Goal: Task Accomplishment & Management: Use online tool/utility

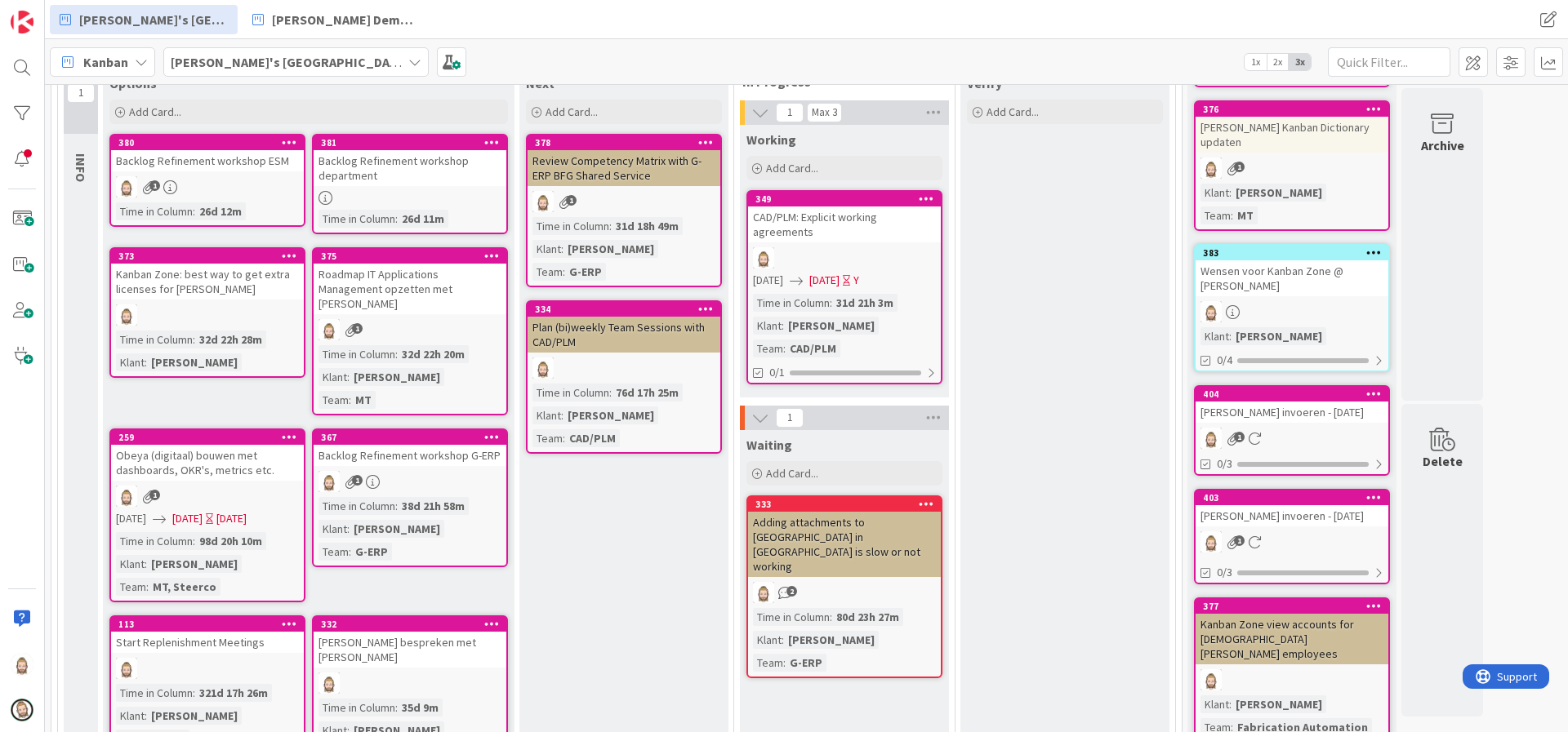
scroll to position [367, 0]
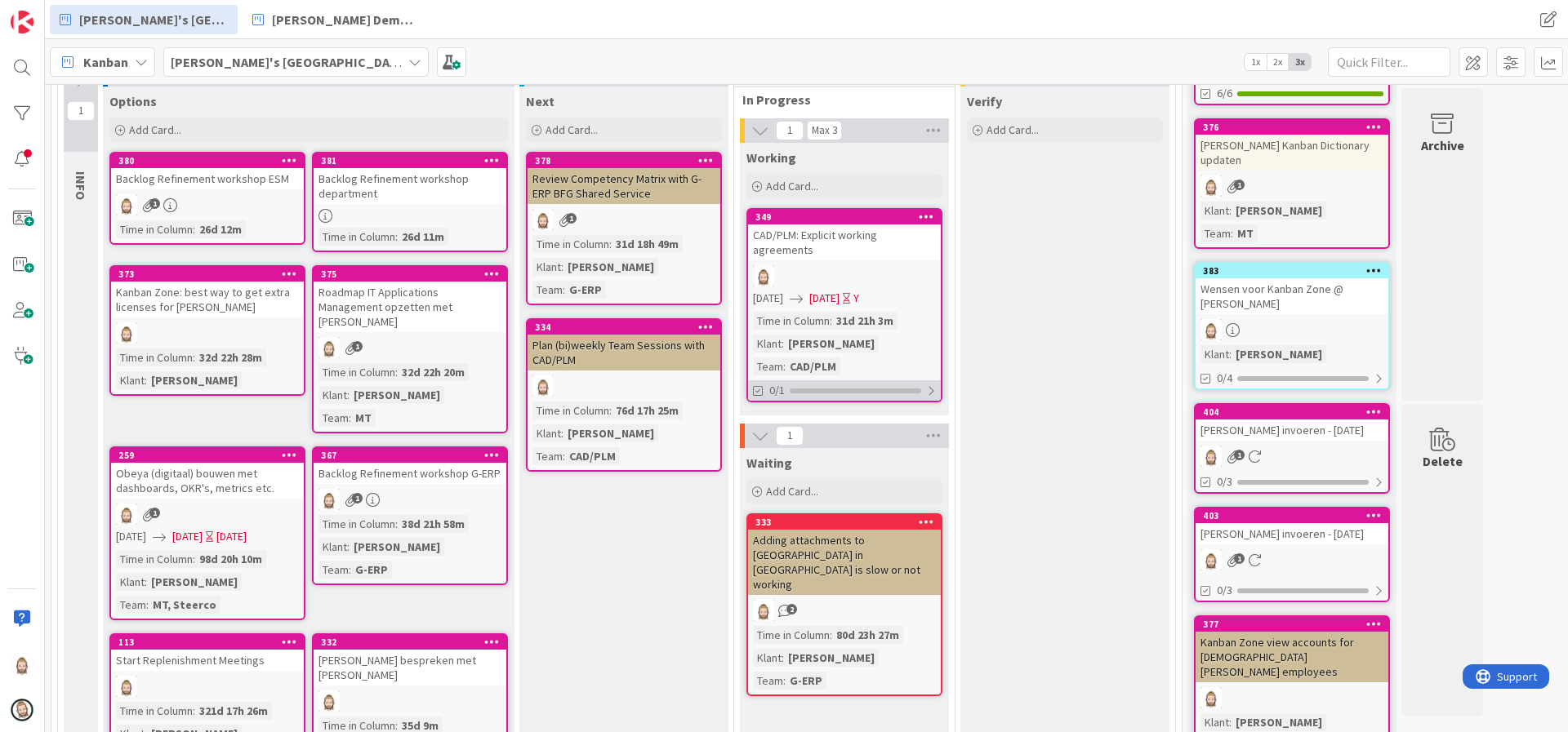
click at [837, 380] on div "0/1" at bounding box center [844, 390] width 192 height 20
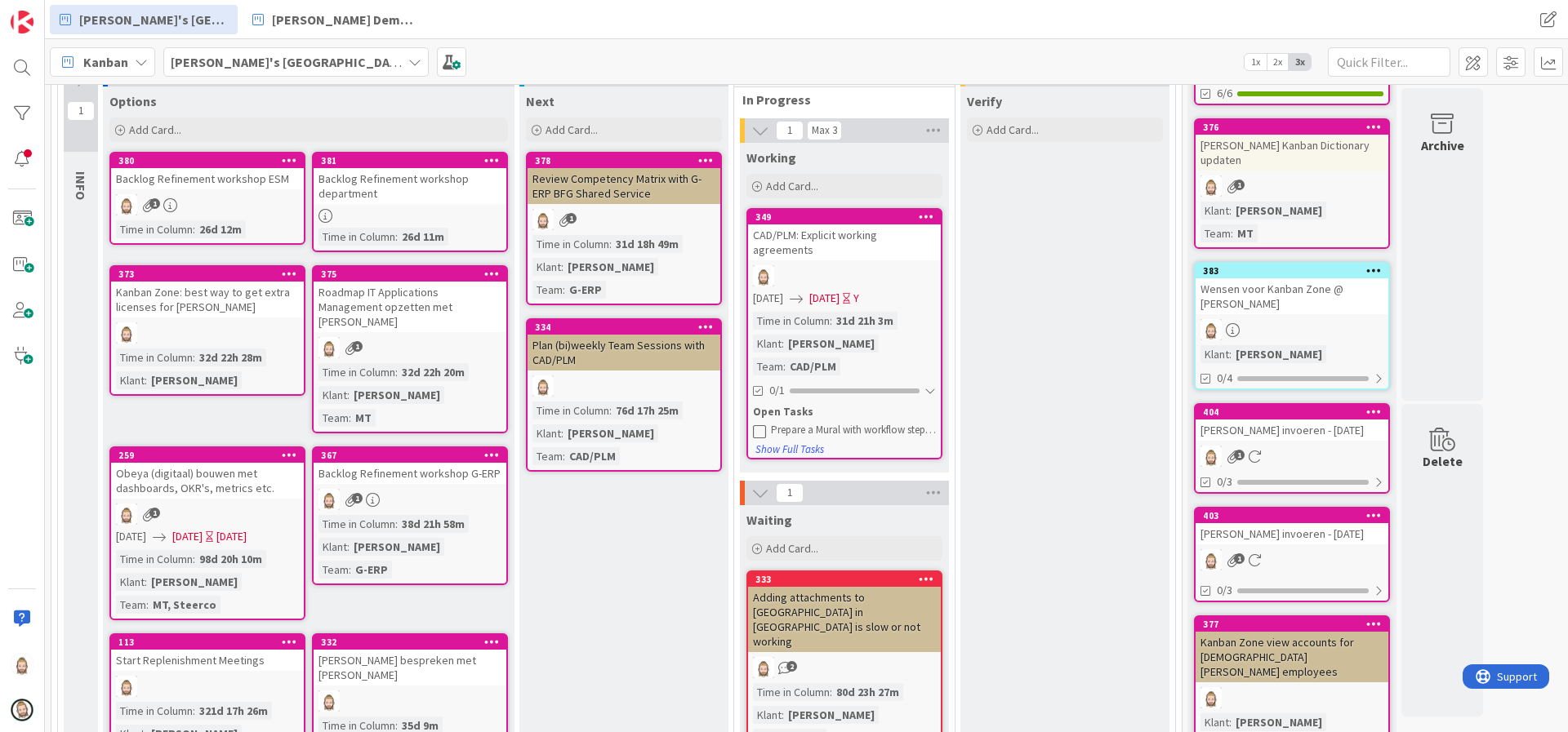
click at [833, 232] on div "CAD/PLM: Explicit working agreements" at bounding box center [844, 242] width 192 height 36
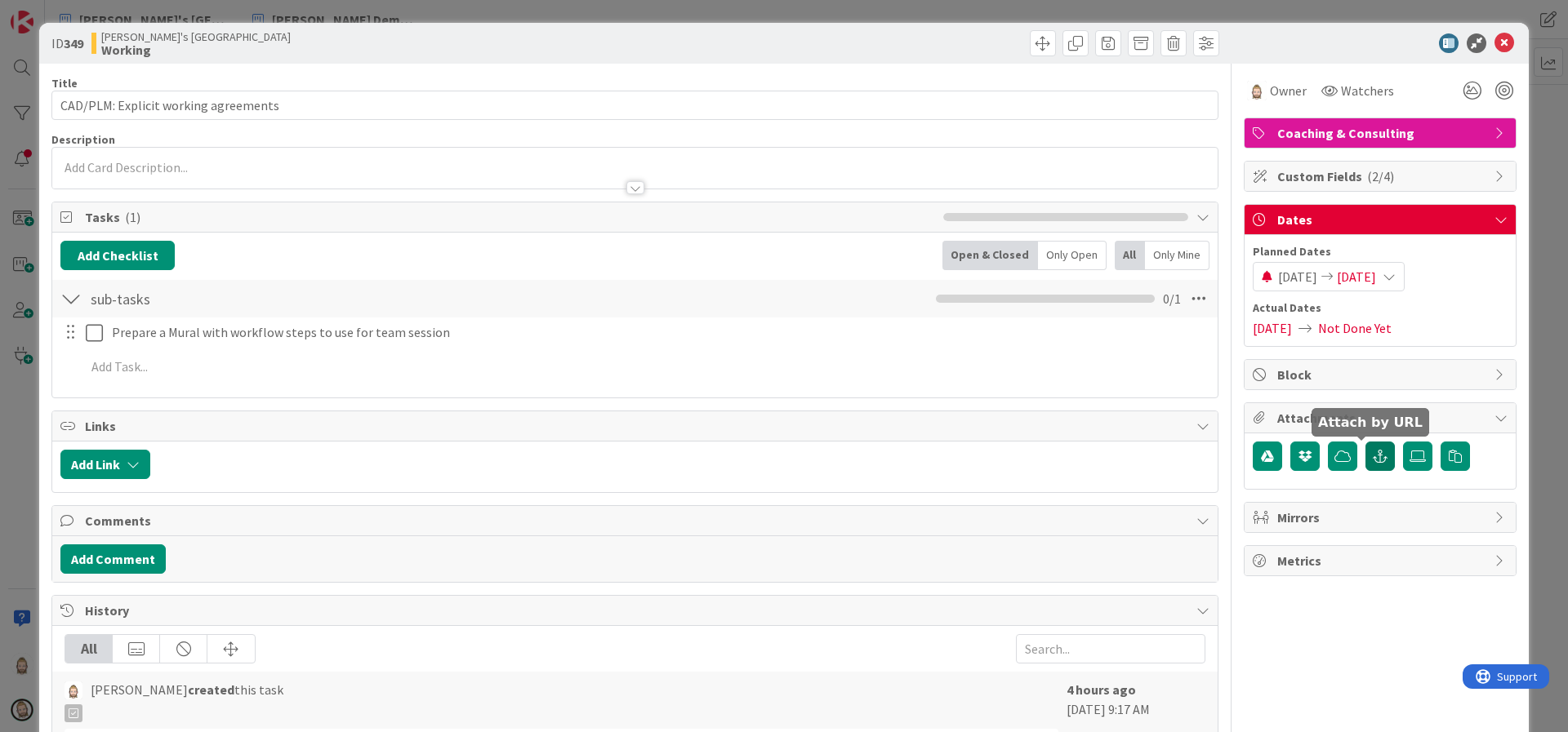
click at [1373, 454] on icon "button" at bounding box center [1380, 456] width 15 height 13
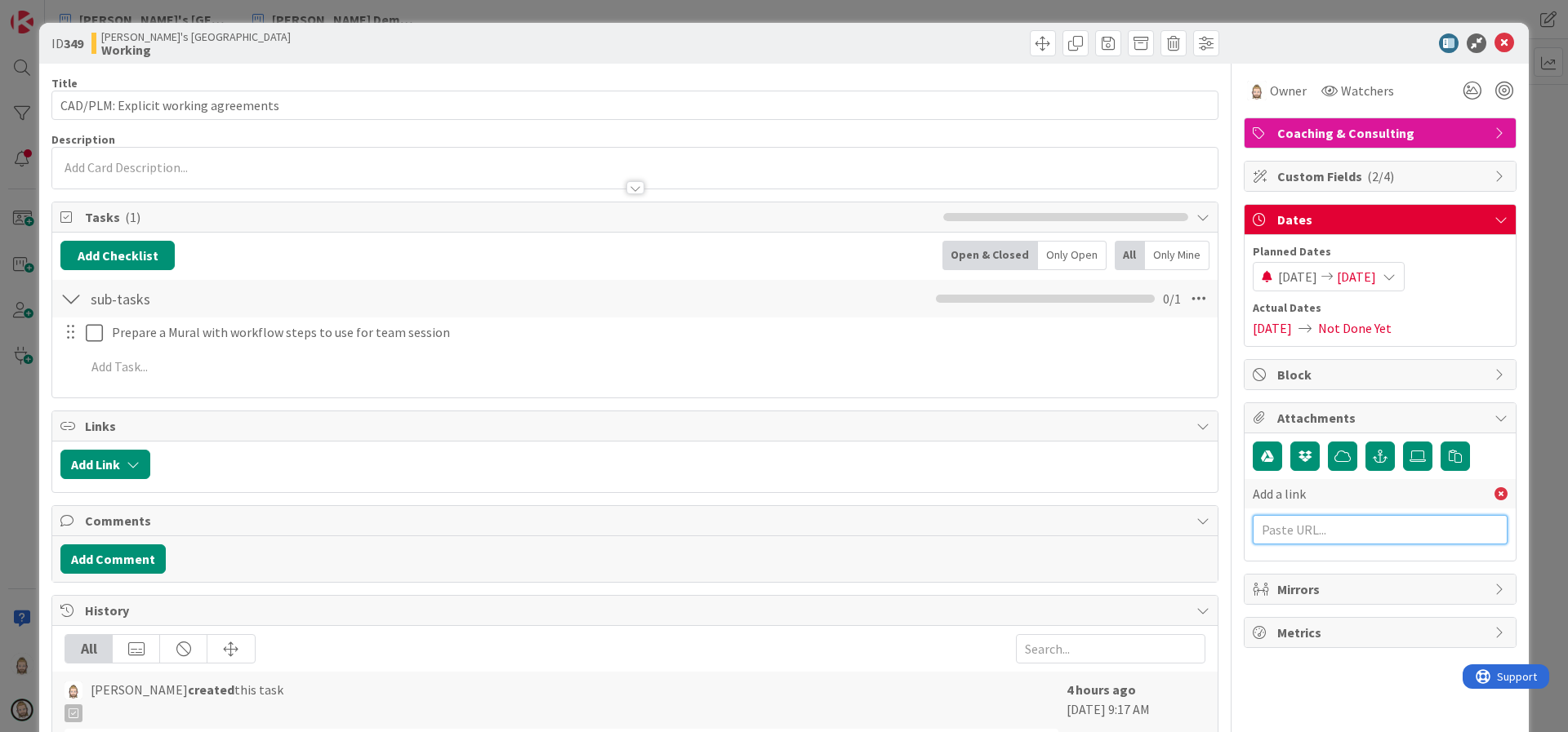
click at [1343, 532] on input "text" at bounding box center [1380, 529] width 255 height 30
paste input "[URL][DOMAIN_NAME]"
type input "[URL][DOMAIN_NAME]"
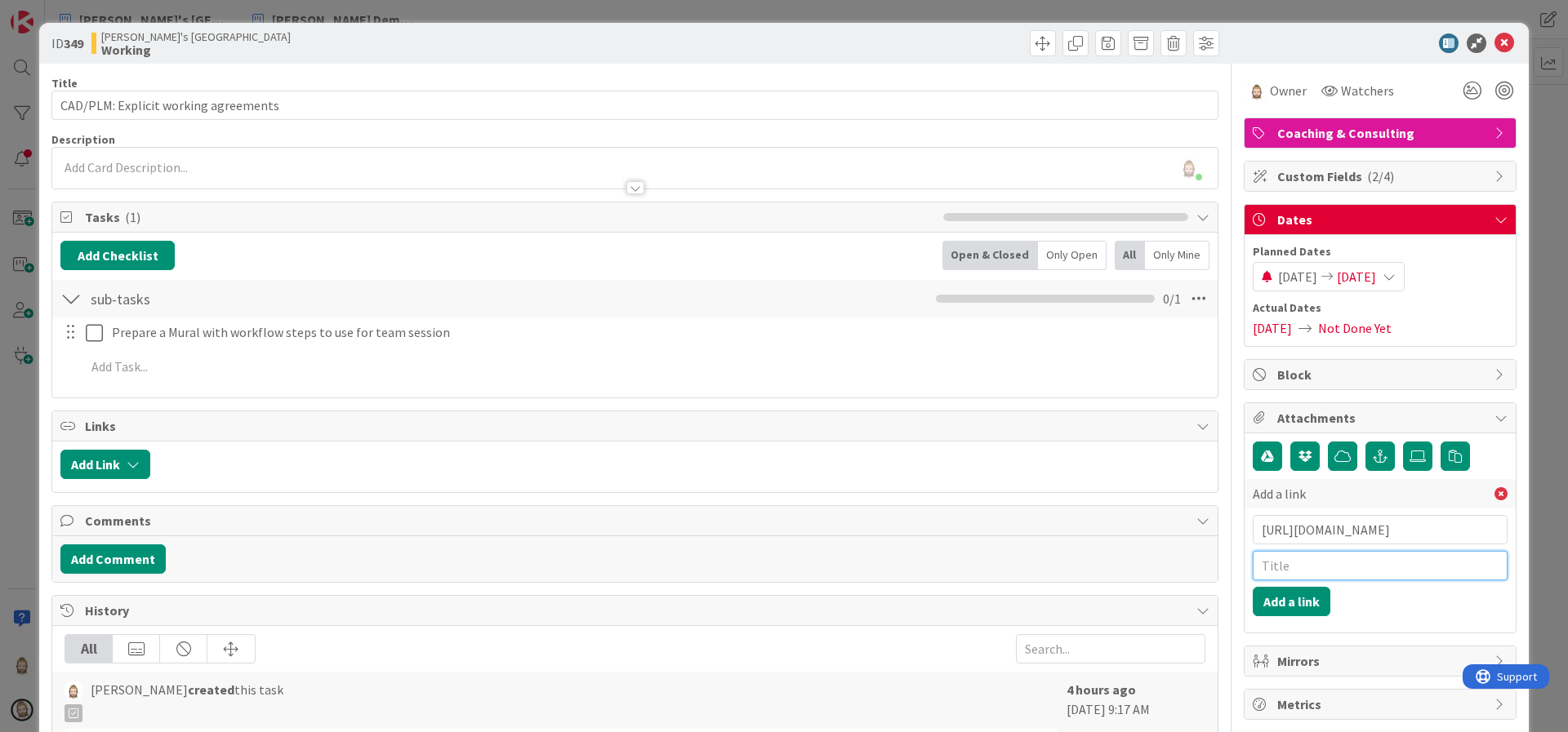
click at [1342, 567] on input "text" at bounding box center [1380, 566] width 255 height 30
type input "Mural"
click at [1304, 595] on button "Add a link" at bounding box center [1291, 602] width 77 height 30
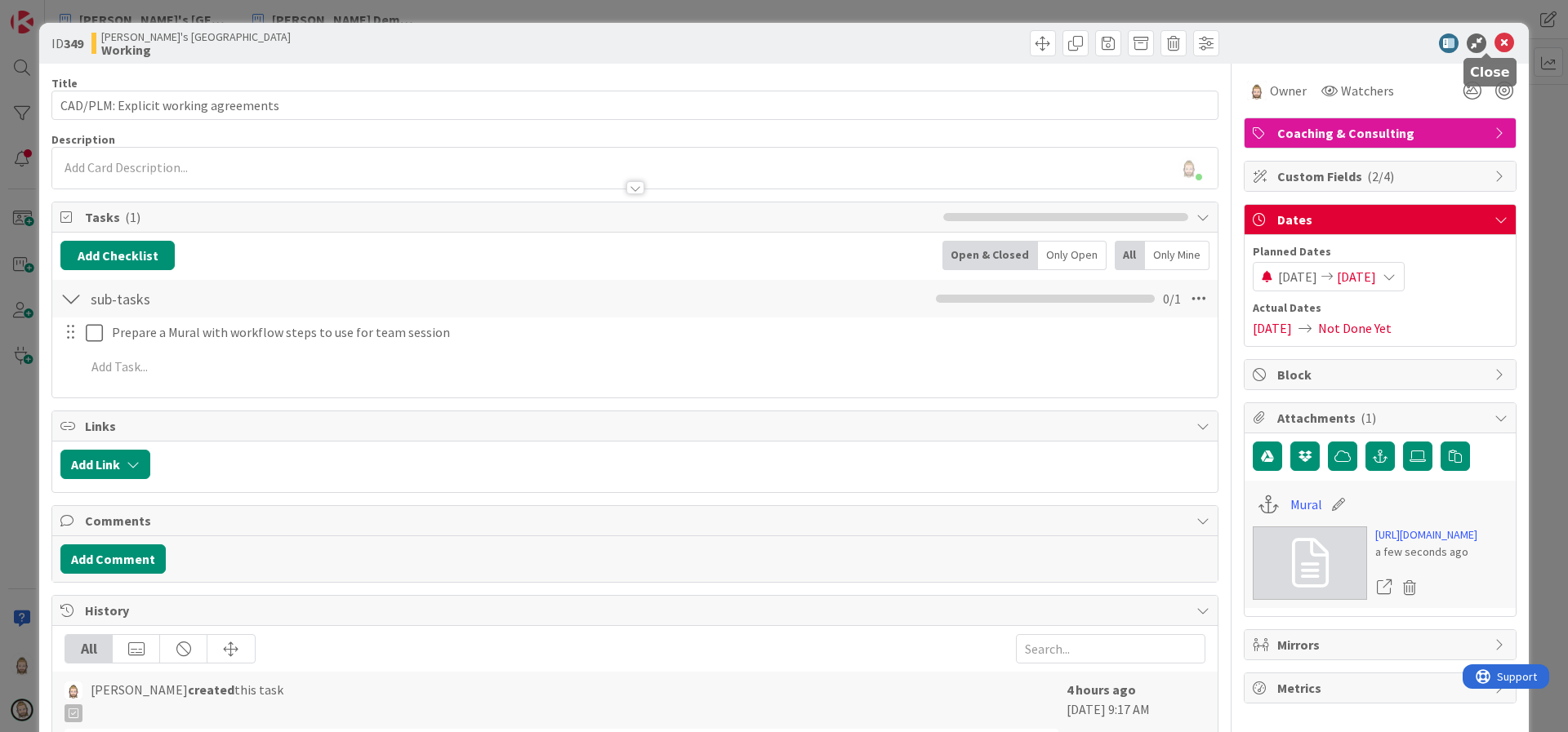
click at [1495, 40] on icon at bounding box center [1504, 43] width 20 height 20
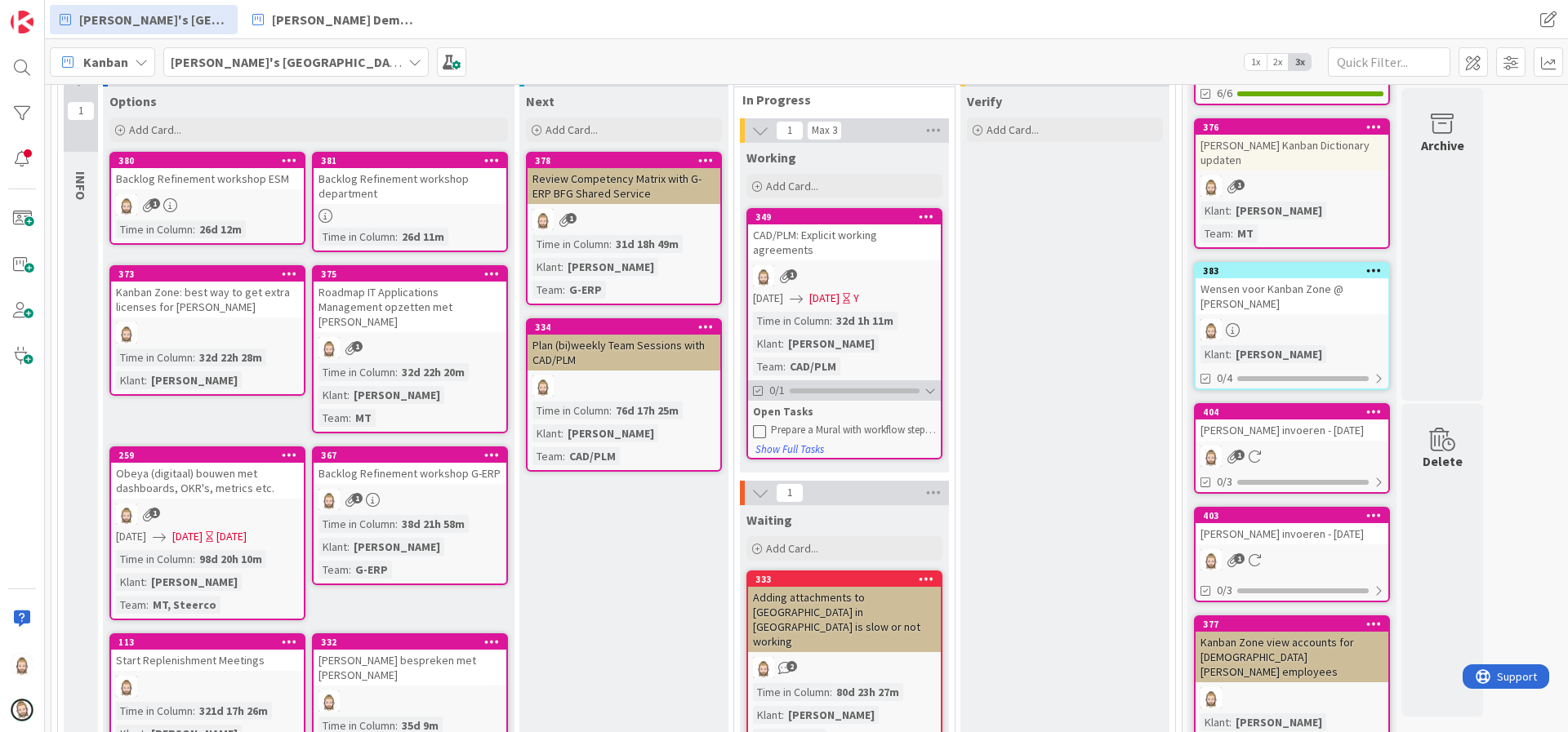
click at [835, 380] on div "0/1" at bounding box center [844, 390] width 192 height 20
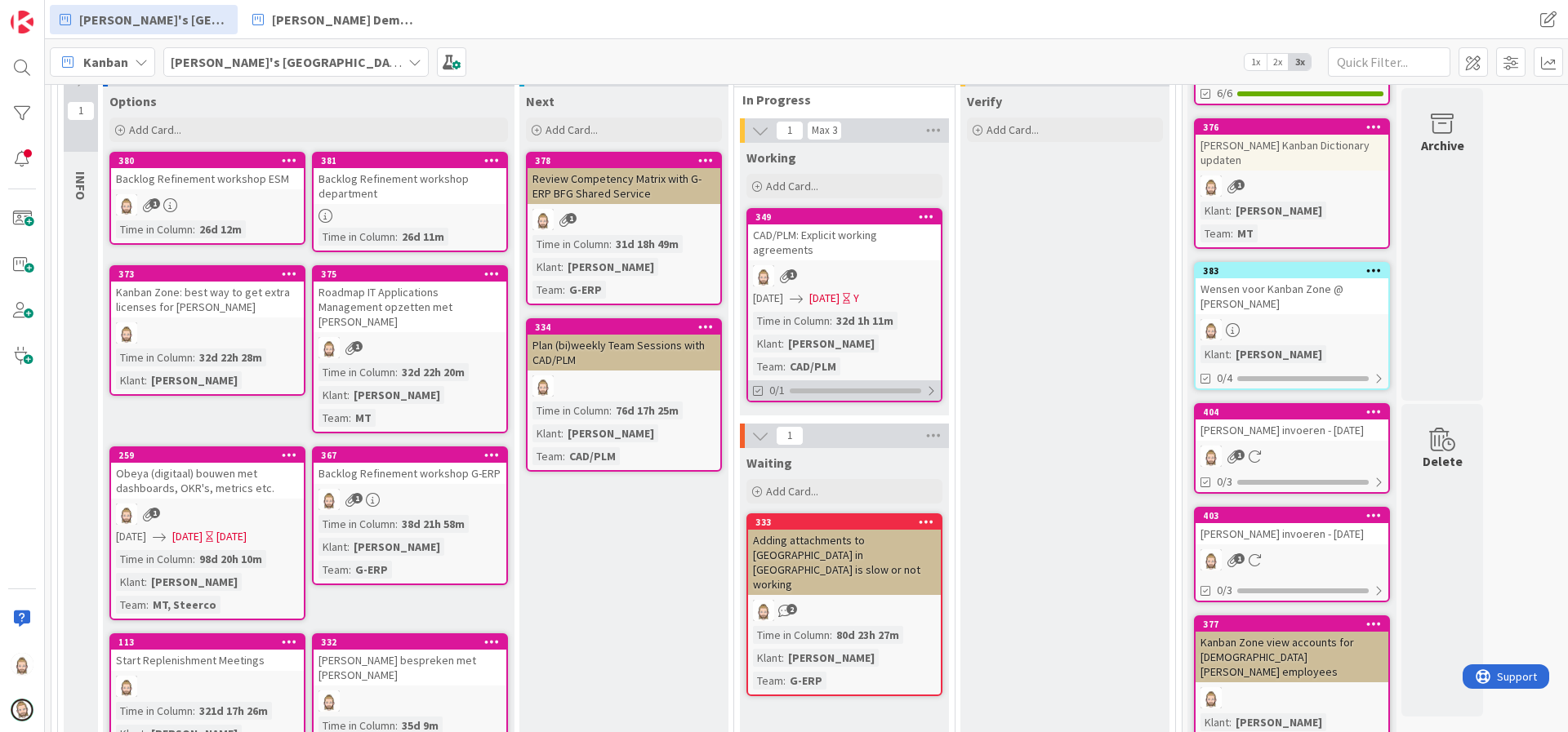
click at [835, 380] on div "0/1" at bounding box center [844, 390] width 192 height 20
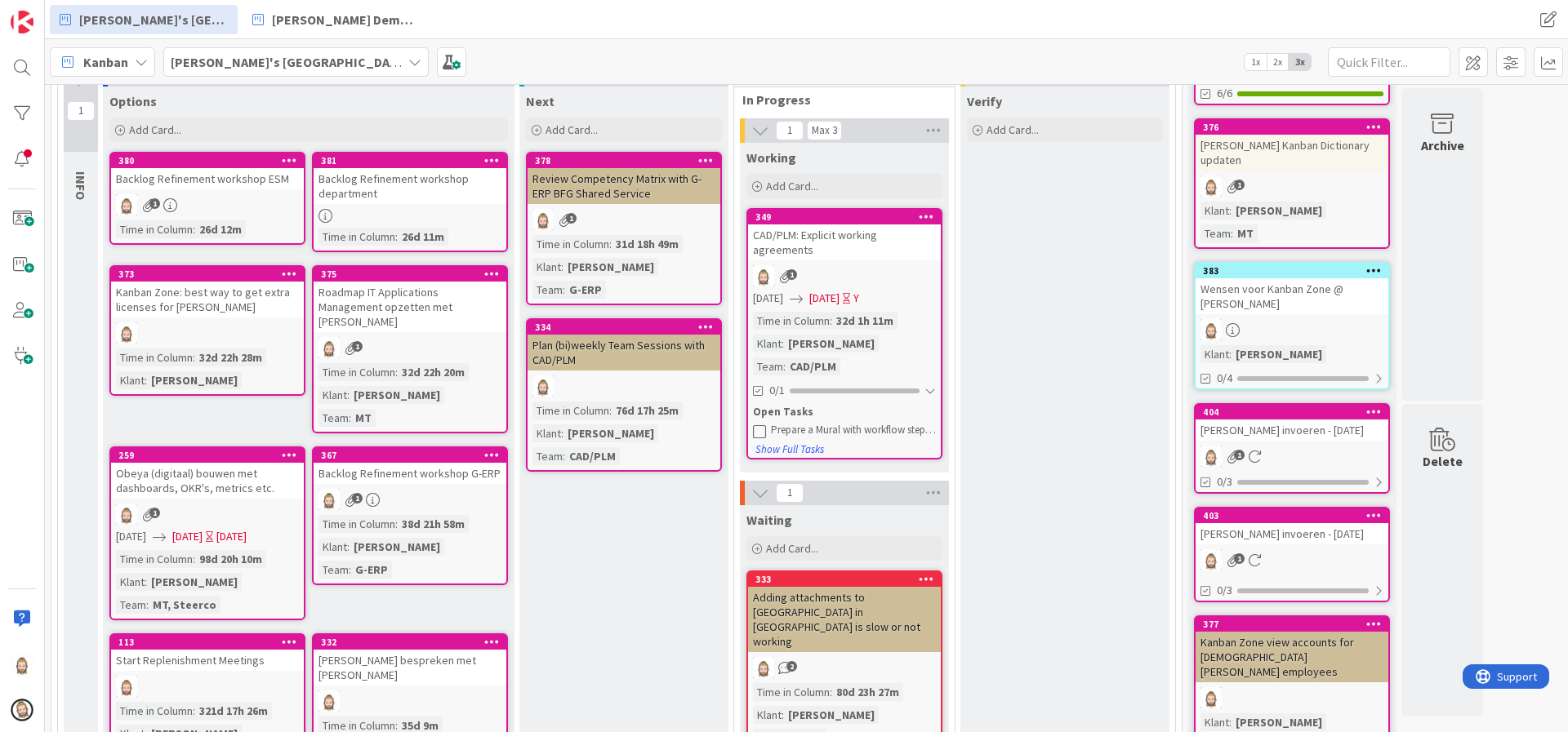
click at [758, 425] on icon at bounding box center [759, 431] width 13 height 13
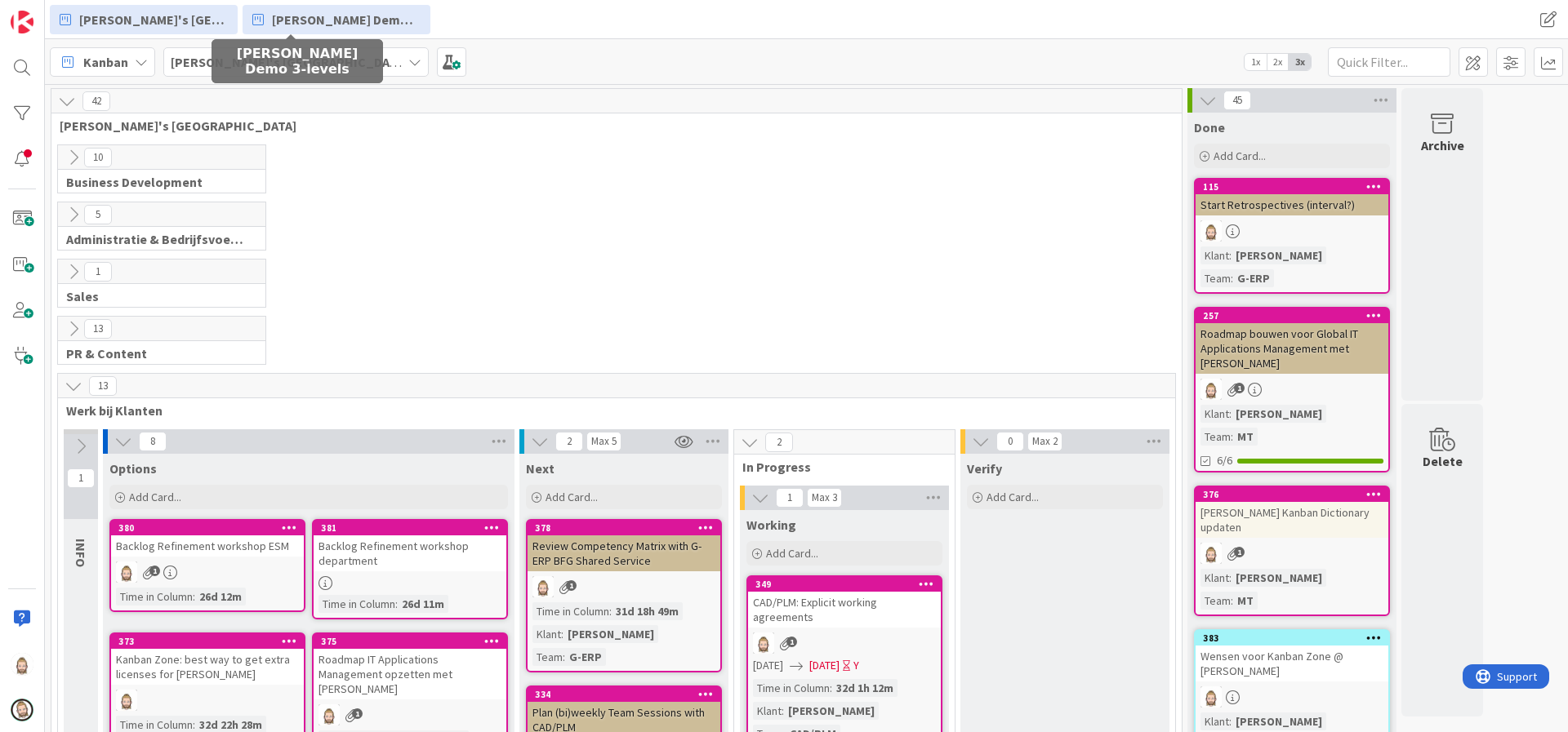
click at [299, 15] on span "[PERSON_NAME] Demo 3-levels" at bounding box center [347, 20] width 149 height 20
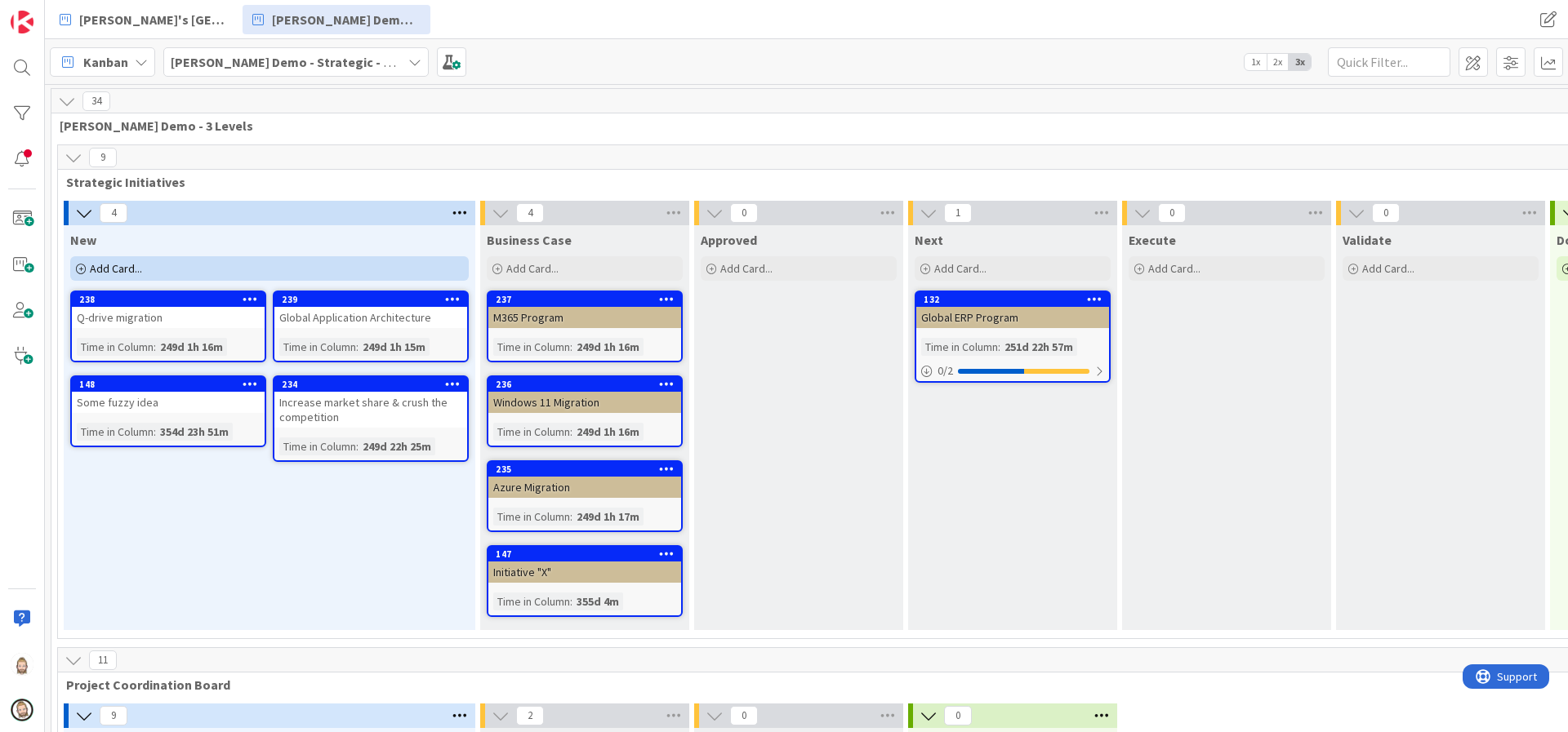
click at [247, 64] on b "[PERSON_NAME] Demo - Strategic - Project - Operational" at bounding box center [340, 62] width 338 height 17
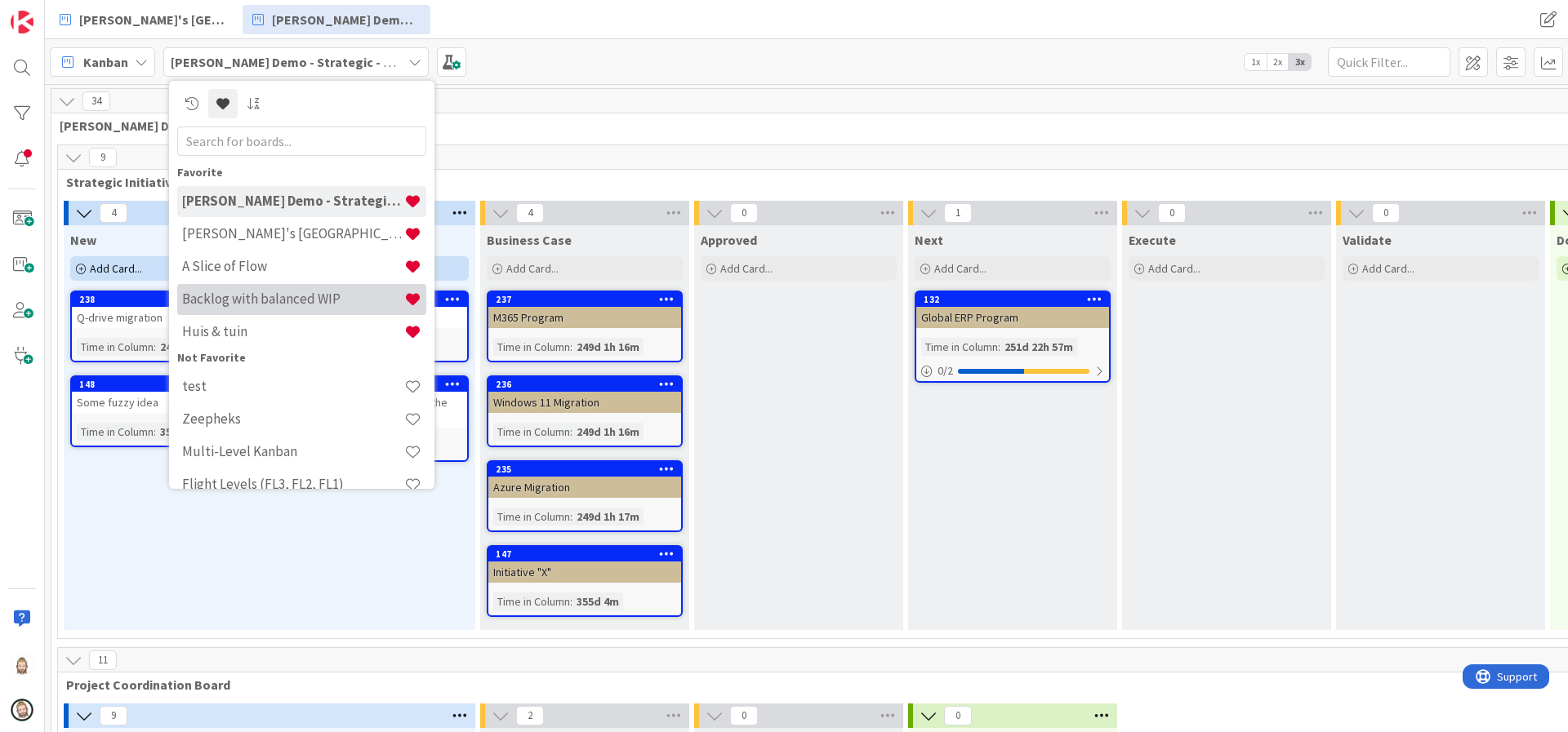
click at [276, 286] on div "Backlog with balanced WIP" at bounding box center [302, 299] width 249 height 31
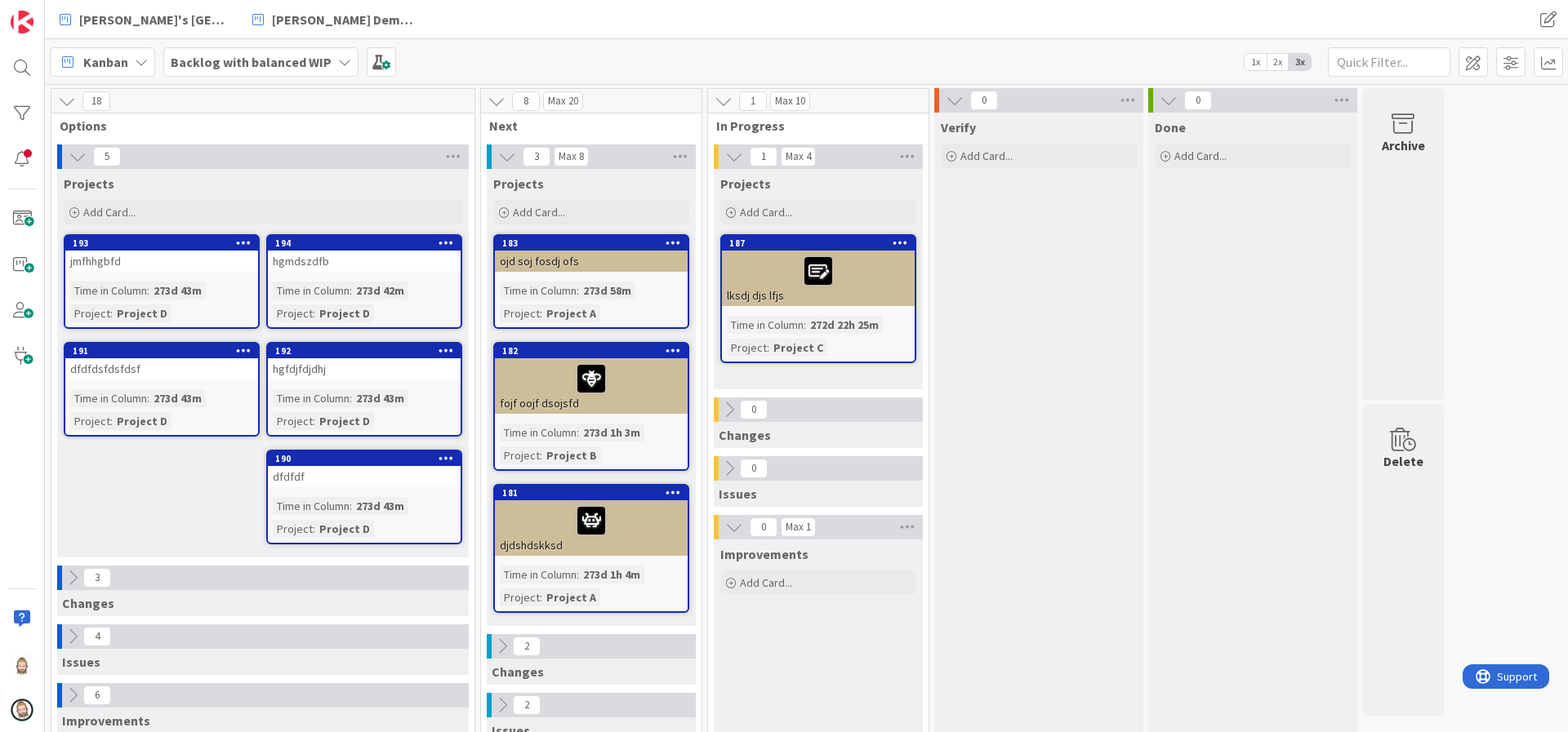
click at [293, 62] on b "Backlog with balanced WIP" at bounding box center [251, 62] width 161 height 17
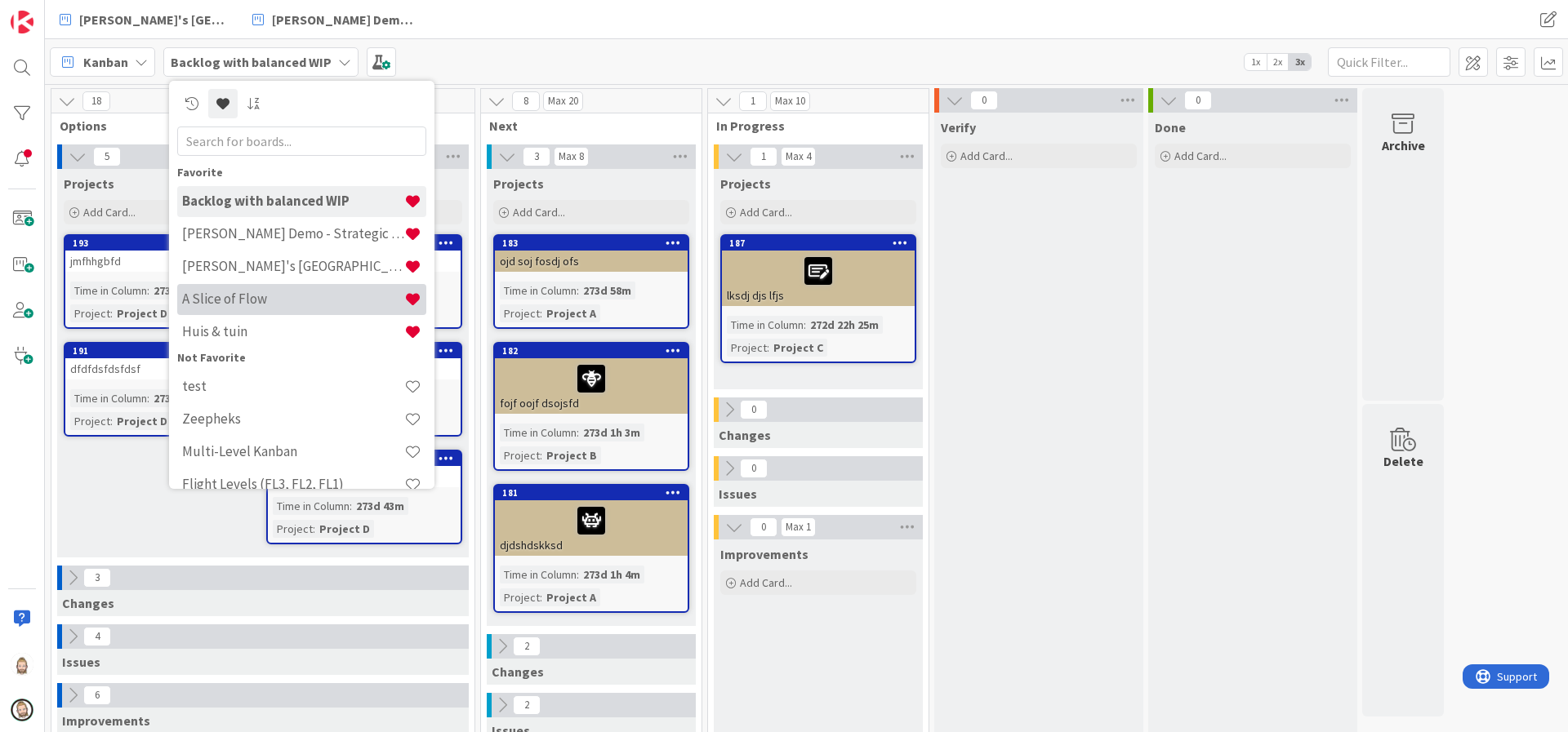
click at [286, 286] on div "A Slice of Flow" at bounding box center [302, 299] width 249 height 31
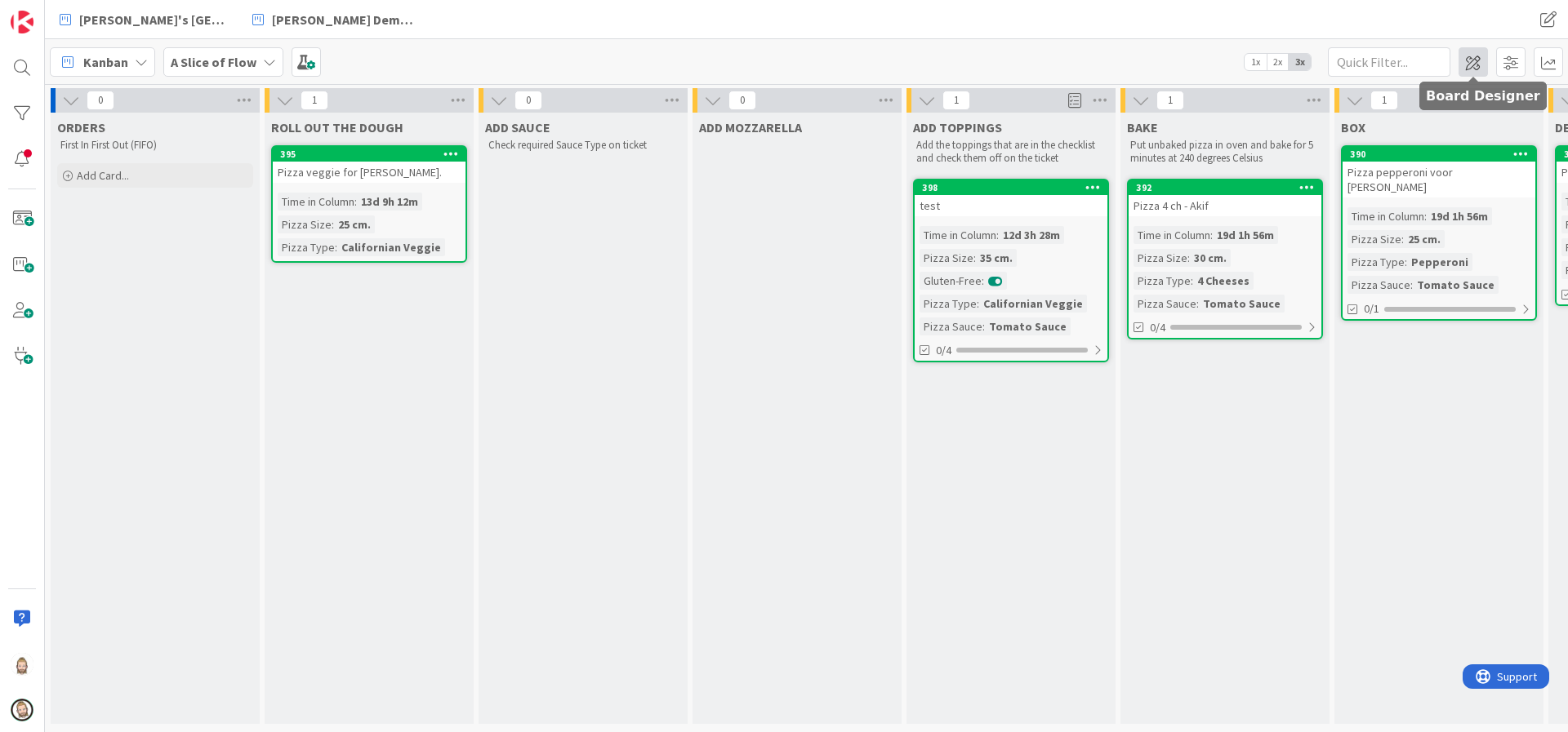
click at [1471, 59] on span at bounding box center [1473, 62] width 30 height 30
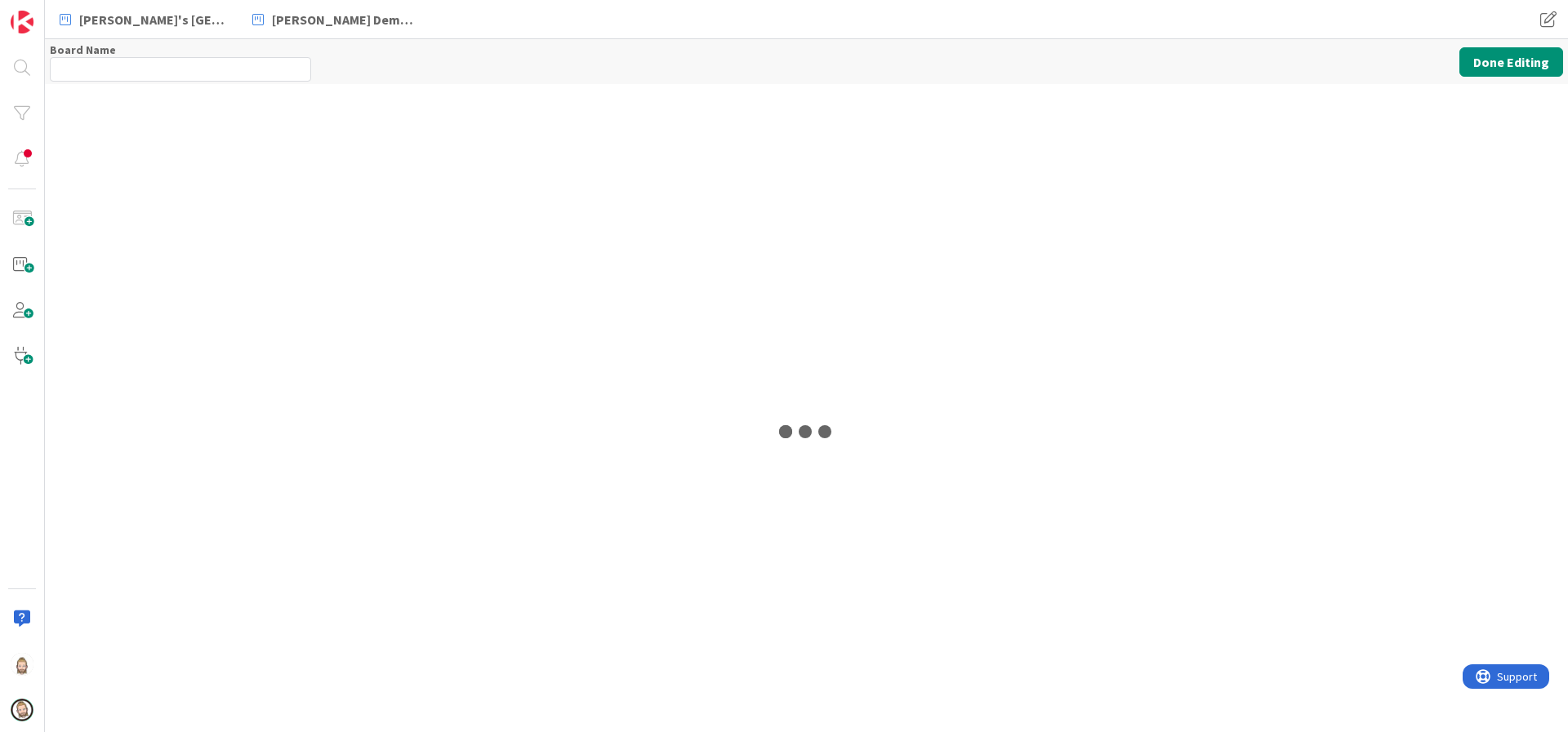
type input "A Slice of Flow"
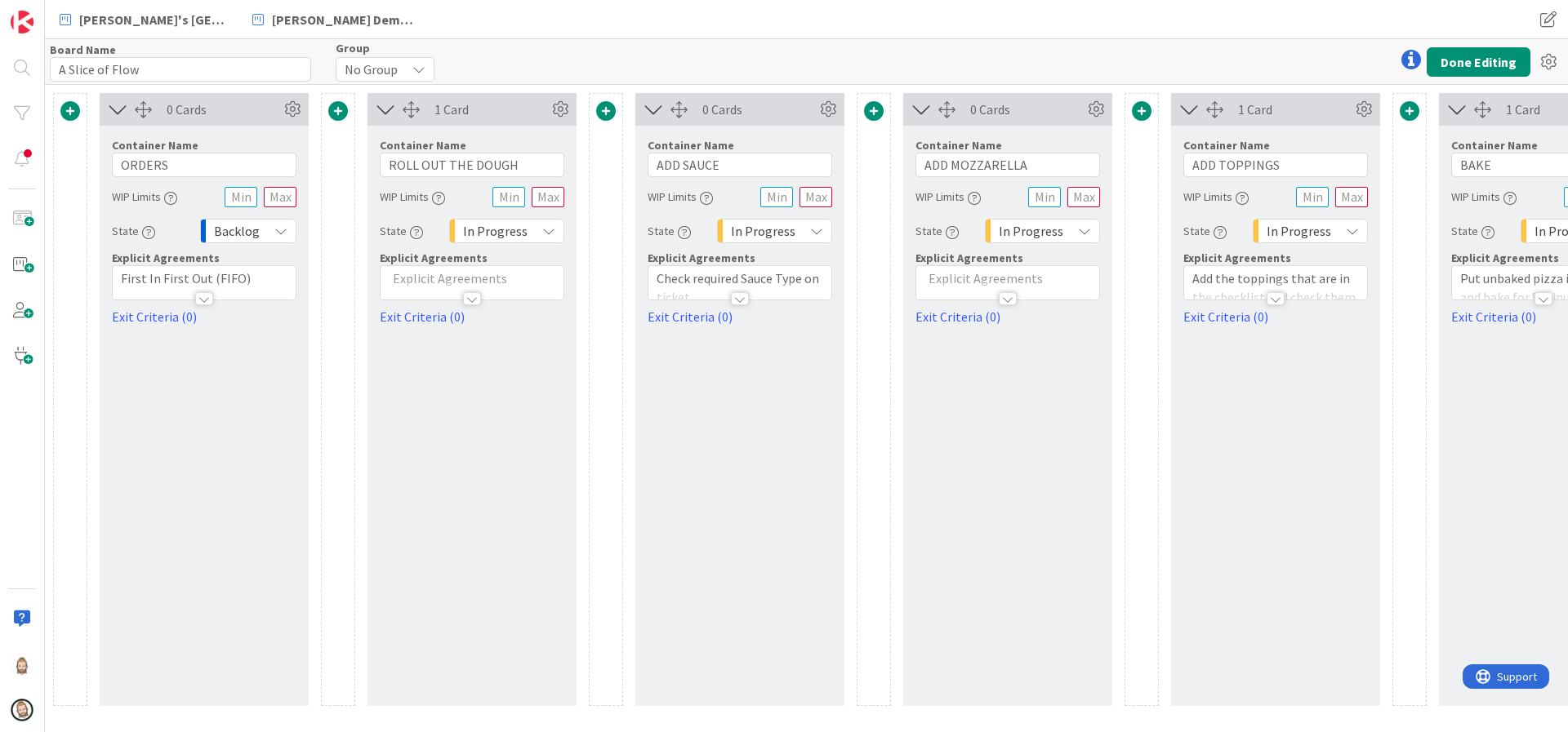
click at [478, 295] on div at bounding box center [471, 299] width 18 height 13
click at [455, 325] on p at bounding box center [471, 329] width 166 height 19
click at [431, 372] on link "Exit Criteria (0)" at bounding box center [472, 371] width 185 height 20
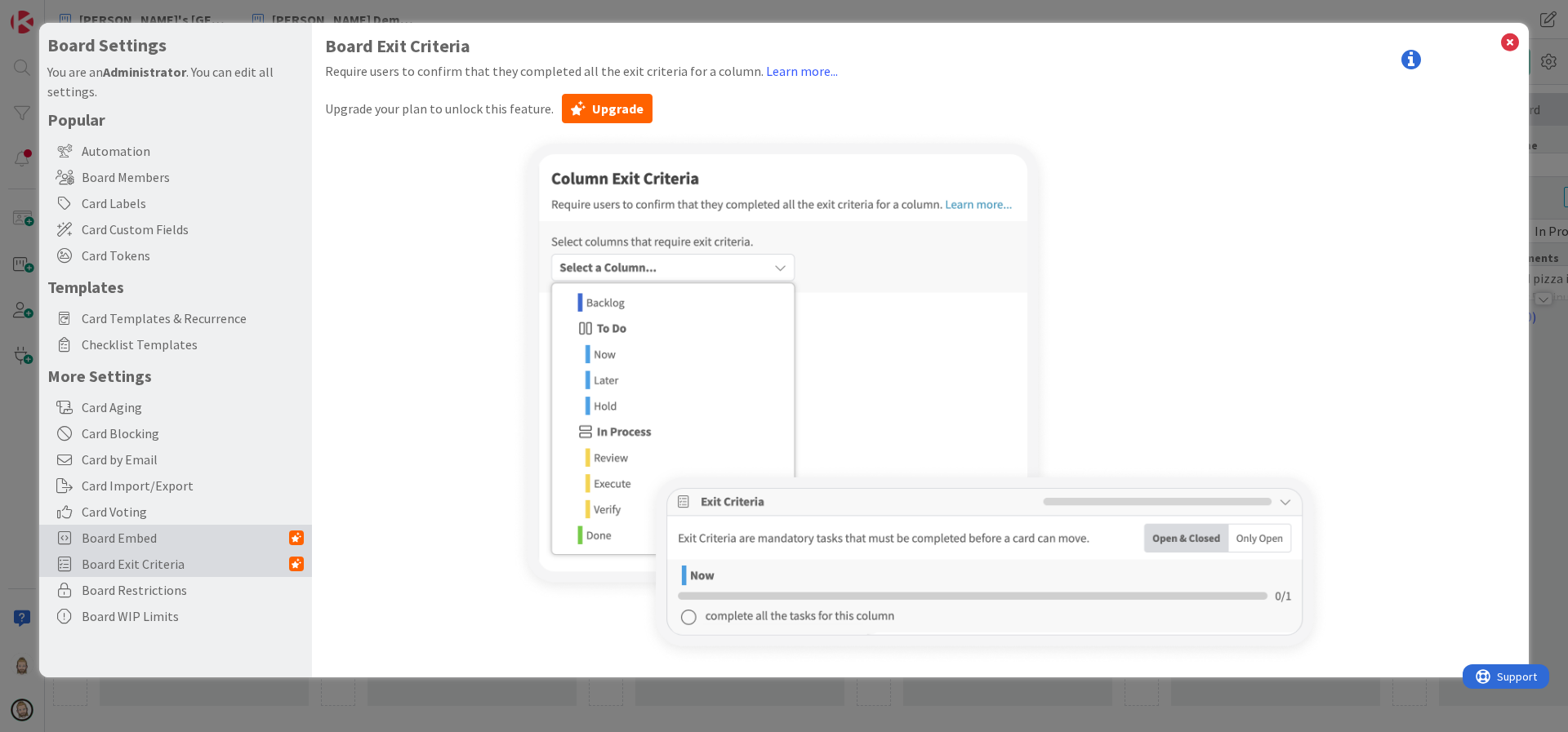
click at [211, 539] on span "Board Embed" at bounding box center [185, 538] width 207 height 20
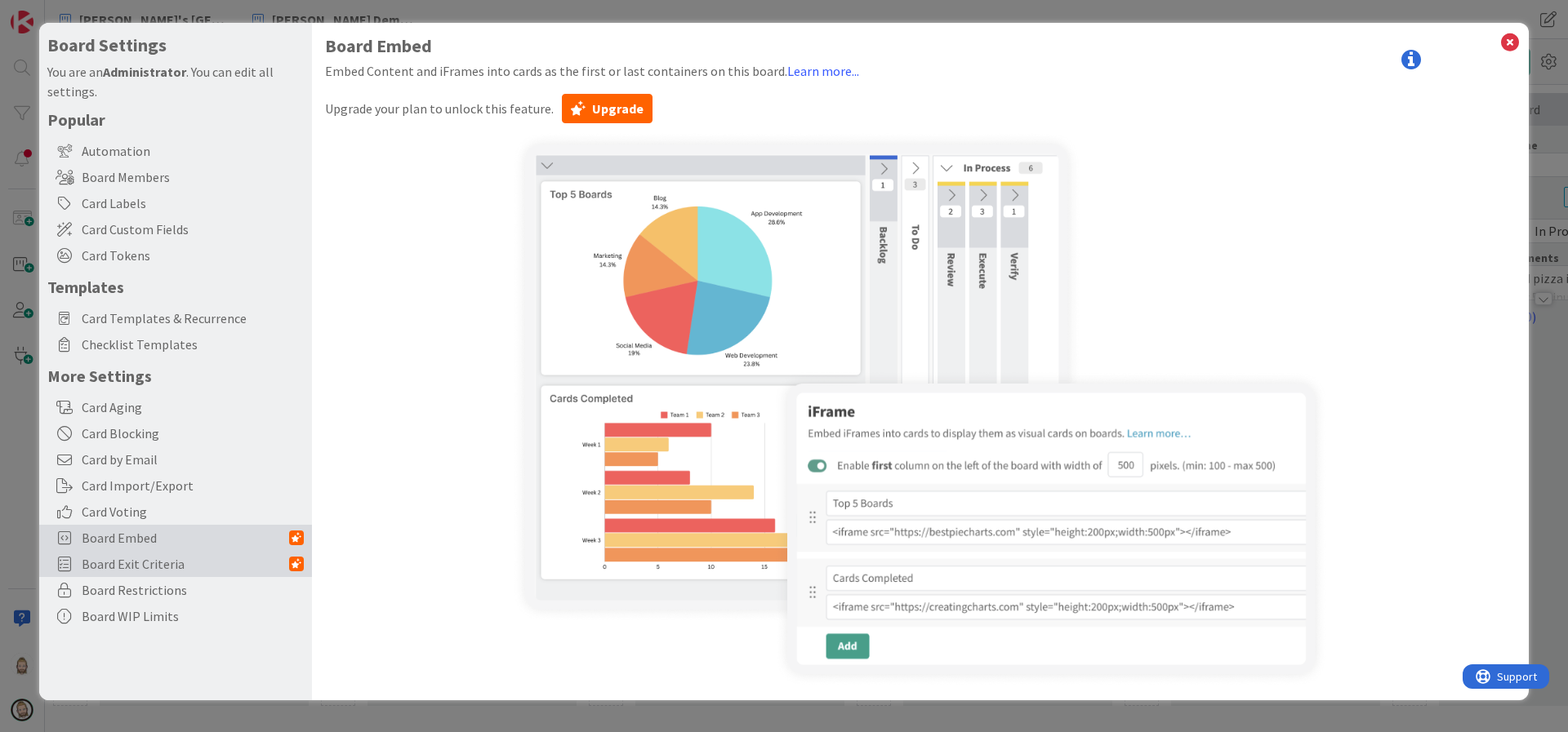
click at [197, 559] on span "Board Exit Criteria" at bounding box center [185, 564] width 207 height 20
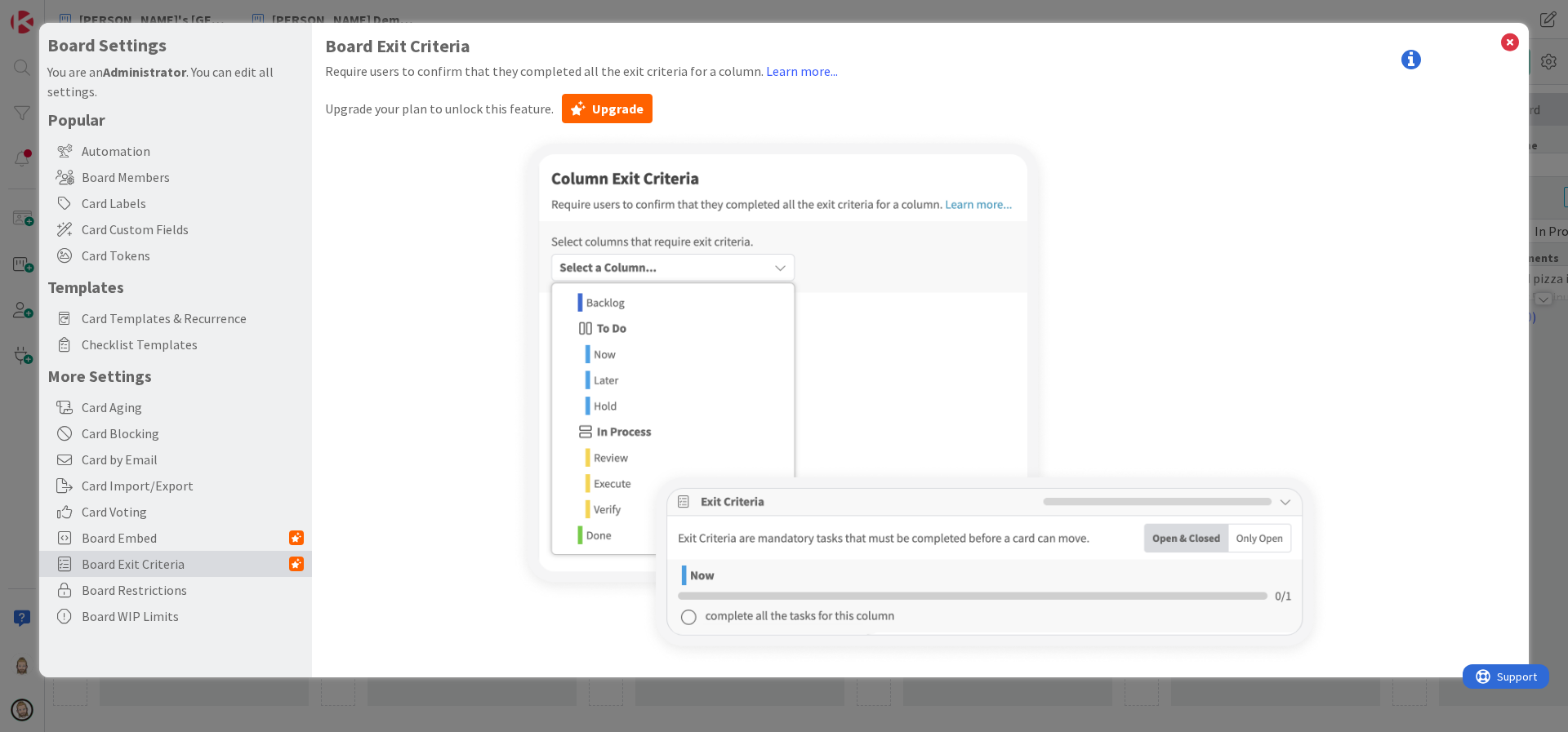
click at [1412, 54] on icon at bounding box center [1411, 59] width 20 height 20
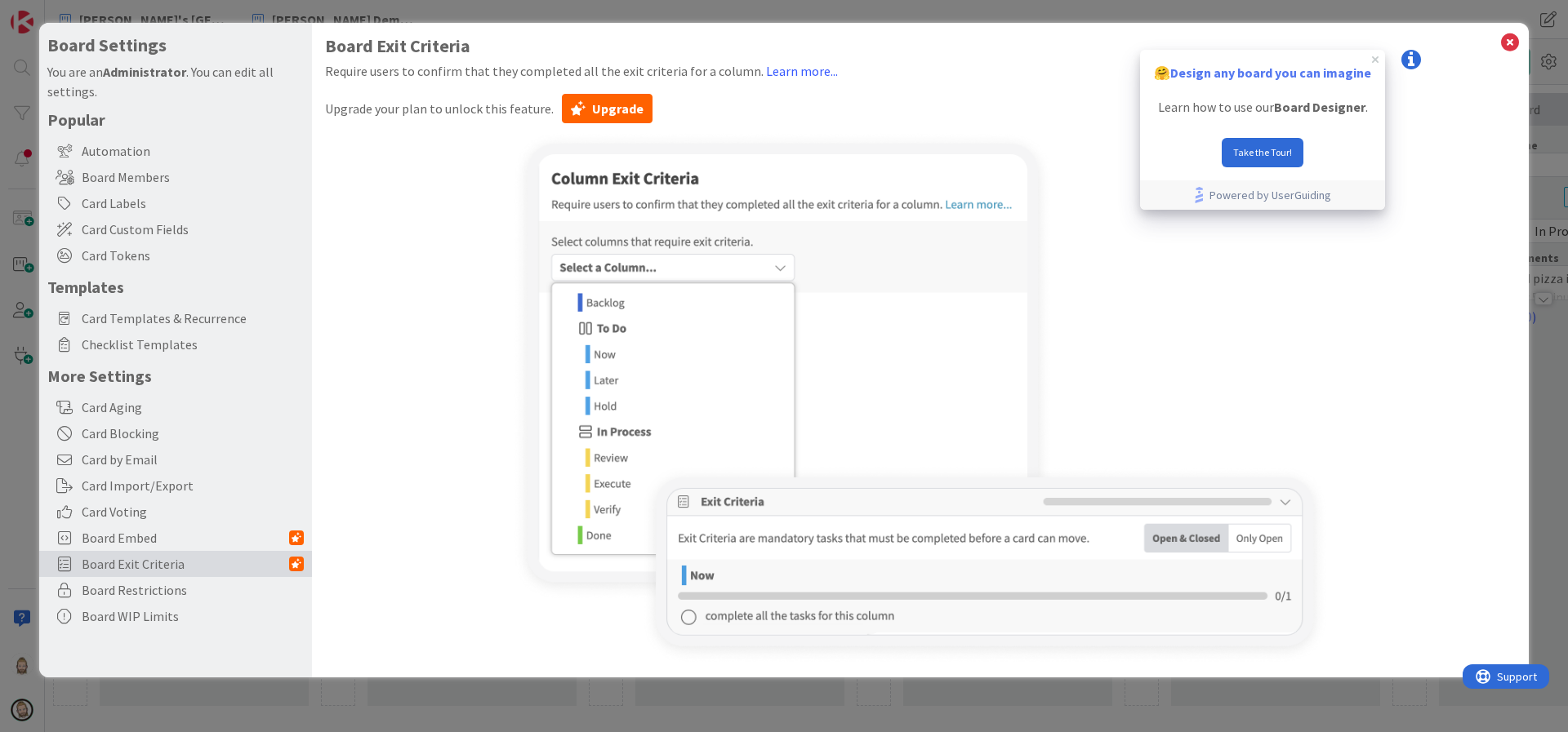
click at [993, 111] on div "Upgrade your plan to unlock this feature. Upgrade" at bounding box center [920, 109] width 1191 height 30
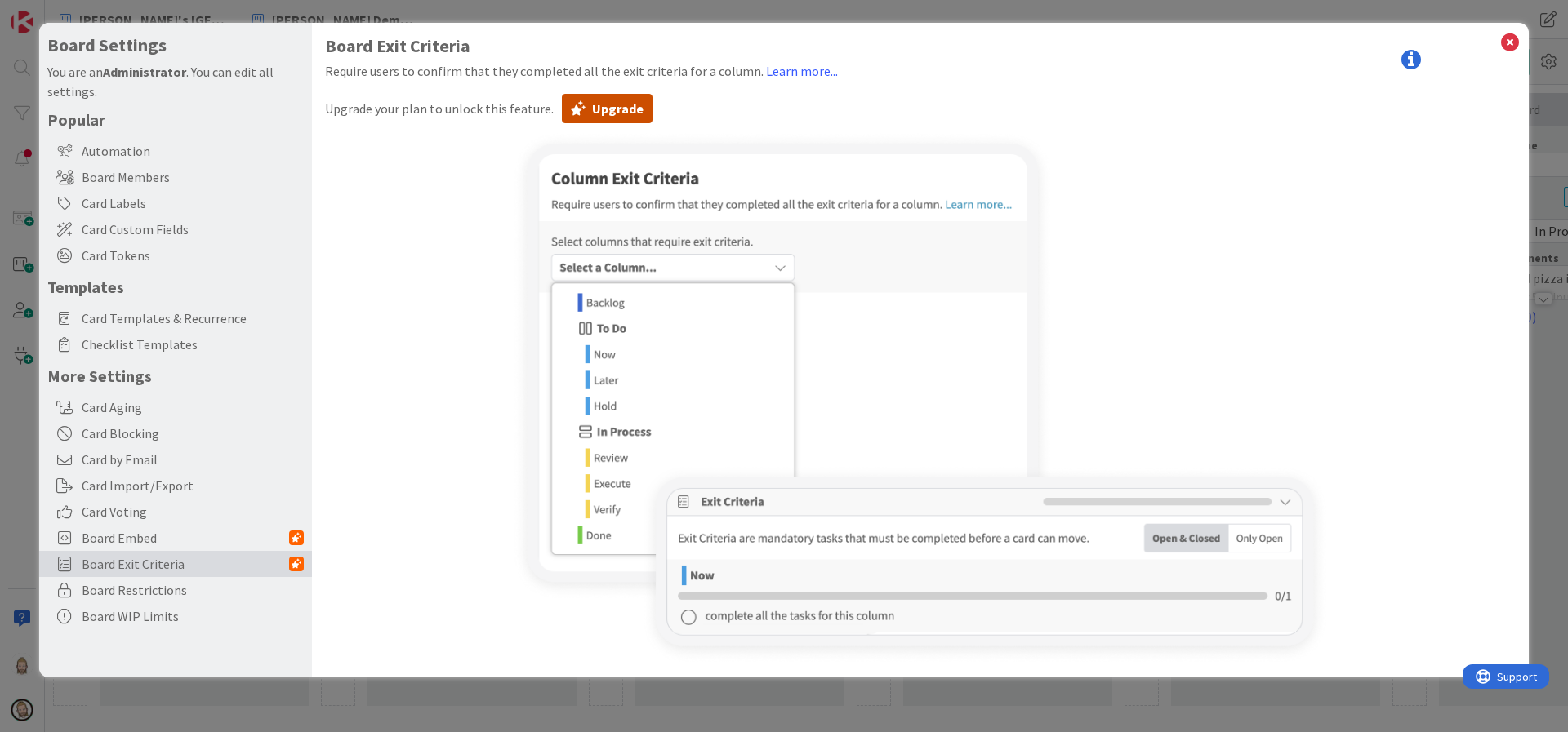
click at [631, 106] on button "Upgrade" at bounding box center [608, 109] width 91 height 30
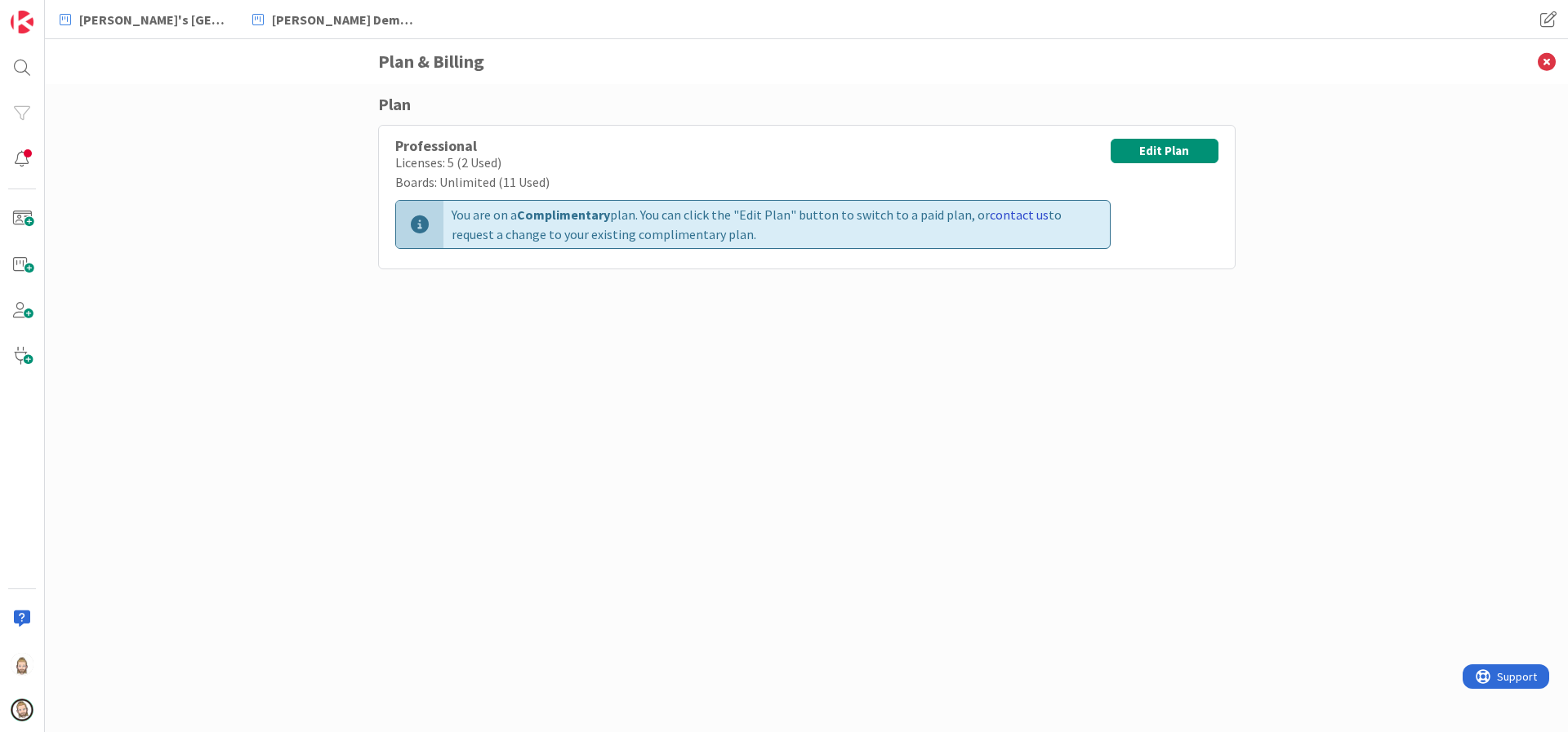
click at [1008, 210] on link "contact us" at bounding box center [1019, 215] width 59 height 17
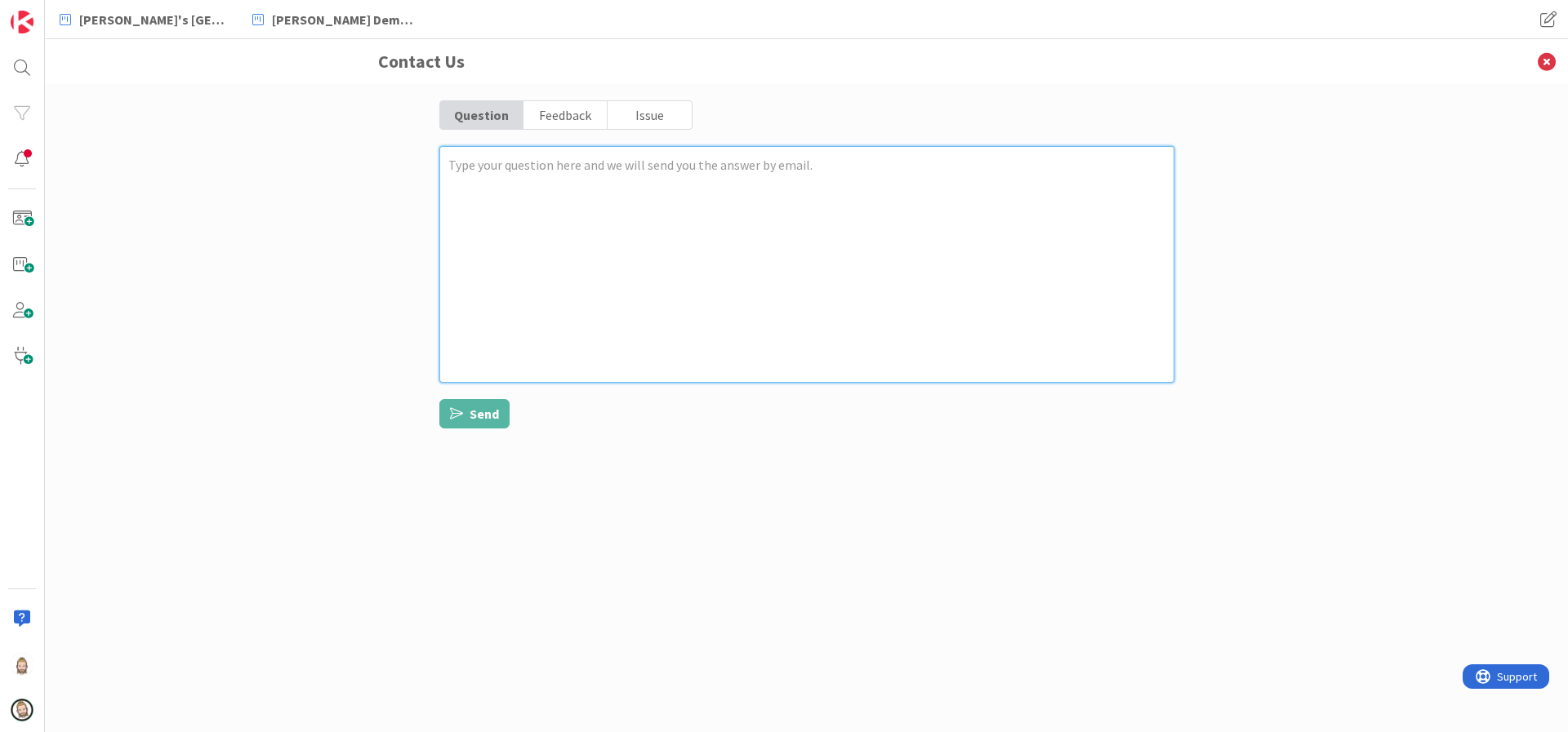
click at [765, 169] on textarea at bounding box center [807, 264] width 735 height 237
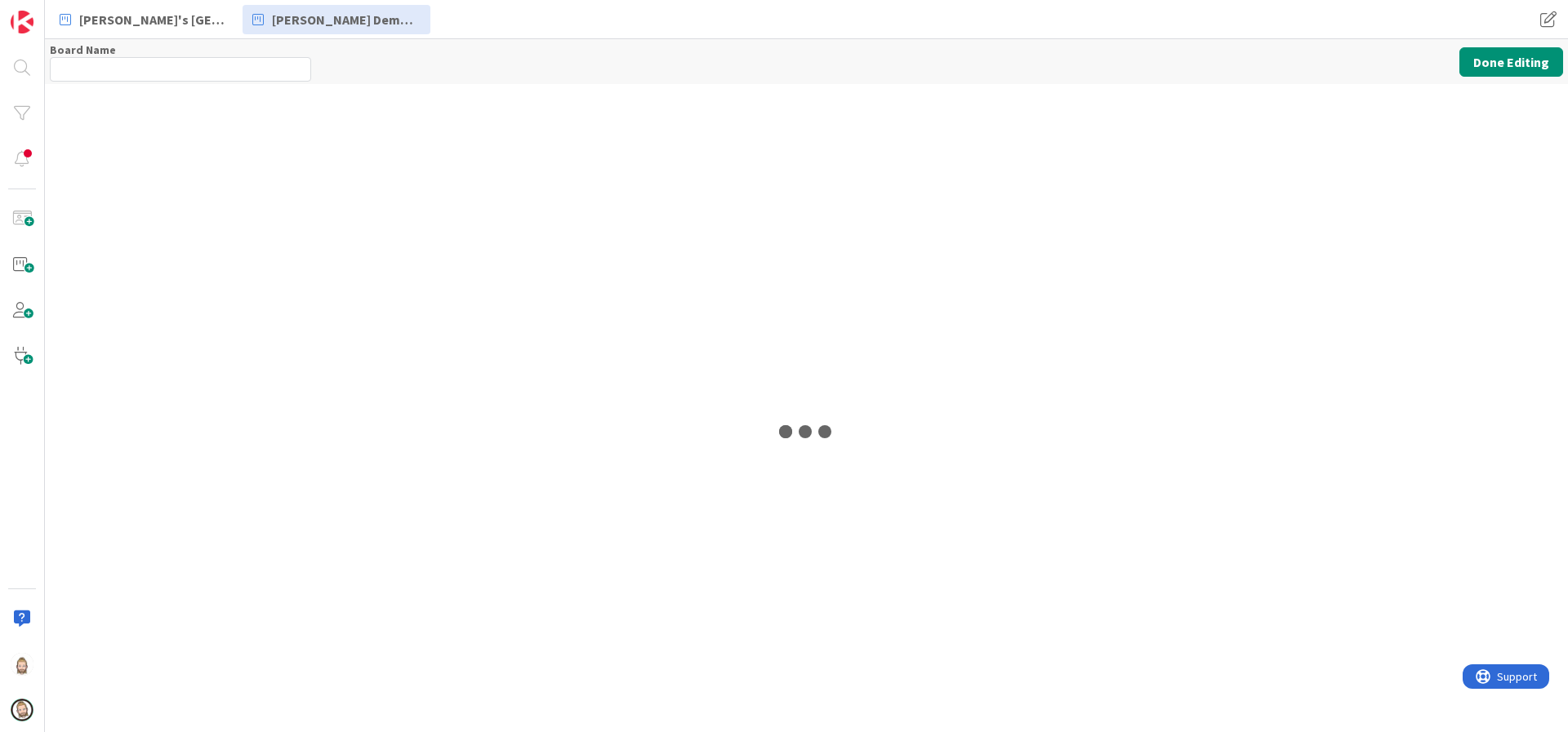
type input "A Slice of Flow"
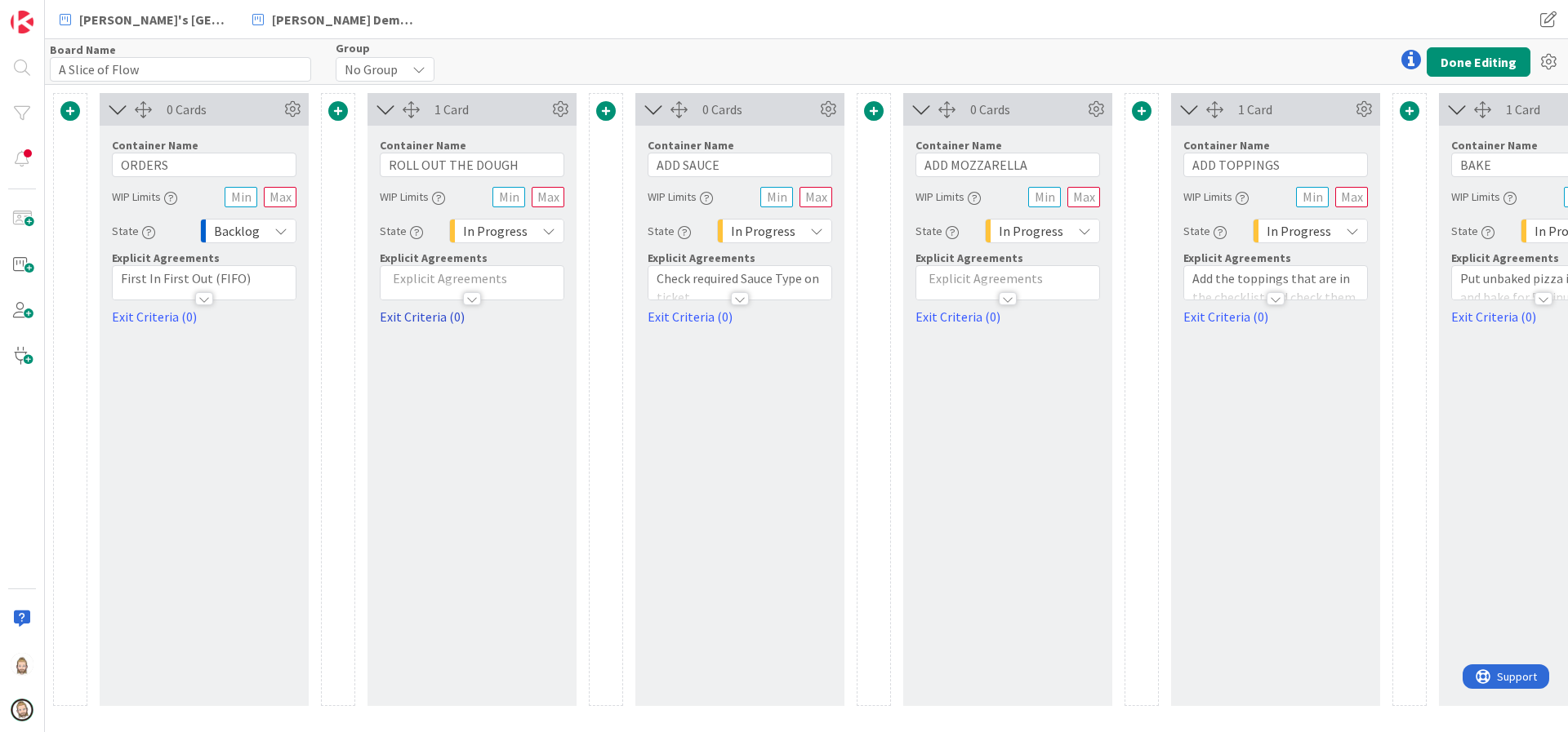
click at [428, 312] on link "Exit Criteria (0)" at bounding box center [472, 316] width 185 height 20
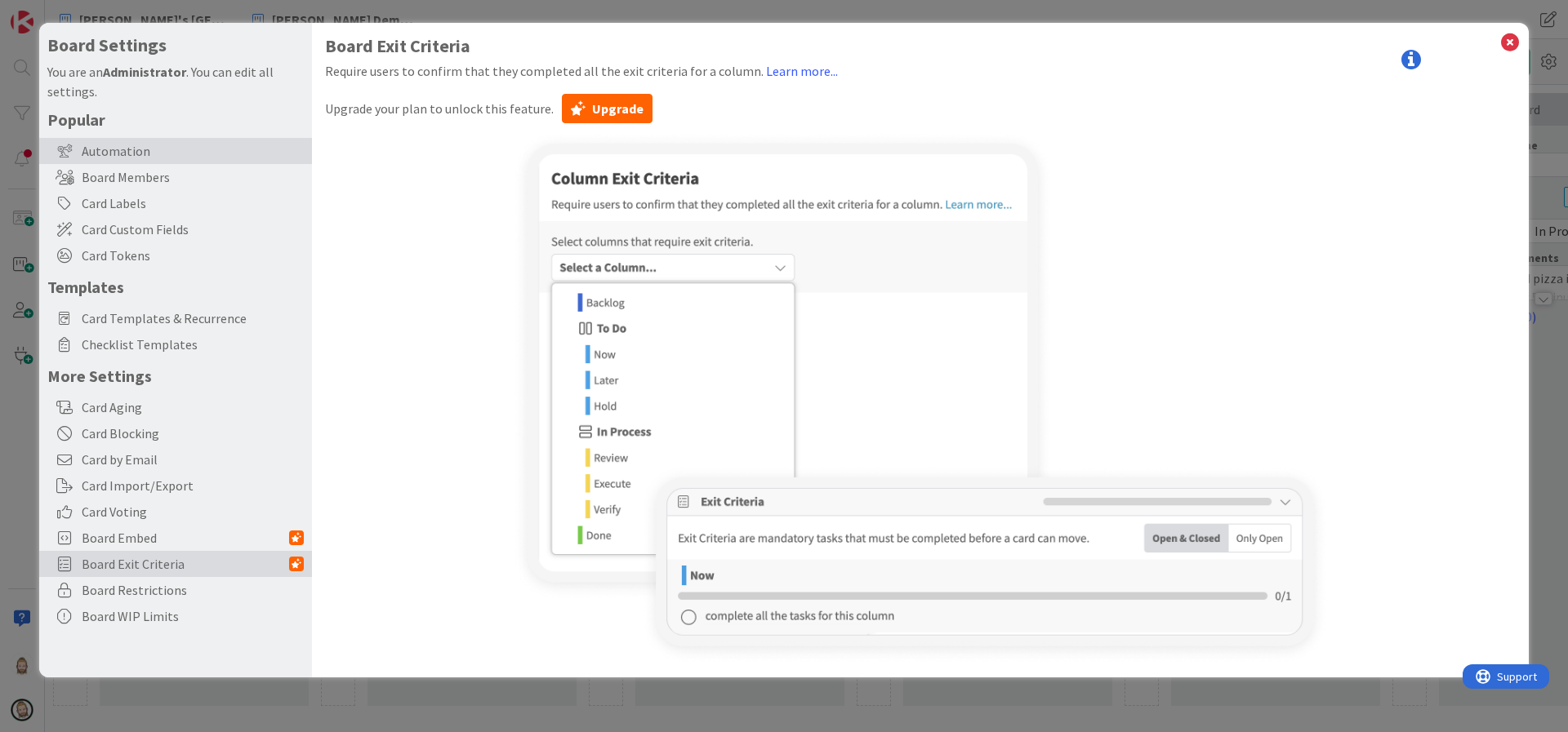
click at [212, 144] on div "Automation" at bounding box center [175, 150] width 272 height 26
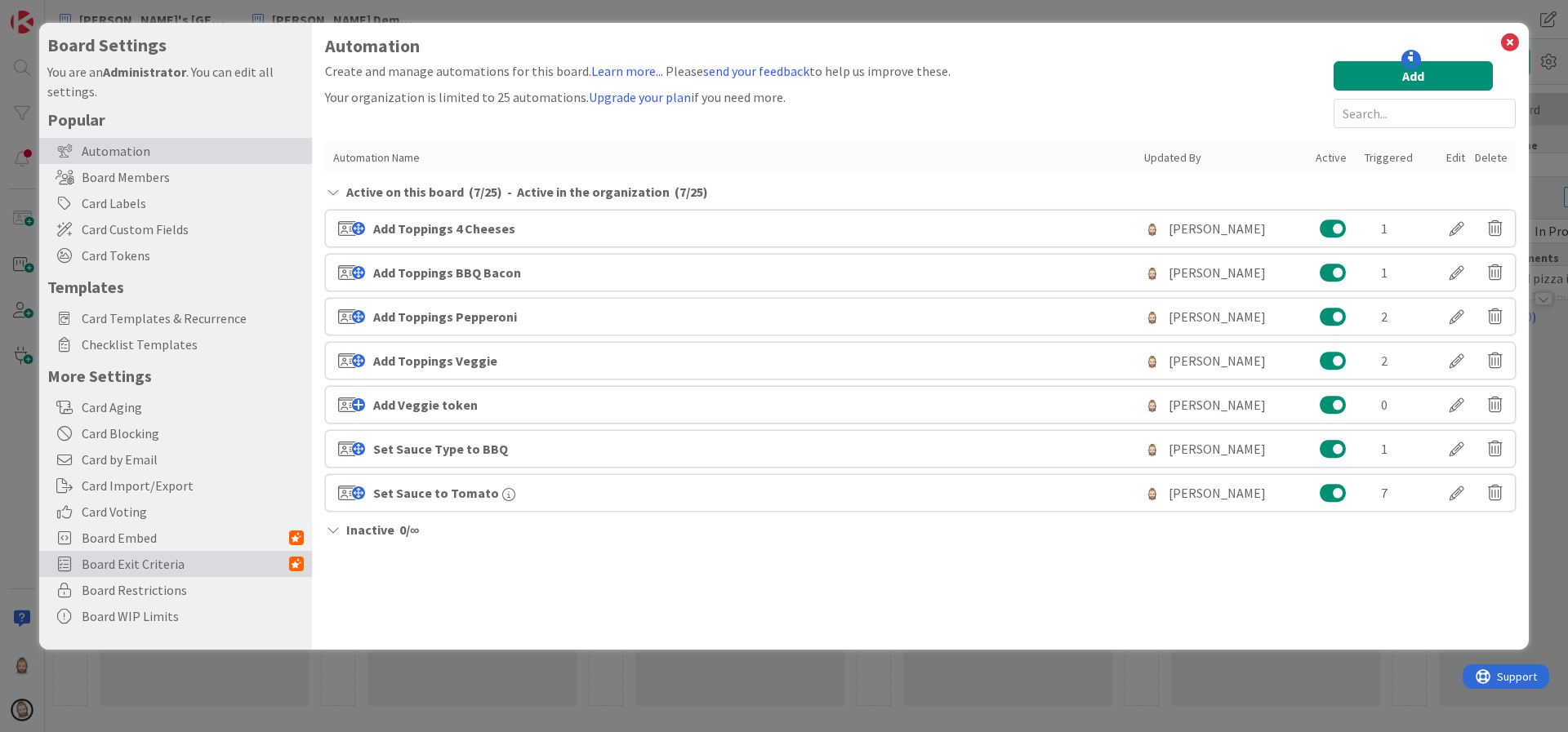
click at [189, 561] on span "Board Exit Criteria" at bounding box center [185, 564] width 207 height 20
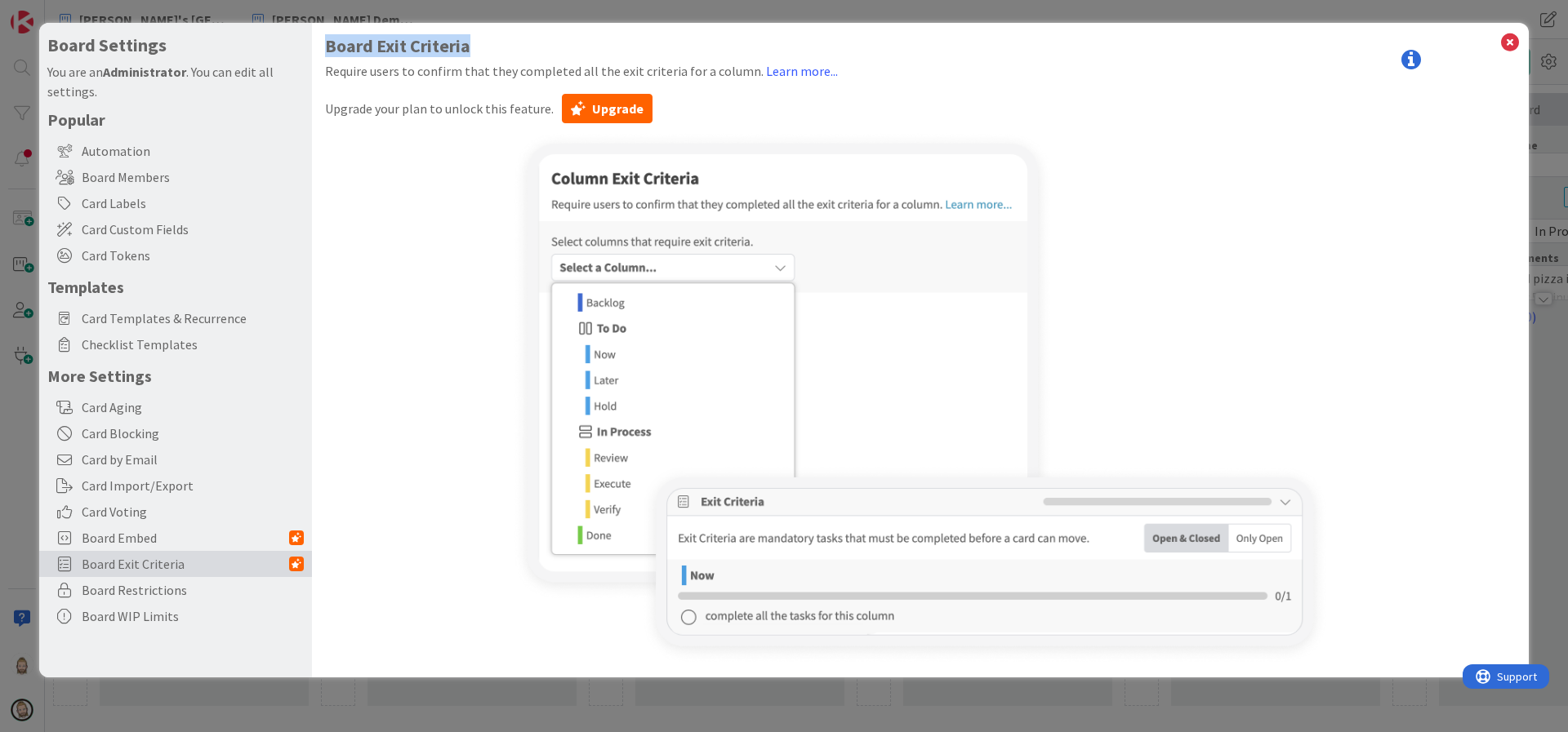
drag, startPoint x: 325, startPoint y: 45, endPoint x: 493, endPoint y: 45, distance: 168.0
click at [493, 45] on h1 "Board Exit Criteria" at bounding box center [920, 46] width 1191 height 20
copy h1 "Board Exit Criteria"
click at [627, 111] on button "Upgrade" at bounding box center [608, 109] width 91 height 30
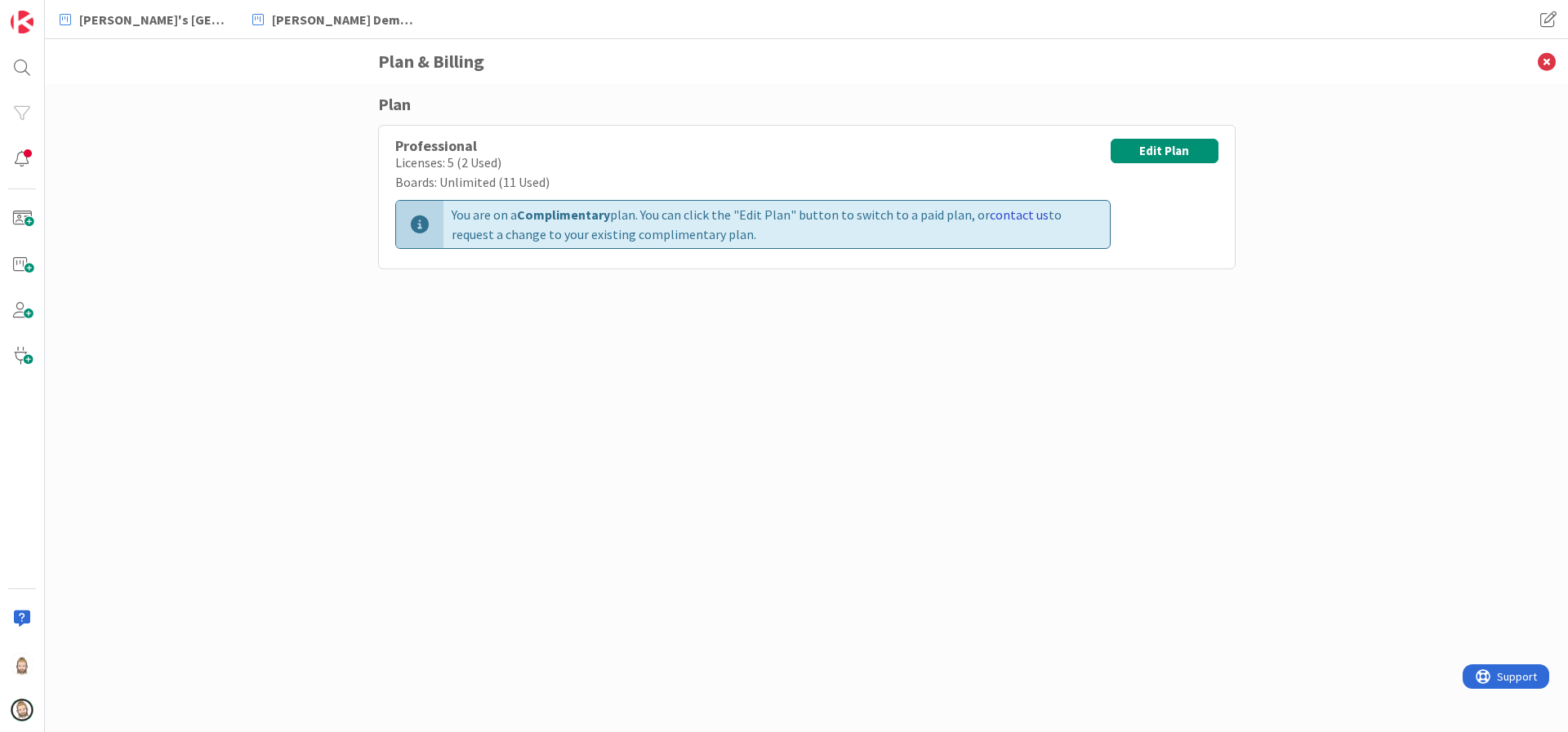
click at [1004, 210] on link "contact us" at bounding box center [1019, 215] width 59 height 17
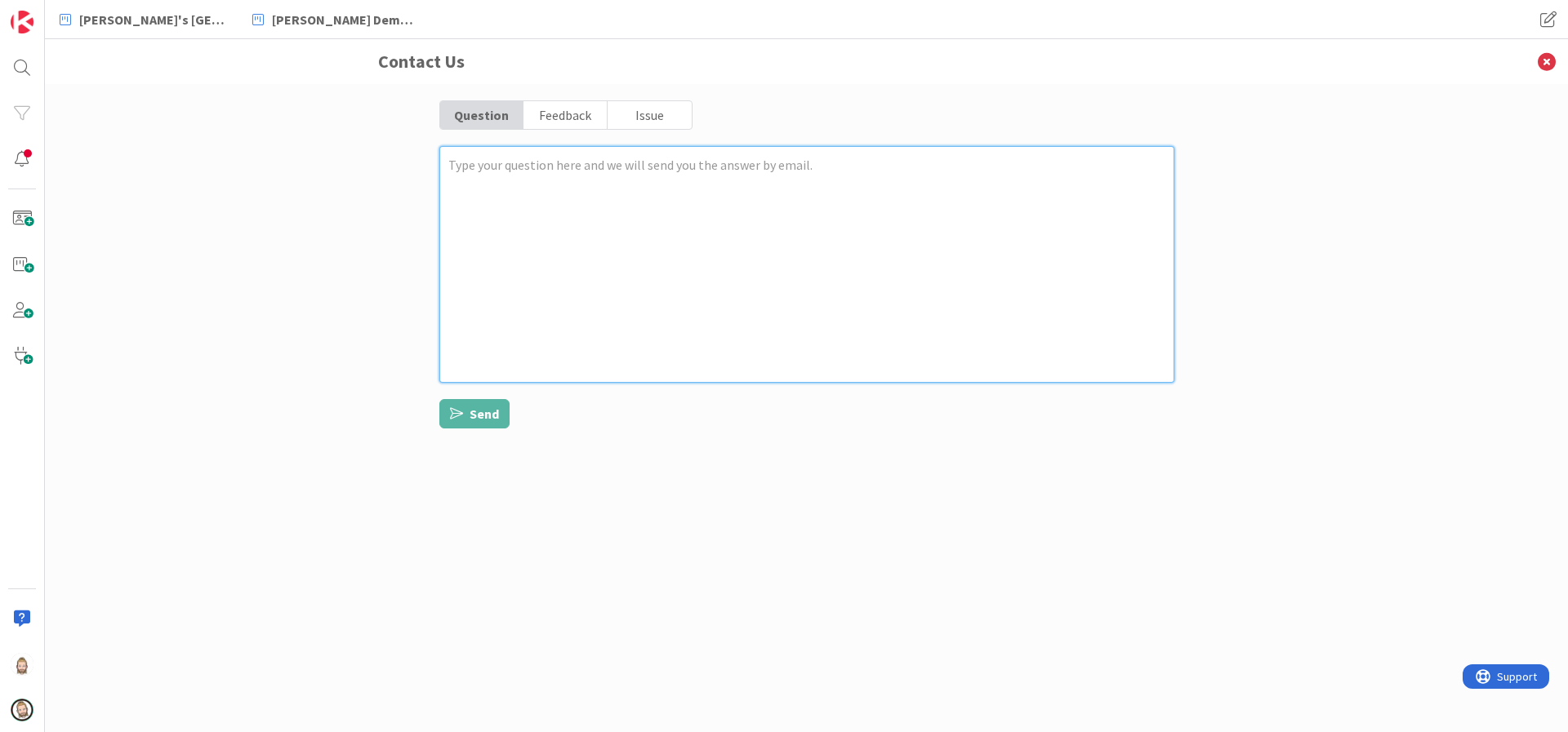
click at [765, 231] on textarea at bounding box center [807, 264] width 735 height 237
type textarea "x"
type textarea "B"
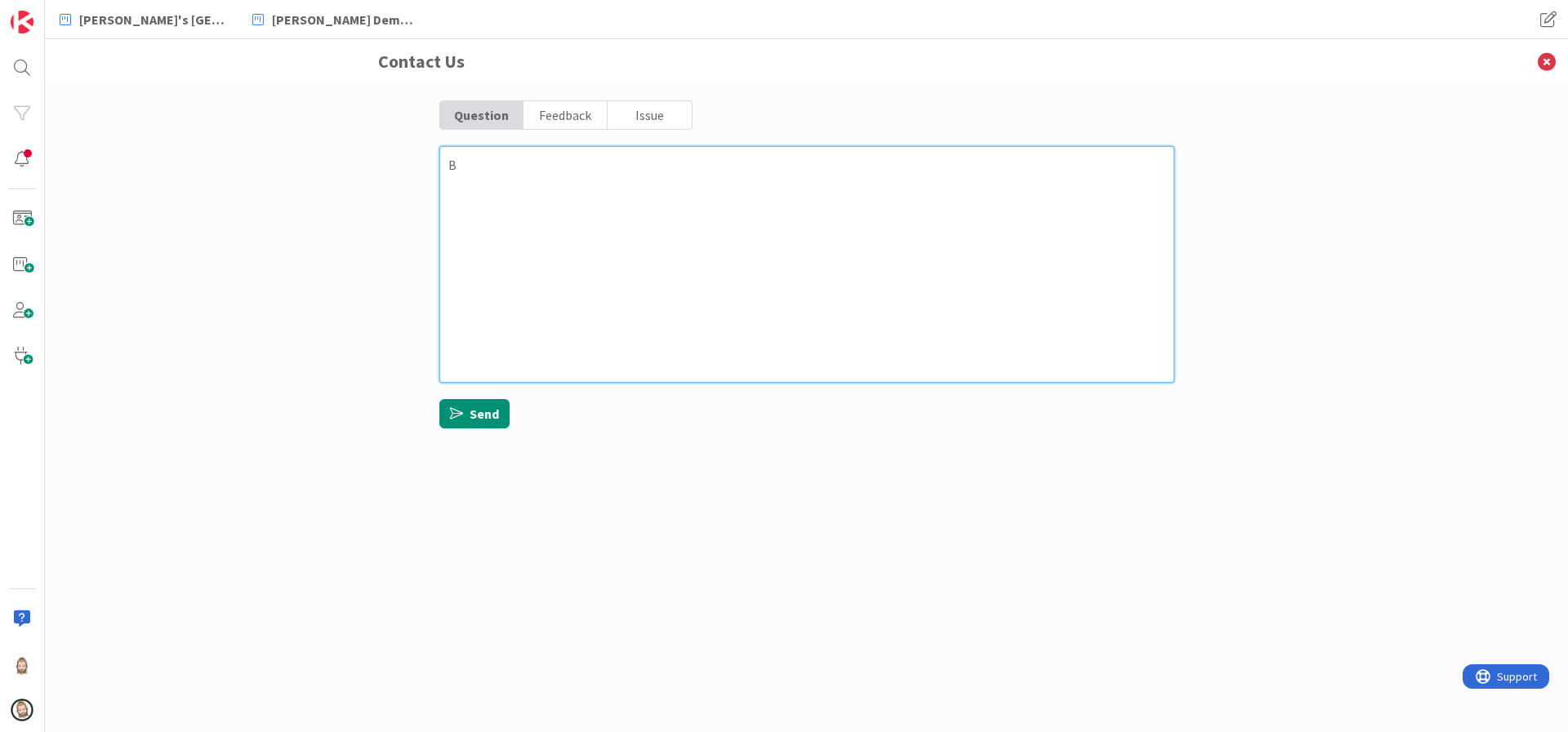
type textarea "x"
type textarea "Bo"
type textarea "x"
type textarea "Boa"
type textarea "x"
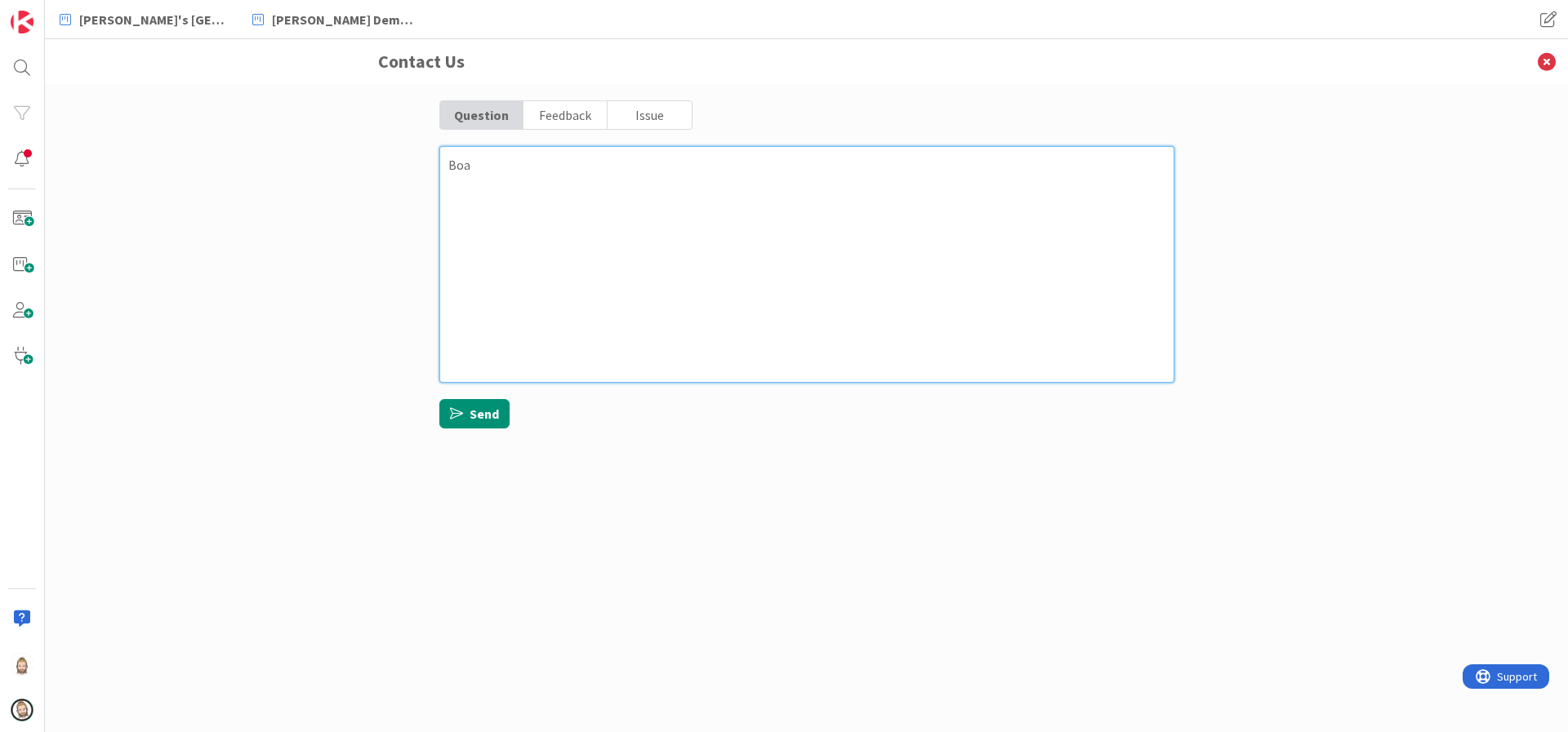
type textarea "Boar"
type textarea "x"
type textarea "Board"
type textarea "x"
type textarea "Board"
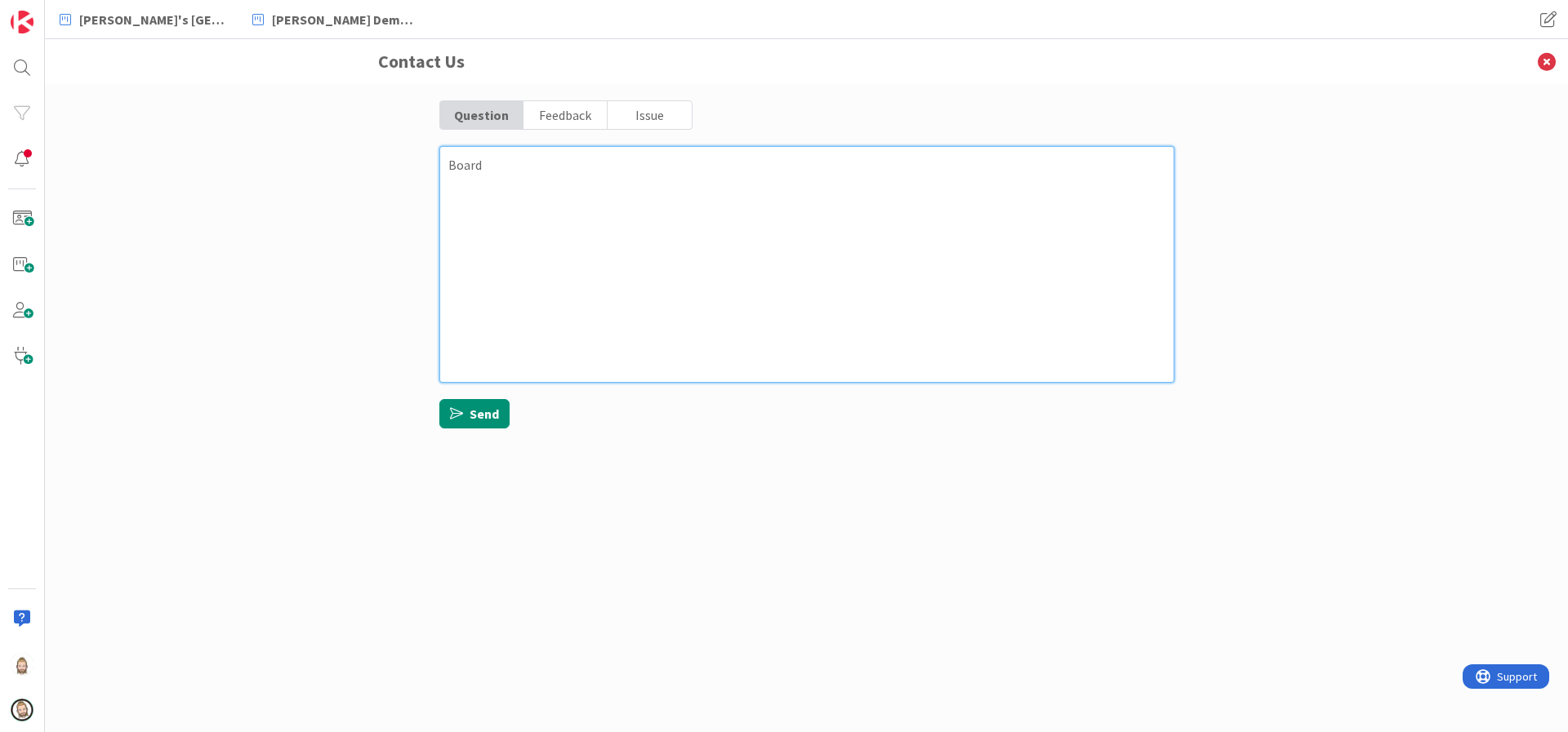
type textarea "x"
type textarea "Board E"
type textarea "x"
type textarea "Board Ex"
type textarea "x"
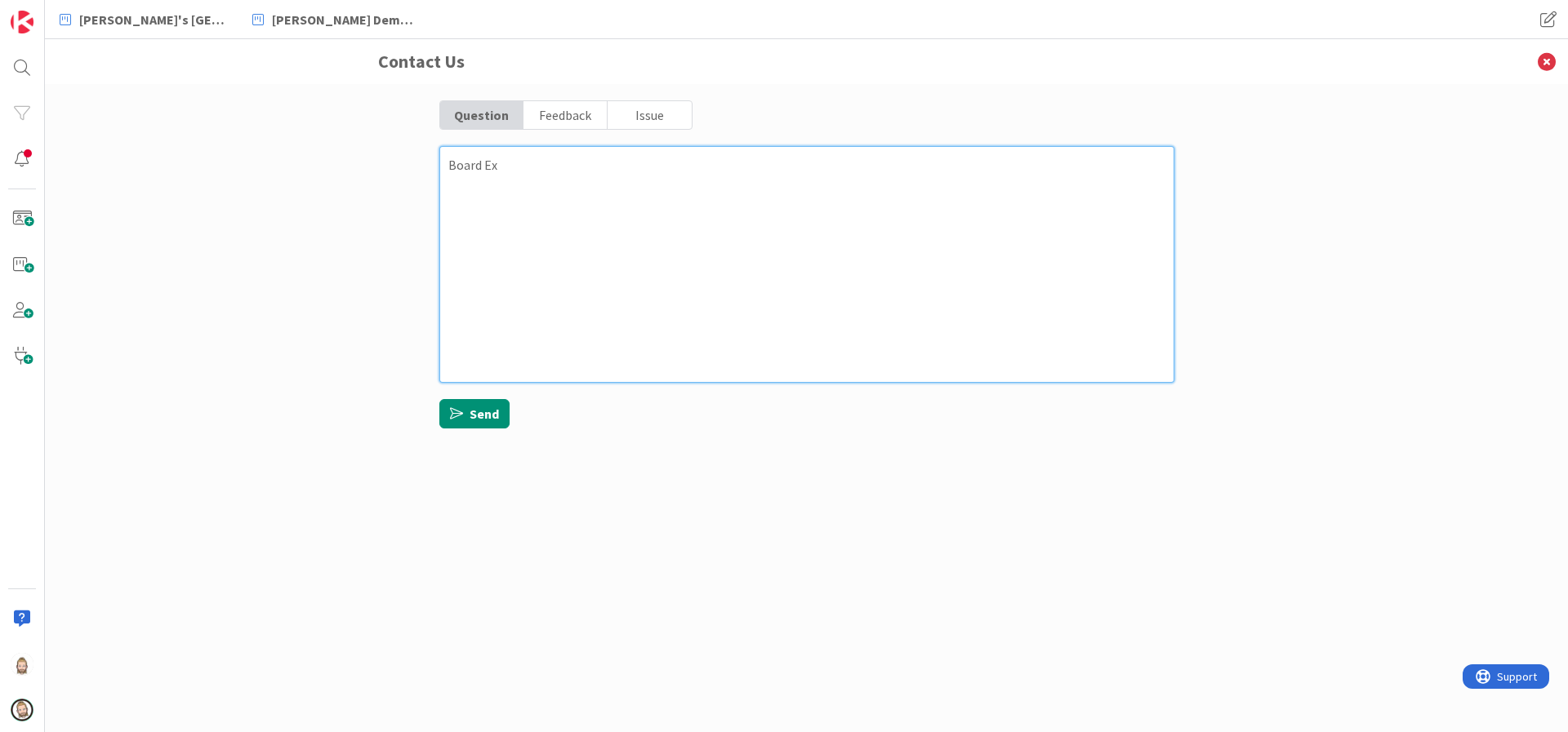
type textarea "Board Exi"
type textarea "x"
type textarea "Board Exit"
type textarea "x"
type textarea "Board Exit"
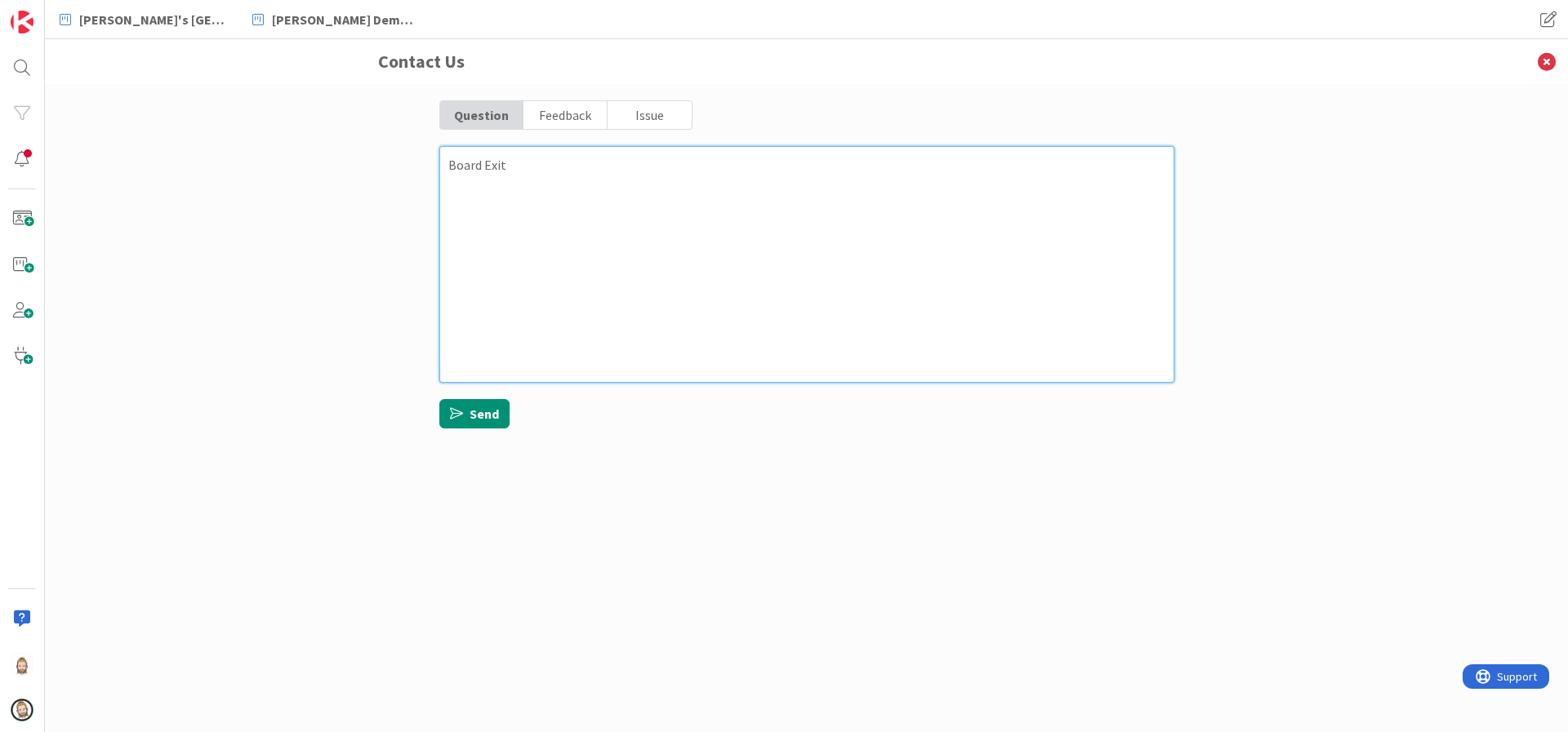
type textarea "x"
type textarea "Board Exit C"
type textarea "x"
type textarea "Board Exit Cr"
type textarea "x"
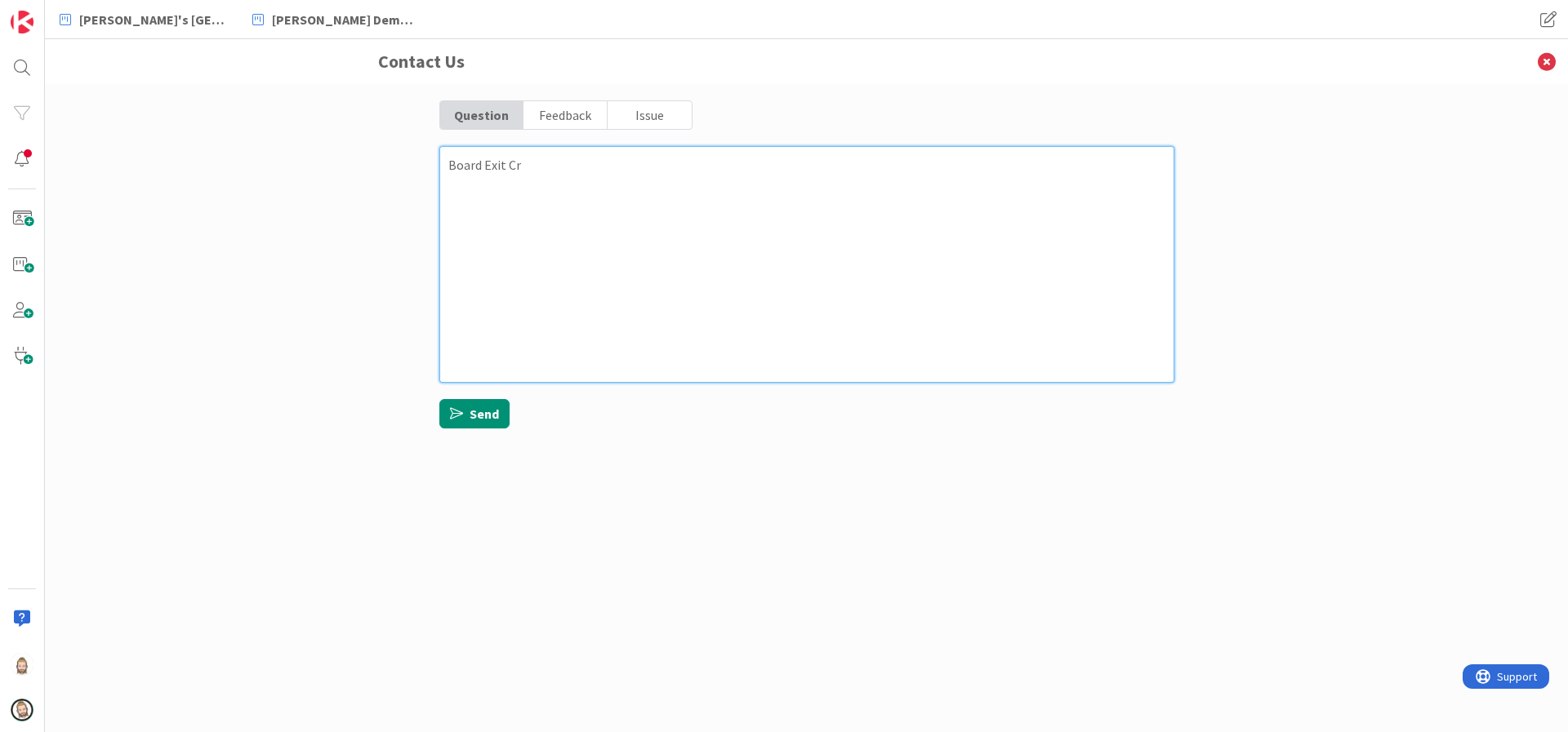
type textarea "Board Exit Cri"
type textarea "x"
type textarea "Board Exit Crit"
type textarea "x"
type textarea "Board Exit [PERSON_NAME]"
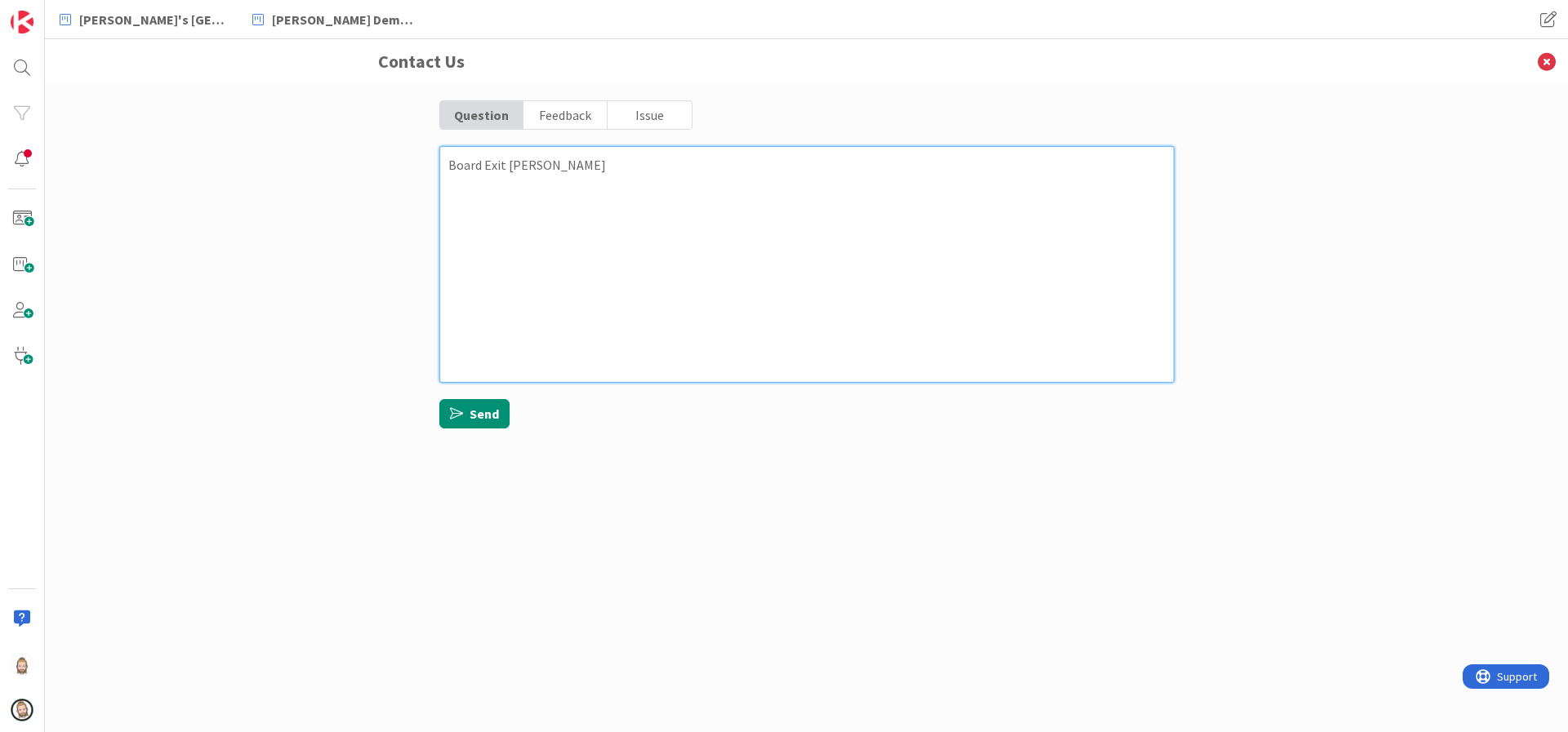
type textarea "x"
type textarea "Board Exit Criter"
type textarea "x"
type textarea "Board Exit Criteri"
type textarea "x"
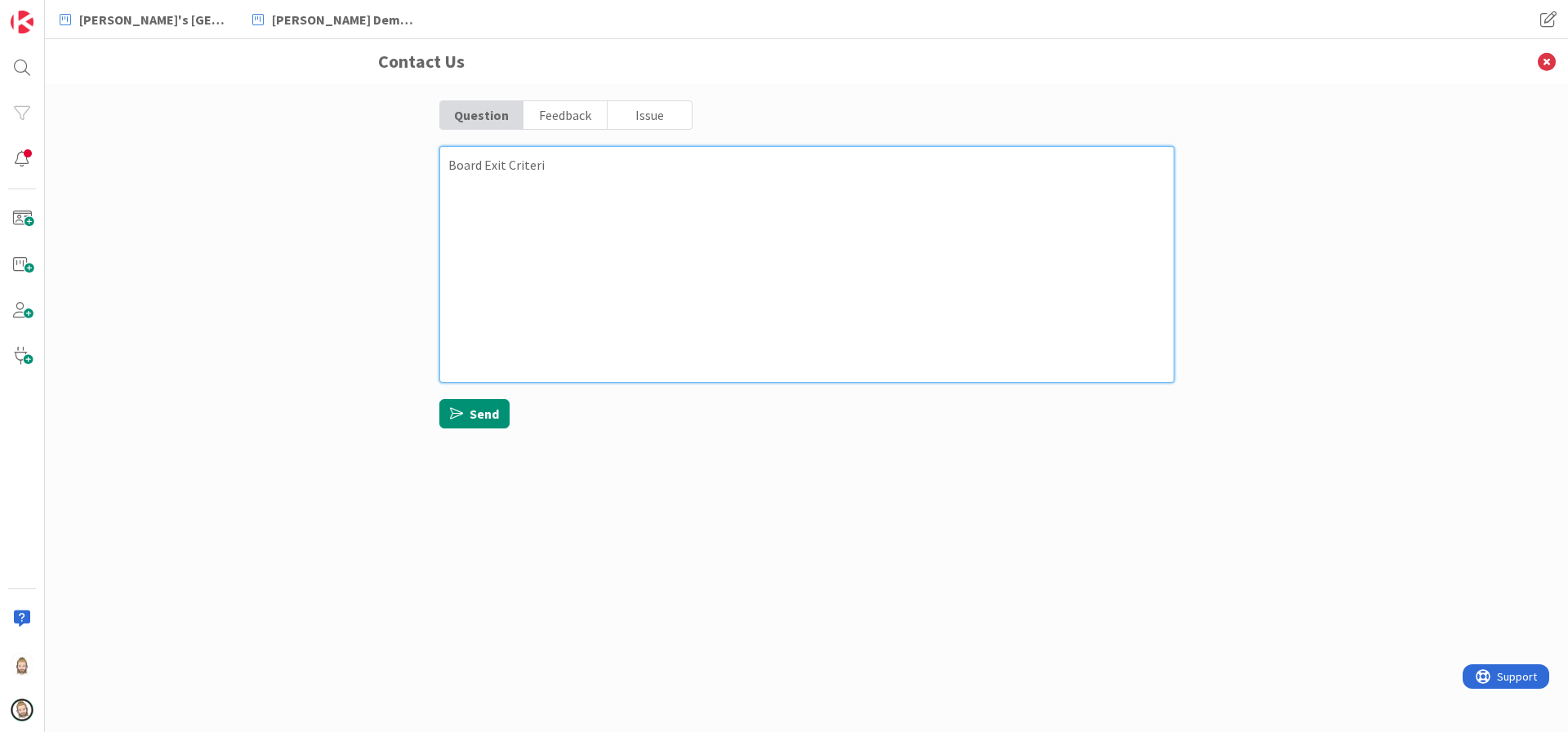
type textarea "Board Exit Criteria"
type textarea "x"
type textarea "Board Exit Criteria"
type textarea "x"
type textarea "Board Exit Criteria o"
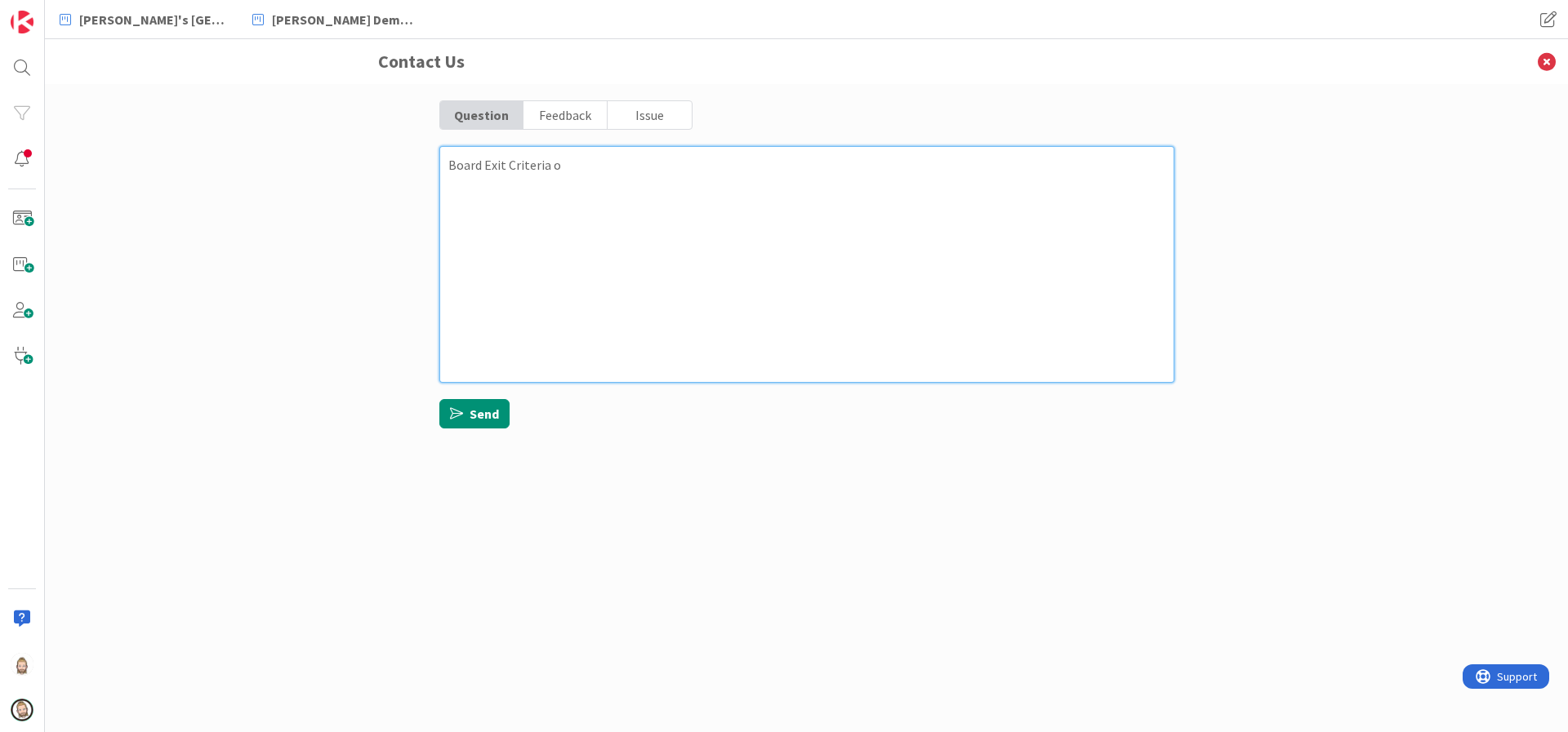
type textarea "x"
type textarea "Board Exit Criteria or"
type textarea "x"
type textarea "Board Exit Criteria or"
type textarea "x"
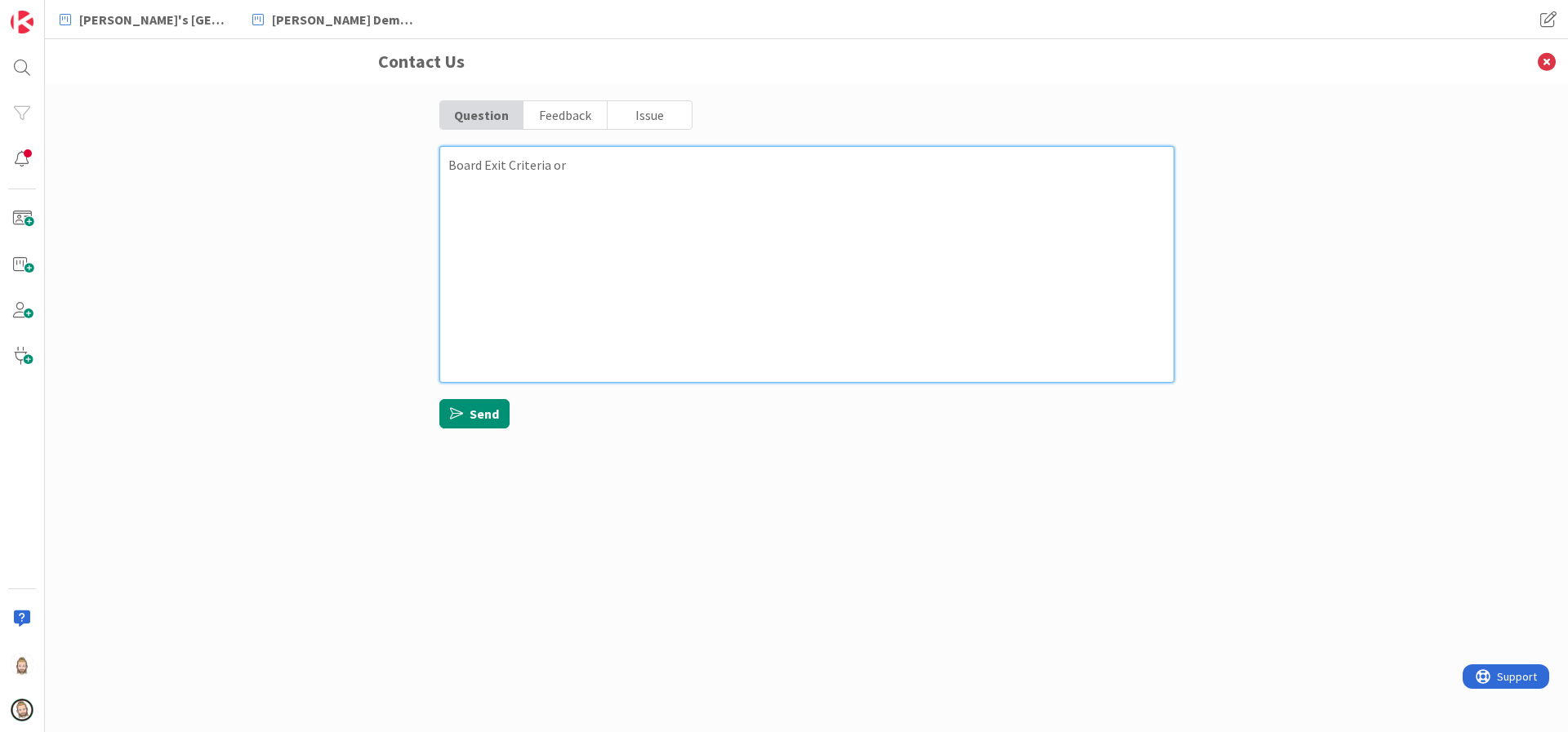
type textarea "Board Exit Criteria or B"
type textarea "x"
type textarea "Board Exit Criteria or Bo"
type textarea "x"
type textarea "Board Exit Criteria or Boa"
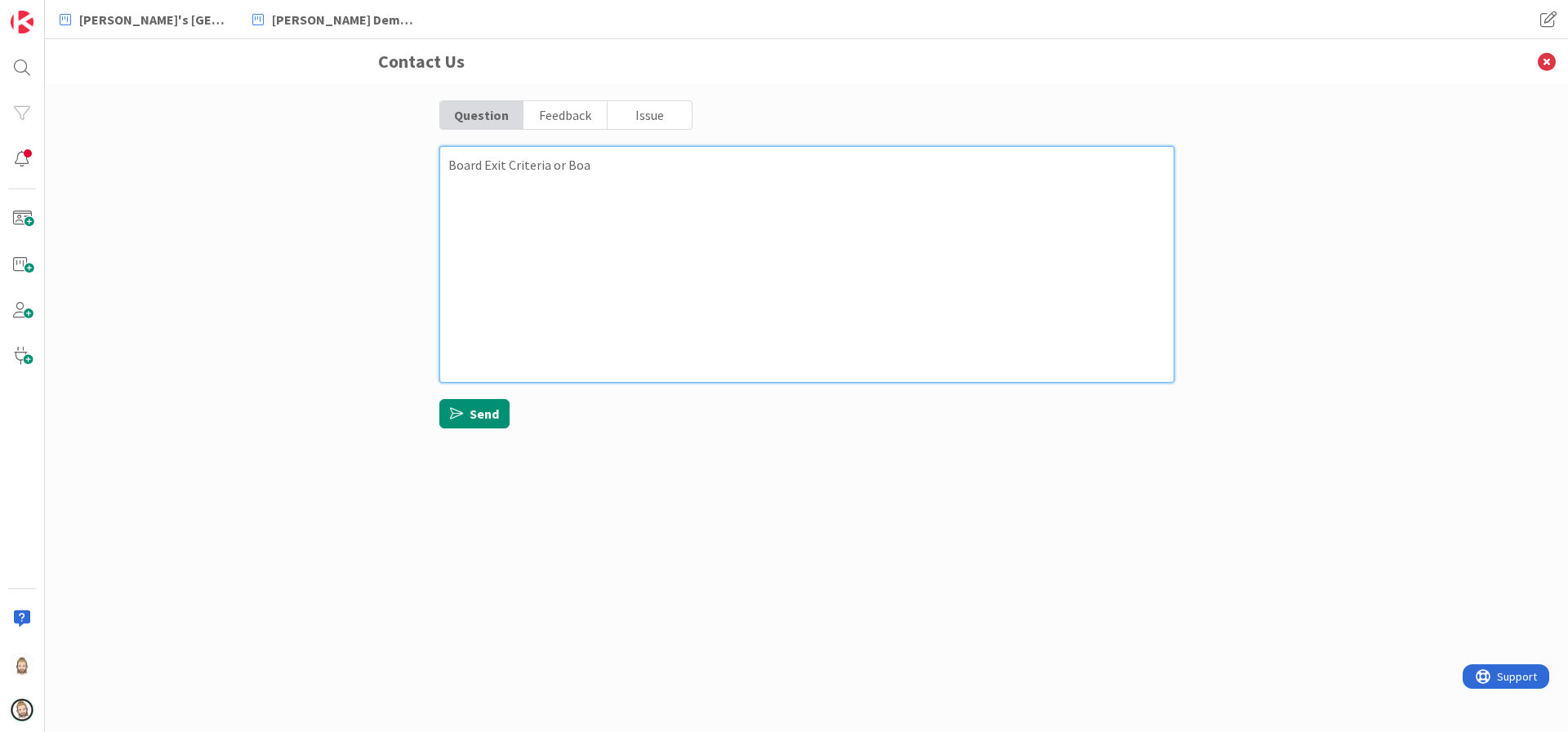
type textarea "x"
type textarea "Board Exit Criteria or Boar"
type textarea "x"
type textarea "Board Exit Criteria or Board"
type textarea "x"
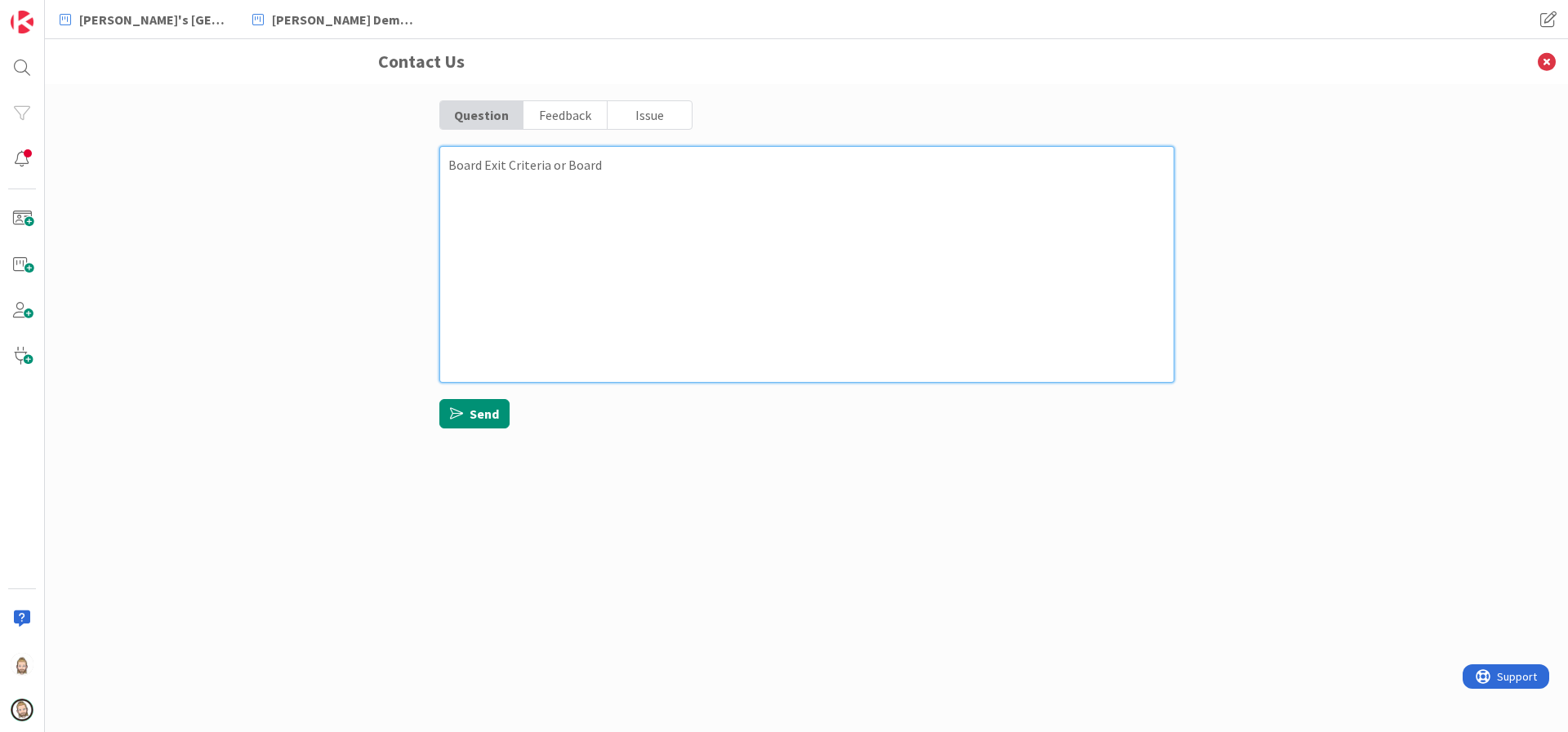
type textarea "Board Exit Criteria or Board"
type textarea "x"
type textarea "Board Exit Criteria or Board E"
type textarea "x"
type textarea "Board Exit Criteria or Board Em"
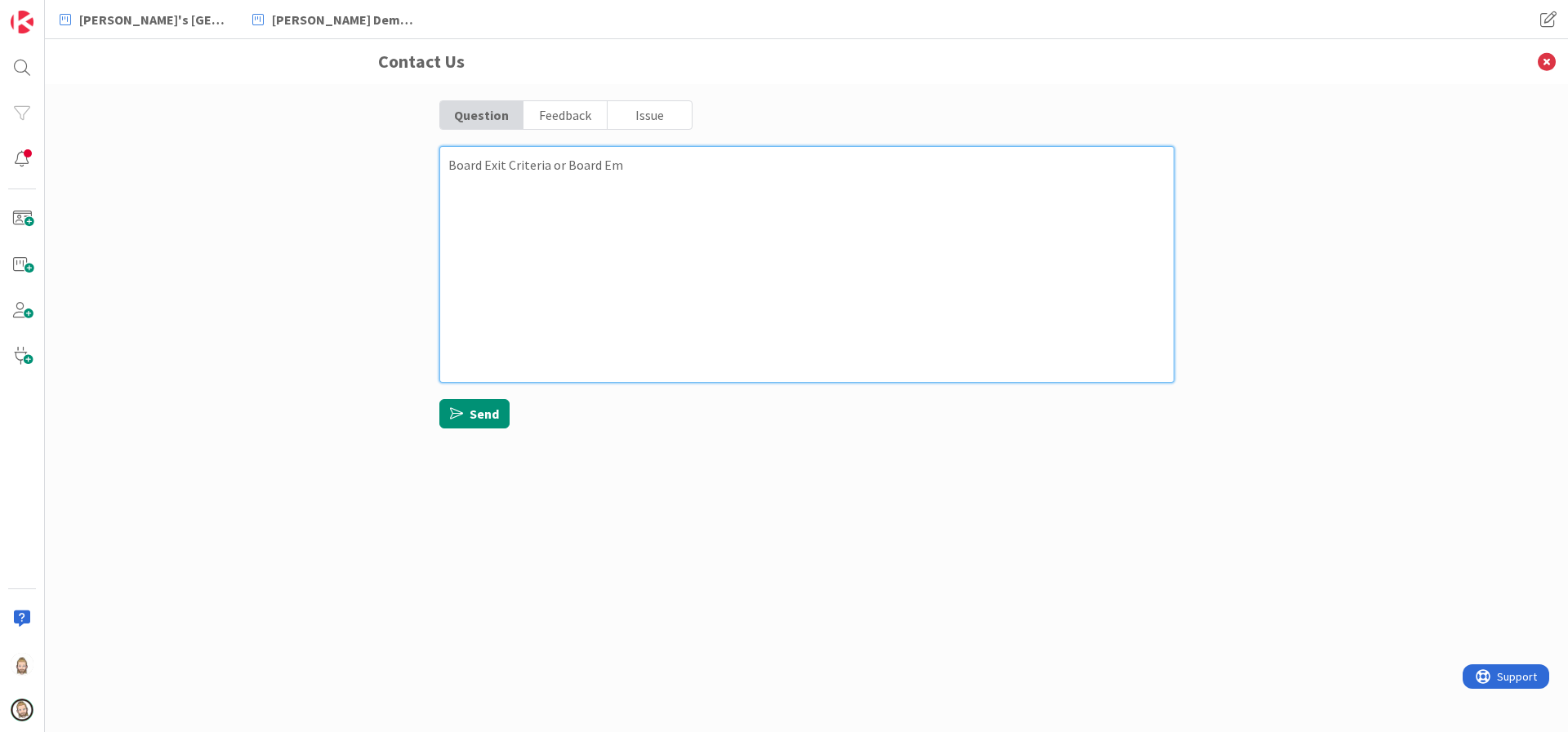
type textarea "x"
type textarea "Board Exit Criteria or Board Emb"
type textarea "x"
type textarea "Board Exit Criteria or Board Embe"
type textarea "x"
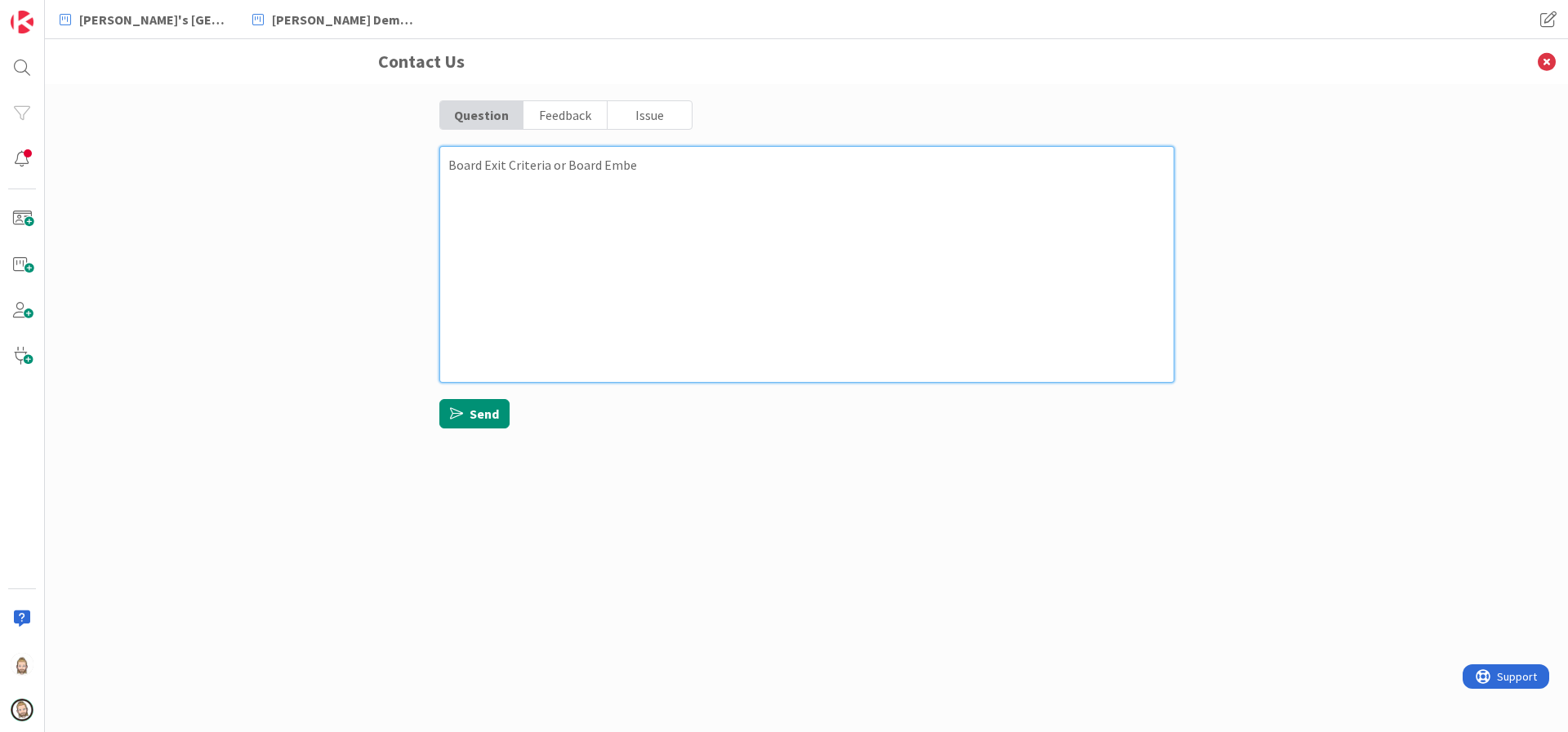
type textarea "Board Exit Criteria or Board Embed"
type textarea "x"
type textarea "Board Exit Criteria or Board Embeds"
type textarea "x"
type textarea "H Board Exit Criteria or Board Embeds"
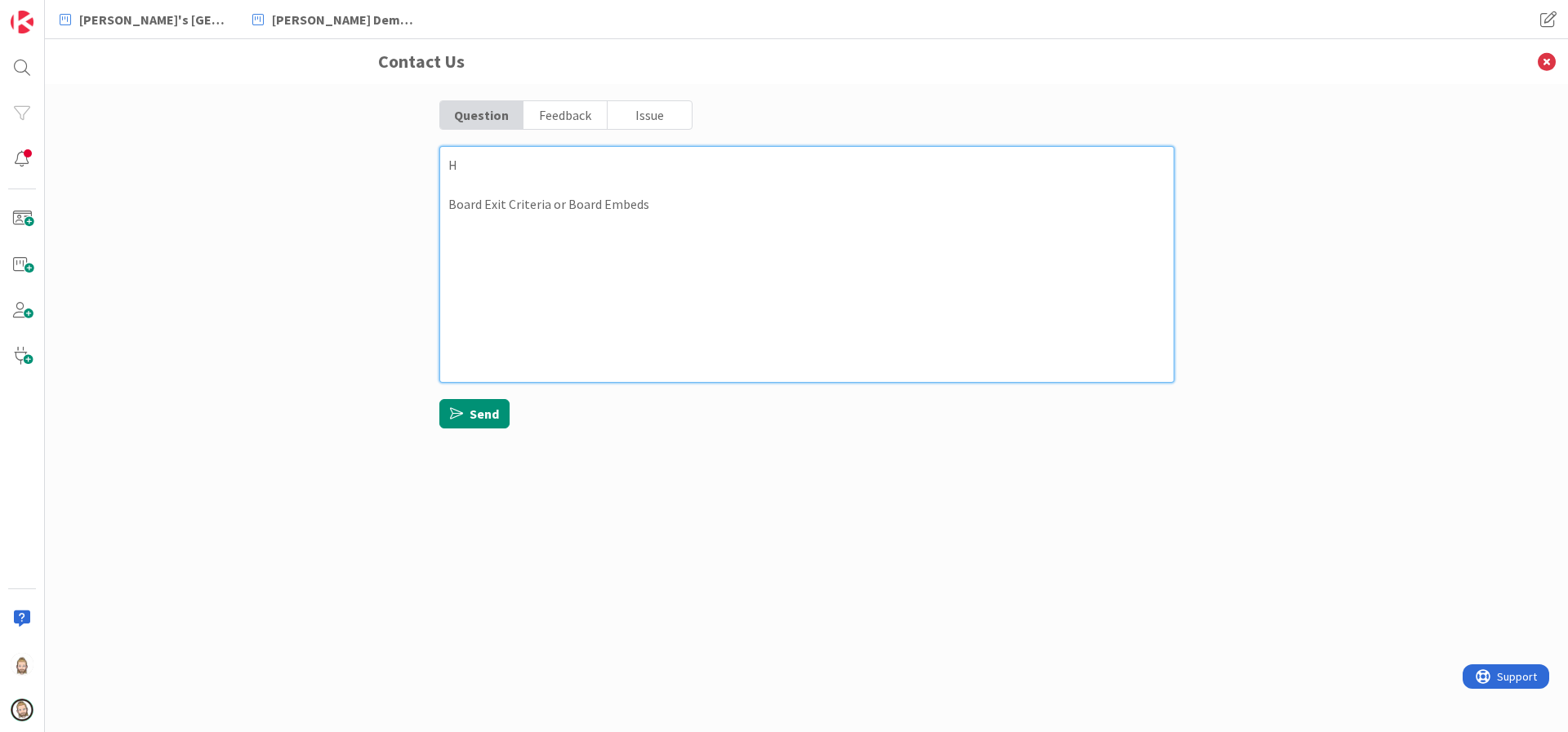
type textarea "x"
type textarea "Hi Board Exit Criteria or Board Embeds"
type textarea "x"
type textarea "Hi Board Exit Criteria or Board Embeds"
type textarea "x"
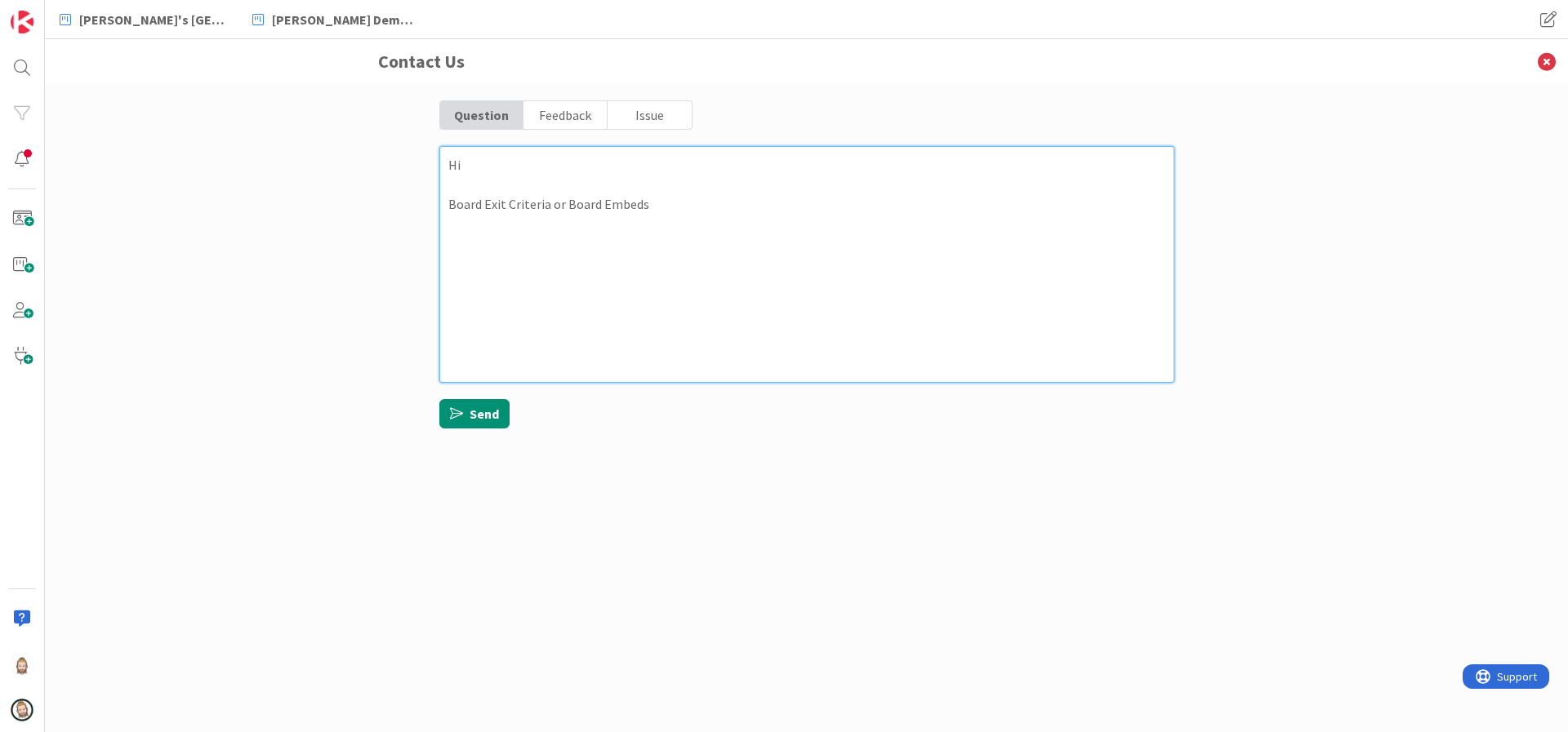
type textarea "Hi t Board Exit Criteria or Board Embeds"
type textarea "x"
type textarea "Hi te Board Exit Criteria or Board Embeds"
type textarea "x"
type textarea "Hi tea Board Exit Criteria or Board Embeds"
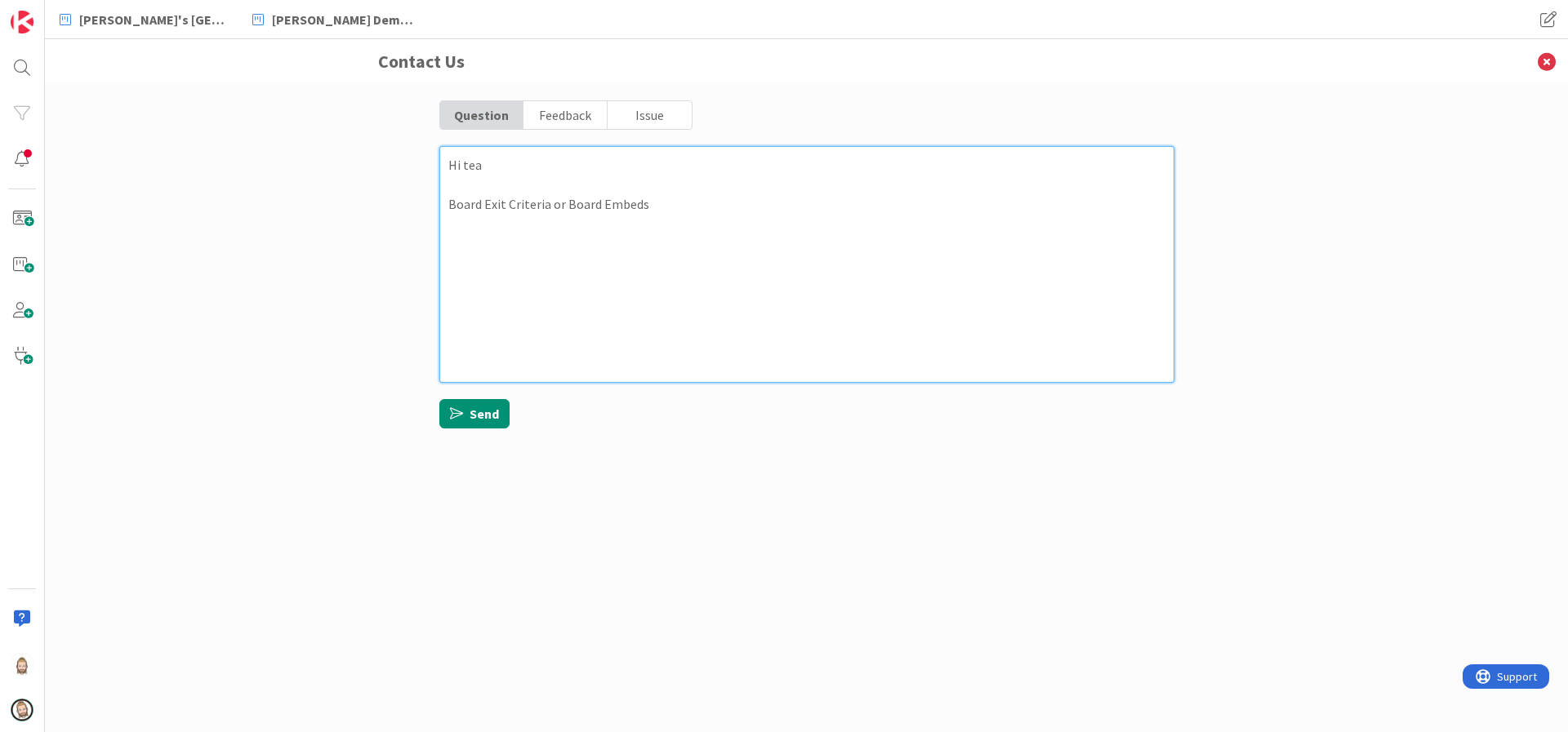
type textarea "x"
type textarea "Hi team Board Exit Criteria or Board Embeds"
type textarea "x"
type textarea "Hi team, Board Exit Criteria or Board Embeds"
type textarea "x"
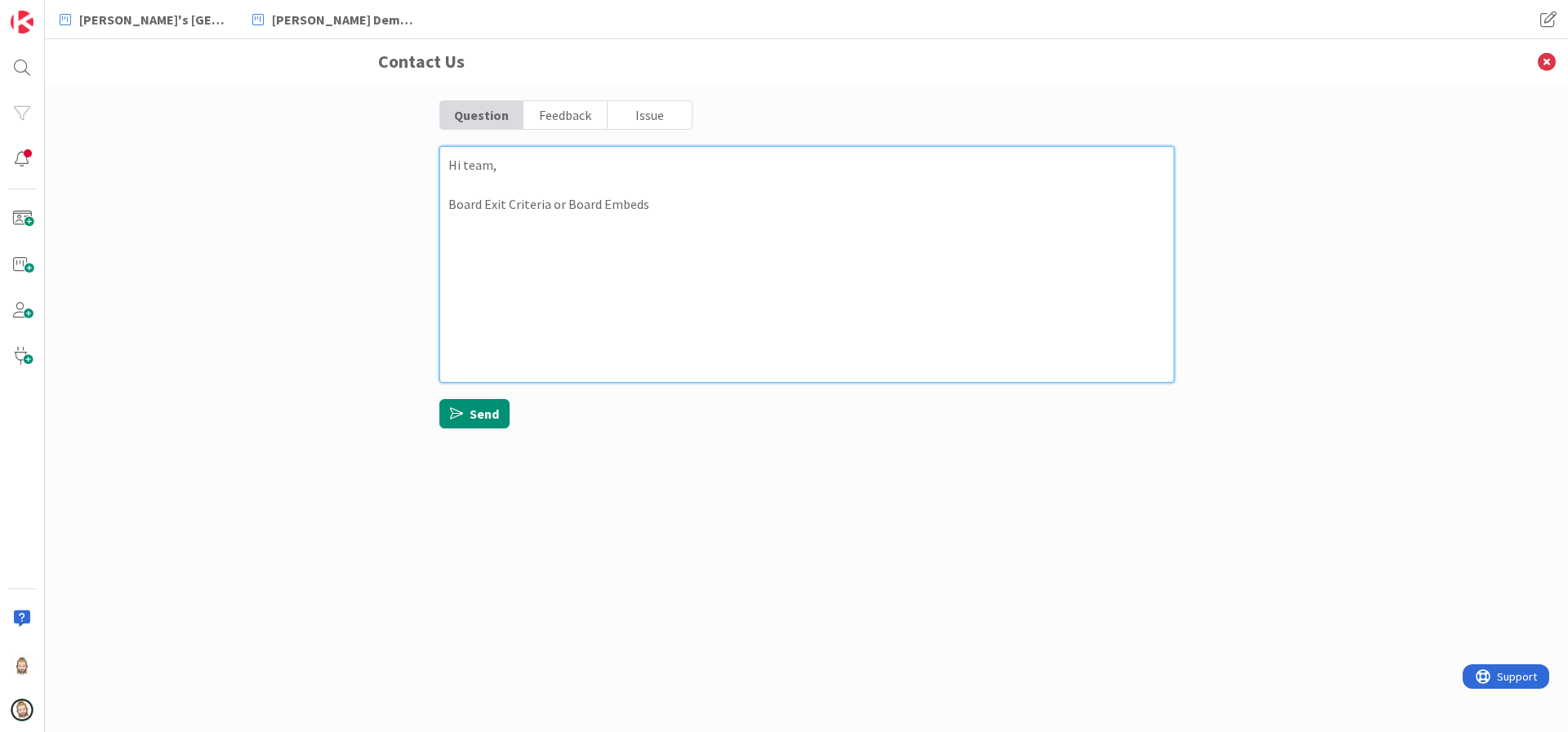
type textarea "Hi team, Board Exit Criteria or Board Embeds"
type textarea "x"
type textarea "Hi team, Board Exit Criteria or Board Embeds"
type textarea "x"
type textarea "Hi team, A Board Exit Criteria or Board Embeds"
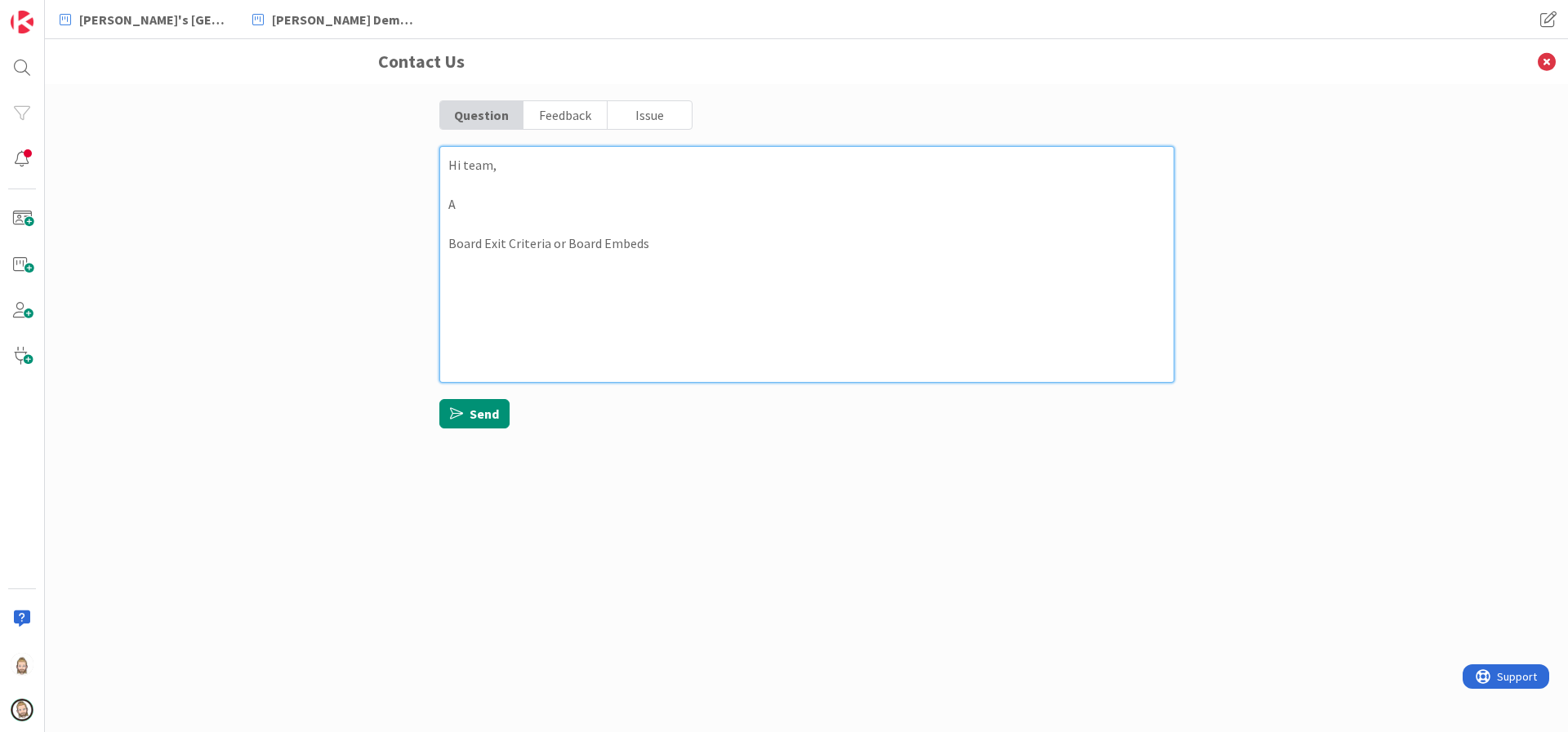
type textarea "x"
type textarea "Hi team, As Board Exit Criteria or Board Embeds"
type textarea "x"
type textarea "Hi team, As Board Exit Criteria or Board Embeds"
type textarea "x"
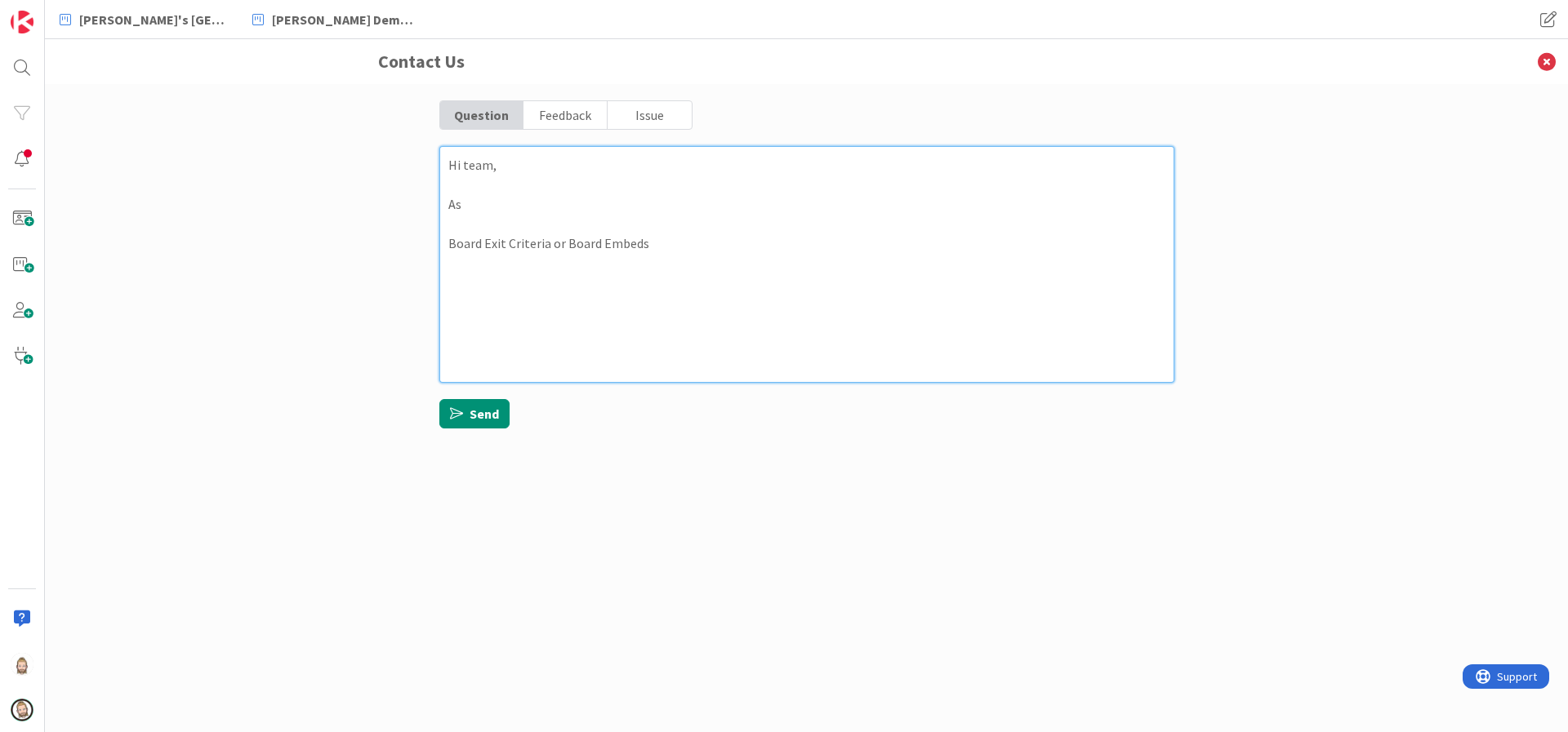
type textarea "Hi team, As a Board Exit Criteria or Board Embeds"
type textarea "x"
type textarea "Hi team, As a Board Exit Criteria or Board Embeds"
type textarea "x"
type textarea "Hi team, As a p Board Exit Criteria or Board Embeds"
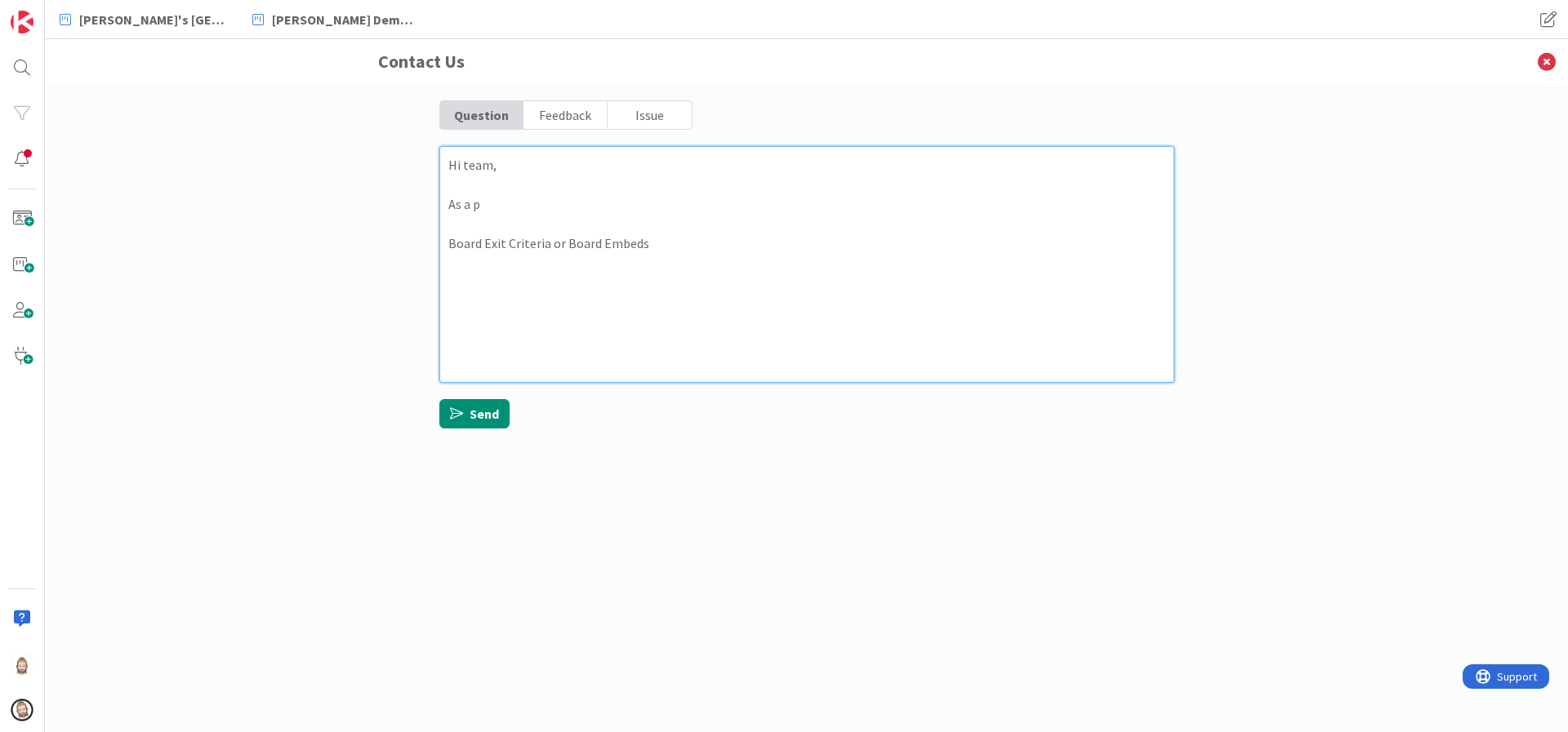
type textarea "x"
type textarea "Hi team, As a pa Board Exit Criteria or Board Embeds"
type textarea "x"
type textarea "Hi team, As a par Board Exit Criteria or Board Embeds"
type textarea "x"
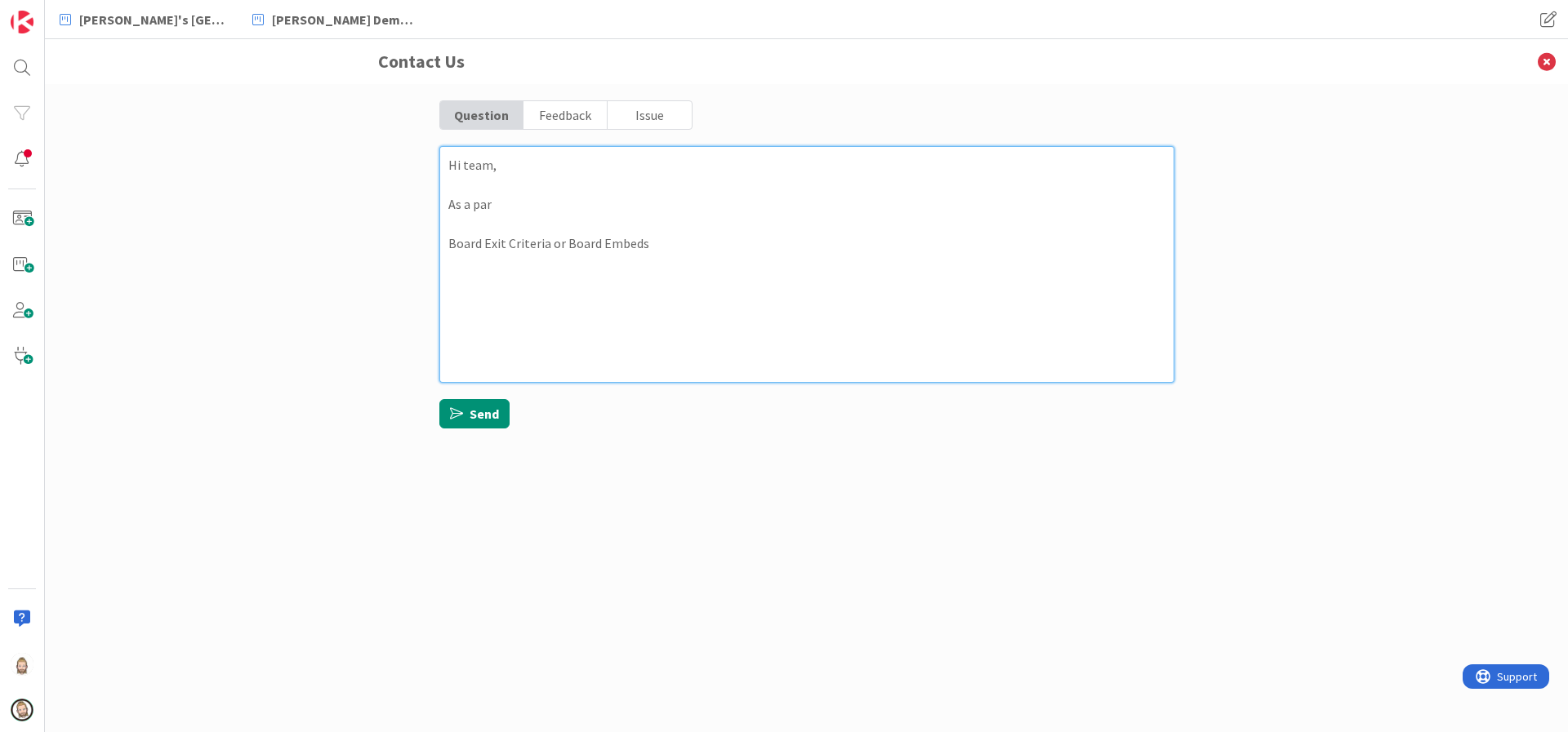
type textarea "Hi team, As a part Board Exit Criteria or Board Embeds"
type textarea "x"
type textarea "Hi team, As a partn Board Exit Criteria or Board Embeds"
type textarea "x"
type textarea "Hi team, As a partne Board Exit Criteria or Board Embeds"
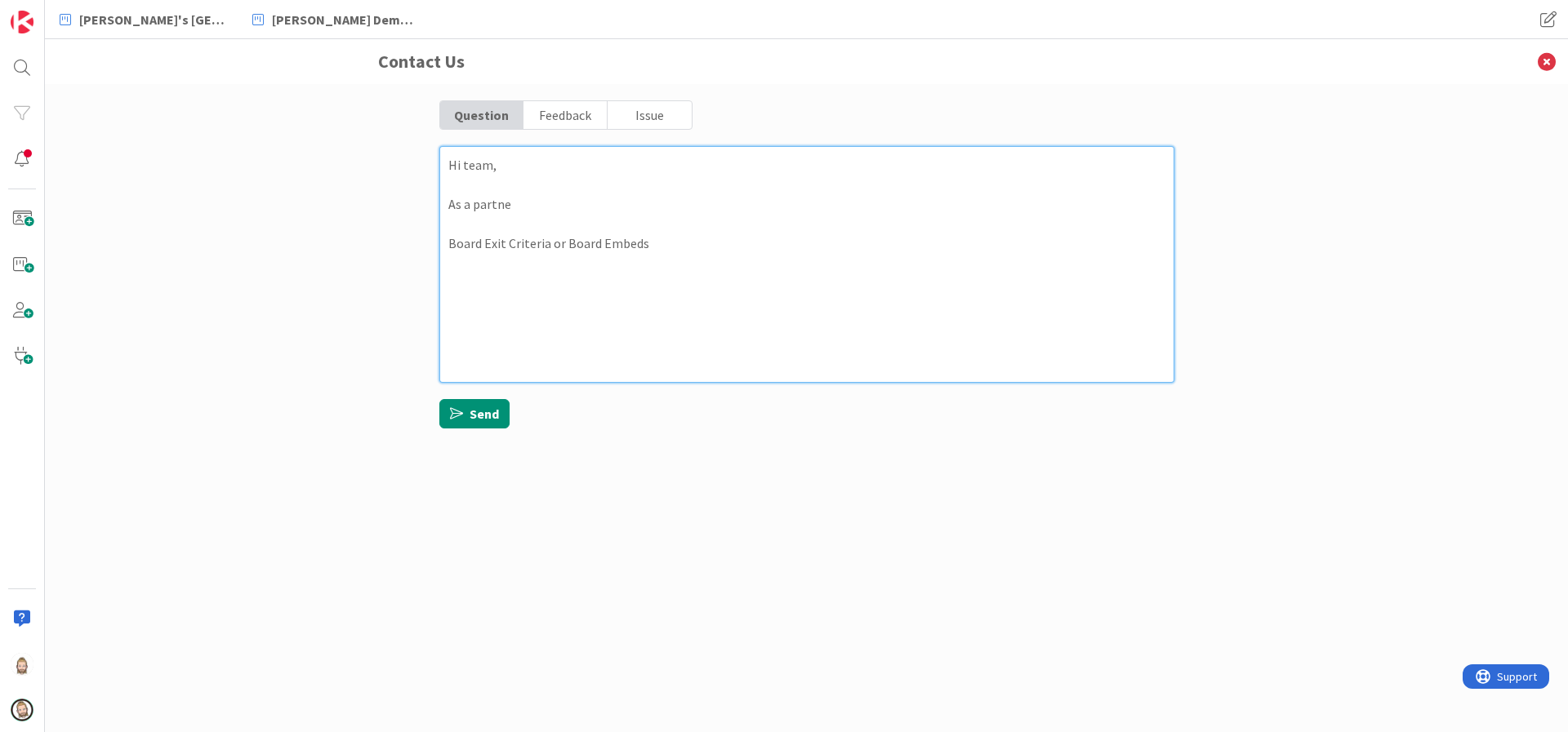
type textarea "x"
type textarea "Hi team, As a partner Board Exit Criteria or Board Embeds"
type textarea "x"
type textarea "Hi team, As a partner Board Exit Criteria or Board Embeds"
type textarea "x"
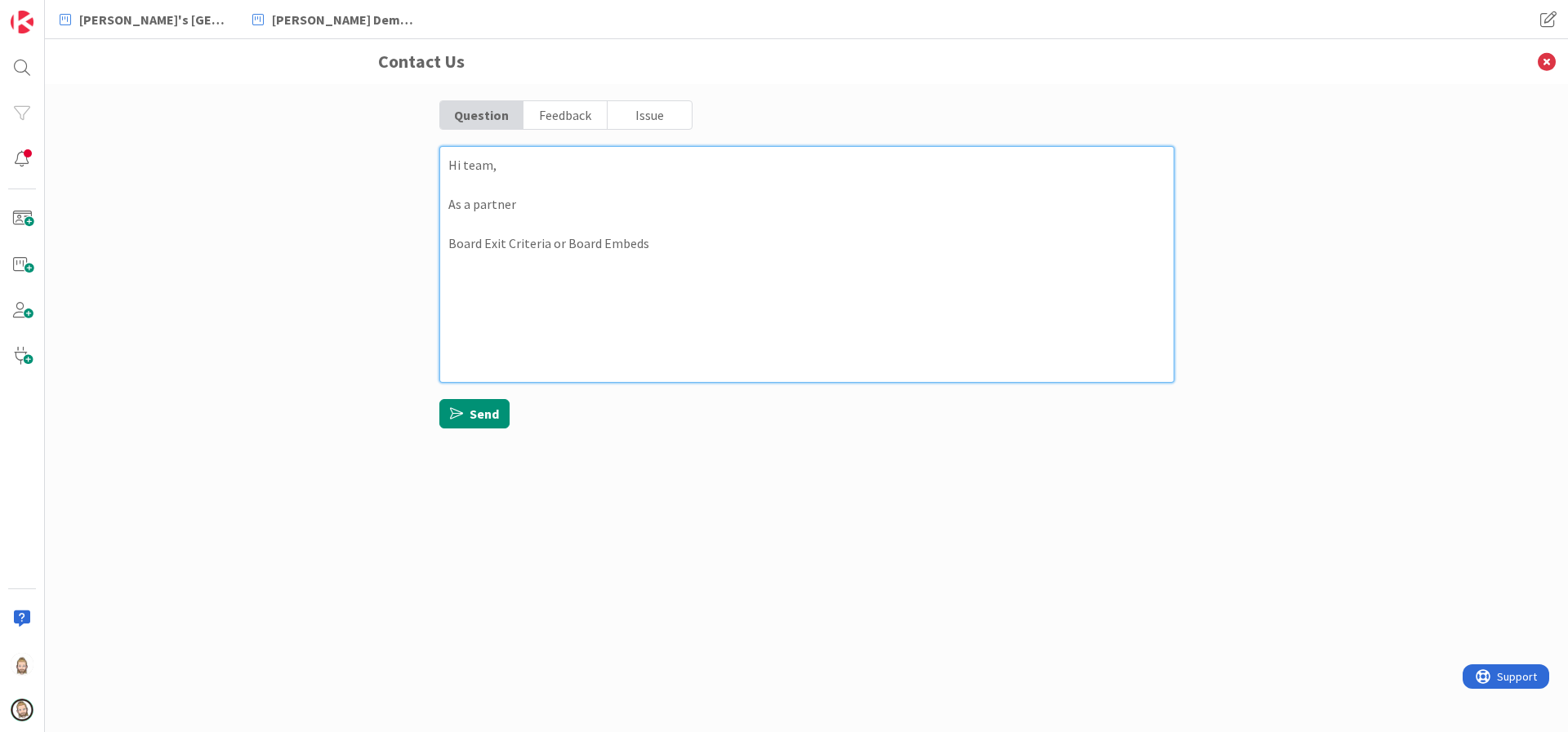
type textarea "Hi team, As a partner I Board Exit Criteria or Board Embeds"
type textarea "x"
type textarea "Hi team, As a partner I Board Exit Criteria or Board Embeds"
type textarea "x"
type textarea "Hi team, As a partner I a Board Exit Criteria or Board Embeds"
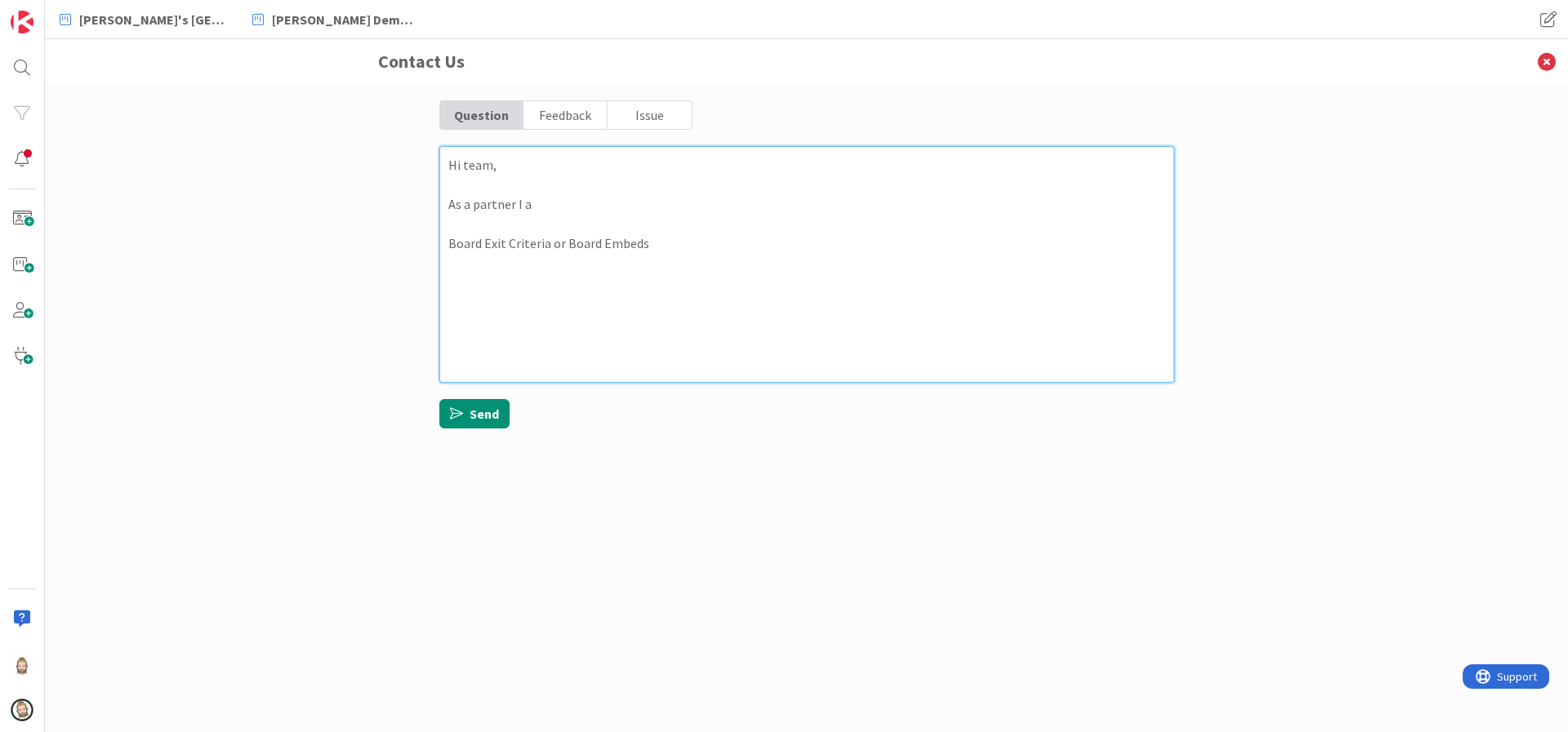
type textarea "x"
type textarea "Hi team, As a partner I am Board Exit Criteria or Board Embeds"
type textarea "x"
type textarea "Hi team, As a partner I am Board Exit Criteria or Board Embeds"
type textarea "x"
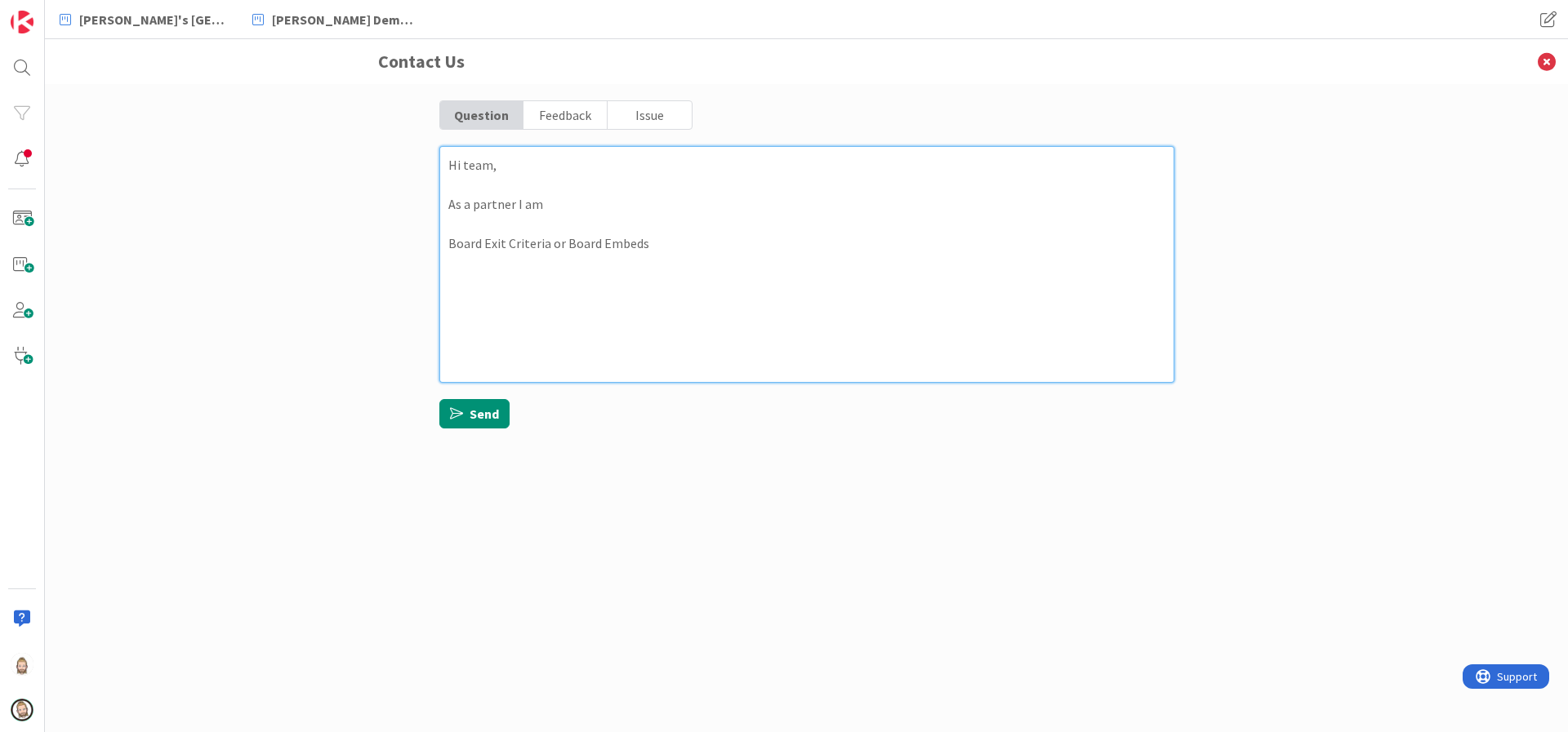
type textarea "Hi team, As a partner I am o Board Exit Criteria or Board Embeds"
type textarea "x"
type textarea "Hi team, As a partner I am on Board Exit Criteria or Board Embeds"
type textarea "x"
type textarea "Hi team, As a partner I am on Board Exit Criteria or Board Embeds"
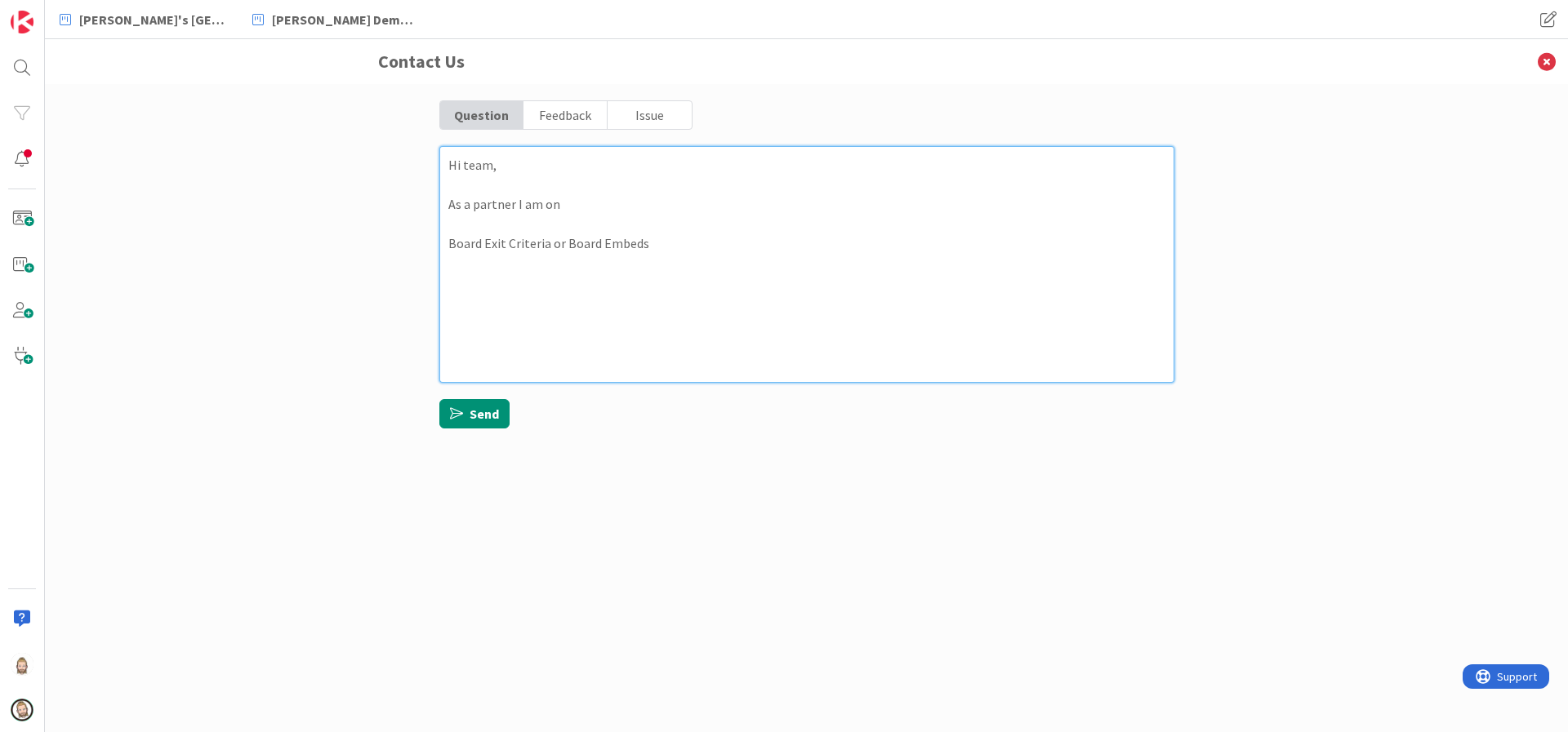
type textarea "x"
type textarea "Hi team, As a partner I am on a Board Exit Criteria or Board Embeds"
type textarea "x"
type textarea "Hi team, As a partner I am on a Board Exit Criteria or Board Embeds"
type textarea "x"
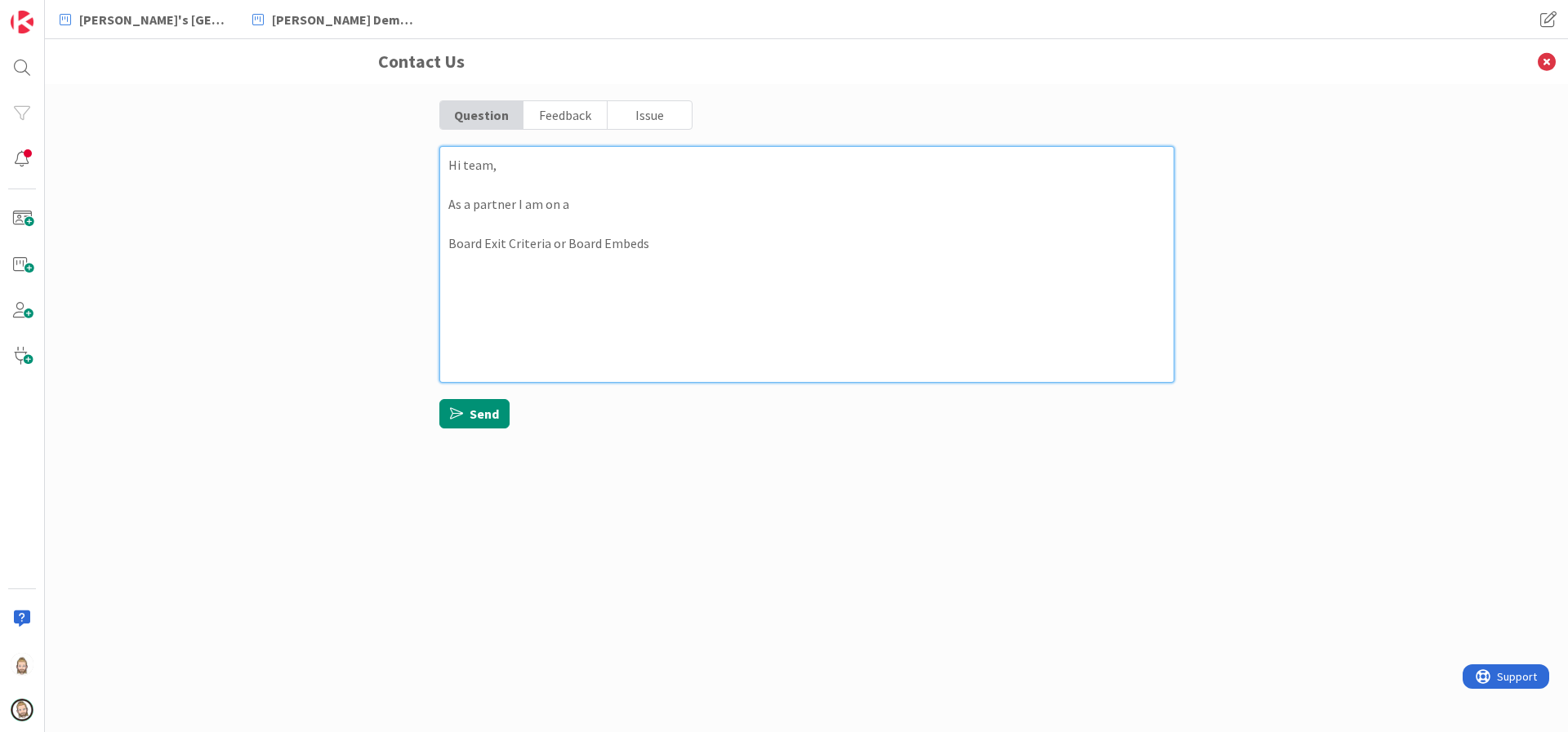
type textarea "Hi team, As a partner I am on a c Board Exit Criteria or Board Embeds"
type textarea "x"
type textarea "Hi team, As a partner I am on a co Board Exit Criteria or Board Embeds"
type textarea "x"
type textarea "Hi team, As a partner I am on a com Board Exit Criteria or Board Embeds"
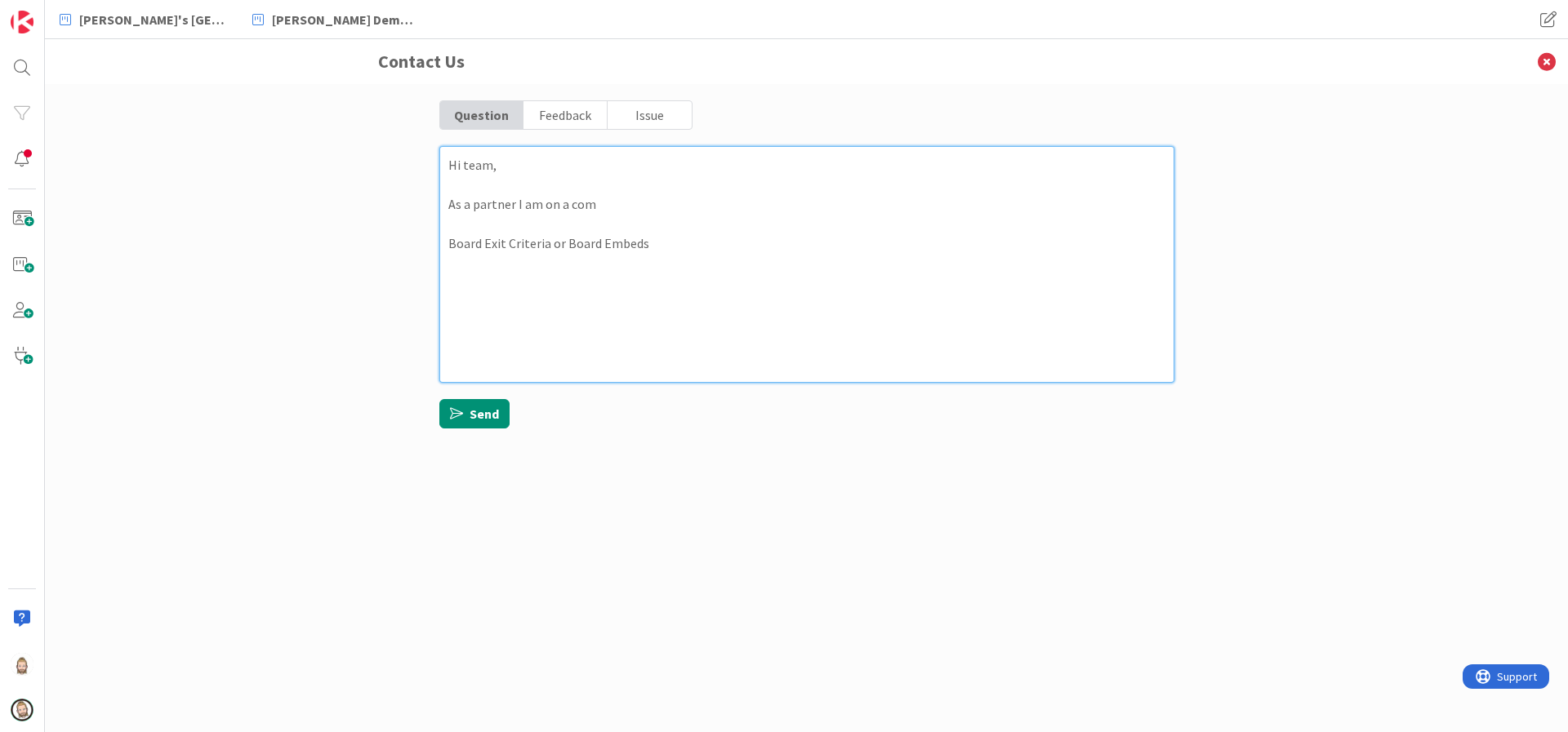
type textarea "x"
type textarea "Hi team, As a partner I am on a comp Board Exit Criteria or Board Embeds"
type textarea "x"
type textarea "Hi team, As a partner I am on a compl Board Exit Criteria or Board Embeds"
type textarea "x"
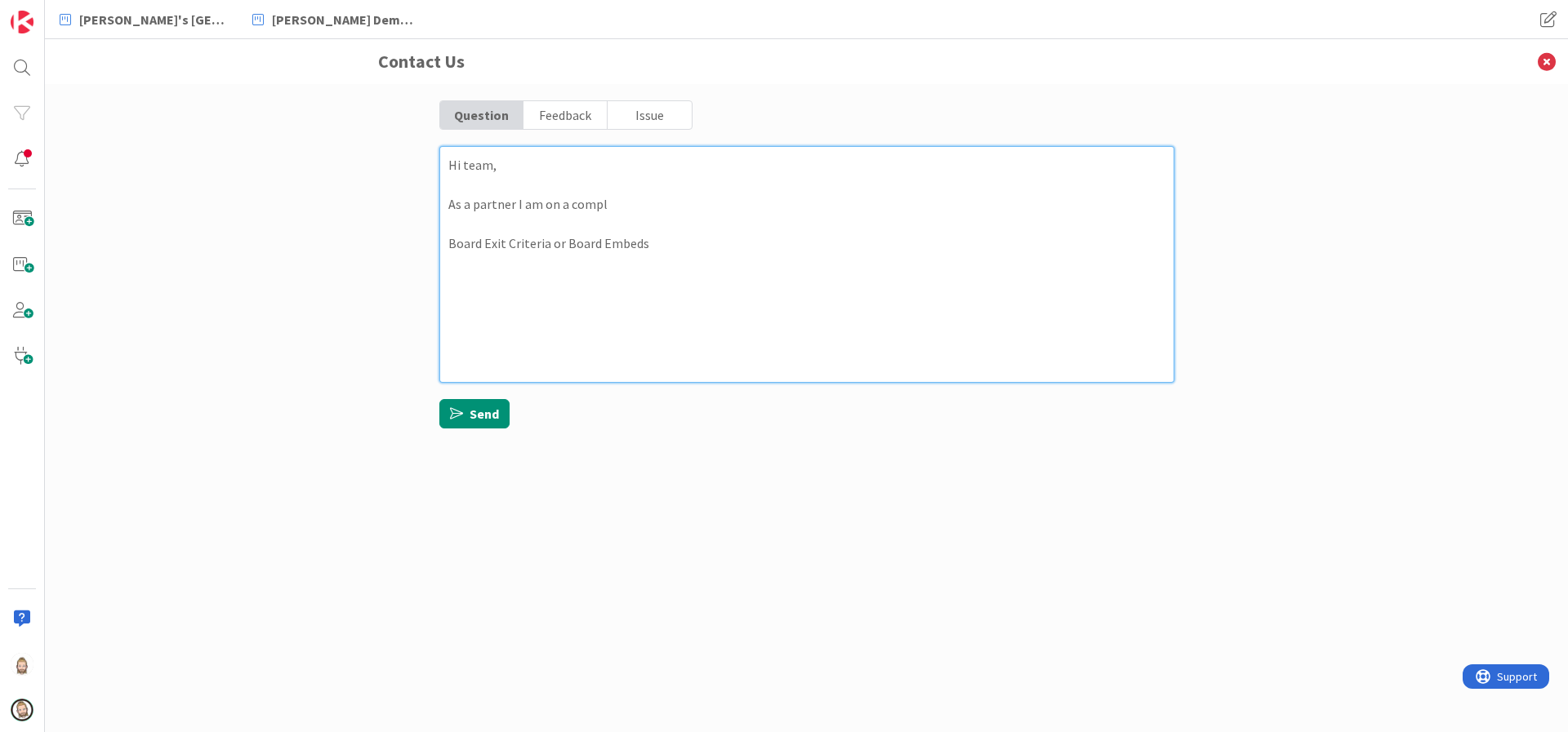
type textarea "Hi team, As a partner I am on a compli Board Exit Criteria or Board Embeds"
type textarea "x"
type textarea "Hi team, As a partner I am on a complim Board Exit Criteria or Board Embeds"
type textarea "x"
type textarea "Hi team, As a partner I am on a complime Board Exit Criteria or Board Embeds"
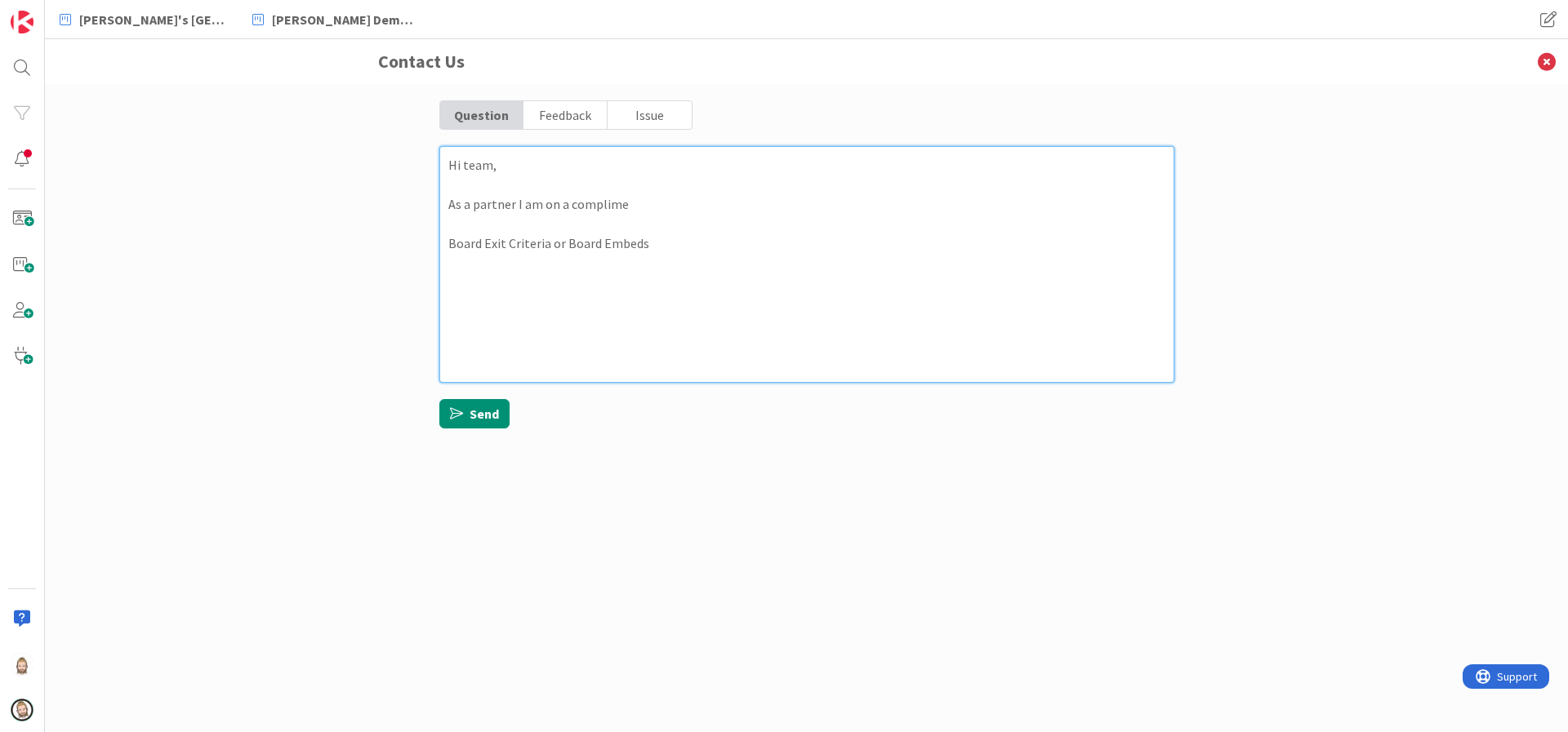
type textarea "x"
type textarea "Hi team, As a partner I am on a complimen Board Exit Criteria or Board Embeds"
type textarea "x"
type textarea "Hi team, As a partner I am on a compliment Board Exit Criteria or Board Embeds"
type textarea "x"
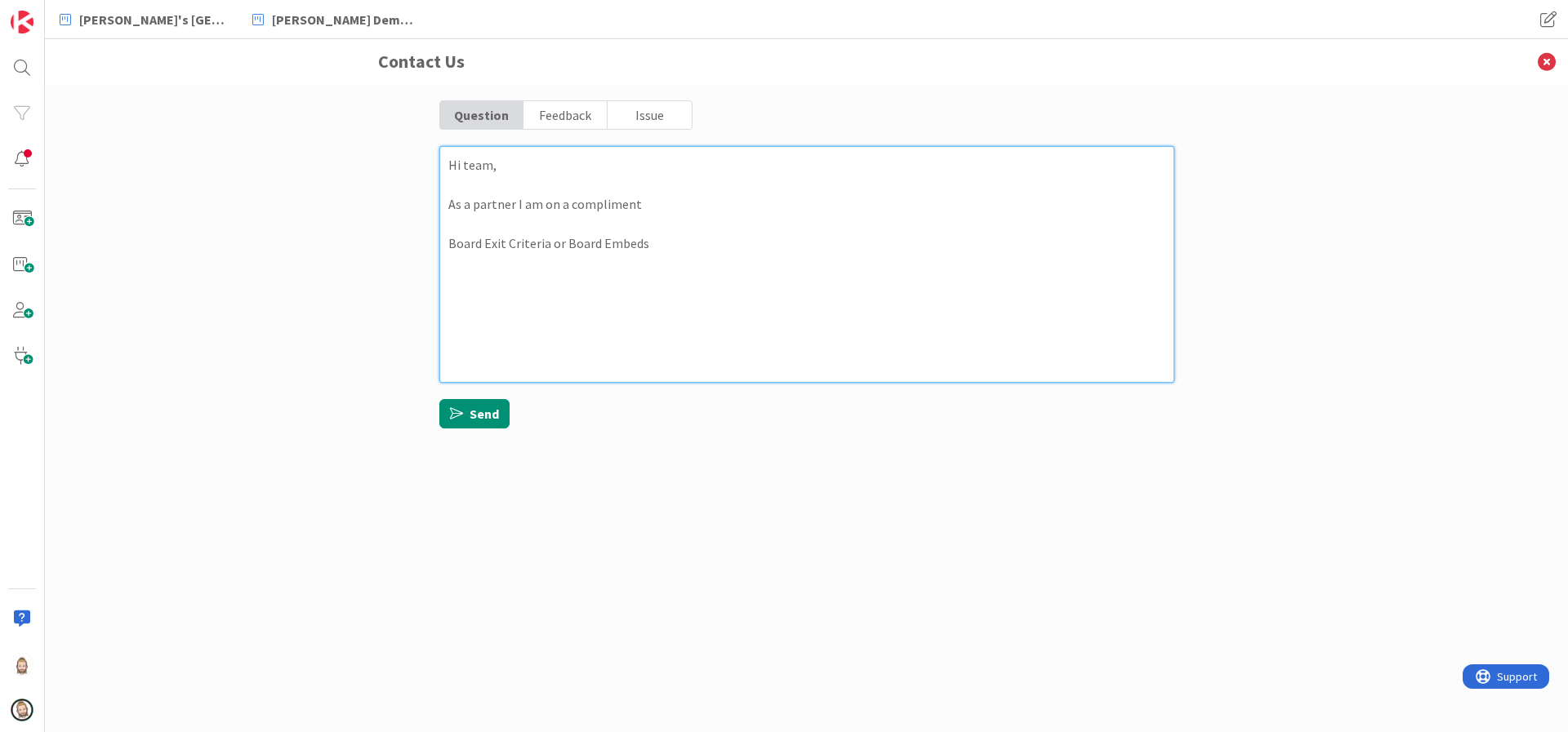
type textarea "Hi team, As a partner I am on a complimenta Board Exit Criteria or Board Embeds"
type textarea "x"
type textarea "Hi team, As a partner I am on a complimentat Board Exit Criteria or Board Embeds"
type textarea "x"
type textarea "Hi team, As a partner I am on a complimenta Board Exit Criteria or Board Embeds"
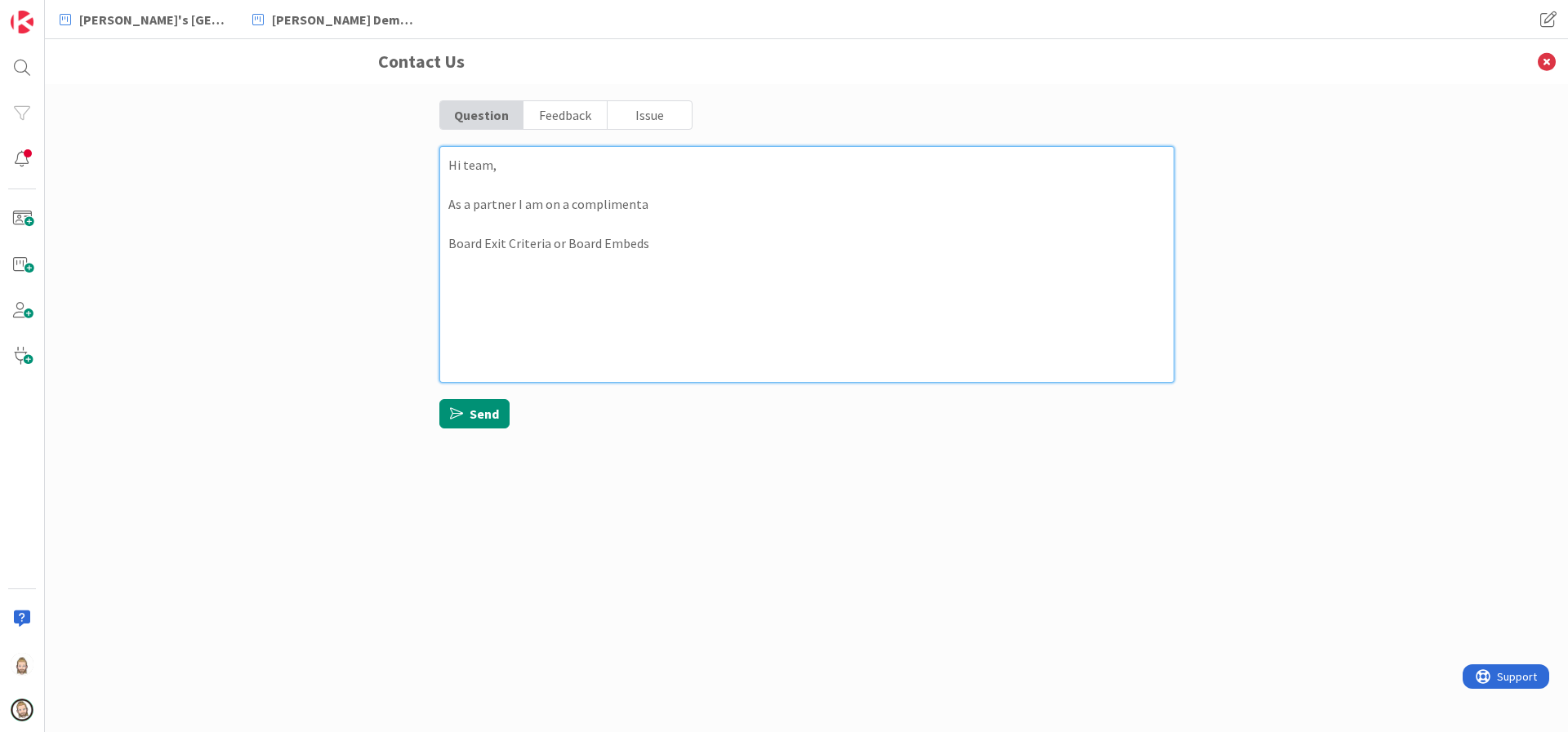
type textarea "x"
type textarea "Hi team, As a partner I am on a complimentar Board Exit Criteria or Board Embeds"
type textarea "x"
type textarea "Hi team, As a partner I am on a complimentary Board Exit Criteria or Board Embe…"
type textarea "x"
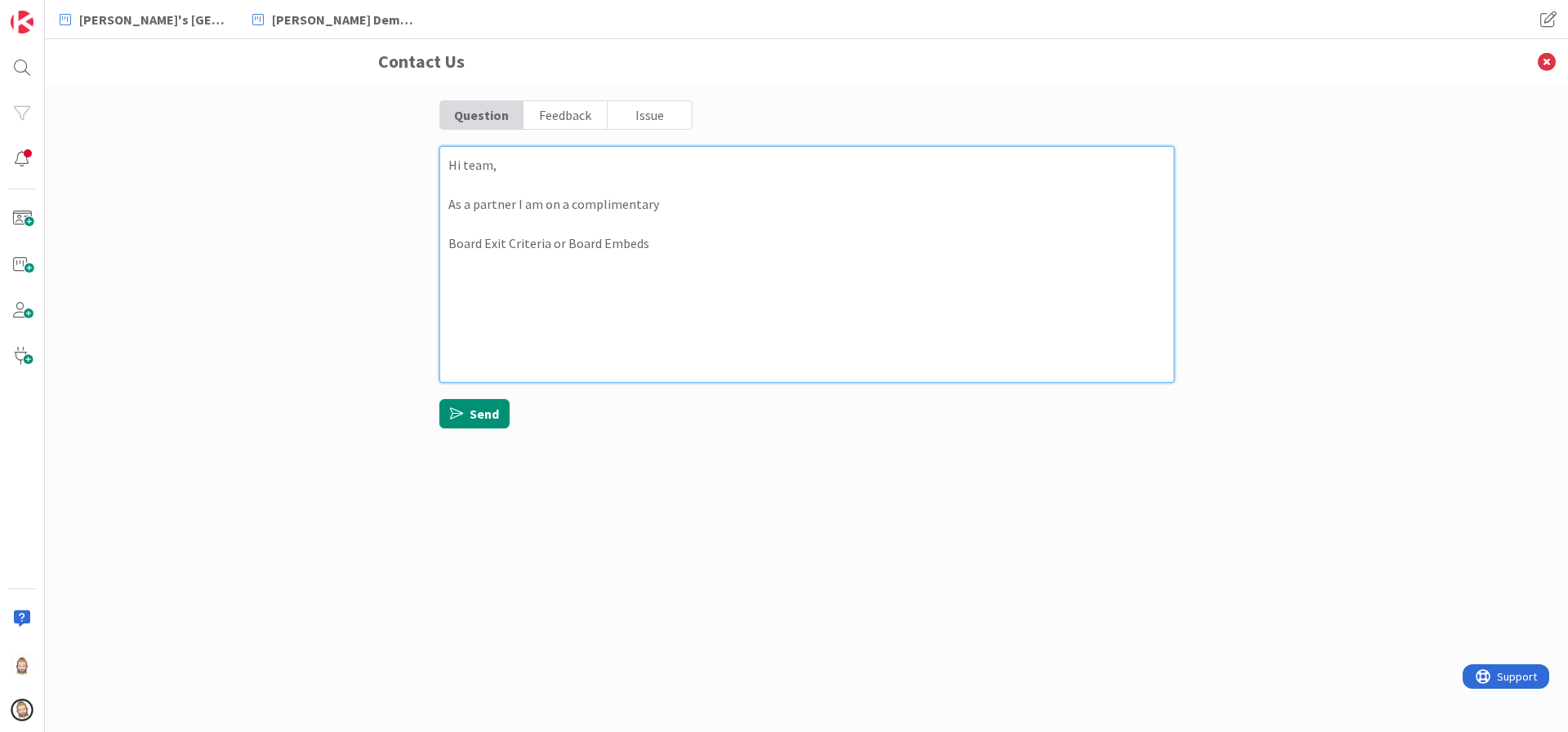
type textarea "Hi team, As a partner I am on a complimentary Board Exit Criteria or Board Embe…"
type textarea "x"
type textarea "Hi team, As a partner I am on a complimentary p Board Exit Criteria or Board Em…"
type textarea "x"
type textarea "Hi team, As a partner I am on a complimentary pl Board Exit Criteria or Board E…"
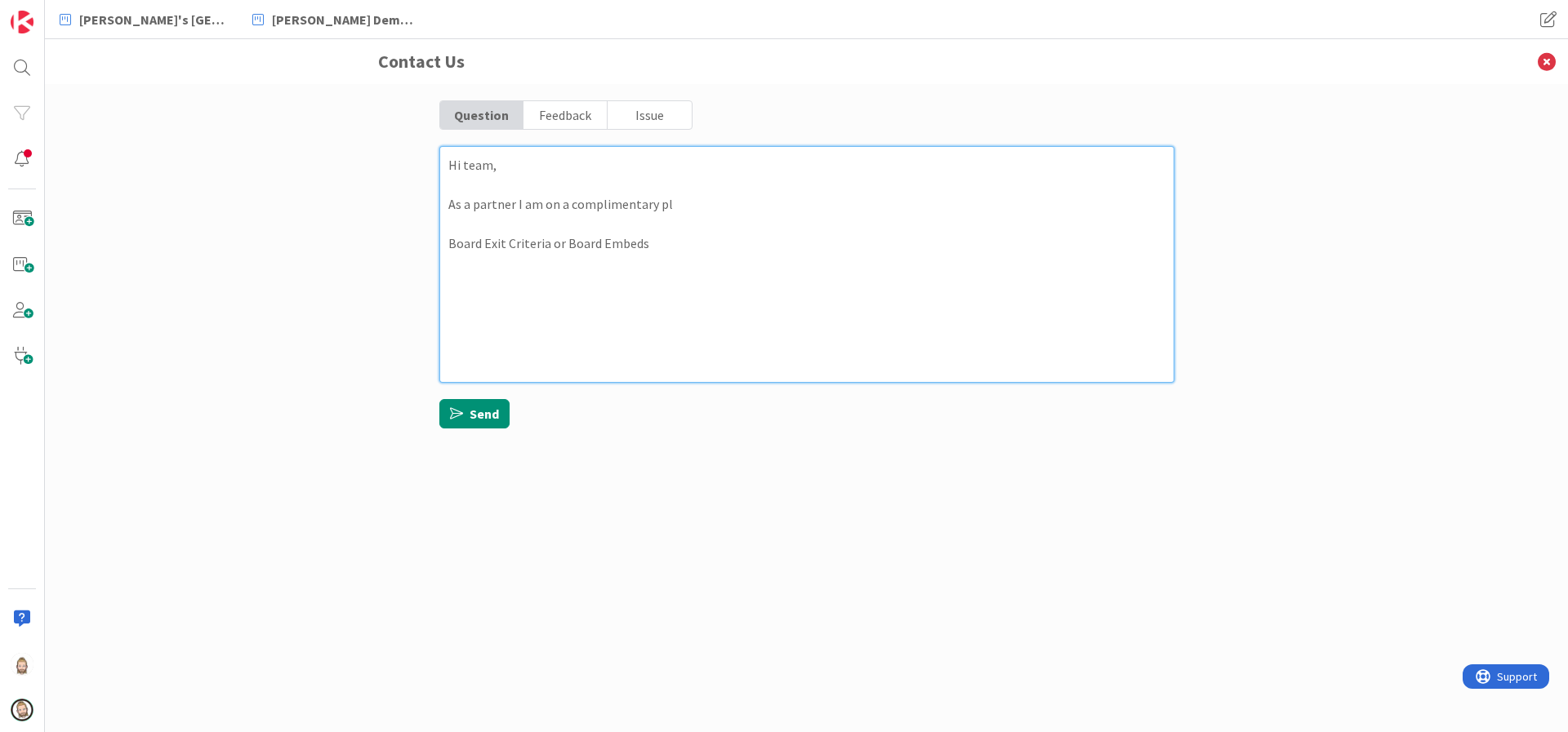
type textarea "x"
type textarea "Hi team, As a partner I am on a complimentary pla Board Exit Criteria or Board …"
type textarea "x"
type textarea "Hi team, As a partner I am on a complimentary plan Board Exit Criteria or Board…"
type textarea "x"
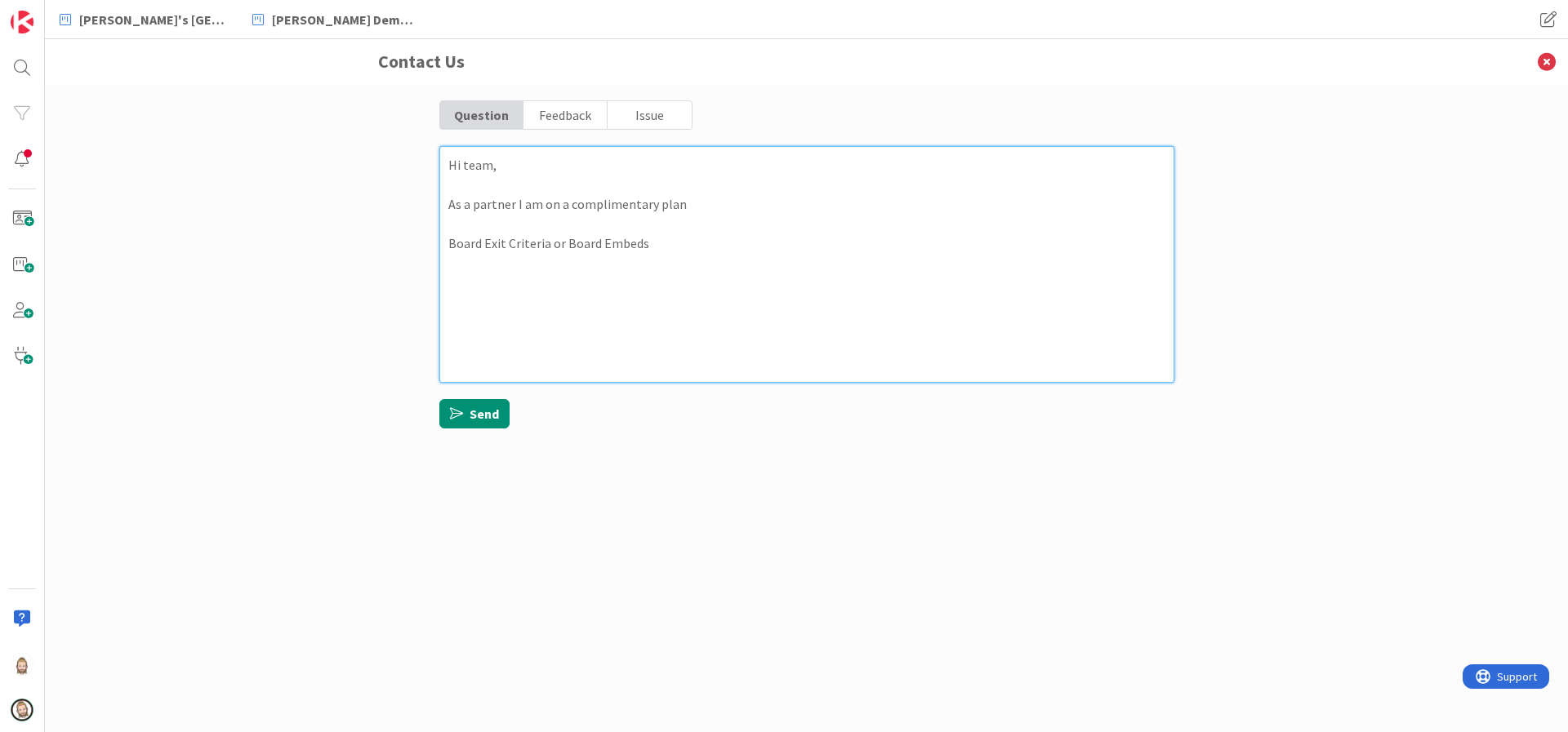
type textarea "Hi team, As a partner I am on a complimentary plan. Board Exit Criteria or Boar…"
type textarea "x"
type textarea "Hi team, As a partner I am on a complimentary plan. Board Exit Criteria or Boar…"
type textarea "x"
type textarea "Hi team, As a partner I am on a complimentary plan. U Board Exit Criteria or Bo…"
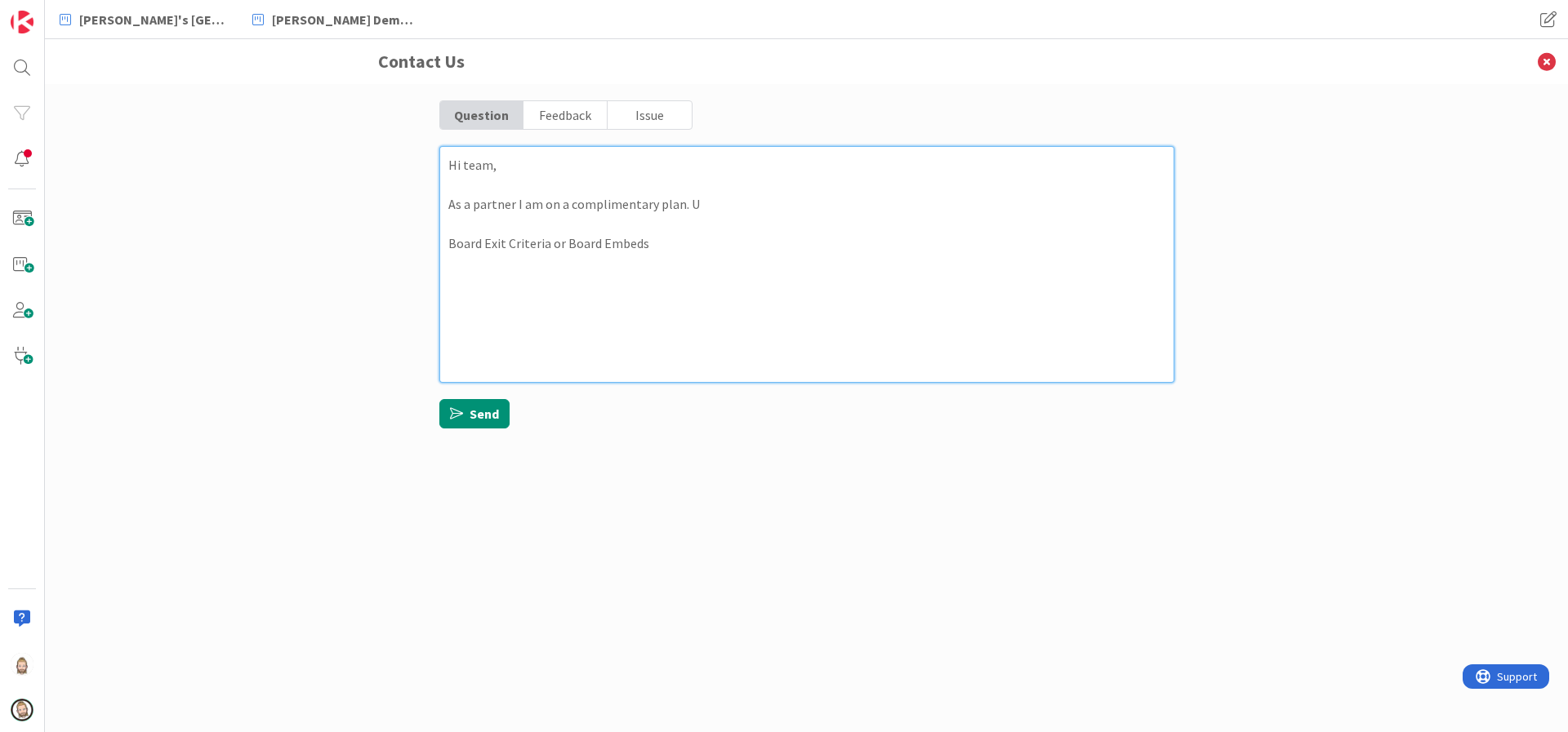
type textarea "x"
type textarea "Hi team, As a partner I am on a complimentary plan. Un Board Exit Criteria or B…"
type textarea "x"
type textarea "Hi team, As a partner I am on a complimentary plan. Unf Board Exit Criteria or …"
type textarea "x"
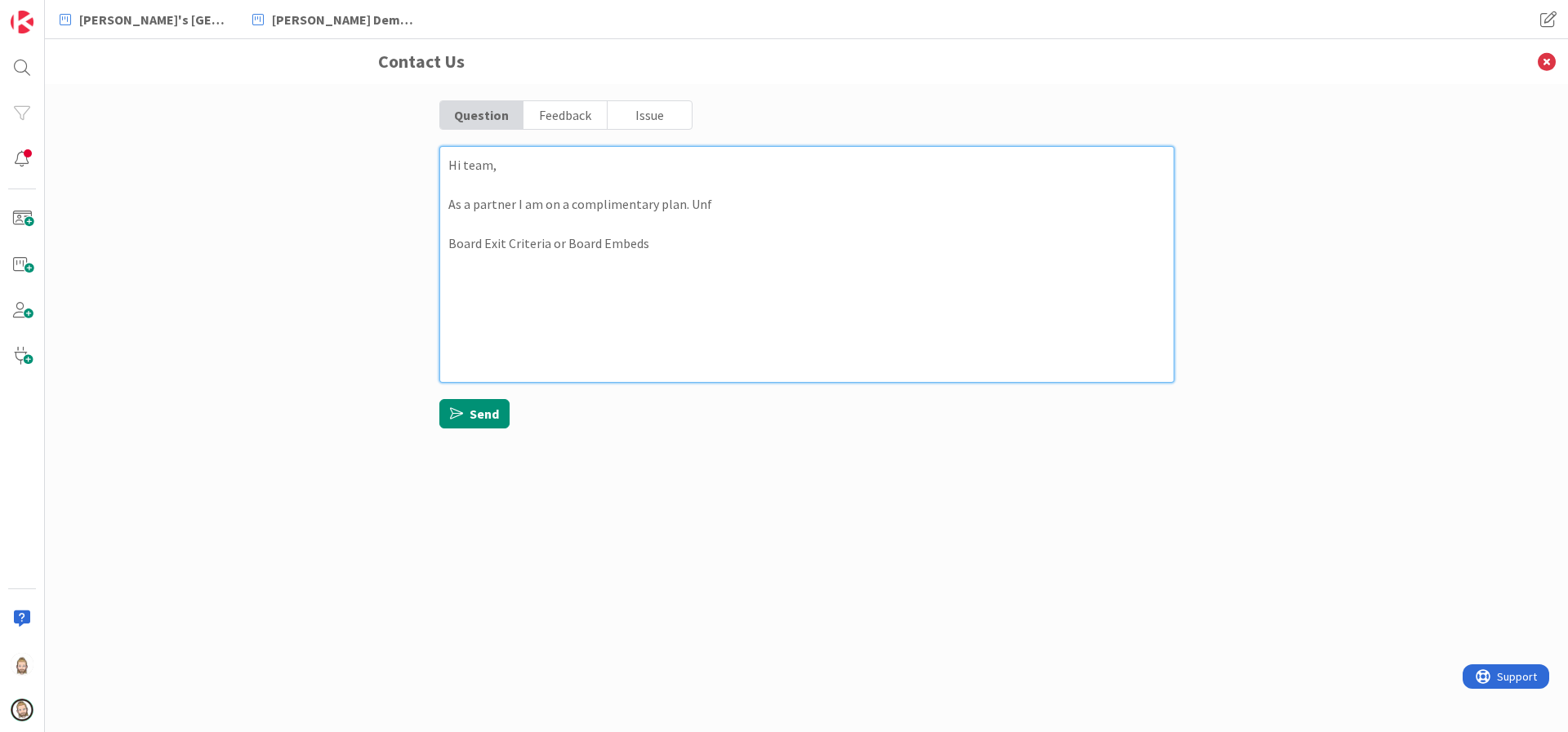
type textarea "Hi team, As a partner I am on a complimentary plan. Unfo Board Exit Criteria or…"
type textarea "x"
type textarea "Hi team, As a partner I am on a complimentary plan. Unfor Board Exit Criteria o…"
type textarea "x"
type textarea "Hi team, As a partner I am on a complimentary plan. [GEOGRAPHIC_DATA] Board Exi…"
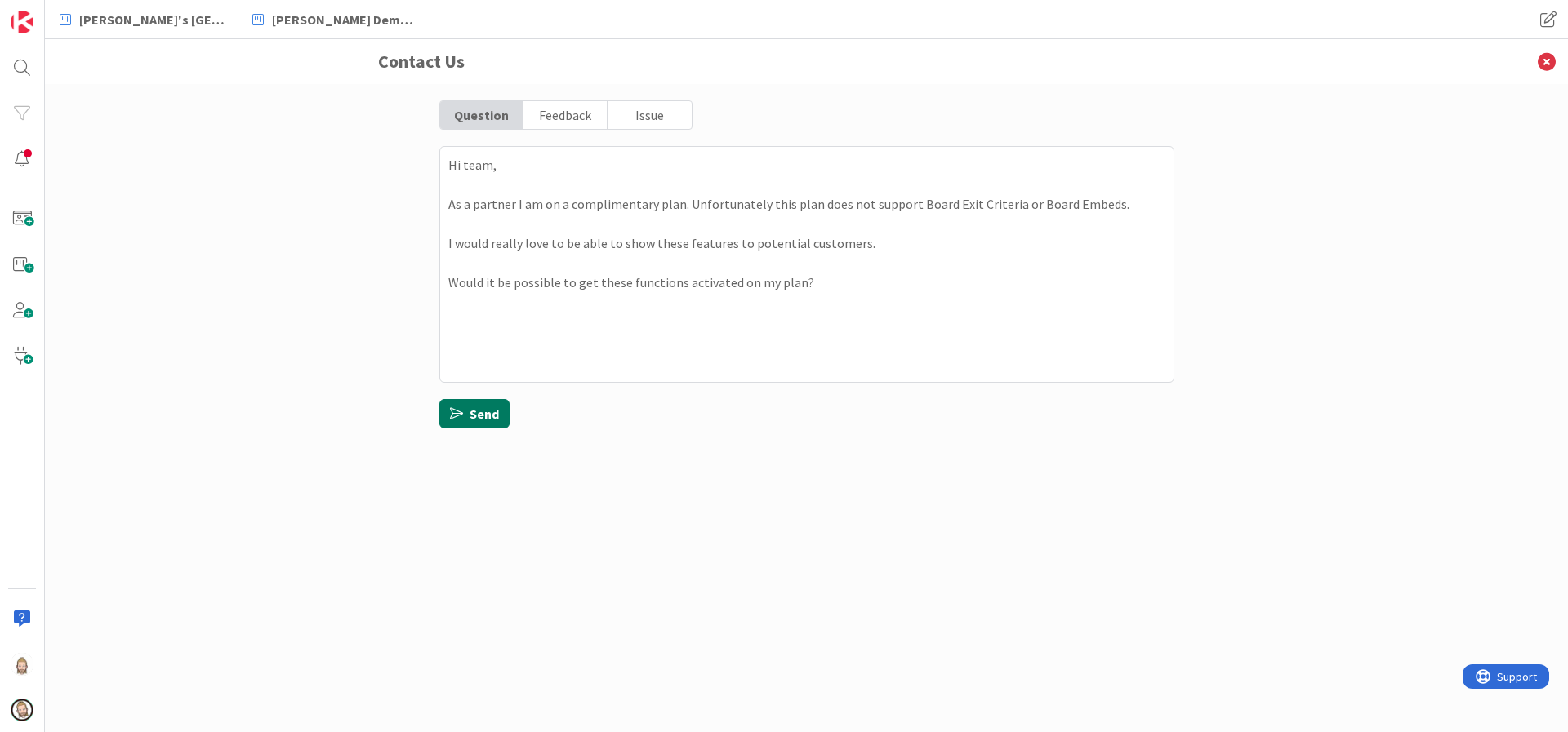
click at [468, 405] on button "Send" at bounding box center [475, 414] width 71 height 30
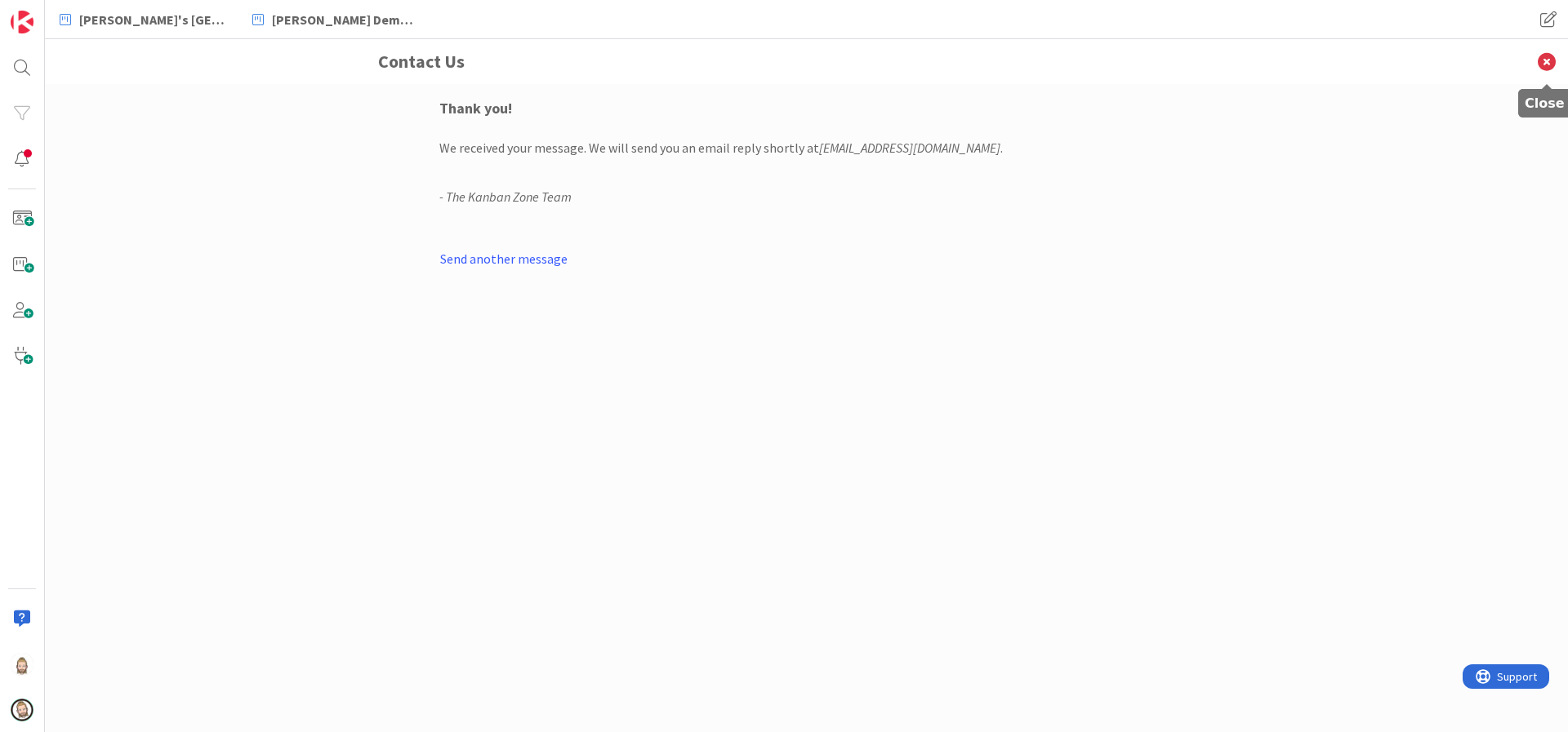
click at [1550, 56] on icon at bounding box center [1547, 61] width 43 height 45
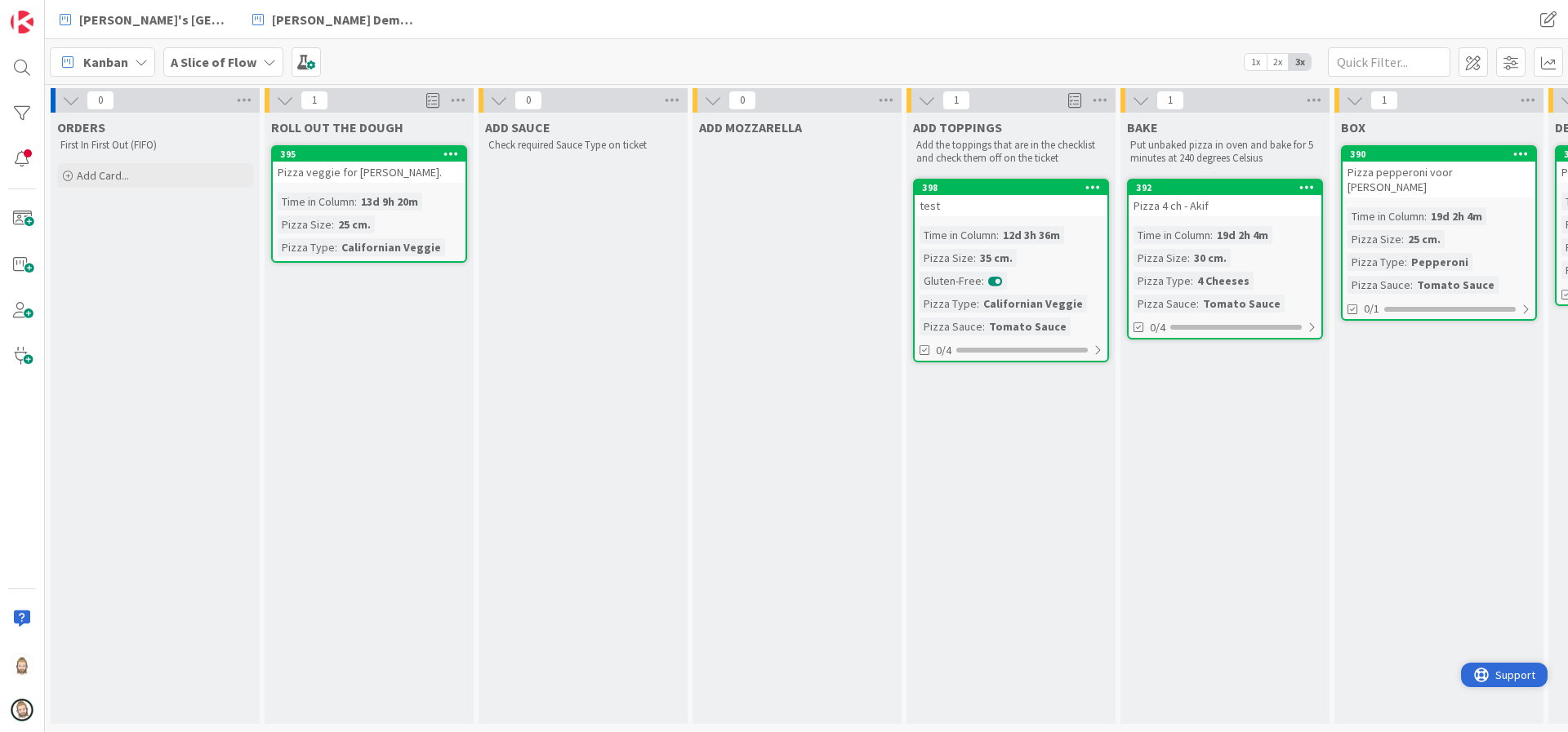
click at [1499, 678] on span "Support" at bounding box center [1515, 674] width 40 height 20
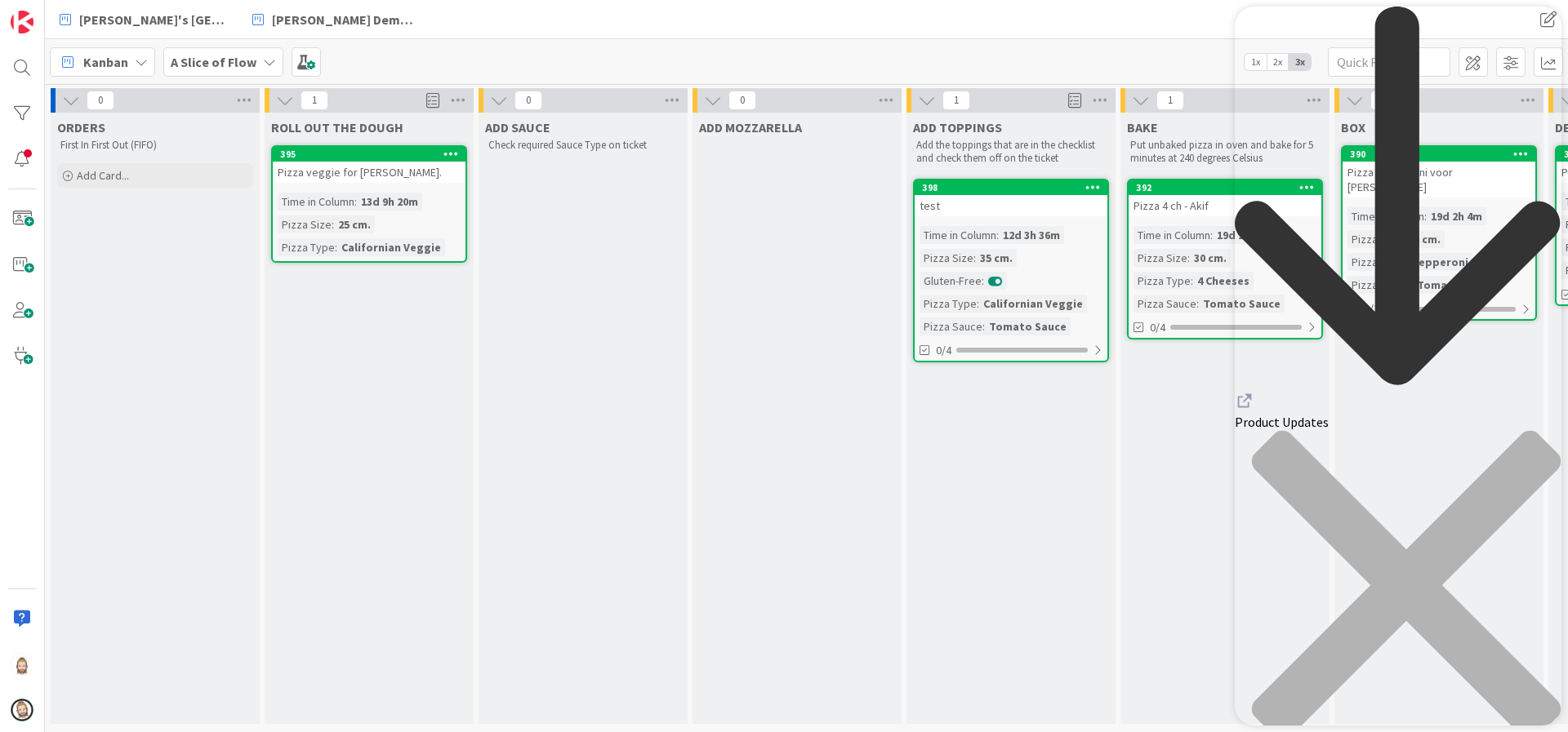
drag, startPoint x: 1535, startPoint y: 33, endPoint x: 2683, endPoint y: 26, distance: 1148.0
click at [1535, 430] on icon "close resource center" at bounding box center [1406, 584] width 309 height 308
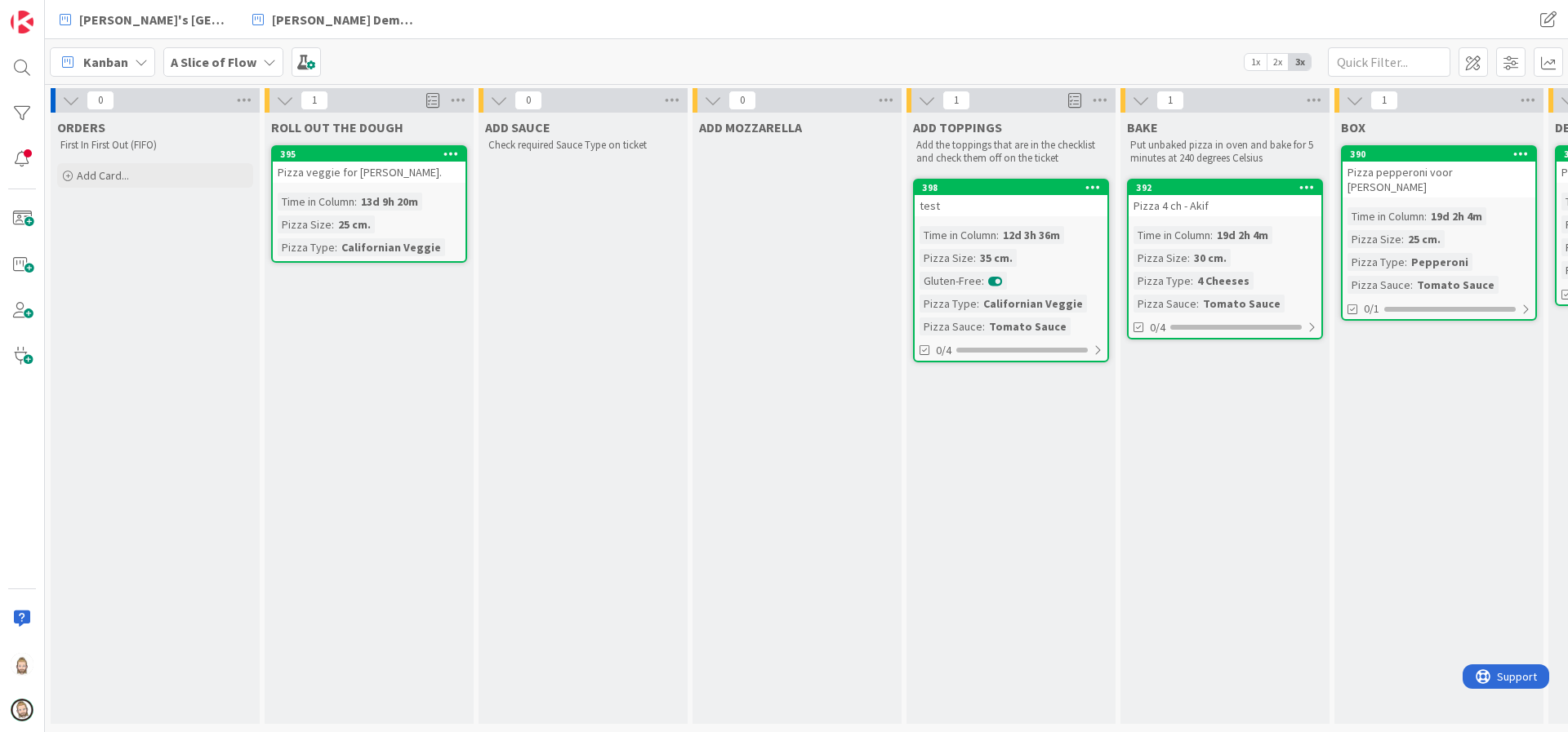
click at [453, 151] on icon at bounding box center [451, 153] width 16 height 11
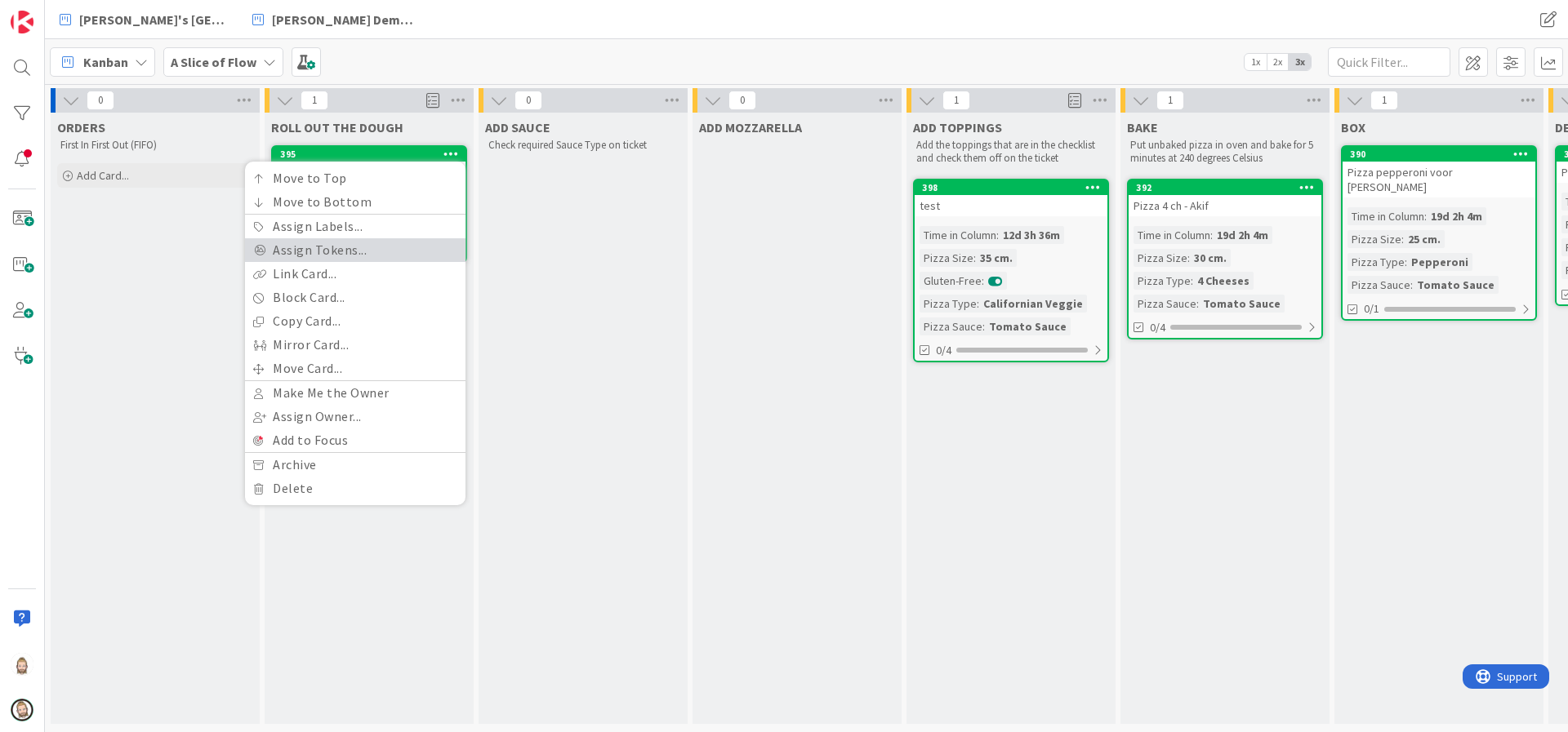
click at [356, 247] on link "Assign Tokens..." at bounding box center [355, 250] width 220 height 23
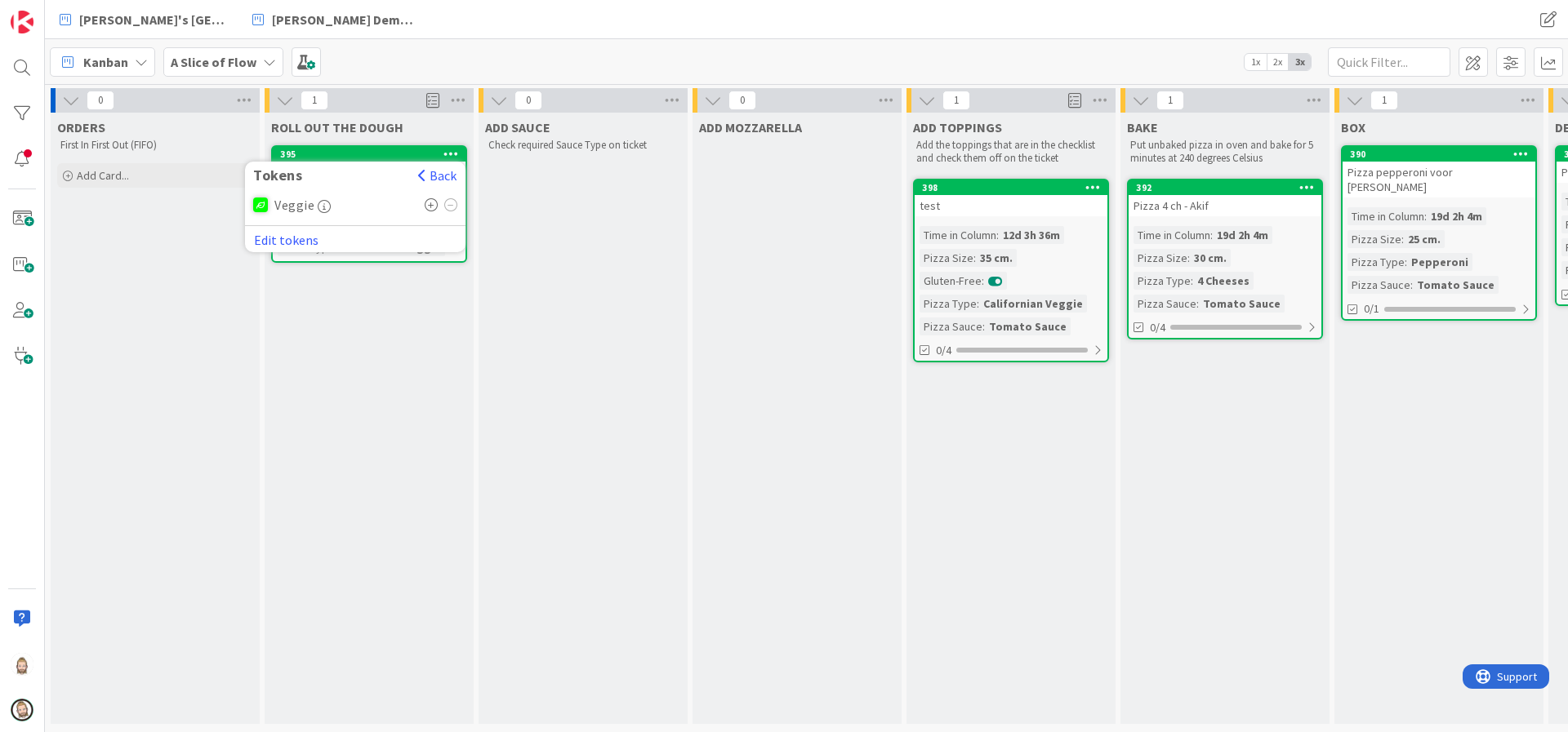
click at [430, 203] on icon at bounding box center [431, 205] width 14 height 13
click at [488, 35] on div "[PERSON_NAME]'s Kanban Zone [PERSON_NAME] Demo 3-levels [PERSON_NAME]'s Kanban …" at bounding box center [806, 20] width 1523 height 39
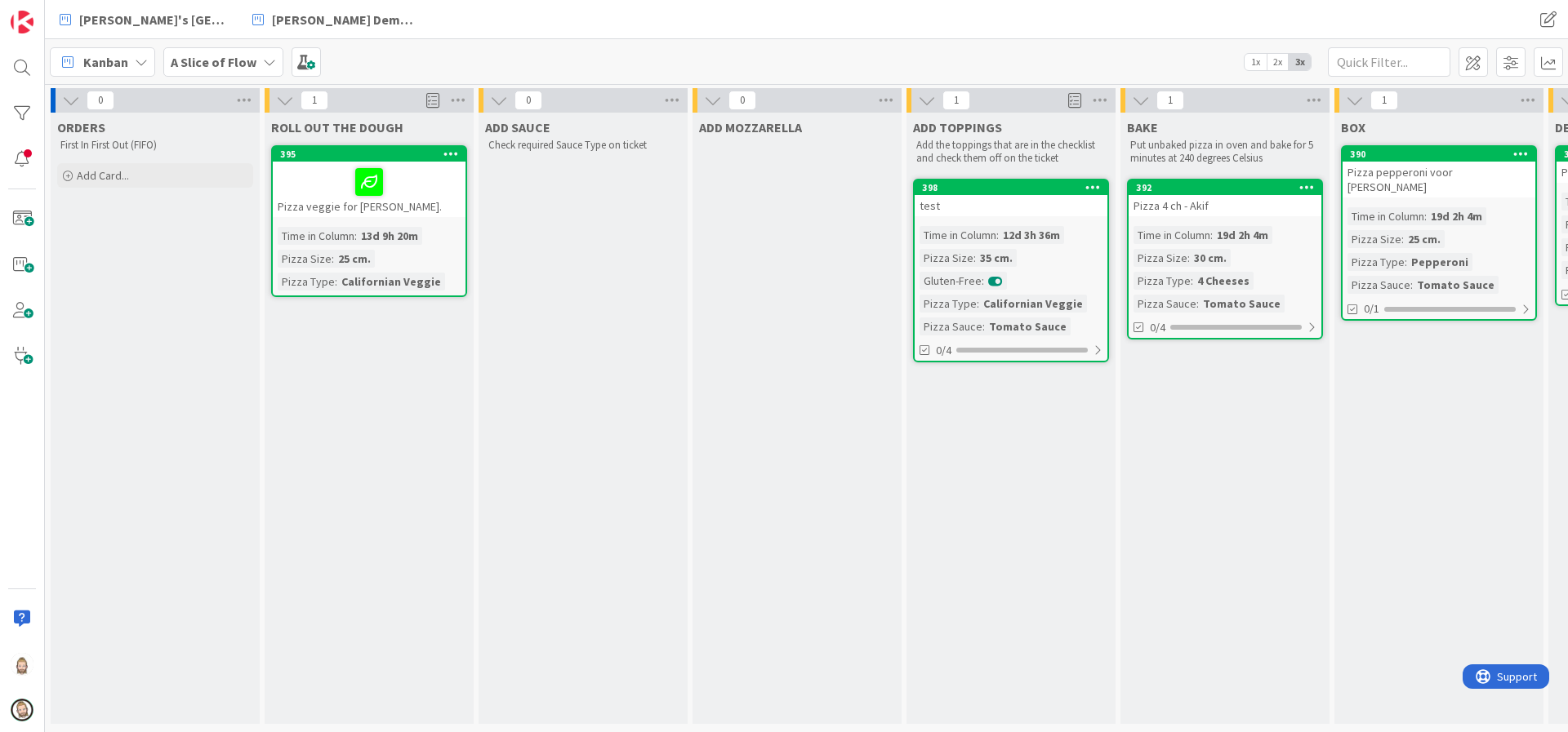
click at [435, 98] on span at bounding box center [433, 100] width 13 height 24
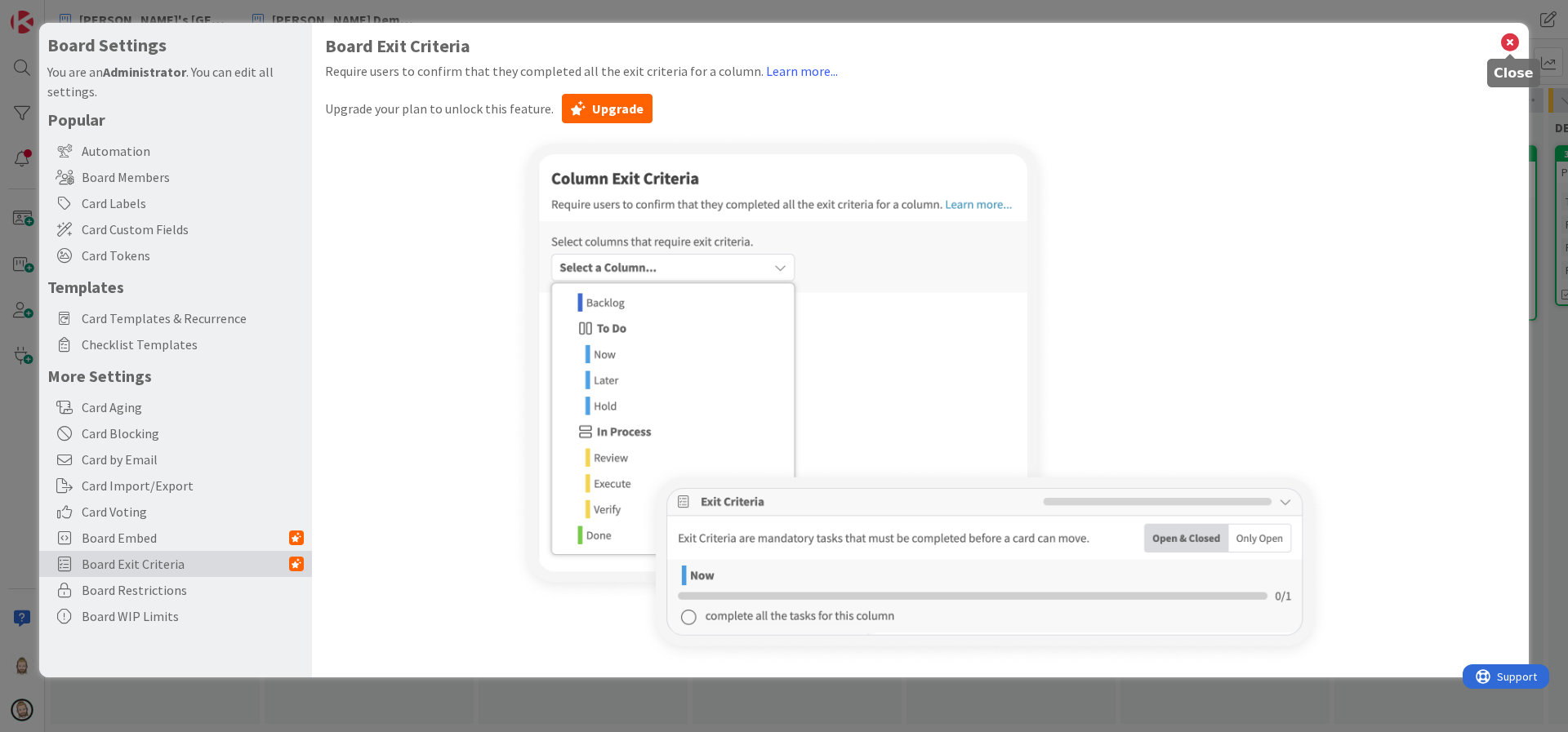
click at [1511, 44] on icon at bounding box center [1509, 42] width 21 height 23
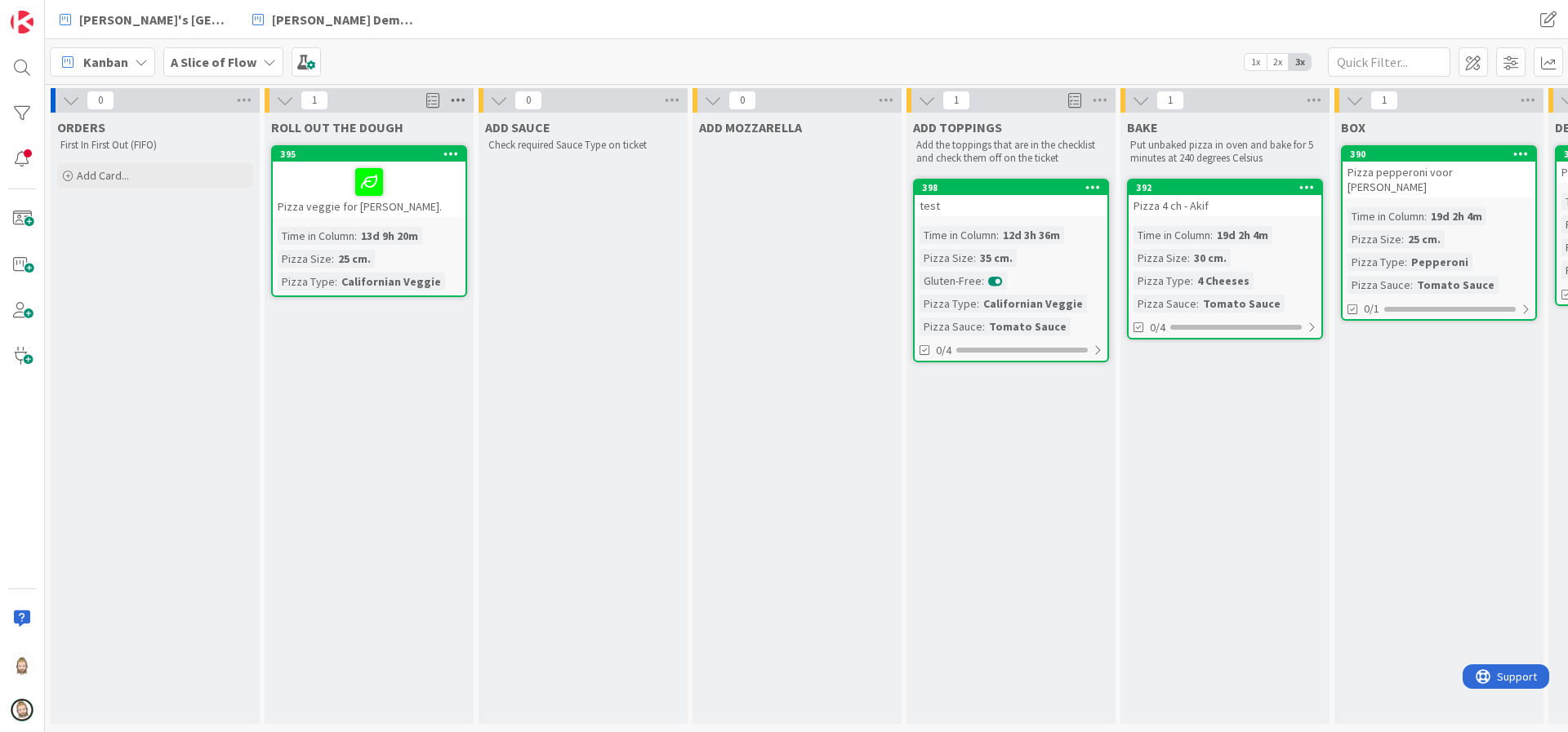
click at [460, 98] on icon at bounding box center [458, 100] width 21 height 24
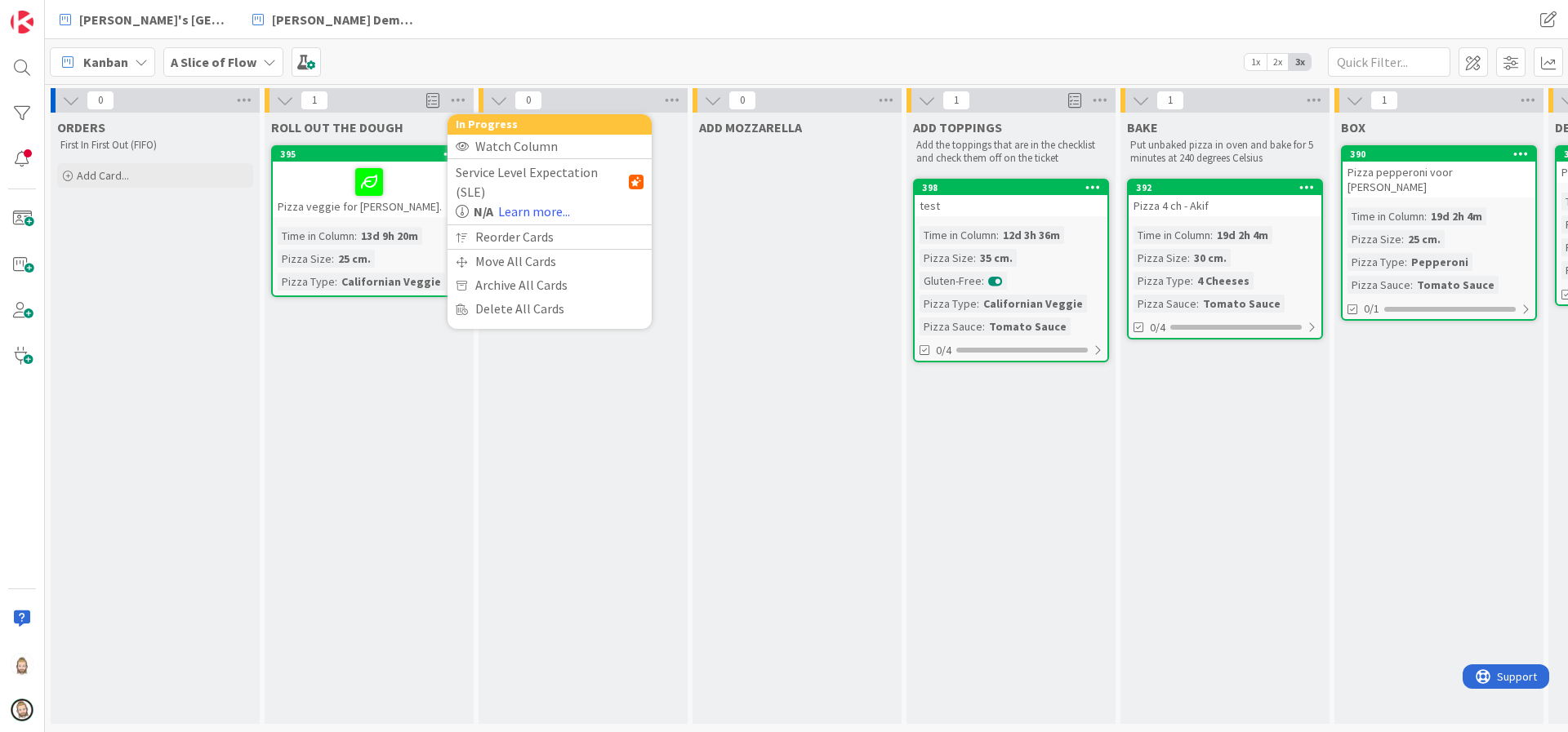
click at [552, 359] on div "ADD SAUCE Check required Sauce Type on ticket" at bounding box center [583, 418] width 209 height 611
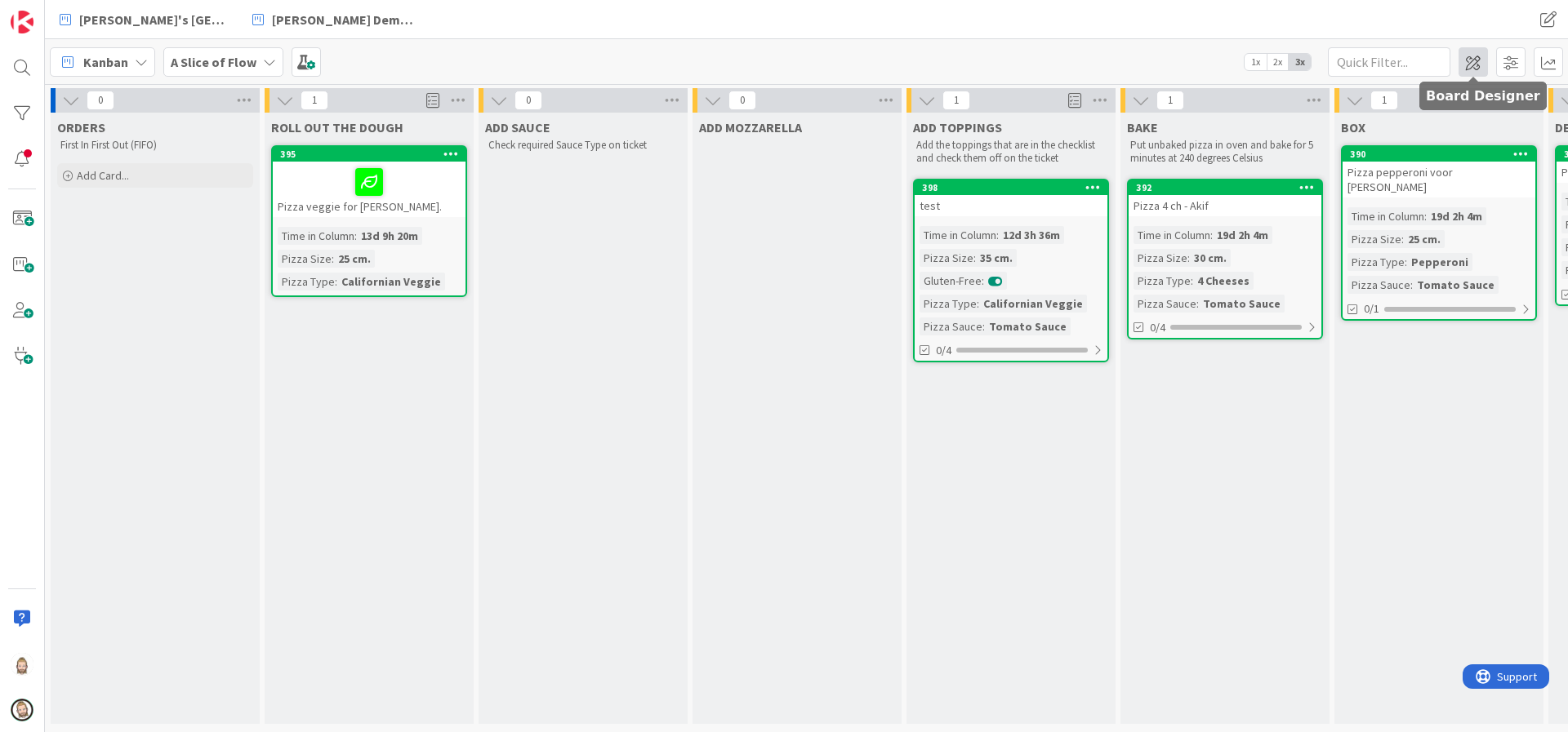
click at [1479, 58] on span at bounding box center [1473, 62] width 30 height 30
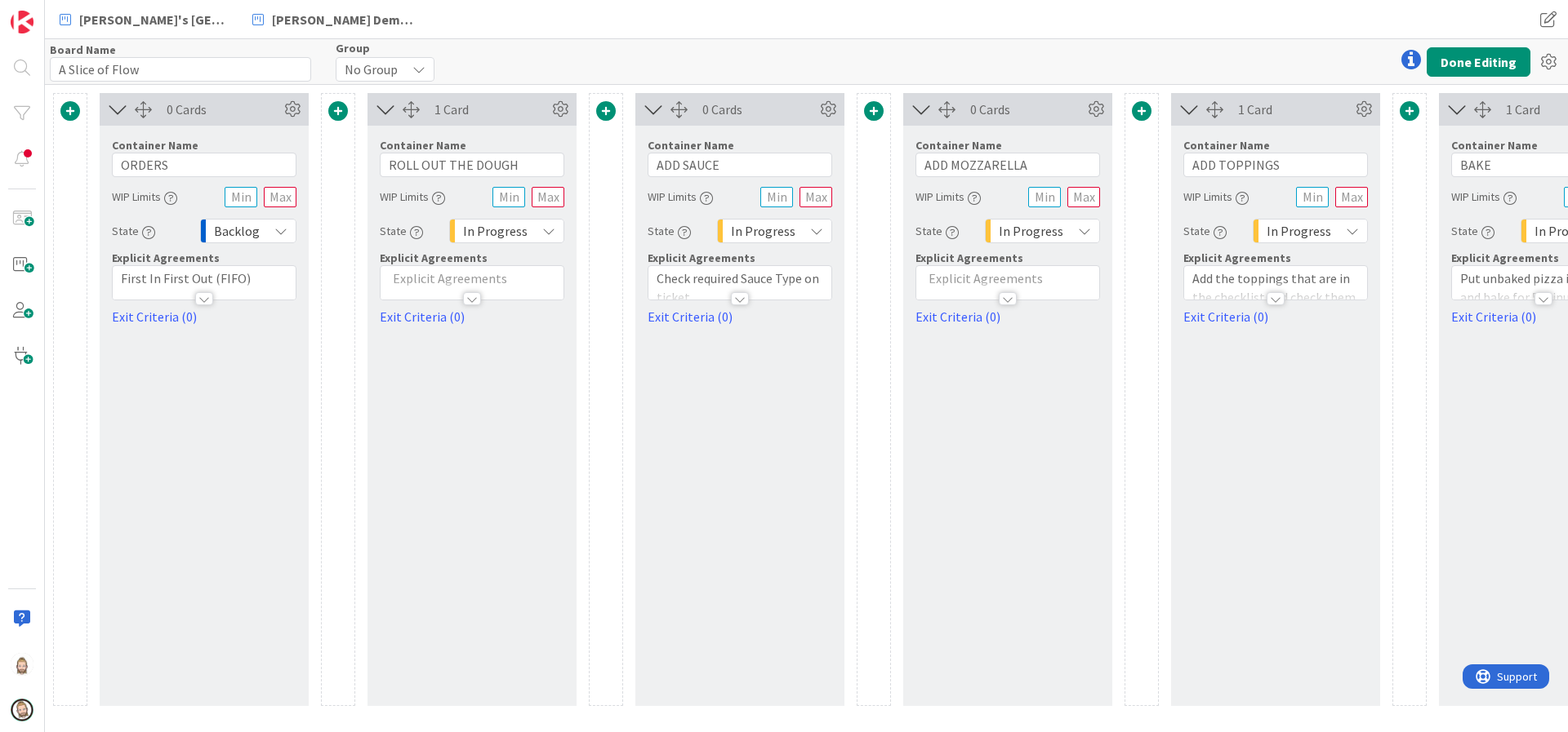
click at [460, 281] on p at bounding box center [471, 279] width 166 height 19
click at [420, 328] on p at bounding box center [471, 329] width 166 height 19
click at [1545, 59] on icon at bounding box center [1548, 62] width 30 height 30
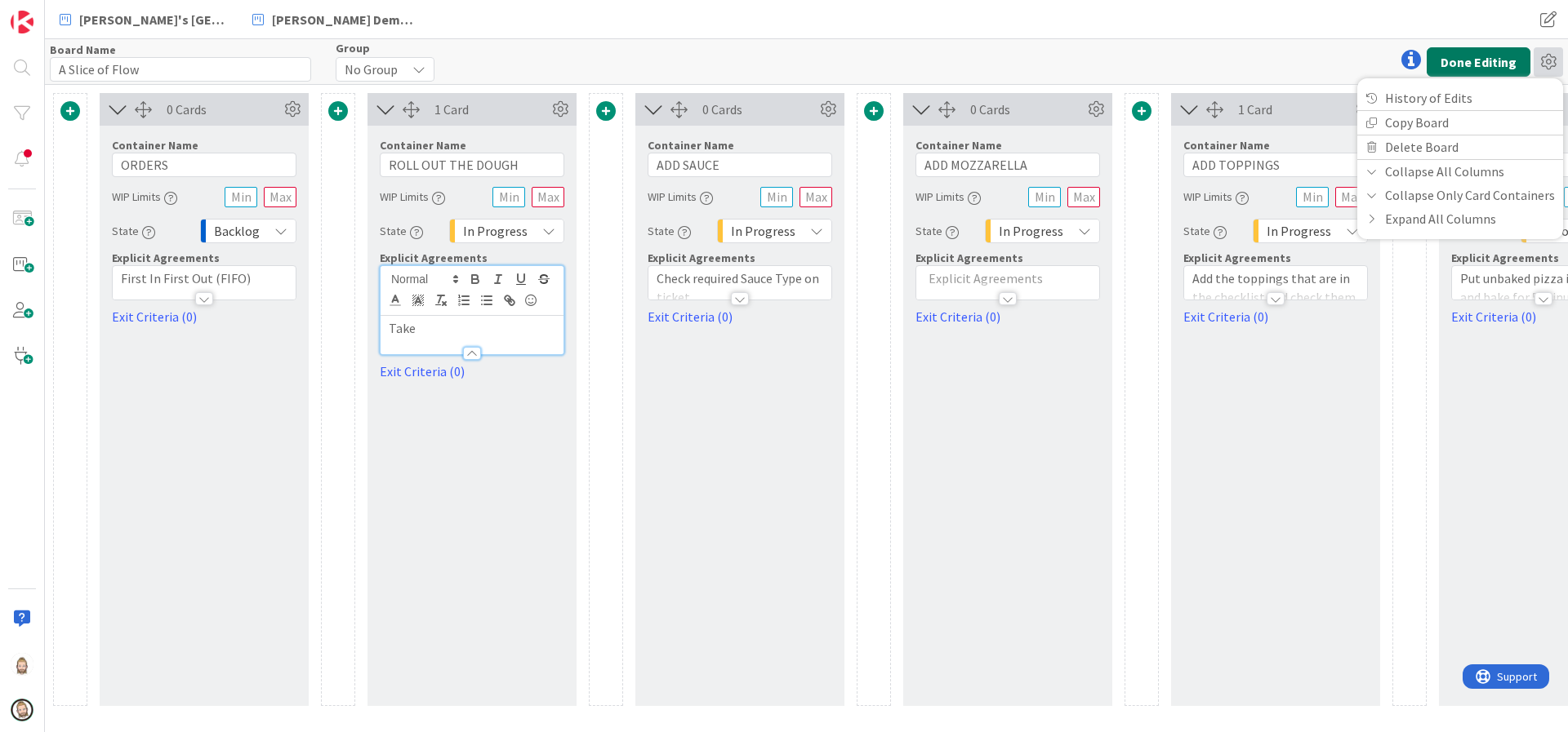
click at [1507, 57] on button "Done Editing" at bounding box center [1479, 62] width 104 height 30
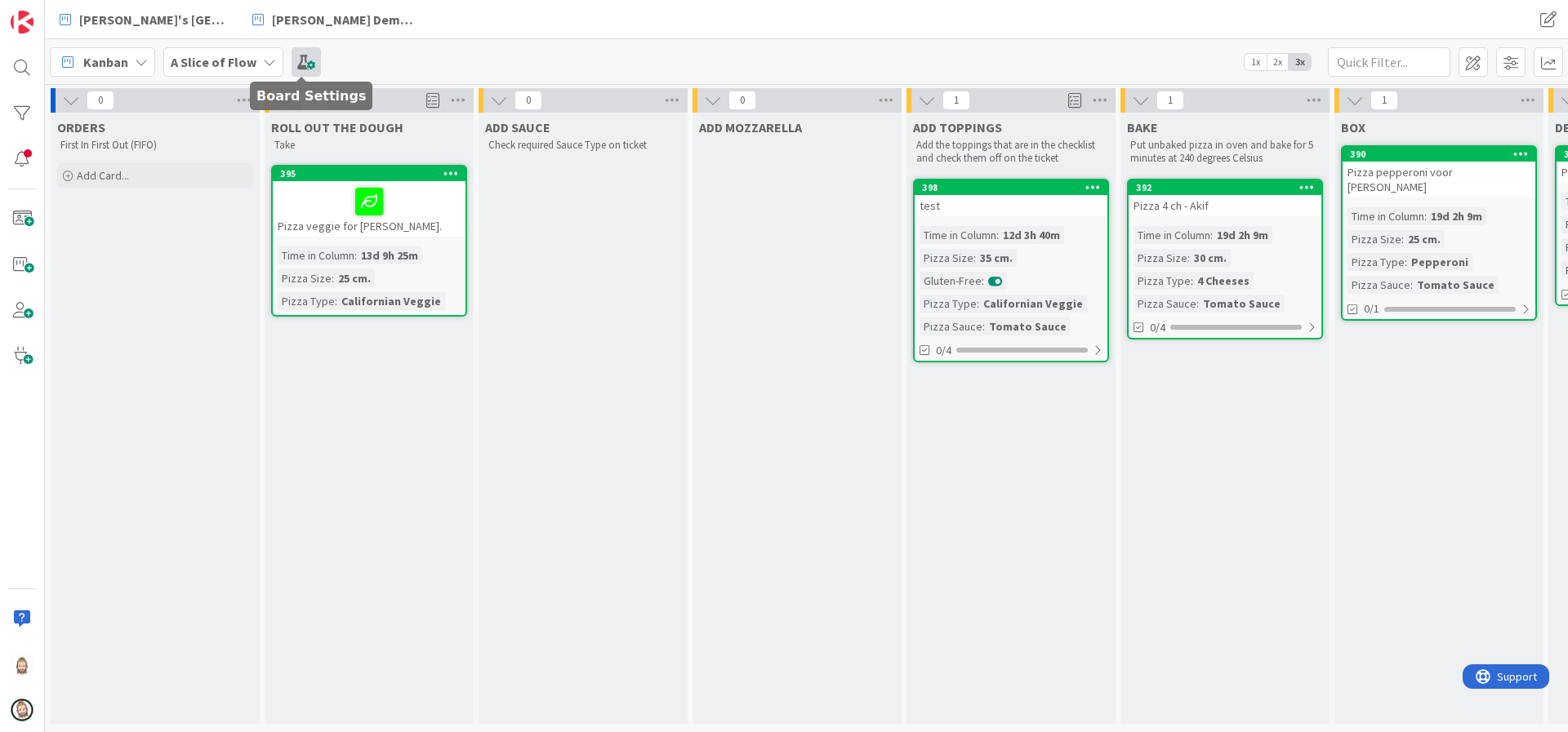
click at [304, 52] on span at bounding box center [307, 62] width 30 height 30
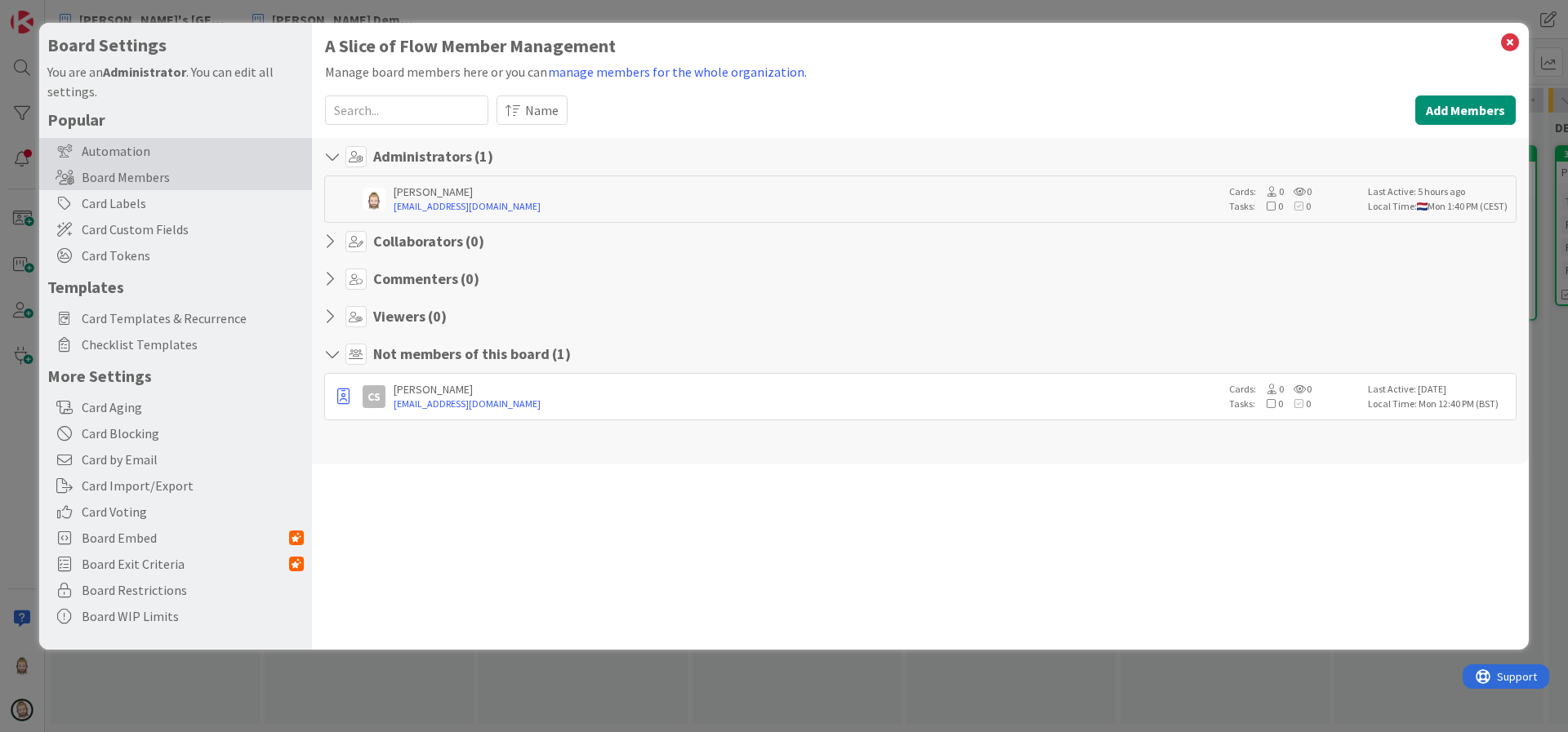
click at [158, 143] on div "Automation" at bounding box center [175, 150] width 272 height 26
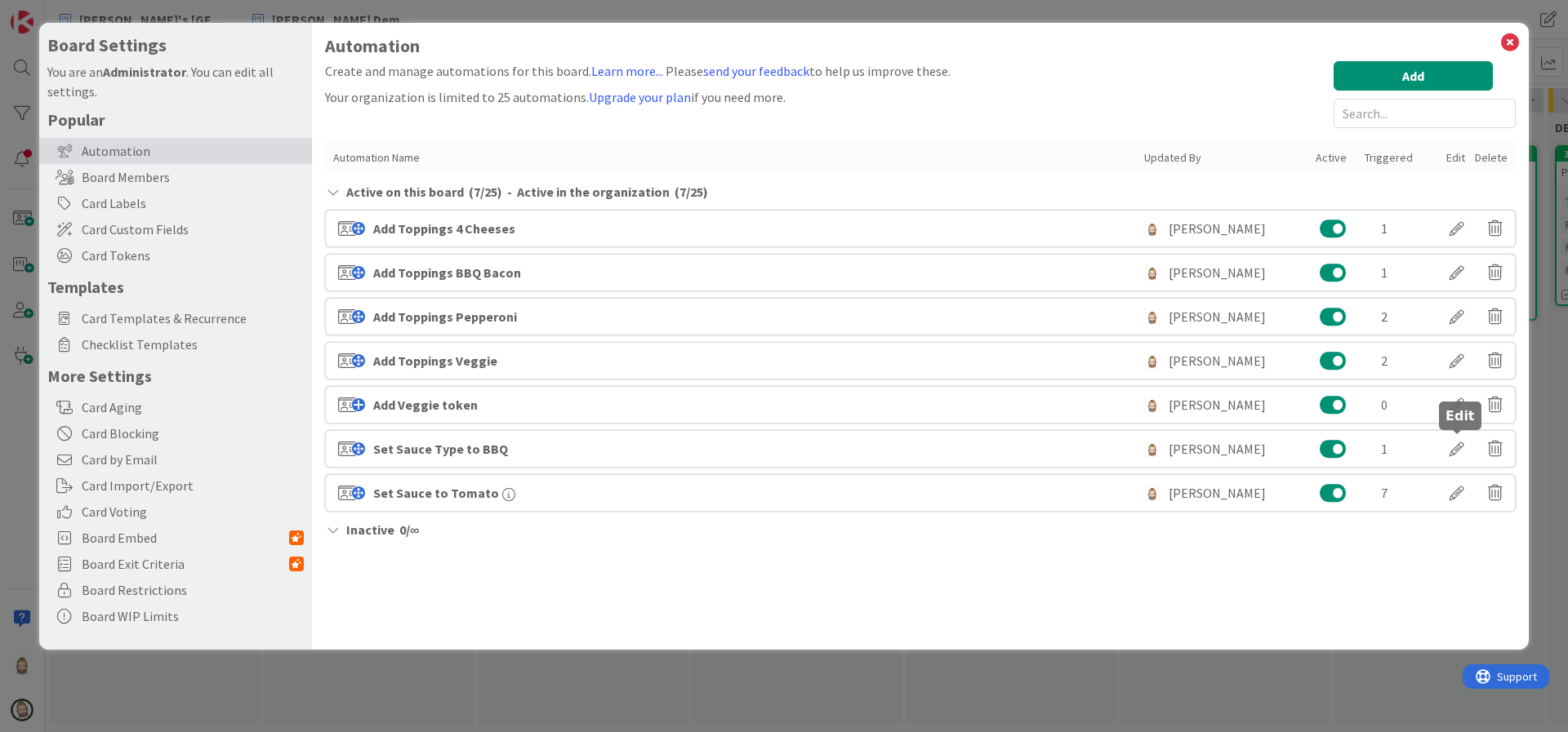
click at [1458, 441] on div at bounding box center [1456, 449] width 46 height 28
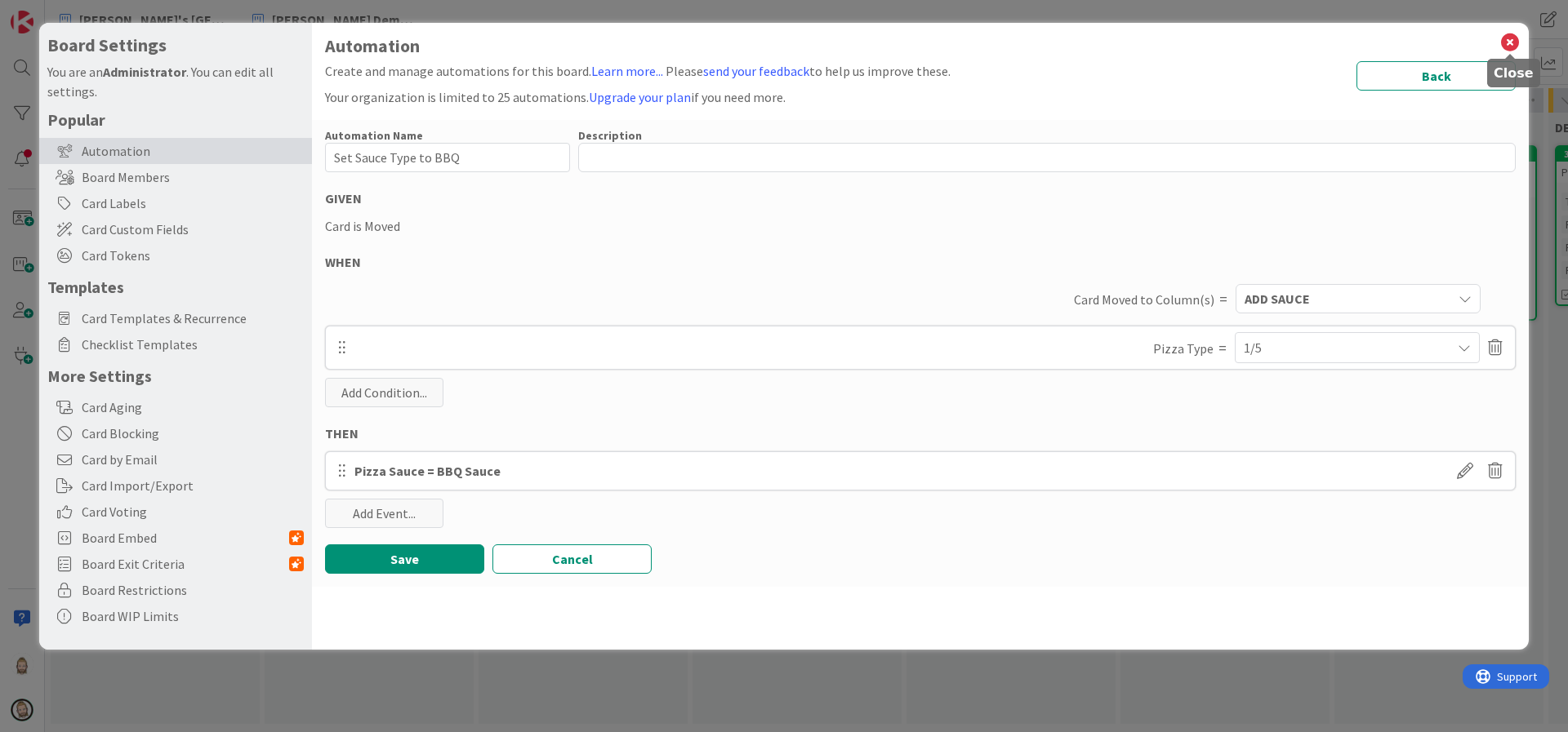
click at [1512, 35] on icon at bounding box center [1509, 42] width 21 height 23
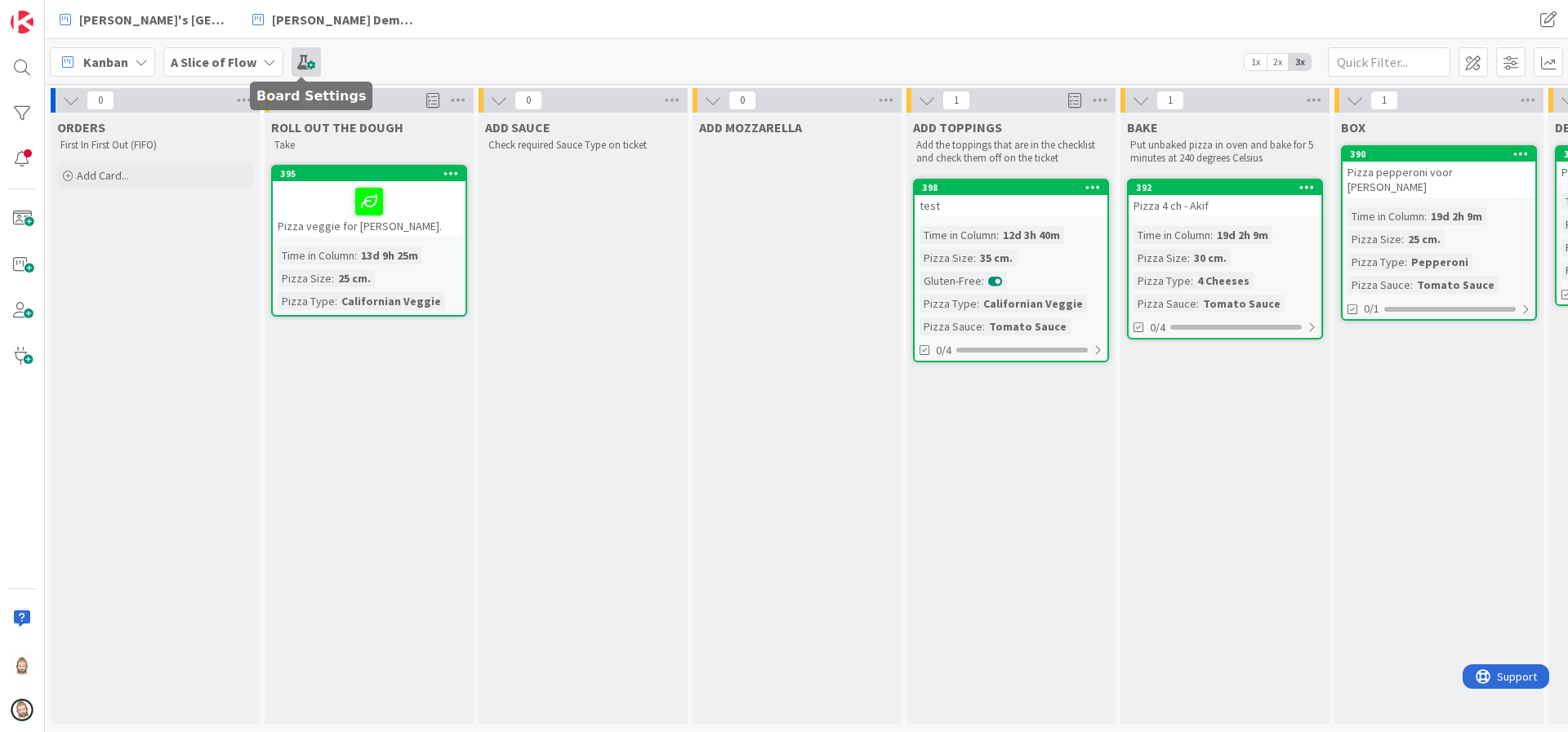
click at [309, 64] on span at bounding box center [307, 62] width 30 height 30
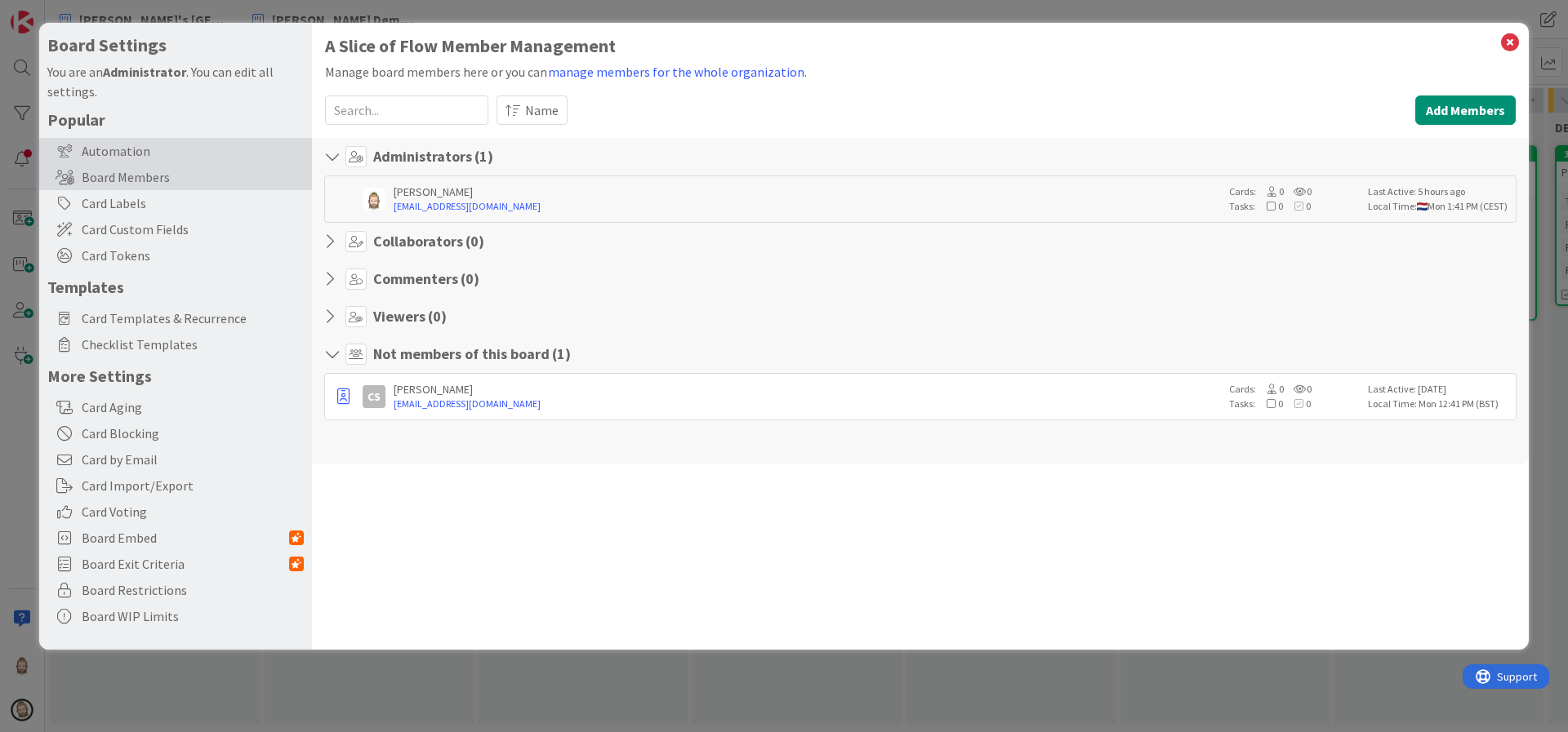
click at [133, 154] on div "Automation" at bounding box center [175, 150] width 272 height 26
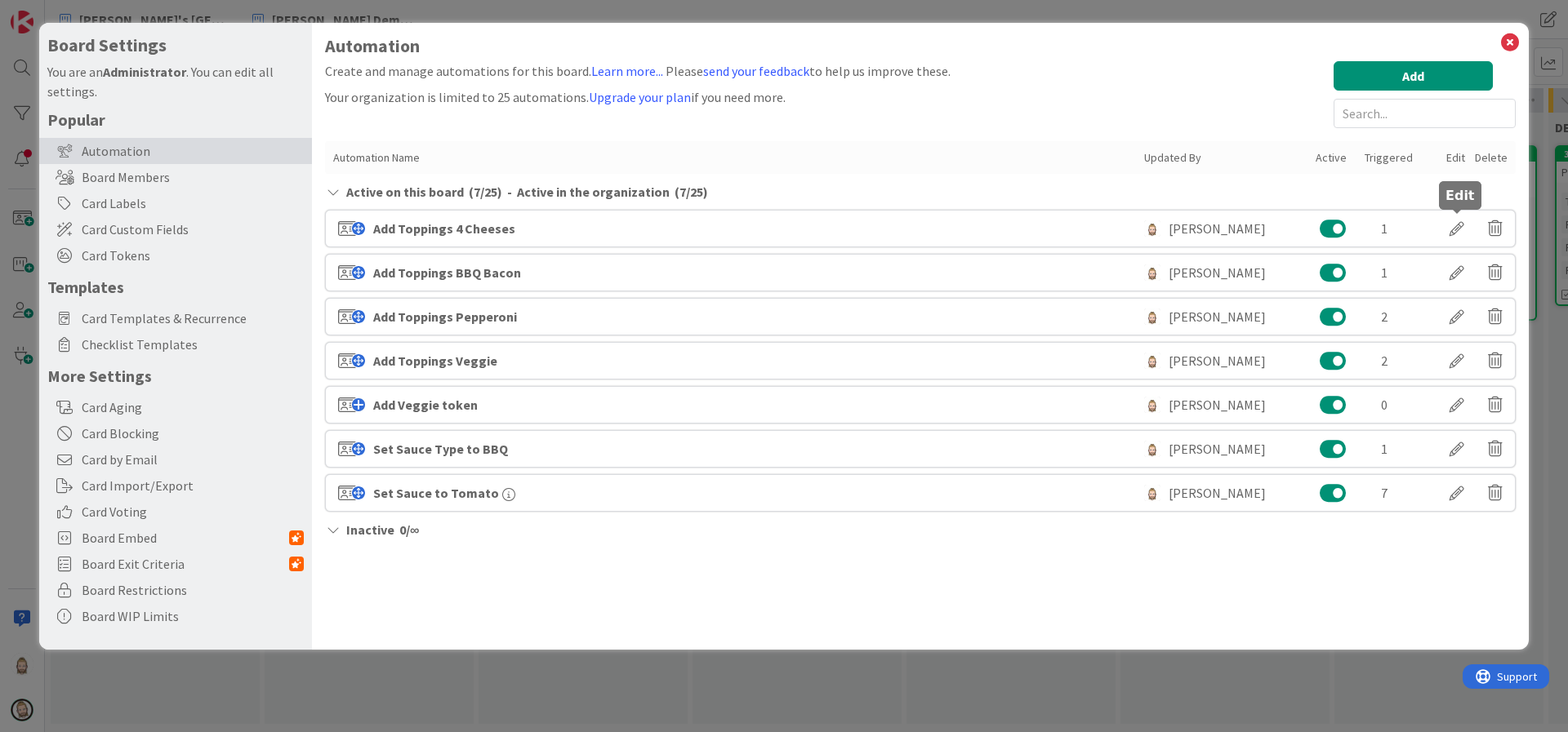
click at [1455, 229] on div at bounding box center [1456, 229] width 46 height 28
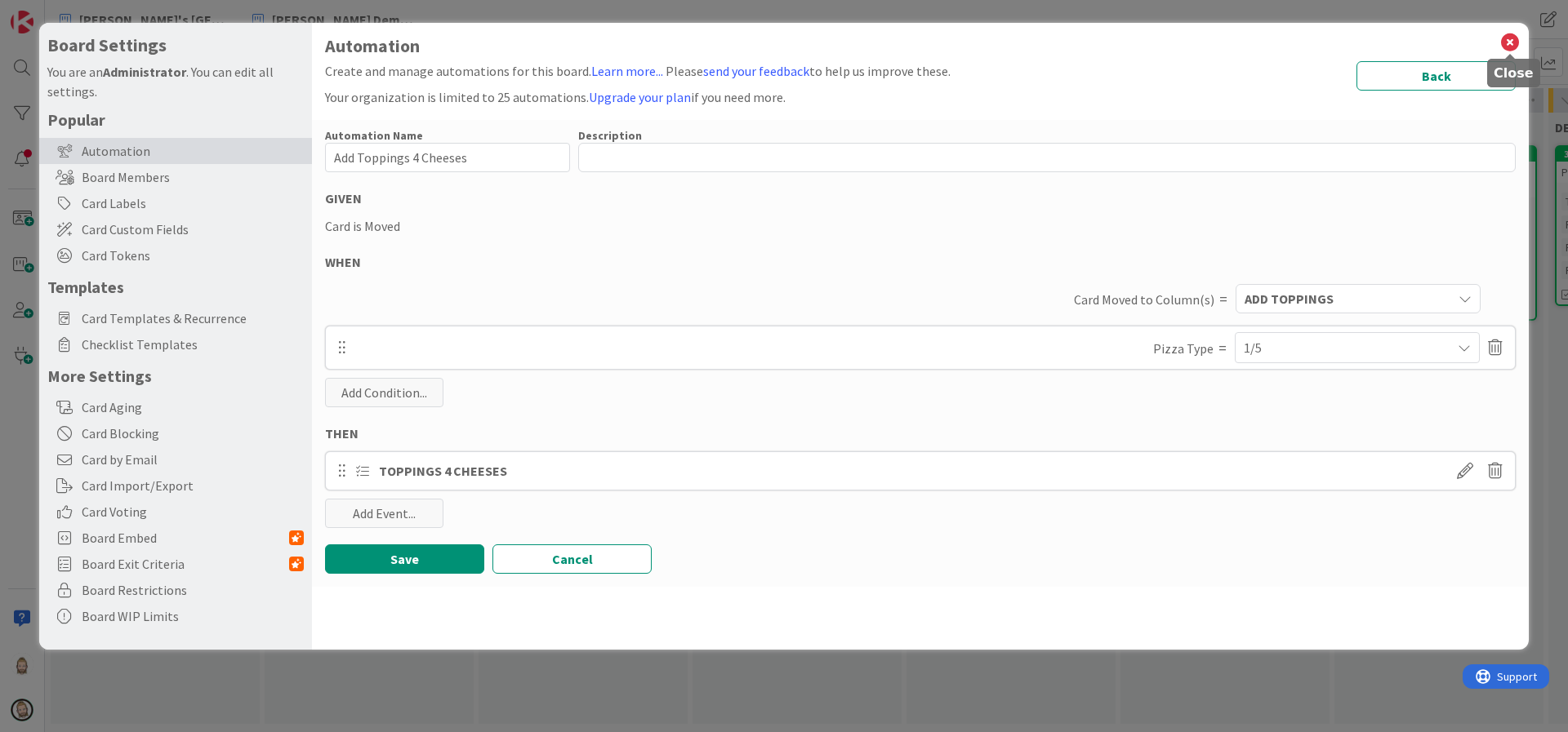
click at [1510, 40] on icon at bounding box center [1509, 42] width 21 height 23
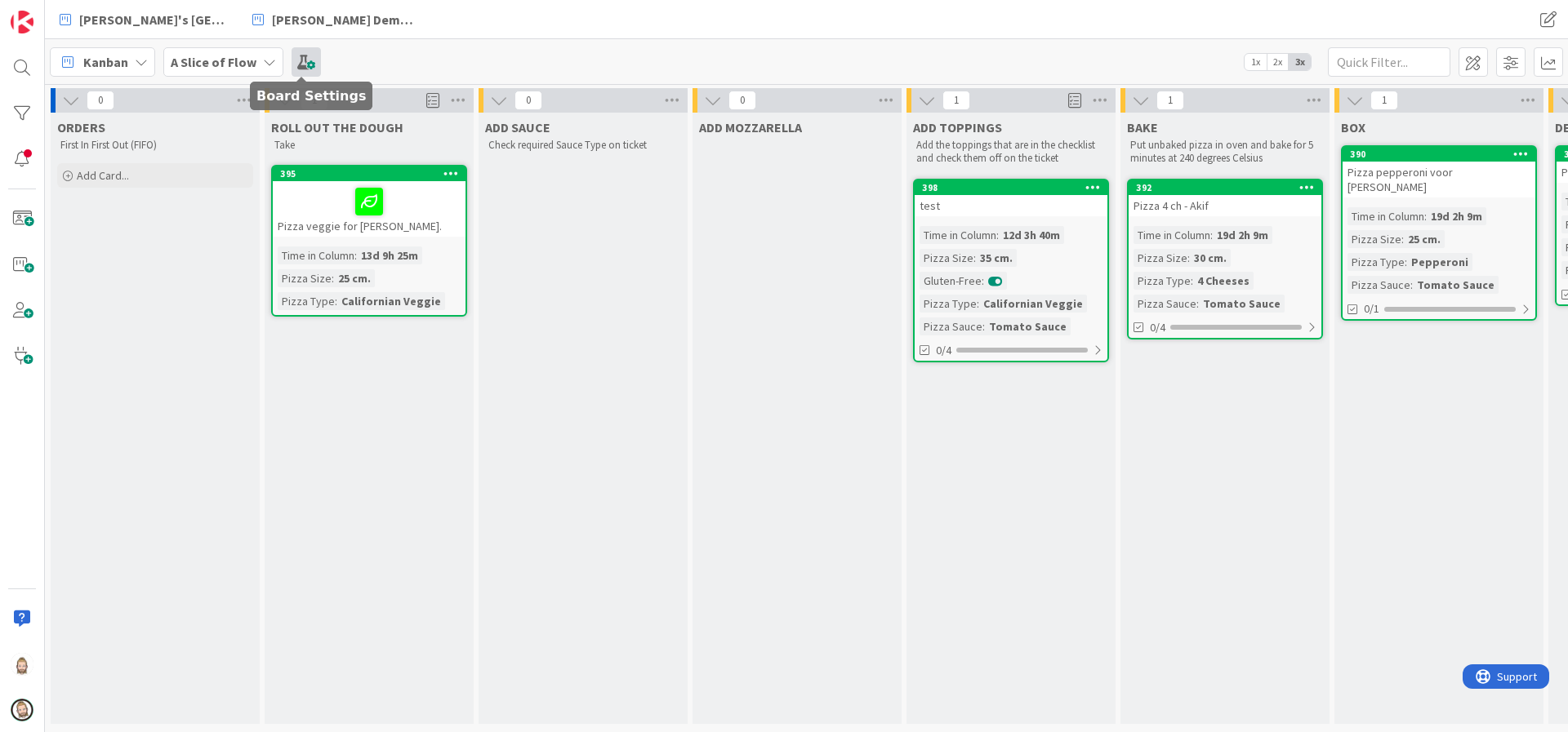
click at [300, 59] on span at bounding box center [307, 62] width 30 height 30
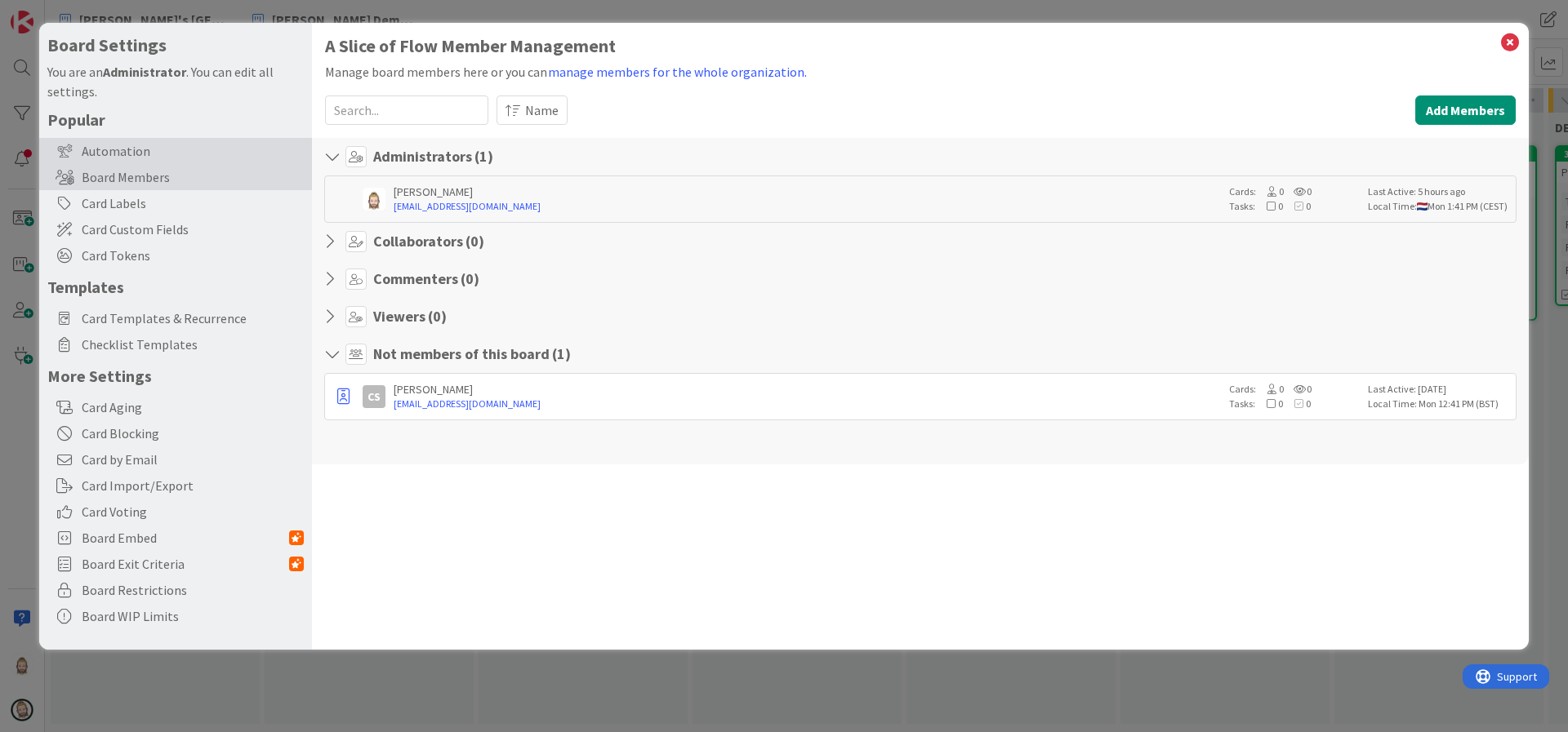
click at [135, 155] on div "Automation" at bounding box center [175, 150] width 272 height 26
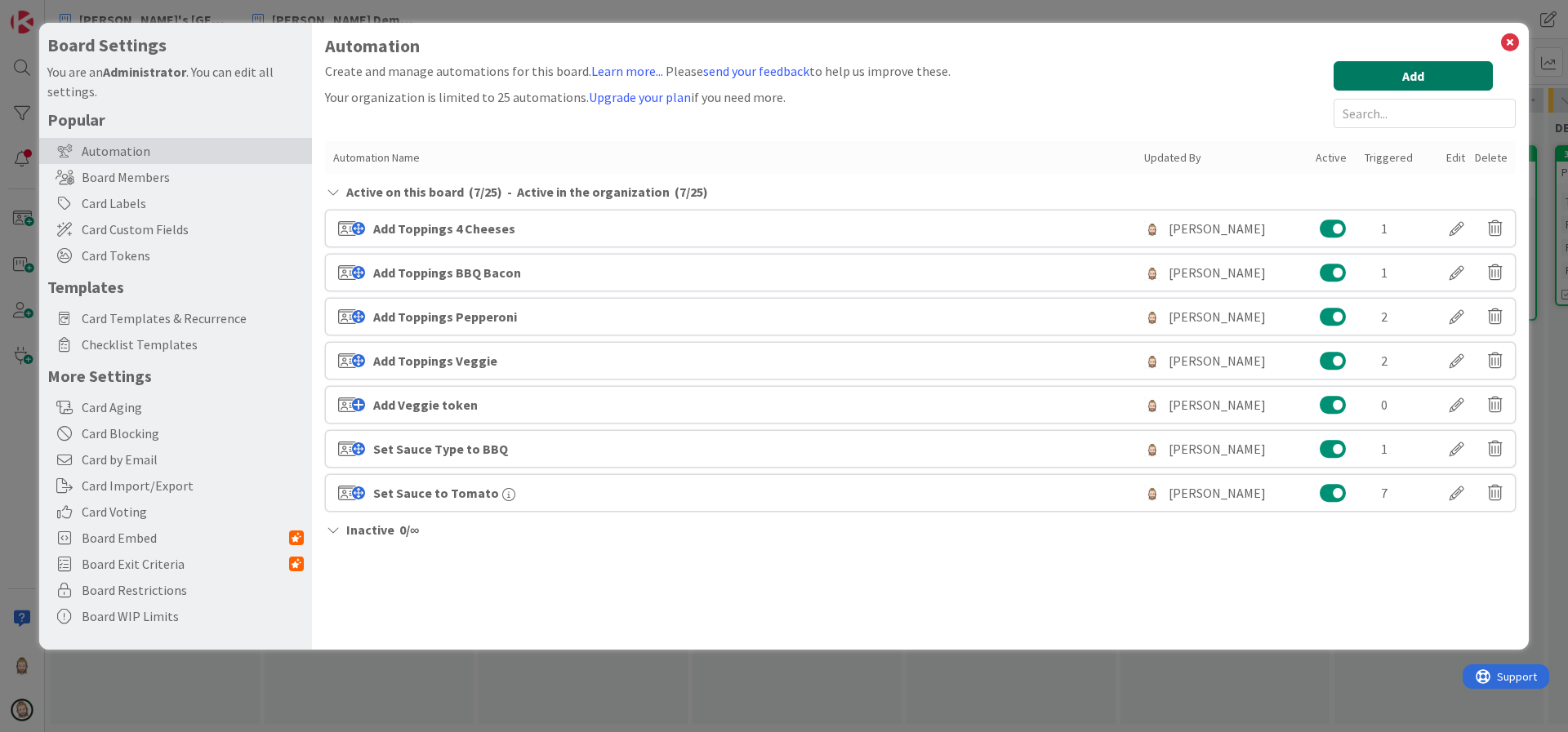
click at [1382, 72] on button "Add" at bounding box center [1413, 76] width 159 height 30
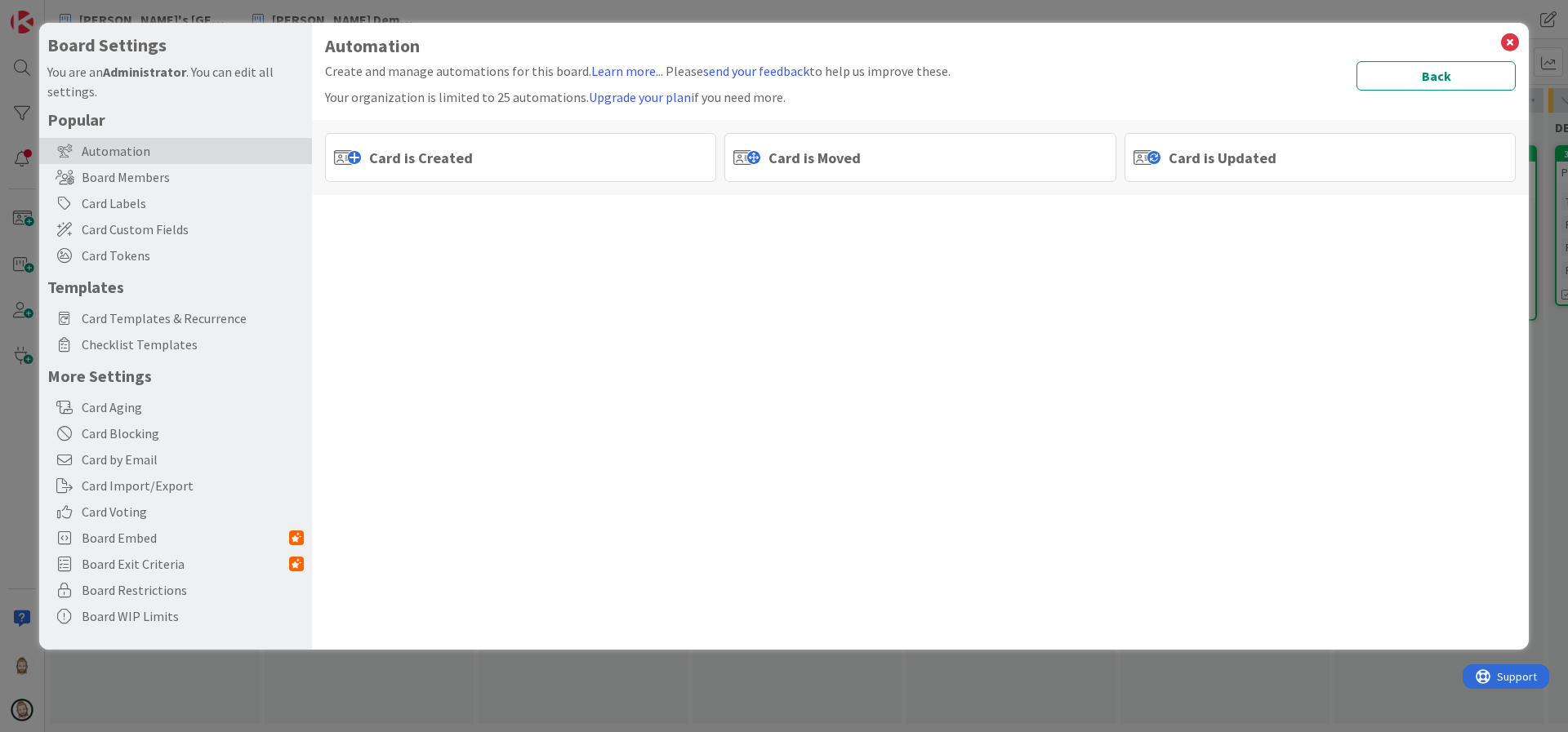
click at [822, 155] on span "Card is Moved" at bounding box center [814, 158] width 92 height 22
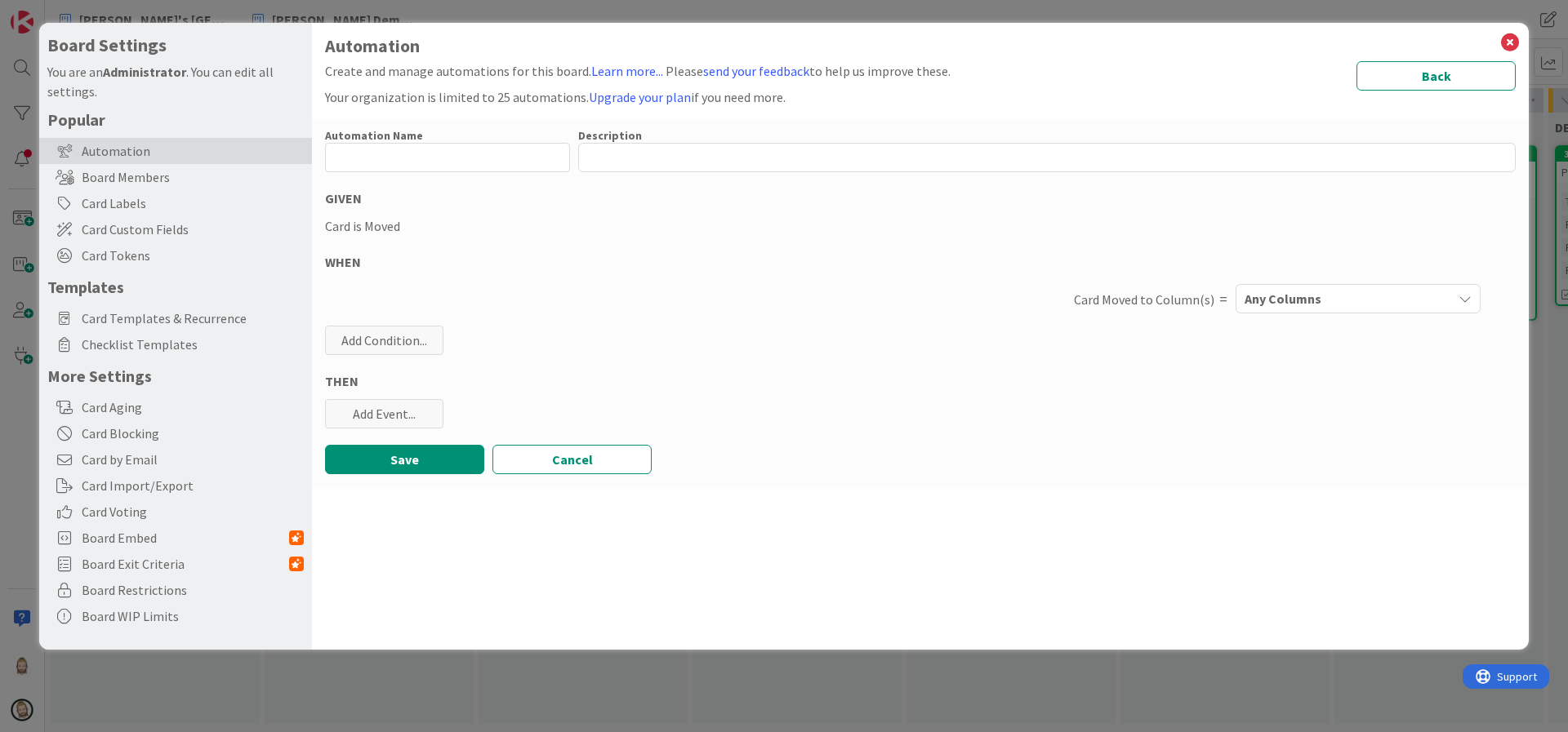
click at [1304, 299] on span "Any Columns" at bounding box center [1283, 298] width 77 height 21
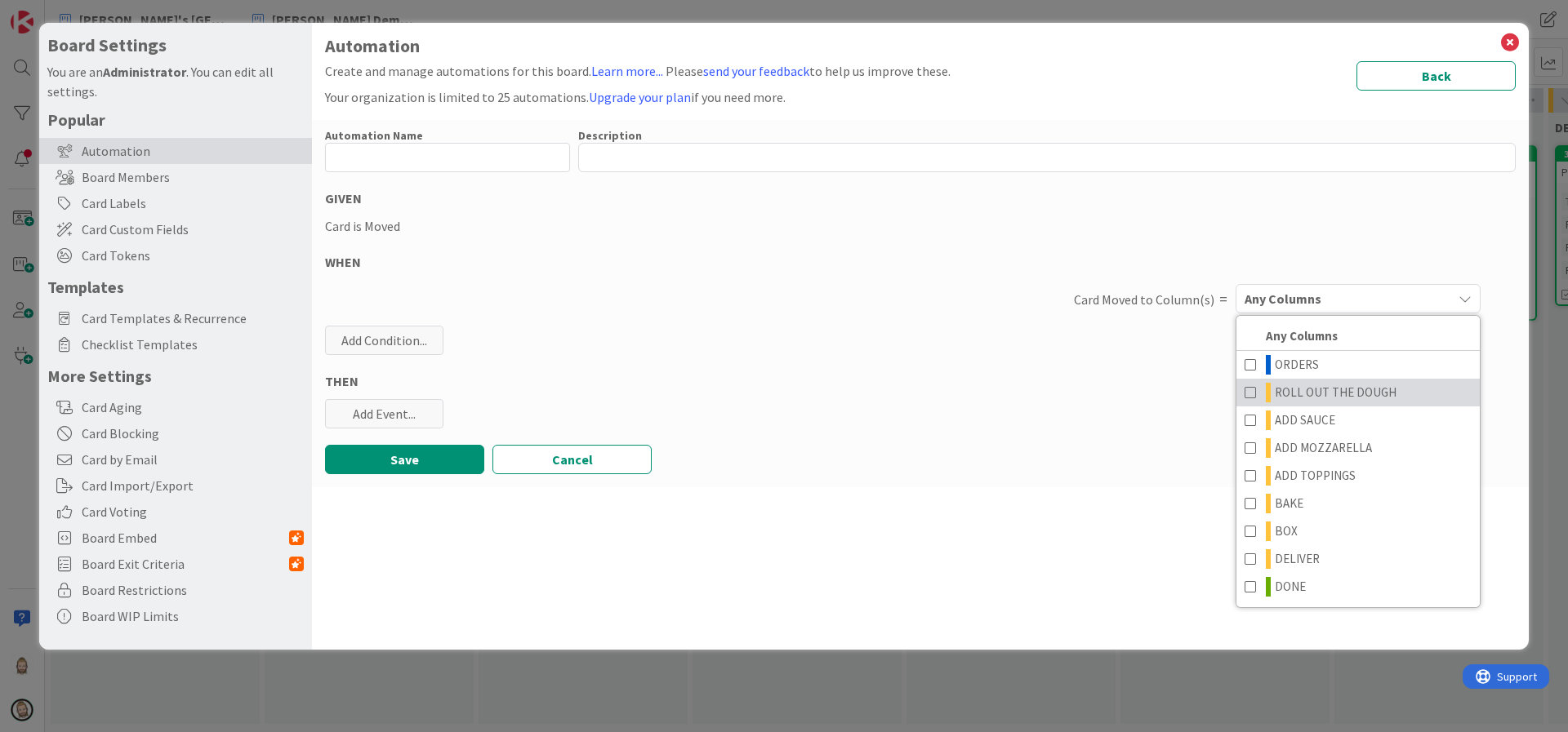
click at [1301, 390] on span "ROLL OUT THE DOUGH" at bounding box center [1336, 392] width 122 height 20
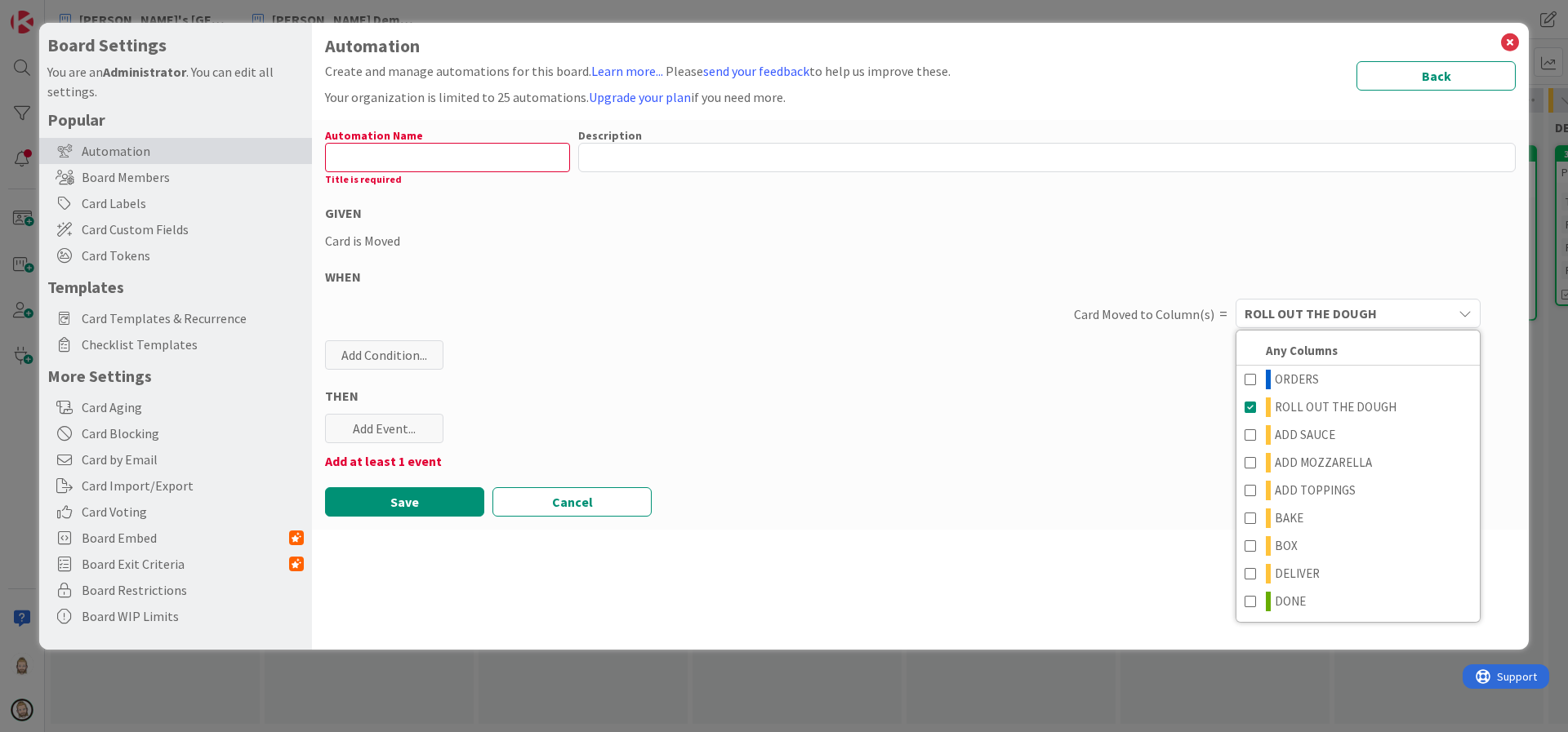
click at [1178, 398] on div "THEN" at bounding box center [920, 396] width 1191 height 20
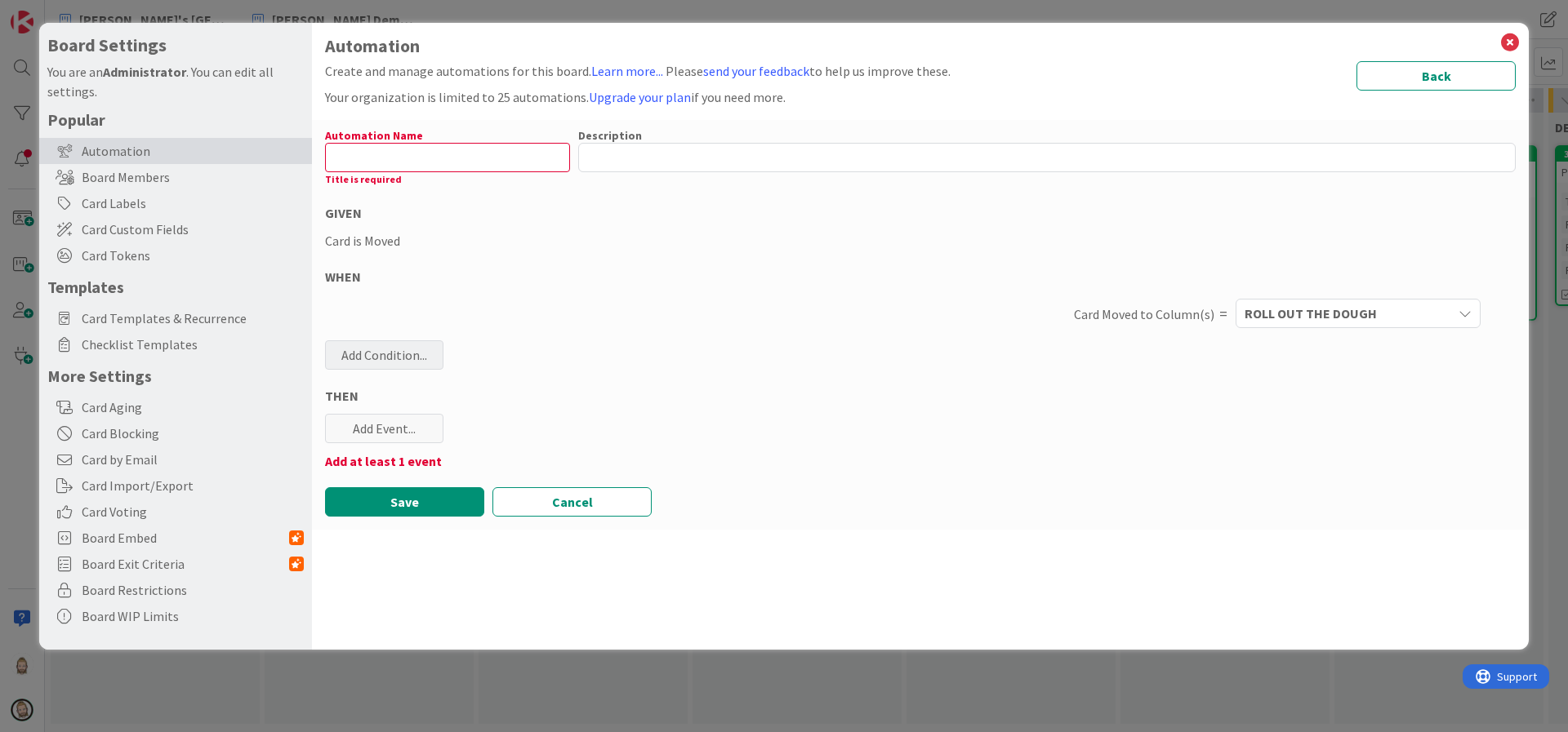
click at [403, 350] on div "Add Condition..." at bounding box center [384, 355] width 118 height 30
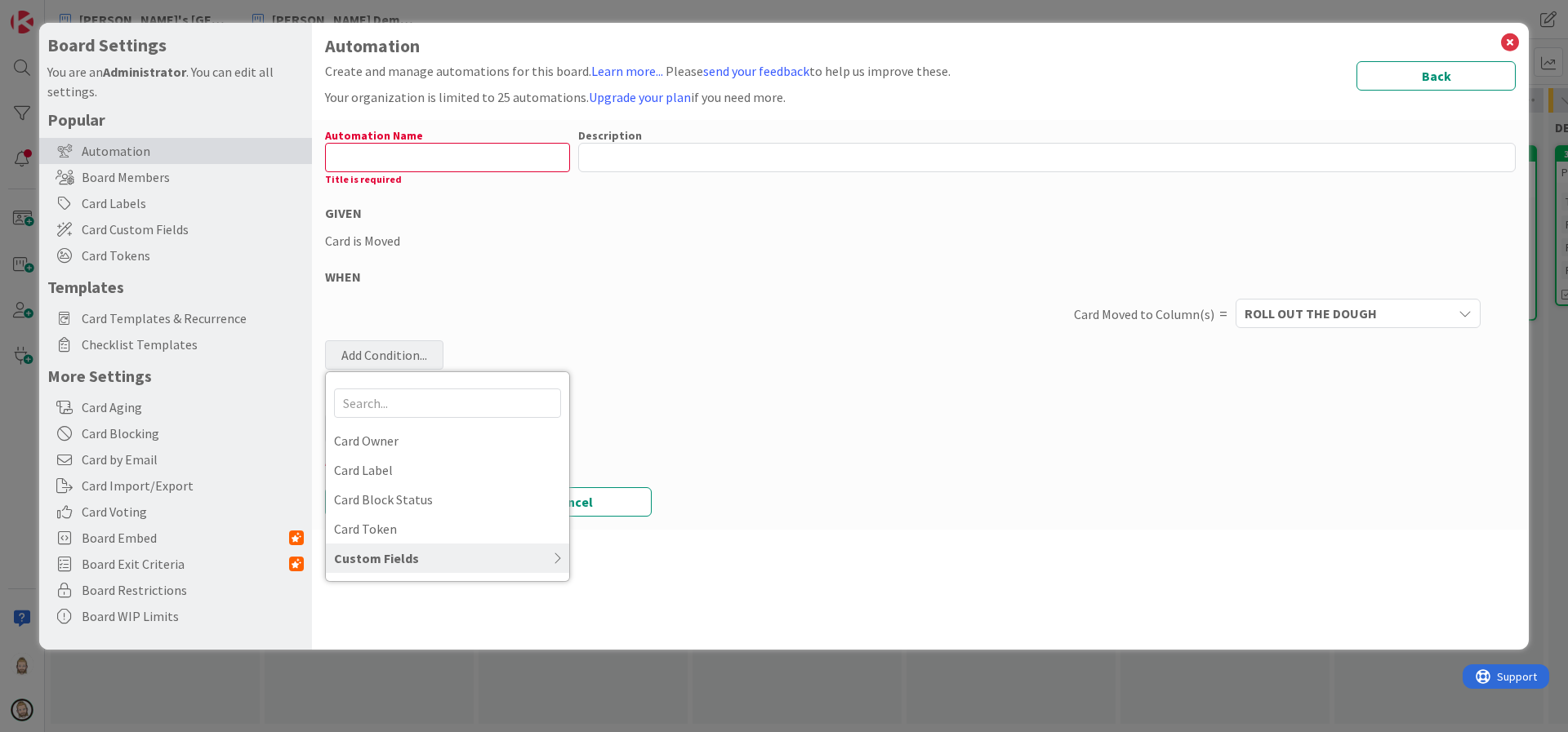
click at [505, 550] on div "Custom Fields" at bounding box center [448, 558] width 244 height 30
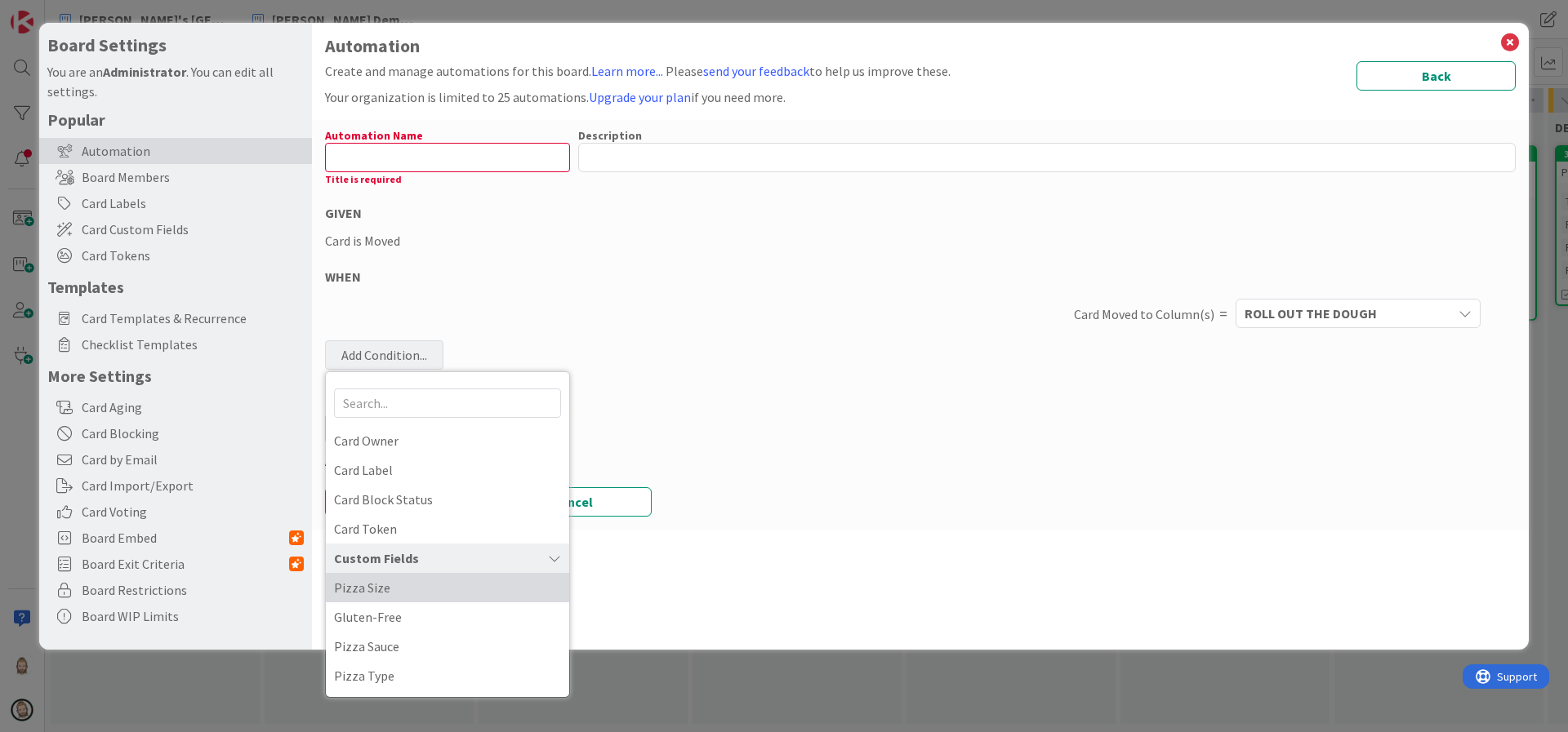
click at [495, 583] on span "Pizza Size" at bounding box center [447, 587] width 227 height 24
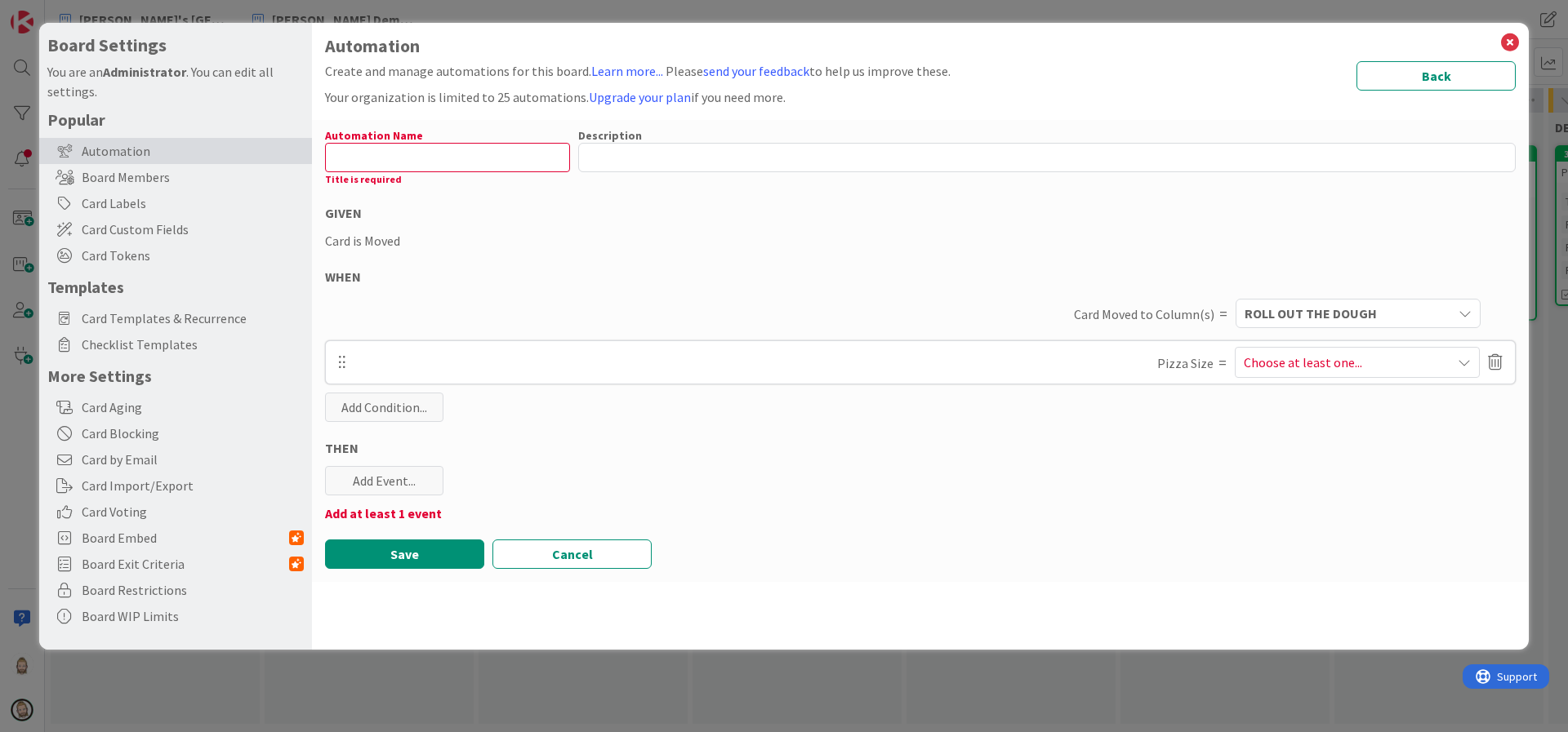
click at [1311, 348] on div "Choose at least one..." at bounding box center [1357, 362] width 227 height 30
click at [1241, 442] on icon at bounding box center [1237, 440] width 13 height 24
click at [1188, 464] on div "Automation Name 0 / 128 Title is required Description 0 / 256 GIVEN Card is Mov…" at bounding box center [920, 350] width 1217 height 462
click at [399, 475] on div "Add Event..." at bounding box center [384, 481] width 118 height 30
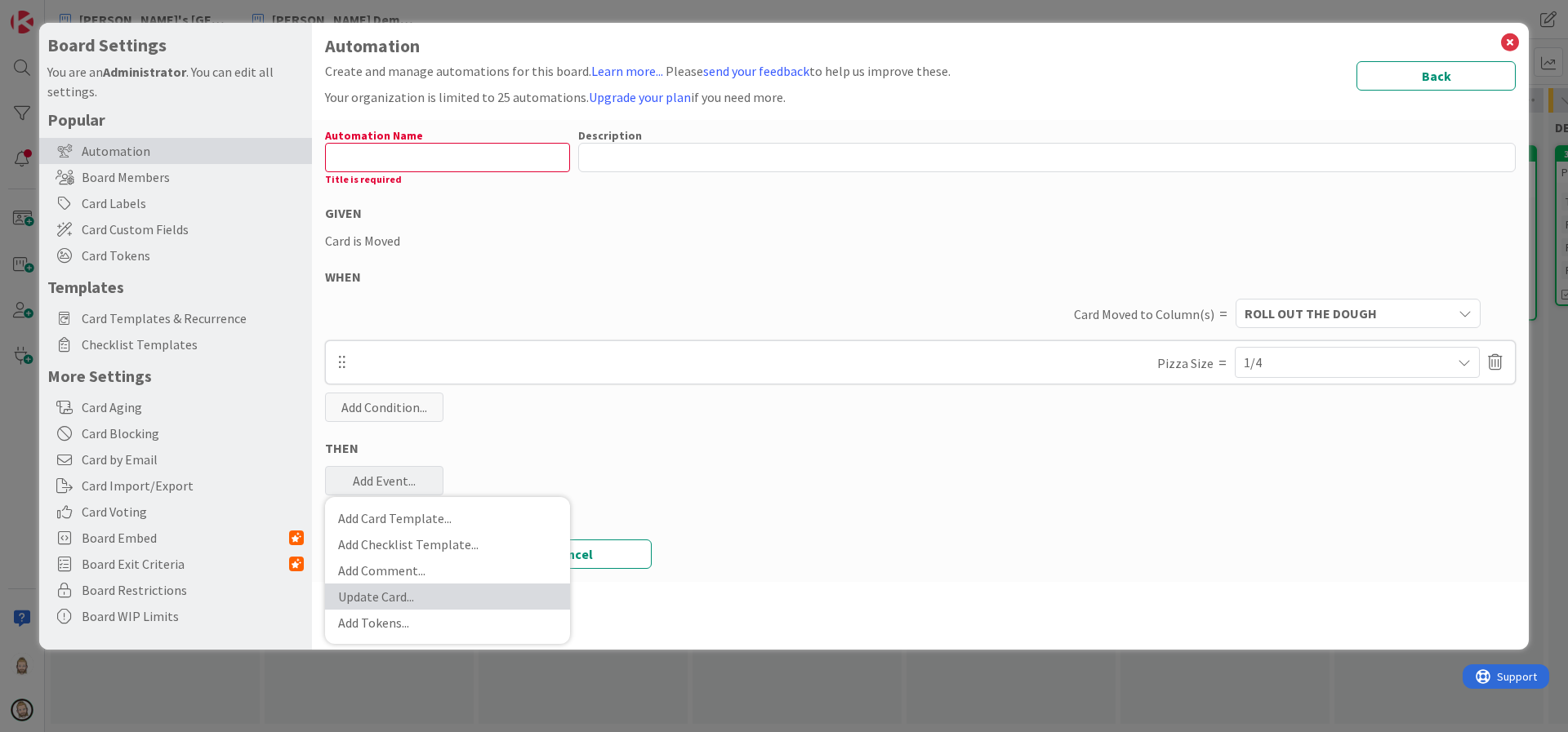
click at [416, 590] on link "Update Card ..." at bounding box center [448, 596] width 245 height 26
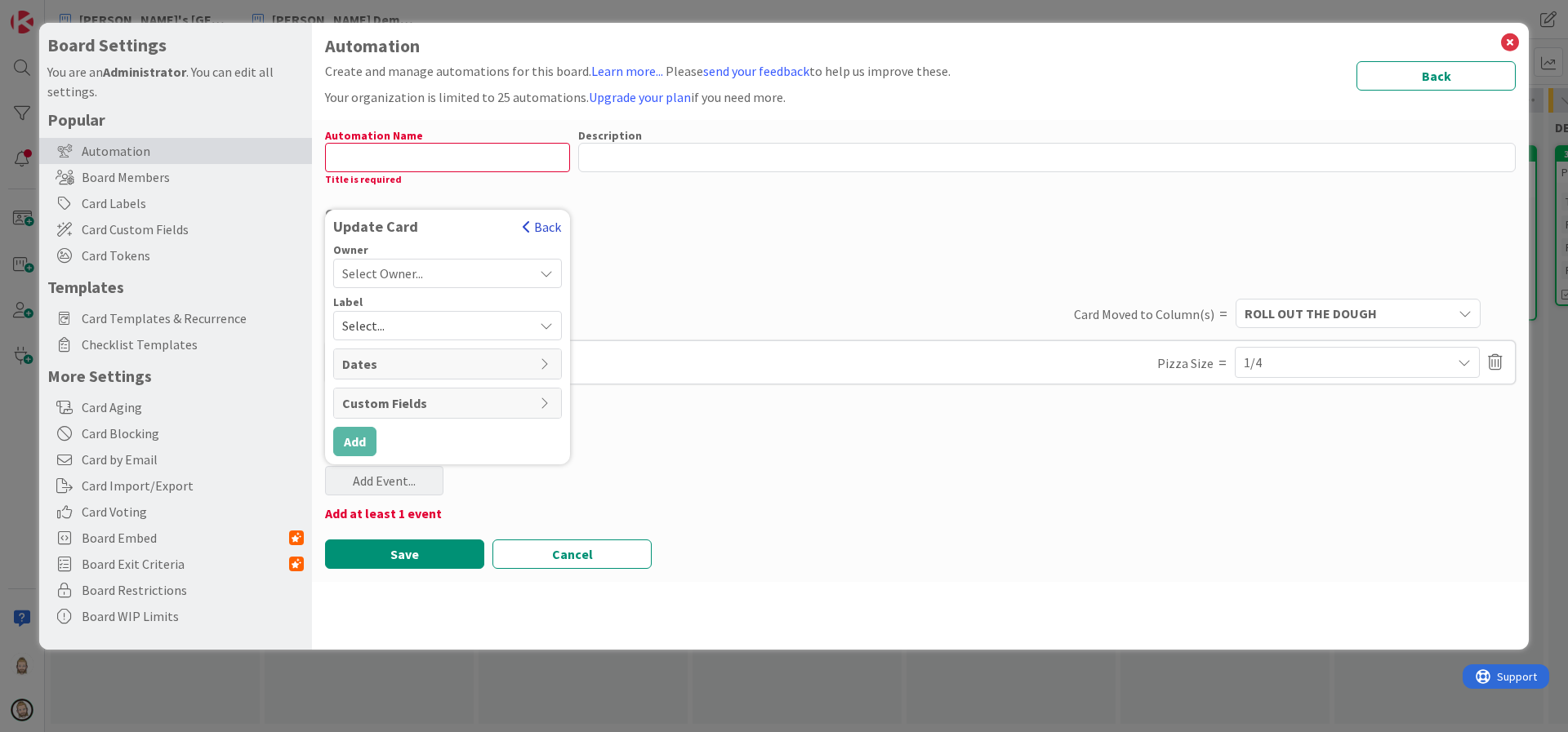
click at [550, 224] on button "Back" at bounding box center [541, 227] width 40 height 18
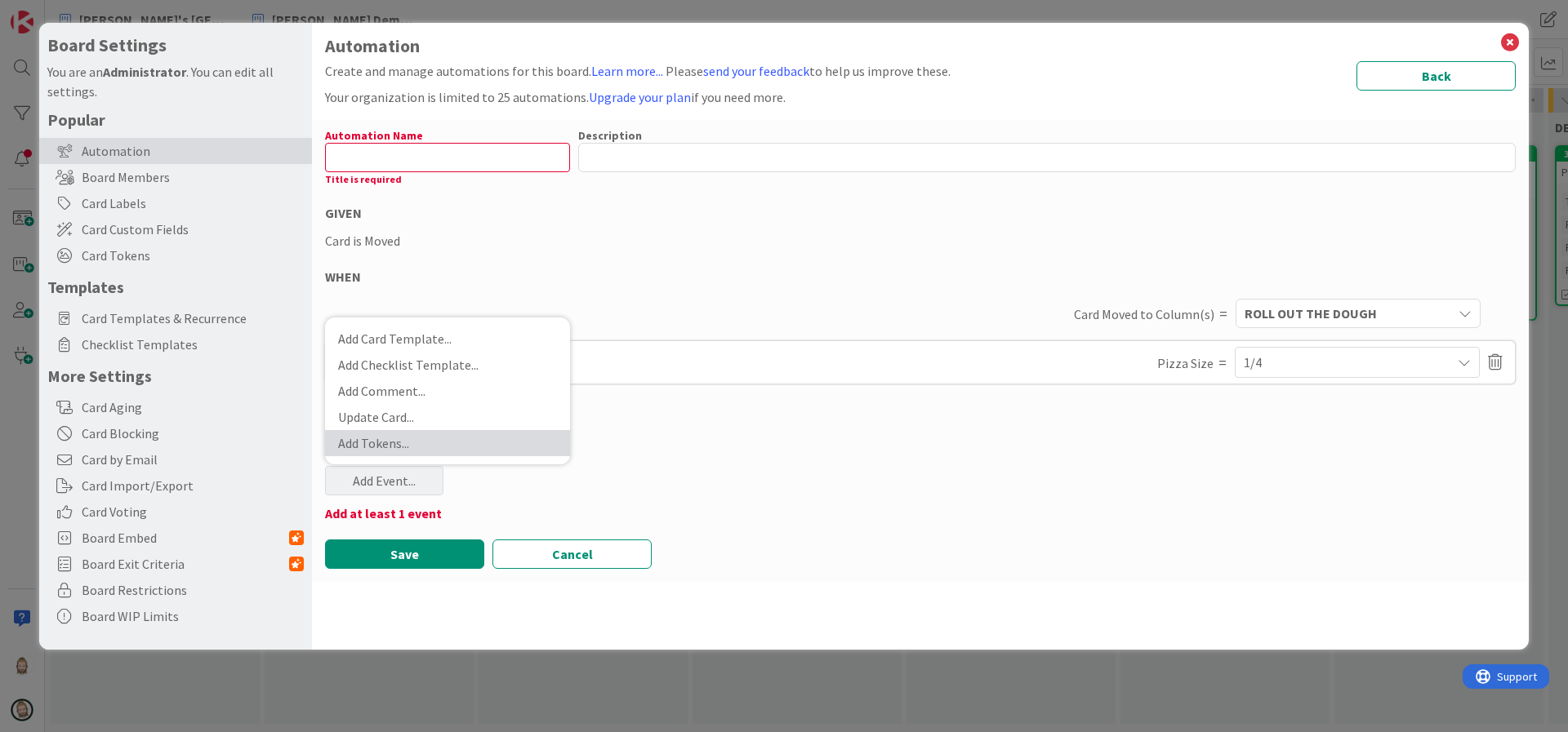
click at [437, 434] on link "Add Tokens ..." at bounding box center [448, 443] width 245 height 26
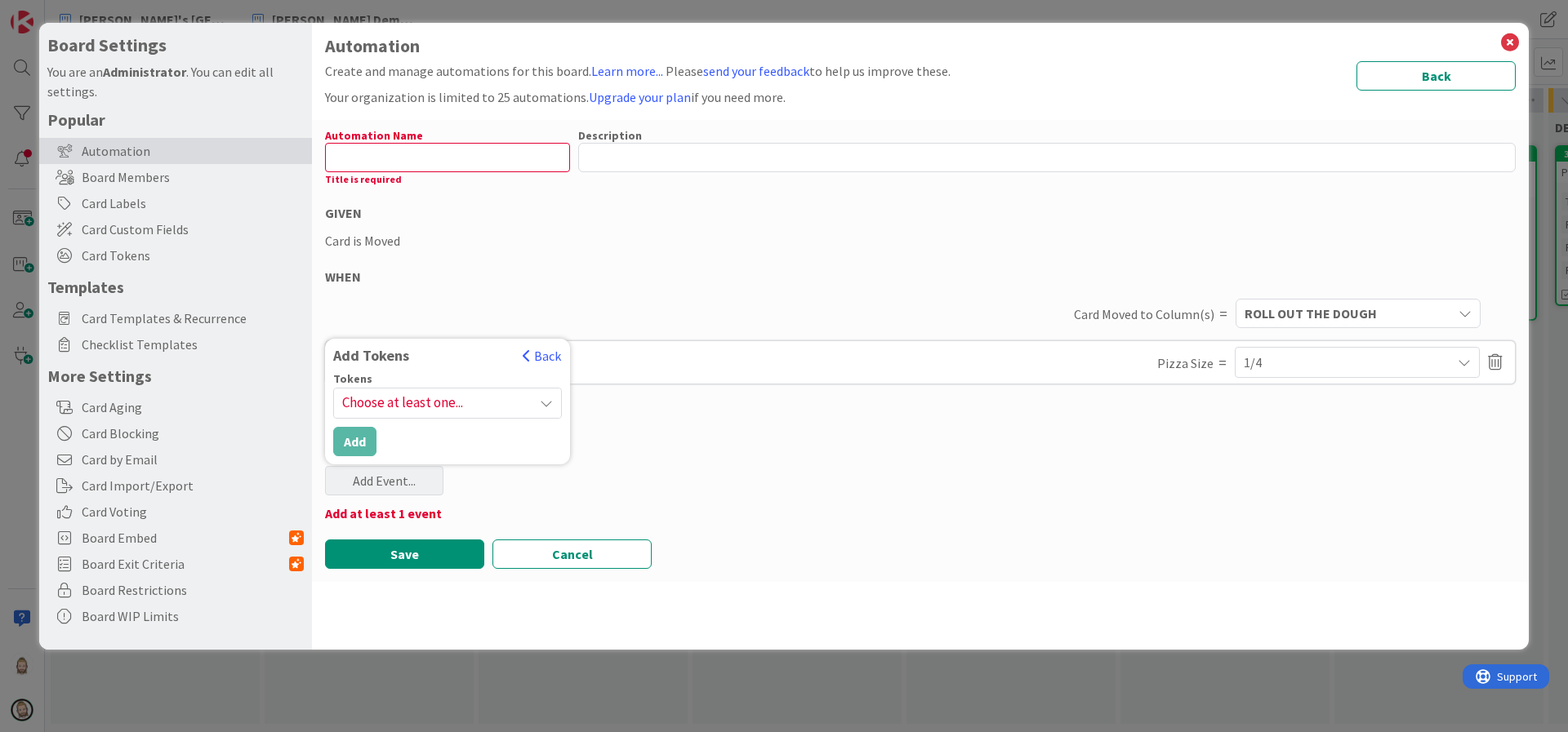
click at [486, 408] on span "Choose at least one..." at bounding box center [447, 403] width 227 height 30
click at [471, 379] on div "Tokens" at bounding box center [448, 379] width 229 height 11
click at [432, 401] on span "Choose at least one..." at bounding box center [447, 403] width 227 height 30
click at [403, 487] on link "Veggie pizza" at bounding box center [430, 482] width 259 height 30
click at [548, 355] on button "Back" at bounding box center [541, 355] width 40 height 18
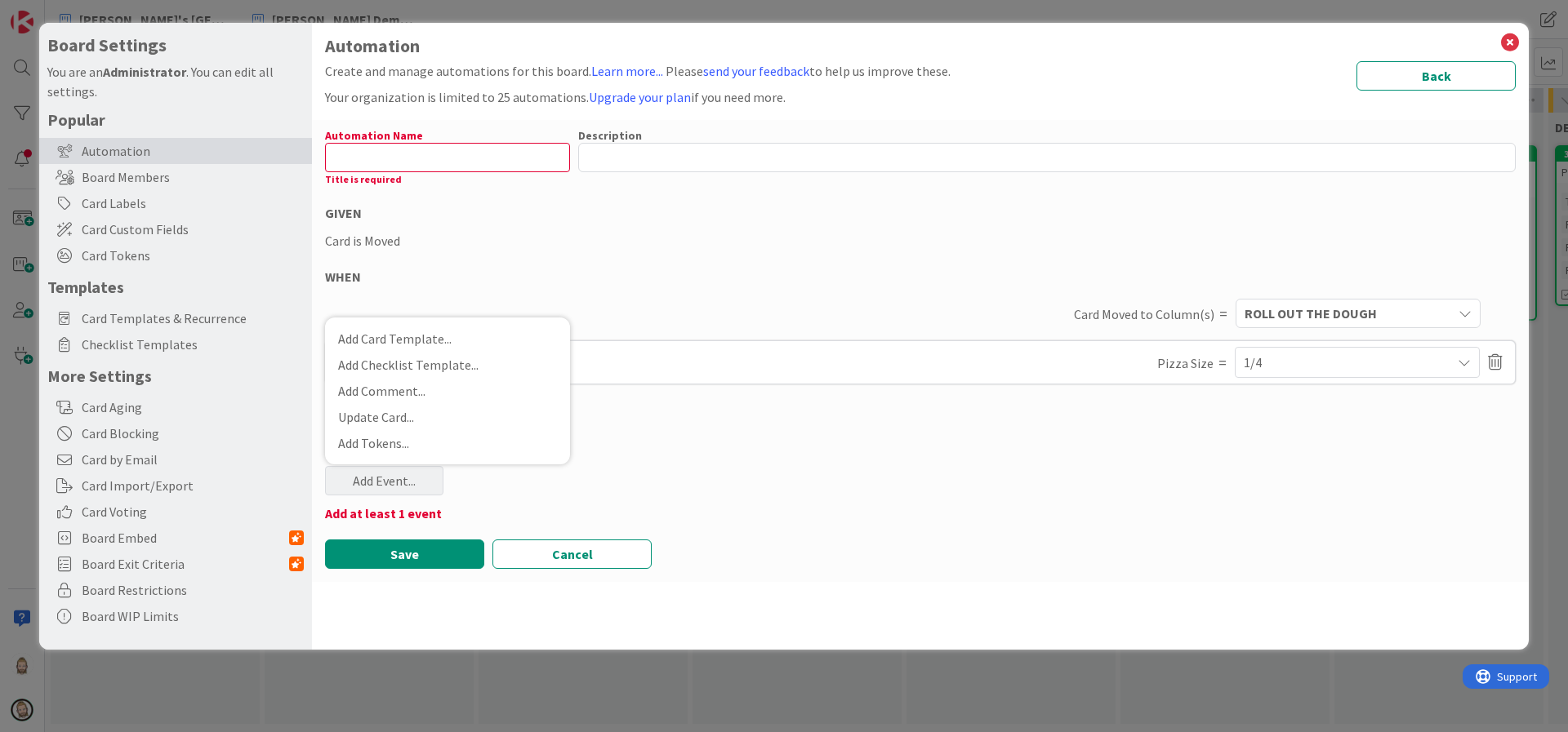
click at [639, 454] on div "THEN" at bounding box center [920, 448] width 1191 height 20
click at [409, 477] on div "Add Event..." at bounding box center [384, 481] width 118 height 30
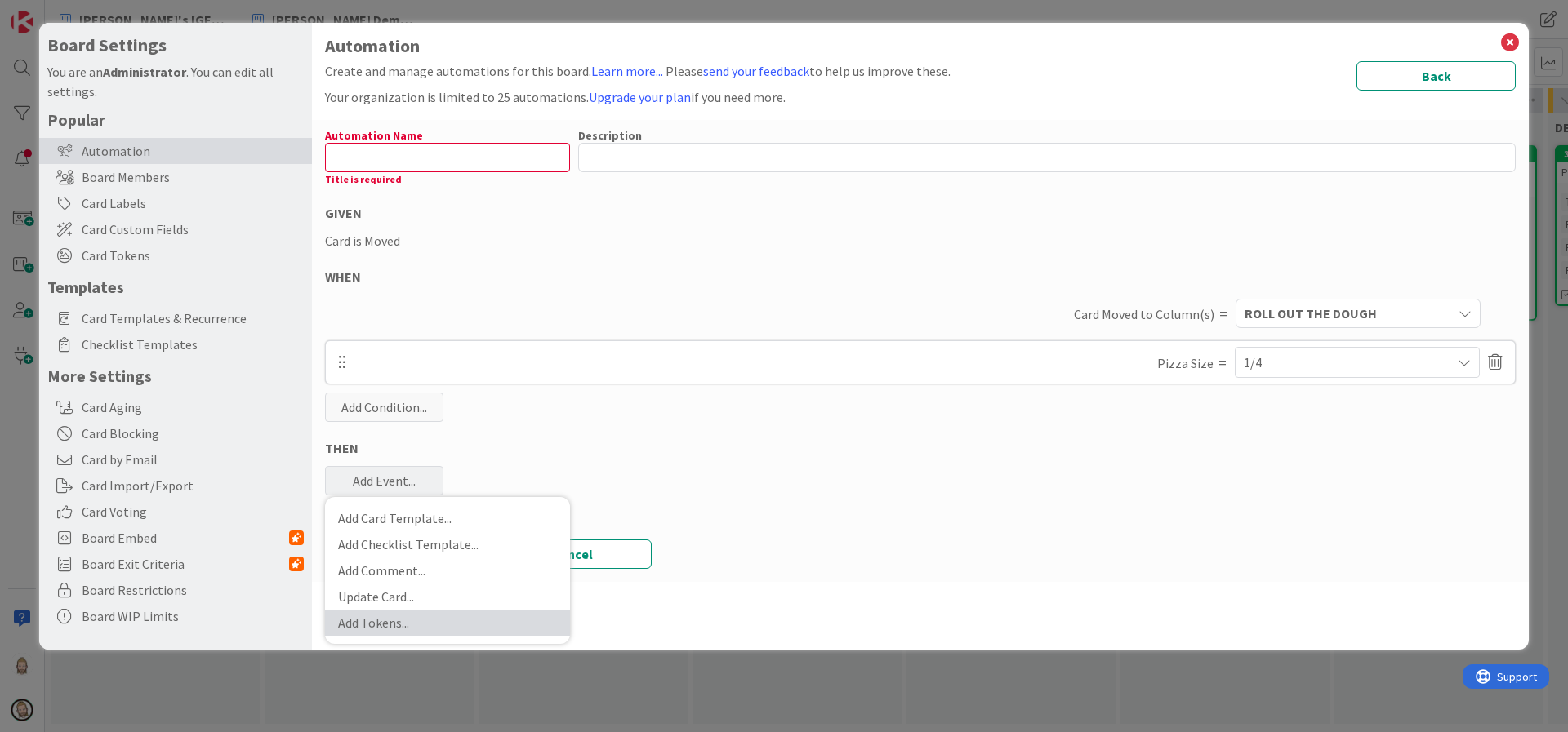
click at [393, 611] on link "Add Tokens ..." at bounding box center [448, 622] width 245 height 26
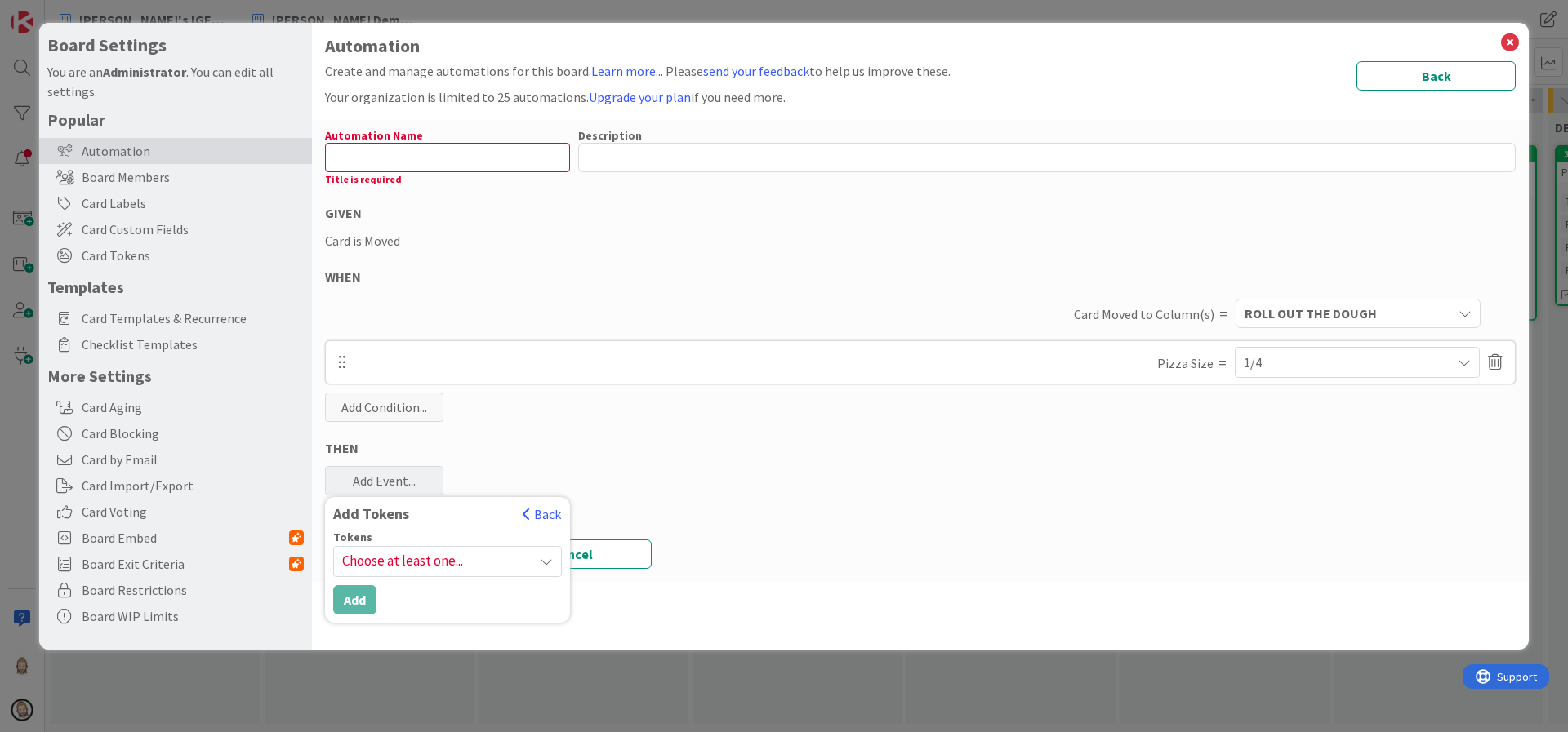
click at [387, 561] on span "Choose at least one..." at bounding box center [447, 562] width 227 height 30
click at [312, 638] on link "Veggie pizza" at bounding box center [430, 640] width 259 height 30
click at [599, 502] on div "Automation Name 0 / 128 Title is required Description 0 / 256 GIVEN Card is Mov…" at bounding box center [920, 350] width 1217 height 462
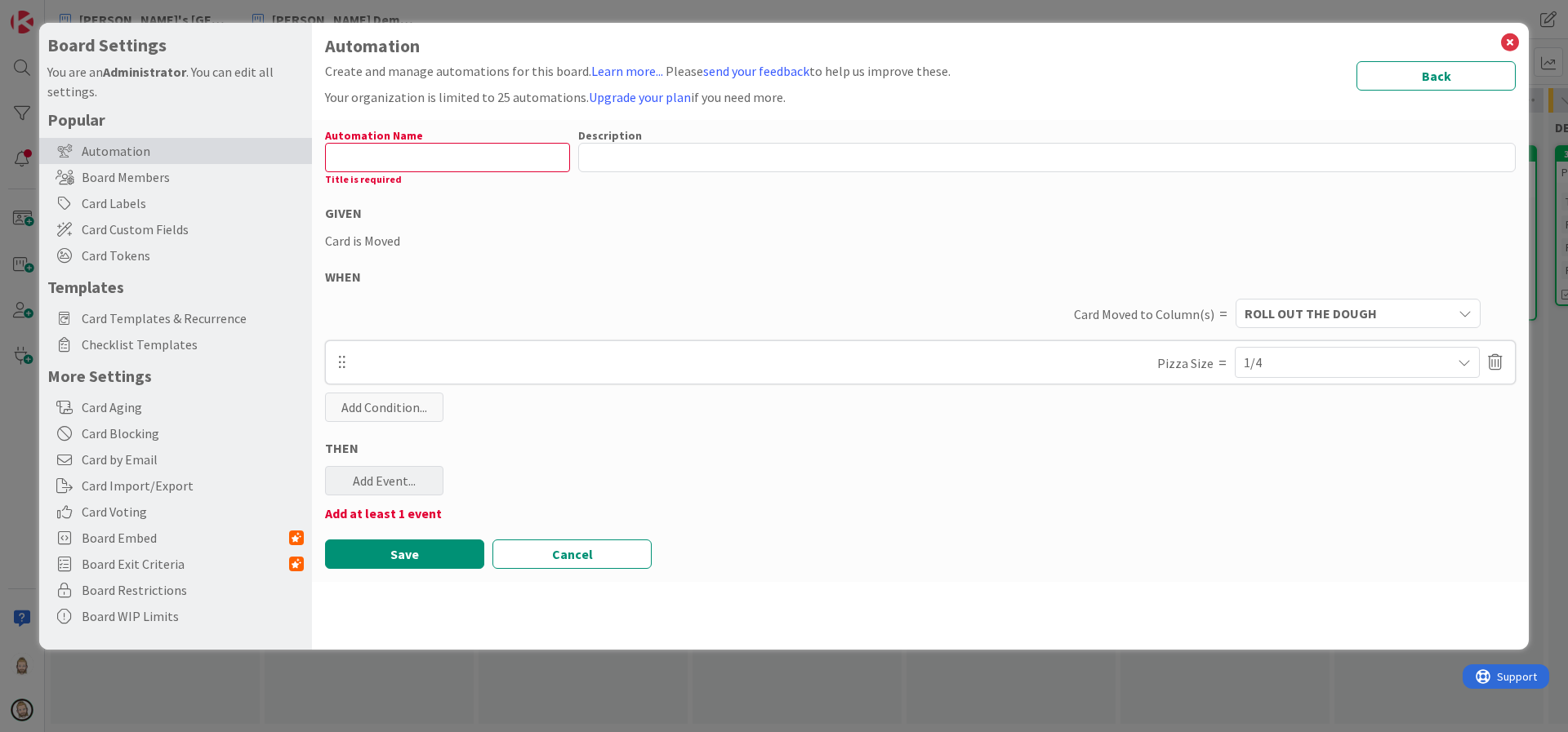
click at [410, 480] on div "Add Event..." at bounding box center [384, 481] width 118 height 30
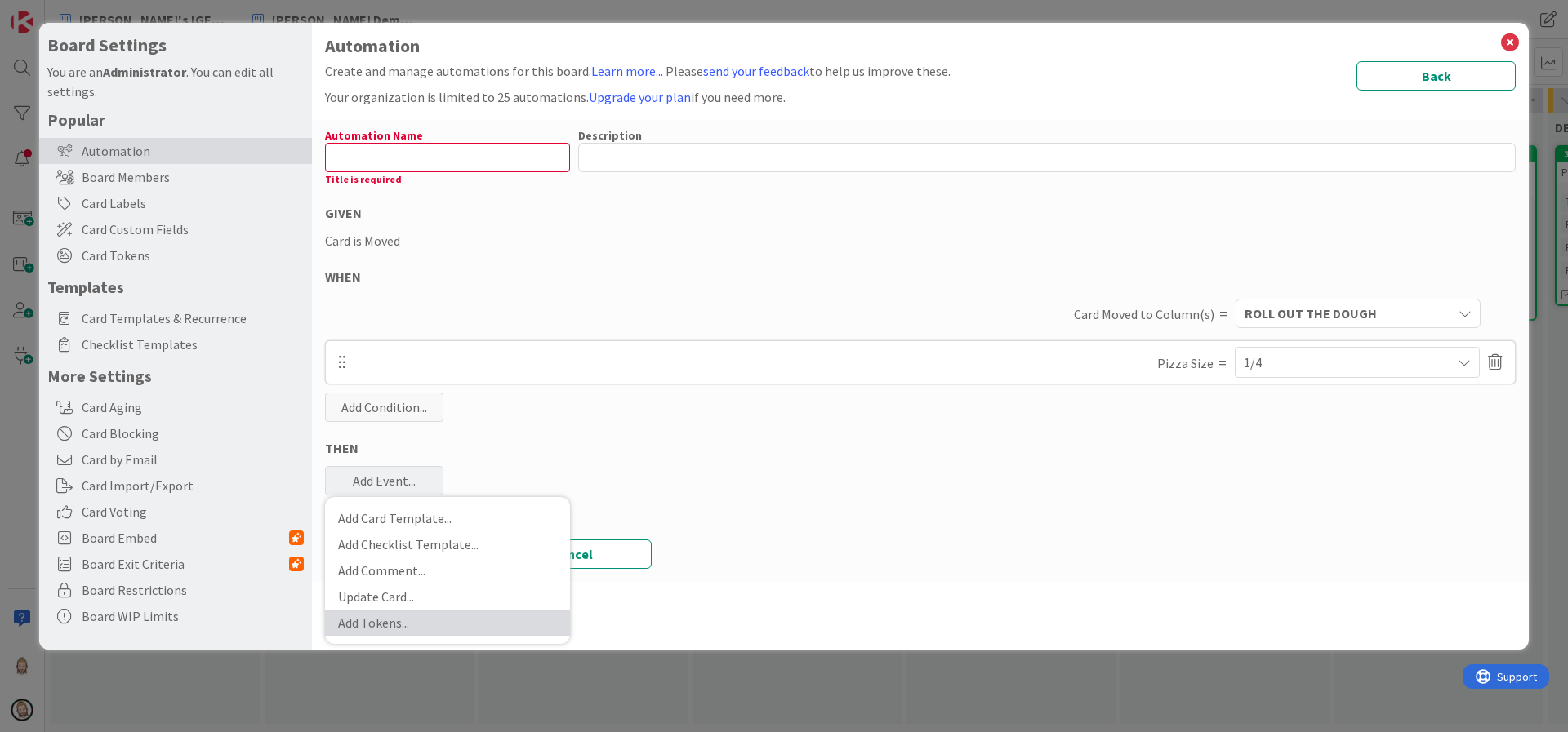
click at [381, 616] on link "Add Tokens ..." at bounding box center [448, 622] width 245 height 26
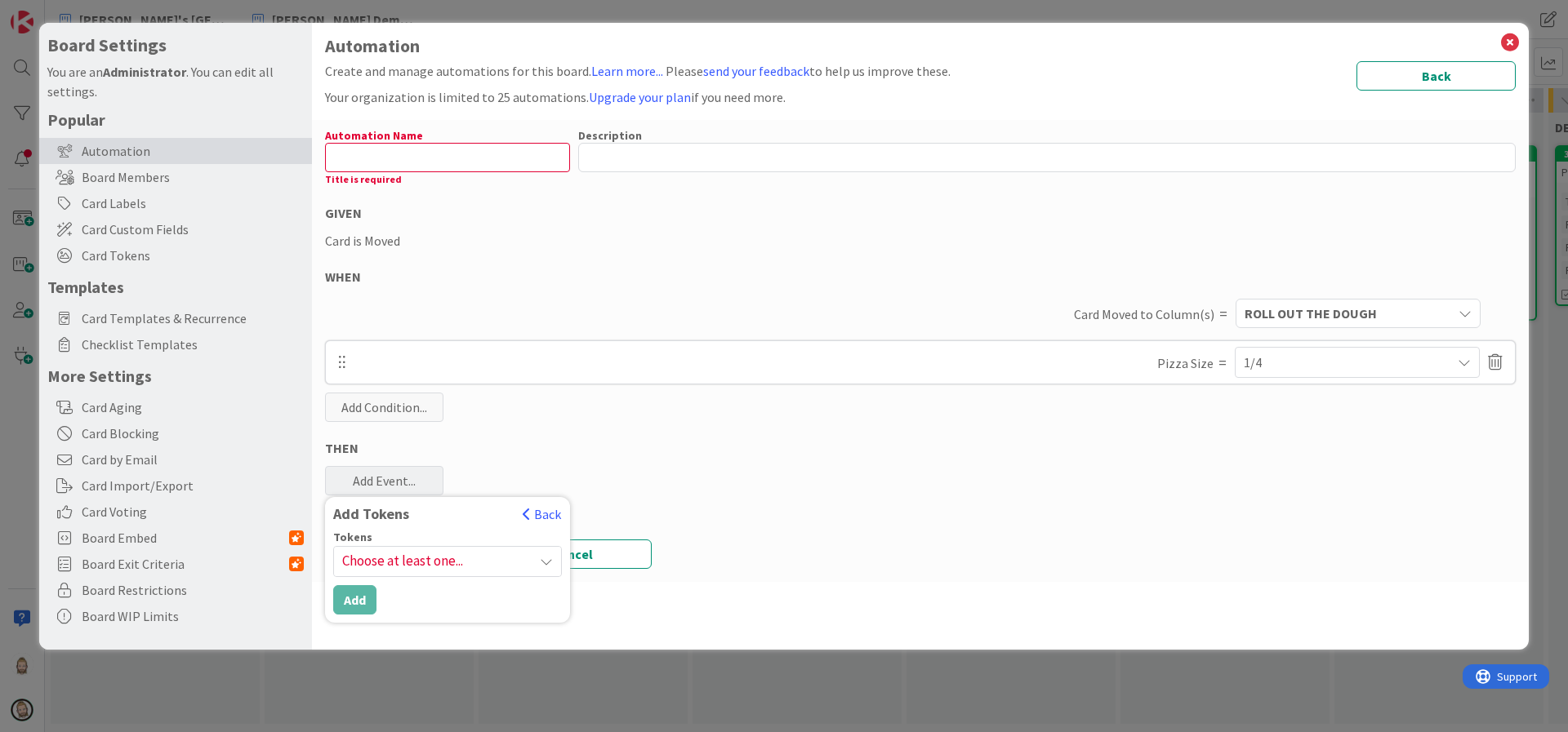
click at [394, 553] on span "Choose at least one..." at bounding box center [447, 562] width 227 height 30
click at [315, 646] on icon at bounding box center [320, 640] width 13 height 24
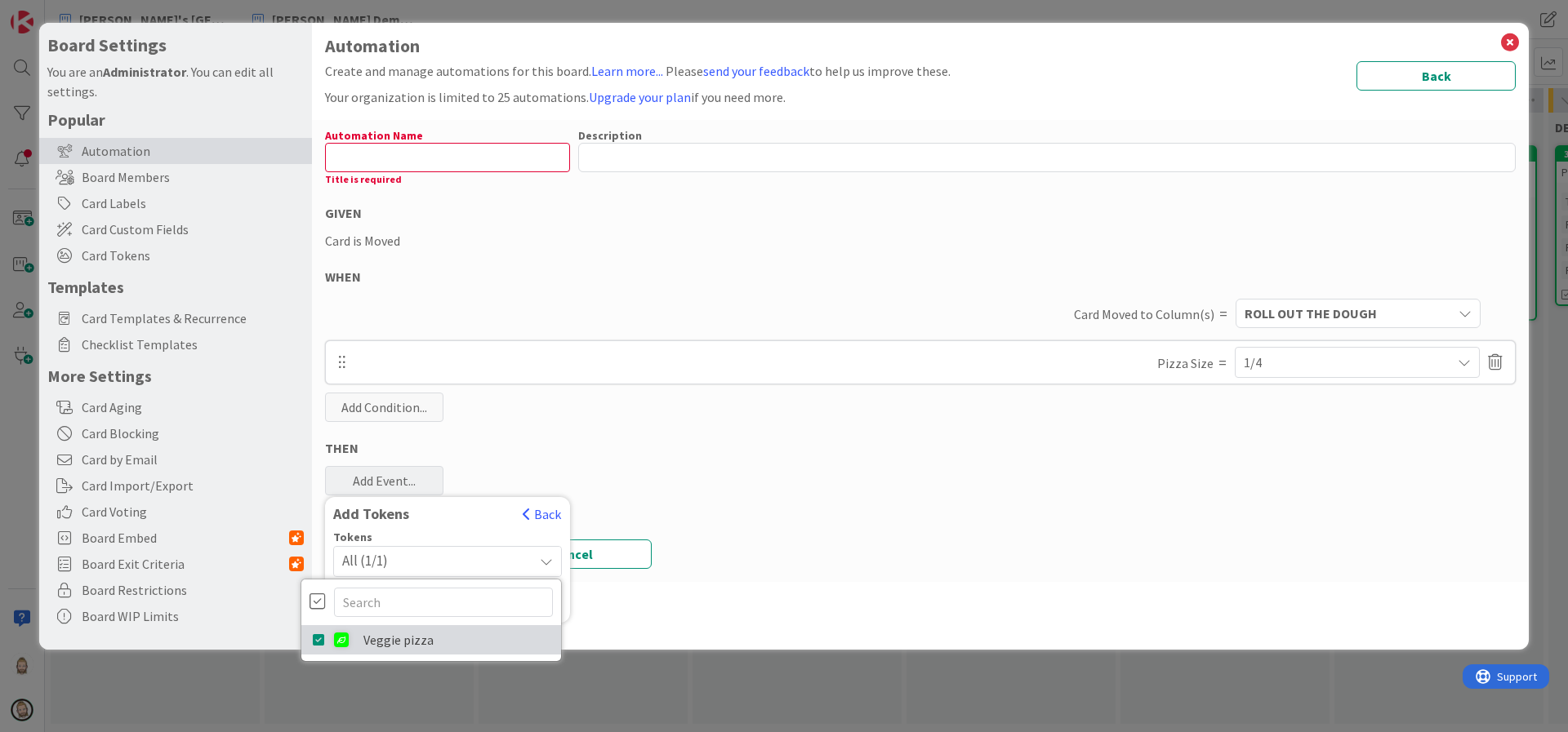
click at [385, 636] on link "Veggie pizza" at bounding box center [430, 640] width 259 height 30
click at [430, 536] on div "Tokens" at bounding box center [448, 537] width 229 height 11
click at [350, 605] on button "Add" at bounding box center [355, 600] width 44 height 30
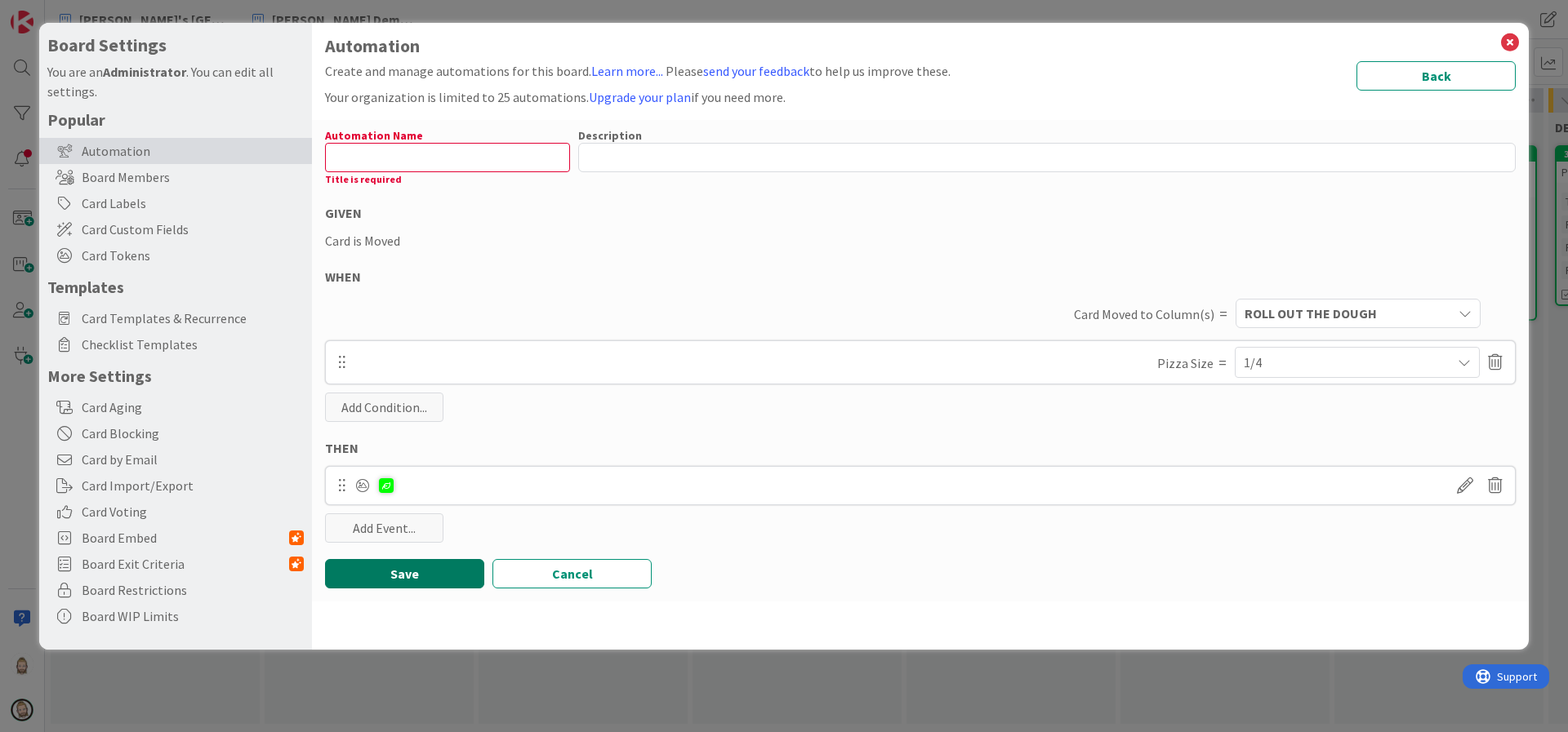
click at [386, 569] on button "Save" at bounding box center [404, 574] width 159 height 30
click at [459, 162] on input "text" at bounding box center [448, 158] width 245 height 30
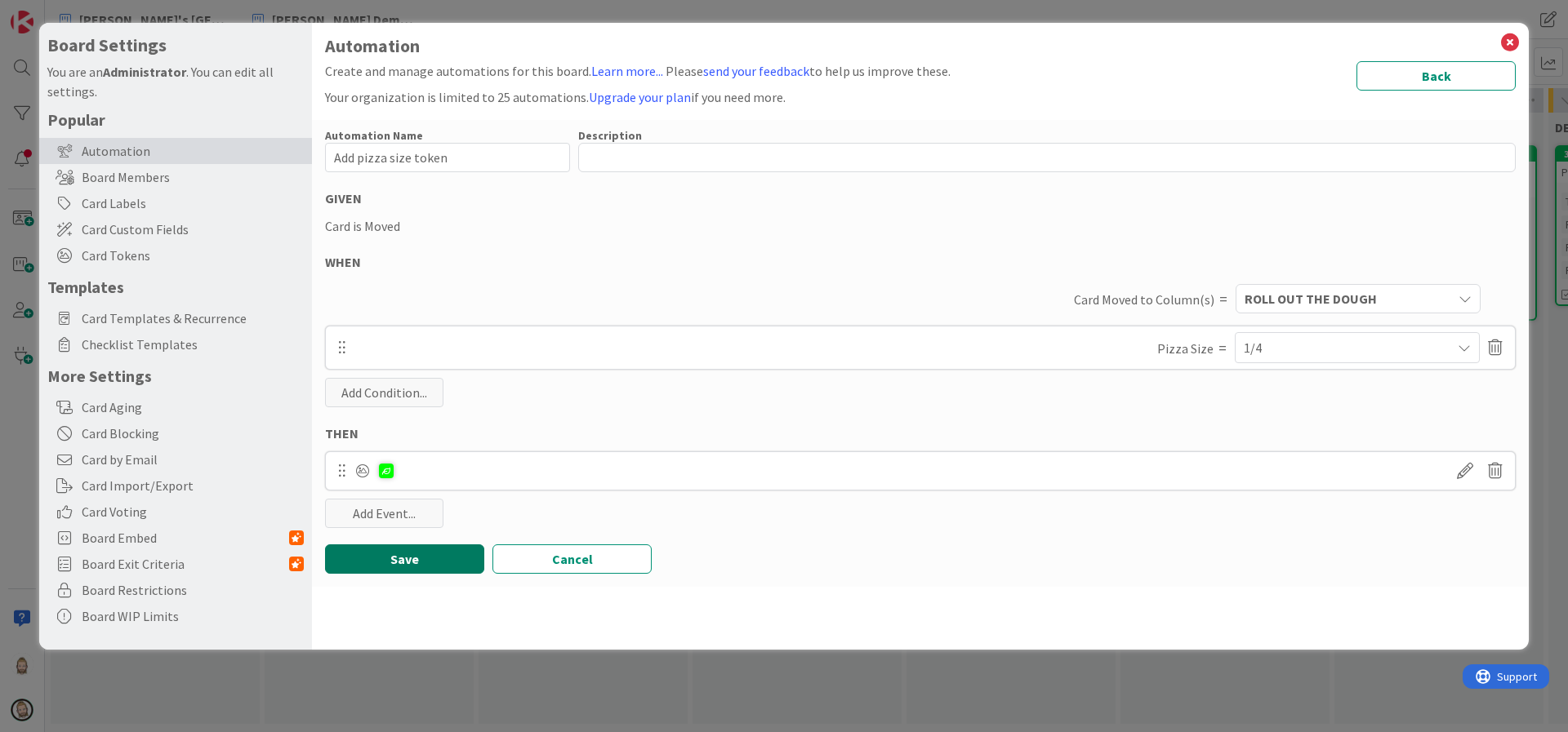
click at [411, 553] on button "Save" at bounding box center [404, 559] width 159 height 30
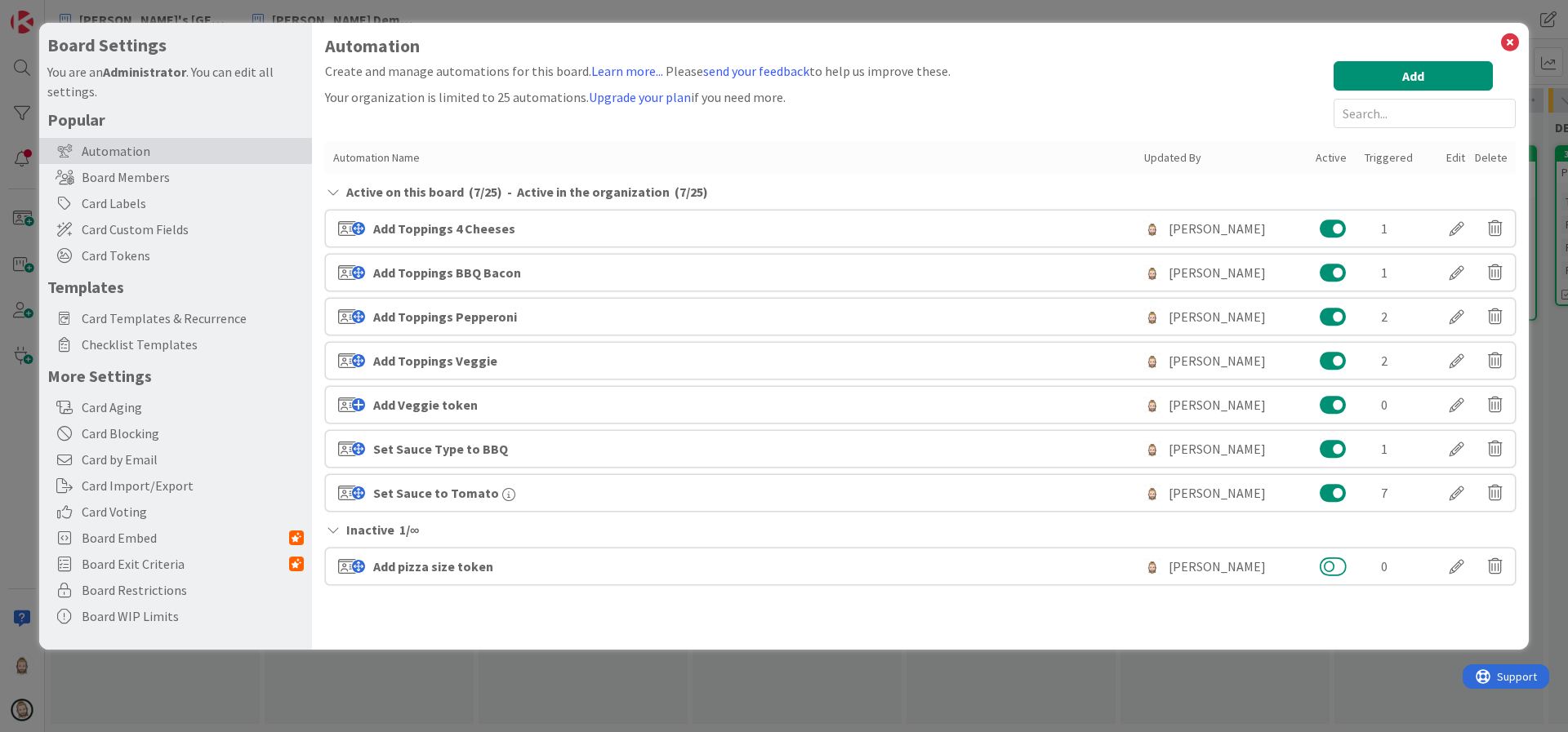
click at [1332, 565] on button at bounding box center [1333, 566] width 27 height 21
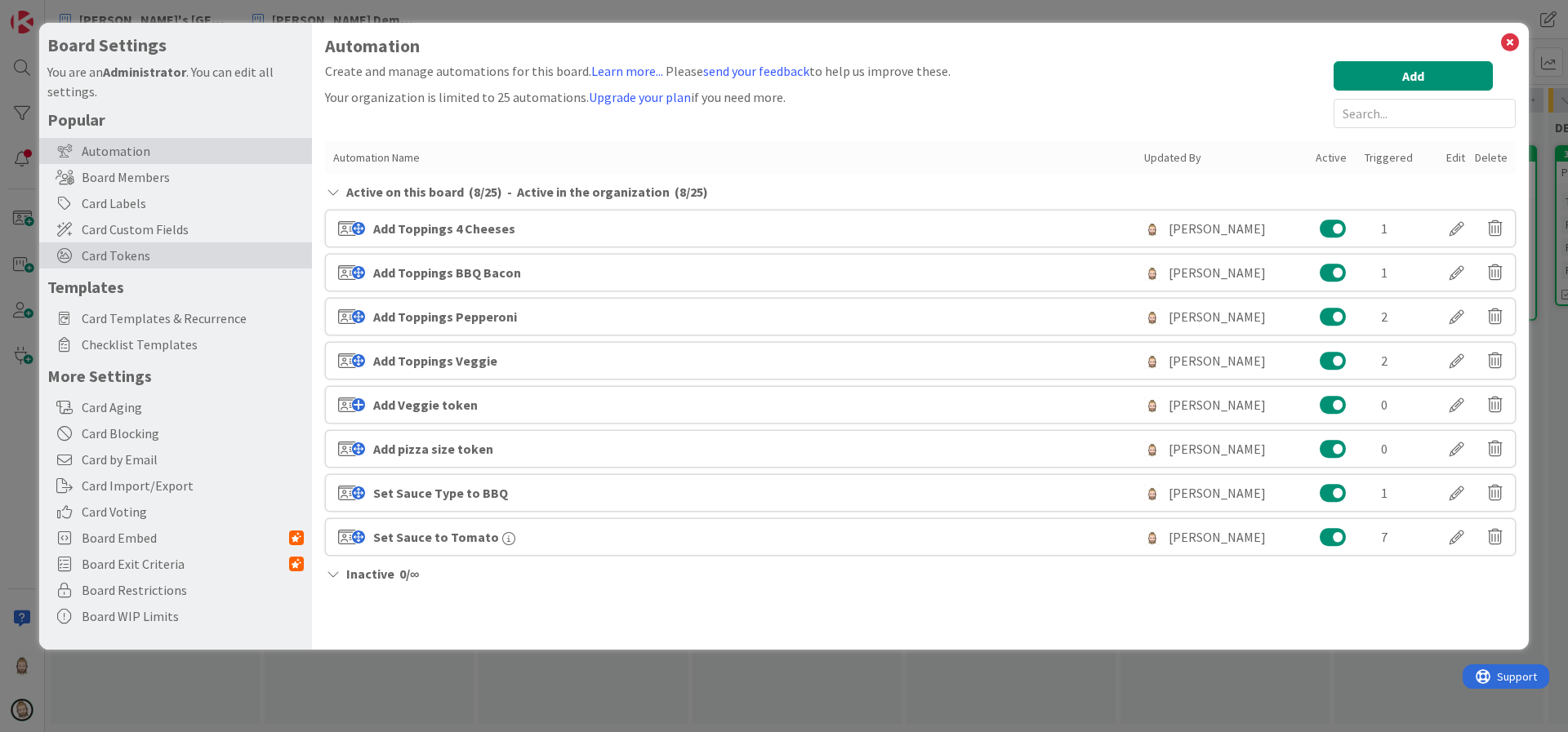
click at [145, 253] on span "Card Tokens" at bounding box center [192, 255] width 222 height 20
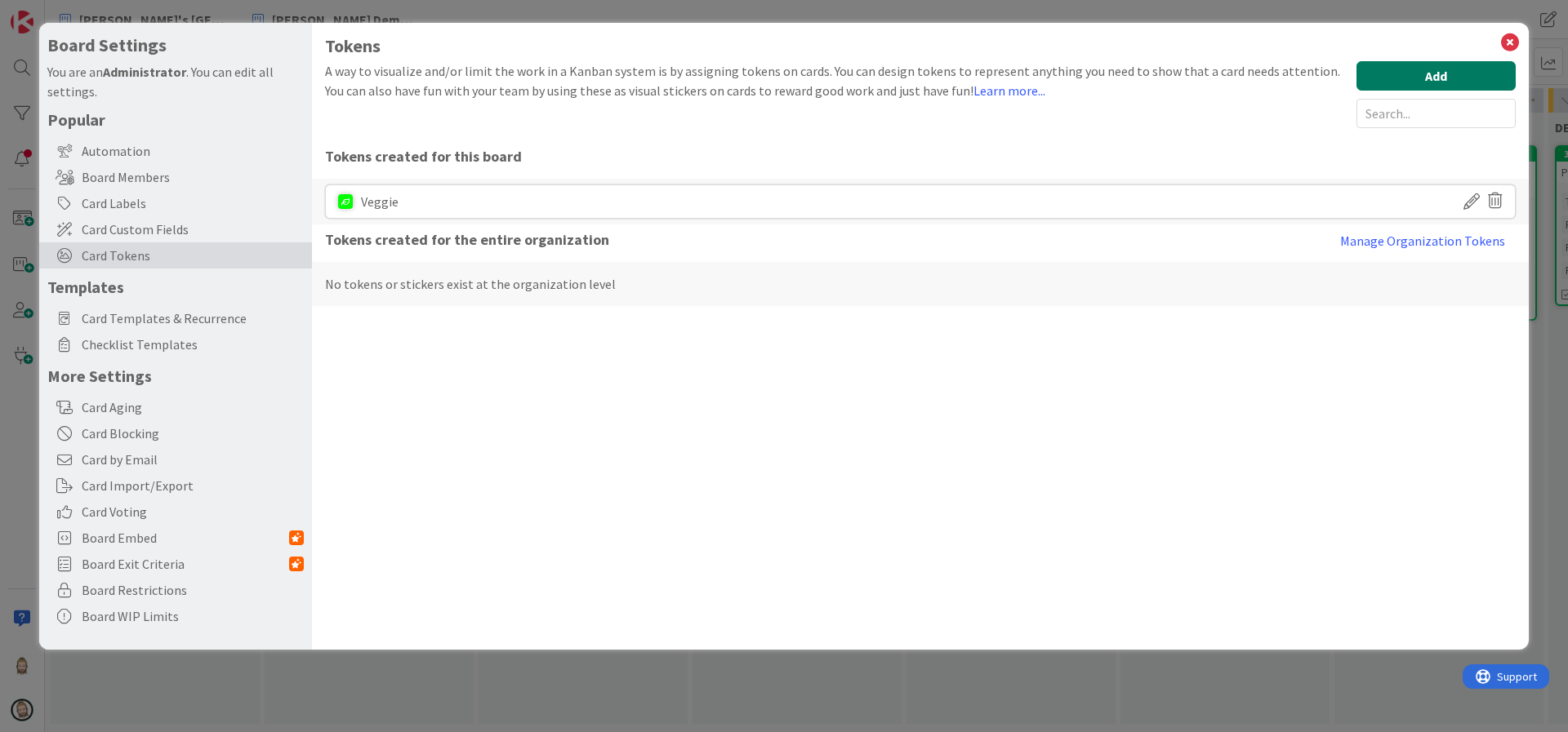
click at [1428, 72] on button "Add" at bounding box center [1436, 76] width 159 height 30
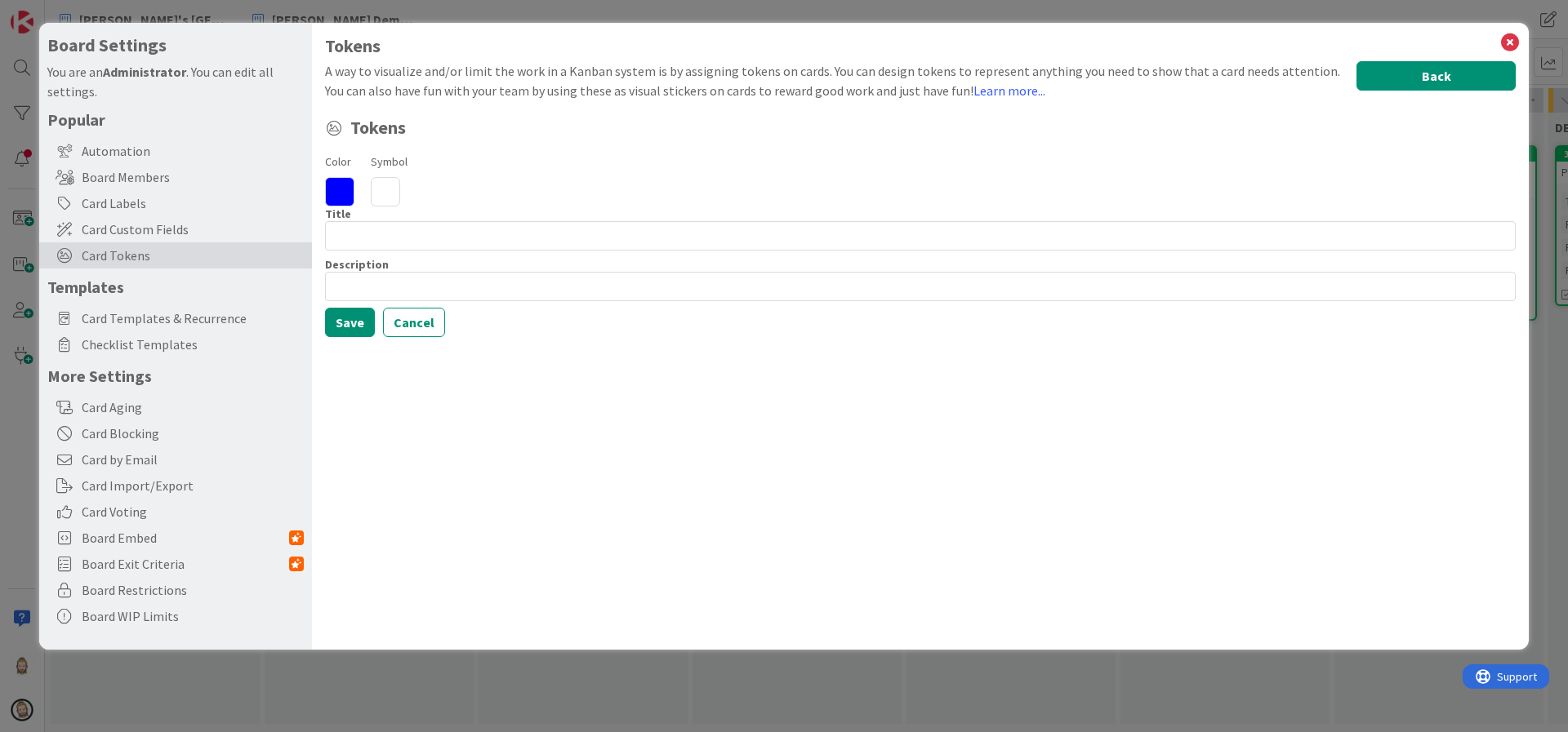
click at [1453, 64] on button "Back" at bounding box center [1436, 76] width 159 height 30
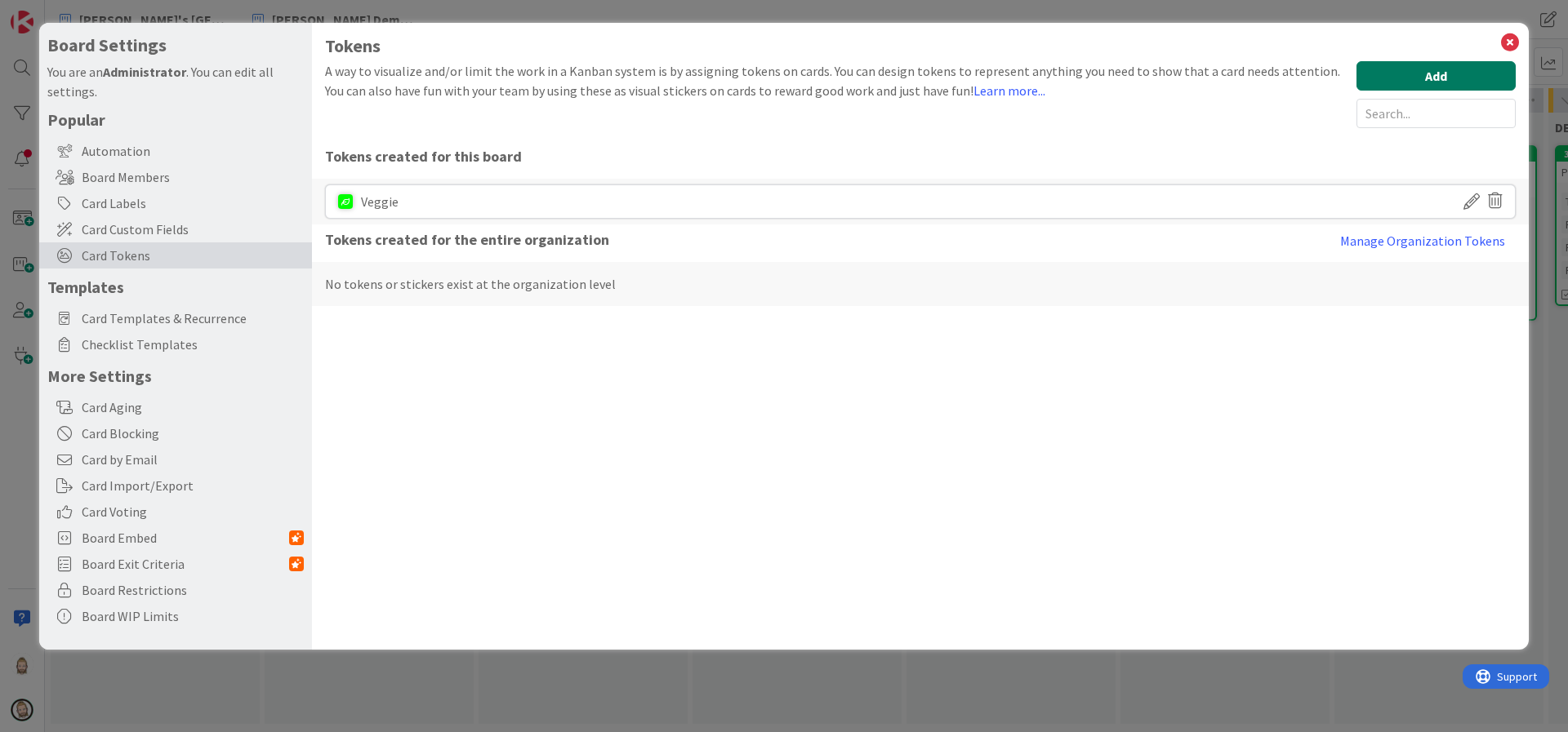
click at [1386, 72] on button "Add" at bounding box center [1436, 76] width 159 height 30
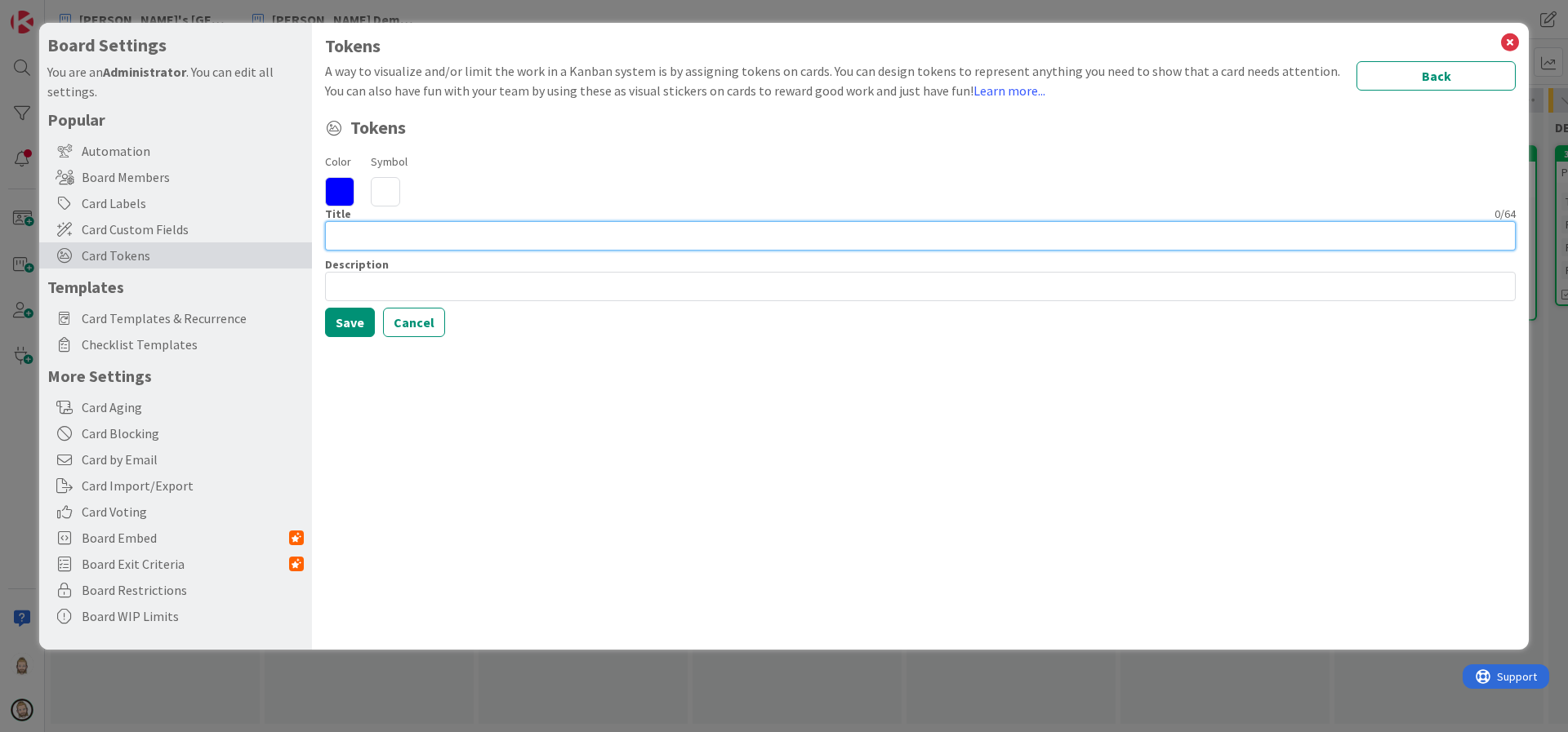
click at [383, 232] on input at bounding box center [920, 236] width 1191 height 30
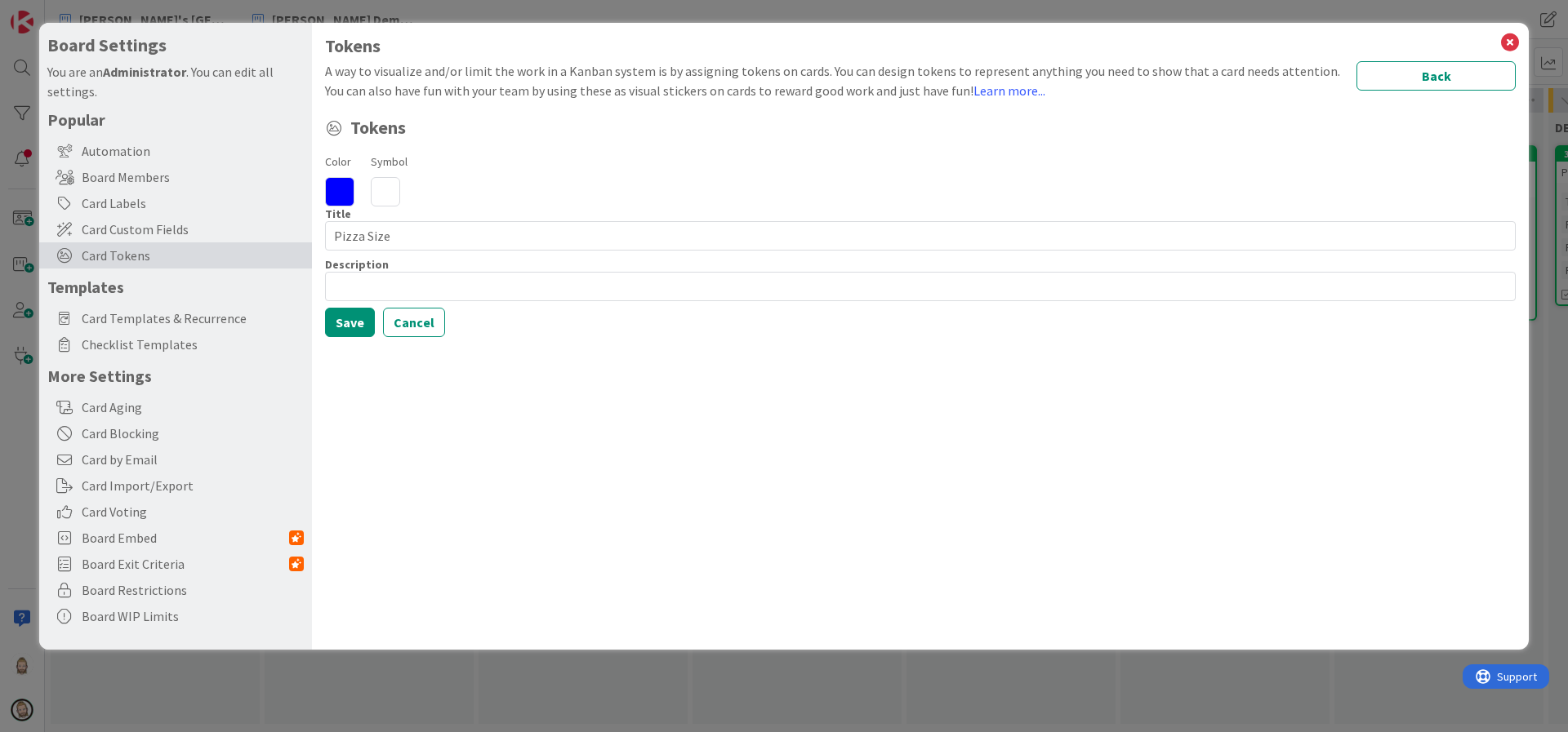
click at [389, 189] on icon at bounding box center [386, 192] width 30 height 30
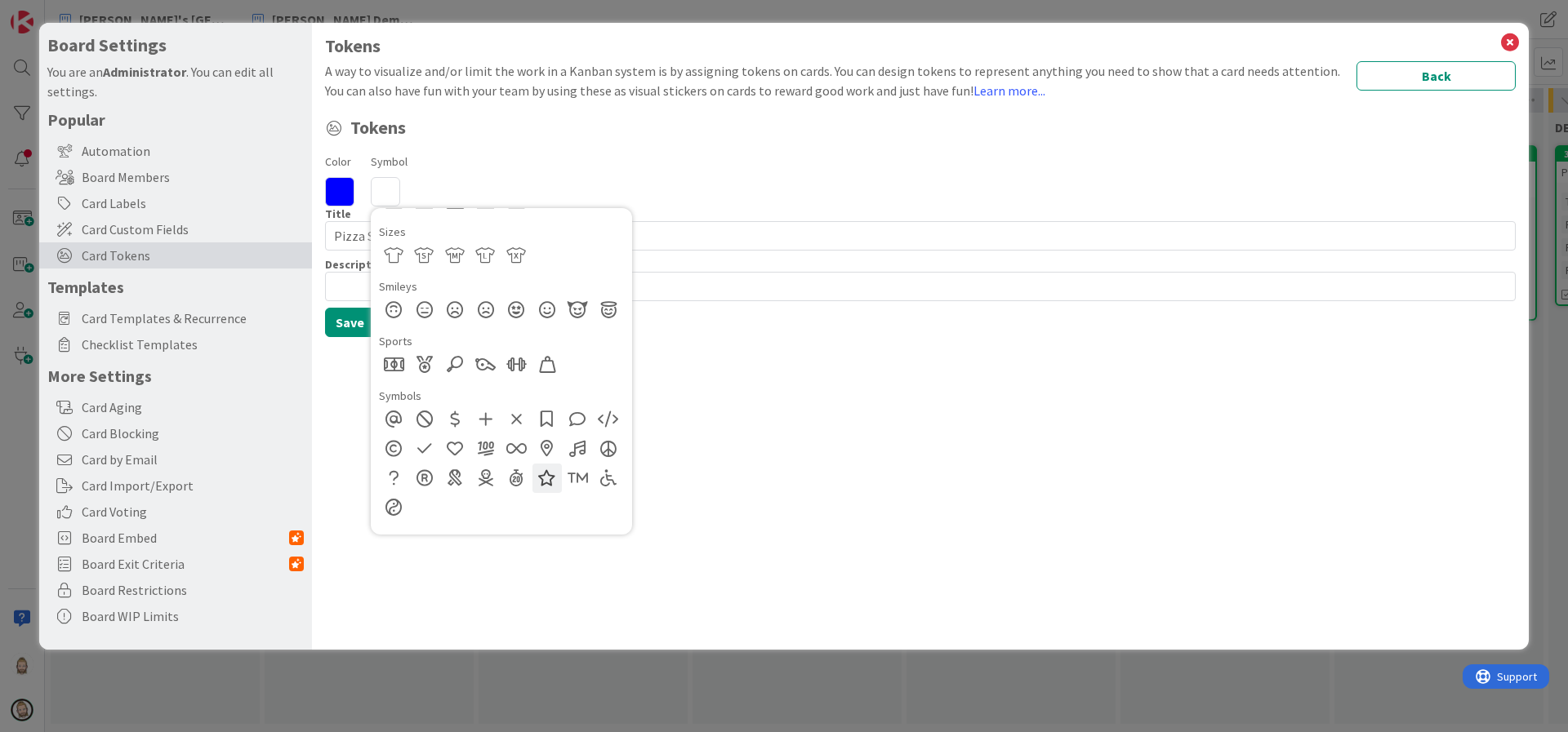
scroll to position [888, 0]
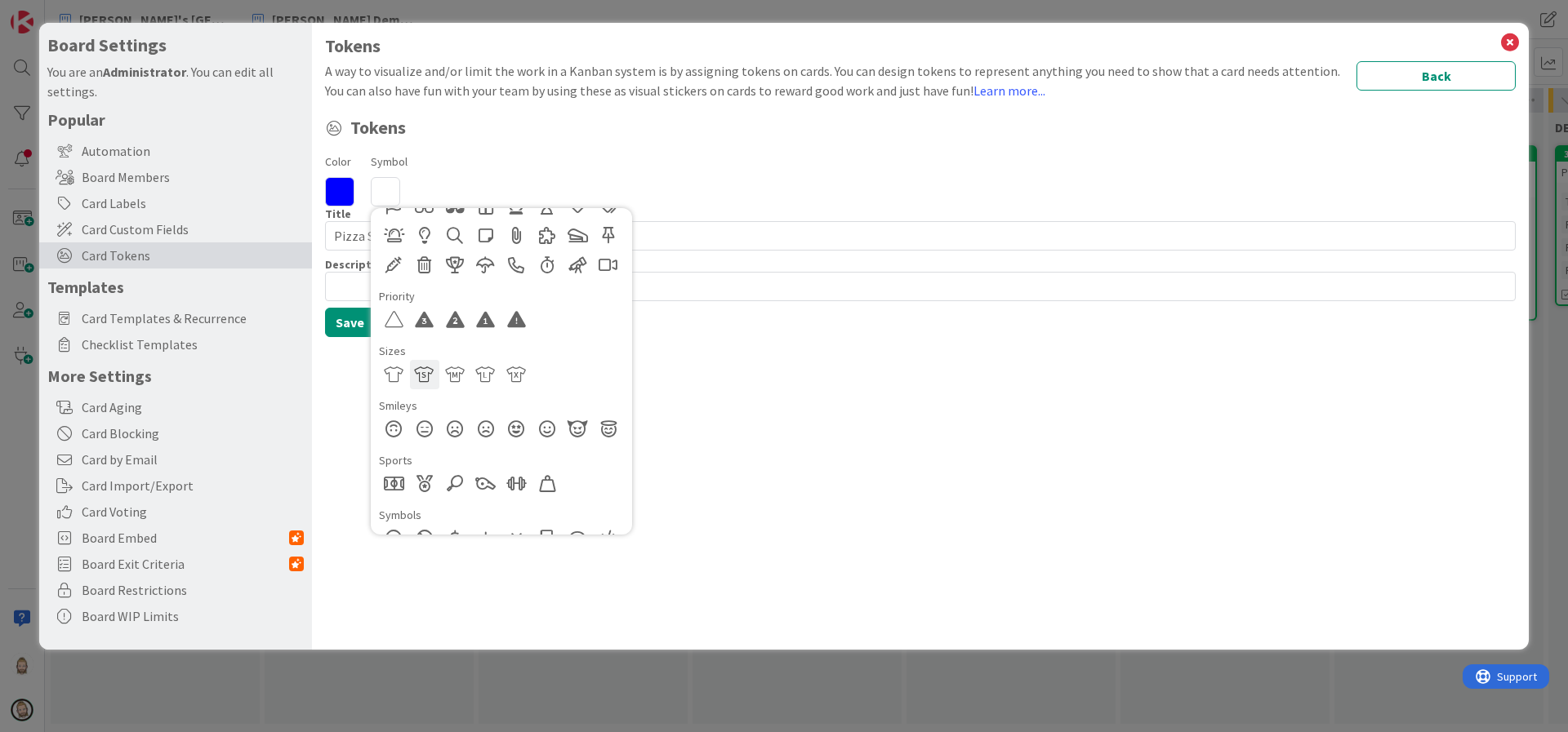
click at [420, 373] on div at bounding box center [425, 375] width 30 height 30
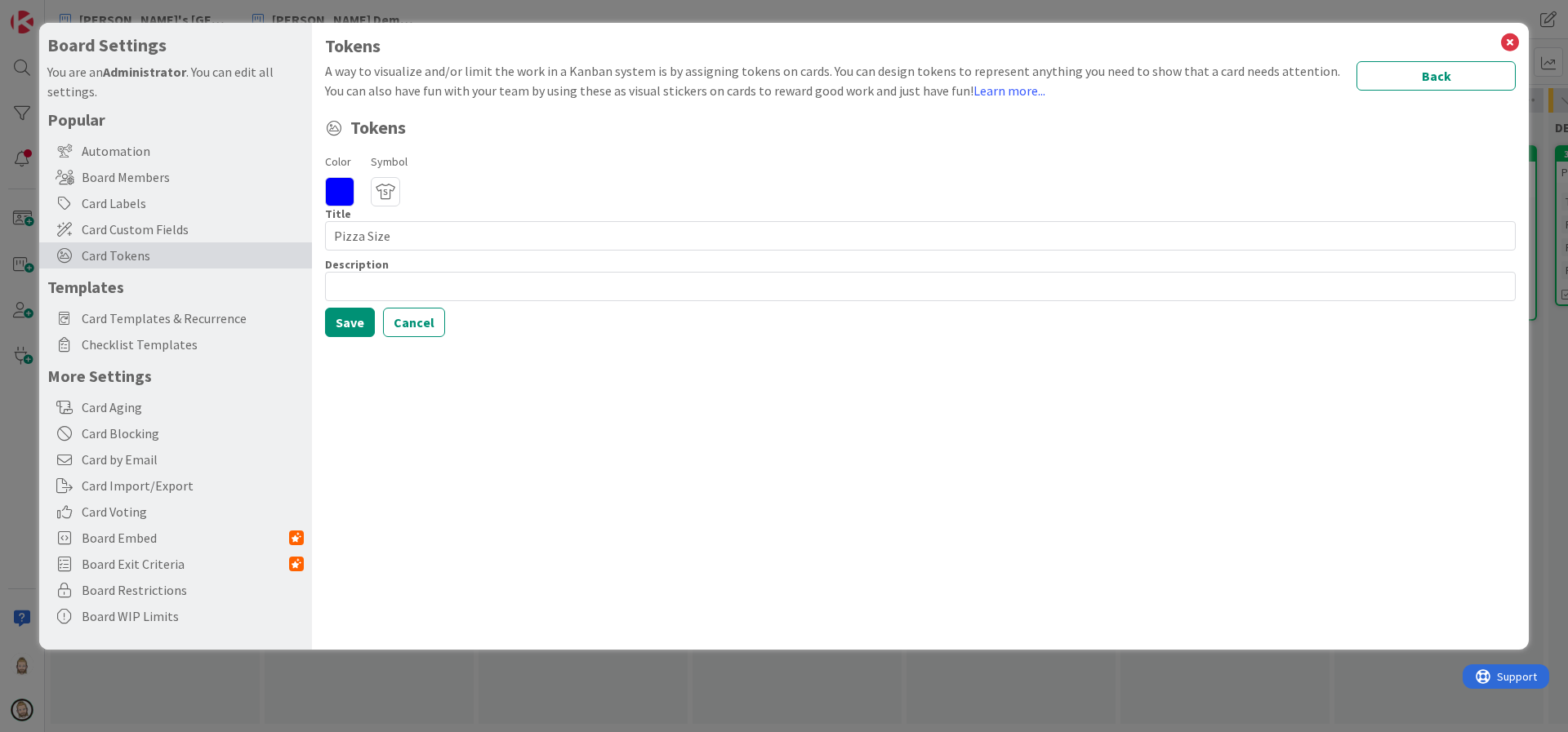
click at [345, 192] on icon at bounding box center [340, 192] width 30 height 30
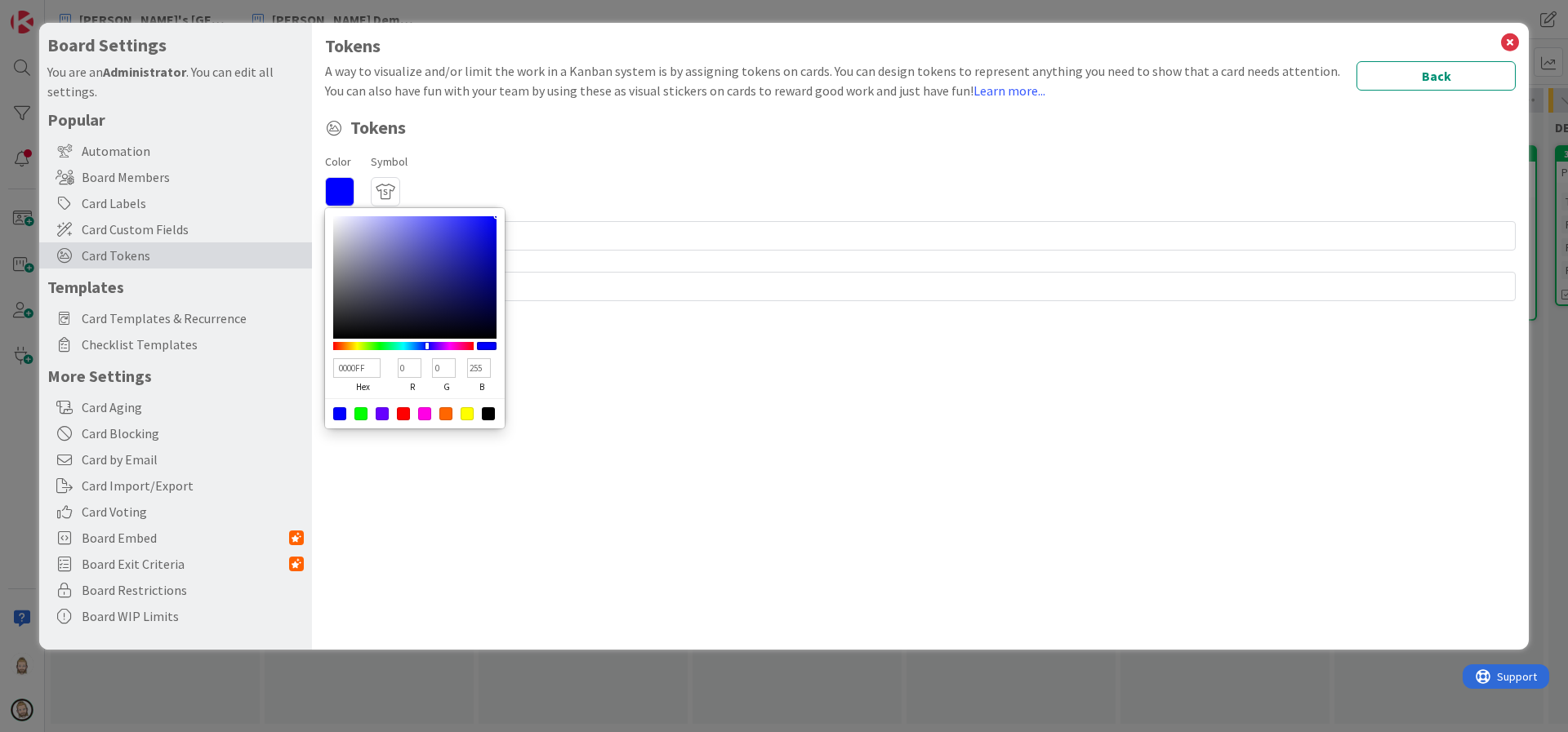
click at [489, 409] on div at bounding box center [488, 413] width 13 height 13
click at [596, 417] on div "Tokens A way to visualize and/or limit the work in a Kanban system is by assign…" at bounding box center [920, 336] width 1217 height 627
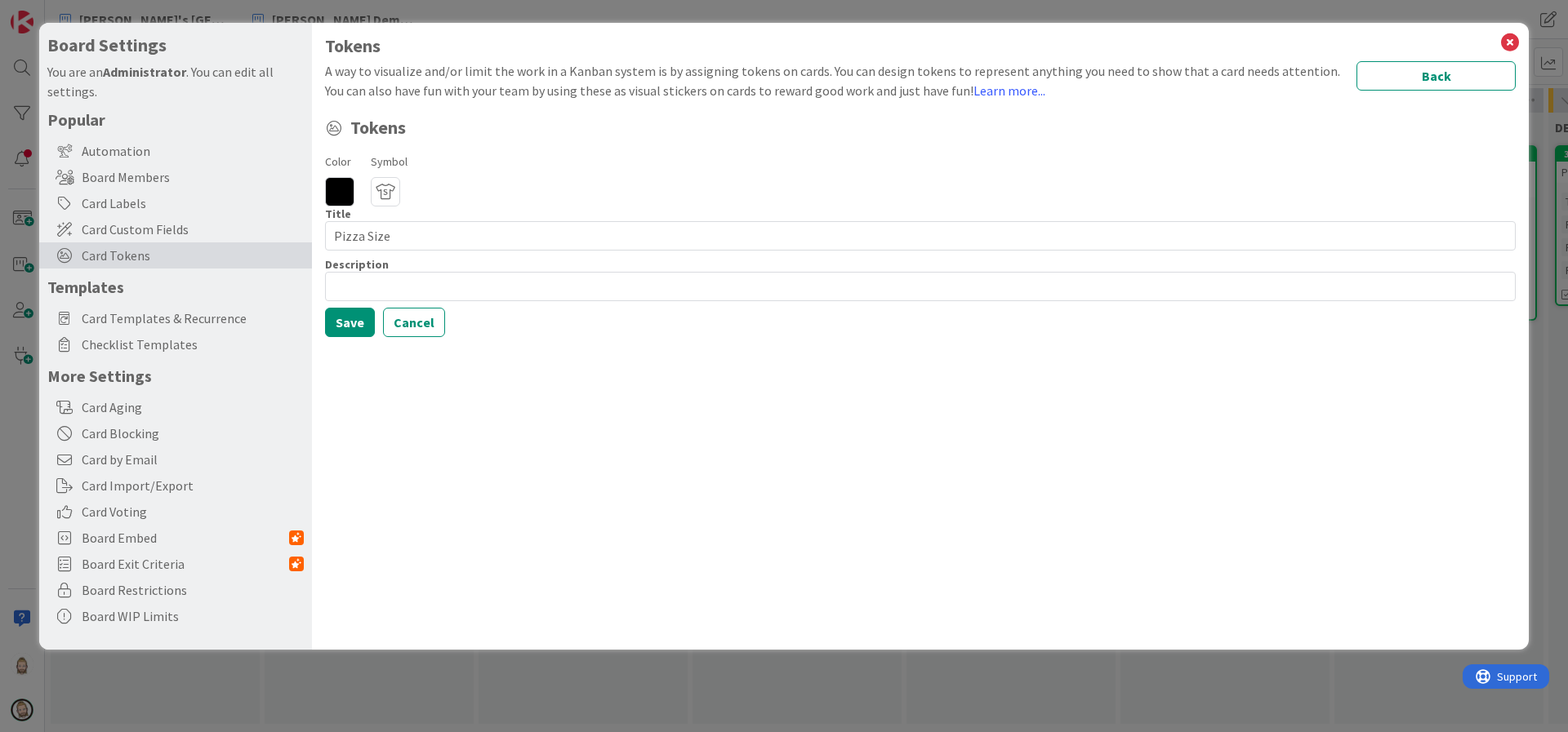
click at [340, 197] on icon at bounding box center [340, 192] width 30 height 30
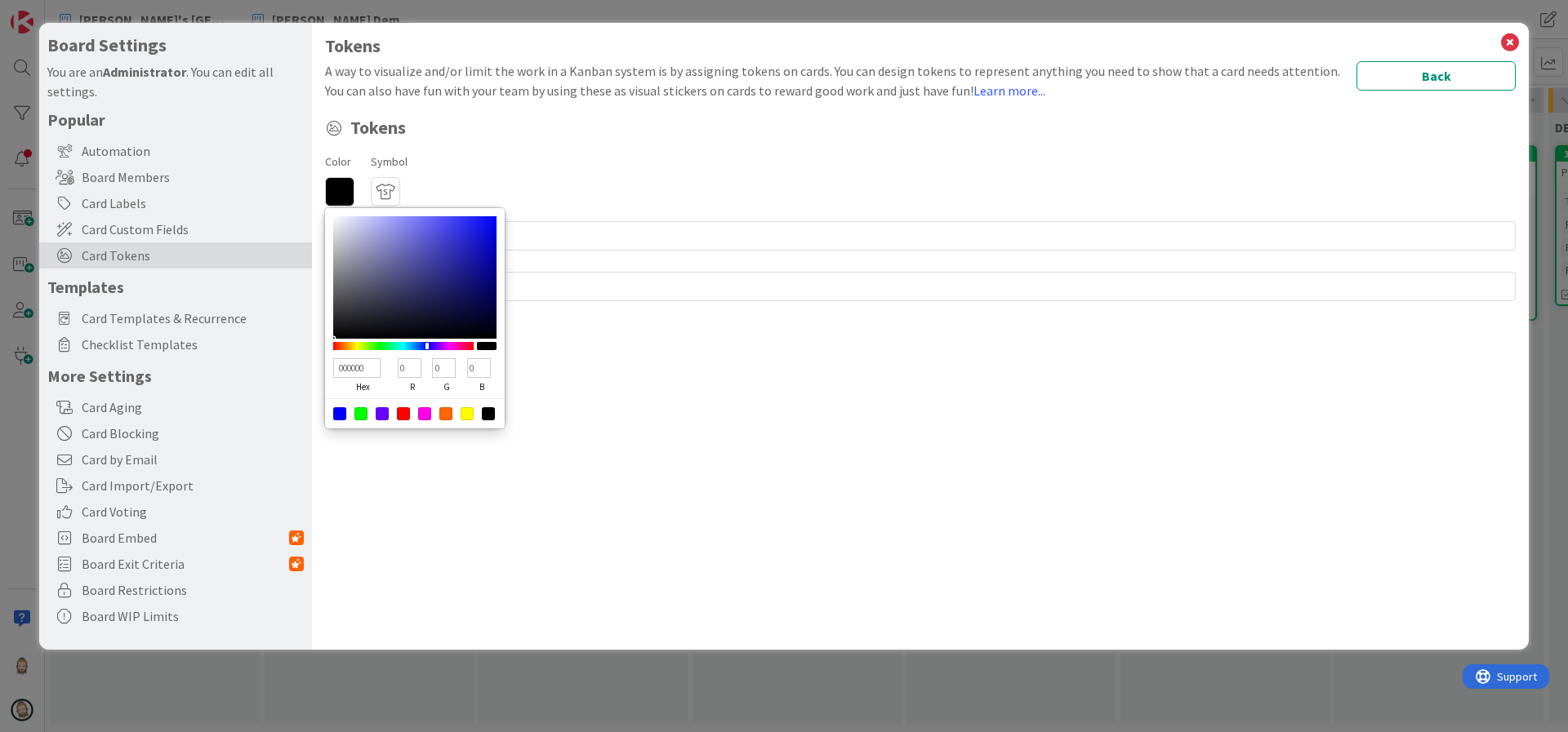
click at [468, 137] on span "Tokens" at bounding box center [933, 127] width 1166 height 28
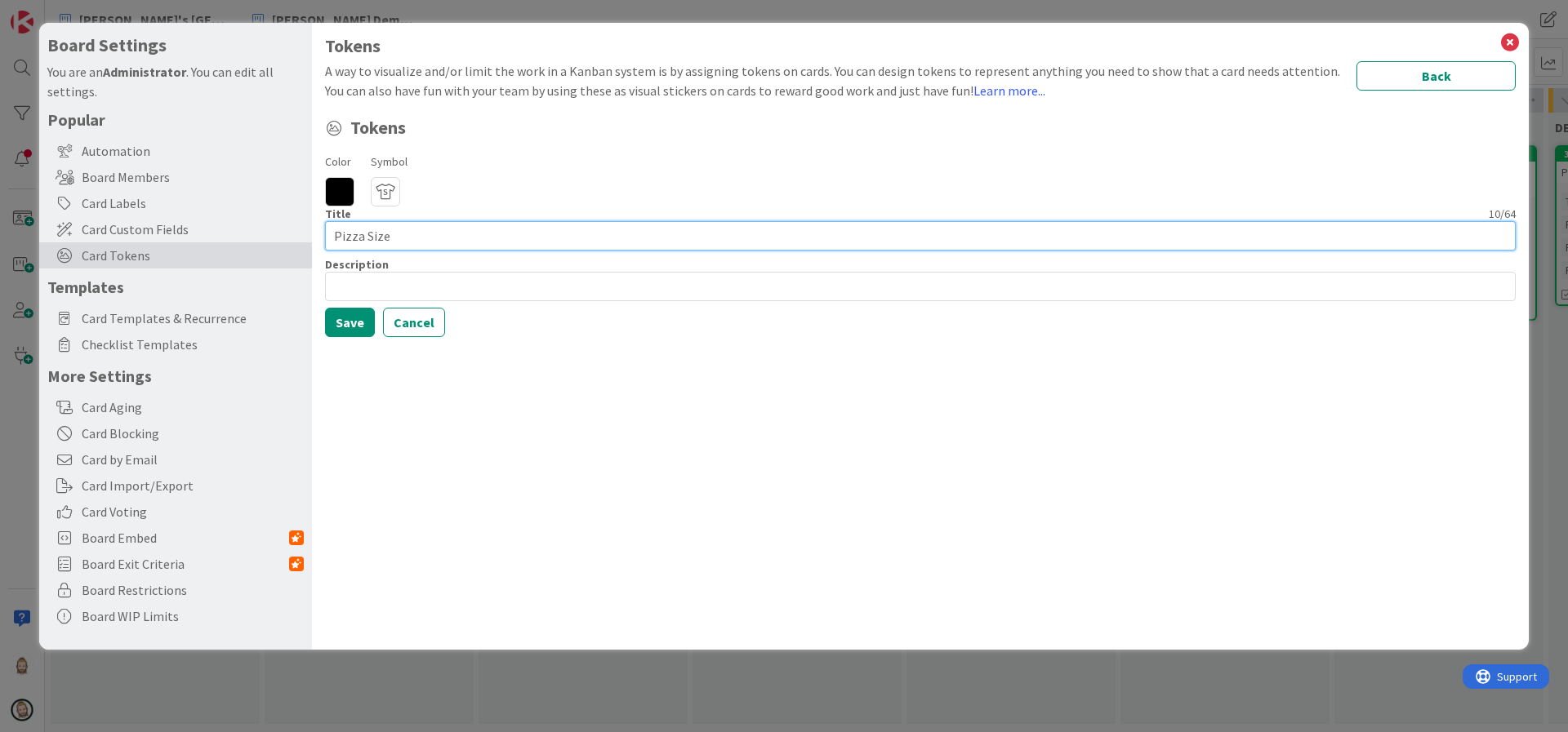
click at [409, 235] on input "Pizza Size" at bounding box center [920, 236] width 1191 height 30
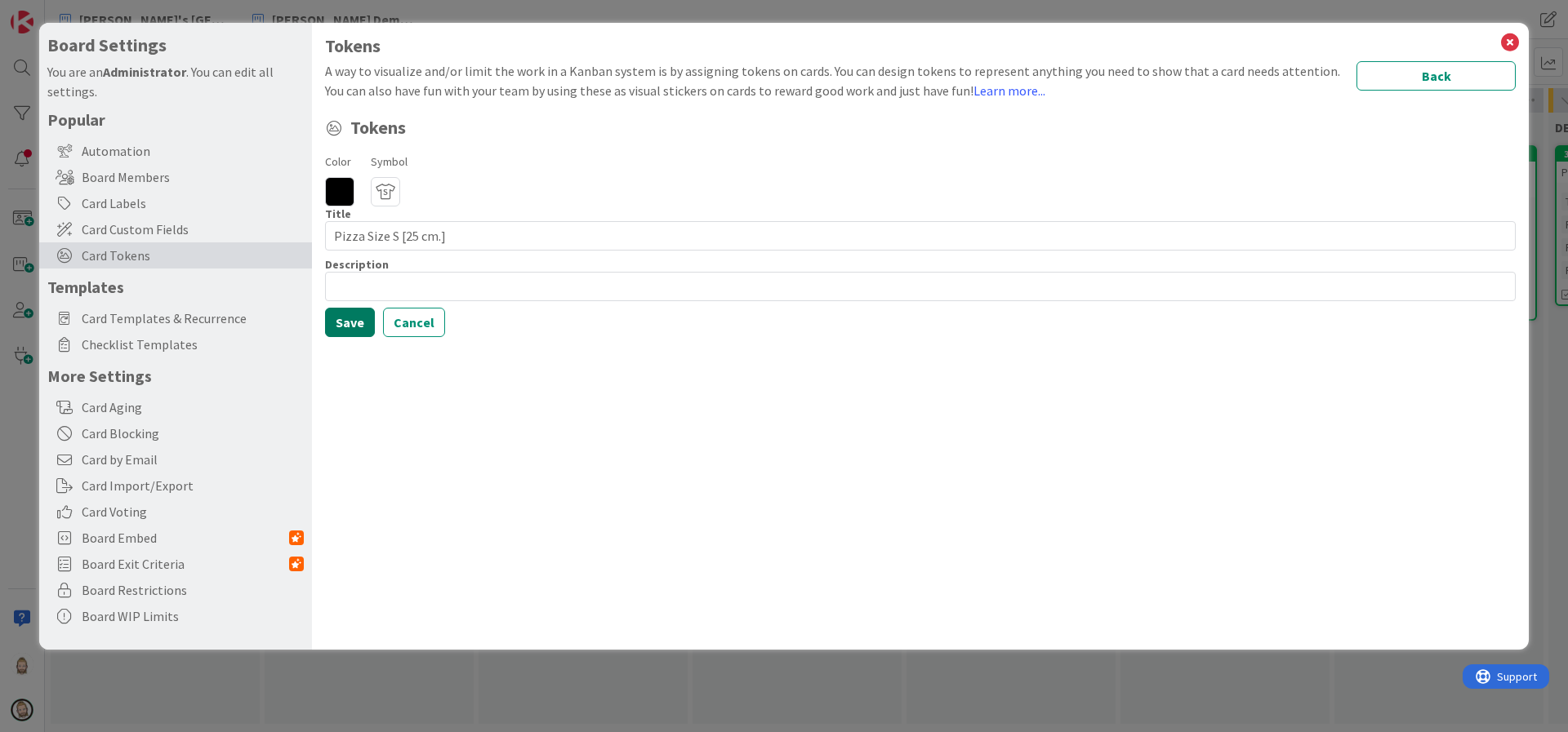
click at [358, 325] on button "Save" at bounding box center [350, 322] width 50 height 30
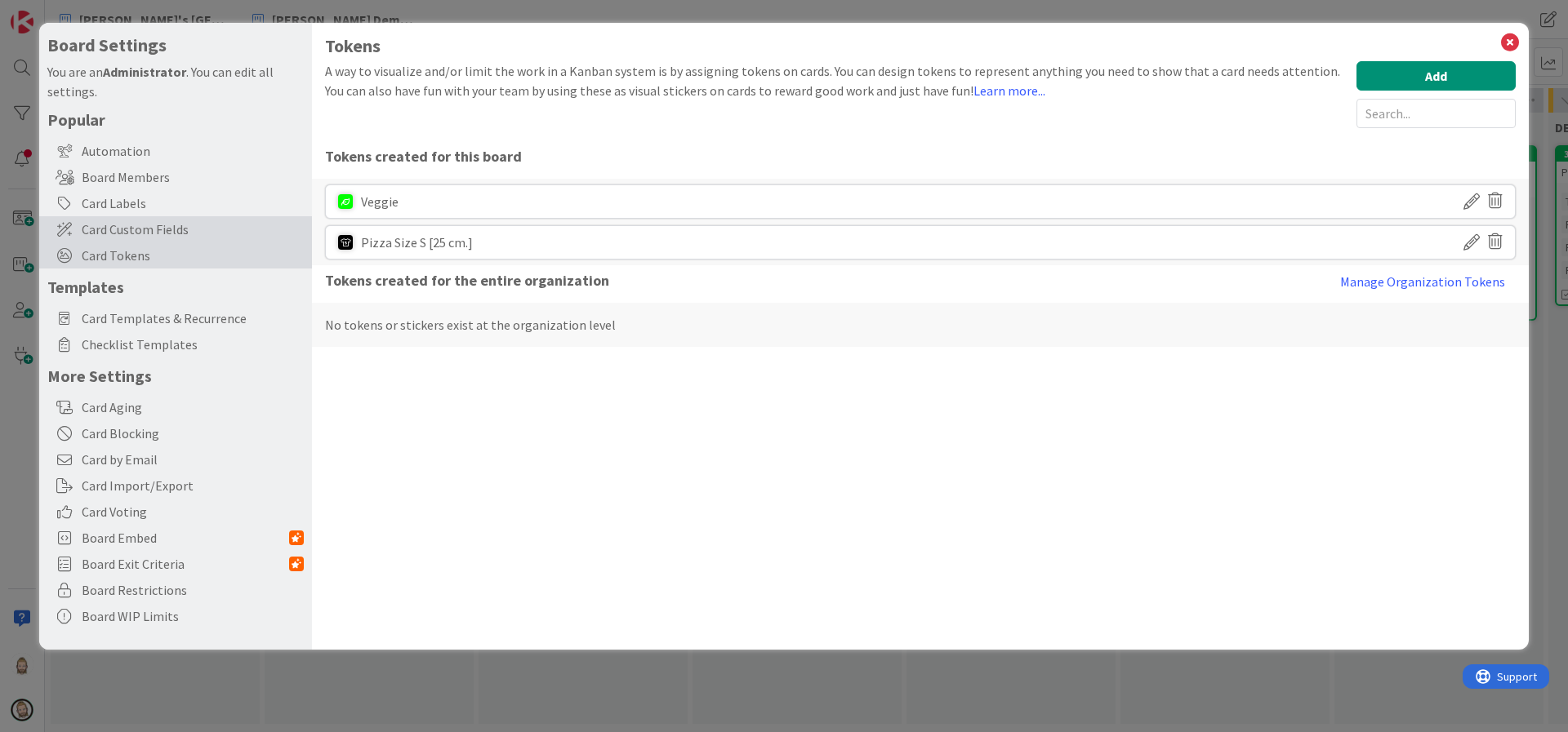
click at [138, 230] on span "Card Custom Fields" at bounding box center [192, 229] width 222 height 20
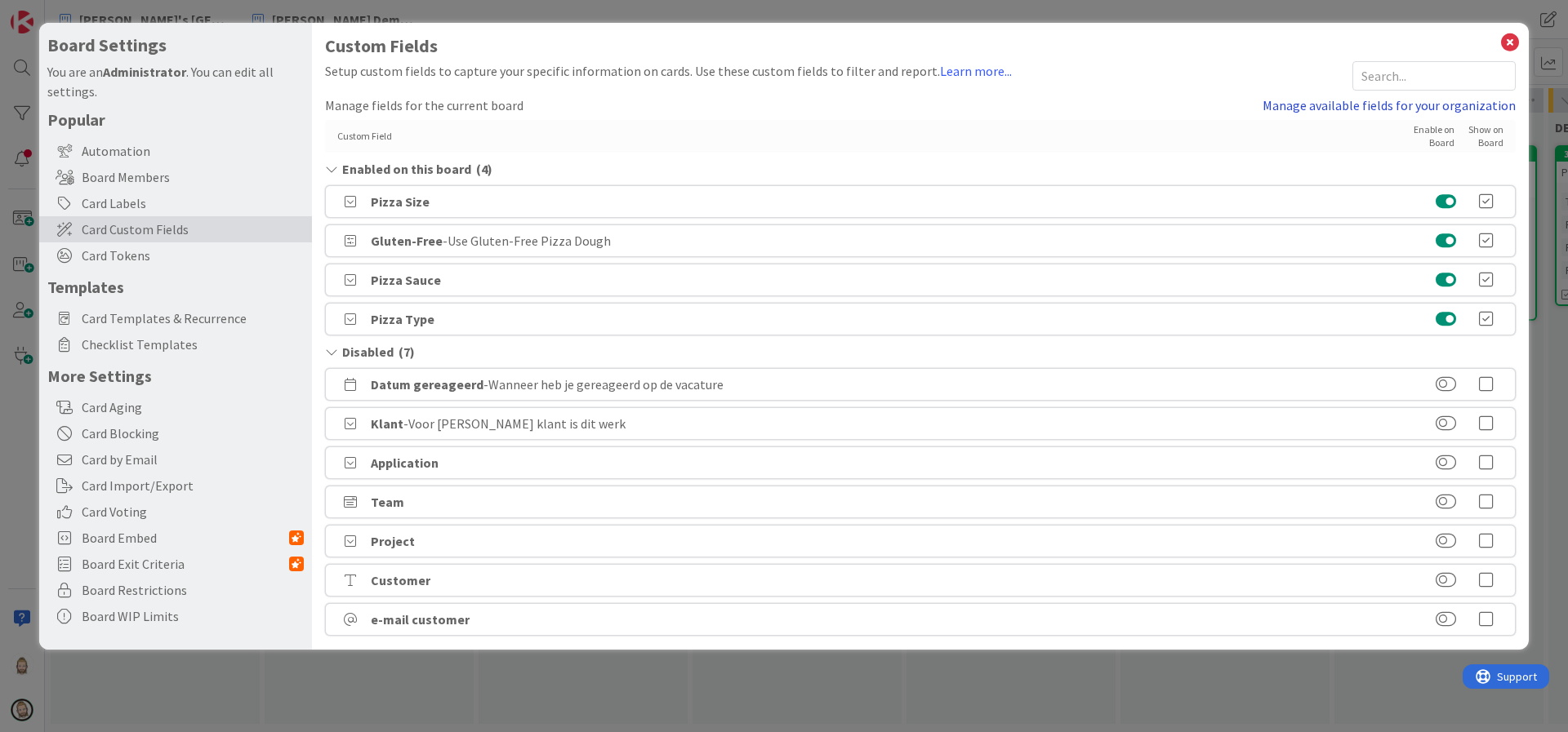
click at [1295, 100] on link "Manage available fields for your organization" at bounding box center [1389, 105] width 253 height 20
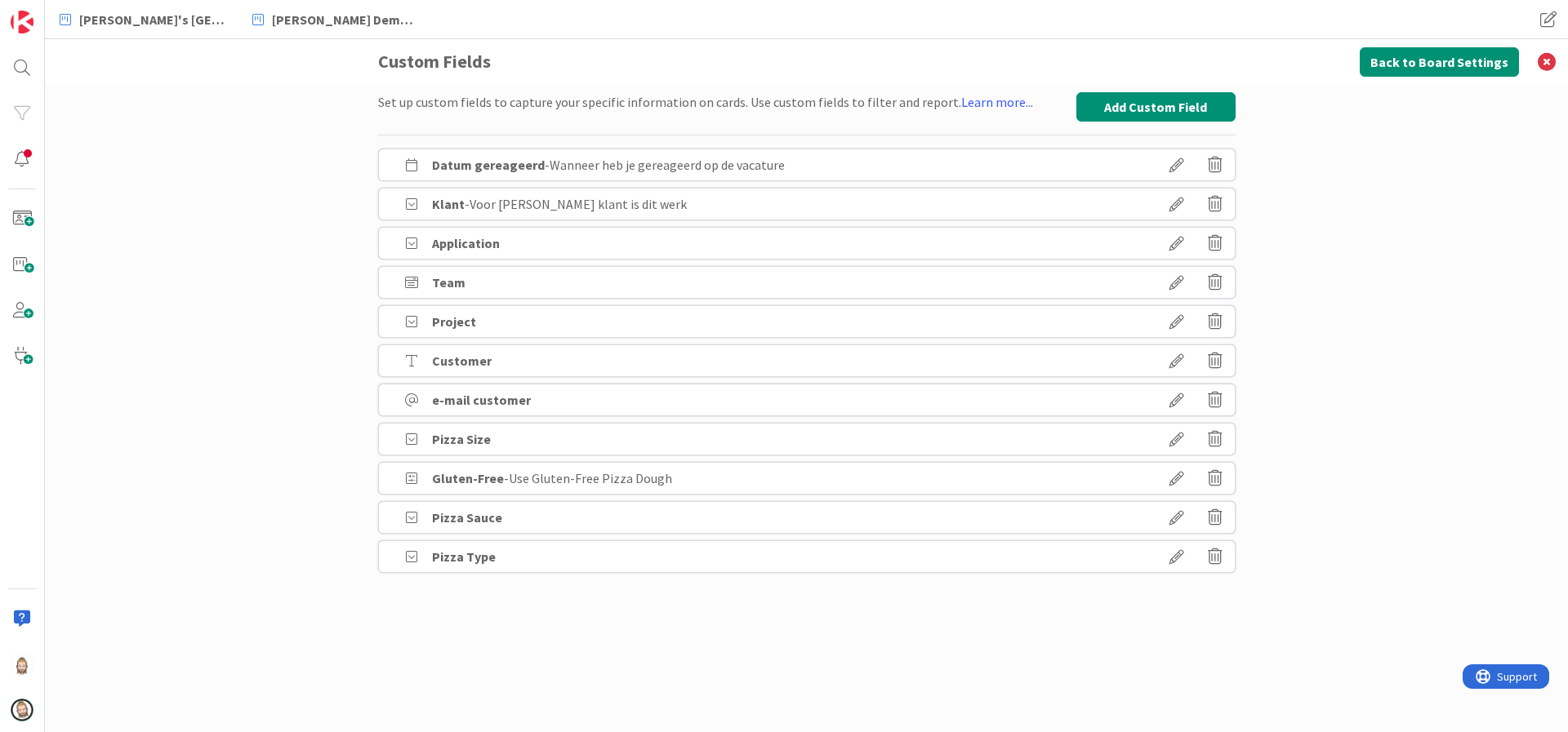
click at [1181, 432] on icon at bounding box center [1177, 439] width 46 height 28
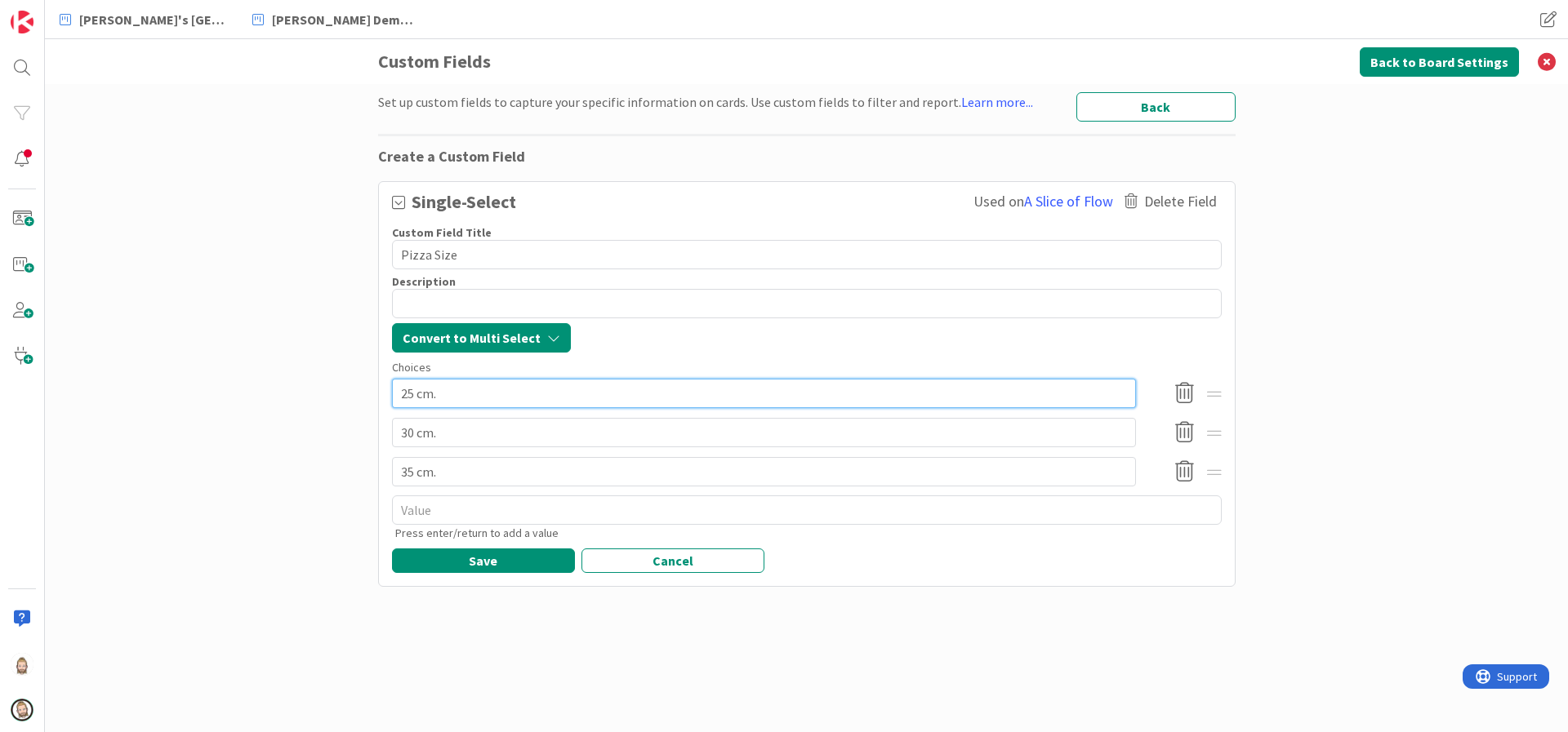
click at [572, 397] on input "25 cm." at bounding box center [764, 394] width 744 height 30
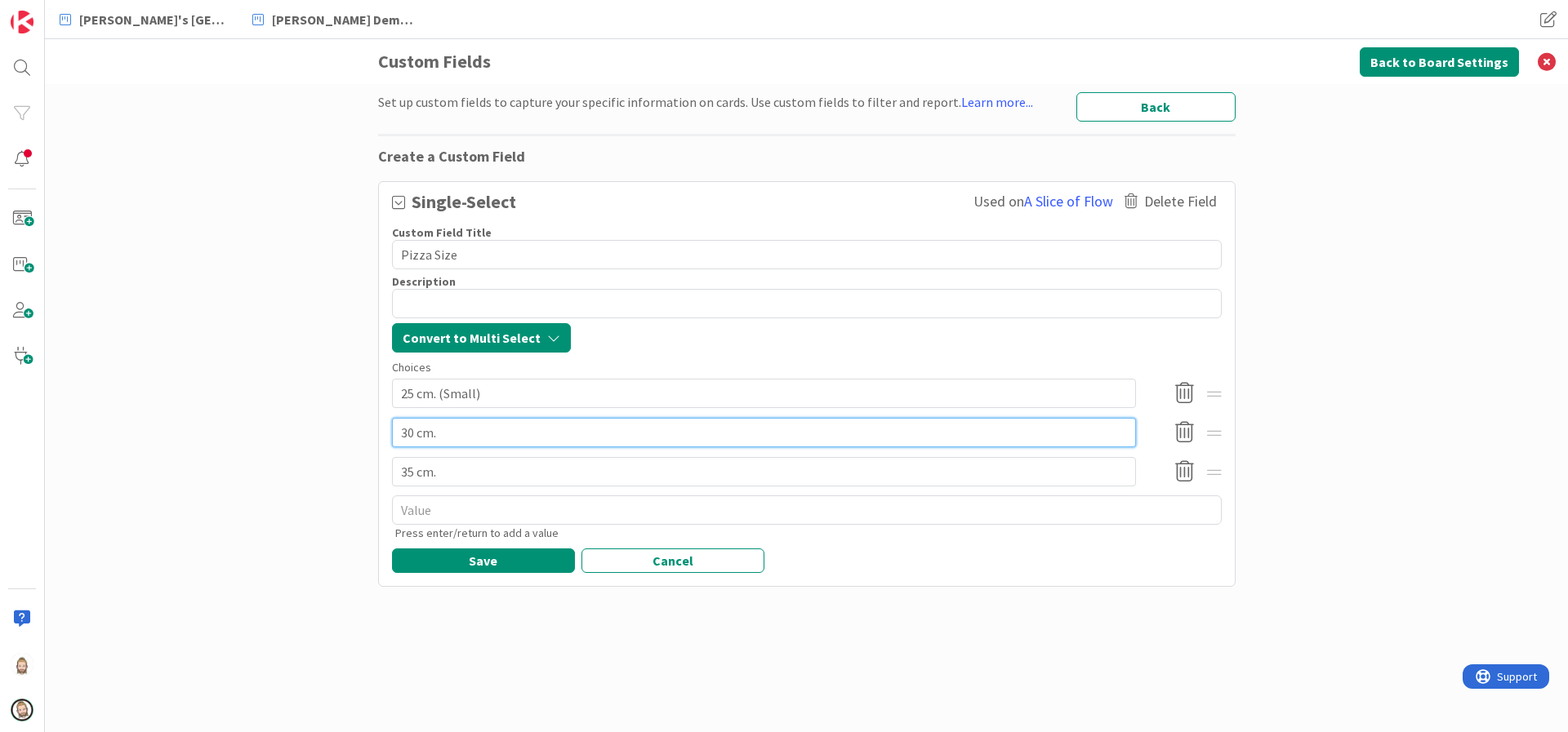
click at [546, 423] on input "30 cm." at bounding box center [764, 433] width 744 height 30
click at [521, 471] on input "35 cm." at bounding box center [764, 472] width 744 height 30
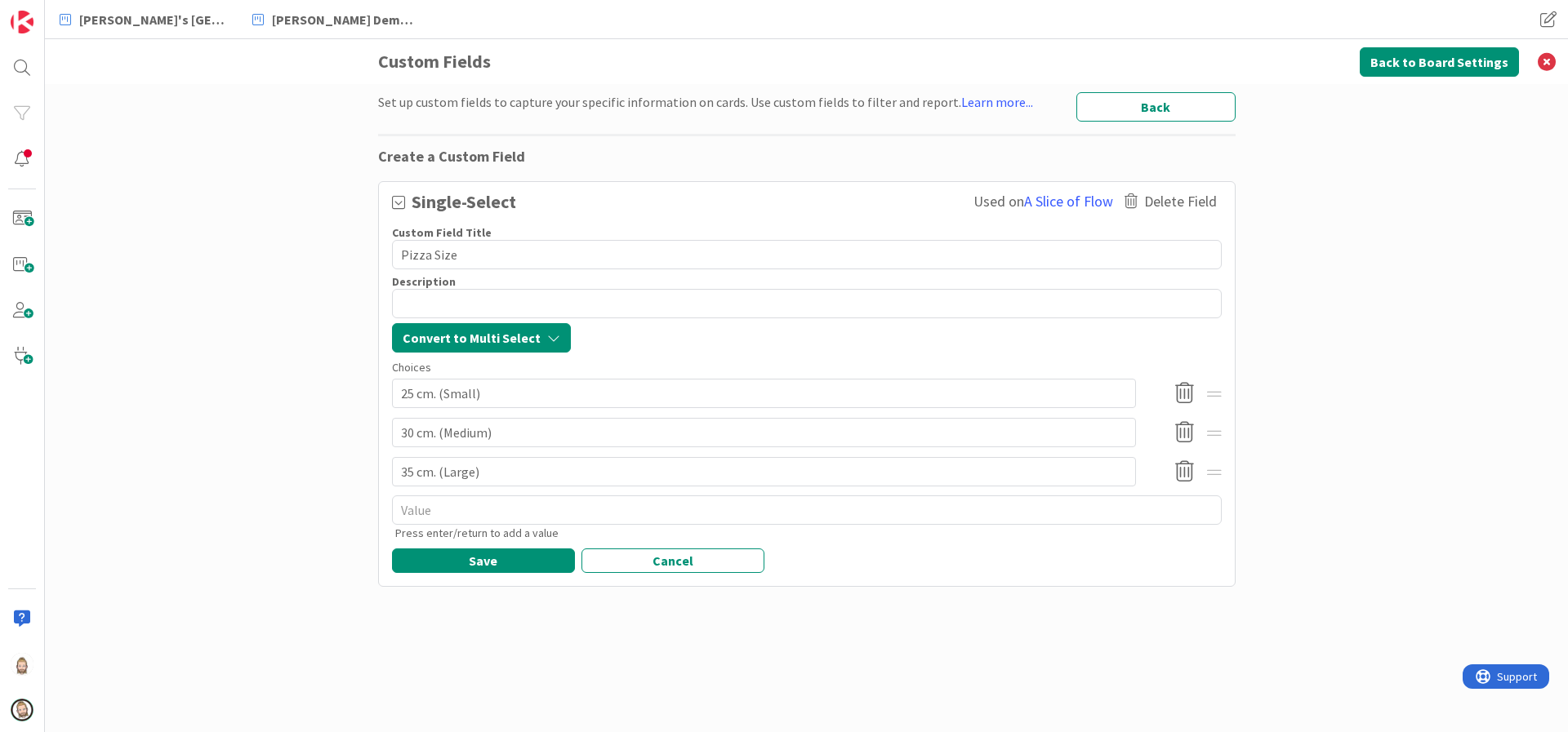
click at [310, 463] on div "Set up custom fields to capture your specific information on cards. Use custom …" at bounding box center [806, 409] width 1523 height 648
click at [454, 560] on button "Save" at bounding box center [483, 560] width 183 height 24
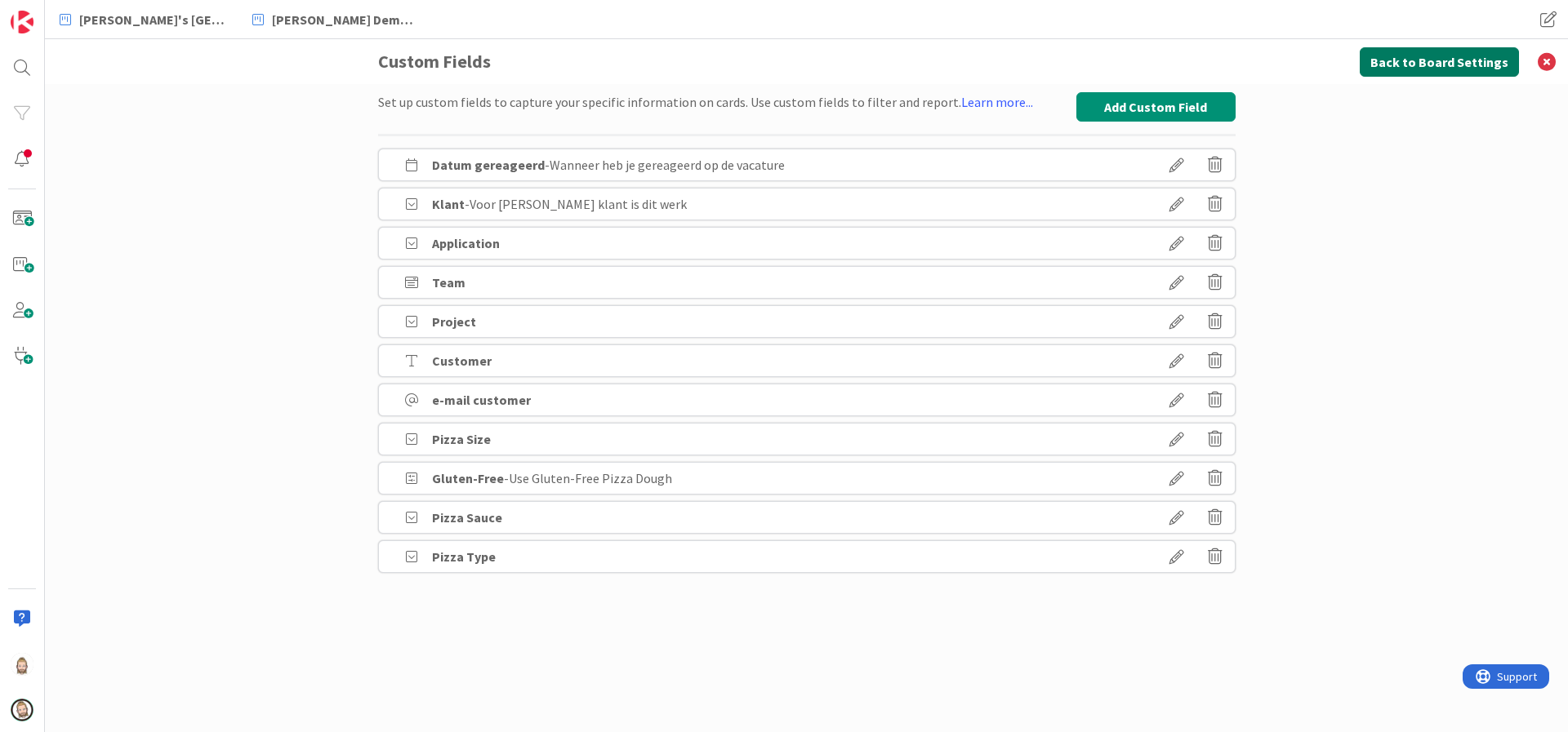
click at [1430, 71] on button "Back to Board Settings" at bounding box center [1439, 62] width 159 height 30
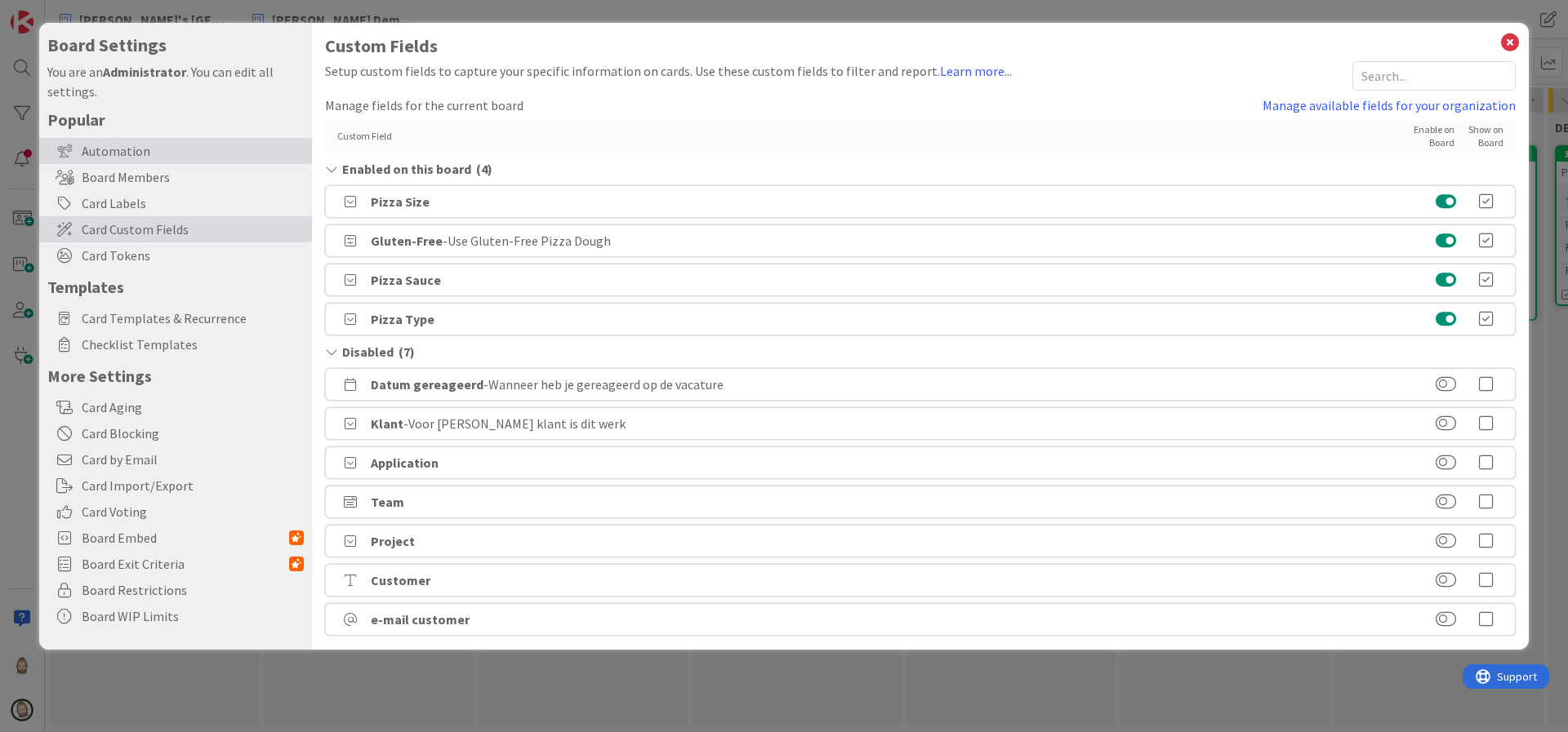
click at [126, 147] on div "Automation" at bounding box center [175, 150] width 272 height 26
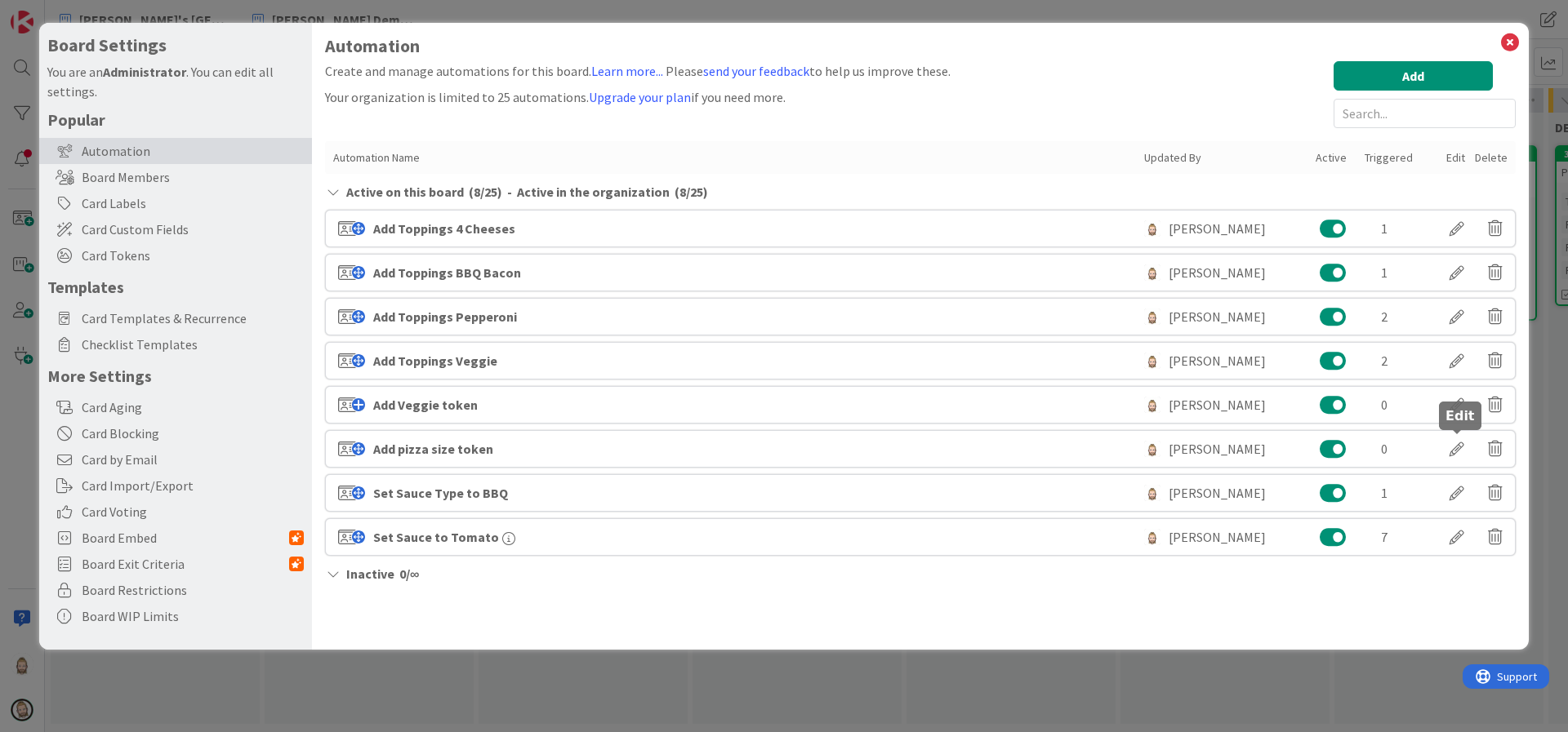
click at [1454, 446] on div at bounding box center [1456, 449] width 46 height 28
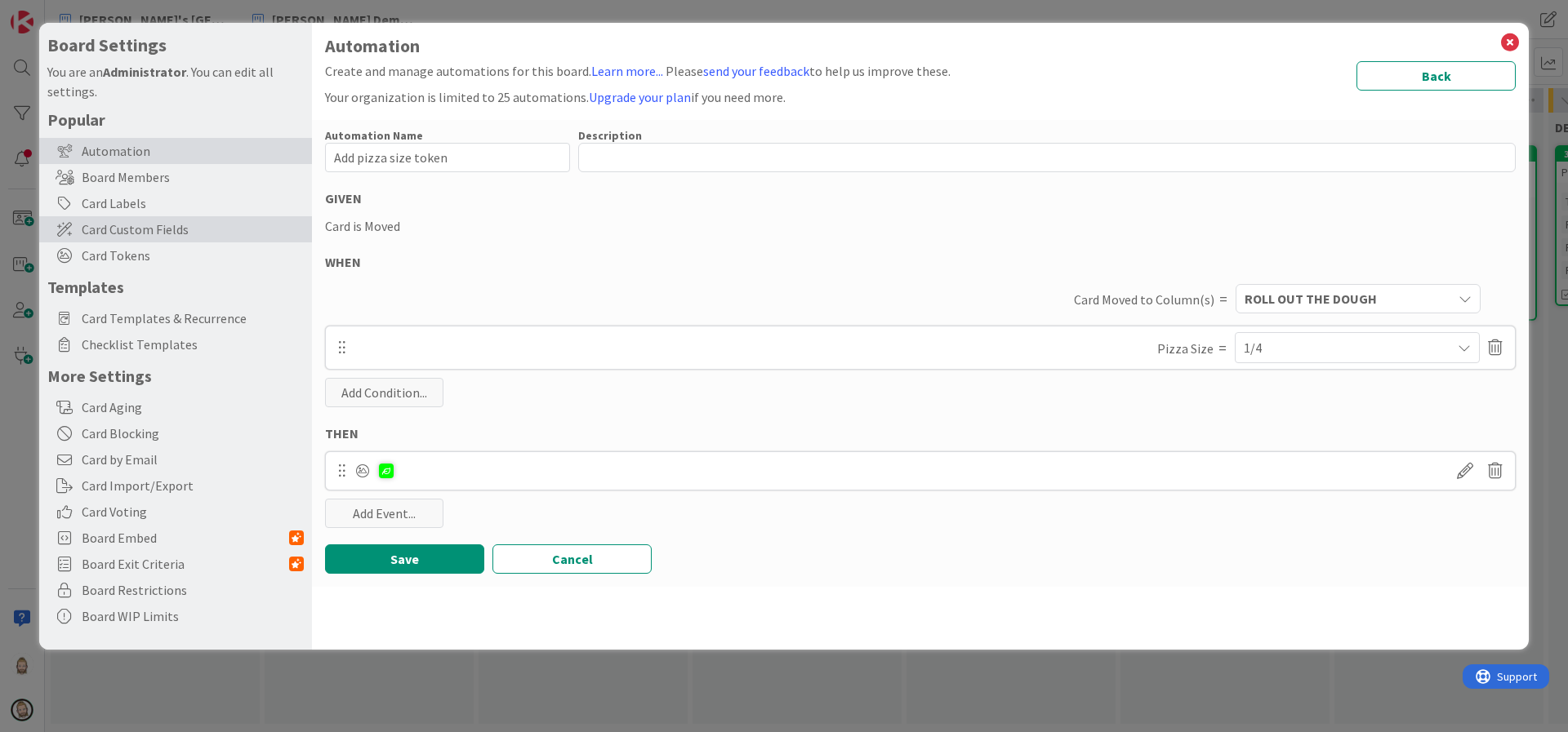
click at [206, 238] on span "Card Custom Fields" at bounding box center [192, 229] width 222 height 20
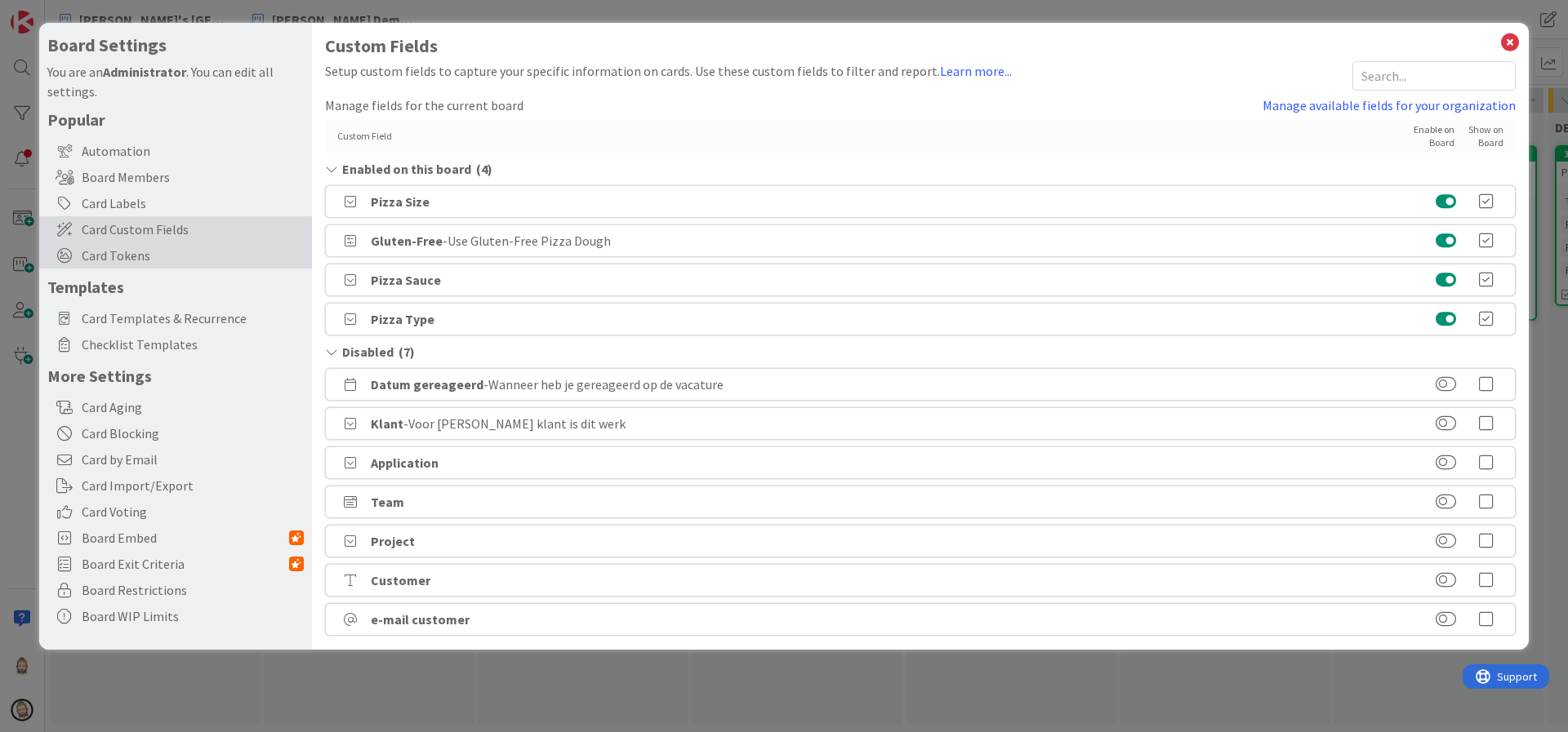
click at [195, 256] on span "Card Tokens" at bounding box center [192, 255] width 222 height 20
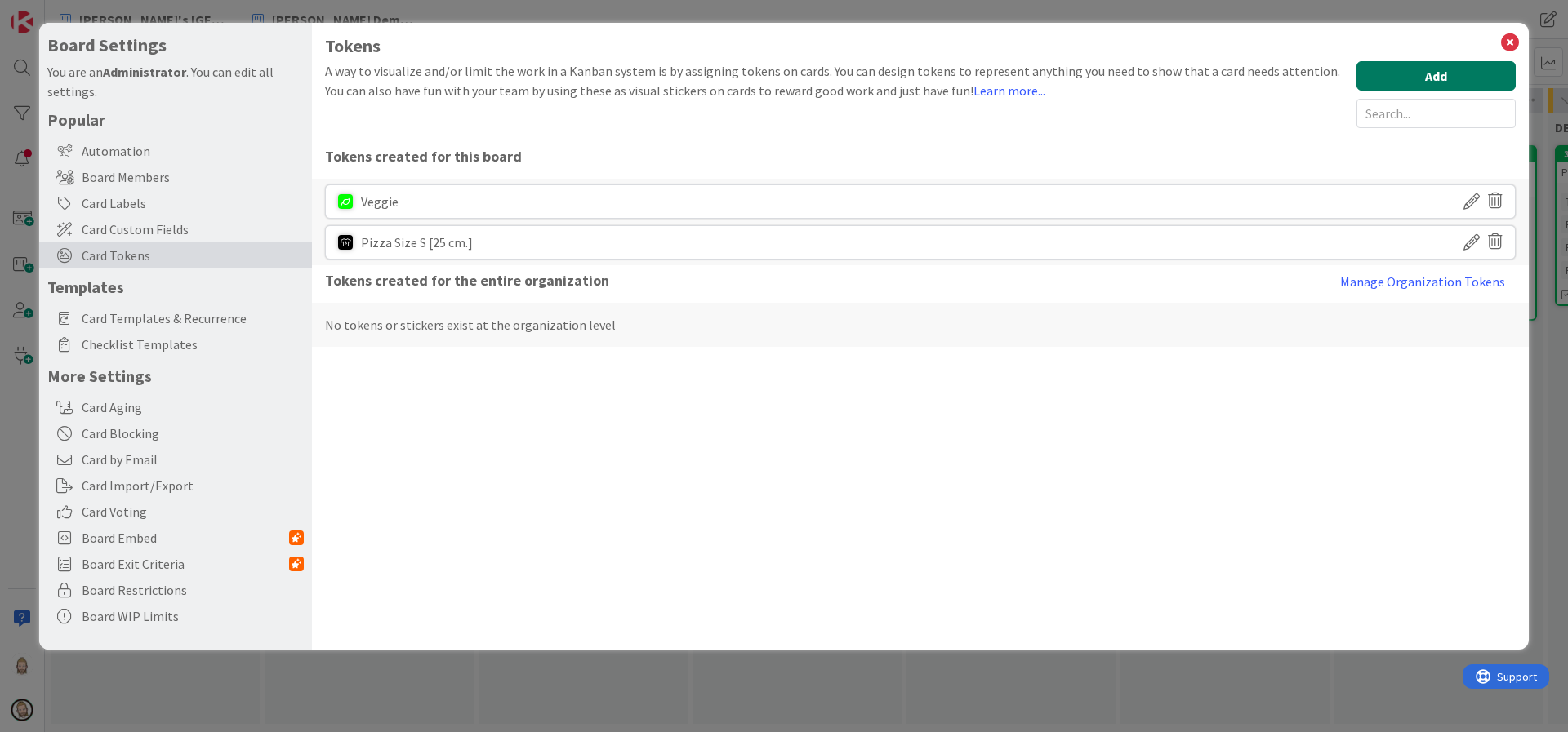
click at [1387, 71] on button "Add" at bounding box center [1436, 76] width 159 height 30
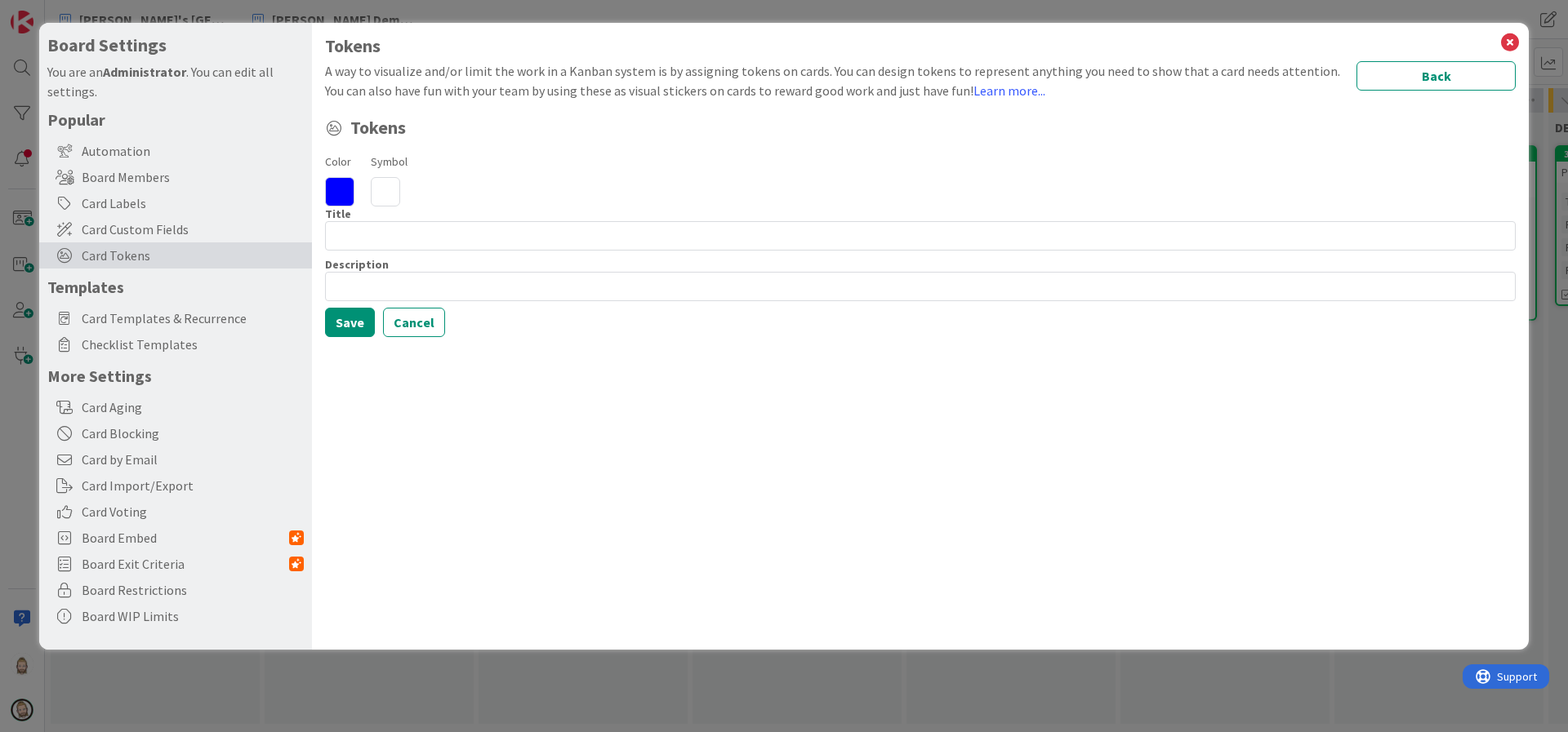
click at [384, 193] on icon at bounding box center [386, 192] width 30 height 30
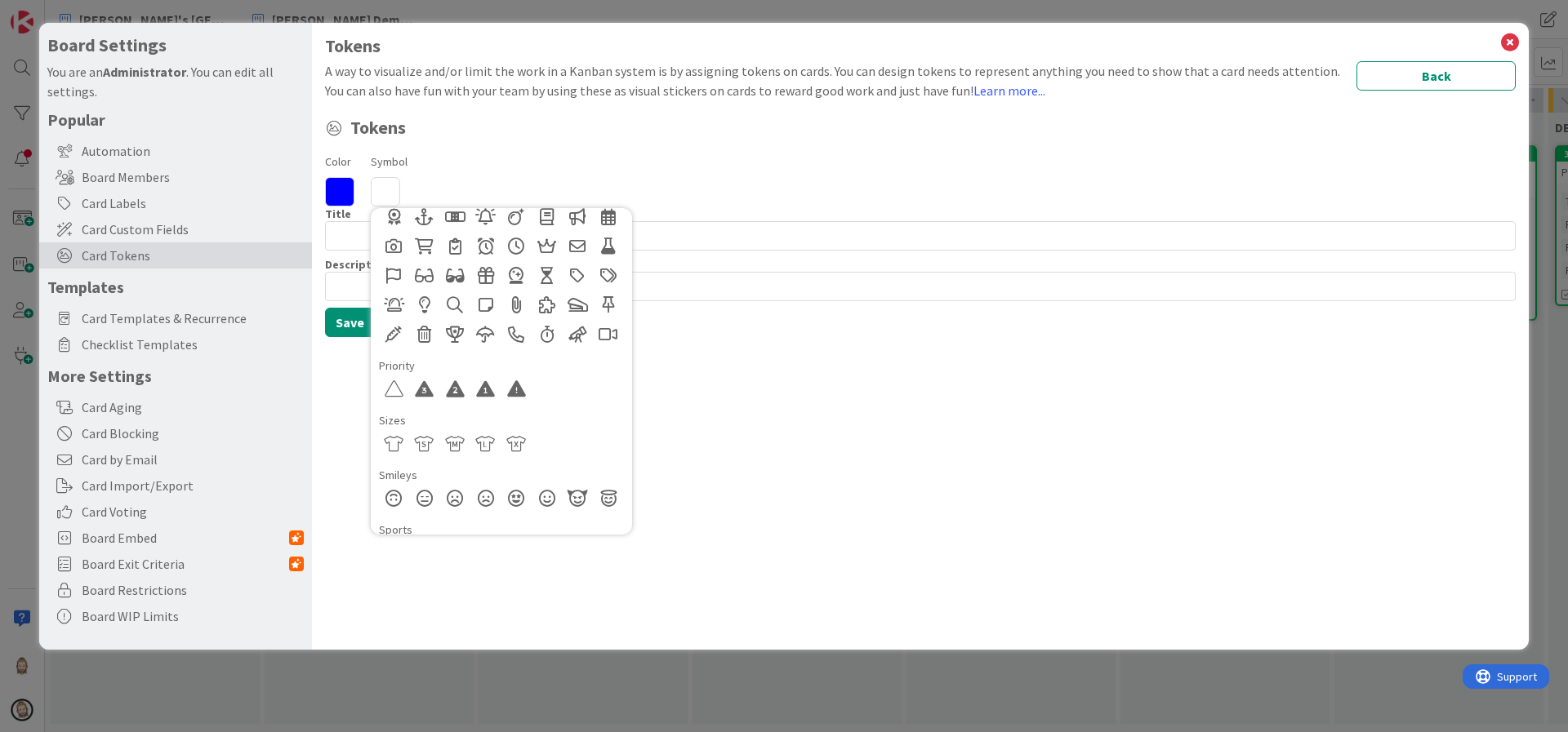
scroll to position [857, 0]
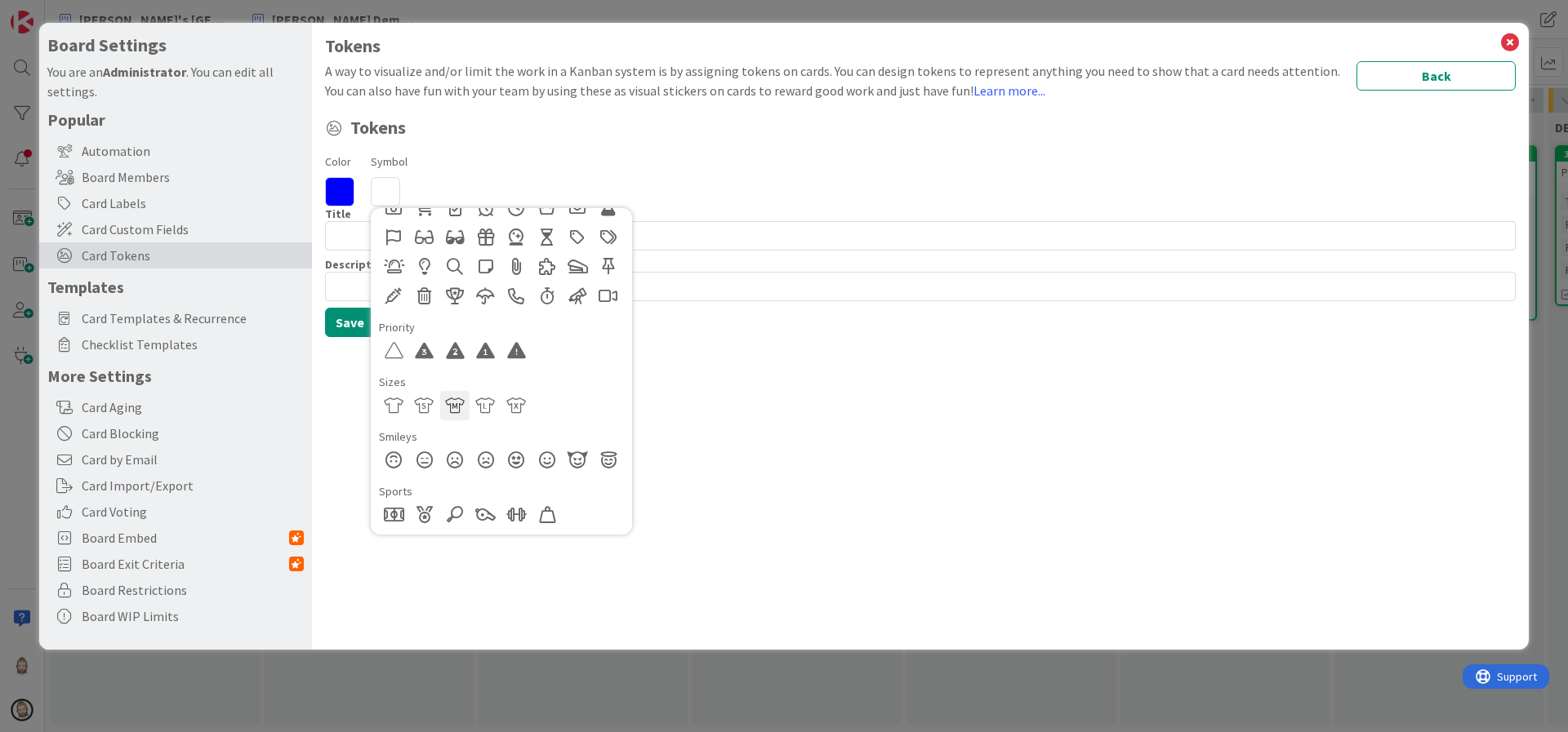
click at [455, 407] on div at bounding box center [455, 406] width 30 height 30
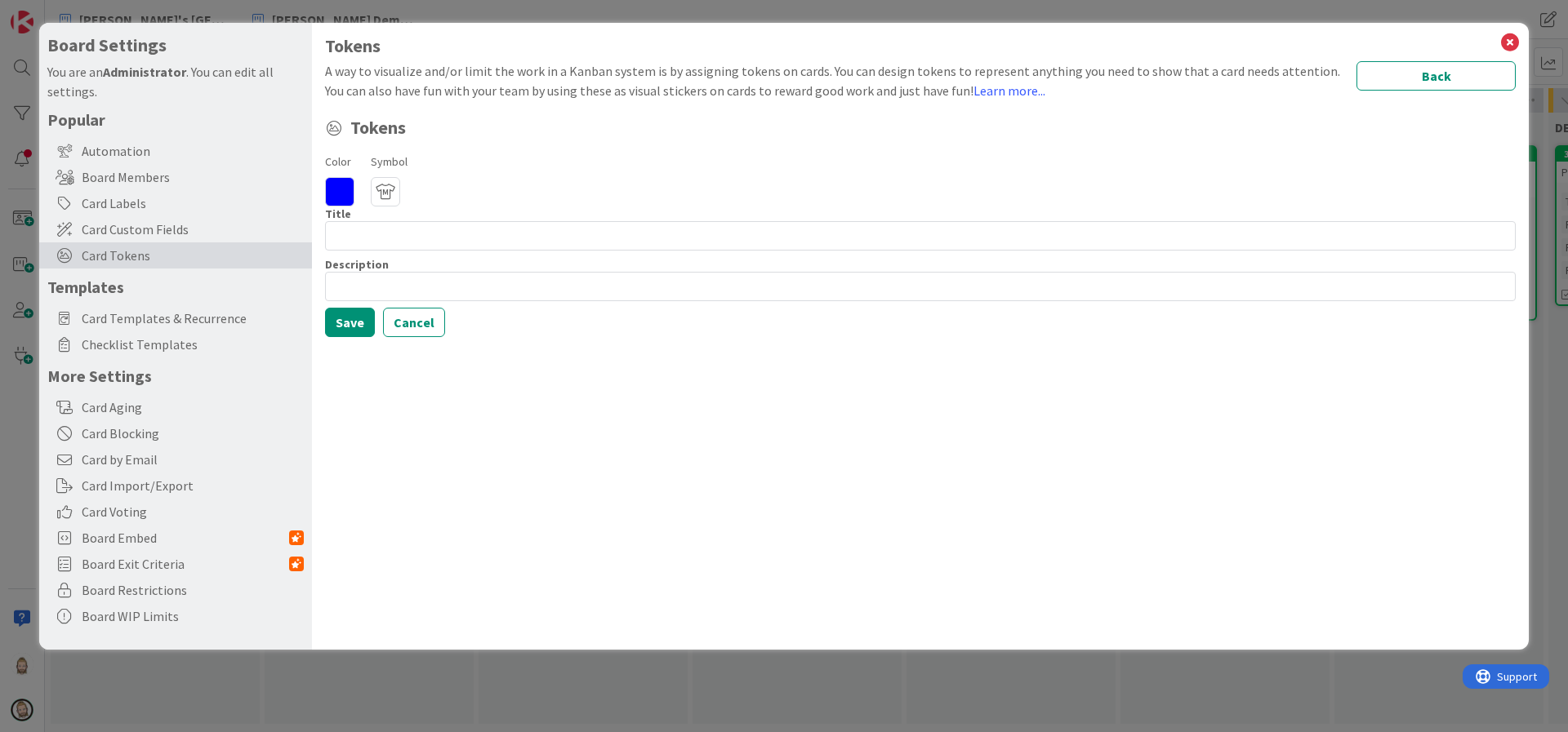
click at [342, 189] on icon at bounding box center [340, 192] width 30 height 30
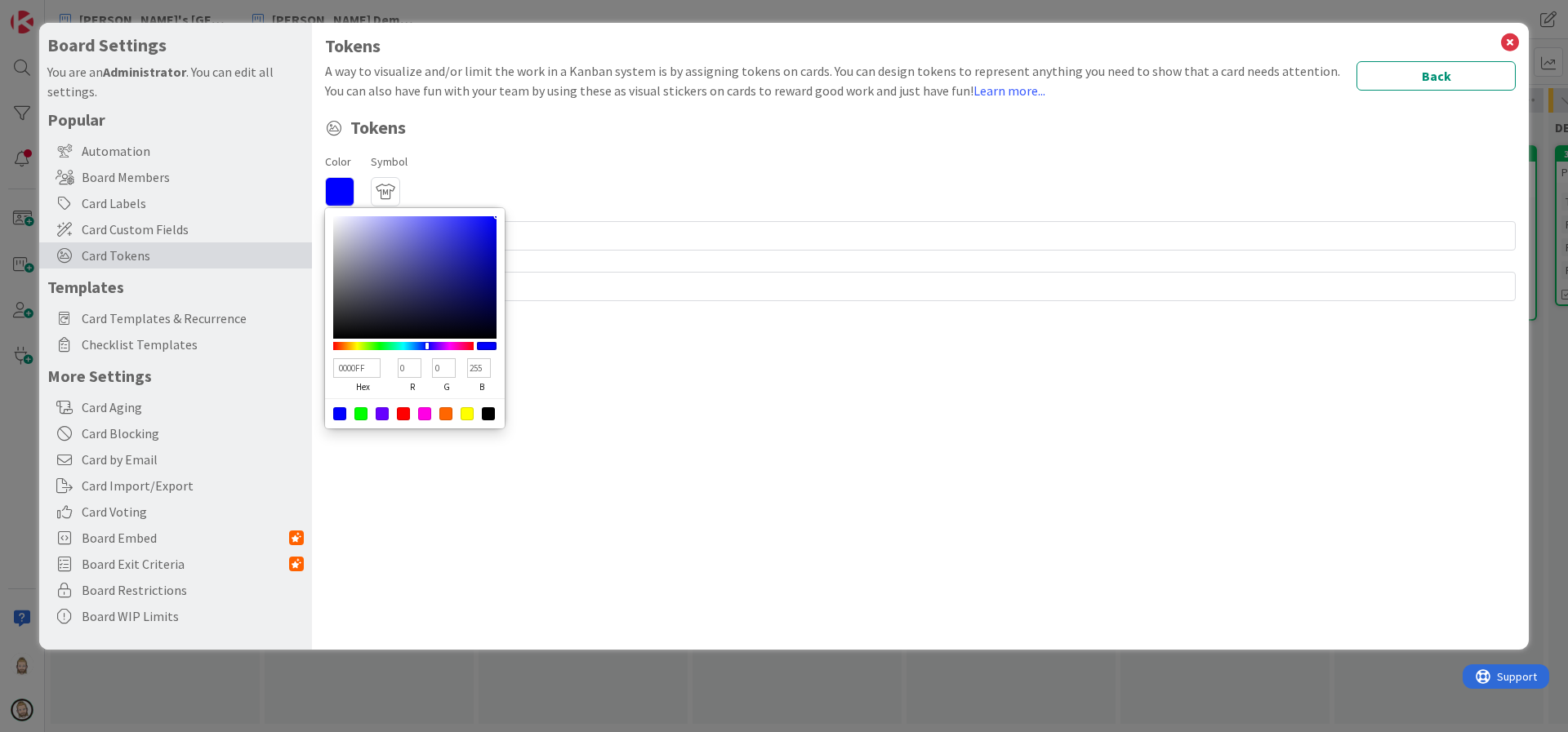
click at [490, 413] on div at bounding box center [488, 413] width 13 height 13
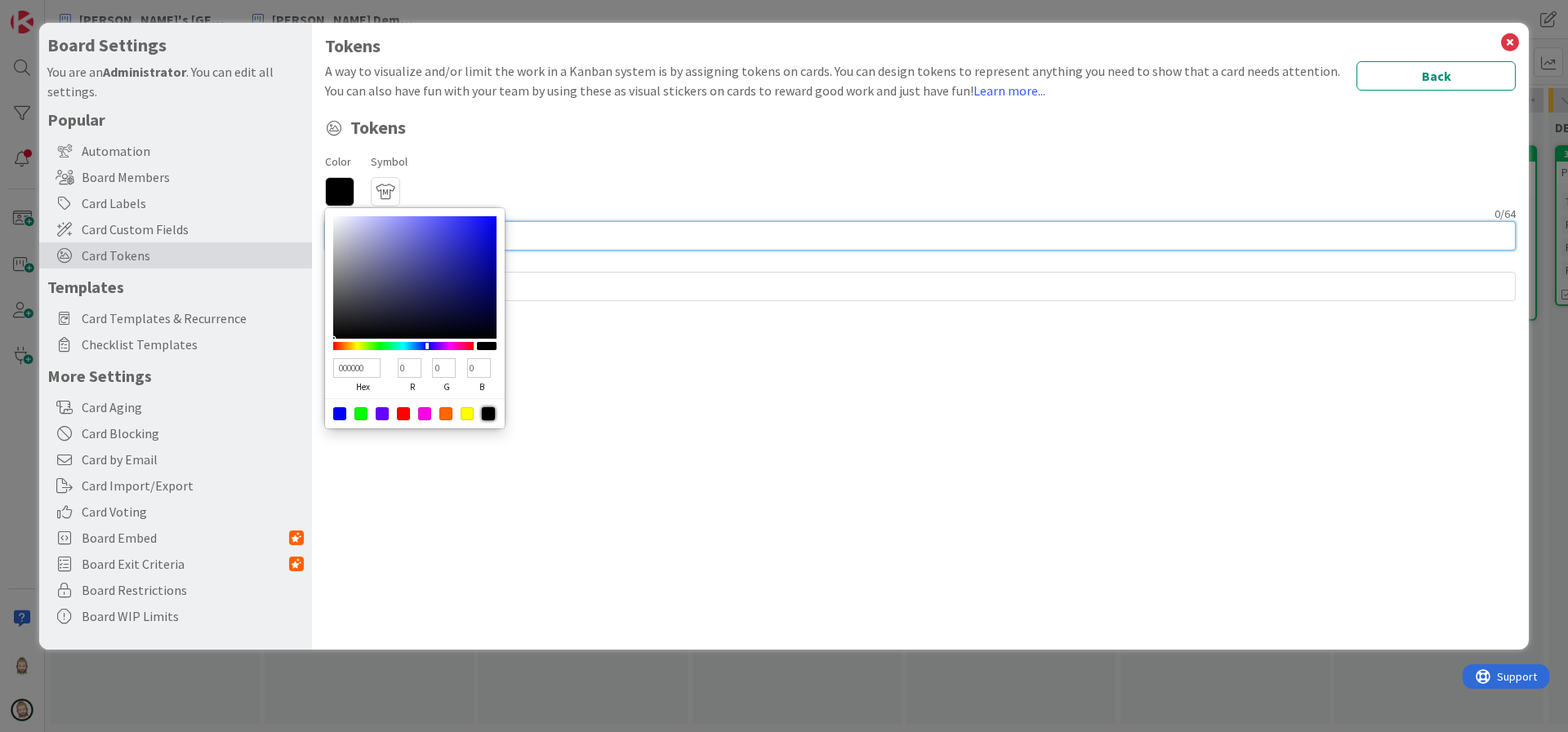
click at [592, 227] on input at bounding box center [920, 236] width 1191 height 30
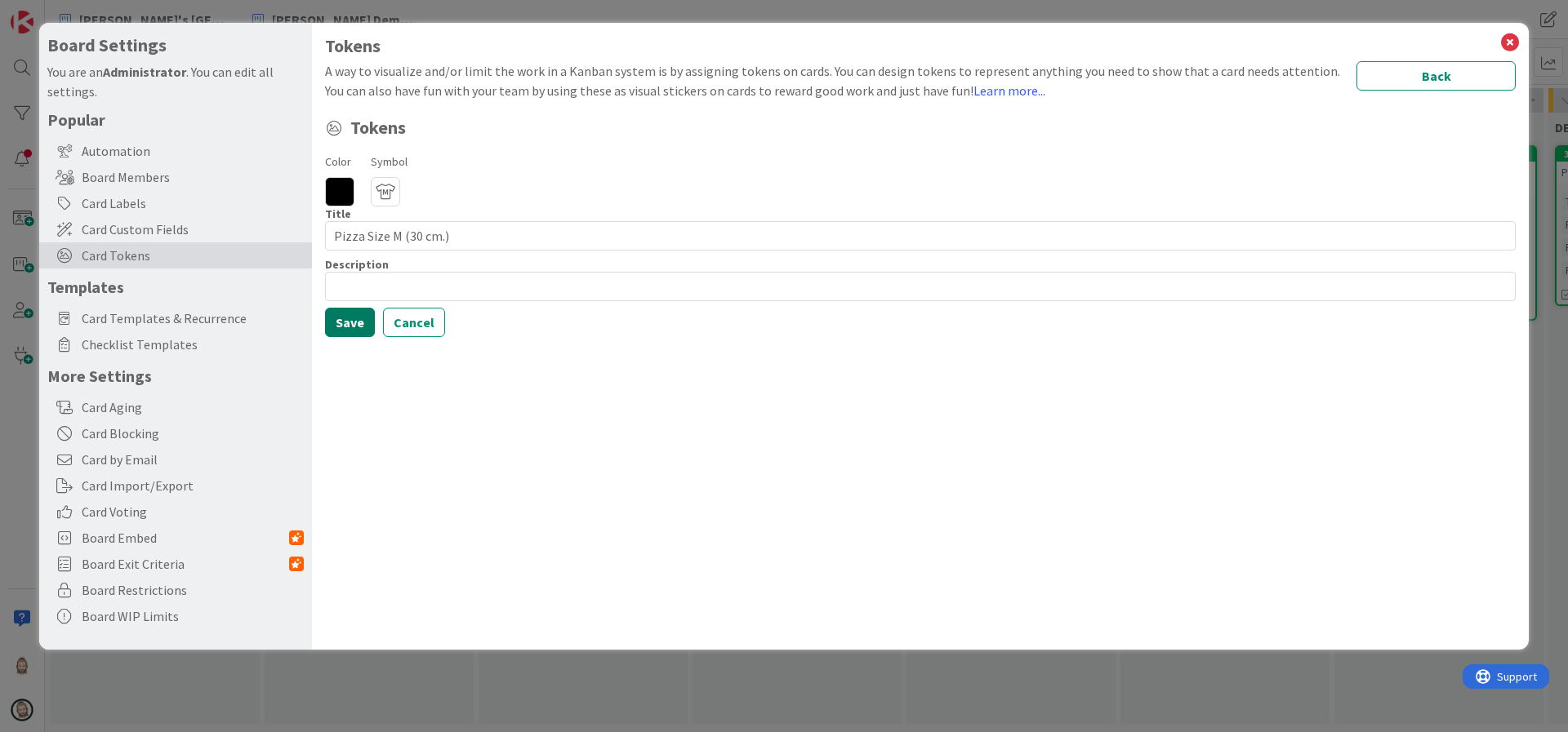
click at [351, 316] on button "Save" at bounding box center [350, 322] width 50 height 30
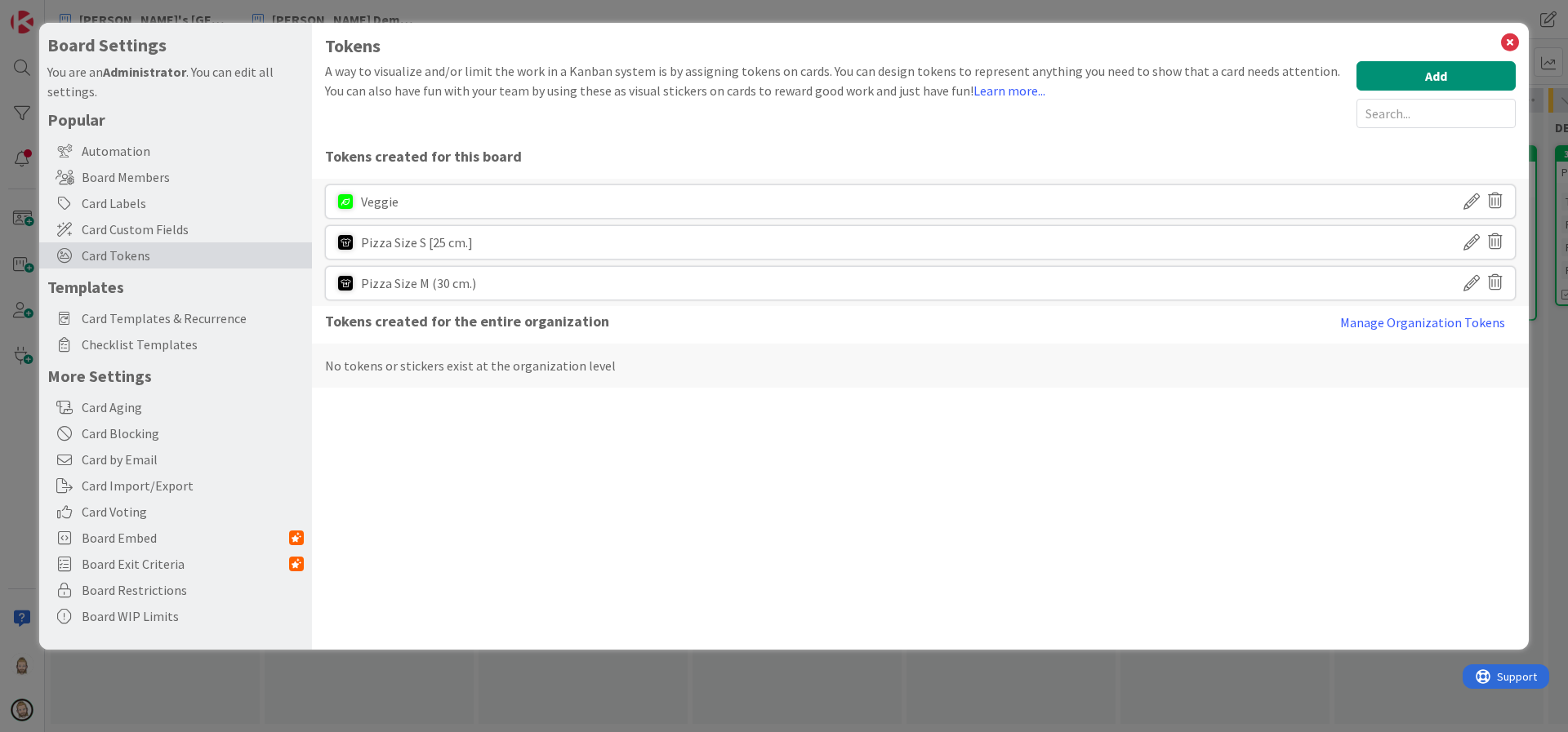
click at [1475, 237] on icon at bounding box center [1472, 242] width 17 height 28
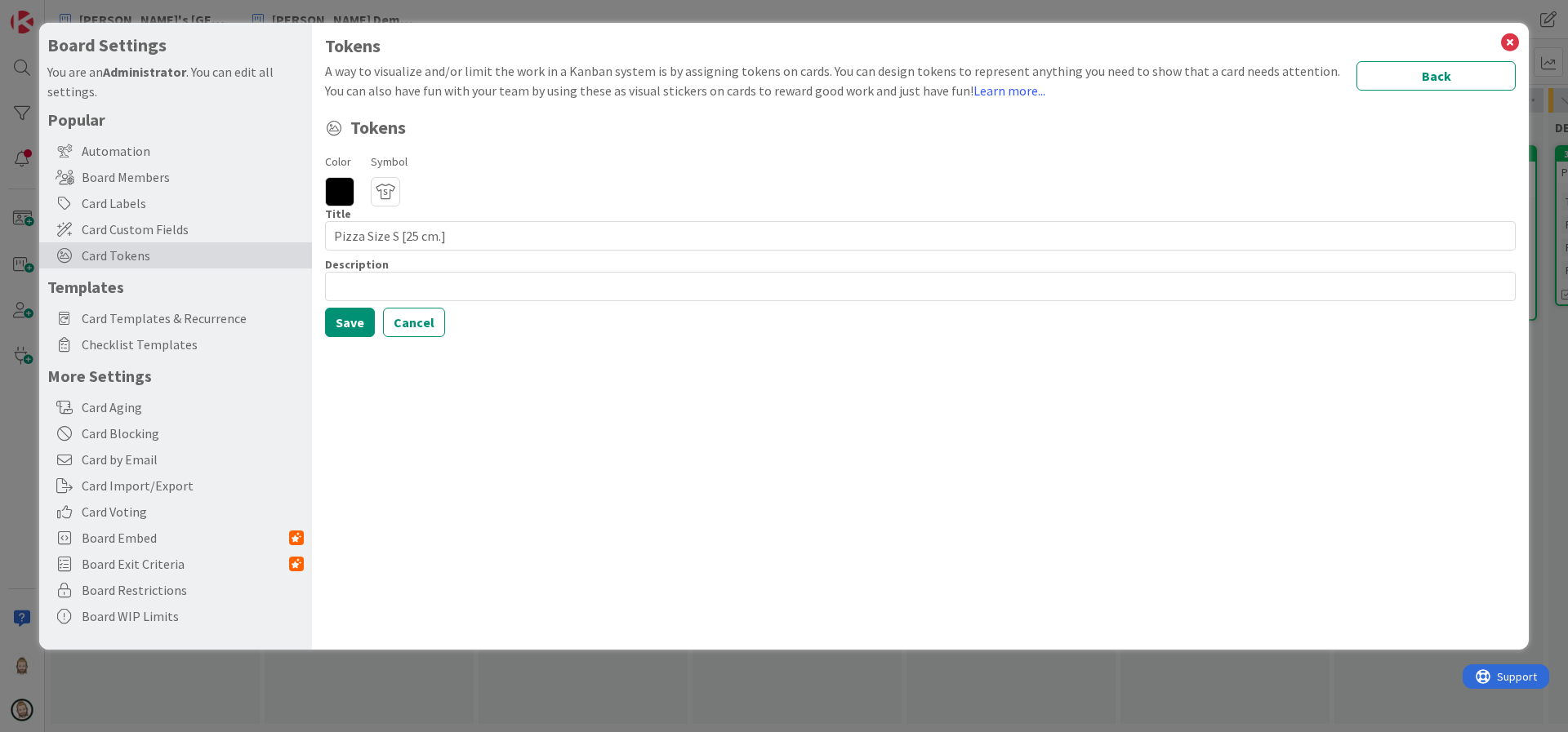
click at [344, 192] on icon at bounding box center [340, 192] width 30 height 30
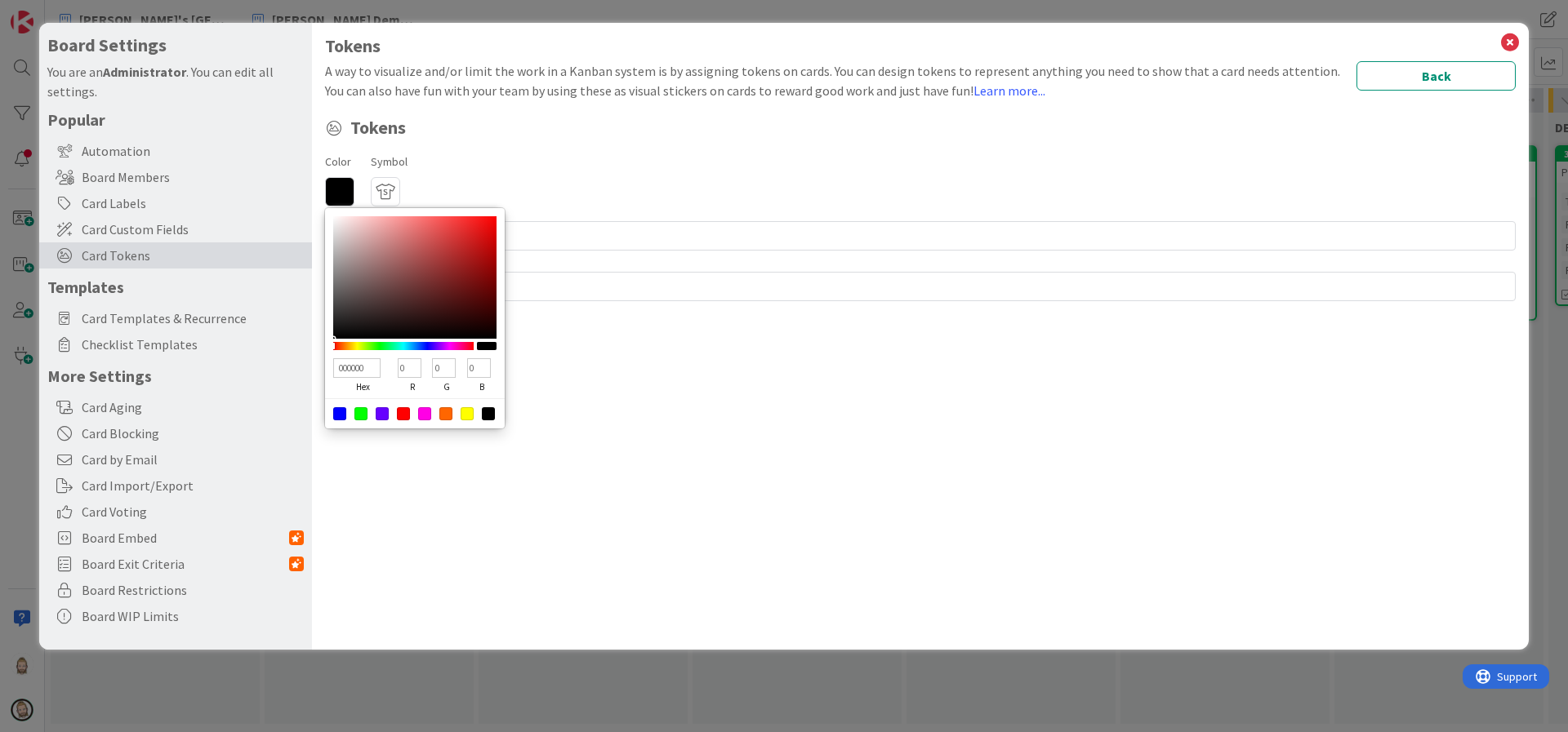
click at [428, 412] on div at bounding box center [425, 413] width 13 height 13
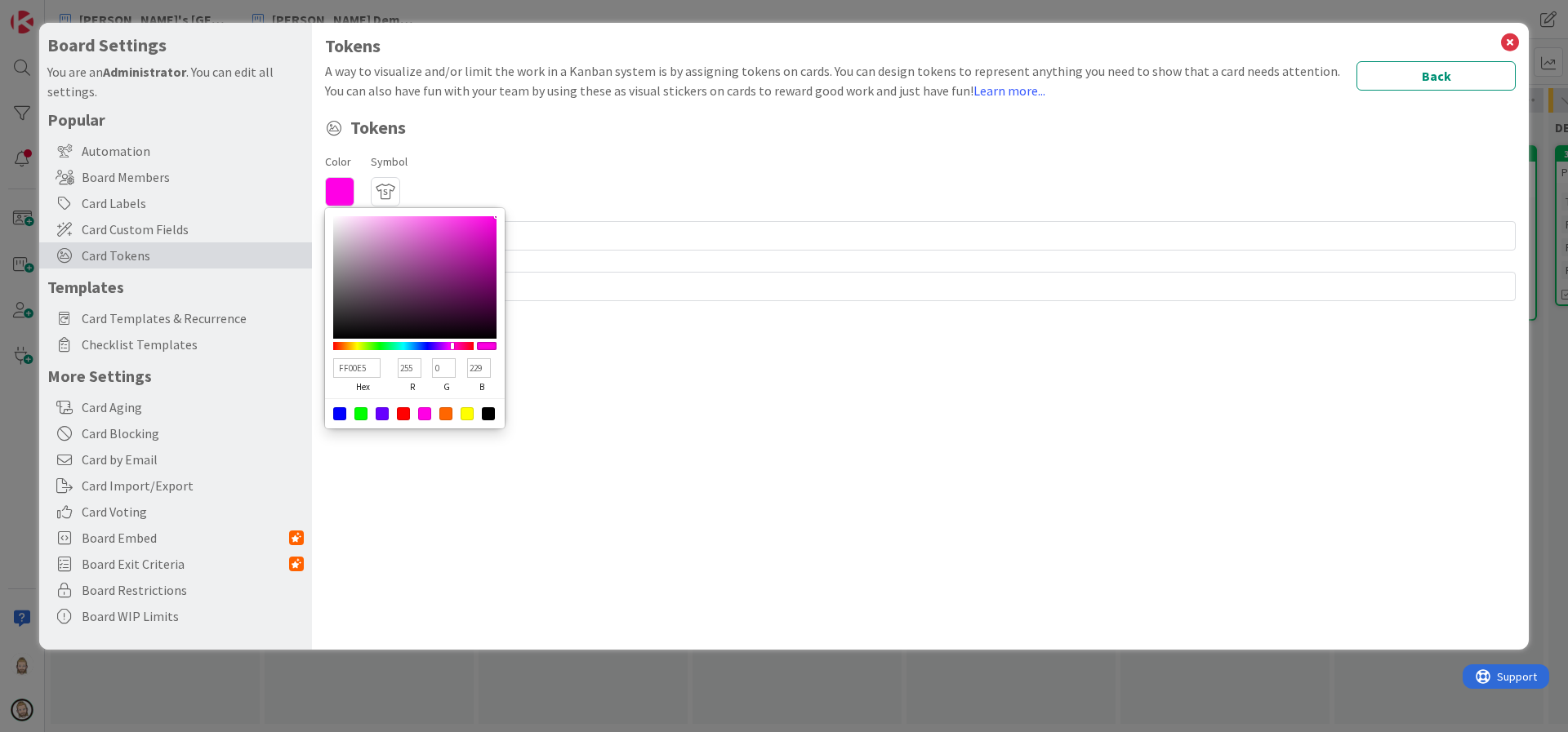
click at [551, 412] on div "Tokens A way to visualize and/or limit the work in a Kanban system is by assign…" at bounding box center [920, 336] width 1217 height 627
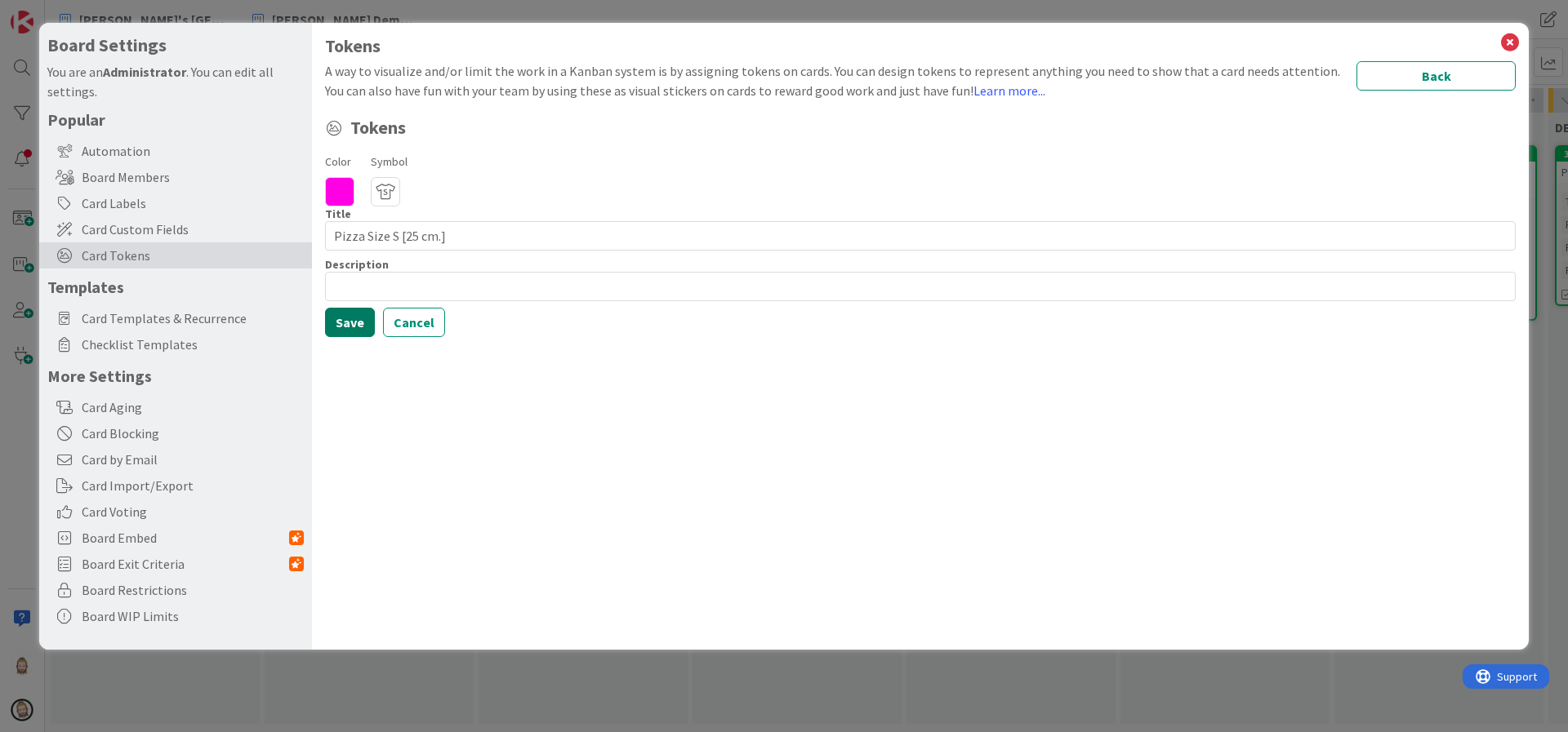
click at [349, 313] on button "Save" at bounding box center [350, 322] width 50 height 30
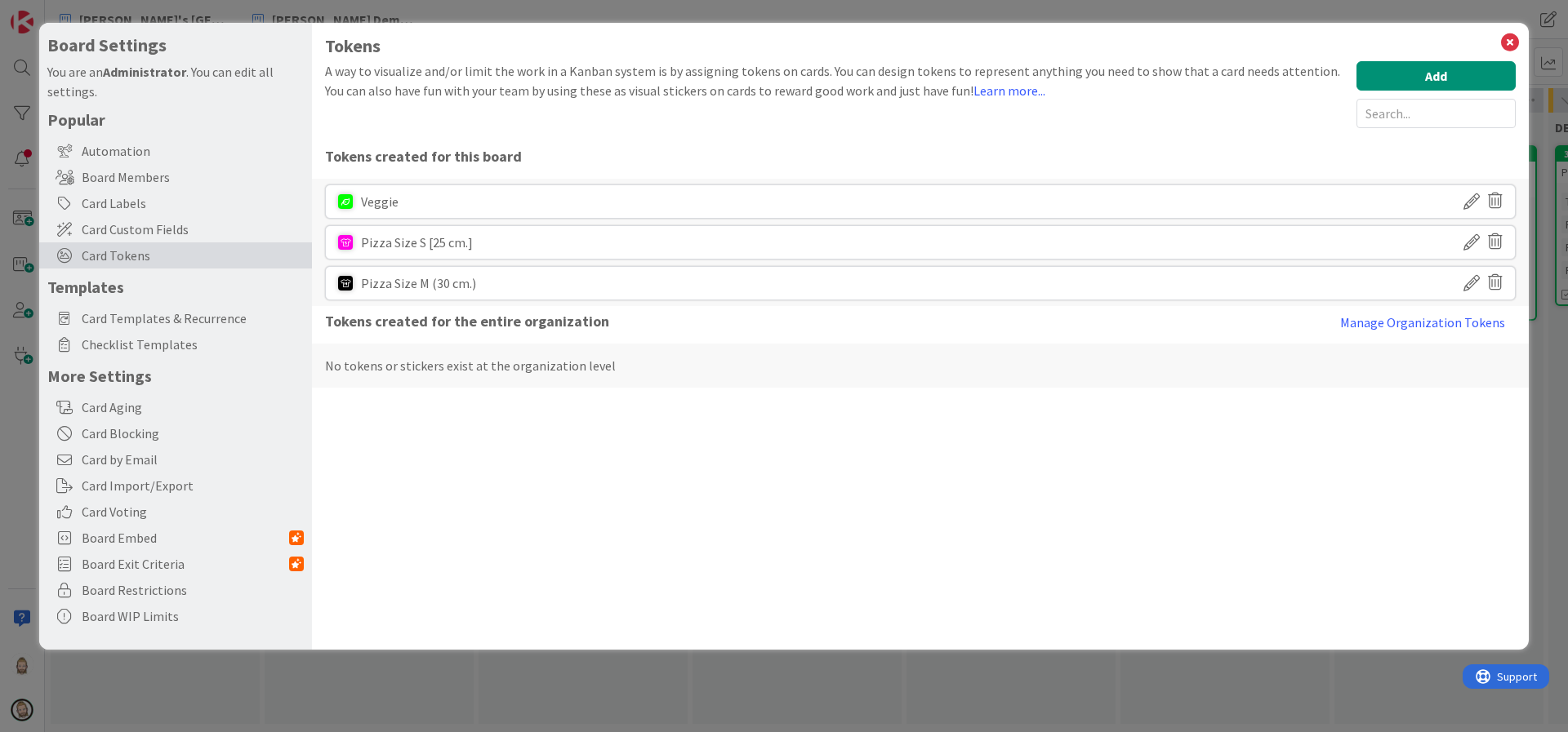
click at [1471, 284] on icon at bounding box center [1472, 283] width 17 height 28
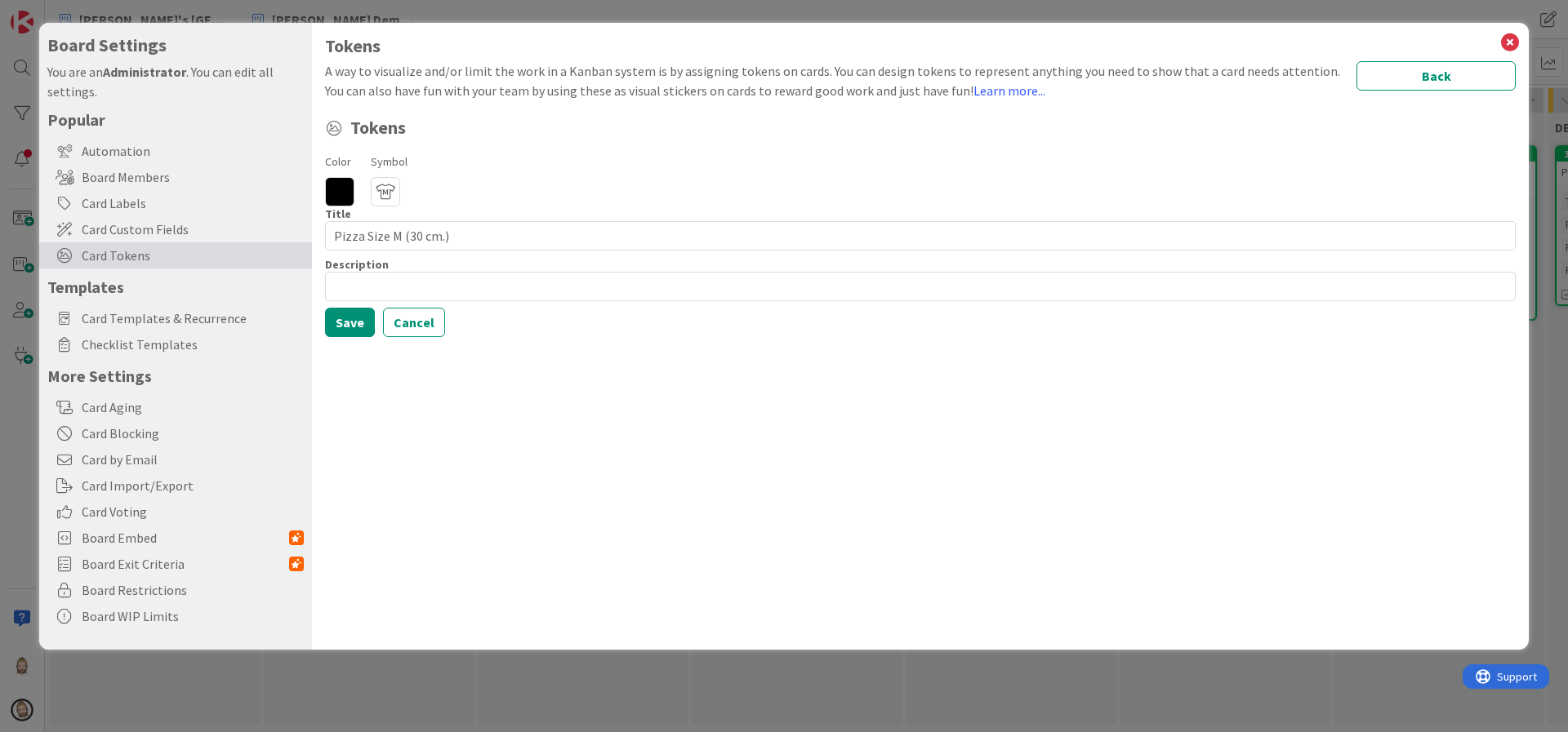
click at [341, 204] on icon at bounding box center [340, 192] width 30 height 30
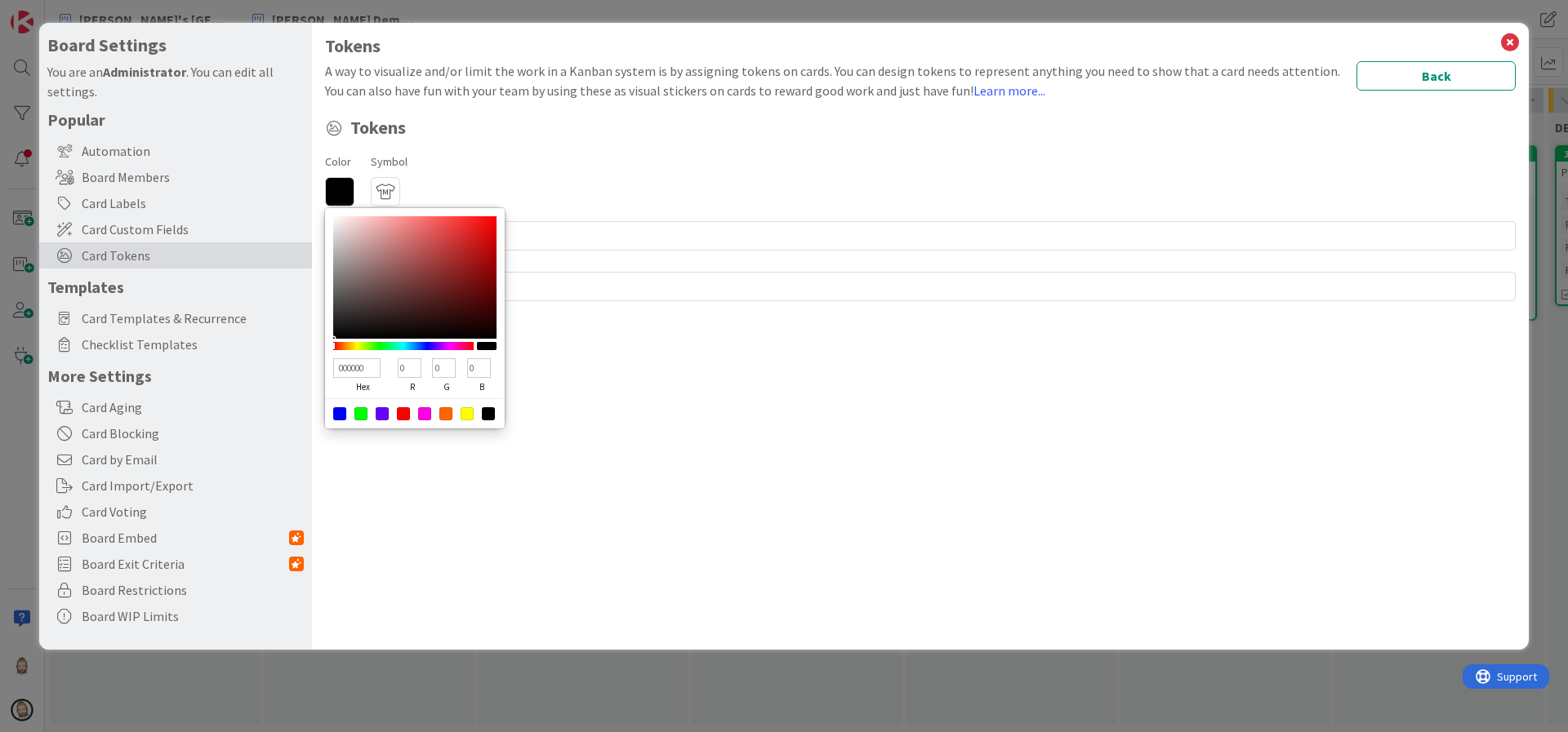
click at [429, 418] on div at bounding box center [425, 413] width 13 height 13
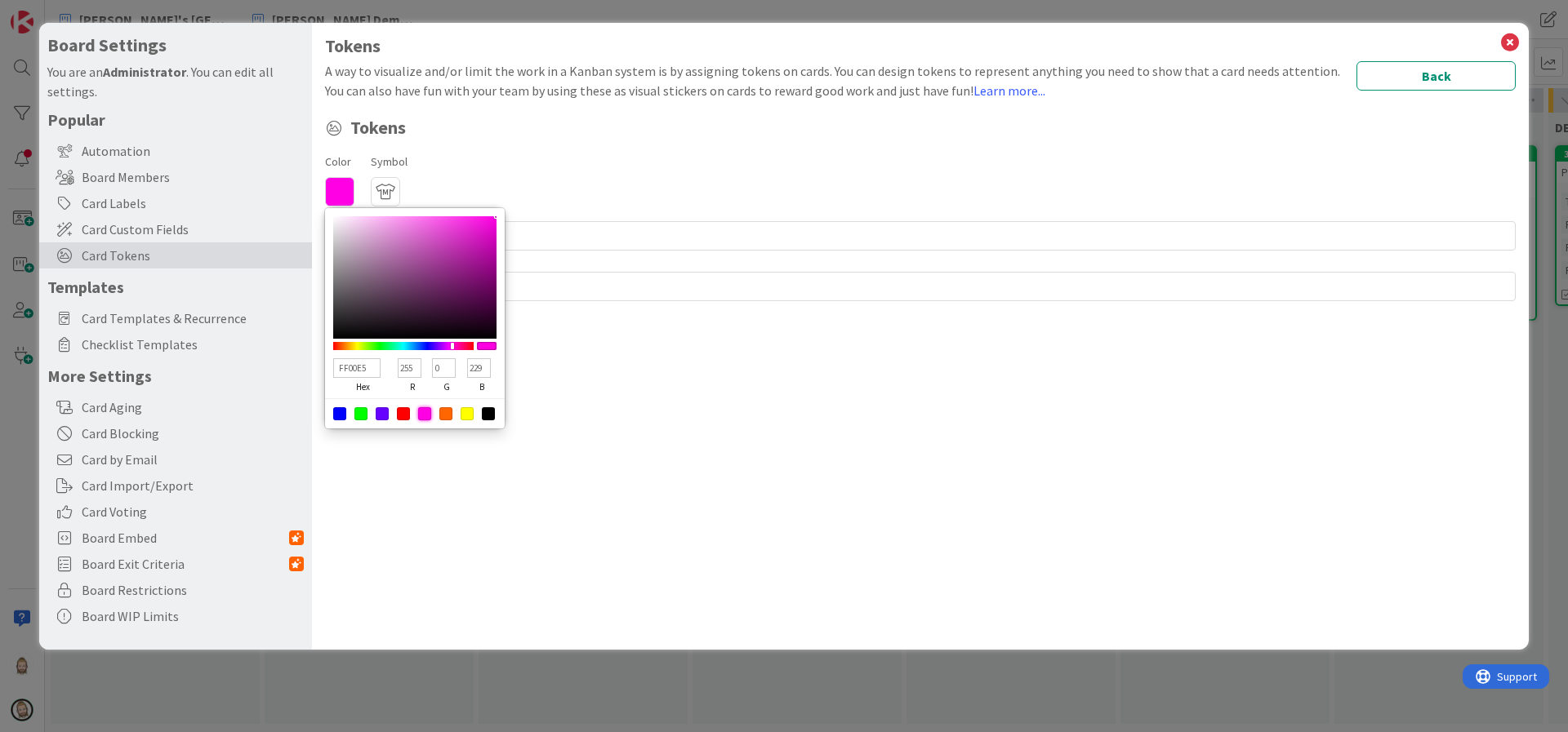
click at [507, 467] on div "Tokens A way to visualize and/or limit the work in a Kanban system is by assign…" at bounding box center [920, 336] width 1217 height 627
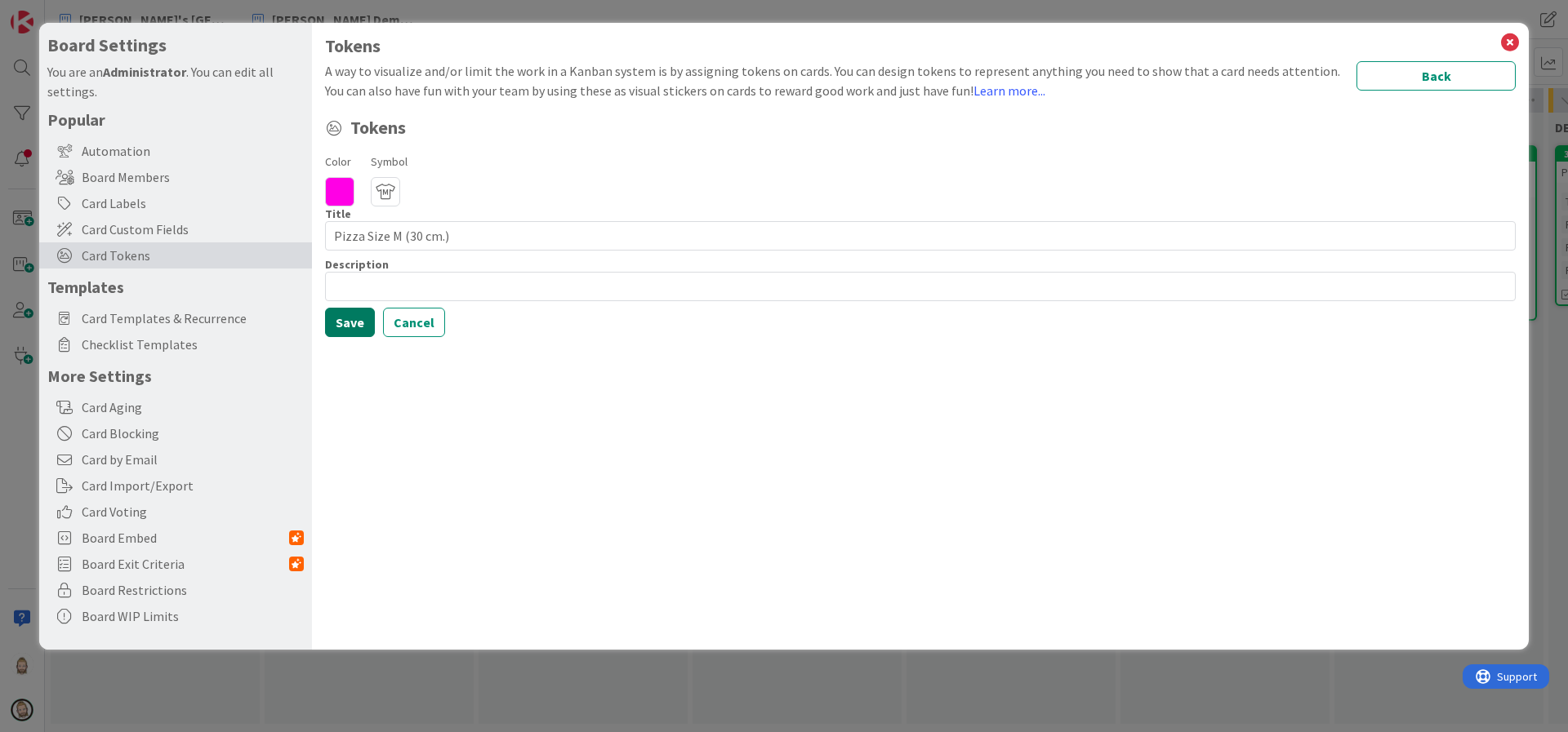
click at [344, 316] on button "Save" at bounding box center [350, 322] width 50 height 30
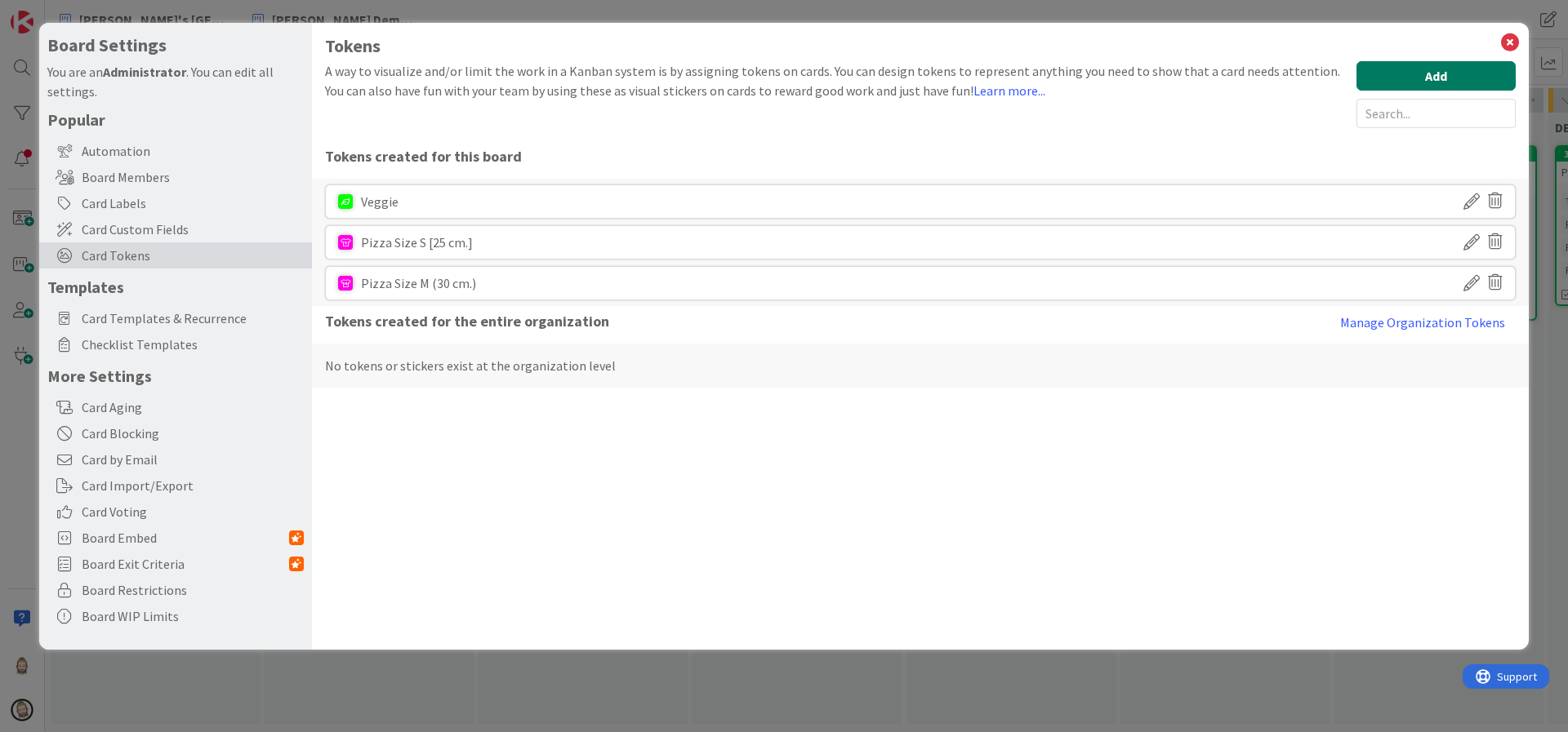
click at [1444, 64] on button "Add" at bounding box center [1436, 76] width 159 height 30
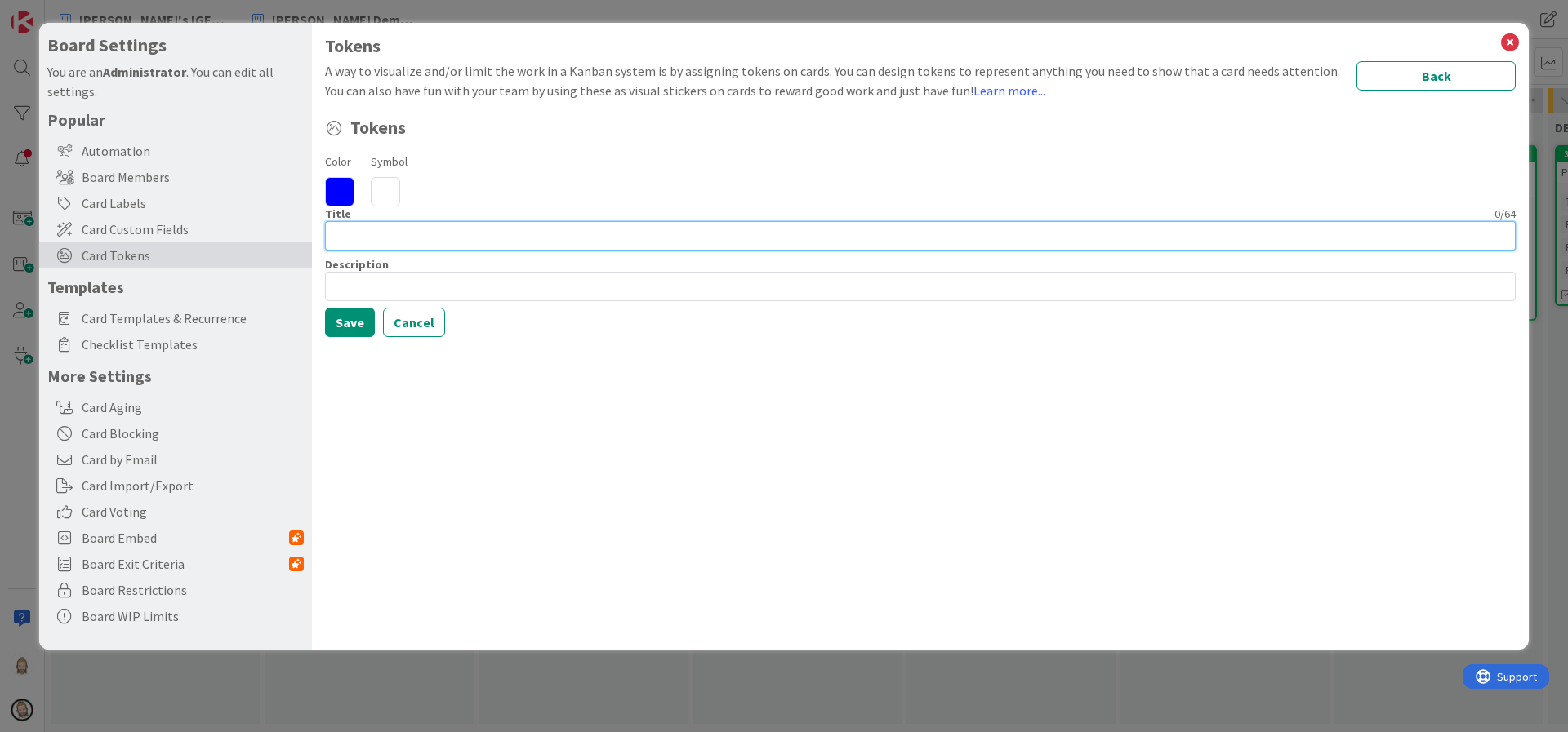
click at [542, 232] on input at bounding box center [920, 236] width 1191 height 30
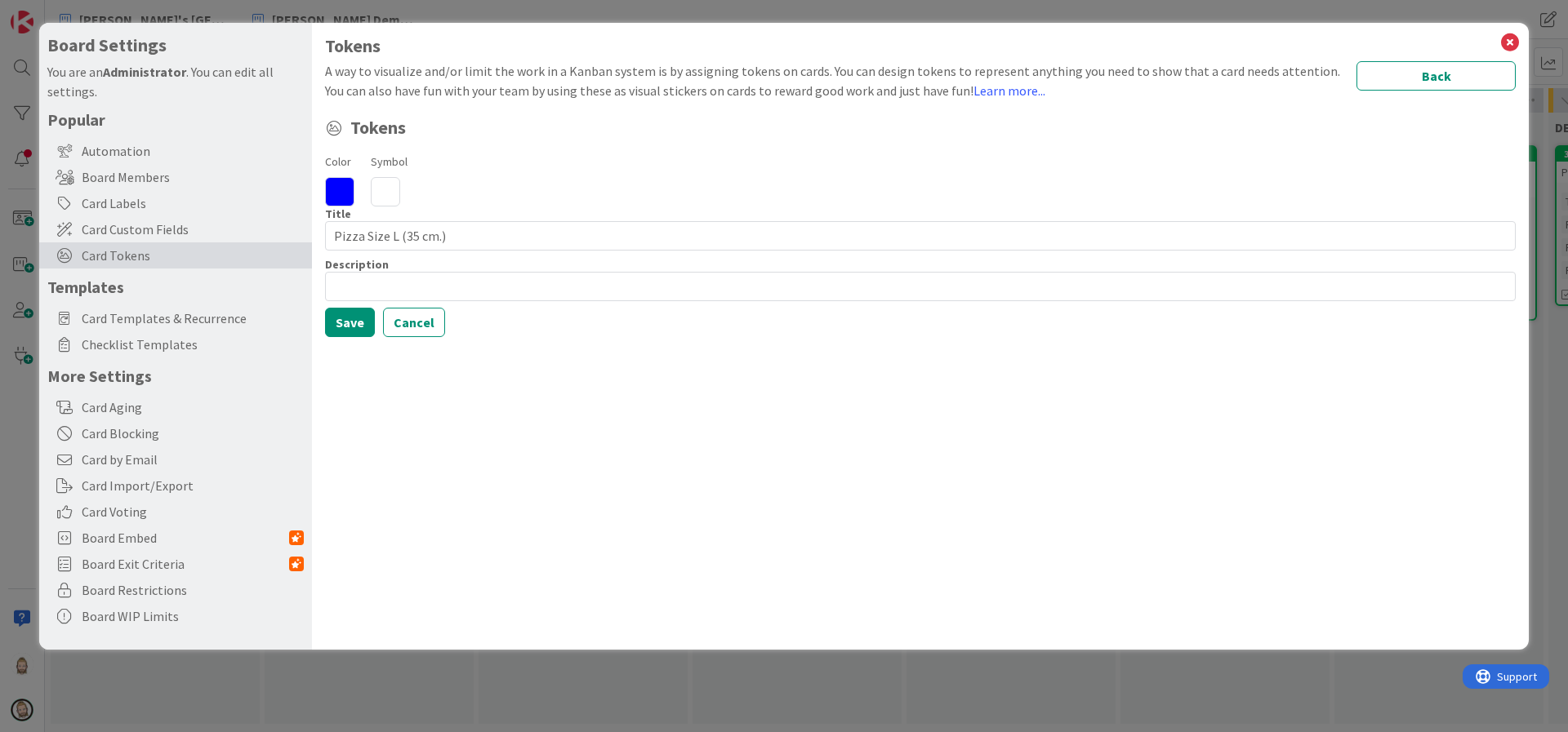
click at [383, 191] on icon at bounding box center [386, 192] width 30 height 30
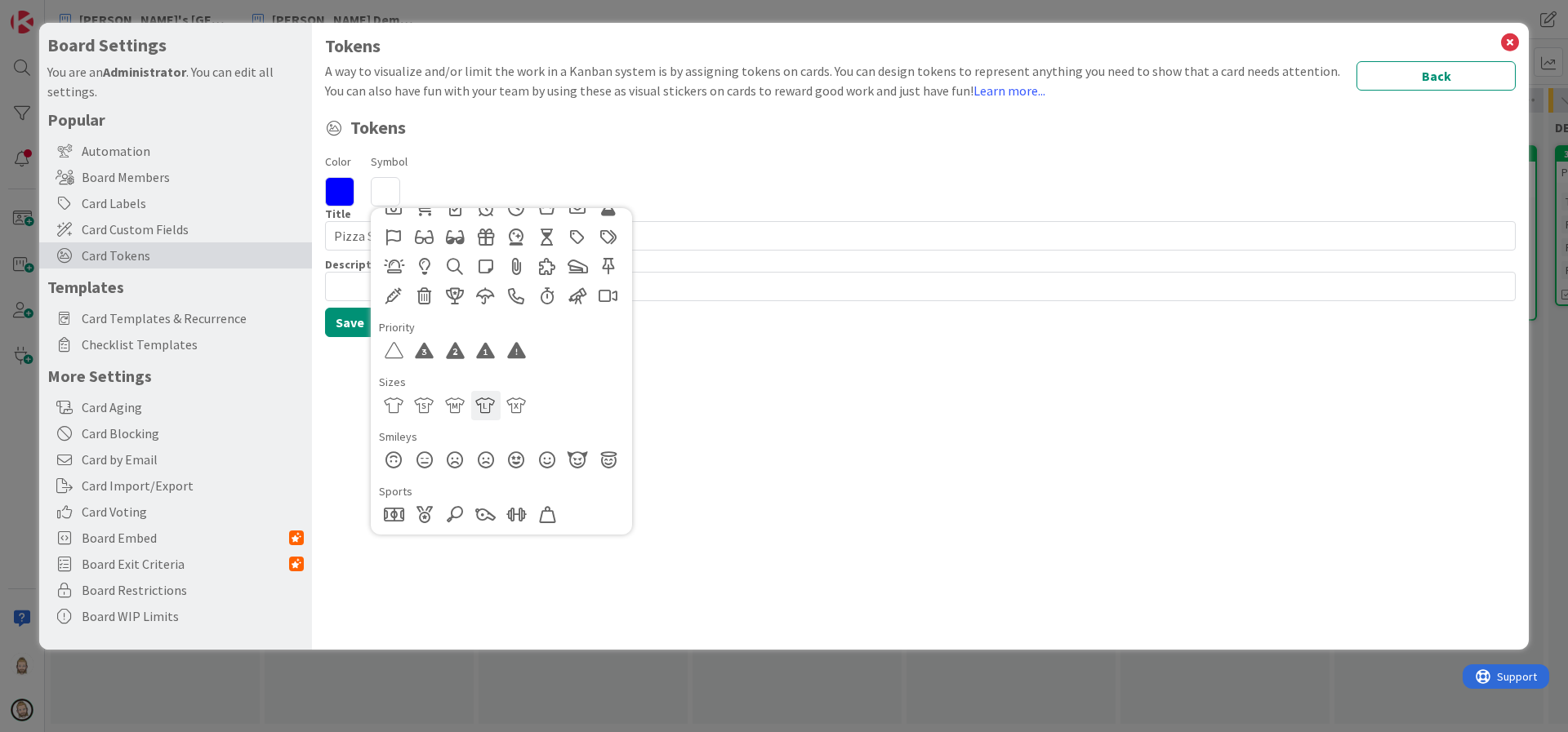
click at [488, 401] on div at bounding box center [486, 406] width 30 height 30
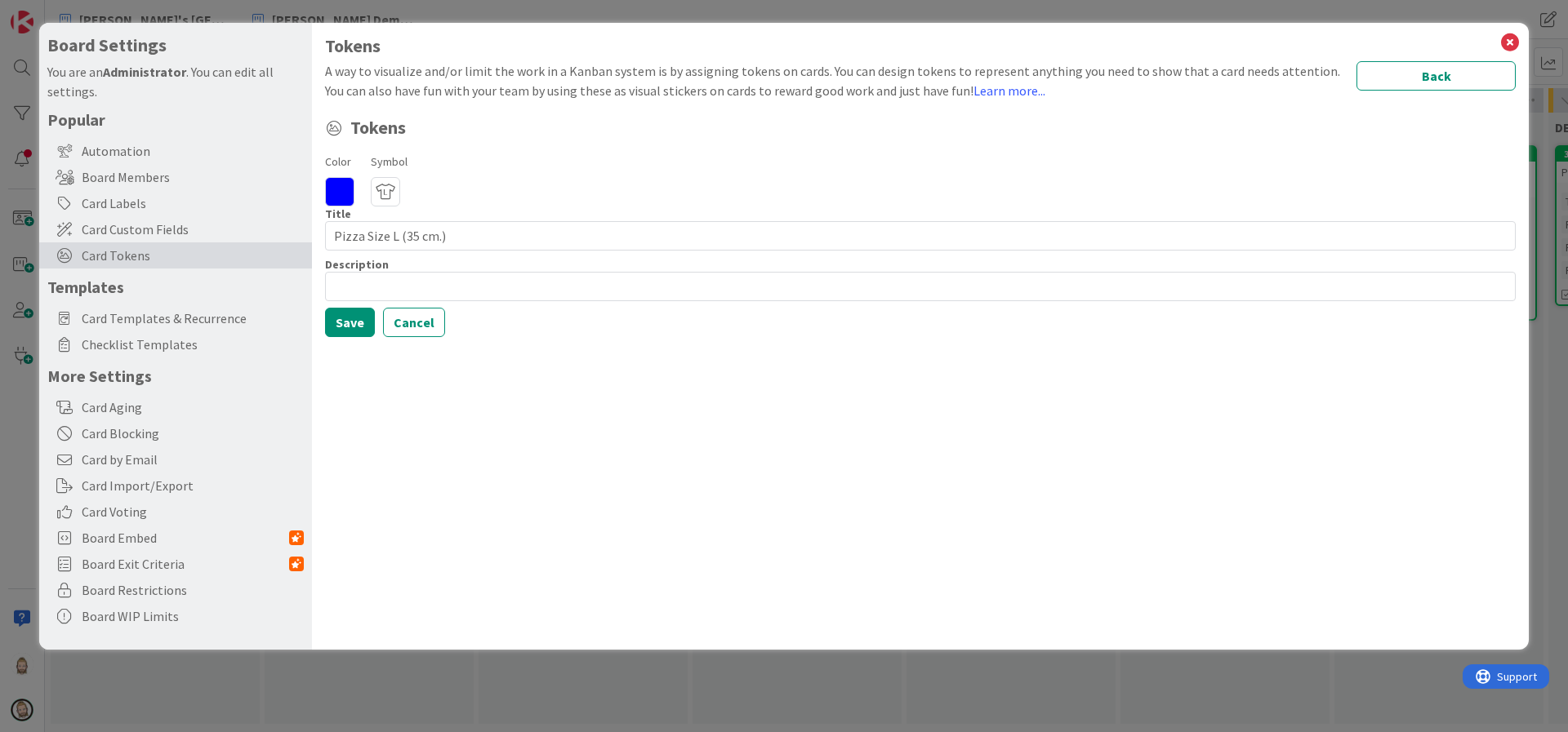
click at [340, 188] on icon at bounding box center [340, 192] width 30 height 30
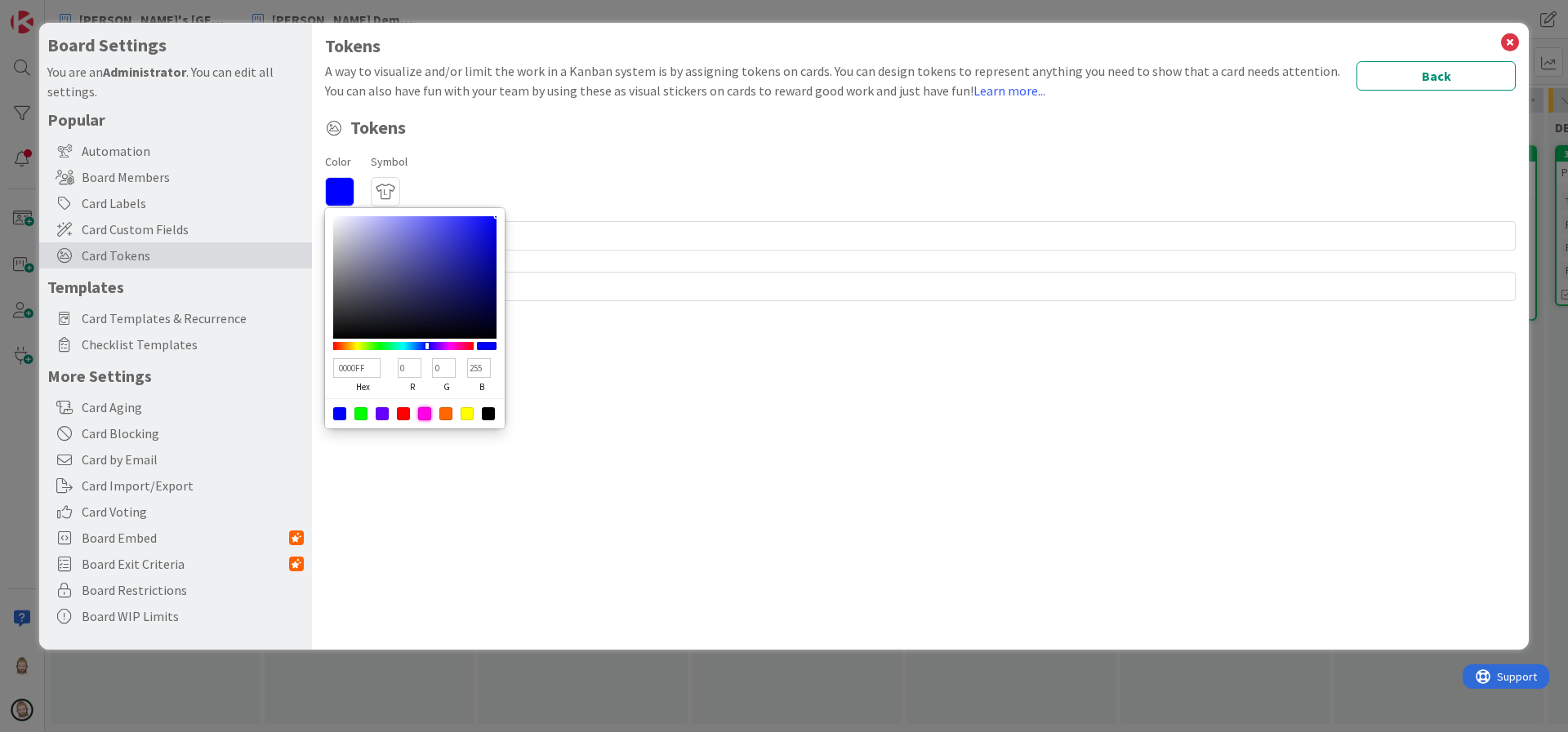
click at [427, 413] on div at bounding box center [425, 413] width 13 height 13
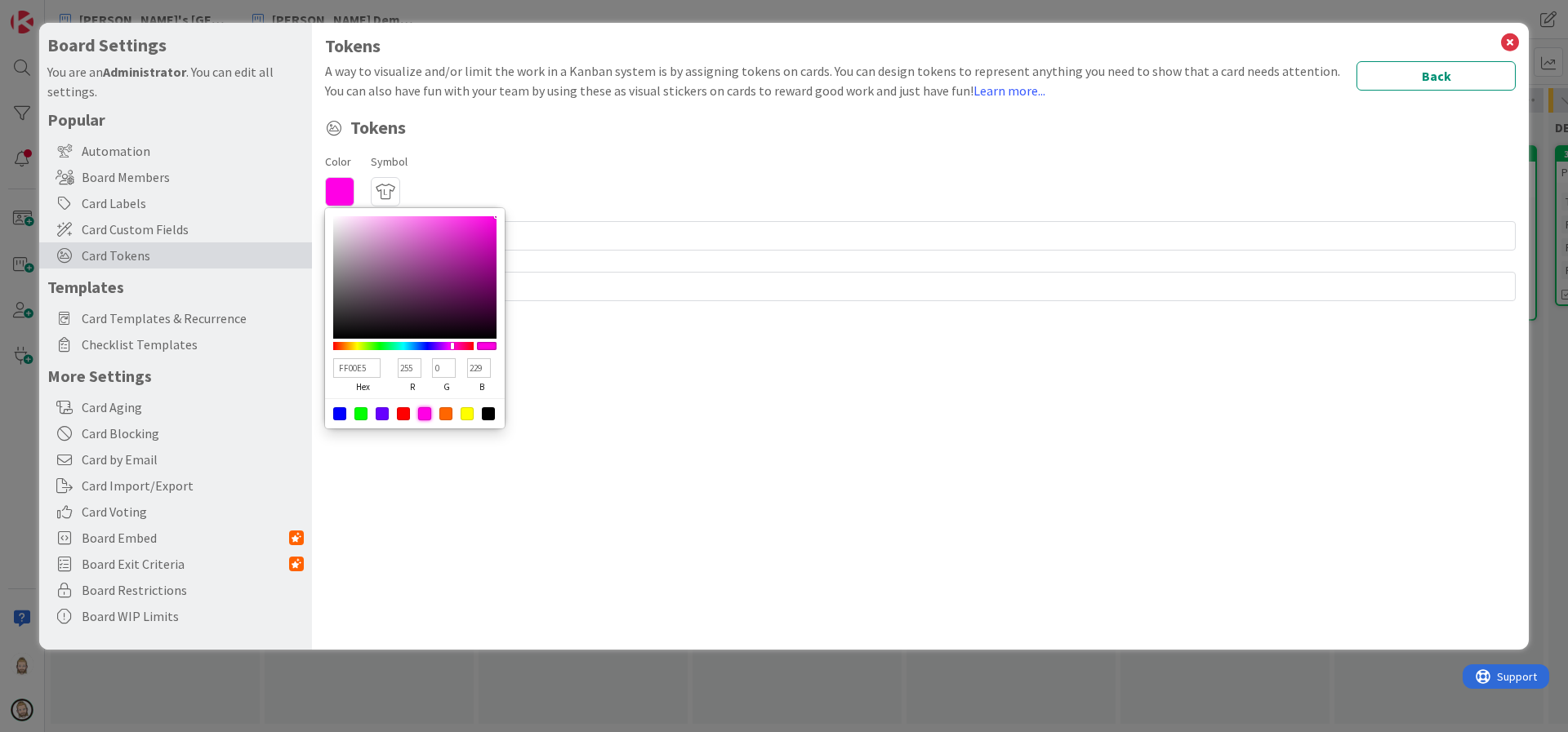
click at [522, 447] on div "Tokens A way to visualize and/or limit the work in a Kanban system is by assign…" at bounding box center [920, 336] width 1217 height 627
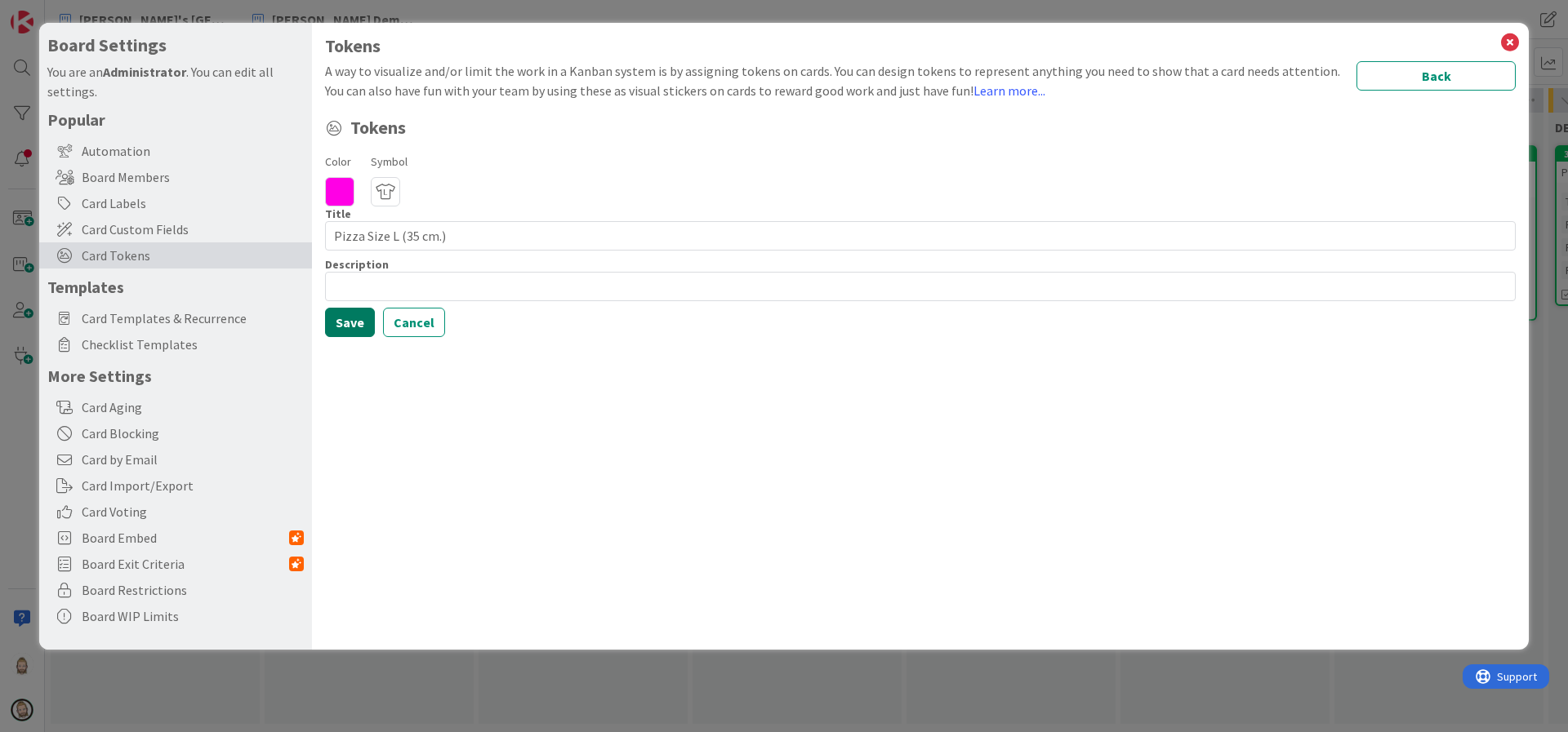
click at [354, 313] on button "Save" at bounding box center [350, 322] width 50 height 30
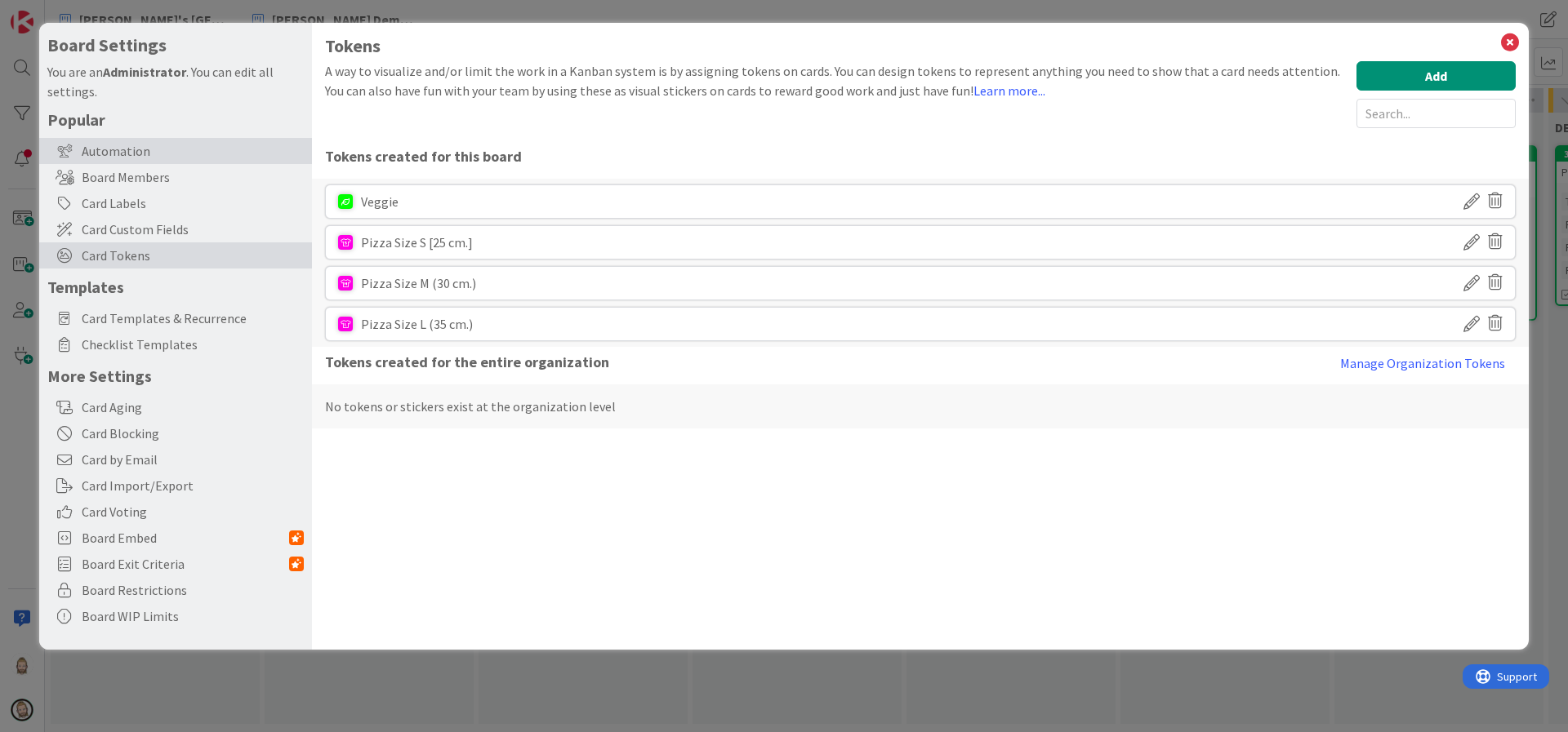
click at [162, 138] on div "Automation" at bounding box center [175, 150] width 272 height 26
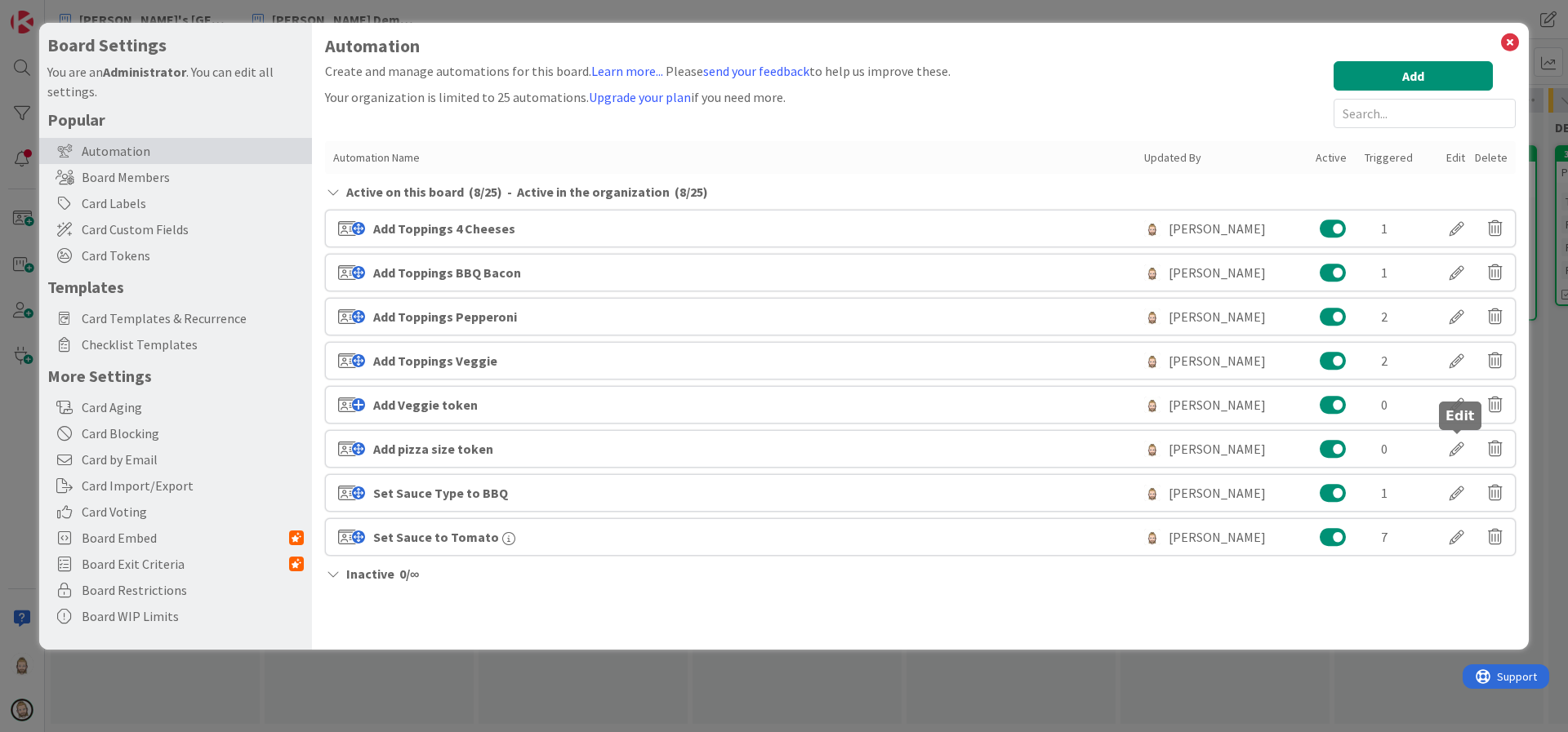
click at [1462, 450] on div at bounding box center [1456, 449] width 46 height 28
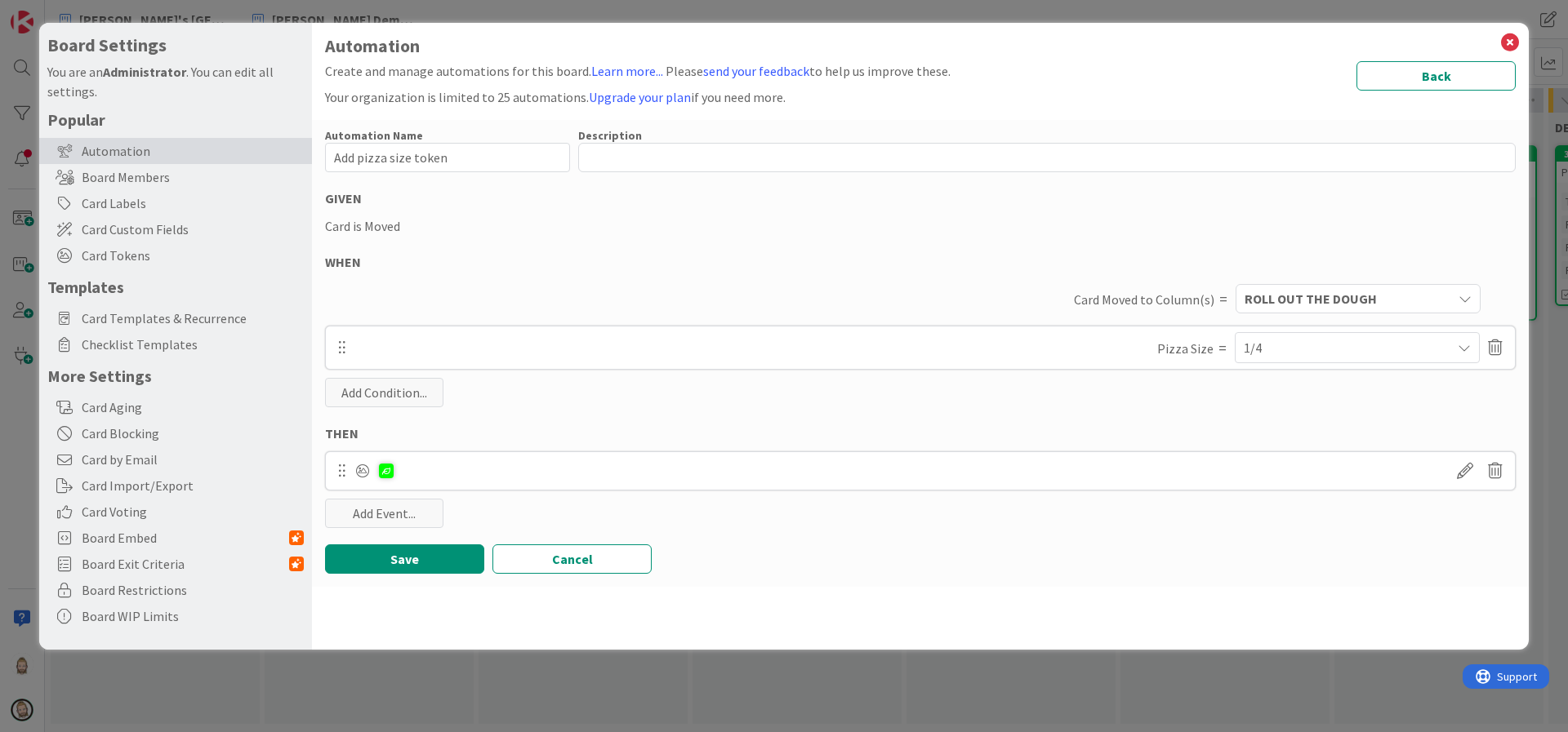
click at [1436, 354] on div "1/4" at bounding box center [1357, 348] width 227 height 30
click at [1060, 427] on div "THEN" at bounding box center [920, 433] width 1191 height 20
click at [1467, 467] on span at bounding box center [1466, 471] width 30 height 30
click at [1344, 548] on div "(1/4)" at bounding box center [1357, 550] width 227 height 30
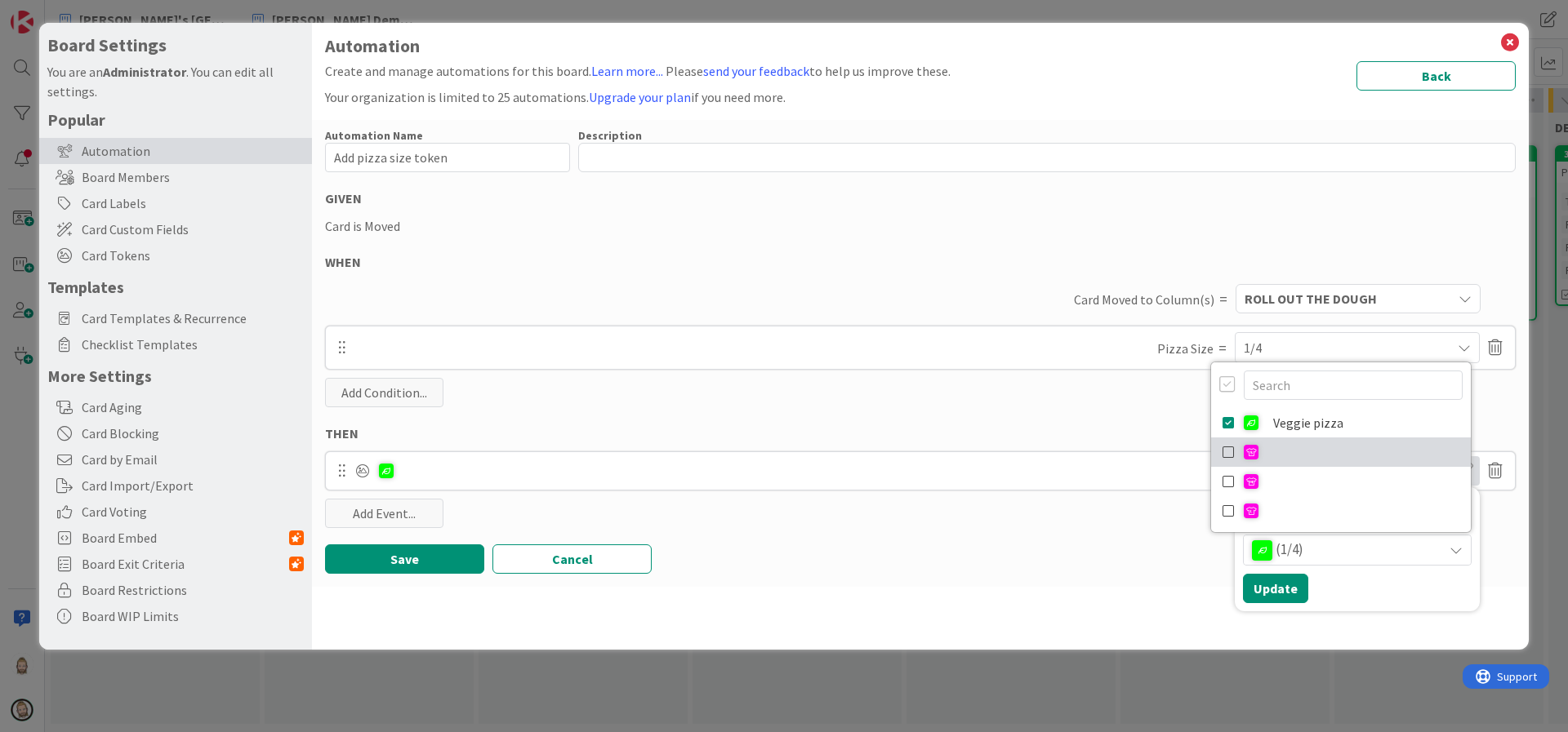
click at [1229, 452] on icon at bounding box center [1229, 452] width 13 height 24
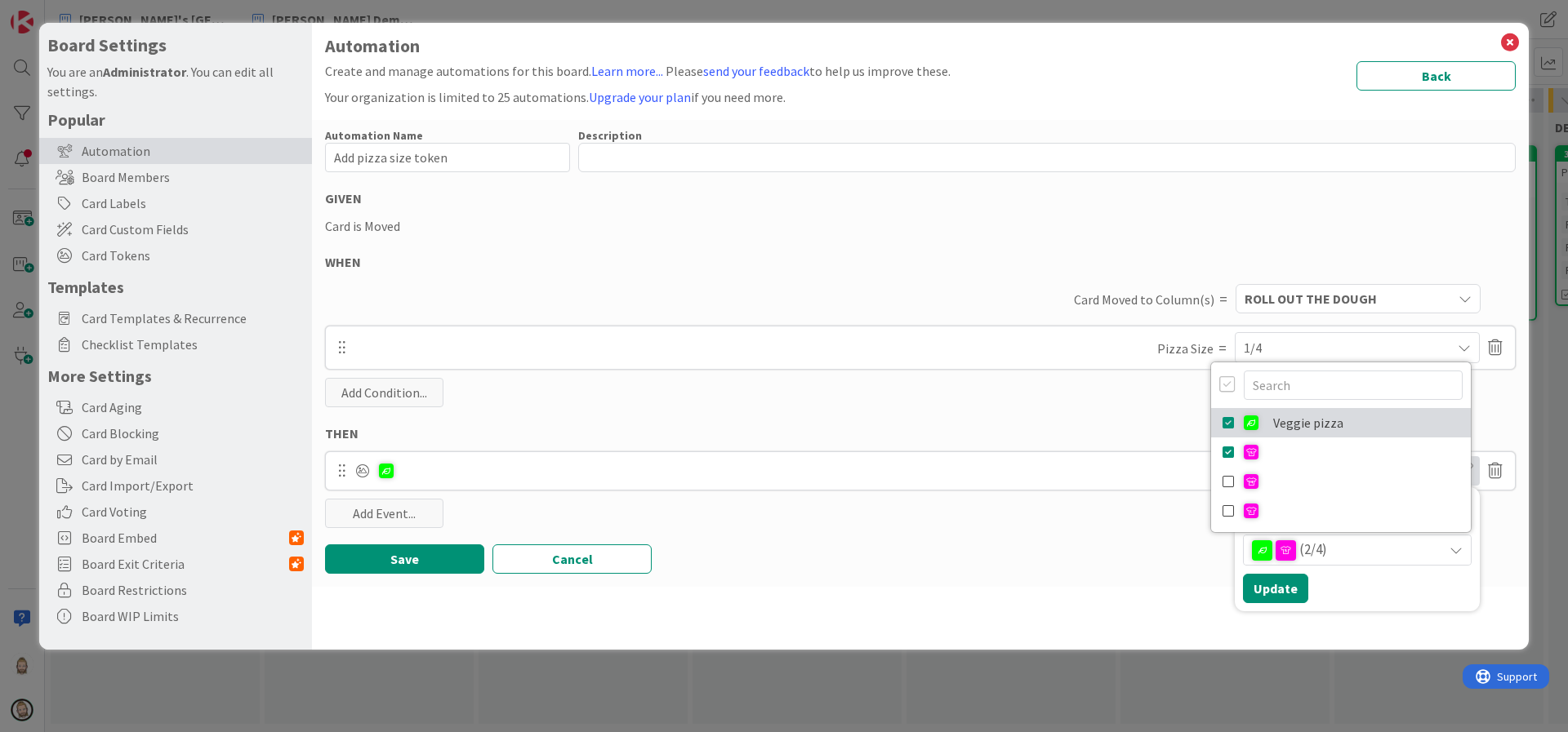
click at [1228, 420] on icon at bounding box center [1229, 423] width 13 height 24
click at [1351, 593] on div "Tokens (1/4) Veggie pizza Update" at bounding box center [1358, 562] width 245 height 84
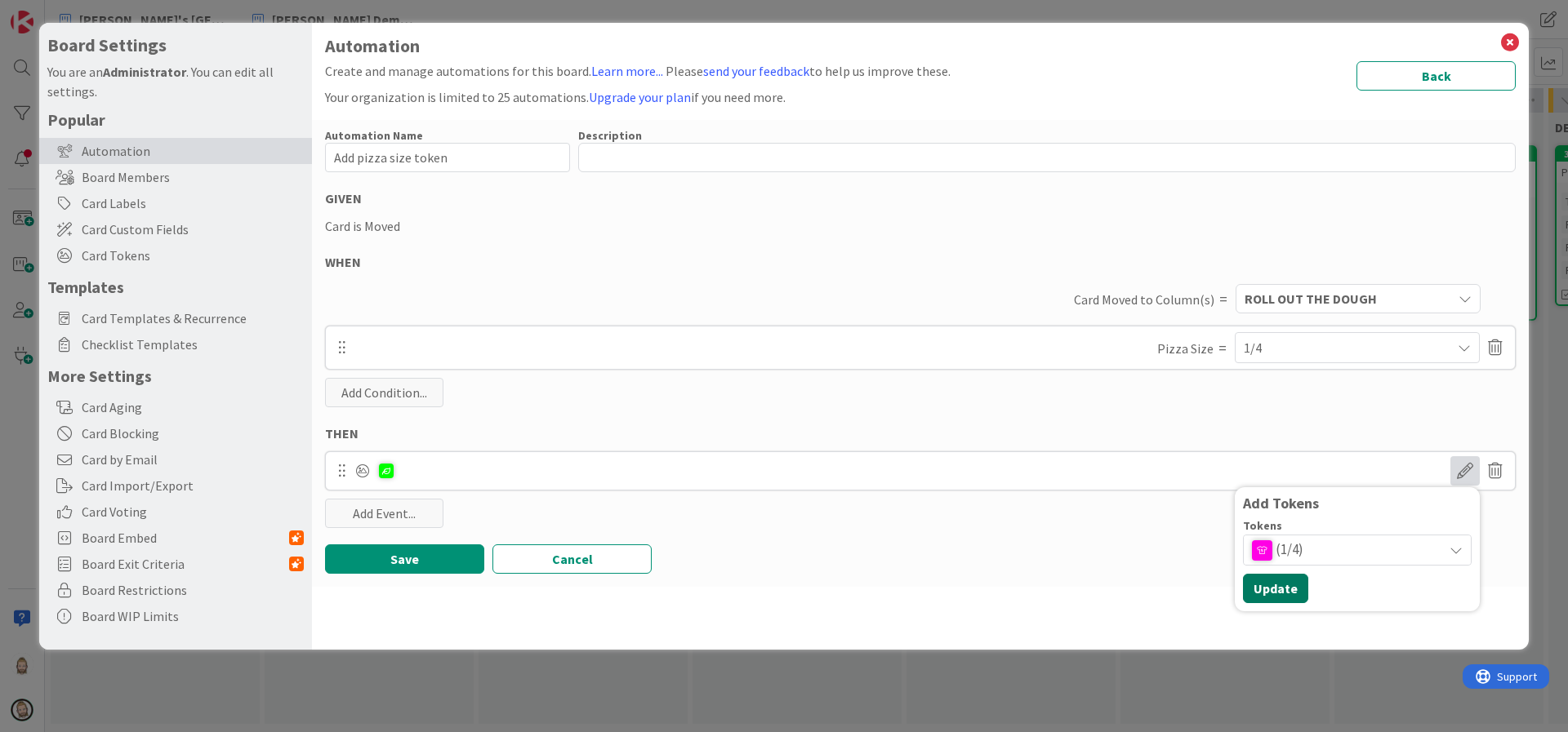
click at [1260, 583] on button "Update" at bounding box center [1275, 589] width 65 height 30
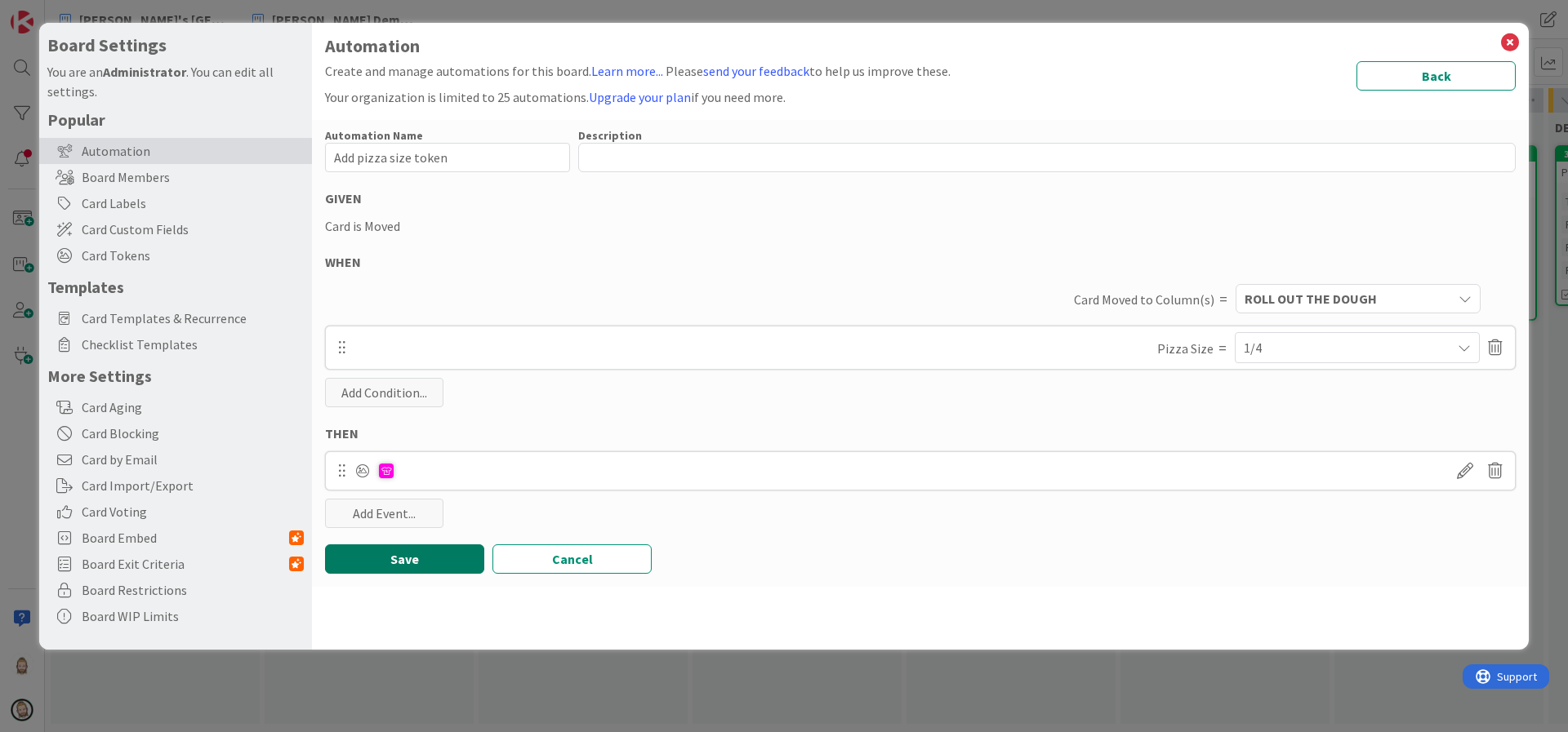
click at [410, 558] on button "Save" at bounding box center [404, 559] width 159 height 30
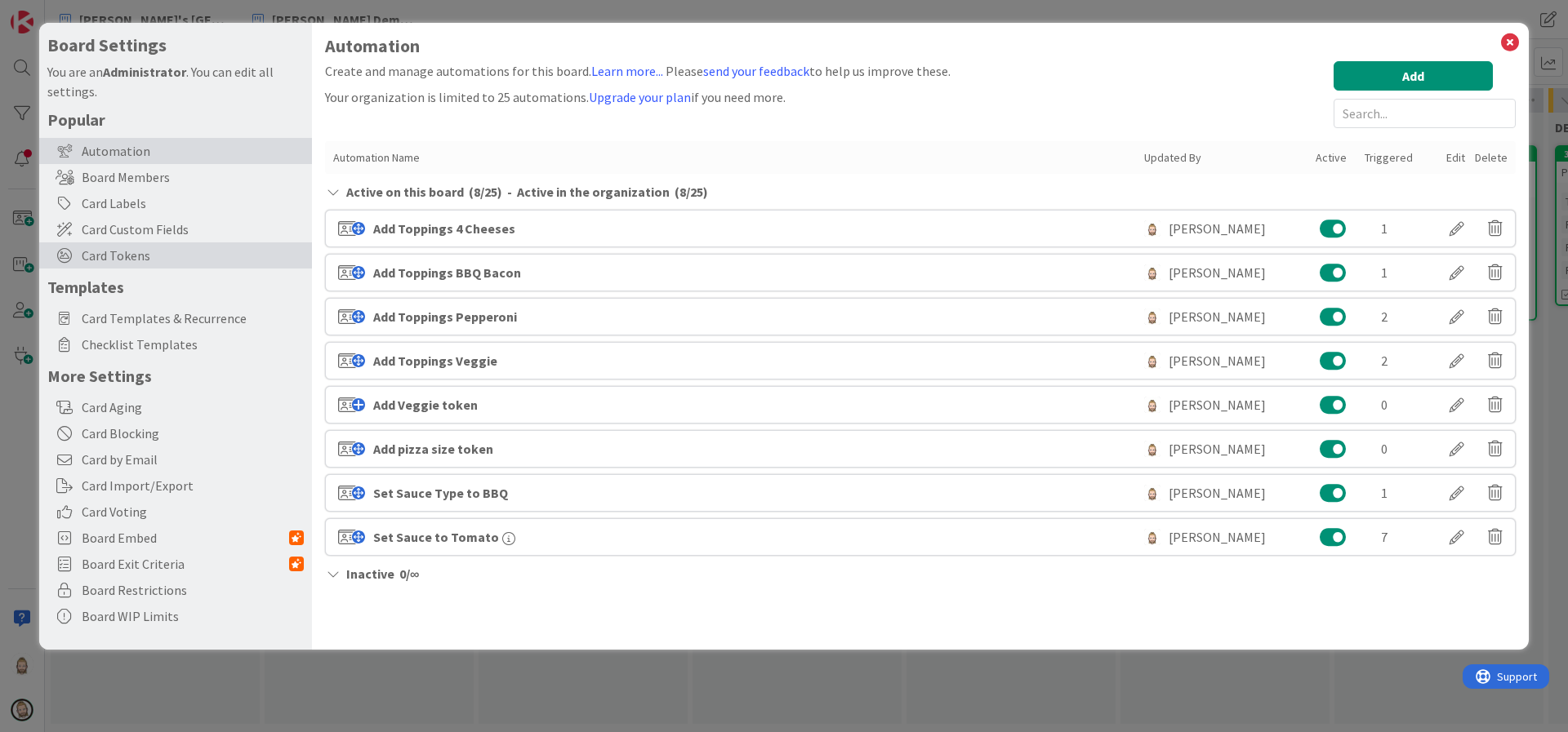
click at [116, 245] on span "Card Tokens" at bounding box center [192, 255] width 222 height 20
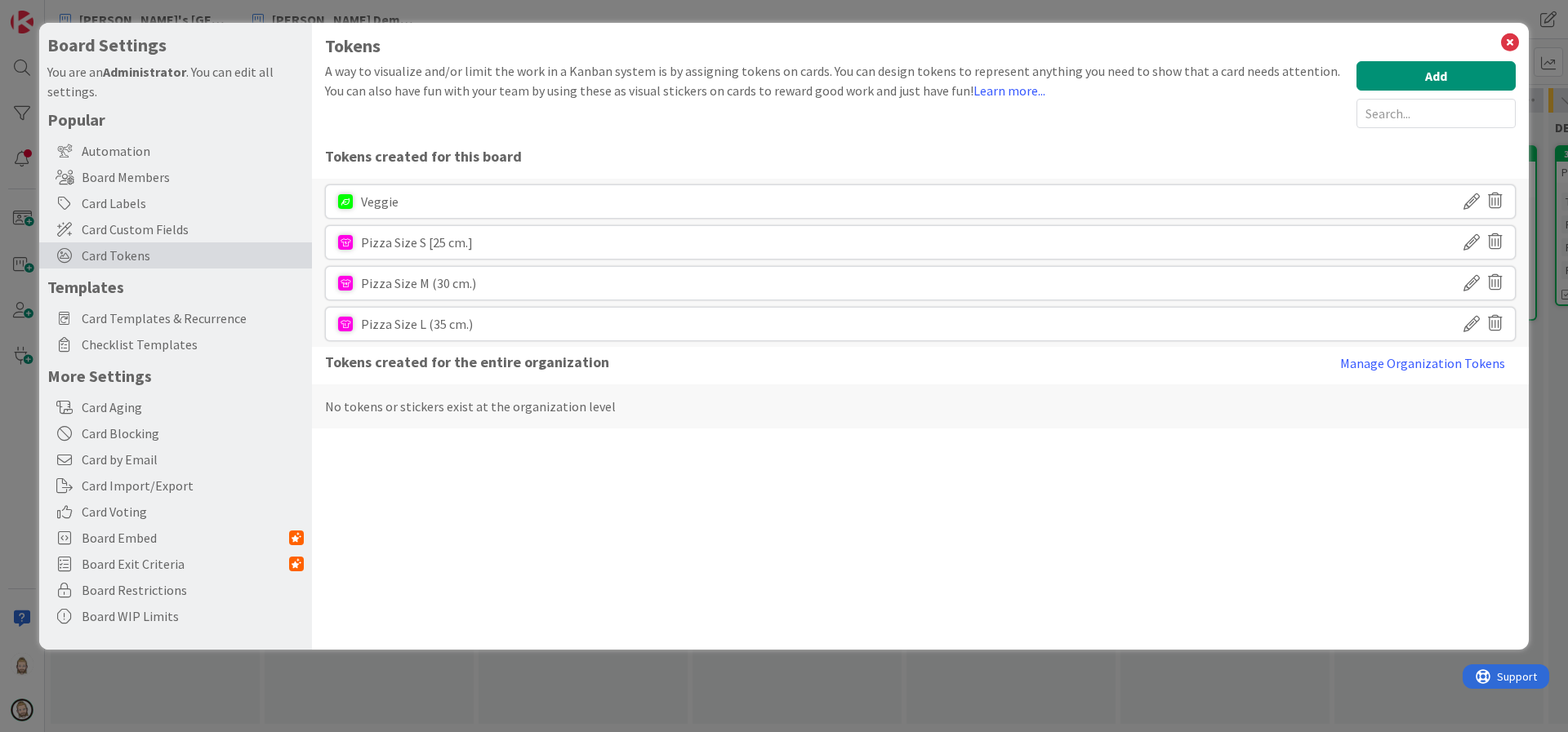
click at [1469, 240] on icon at bounding box center [1472, 242] width 17 height 28
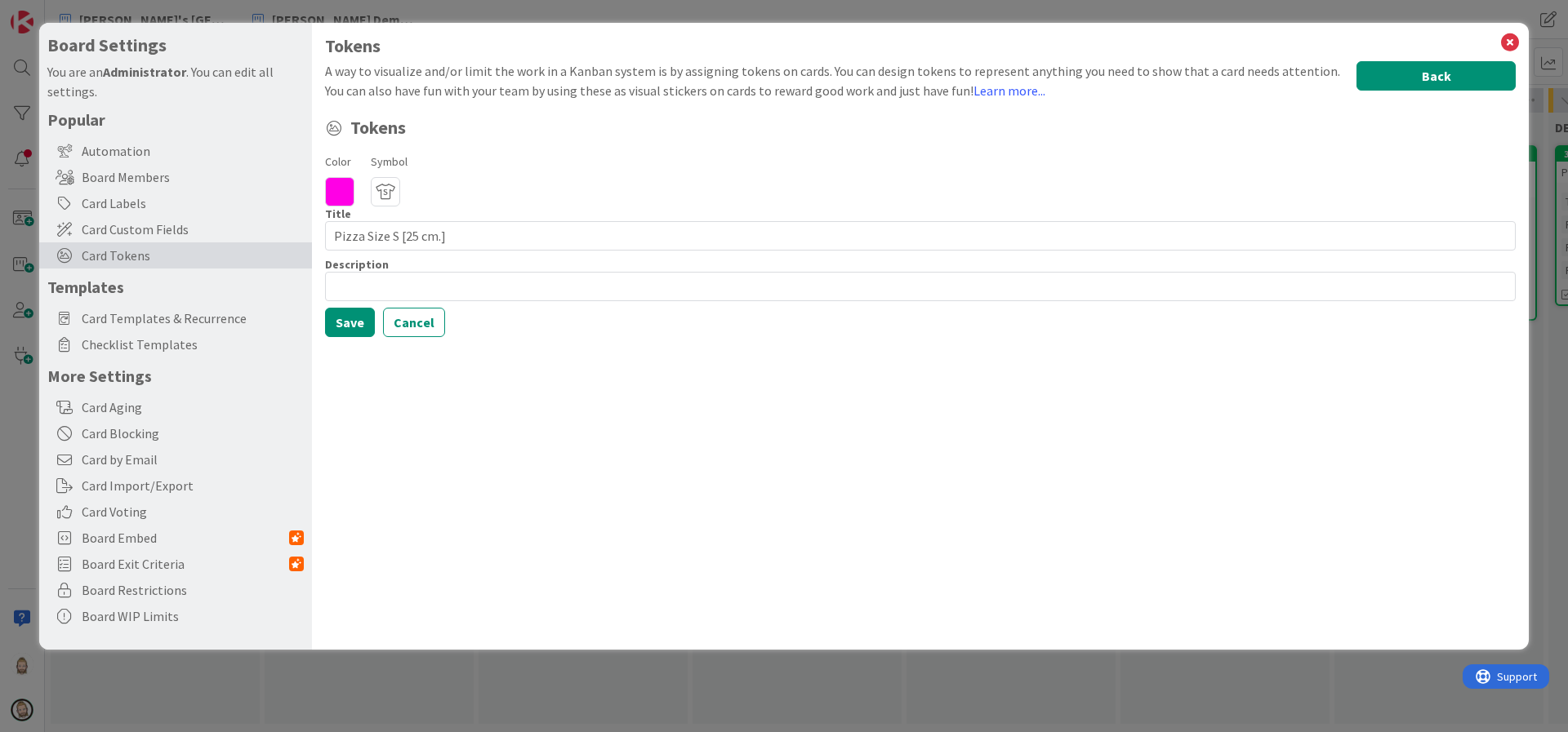
click at [1446, 79] on button "Back" at bounding box center [1436, 76] width 159 height 30
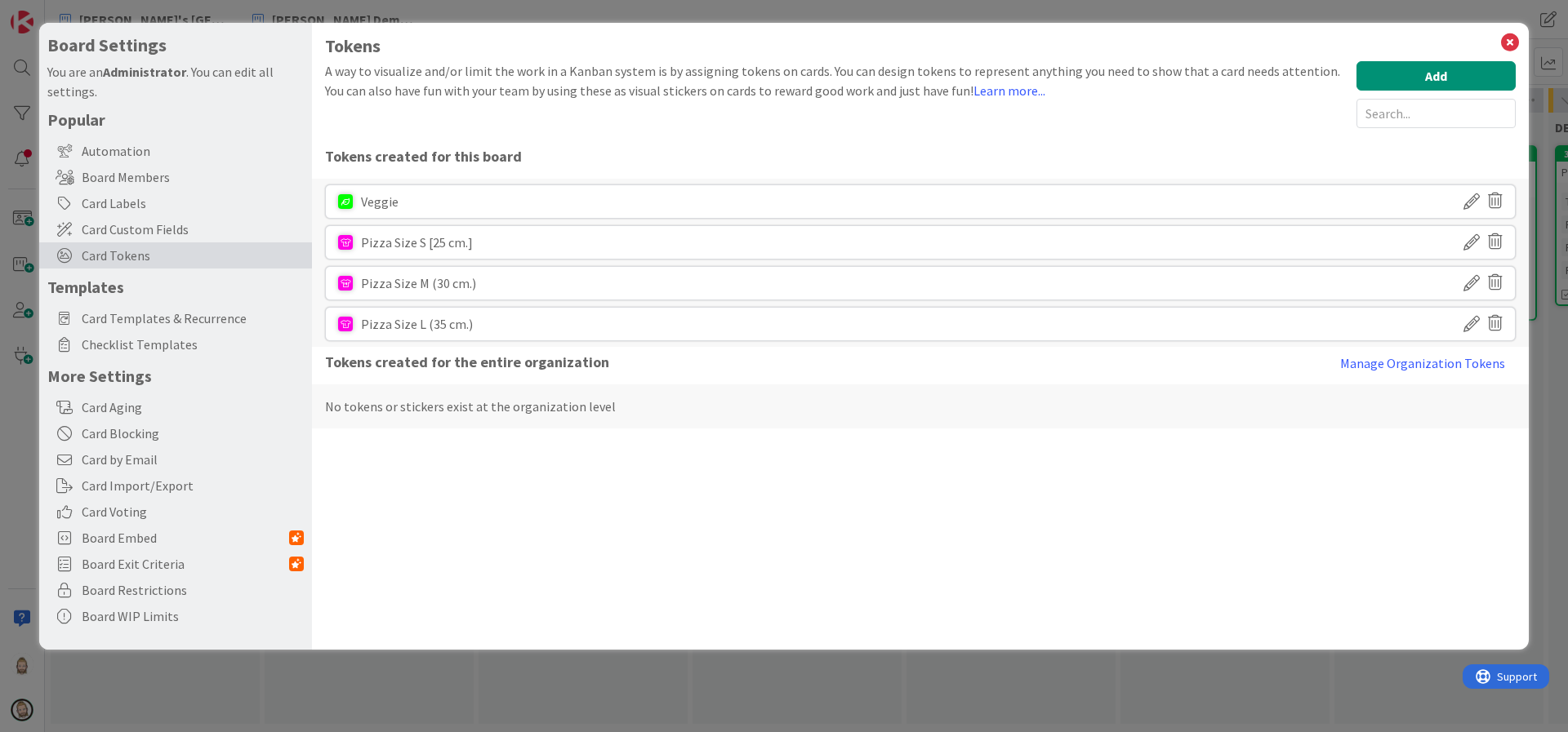
click at [1468, 197] on icon at bounding box center [1472, 202] width 17 height 28
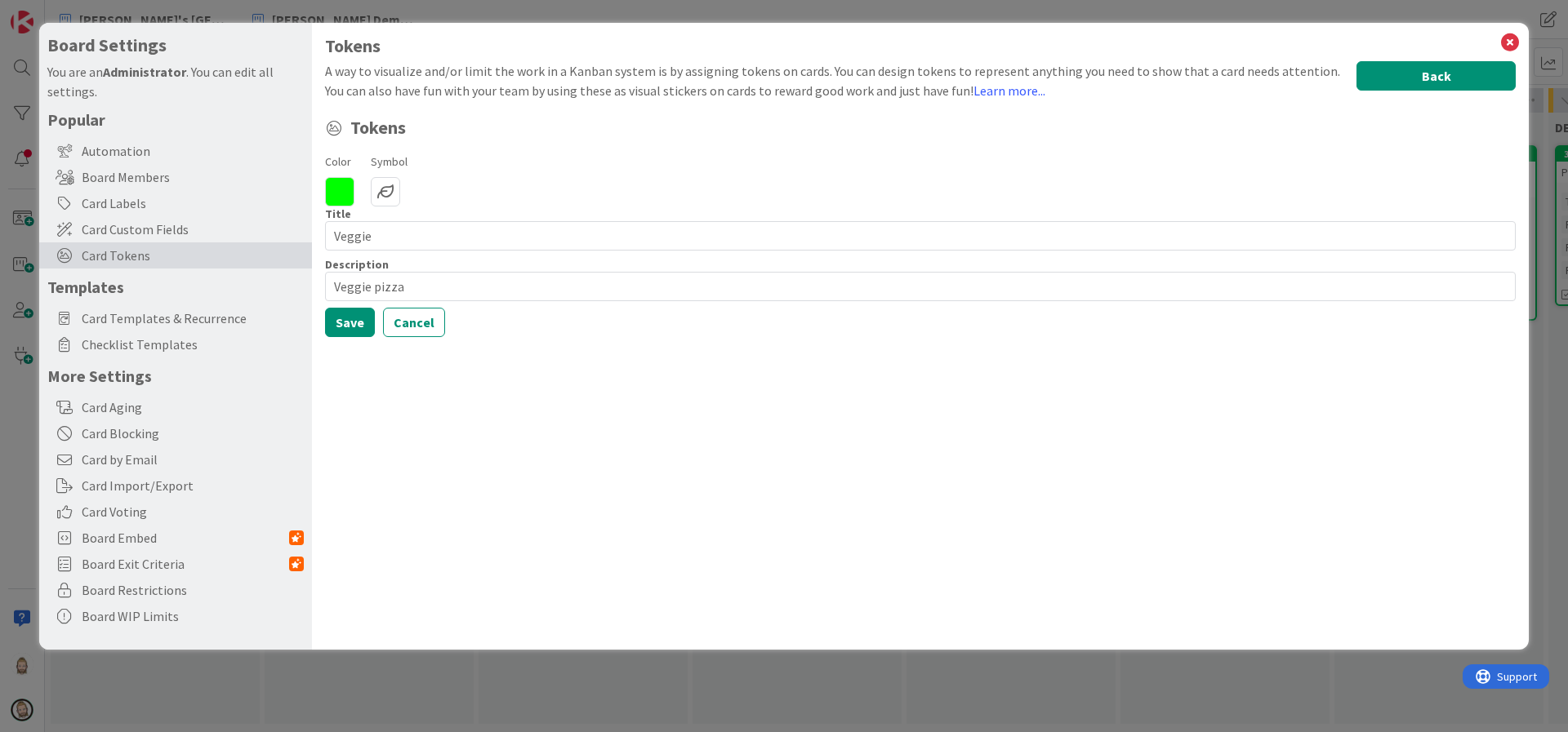
click at [1403, 69] on button "Back" at bounding box center [1436, 76] width 159 height 30
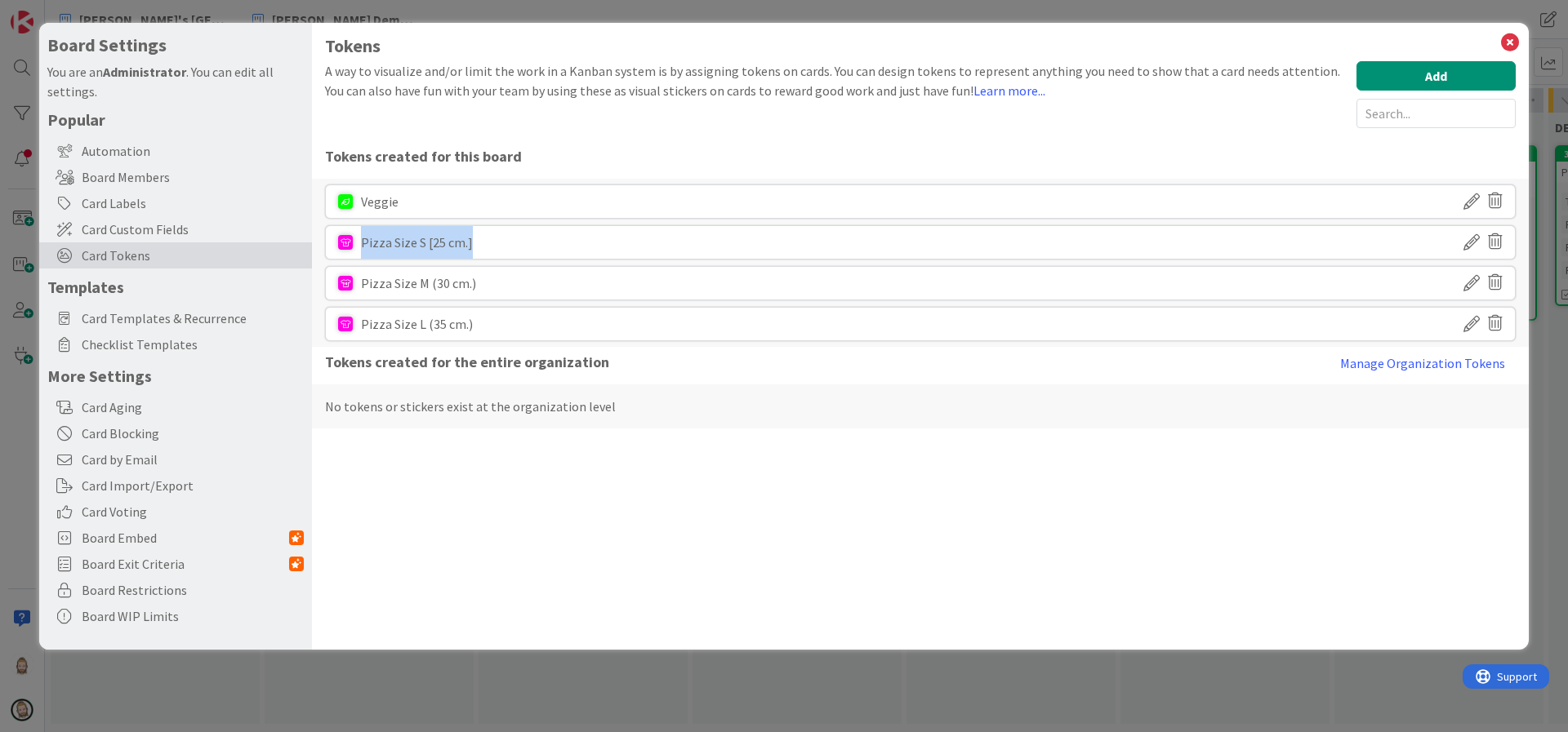
drag, startPoint x: 515, startPoint y: 242, endPoint x: 358, endPoint y: 244, distance: 157.0
click at [358, 244] on div "Pizza Size S [25 cm.]" at bounding box center [920, 242] width 1191 height 34
copy div "Pizza Size S [25 cm.]"
click at [1473, 234] on icon at bounding box center [1472, 242] width 17 height 28
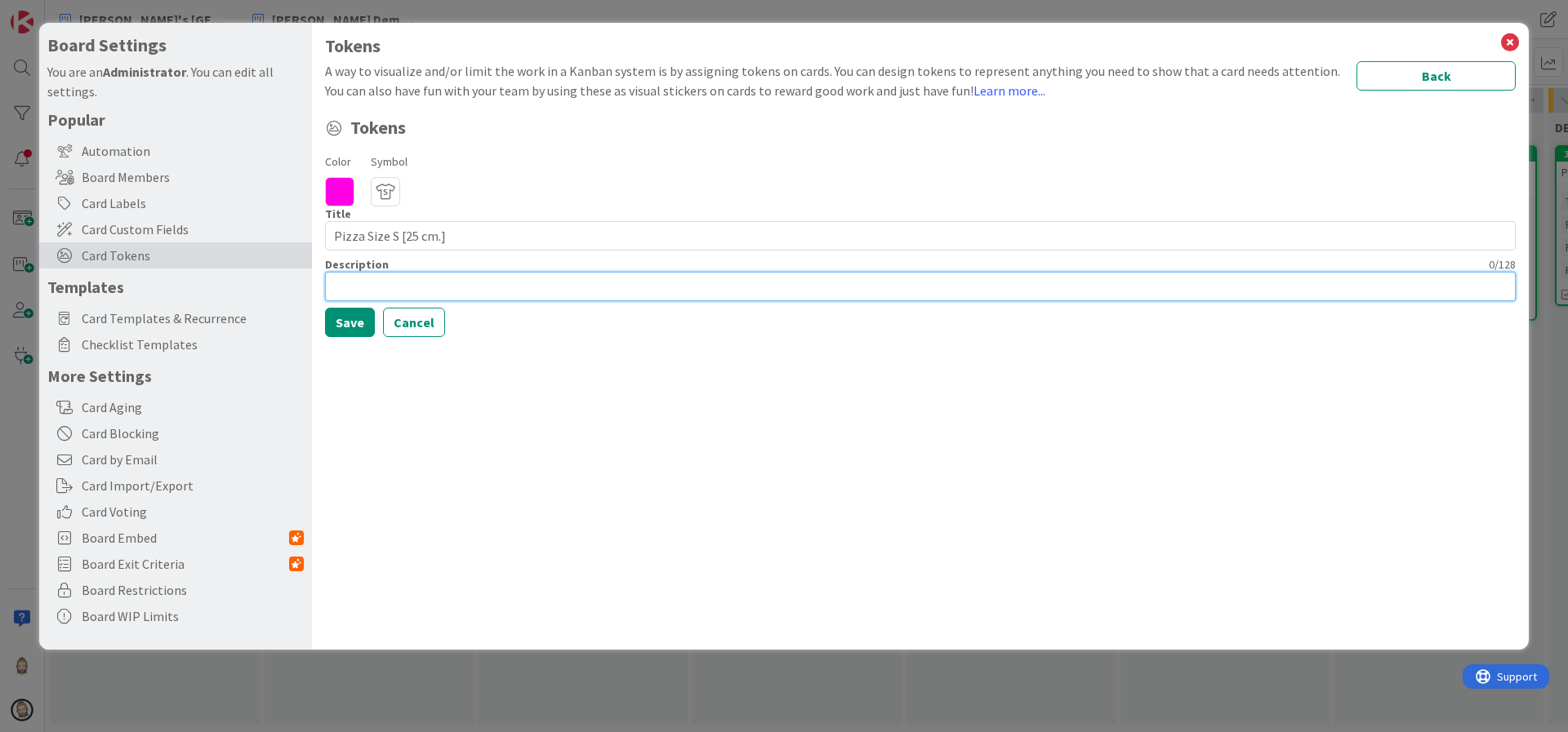
click at [602, 294] on input at bounding box center [920, 287] width 1191 height 30
paste input "Pizza Size S [25 cm.]"
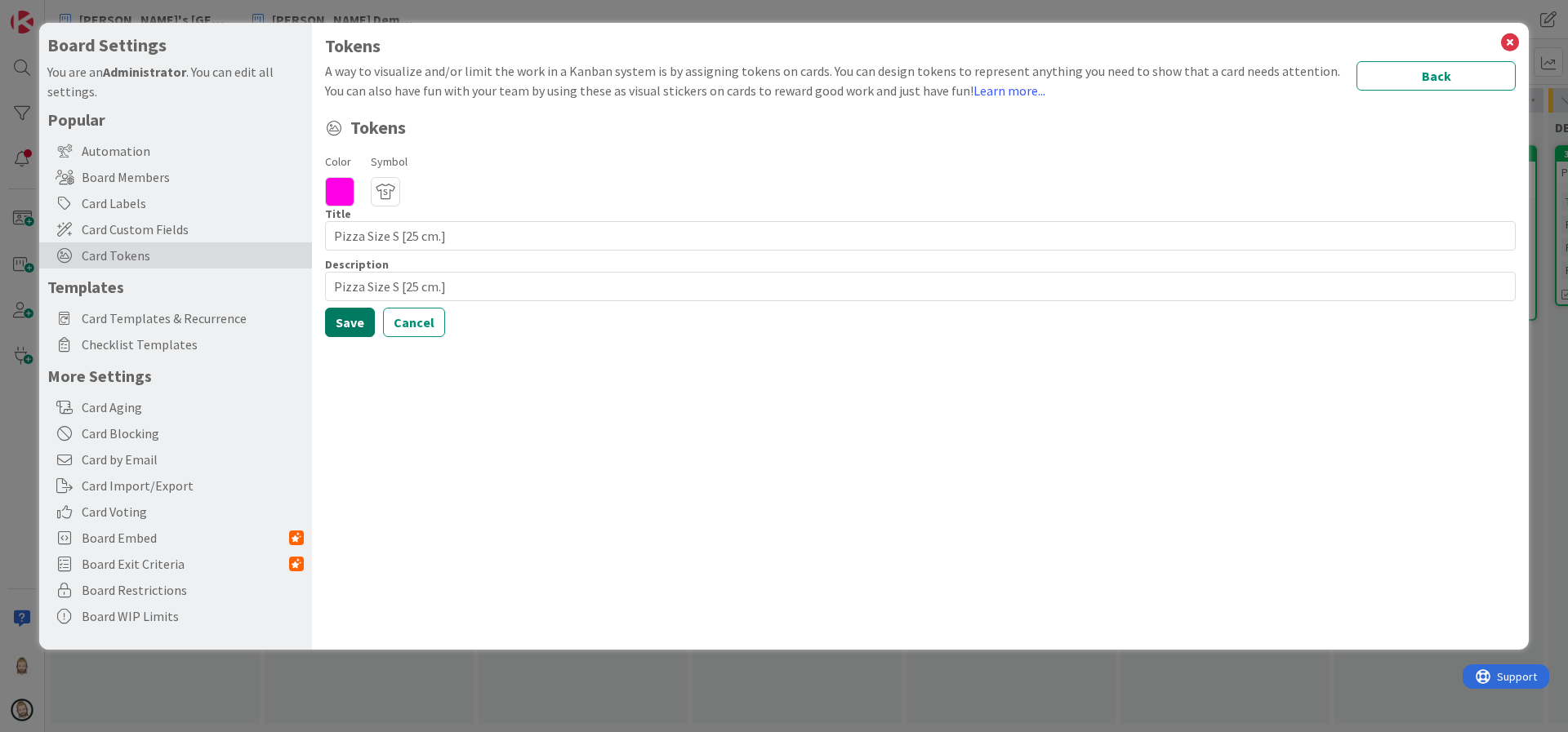
click at [343, 320] on button "Save" at bounding box center [350, 322] width 50 height 30
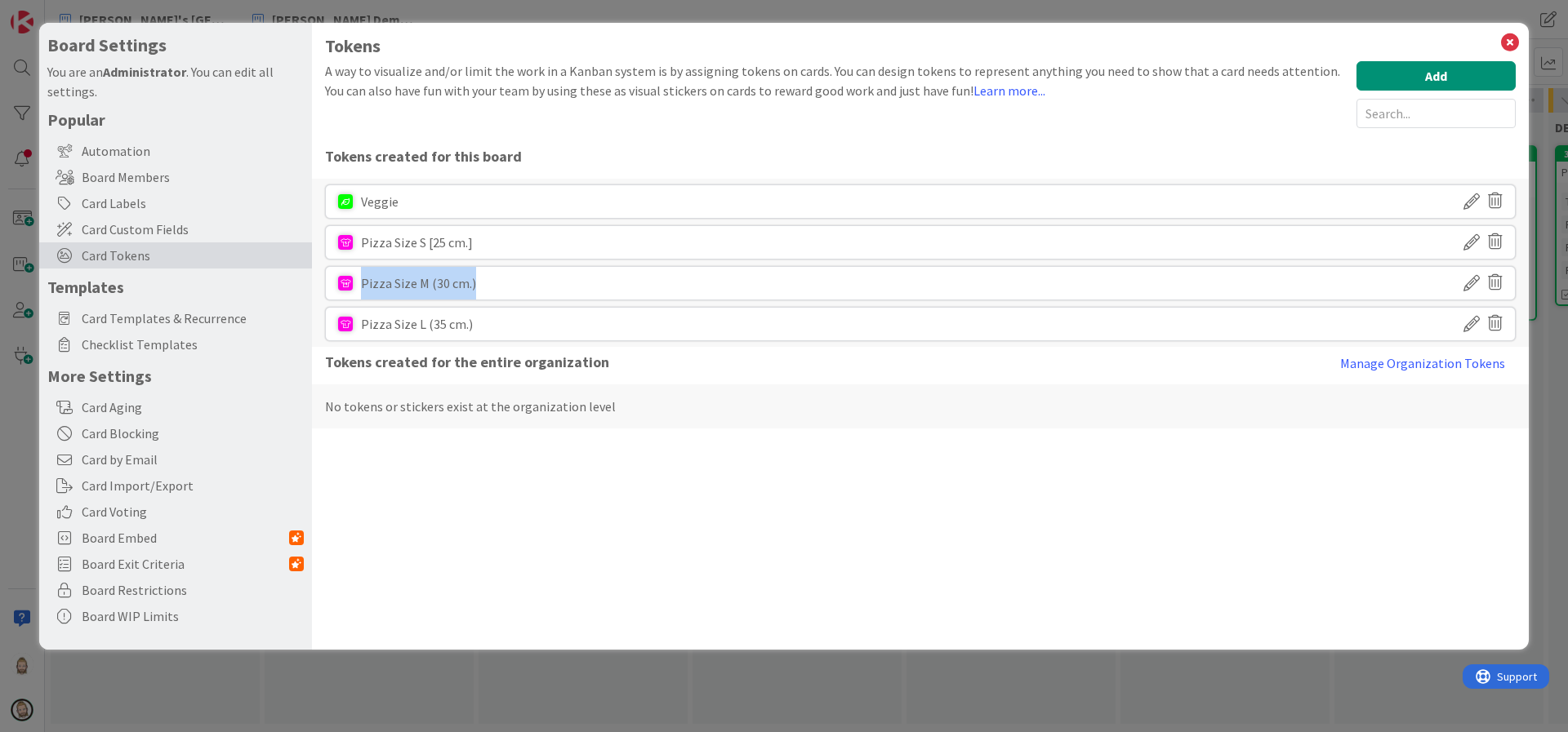
drag, startPoint x: 470, startPoint y: 282, endPoint x: 359, endPoint y: 284, distance: 111.0
click at [359, 284] on div "Pizza Size M (30 cm.)" at bounding box center [920, 282] width 1191 height 34
copy div "Pizza Size M (30 cm.)"
click at [1475, 276] on icon at bounding box center [1472, 283] width 17 height 28
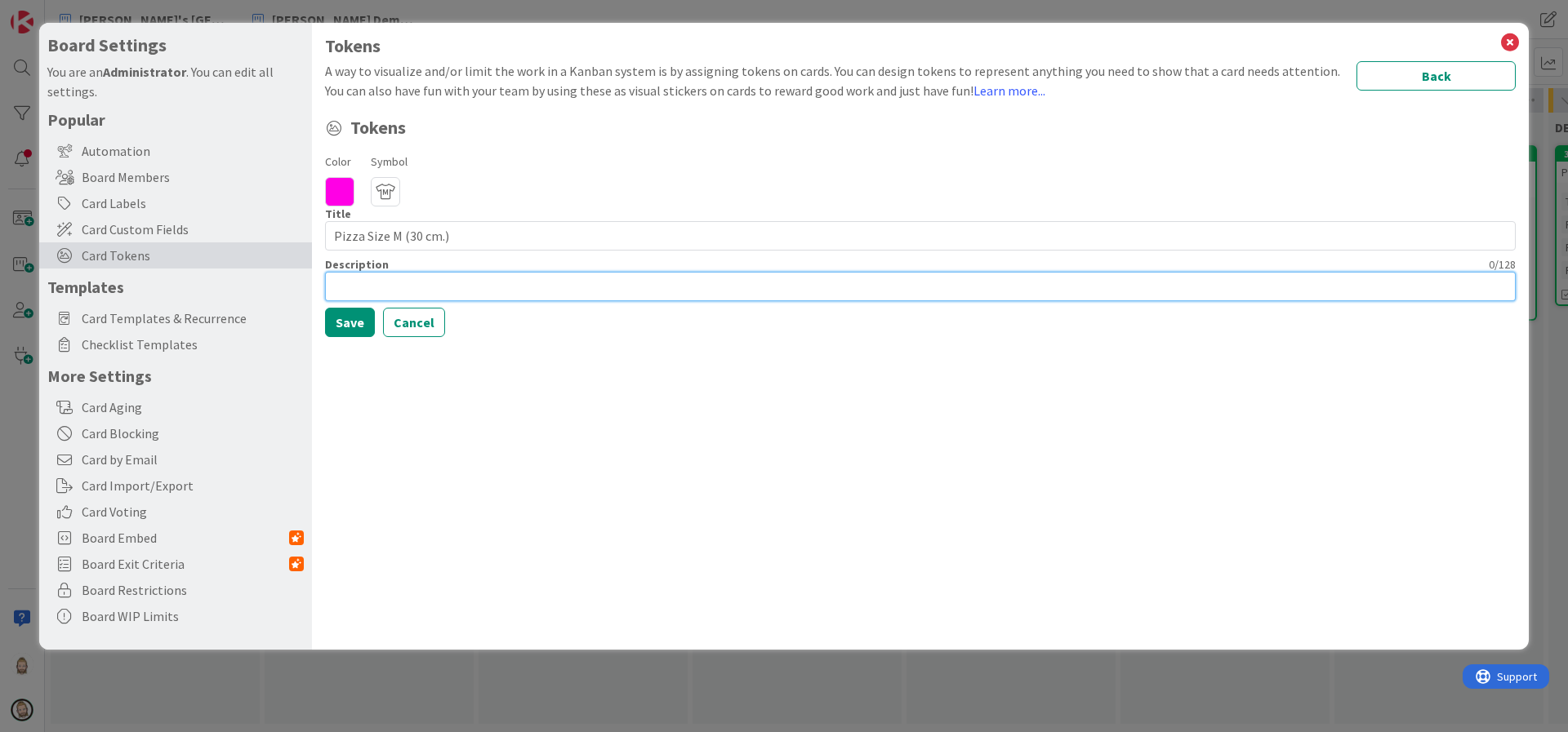
click at [428, 284] on input at bounding box center [920, 287] width 1191 height 30
paste input "Pizza Size M (30 cm.)"
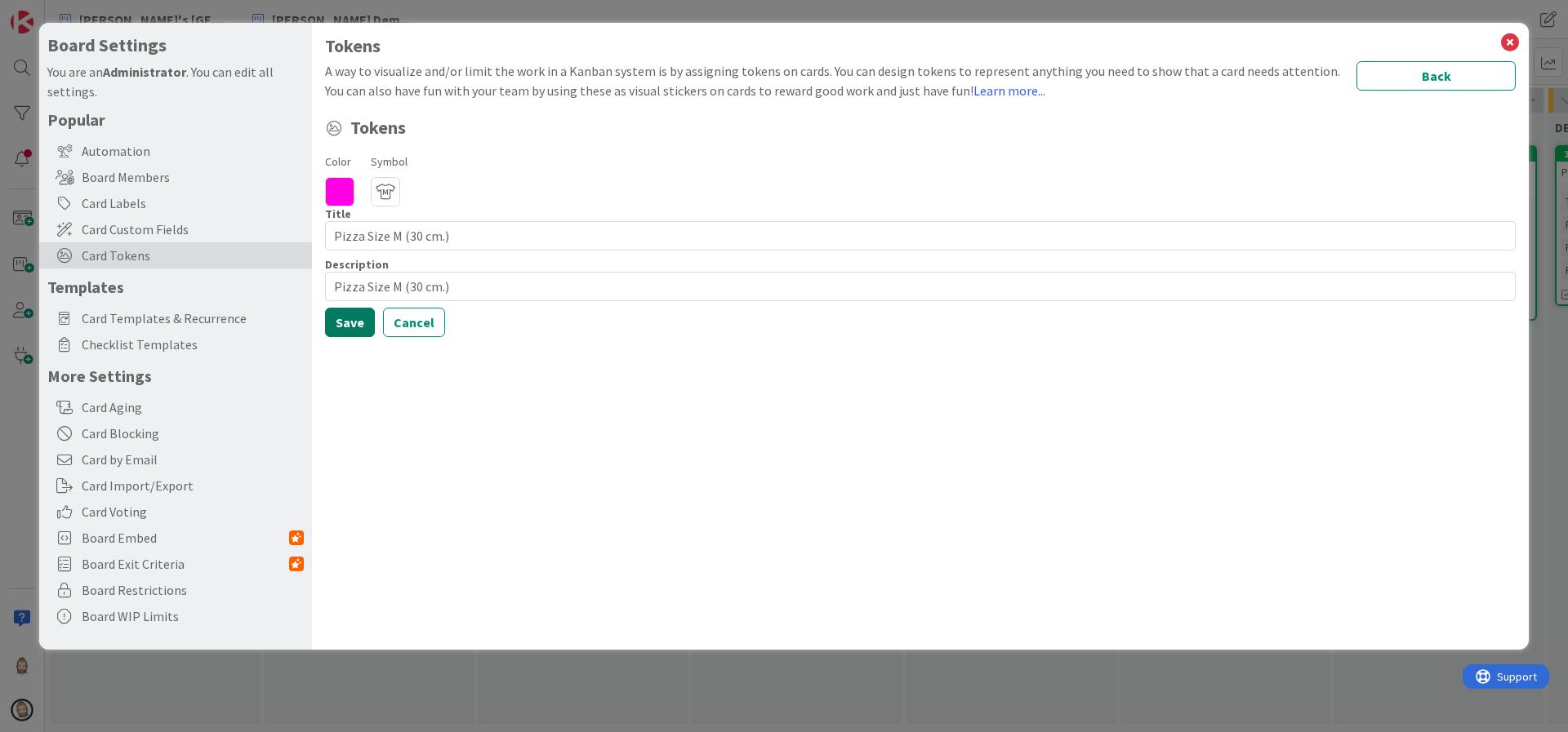
click at [360, 321] on button "Save" at bounding box center [350, 322] width 50 height 30
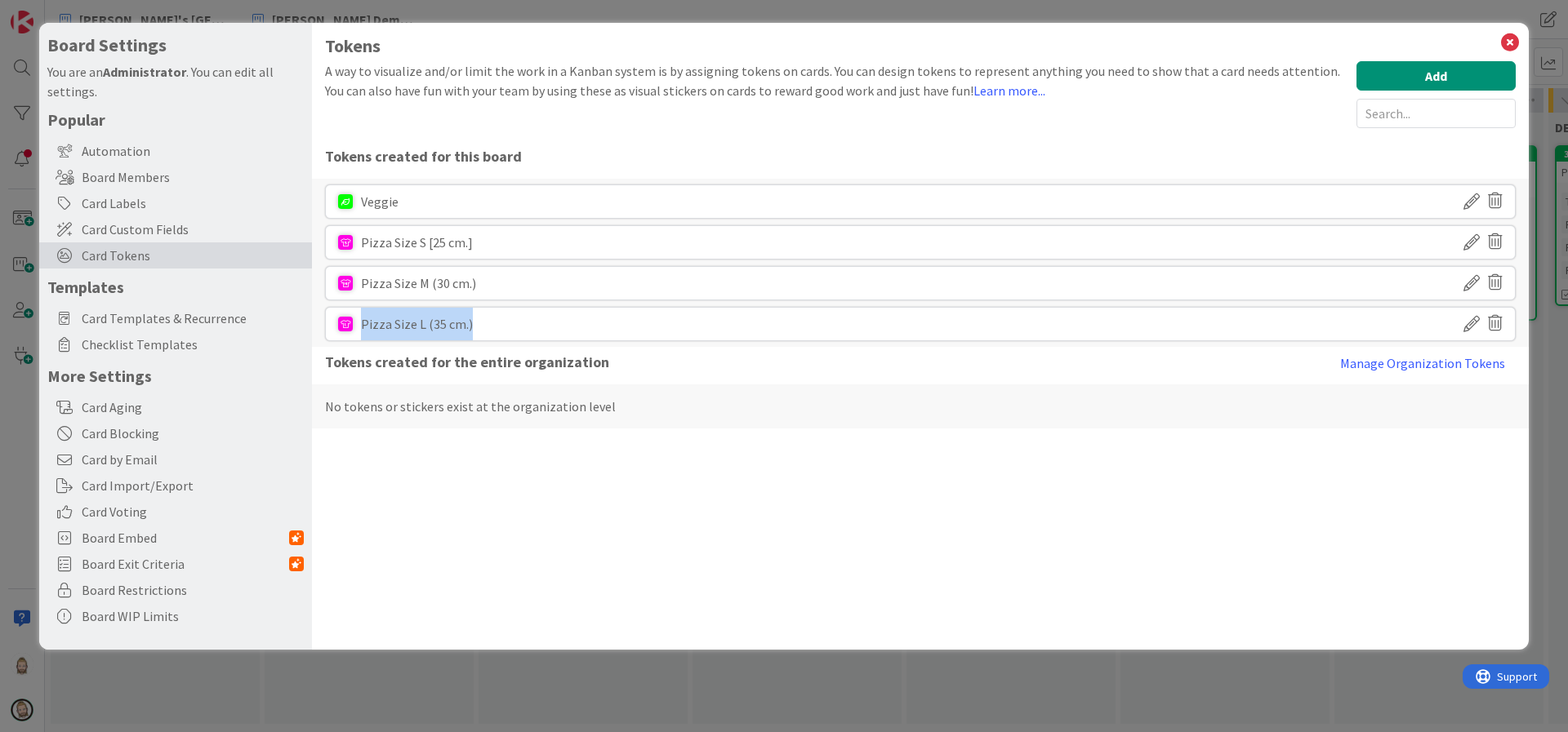
drag, startPoint x: 362, startPoint y: 326, endPoint x: 509, endPoint y: 325, distance: 147.0
click at [509, 325] on div "Pizza Size L (35 cm.)" at bounding box center [920, 323] width 1191 height 34
copy div "Pizza Size L (35 cm.)"
click at [1466, 320] on icon at bounding box center [1472, 324] width 17 height 28
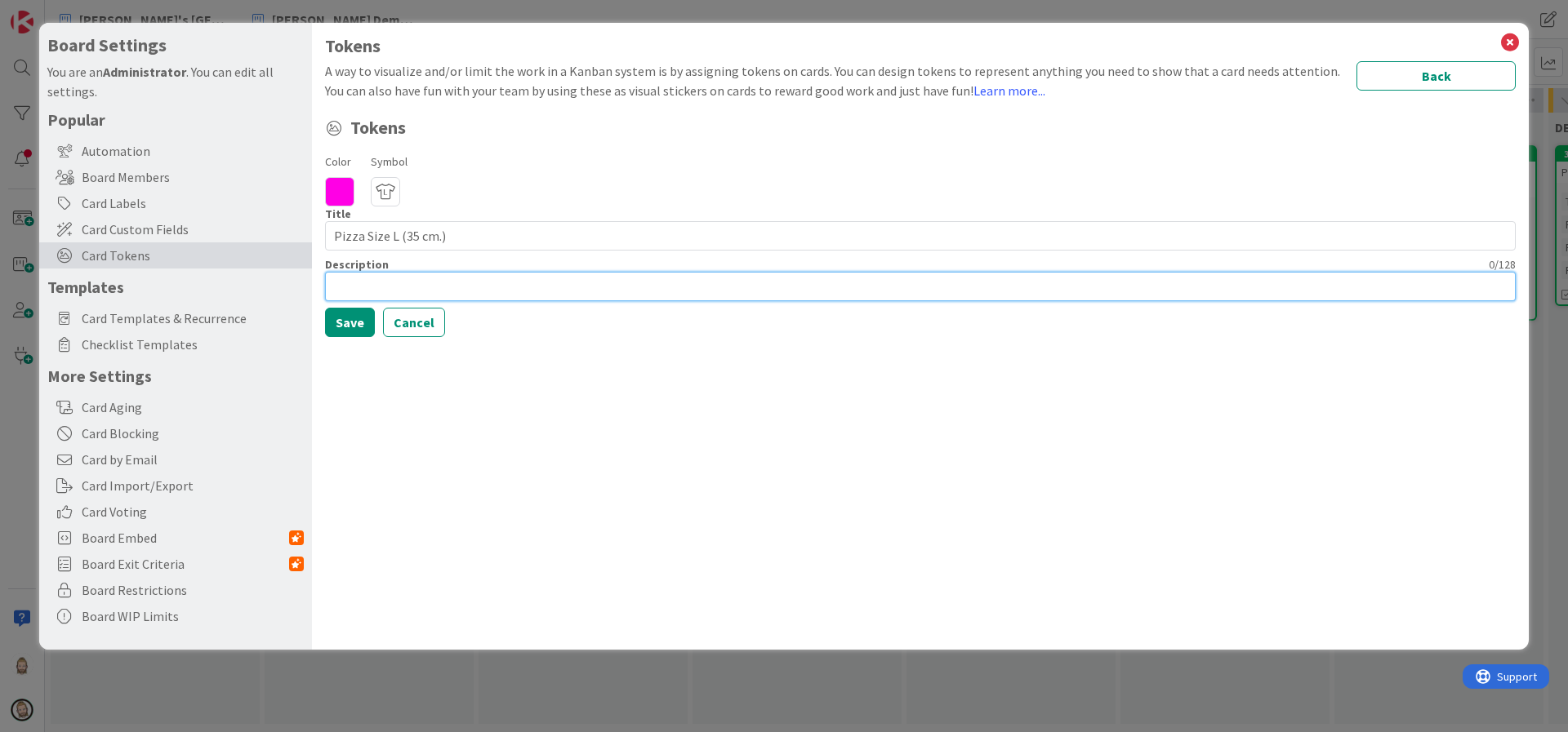
click at [490, 284] on input at bounding box center [920, 287] width 1191 height 30
paste input "Pizza Size L (35 cm.)"
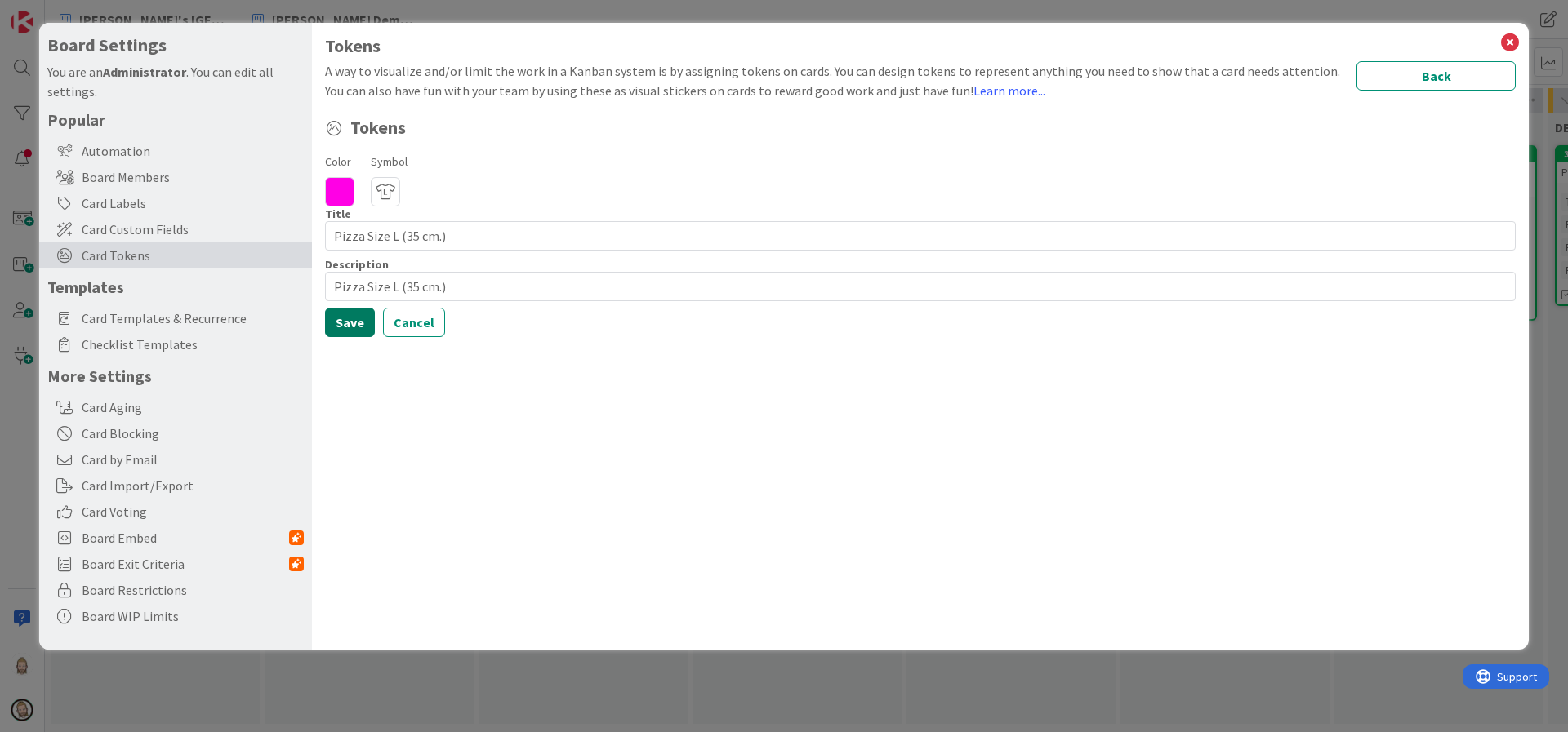
click at [353, 326] on button "Save" at bounding box center [350, 322] width 50 height 30
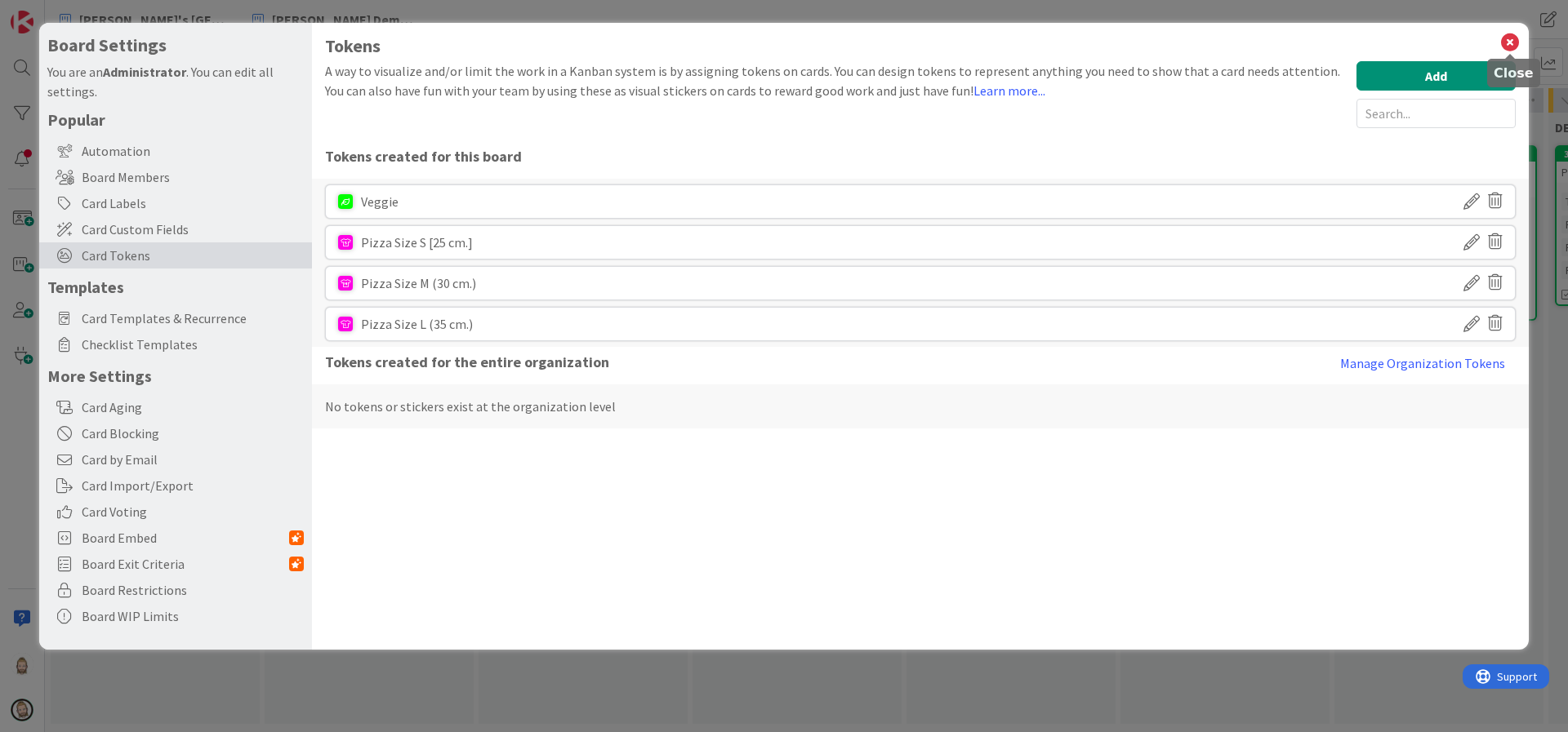
click at [1509, 35] on icon at bounding box center [1509, 42] width 21 height 23
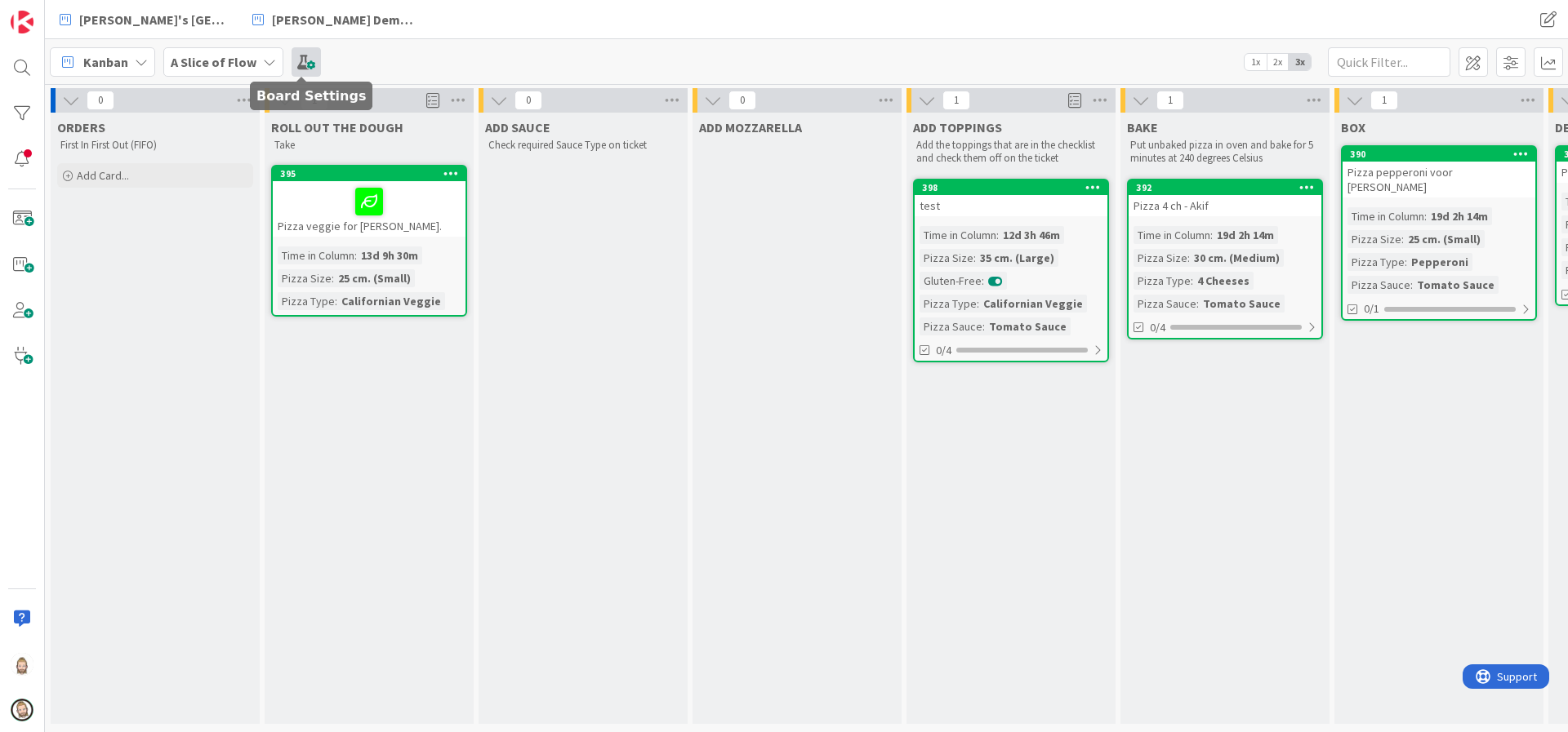
click at [310, 59] on span at bounding box center [307, 62] width 30 height 30
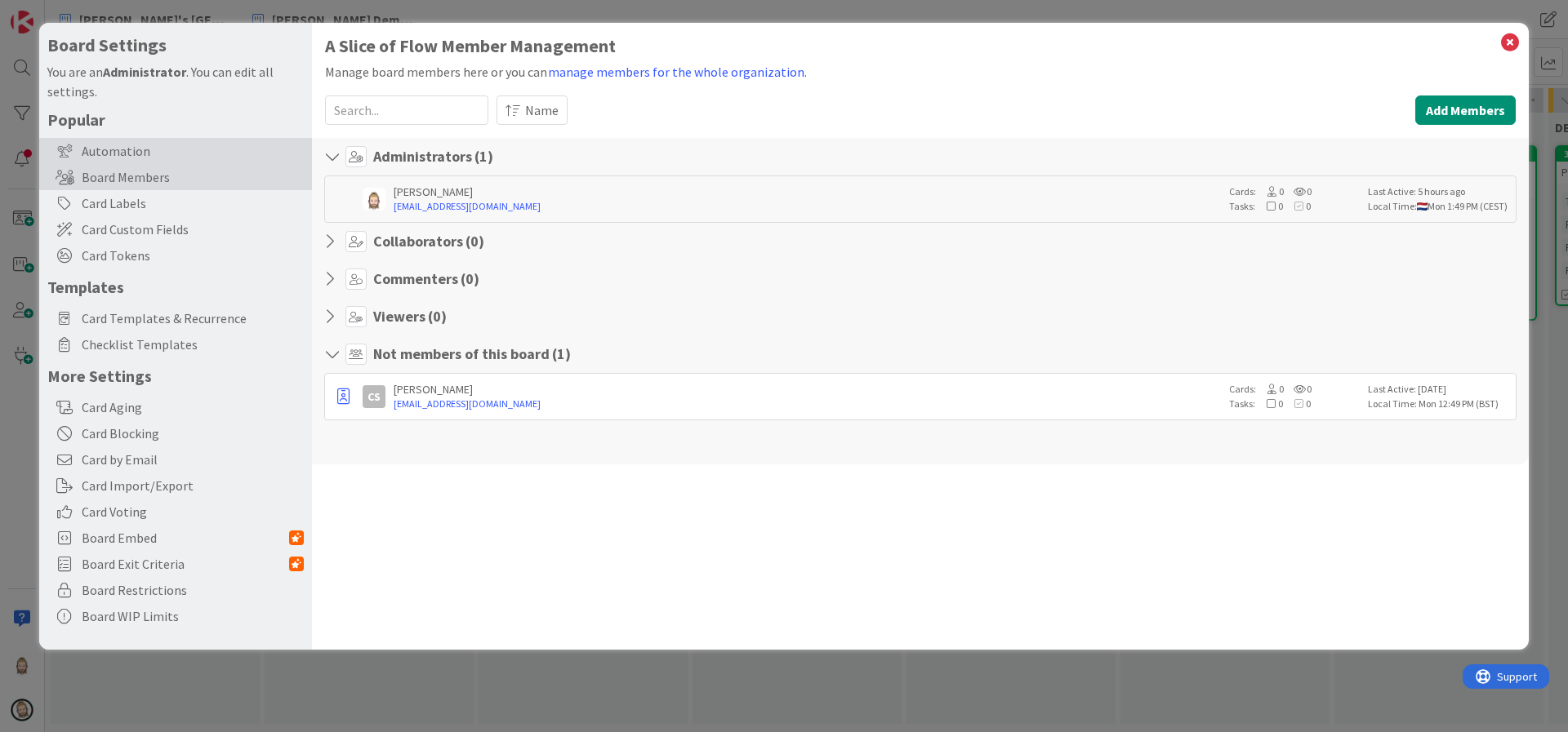
click at [125, 152] on div "Automation" at bounding box center [175, 150] width 272 height 26
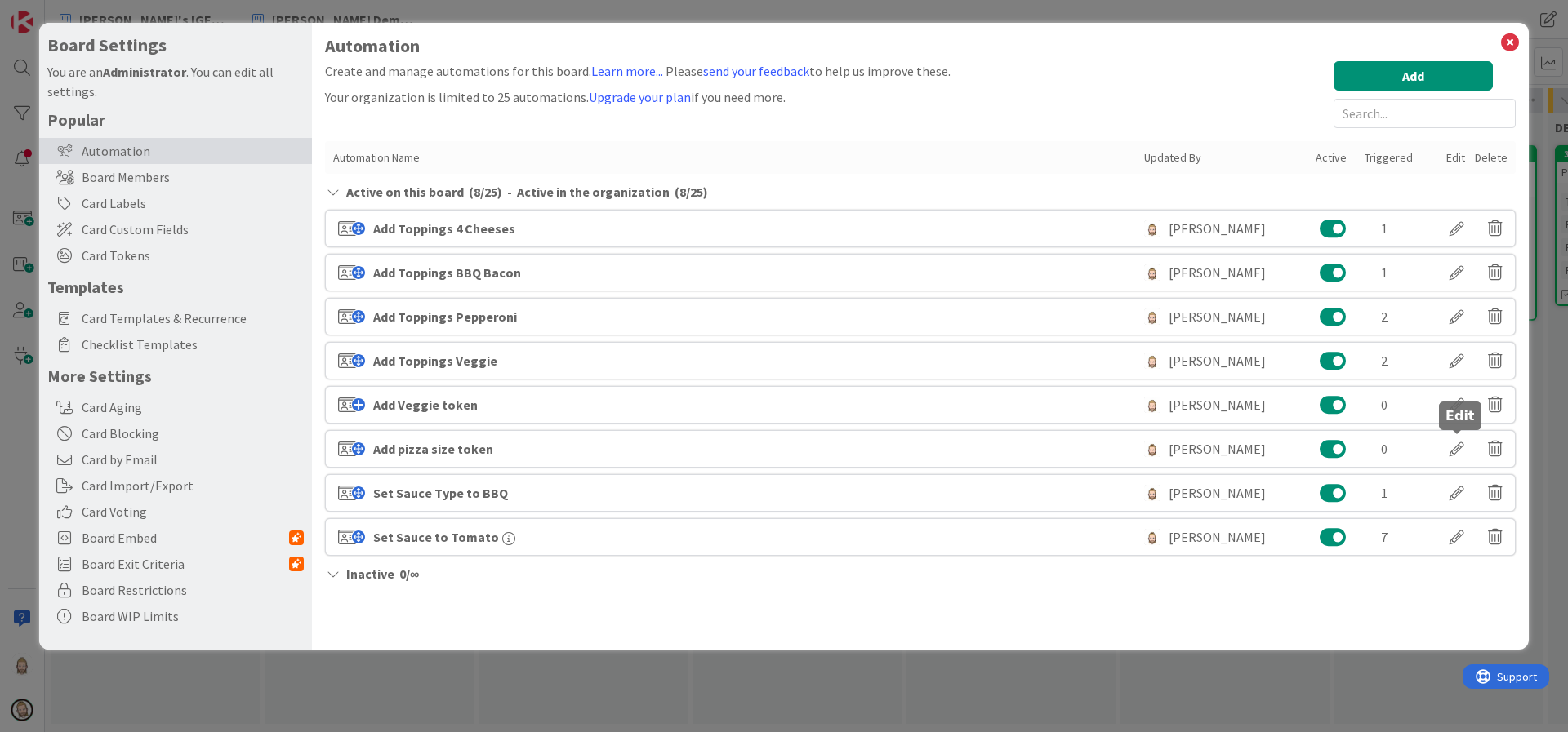
click at [1454, 438] on div at bounding box center [1456, 449] width 46 height 28
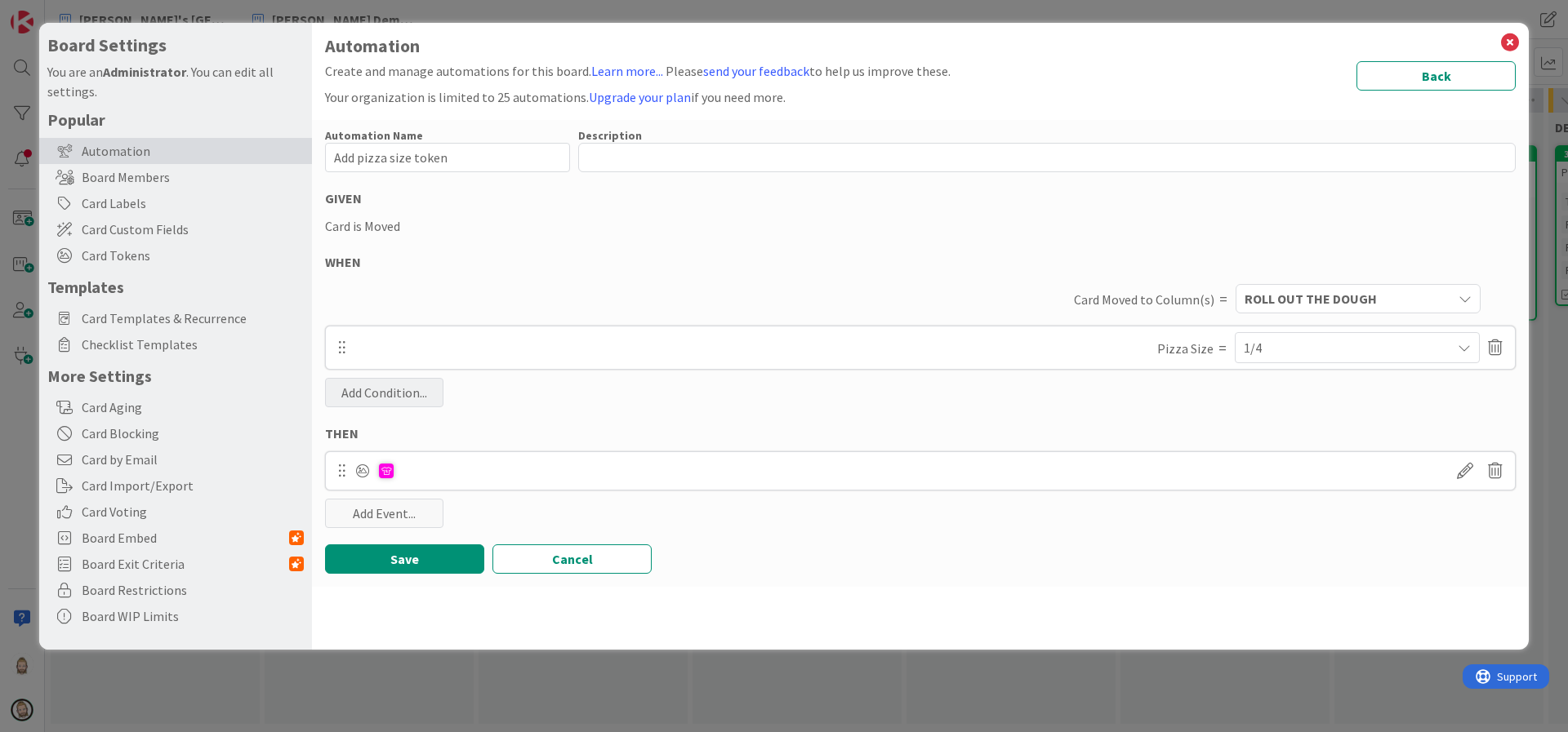
click at [414, 392] on div "Add Condition..." at bounding box center [384, 393] width 118 height 30
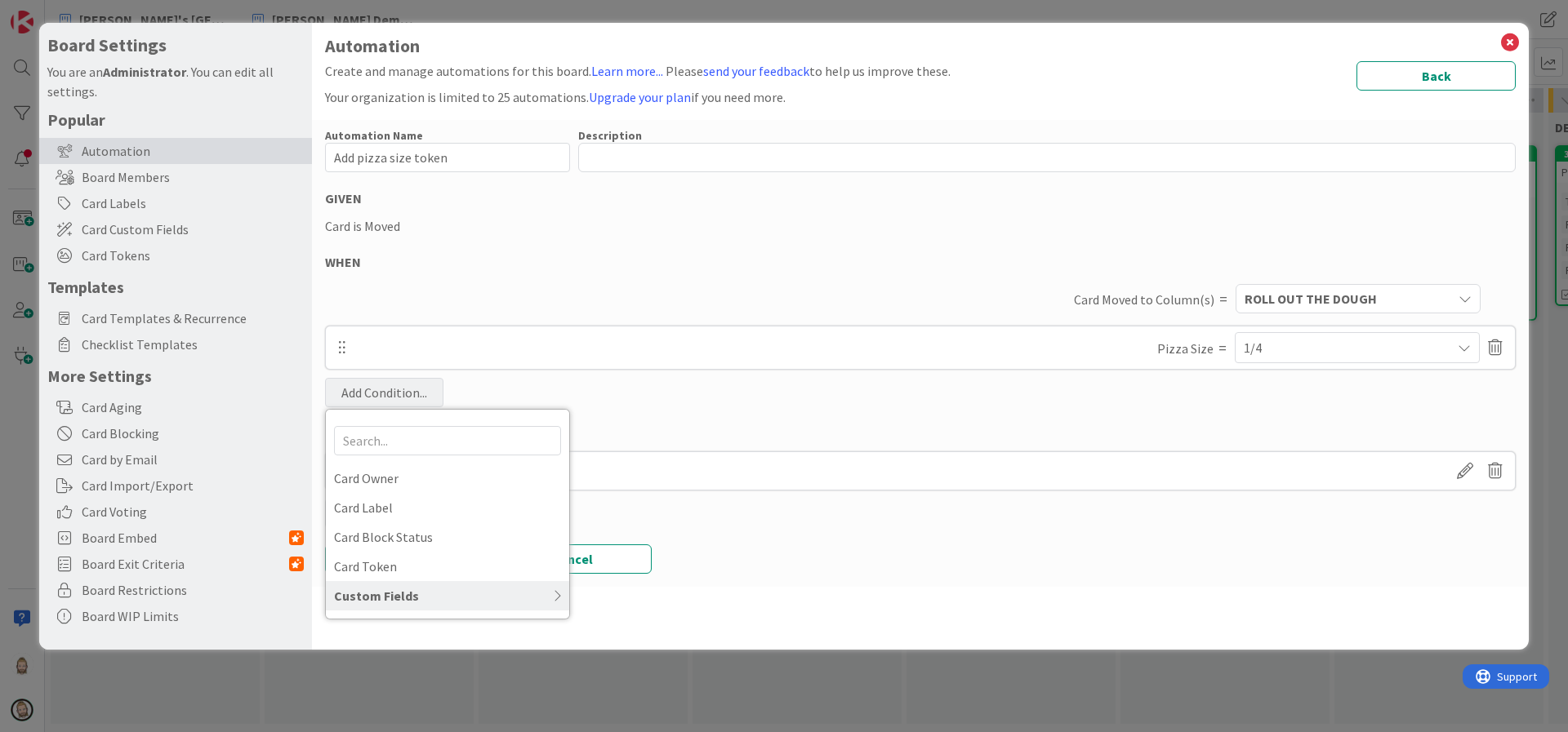
click at [426, 587] on div "Custom Fields" at bounding box center [448, 596] width 244 height 30
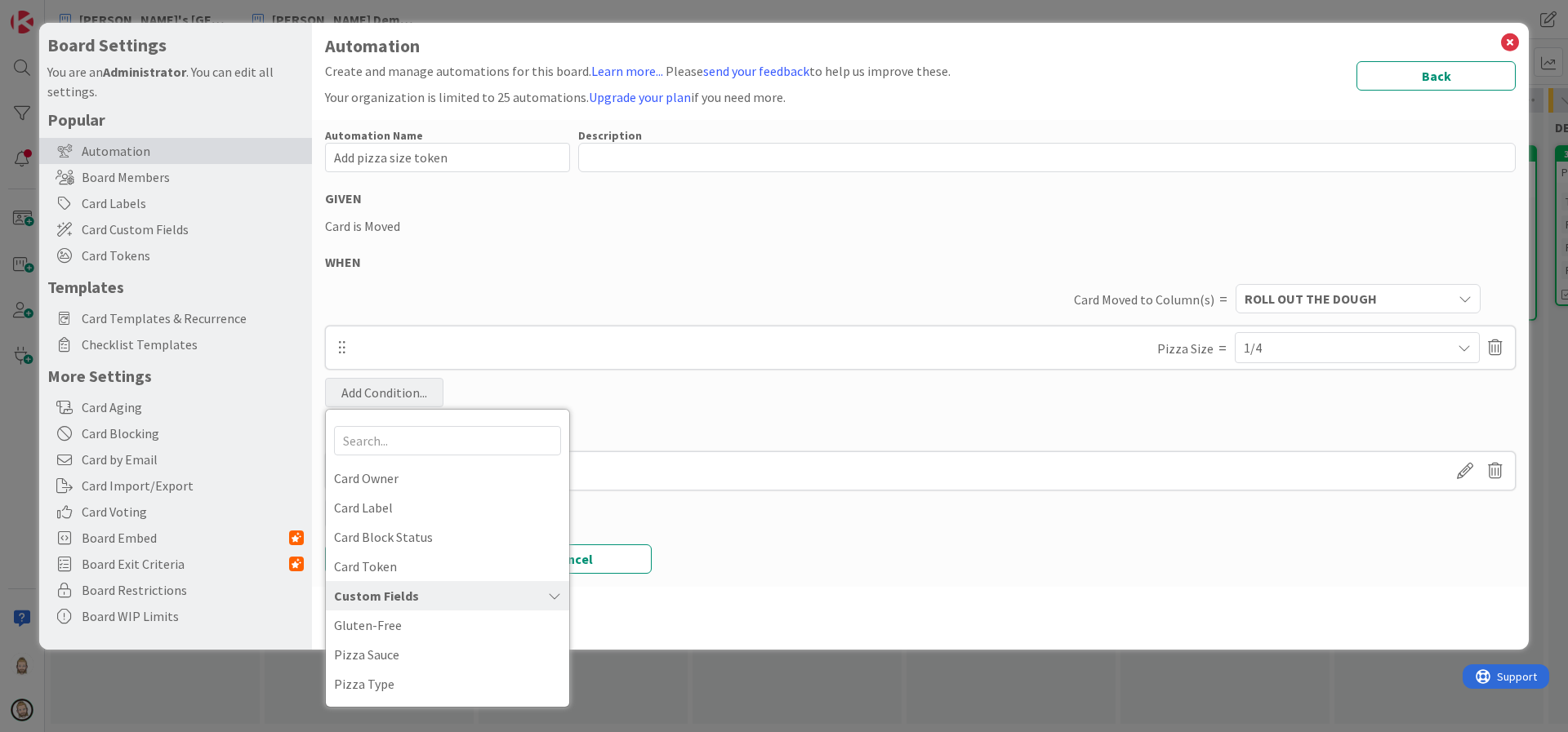
click at [824, 421] on div "Automation Name 20 / 128 Add pizza size token Description 0 / 256 GIVEN Card is…" at bounding box center [920, 353] width 1217 height 467
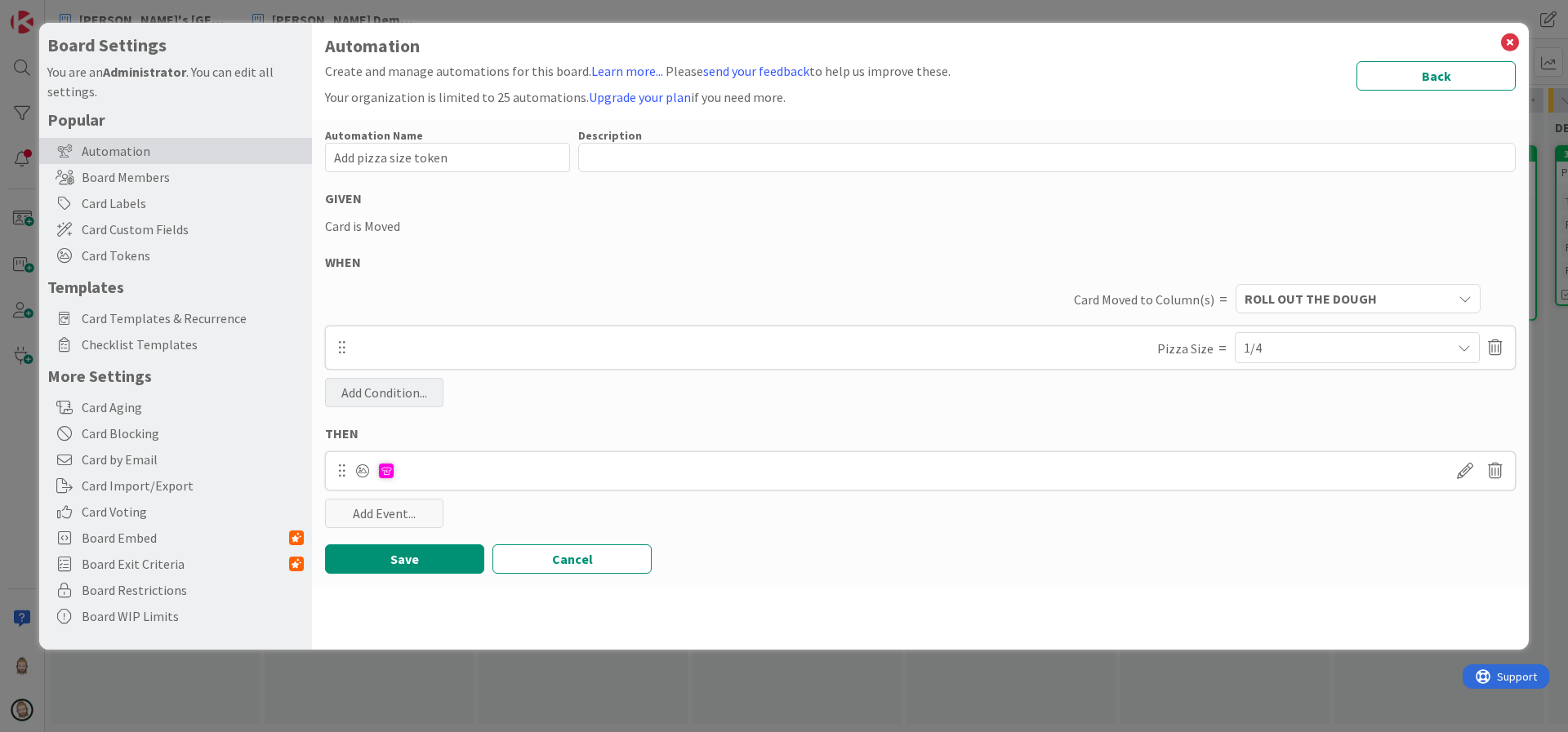
click at [415, 391] on div "Add Condition..." at bounding box center [384, 393] width 118 height 30
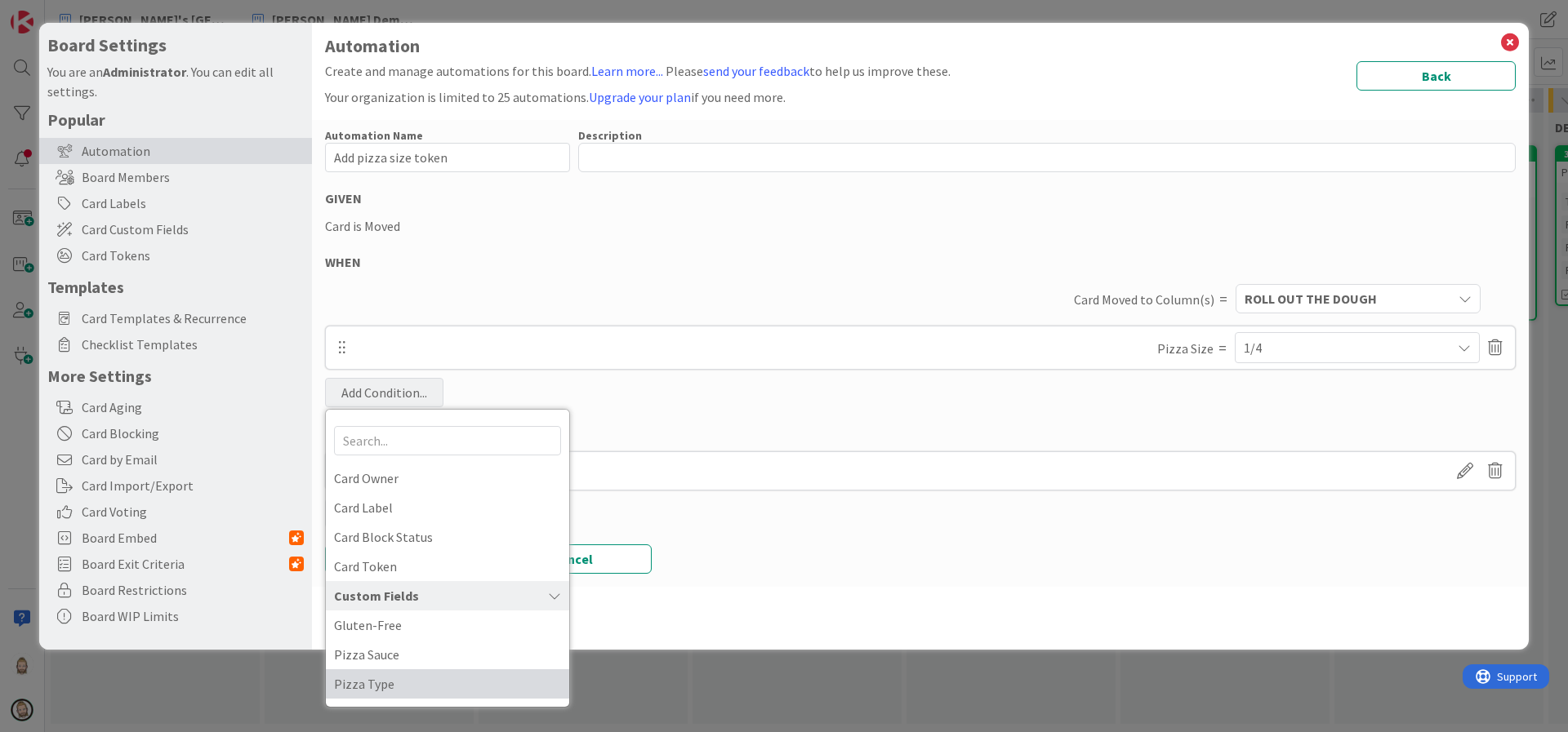
click at [427, 670] on link "Pizza Type" at bounding box center [448, 685] width 244 height 30
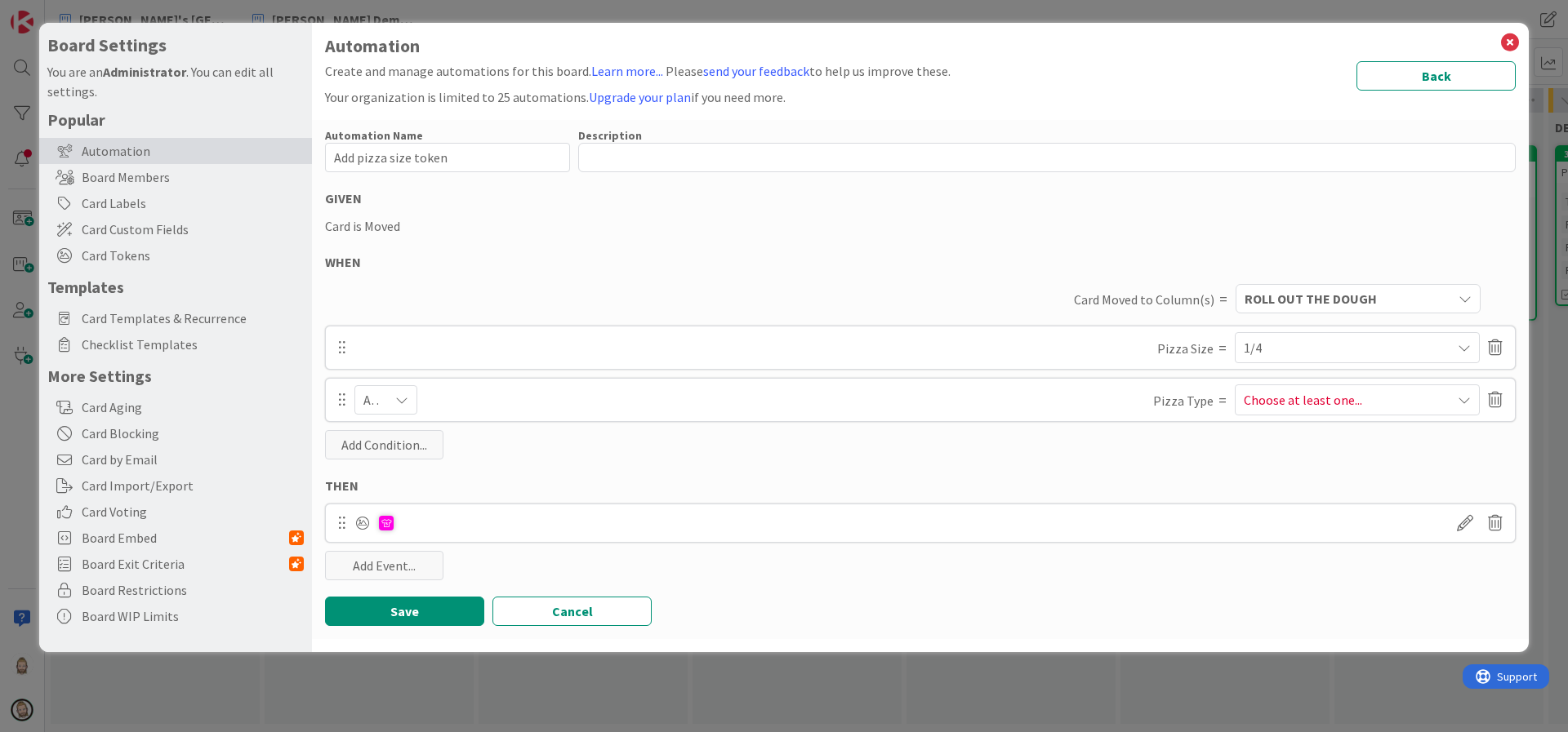
click at [399, 388] on div "And" at bounding box center [386, 400] width 63 height 30
click at [724, 490] on div "THEN" at bounding box center [920, 485] width 1191 height 20
click at [1495, 400] on icon at bounding box center [1496, 400] width 15 height 28
click at [1333, 467] on button "Delete" at bounding box center [1337, 463] width 61 height 30
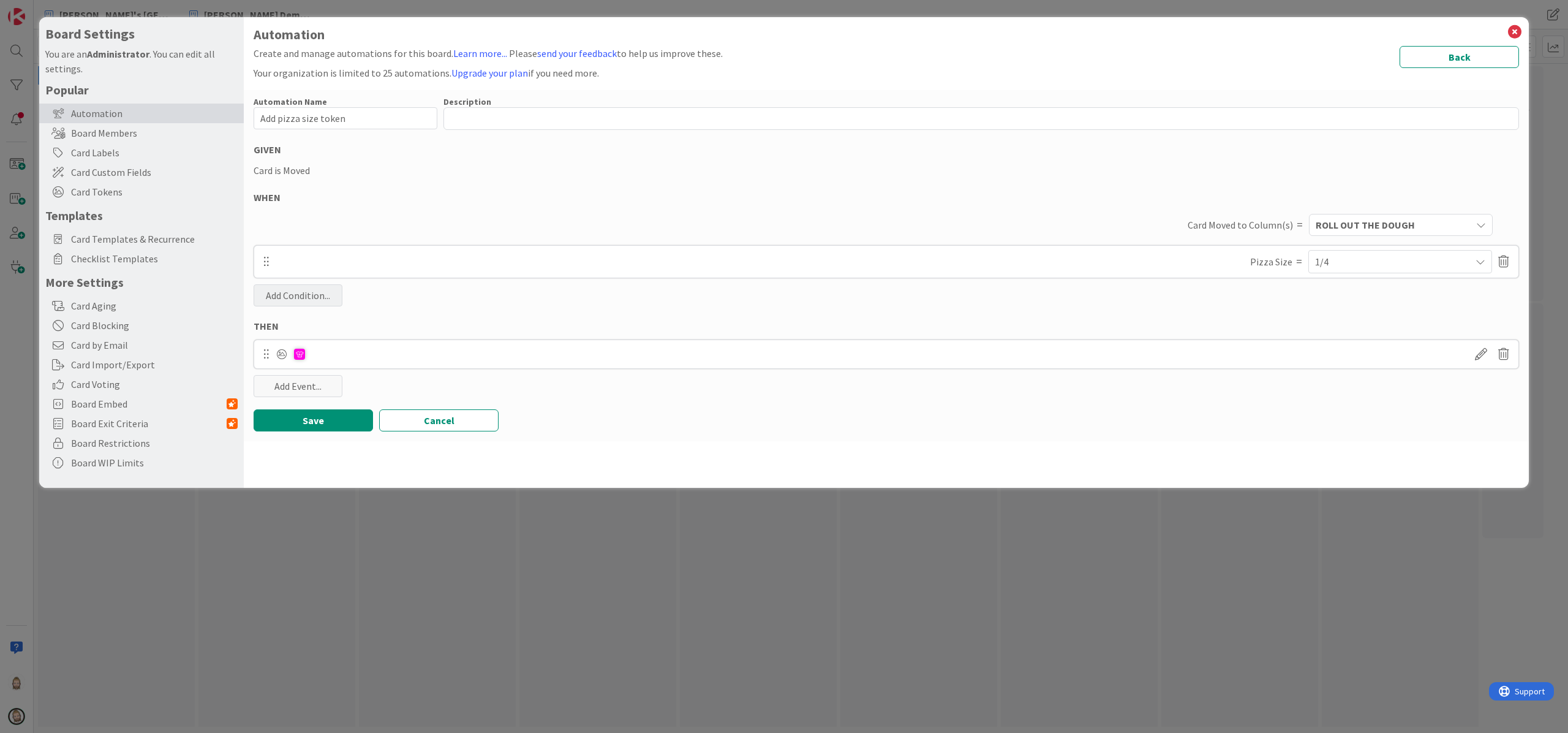
click at [291, 291] on div "Add Condition..." at bounding box center [298, 296] width 89 height 22
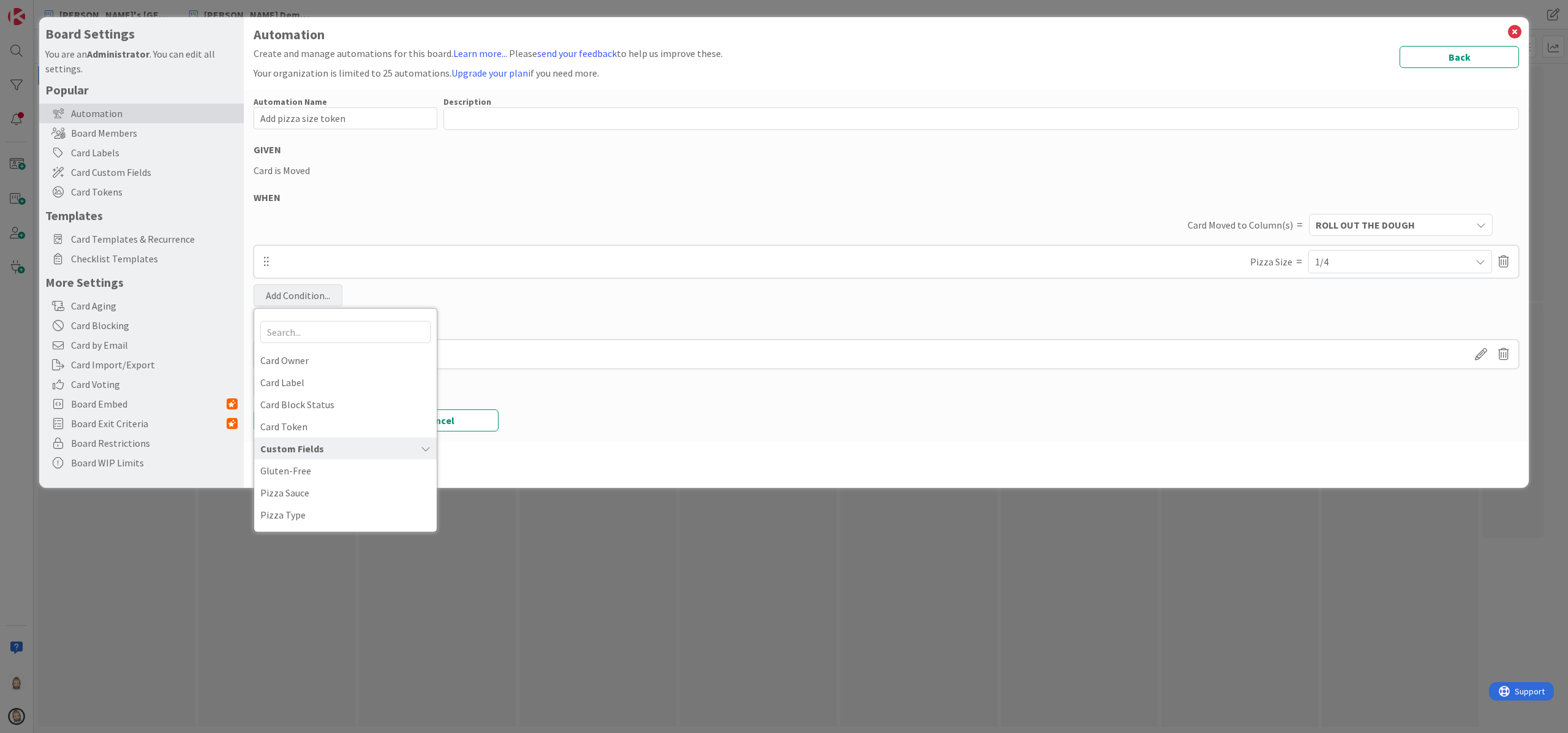
click at [759, 298] on div "Automation Name 20 / 128 Add pizza size token Description 0 / 256 GIVEN Card is…" at bounding box center [886, 265] width 1285 height 351
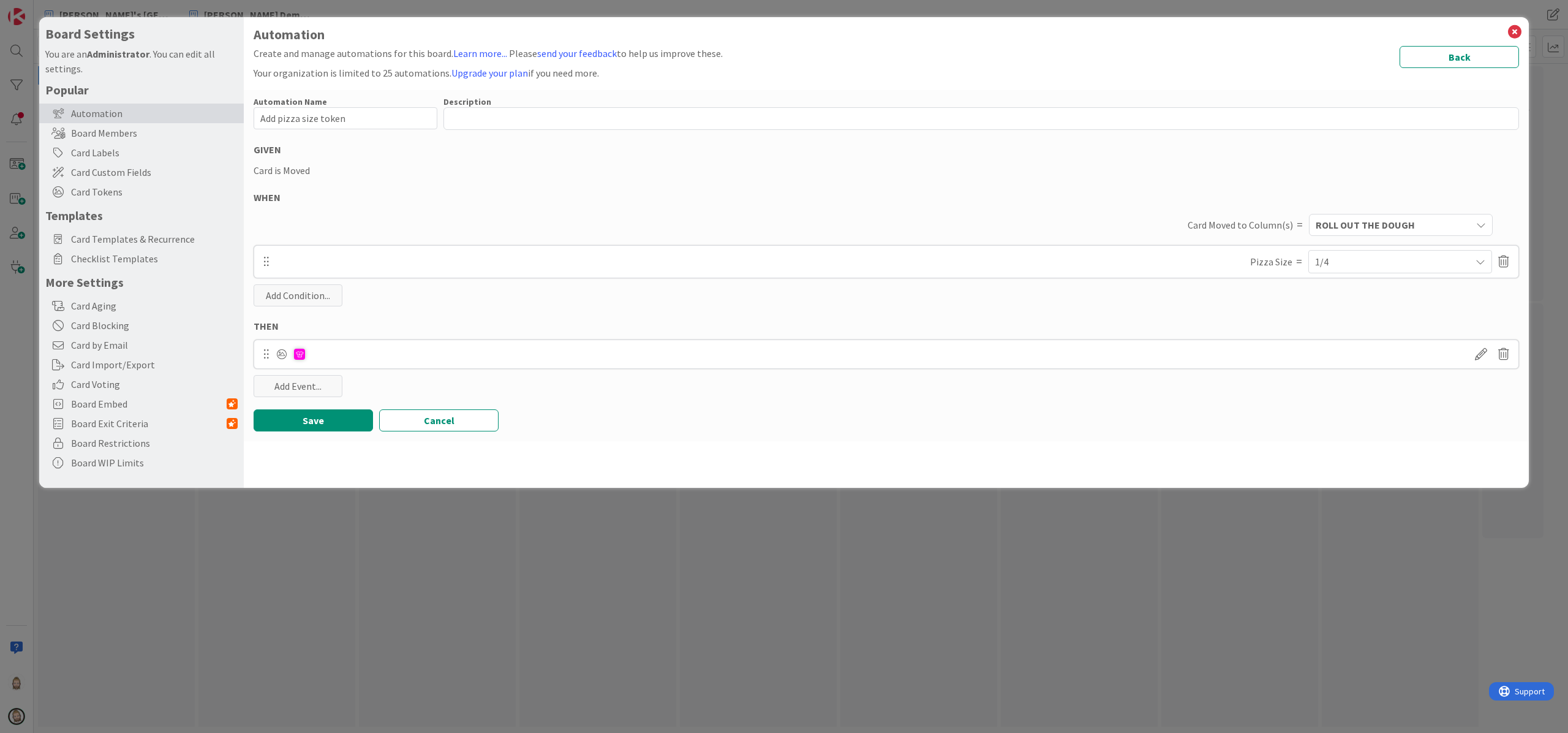
click at [1175, 257] on div "1/4" at bounding box center [1401, 262] width 170 height 22
click at [1175, 313] on div "Automation Name 20 / 128 Add pizza size token Description 0 / 256 GIVEN Card is…" at bounding box center [886, 265] width 1285 height 351
click at [314, 296] on div "Add Condition..." at bounding box center [298, 296] width 89 height 22
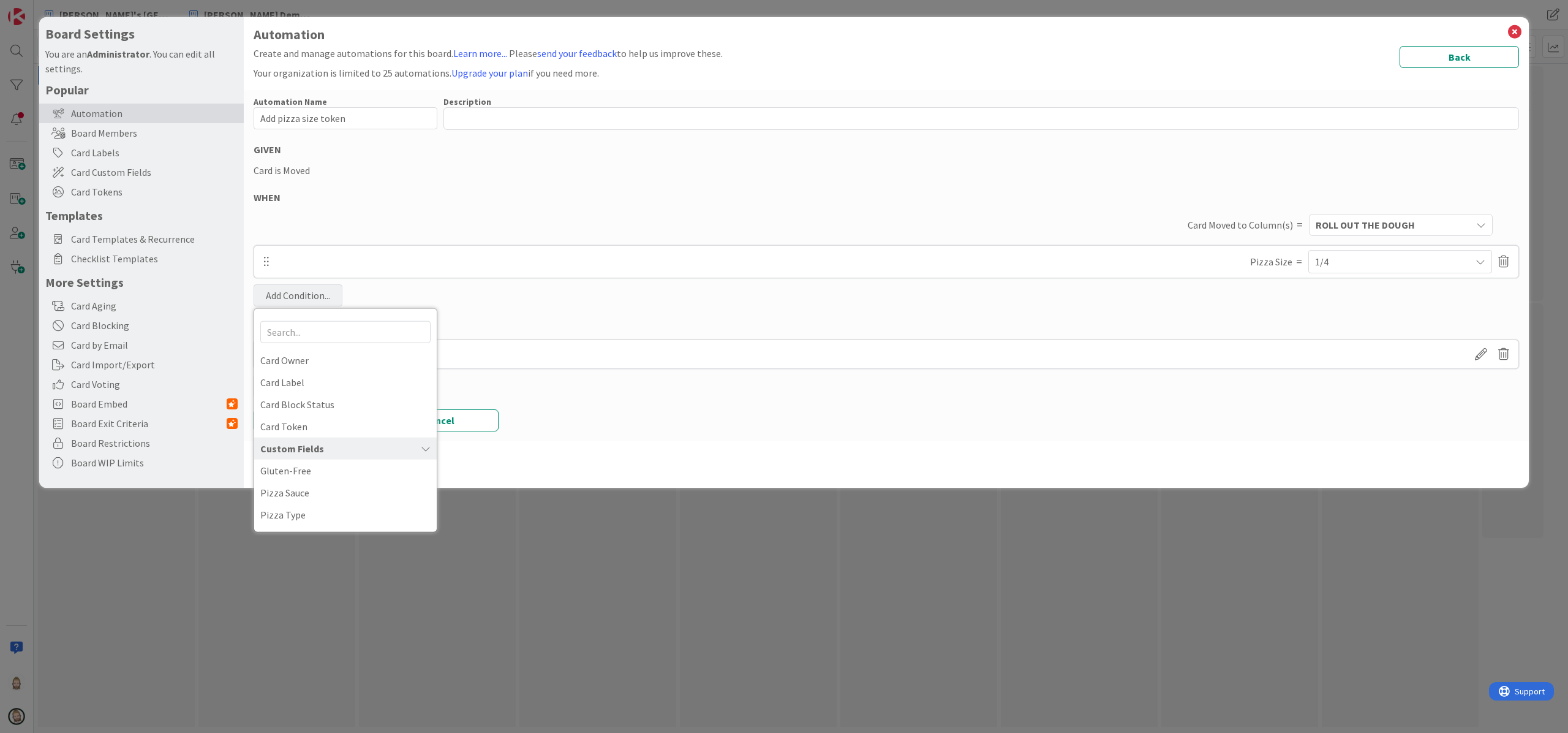
click at [324, 448] on icon at bounding box center [377, 448] width 107 height 10
click at [686, 442] on div "Automation Create and manage automations for this board. Learn more... Please s…" at bounding box center [886, 252] width 1285 height 471
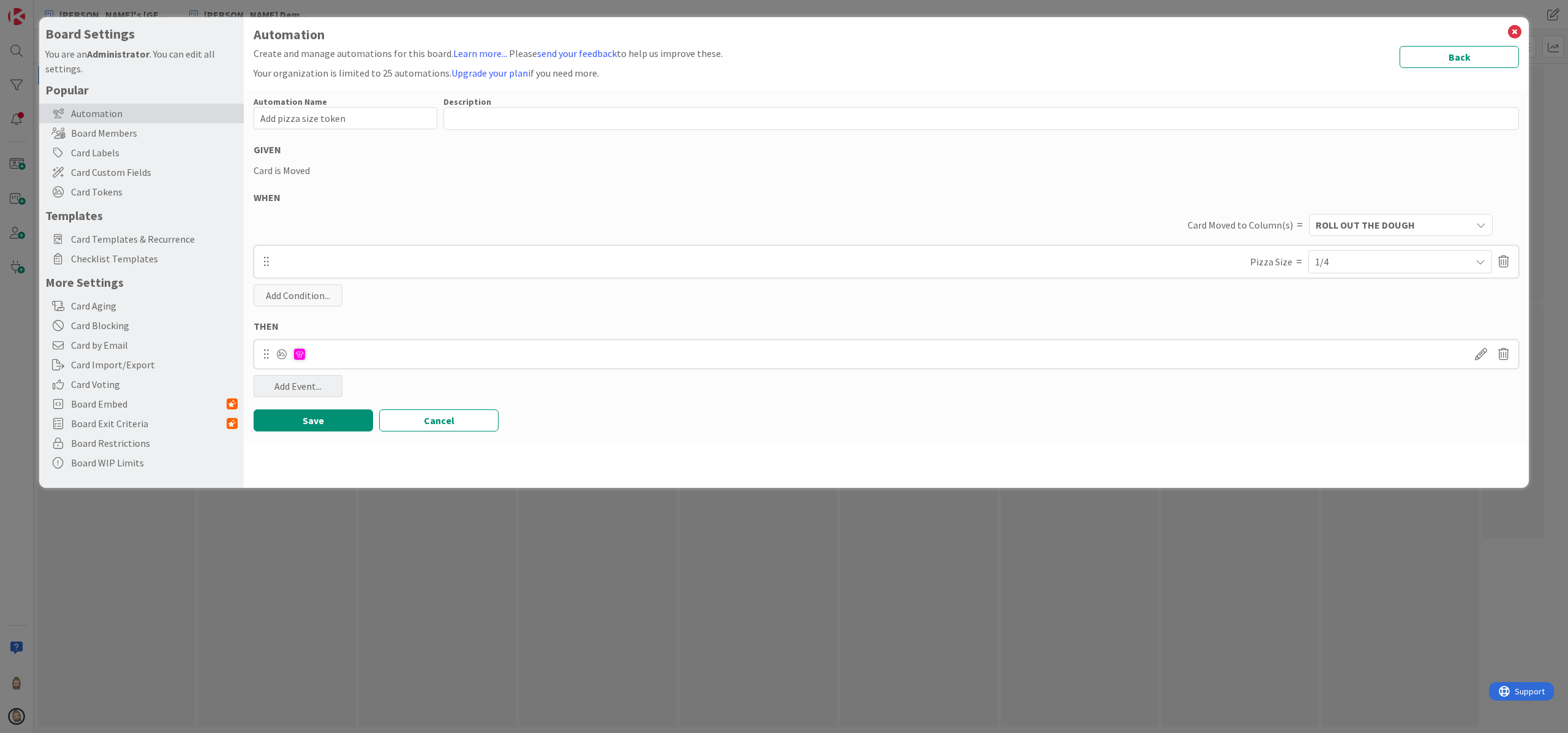
click at [290, 387] on div "Add Event..." at bounding box center [298, 386] width 89 height 22
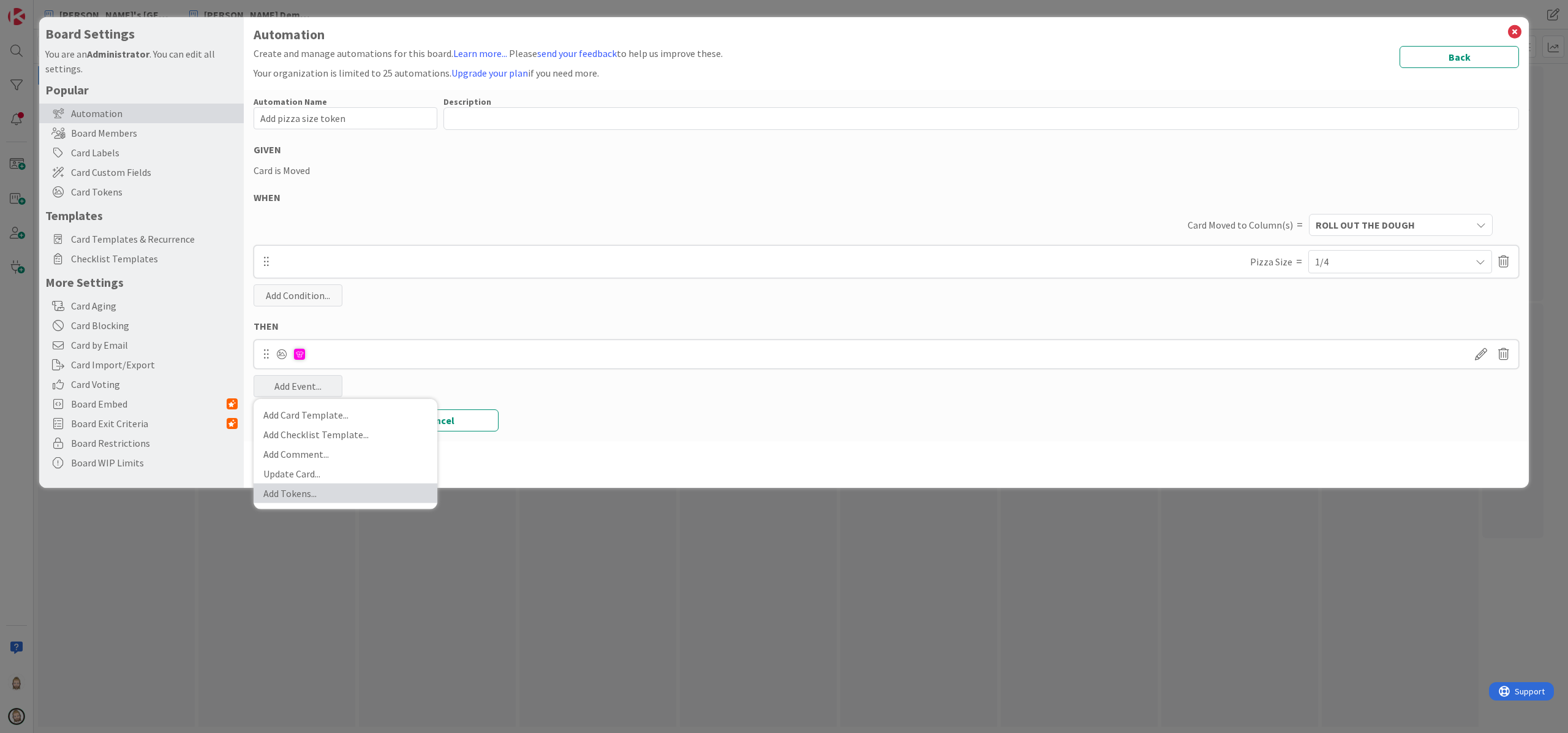
click at [321, 494] on link "Add Tokens ..." at bounding box center [346, 492] width 184 height 20
click at [761, 414] on div "Save Cancel" at bounding box center [886, 421] width 1265 height 22
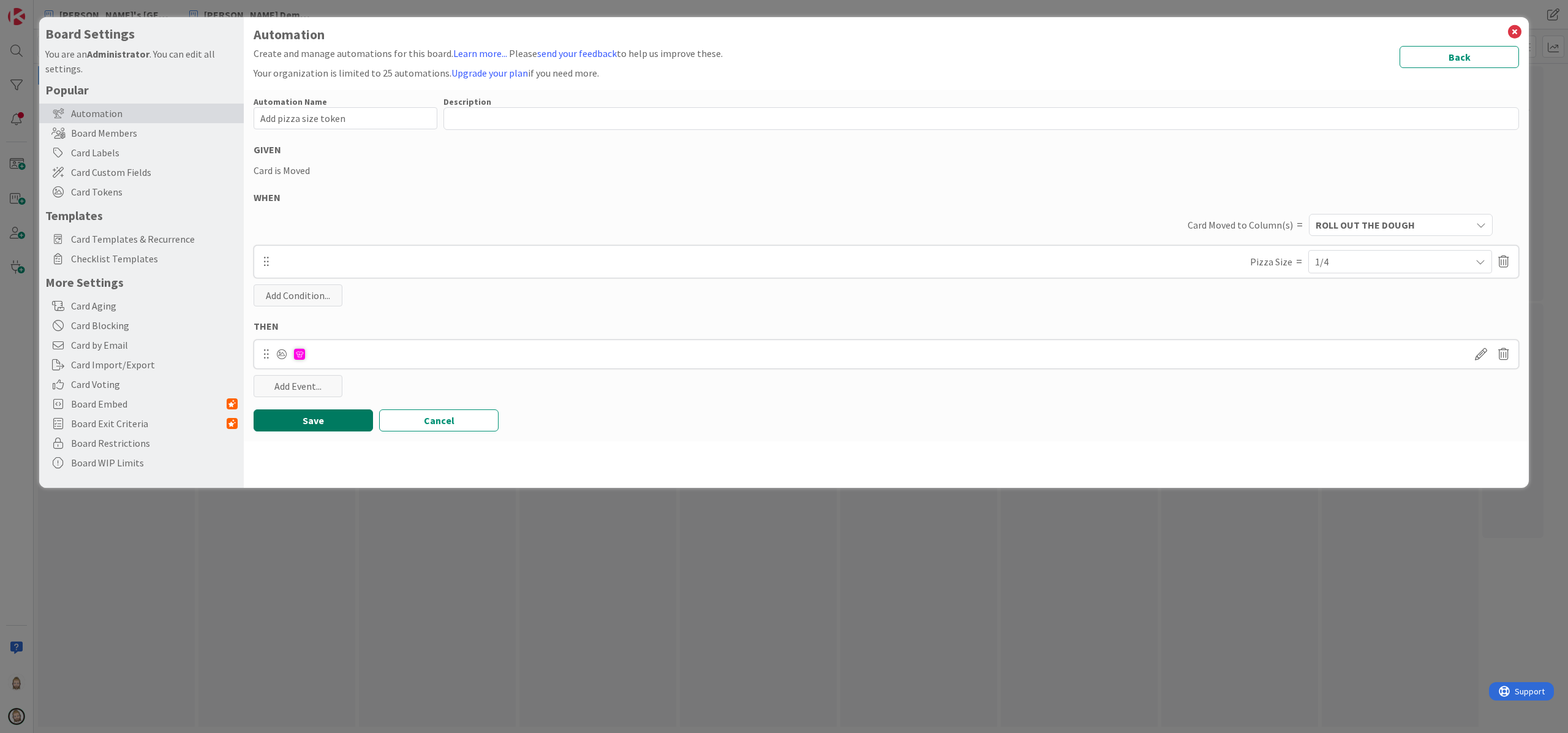
click at [319, 416] on button "Save" at bounding box center [313, 421] width 119 height 22
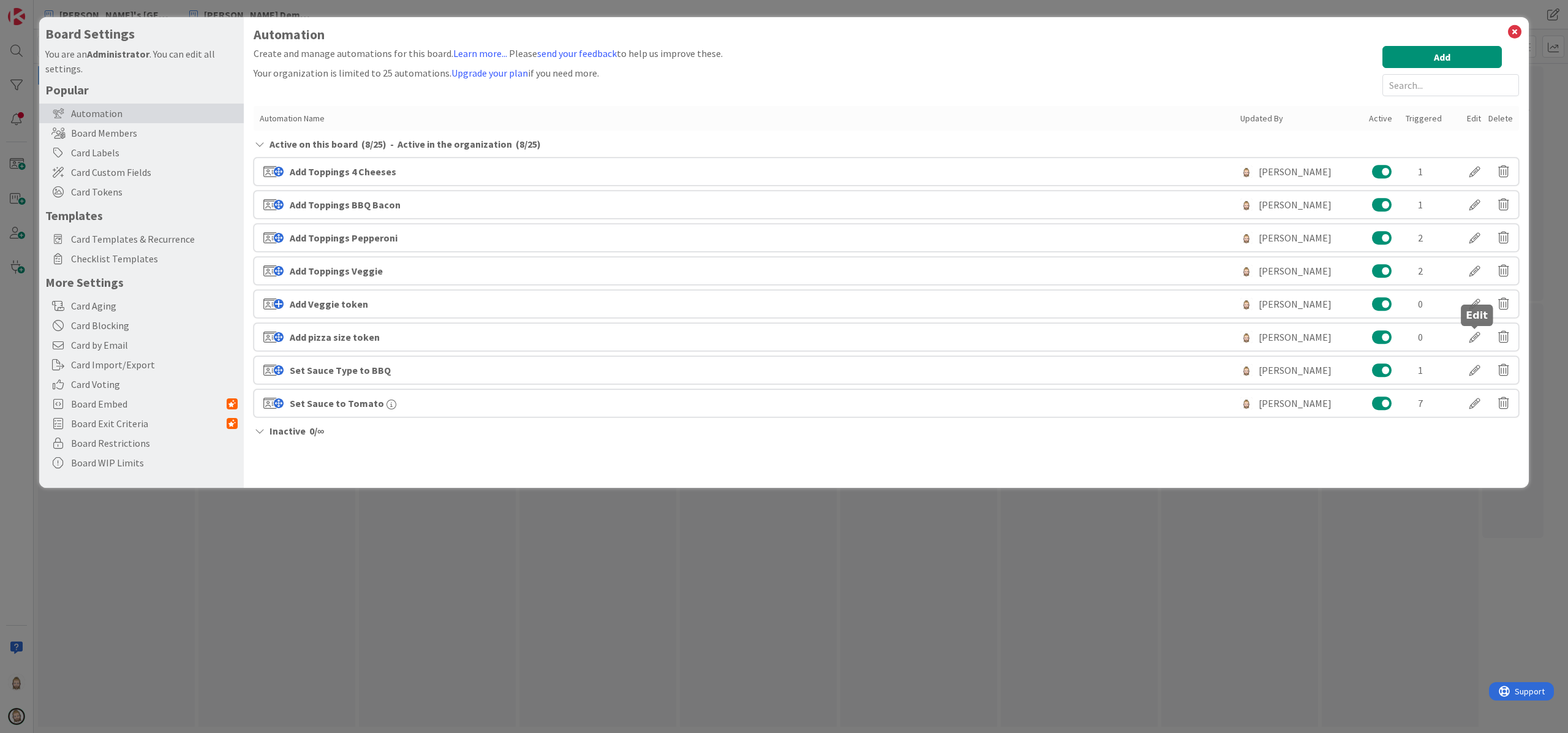
click at [1175, 335] on div at bounding box center [1475, 337] width 34 height 21
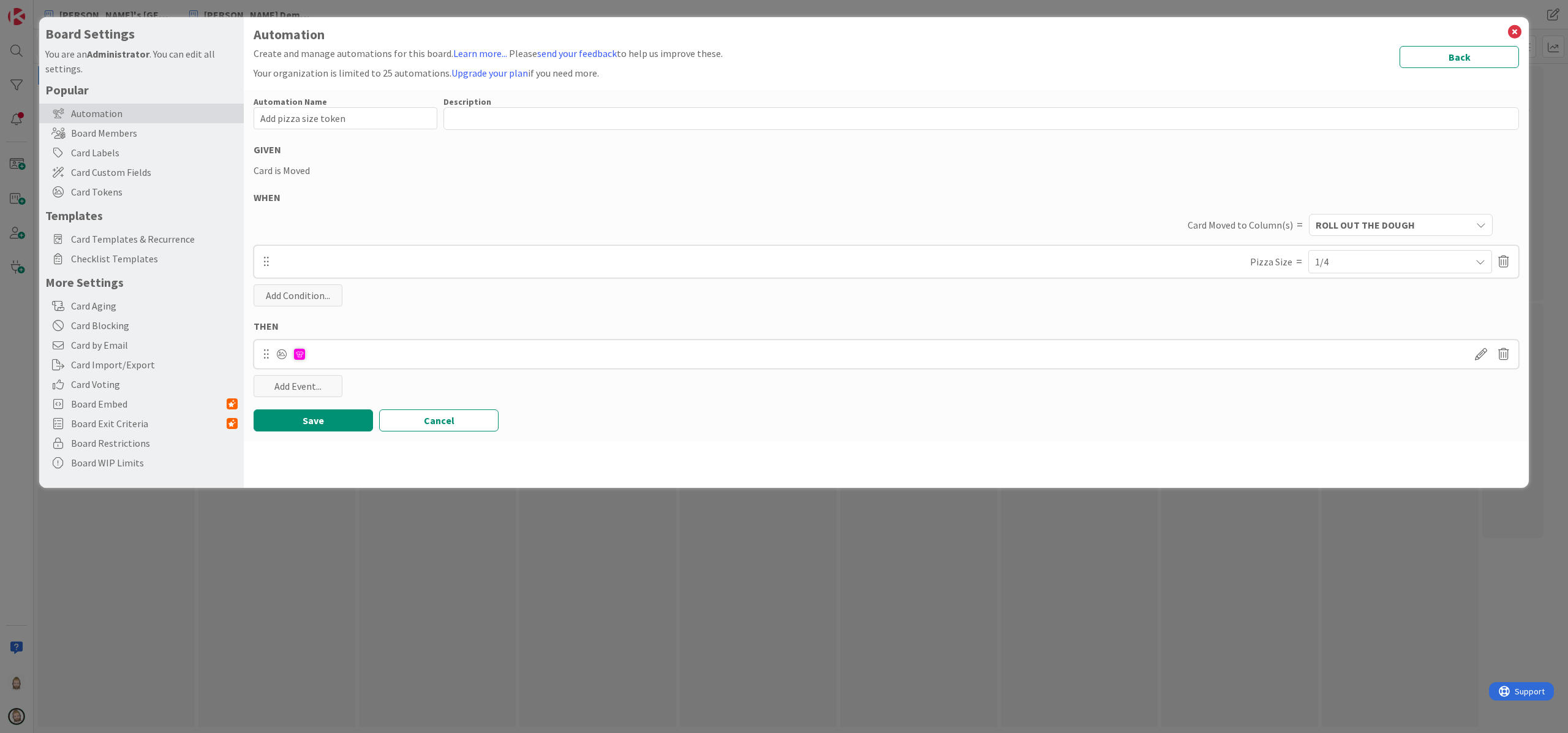
click at [1175, 255] on div "1/4" at bounding box center [1401, 262] width 170 height 22
click at [1175, 313] on div "Automation Name 20 / 128 Add pizza size token Description 0 / 256 GIVEN Card is…" at bounding box center [886, 265] width 1285 height 351
click at [304, 391] on div "Add Event..." at bounding box center [298, 386] width 89 height 22
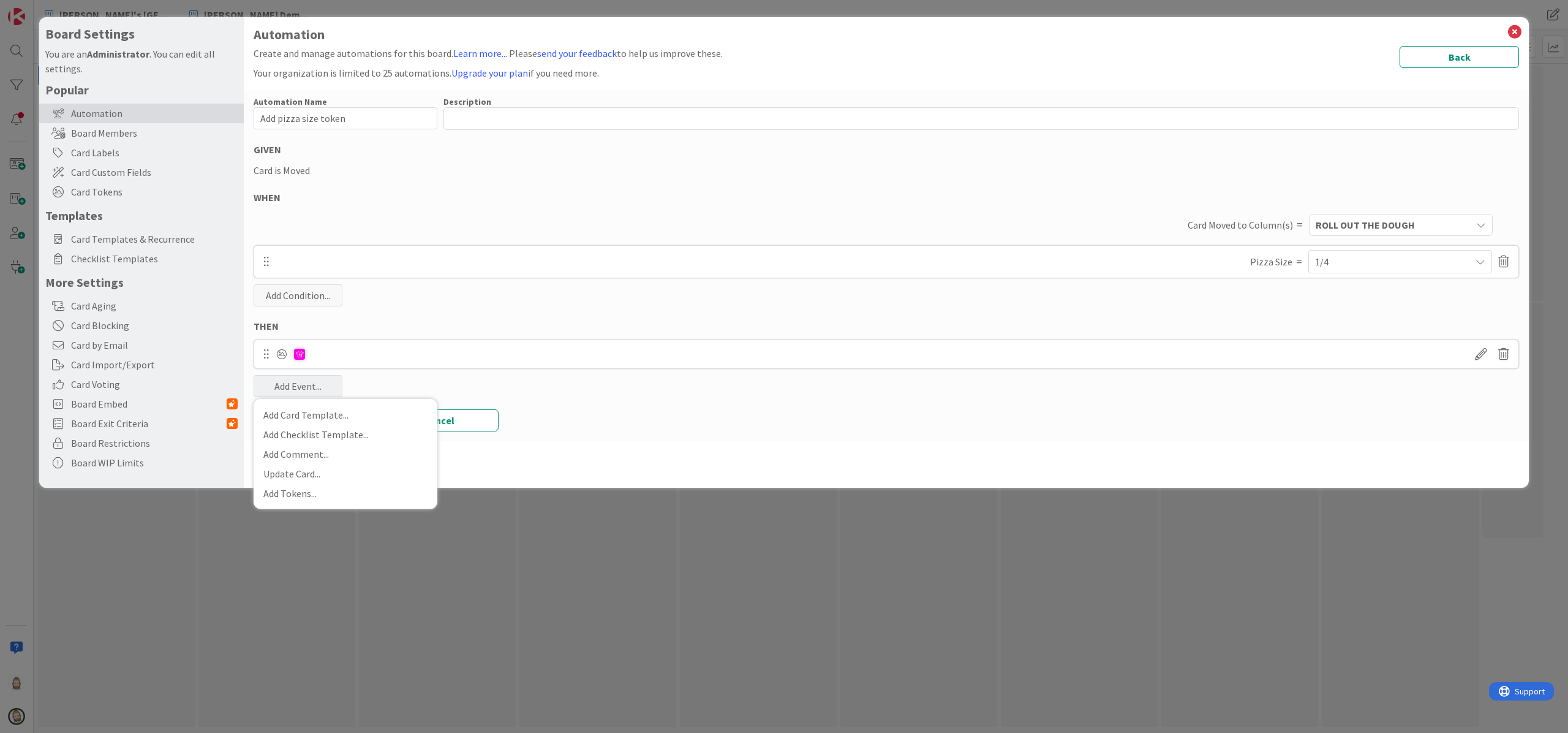
click at [457, 380] on div "Automation Name 20 / 128 Add pizza size token Description 0 / 256 GIVEN Card is…" at bounding box center [886, 265] width 1285 height 351
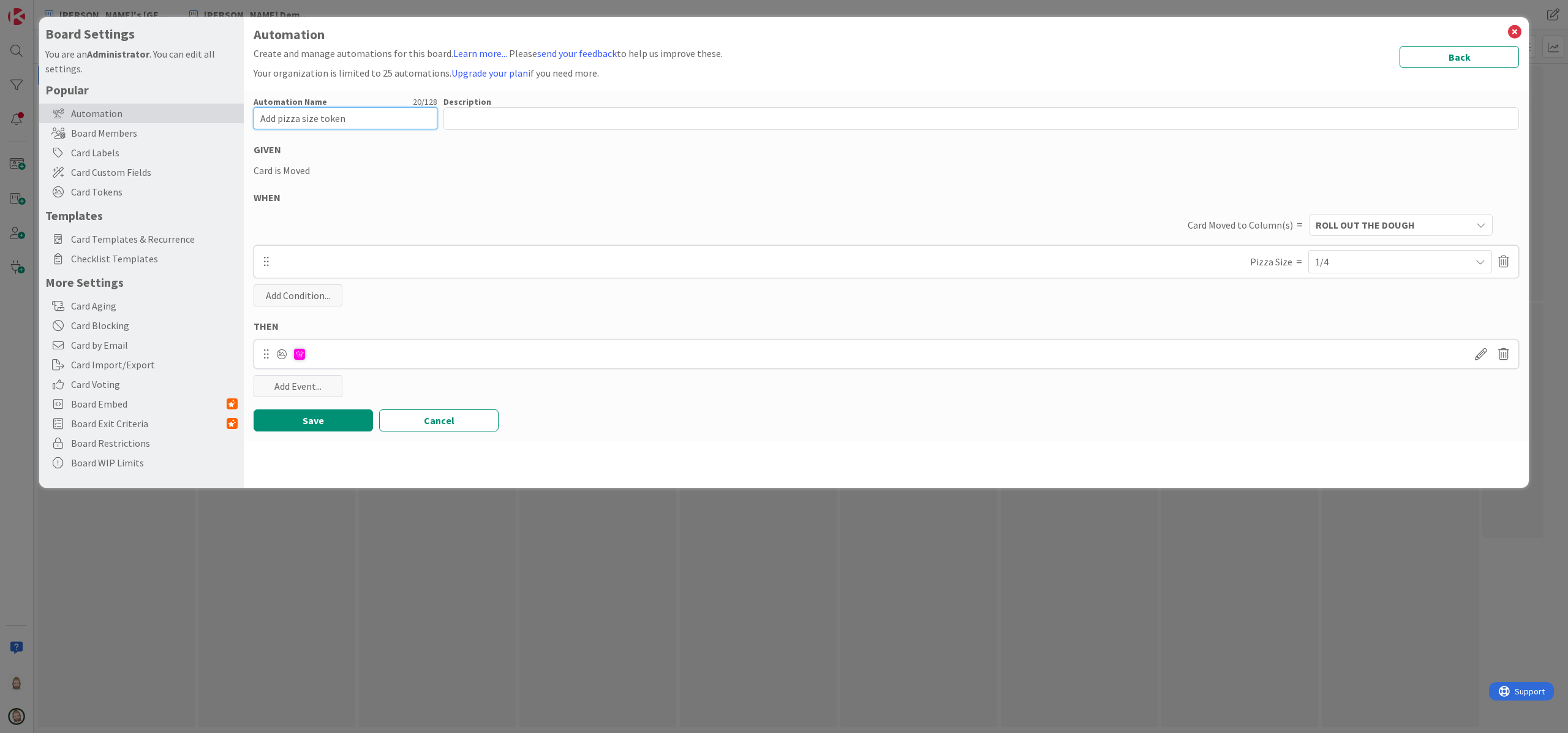
click at [356, 115] on input "Add pizza size token" at bounding box center [346, 119] width 184 height 22
click at [317, 414] on button "Save" at bounding box center [313, 421] width 119 height 22
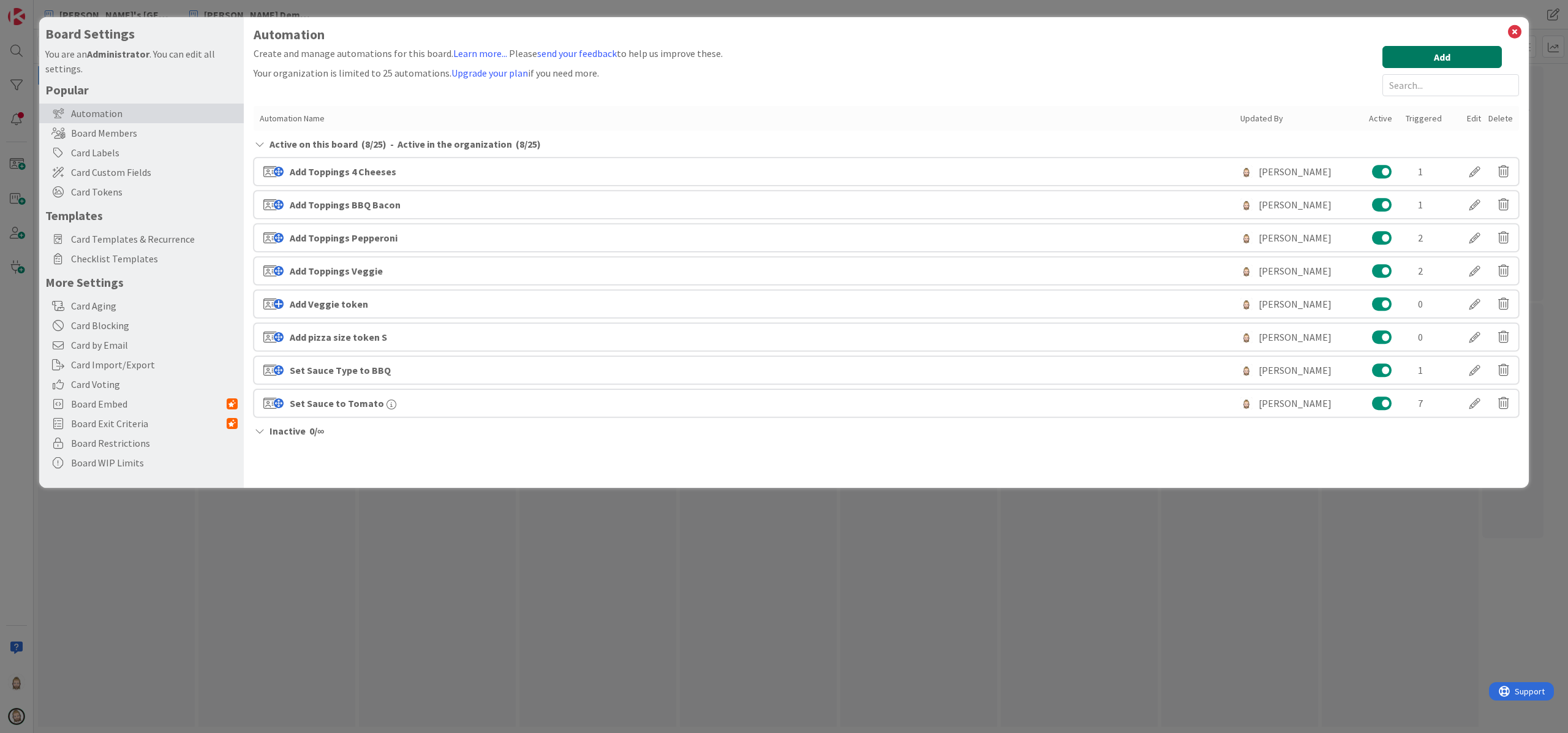
click at [1175, 53] on button "Add" at bounding box center [1442, 57] width 119 height 22
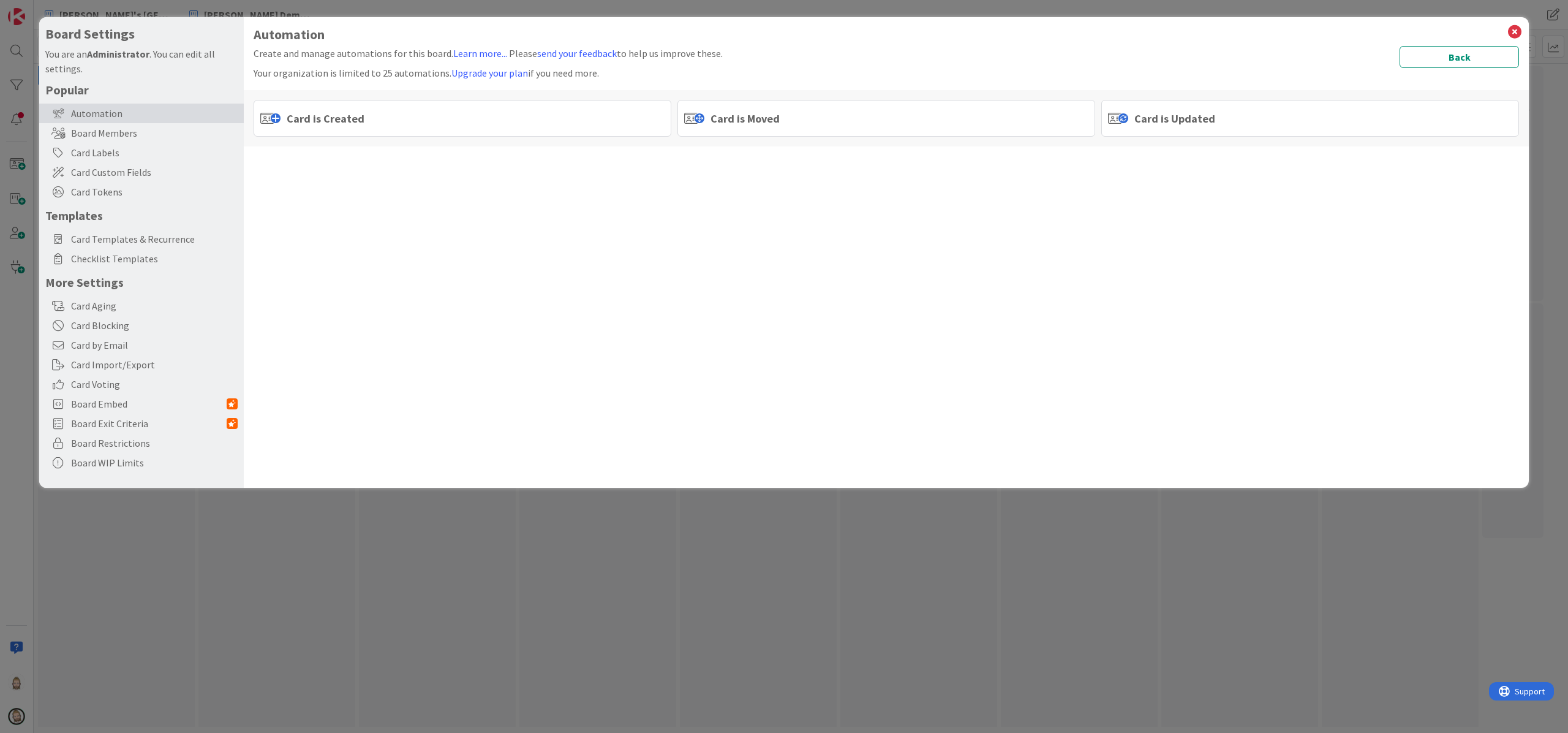
click at [811, 117] on div "Card is Moved" at bounding box center [886, 118] width 418 height 37
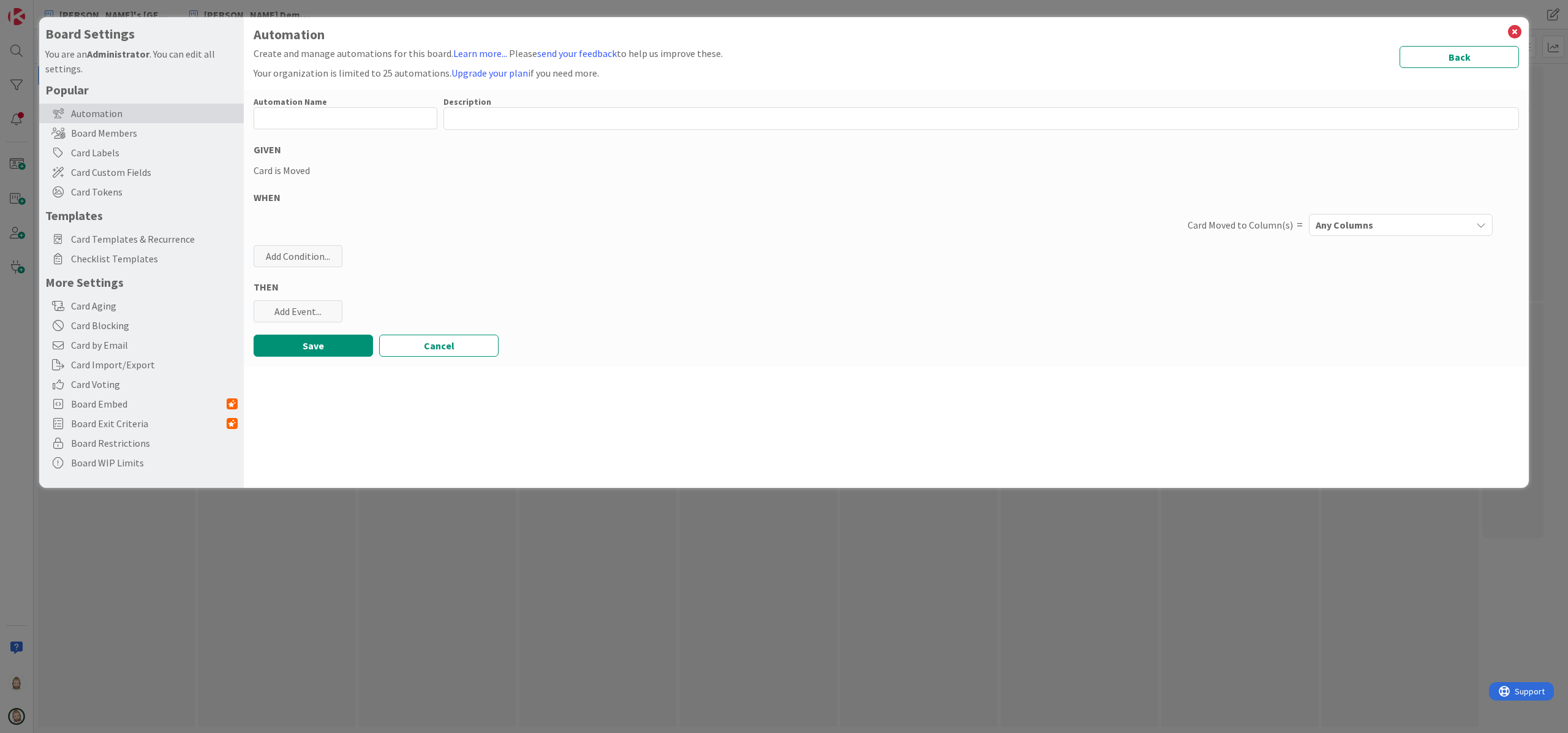
click at [1175, 225] on div "Any Columns" at bounding box center [1392, 225] width 159 height 20
click at [1175, 288] on span "ROLL OUT THE DOUGH" at bounding box center [1384, 295] width 91 height 15
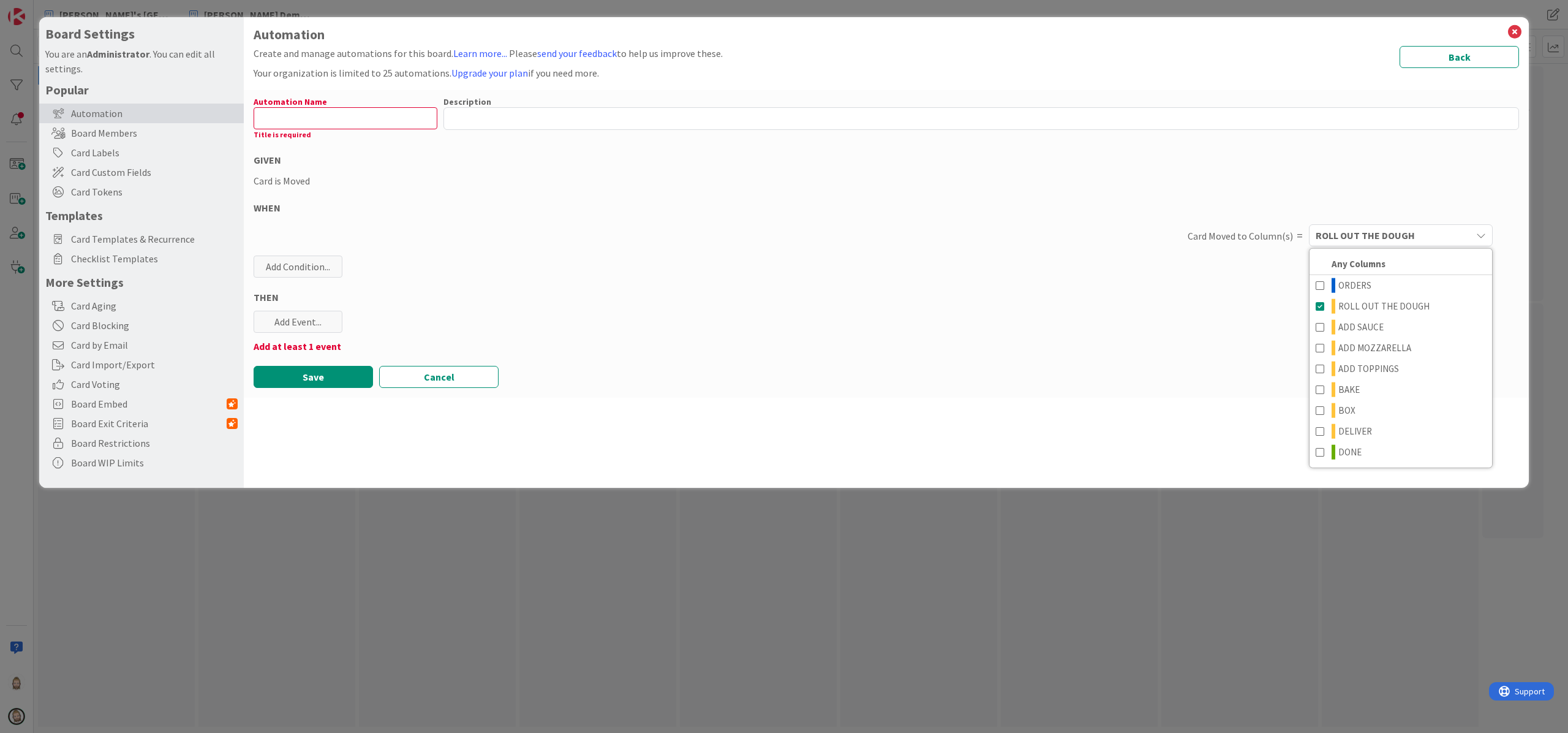
click at [770, 299] on div "THEN" at bounding box center [886, 297] width 1265 height 15
click at [312, 270] on div "Add Condition..." at bounding box center [298, 266] width 89 height 22
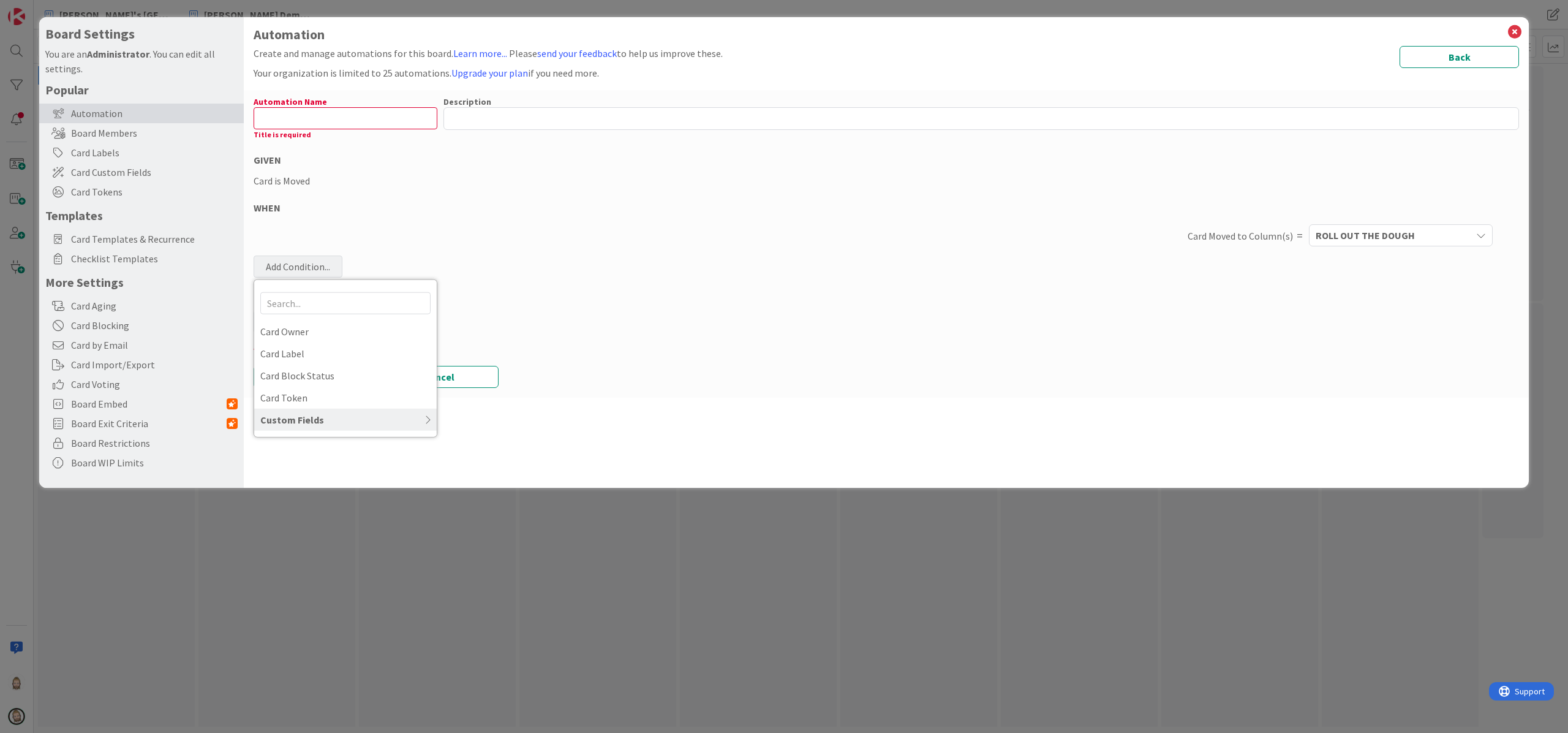
click at [317, 416] on div "Custom Fields" at bounding box center [346, 420] width 183 height 22
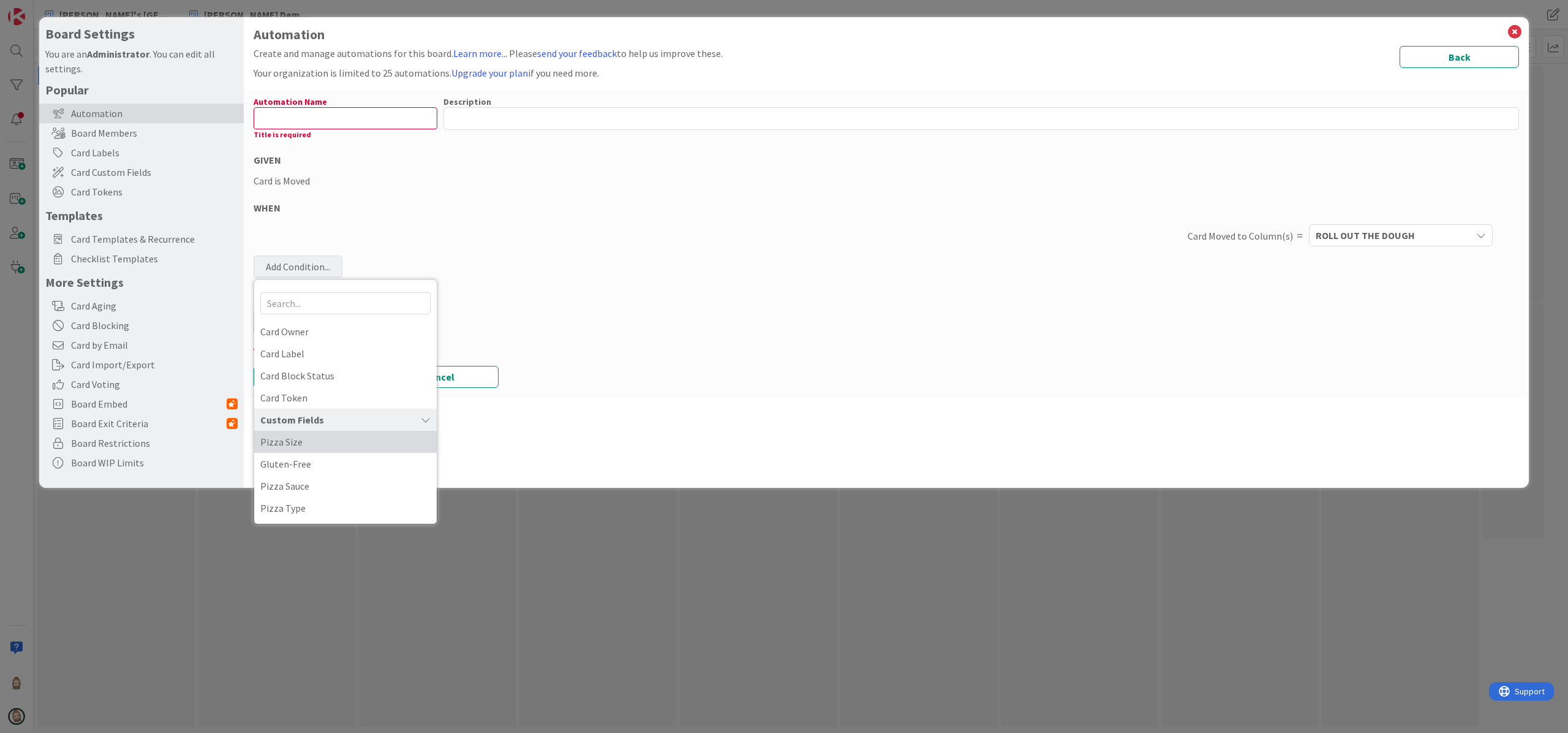
click at [330, 450] on span "Pizza Size" at bounding box center [345, 441] width 170 height 18
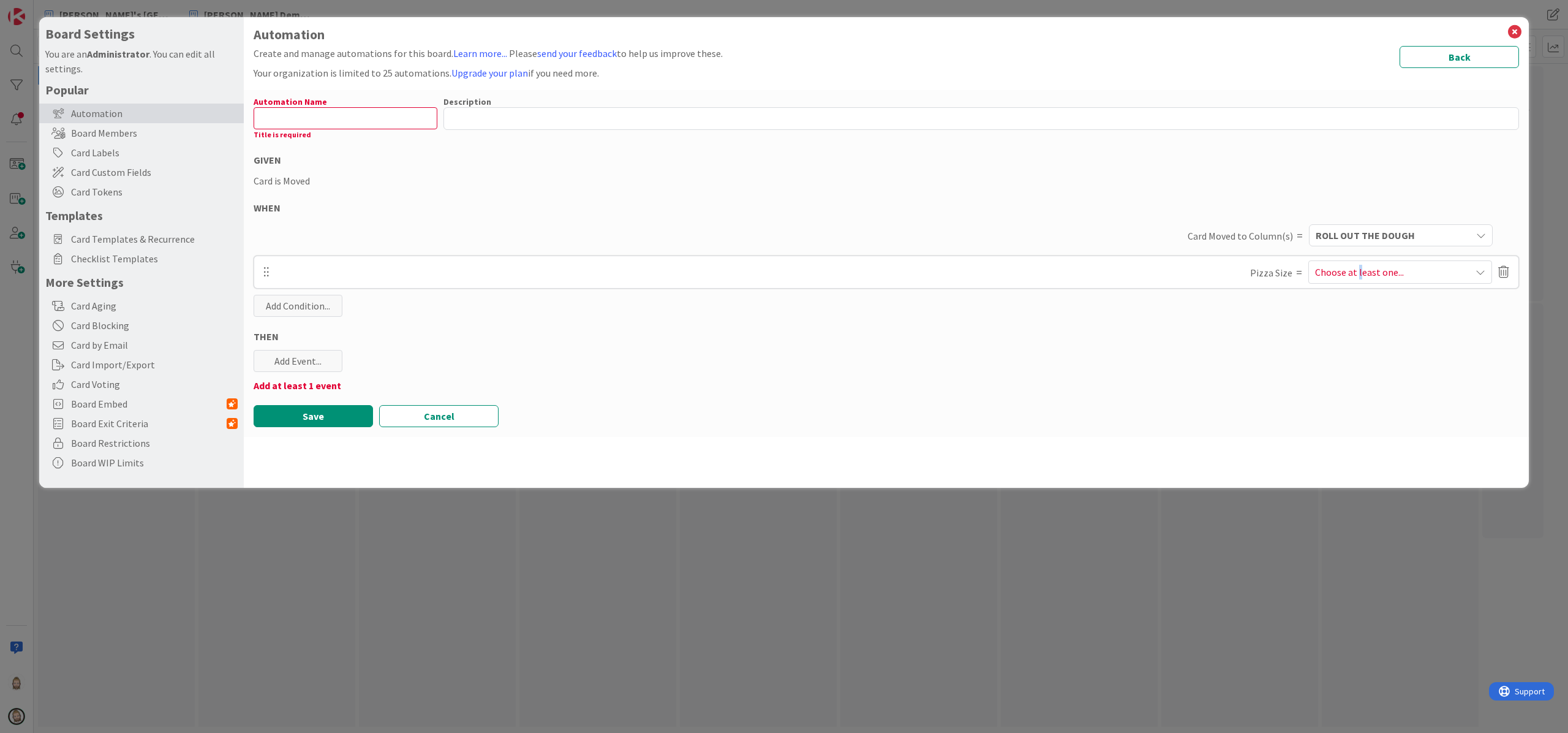
click at [1175, 271] on span "Choose at least one..." at bounding box center [1360, 272] width 89 height 15
click at [1175, 356] on icon at bounding box center [1310, 354] width 10 height 18
click at [1175, 365] on div "Automation Name 0 / 128 Title is required Description 0 / 256 GIVEN Card is Mov…" at bounding box center [886, 263] width 1285 height 347
click at [305, 362] on div "Add Event..." at bounding box center [298, 361] width 89 height 22
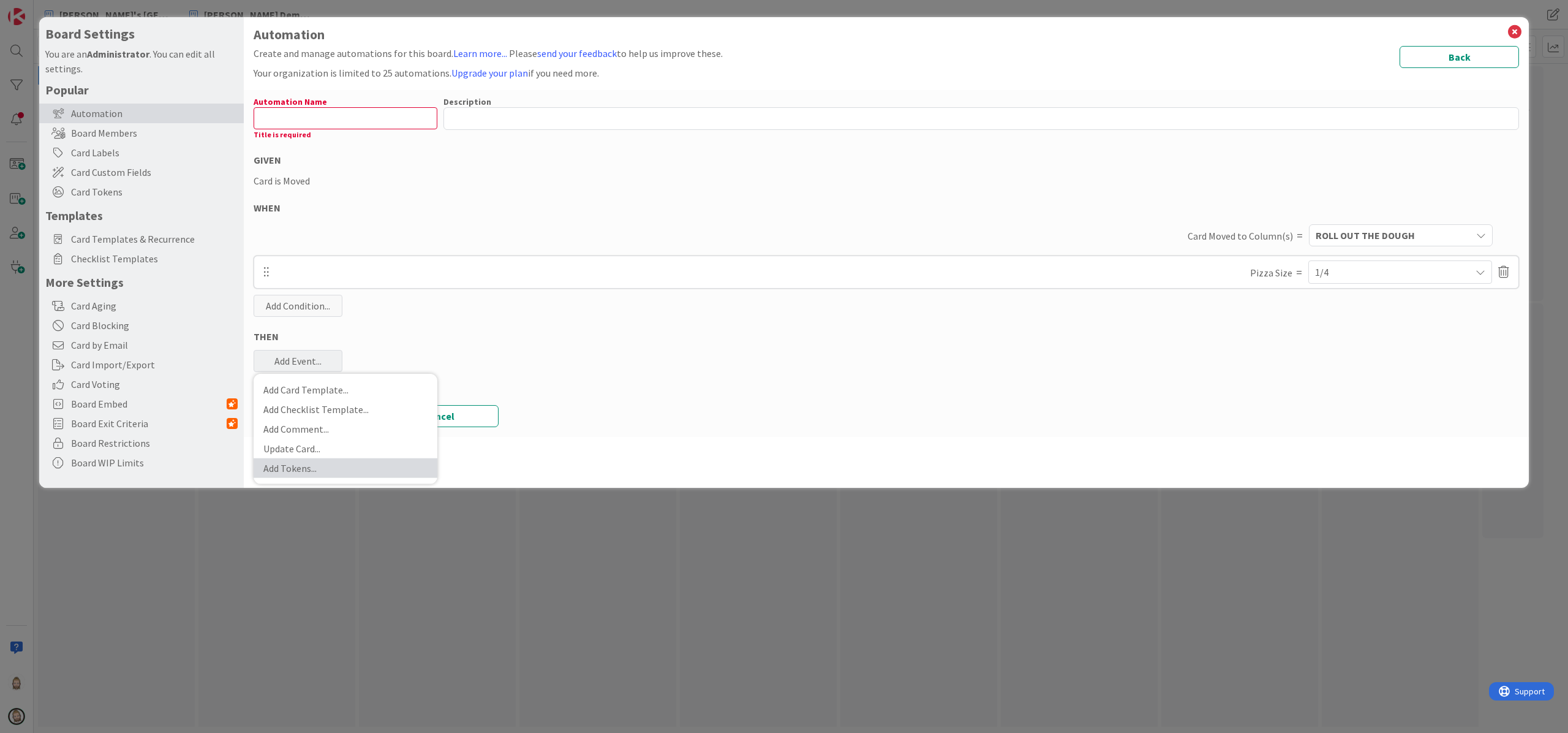
click at [322, 466] on link "Add Tokens ..." at bounding box center [346, 468] width 184 height 20
click at [333, 430] on span "Choose at least one..." at bounding box center [345, 423] width 170 height 22
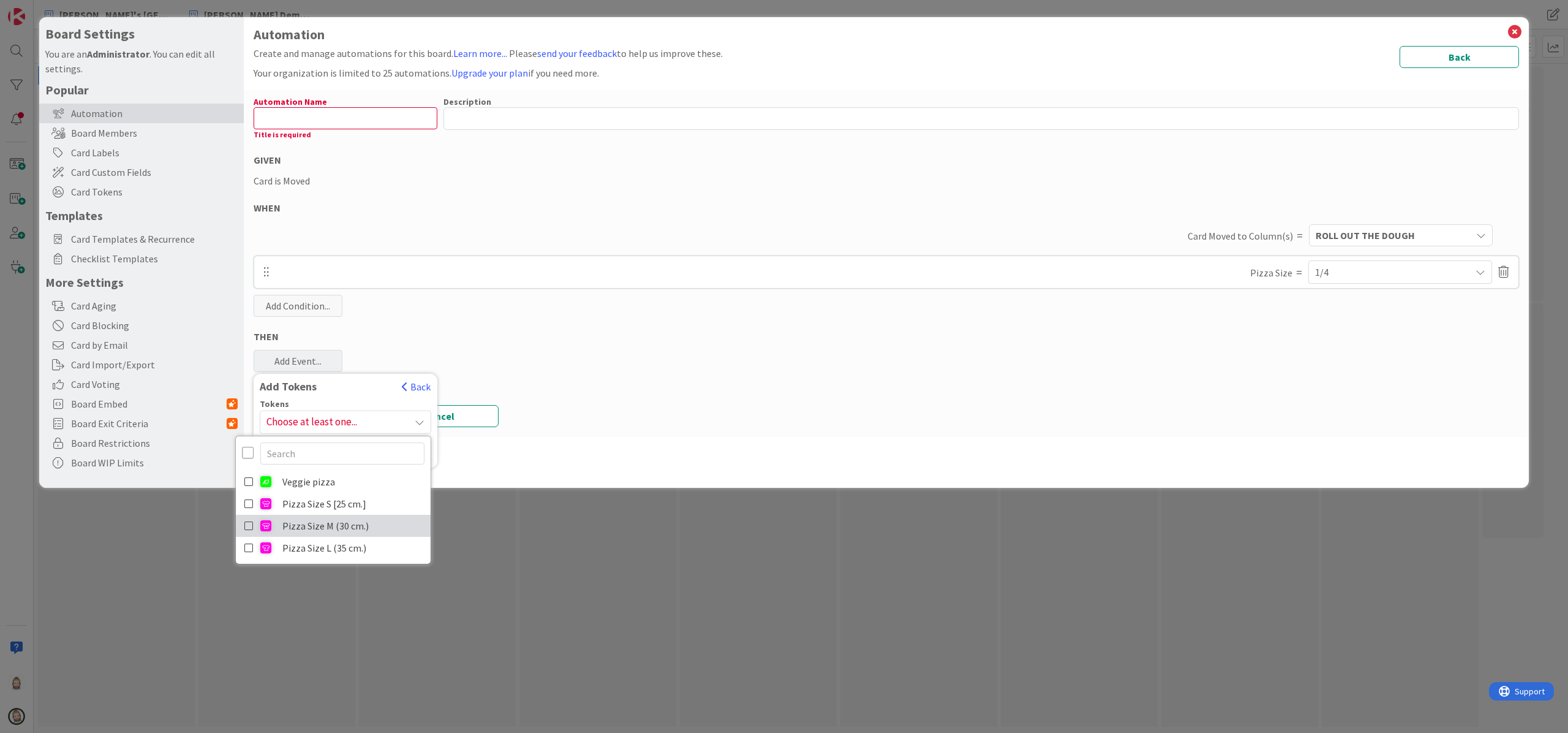
click at [282, 526] on link "Pizza Size M (30 cm.)" at bounding box center [333, 526] width 195 height 22
click at [356, 392] on div "Add Tokens" at bounding box center [324, 386] width 142 height 13
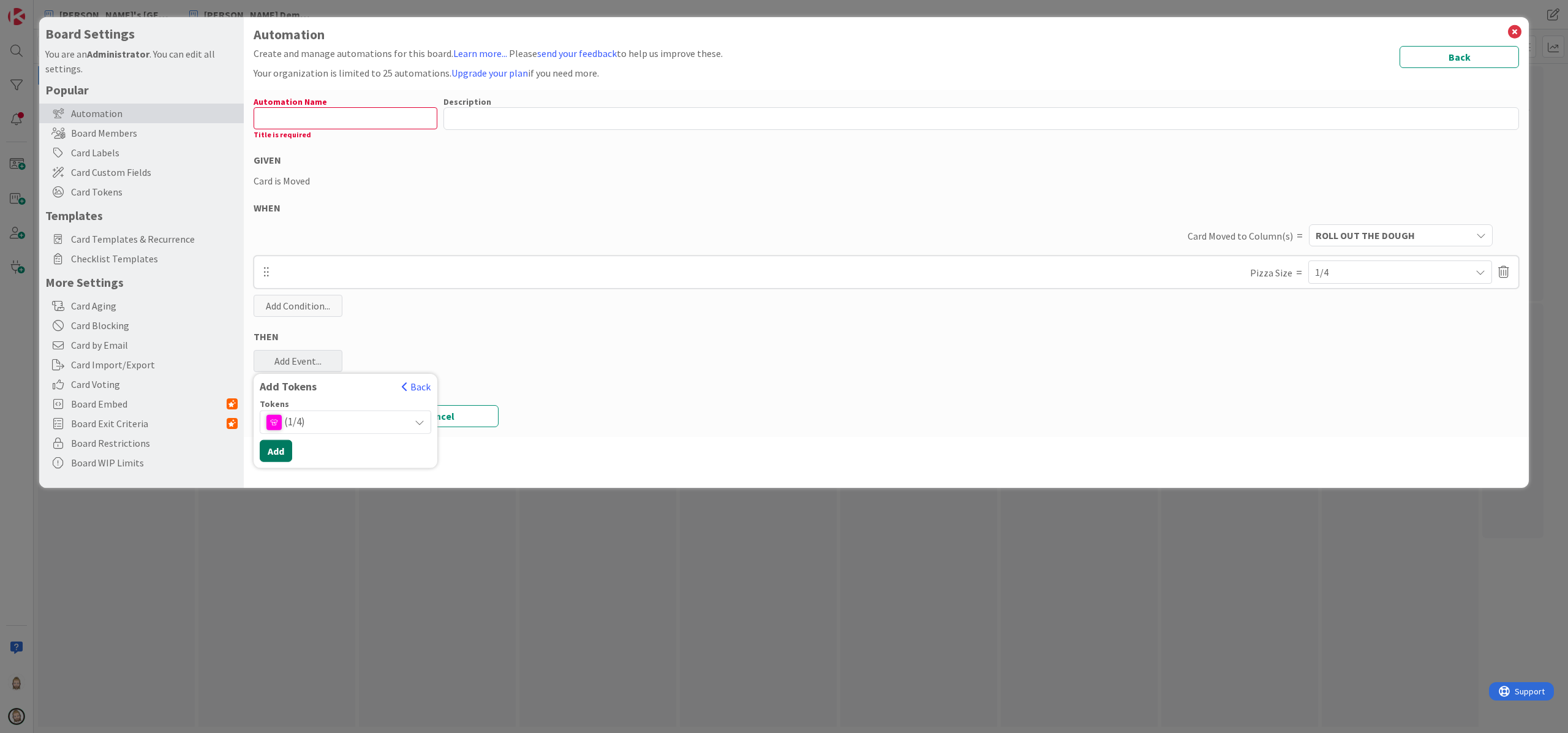
click at [273, 453] on button "Add" at bounding box center [276, 451] width 33 height 22
click at [307, 431] on button "Save" at bounding box center [313, 431] width 119 height 22
click at [374, 120] on input "text" at bounding box center [346, 119] width 184 height 22
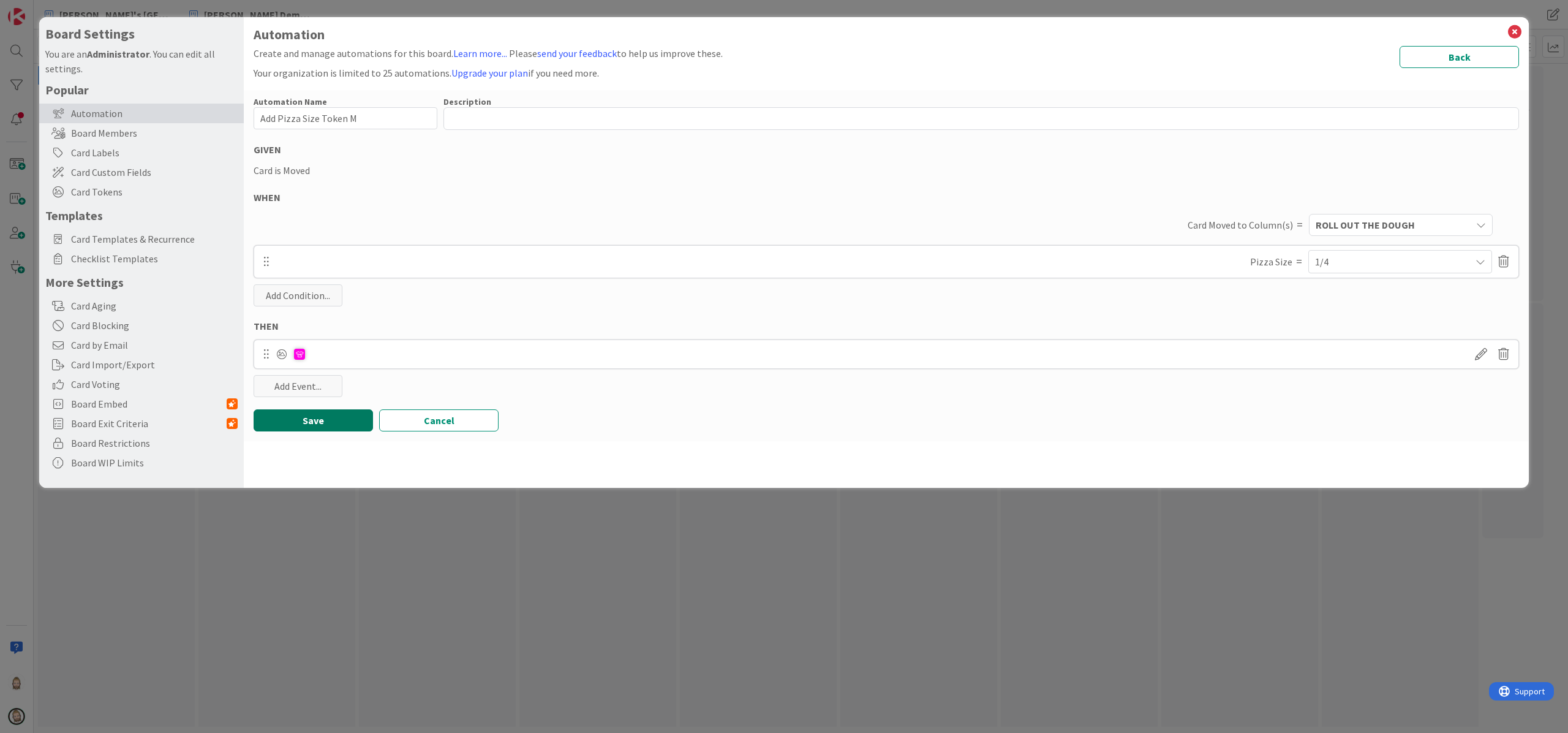
click at [330, 416] on button "Save" at bounding box center [313, 421] width 119 height 22
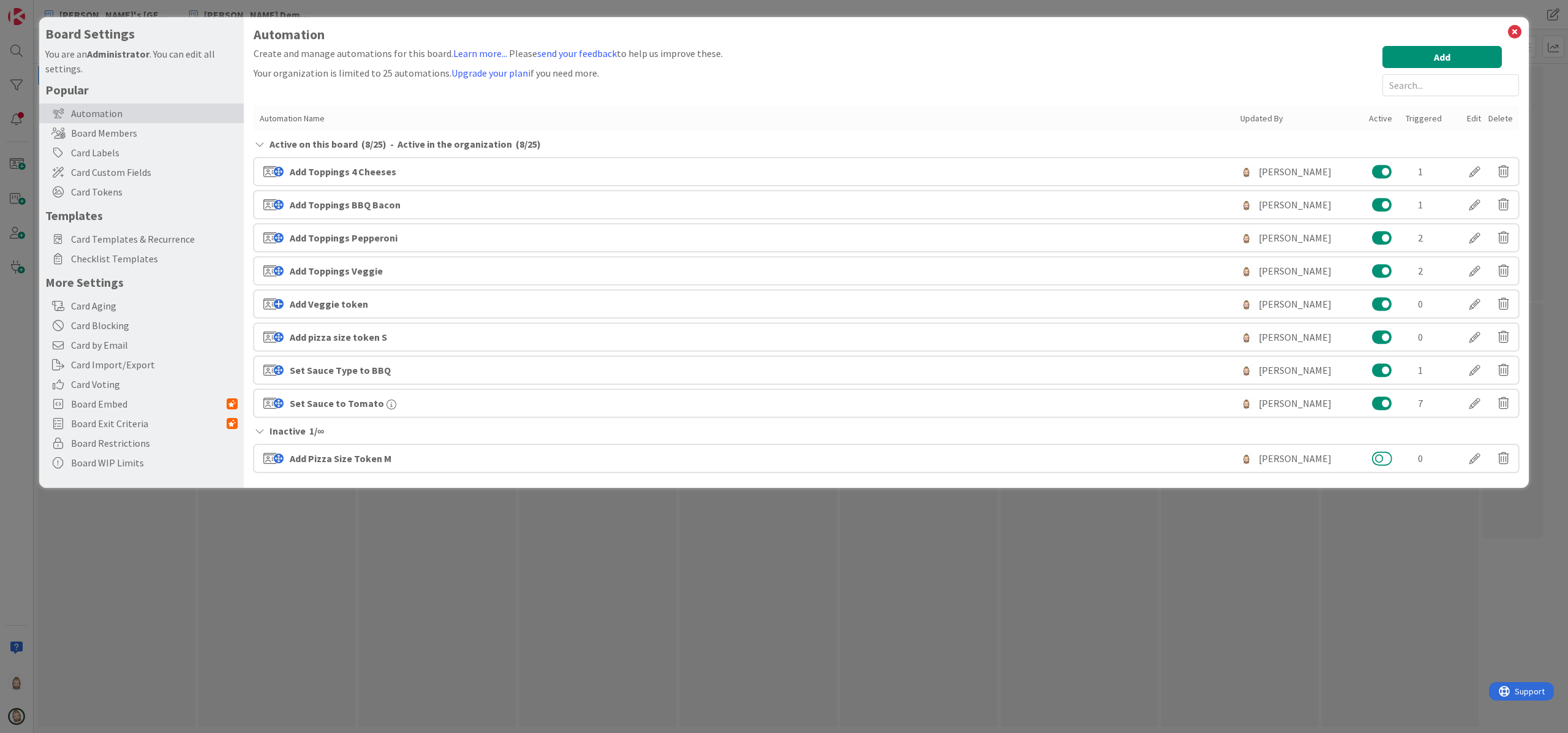
click at [1175, 458] on button at bounding box center [1382, 458] width 20 height 16
click at [1175, 56] on button "Add" at bounding box center [1442, 57] width 119 height 22
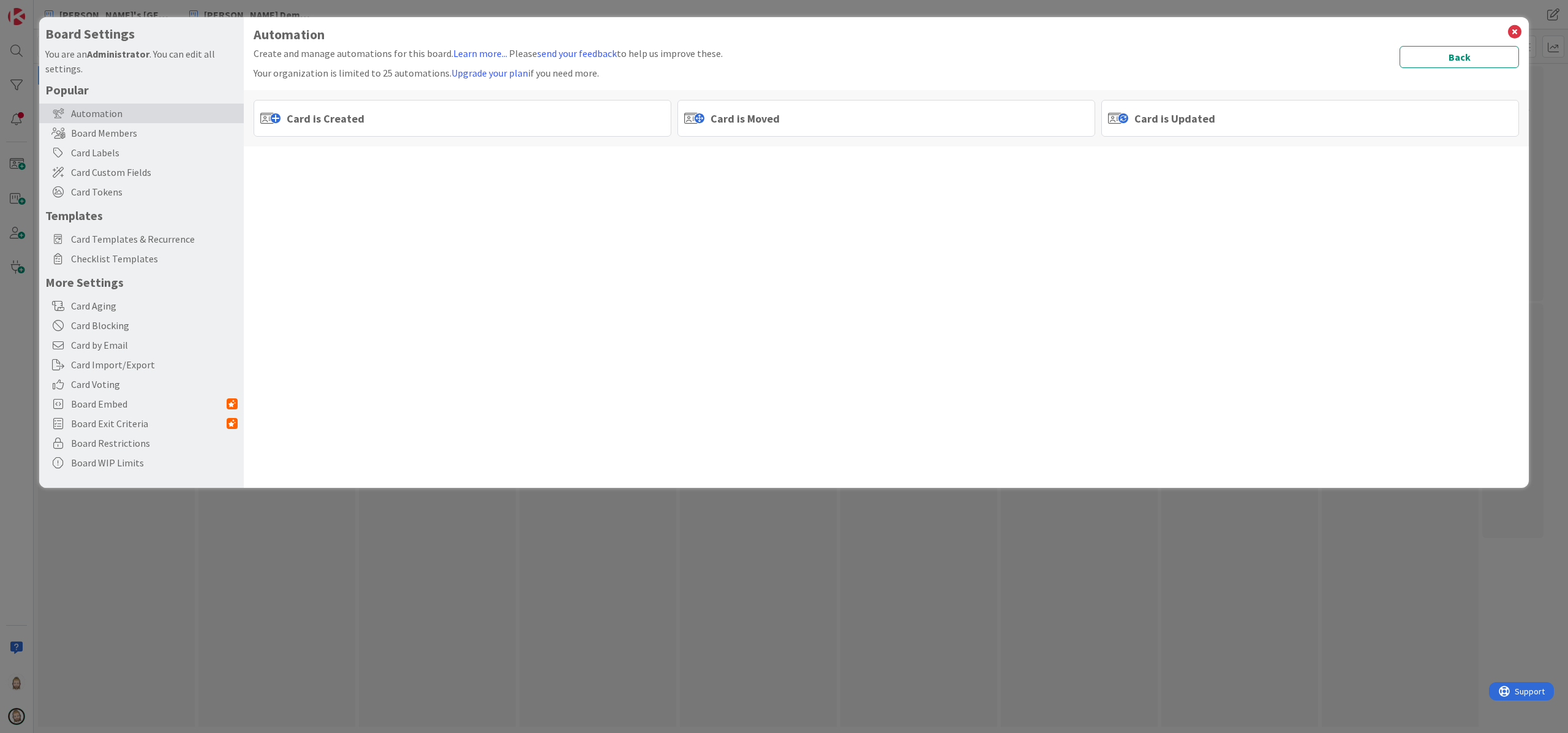
click at [775, 105] on div "Card is Moved" at bounding box center [886, 118] width 418 height 37
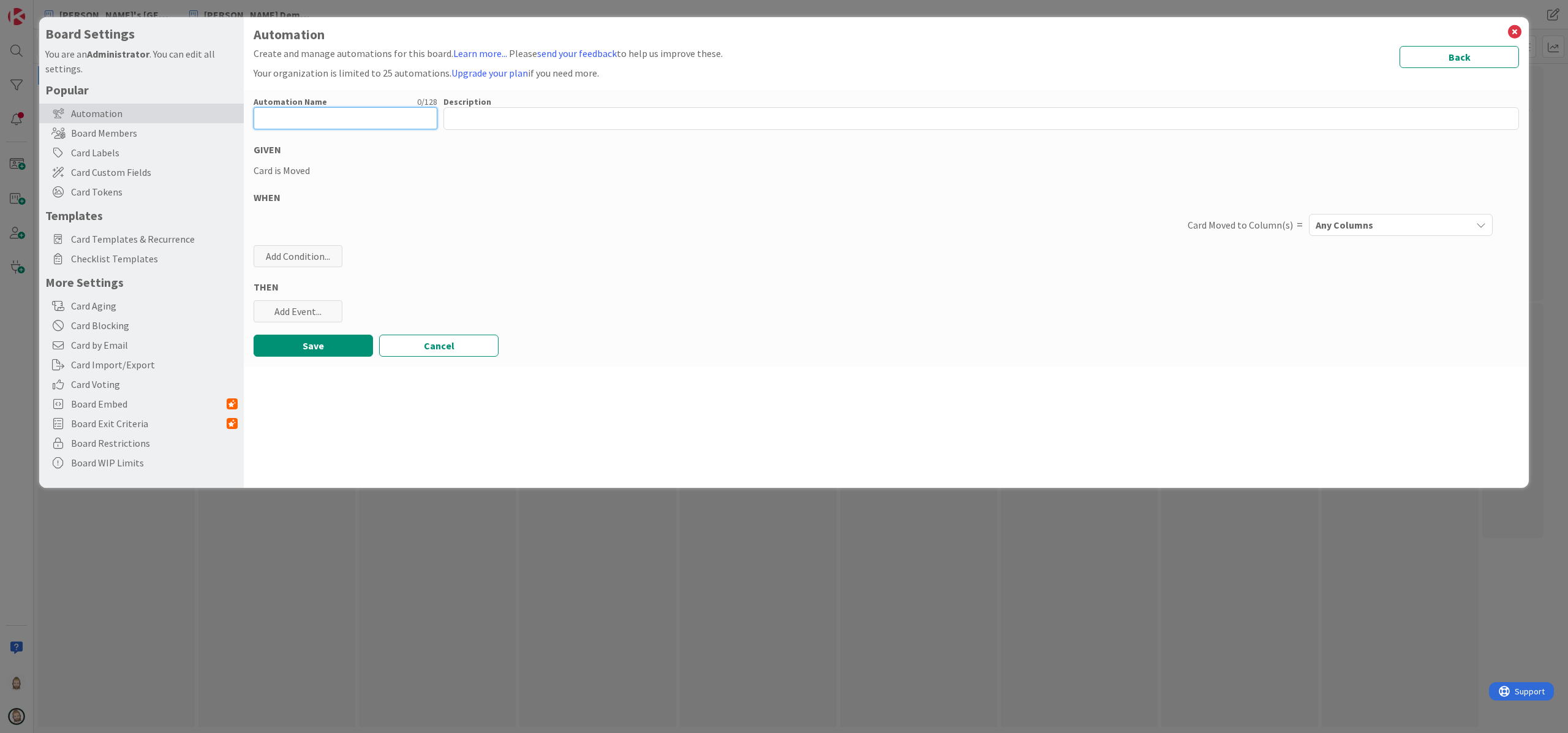
click at [380, 115] on input "text" at bounding box center [346, 119] width 184 height 22
click at [1175, 227] on div "Any Columns" at bounding box center [1392, 225] width 159 height 20
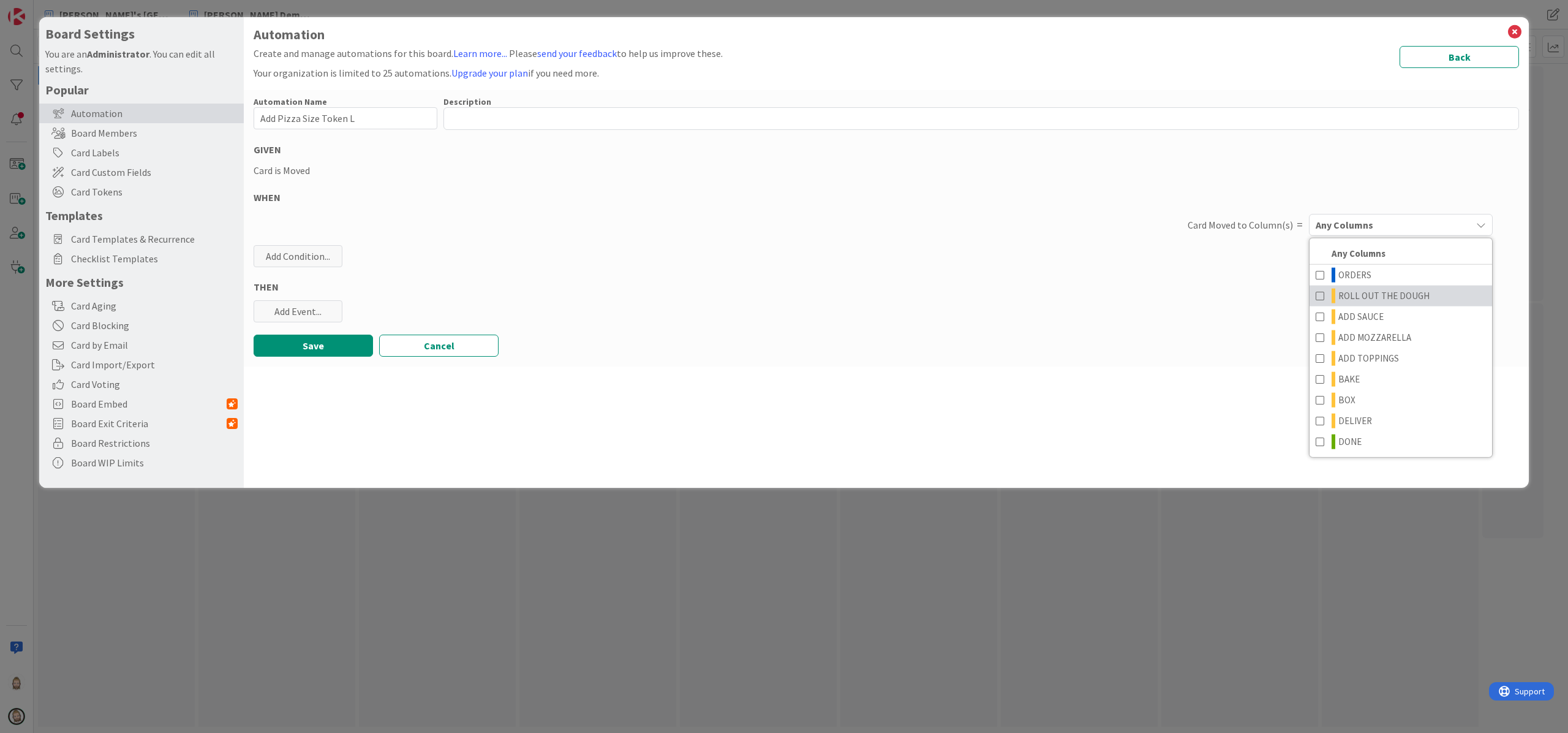
click at [1175, 288] on span "ROLL OUT THE DOUGH" at bounding box center [1384, 295] width 91 height 15
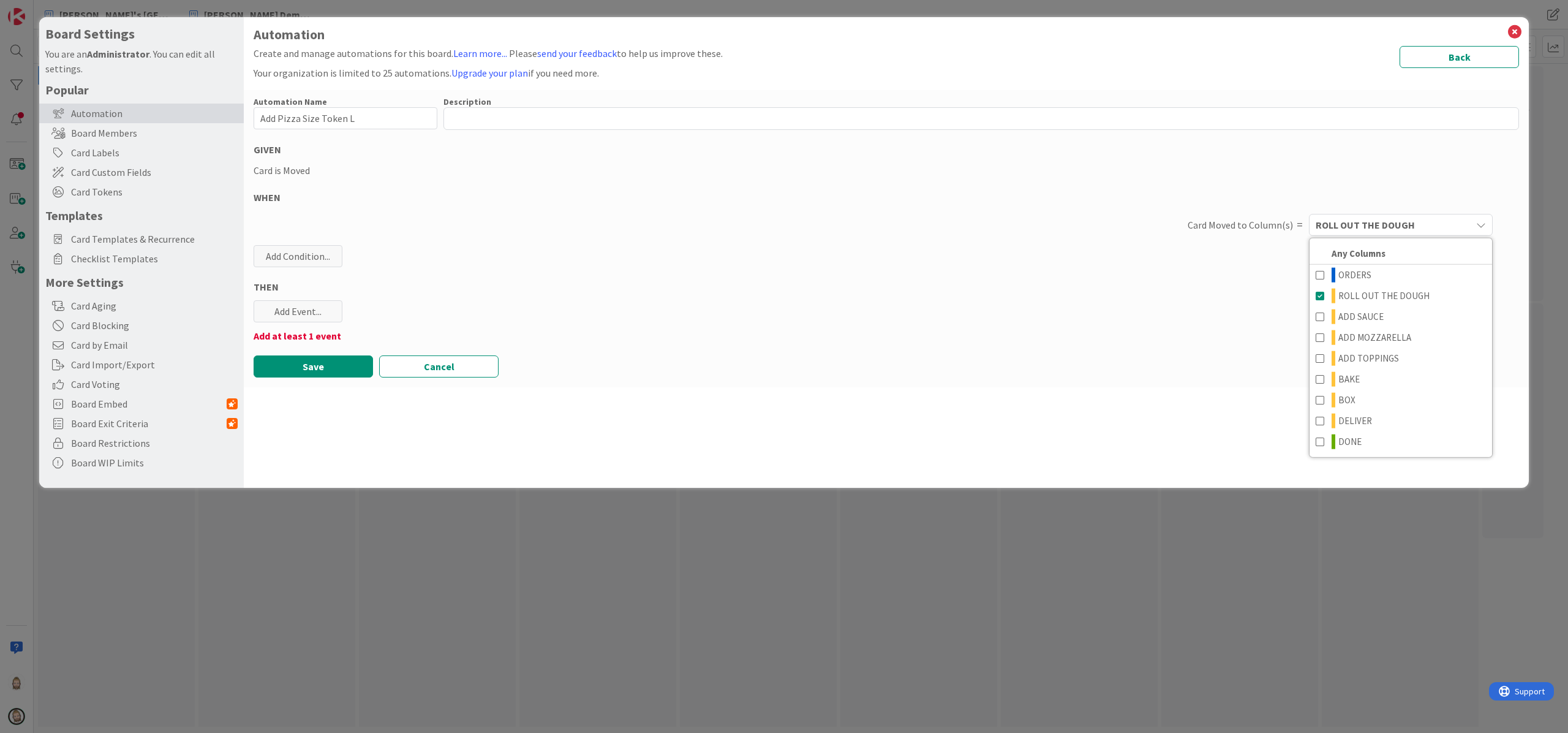
click at [1175, 245] on div "Automation Name 22 / 128 Add Pizza Size Token L Description 0 / 256 GIVEN Card …" at bounding box center [886, 239] width 1285 height 297
click at [307, 310] on div "Add Event..." at bounding box center [298, 312] width 89 height 22
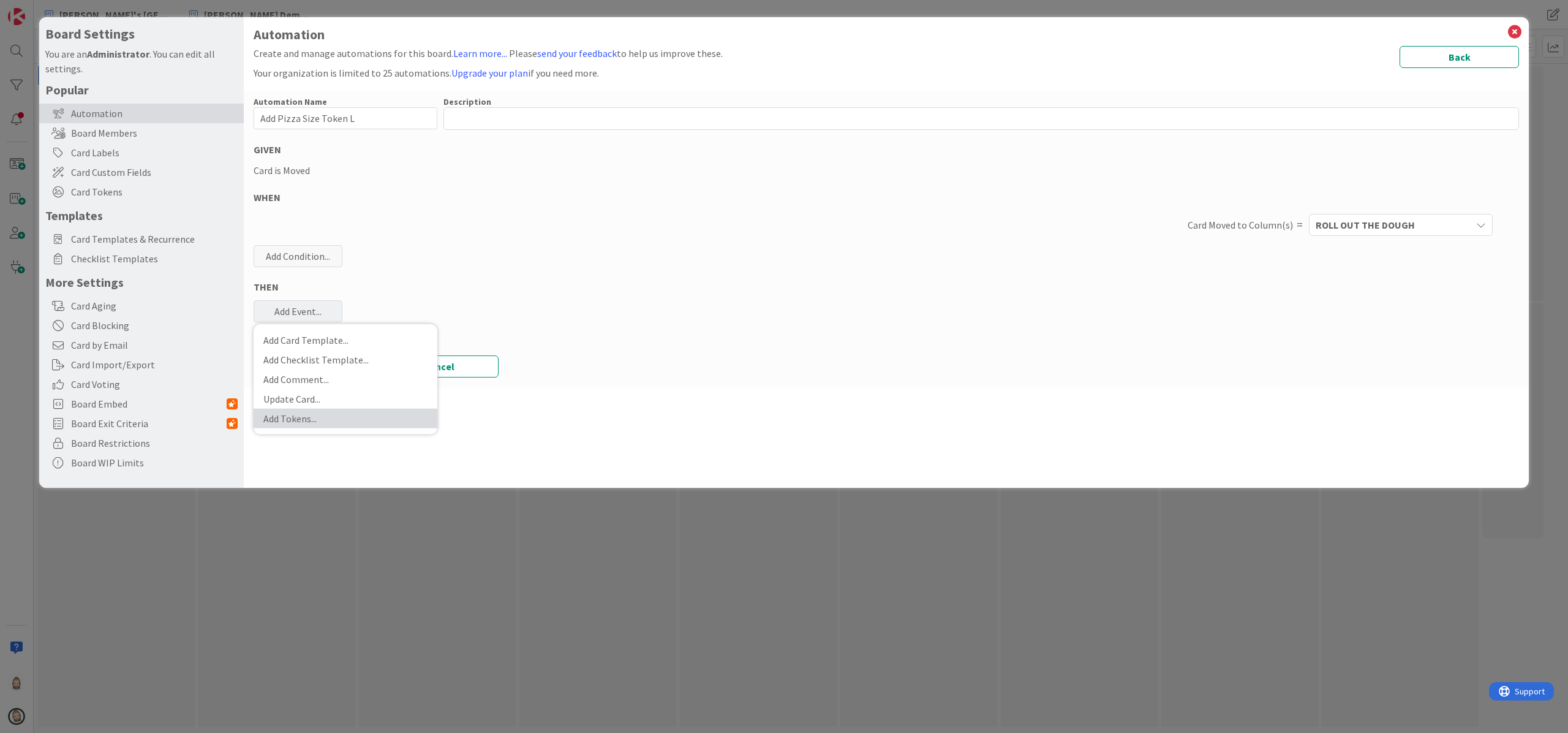
click at [307, 409] on link "Add Tokens ..." at bounding box center [346, 418] width 184 height 20
click at [336, 367] on span "Choose at least one..." at bounding box center [345, 372] width 170 height 22
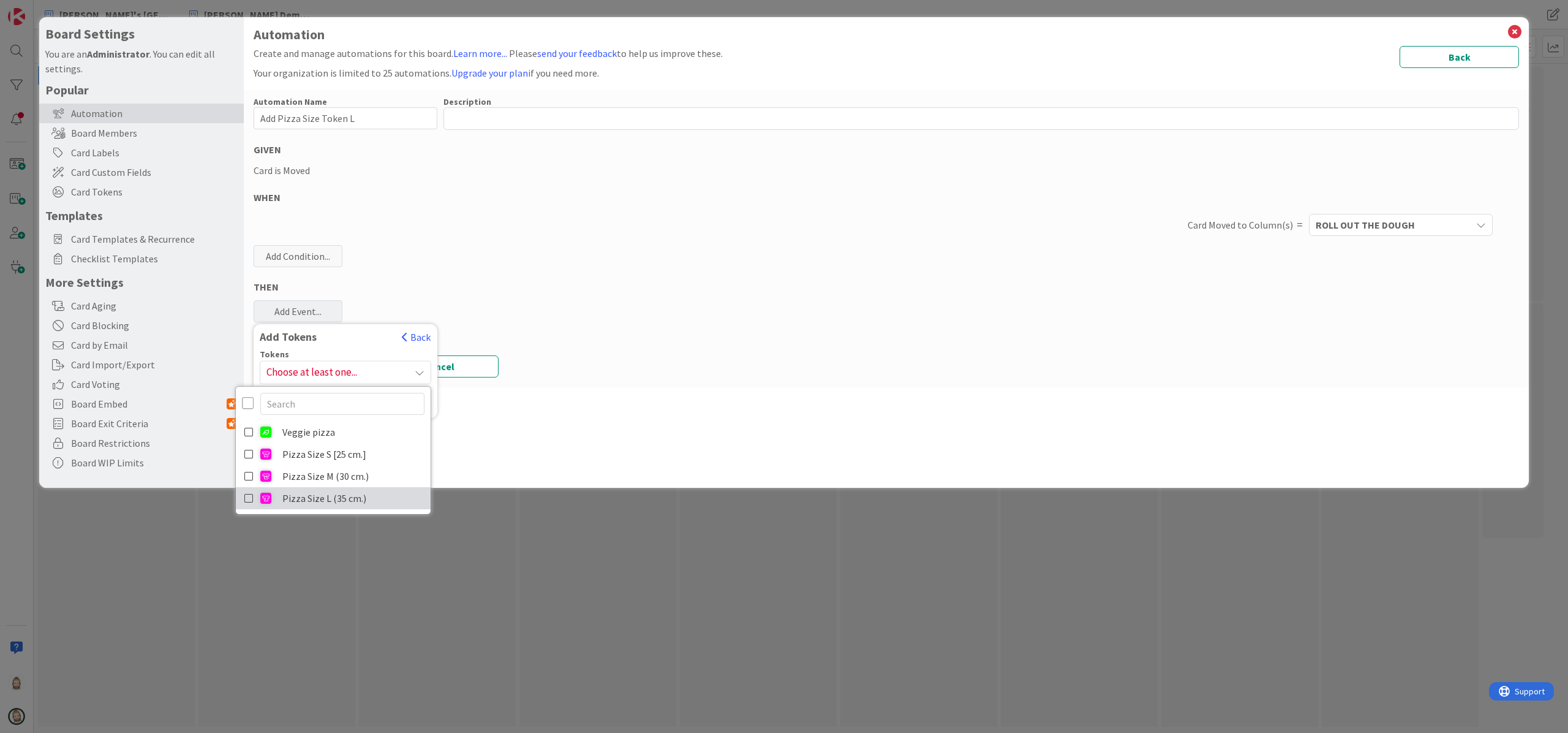
click at [317, 497] on link "Pizza Size L (35 cm.)" at bounding box center [333, 499] width 195 height 22
click at [349, 338] on div "Add Tokens" at bounding box center [324, 336] width 142 height 13
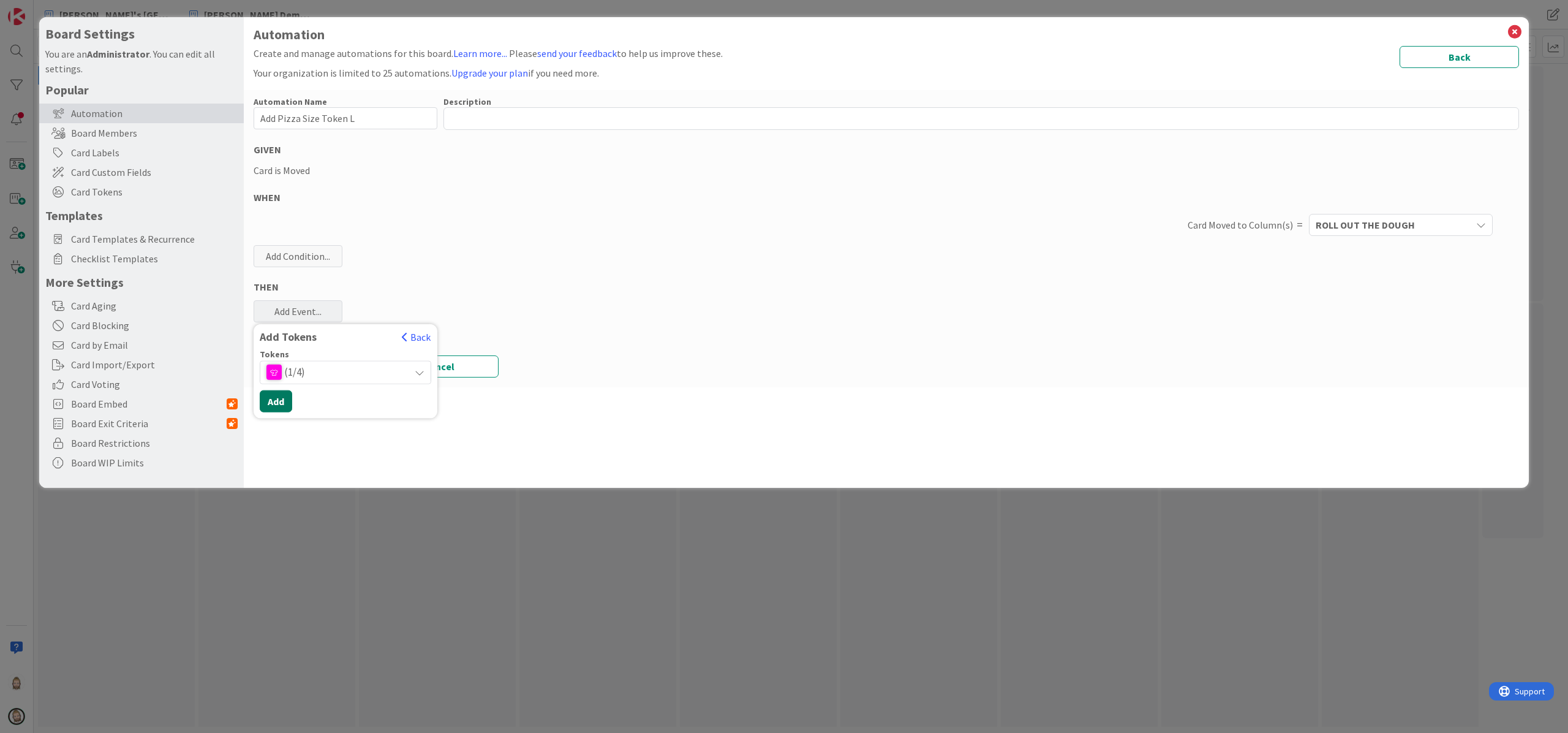
click at [278, 398] on button "Add" at bounding box center [276, 401] width 33 height 22
click at [310, 375] on button "Save" at bounding box center [313, 381] width 119 height 22
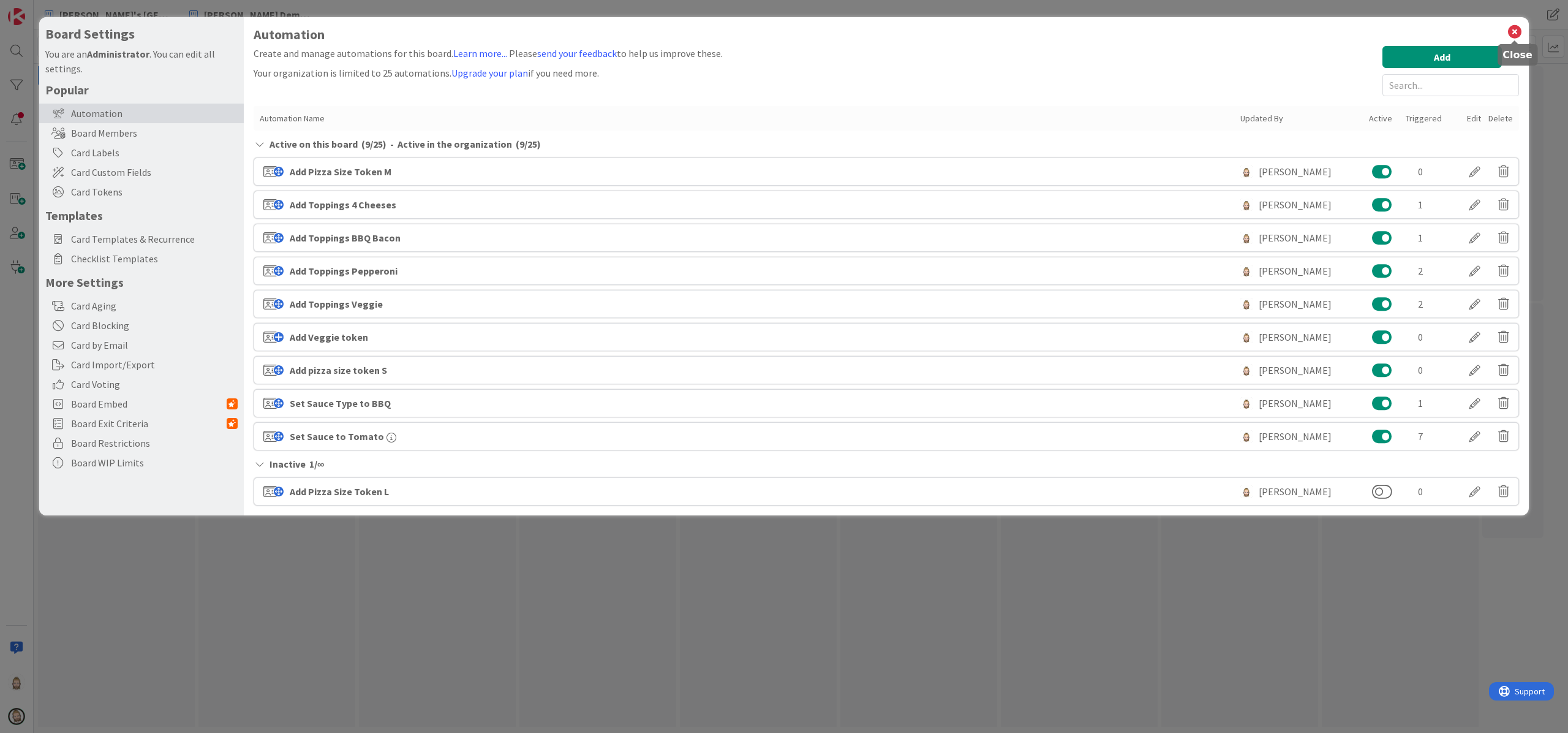
click at [1175, 28] on icon at bounding box center [1515, 31] width 16 height 17
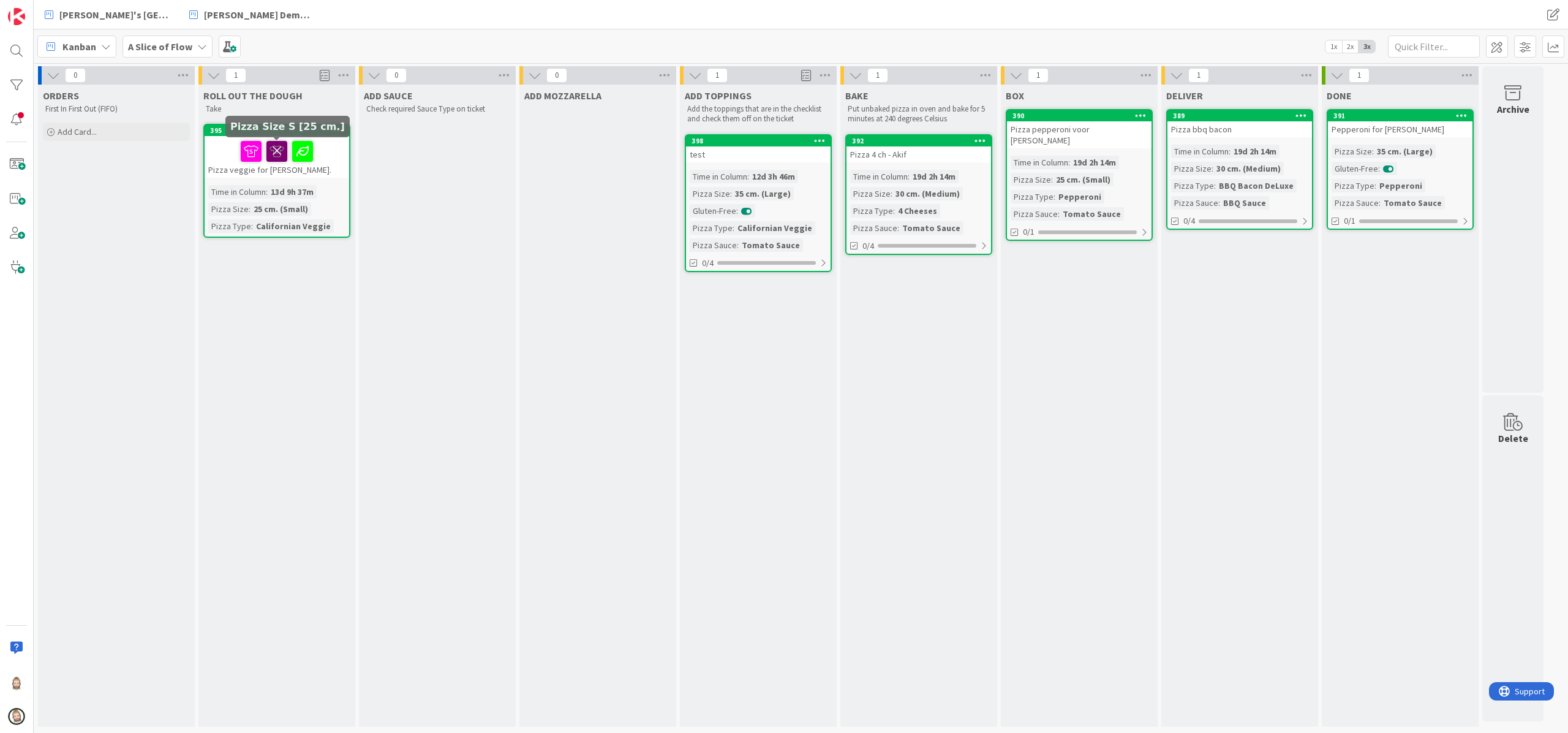
click at [273, 146] on icon at bounding box center [277, 151] width 21 height 20
click at [289, 147] on icon at bounding box center [290, 151] width 21 height 20
click at [272, 146] on icon at bounding box center [277, 151] width 21 height 20
click at [224, 42] on span at bounding box center [230, 47] width 22 height 22
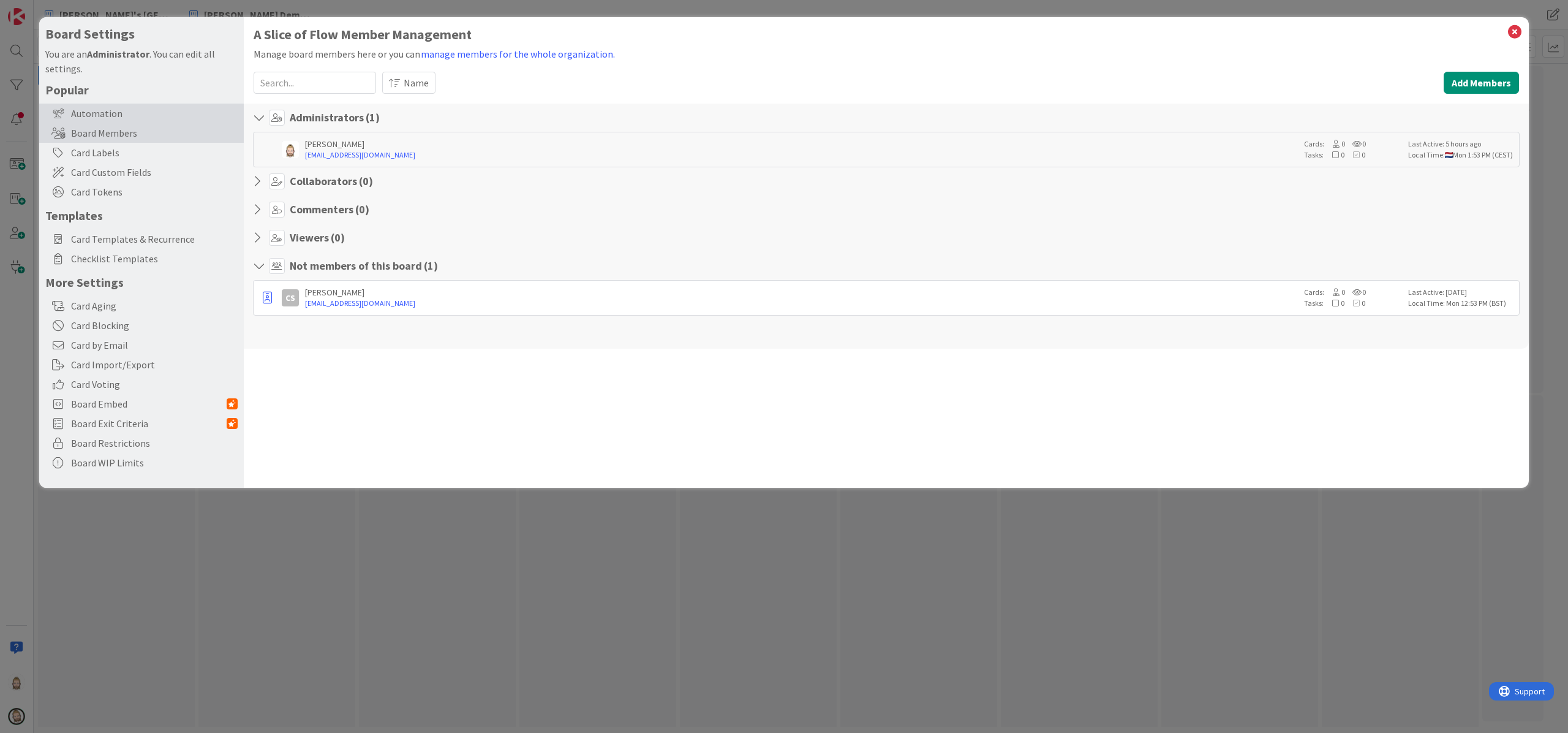
click at [119, 112] on div "Automation" at bounding box center [141, 113] width 204 height 20
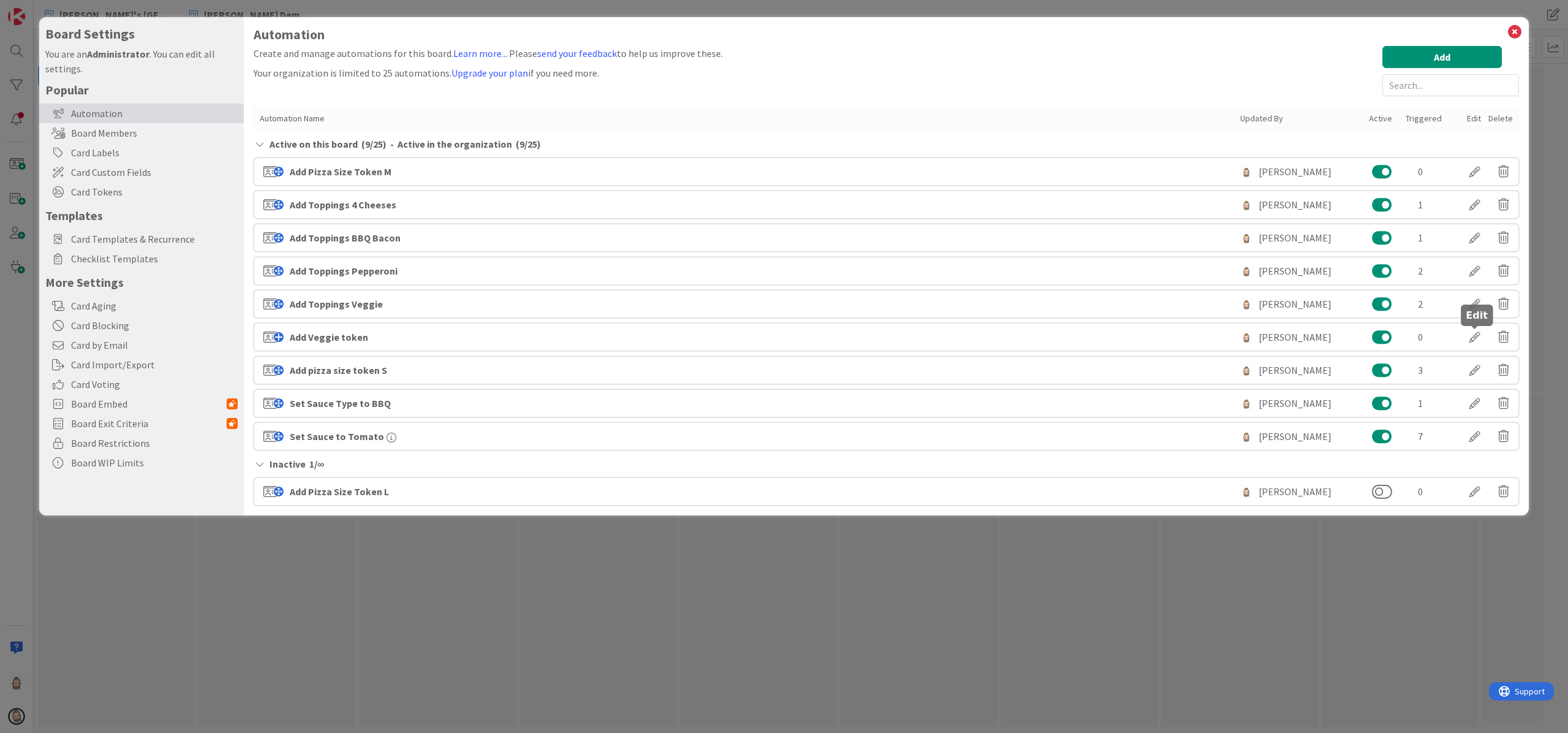
click at [1175, 341] on div at bounding box center [1475, 337] width 34 height 21
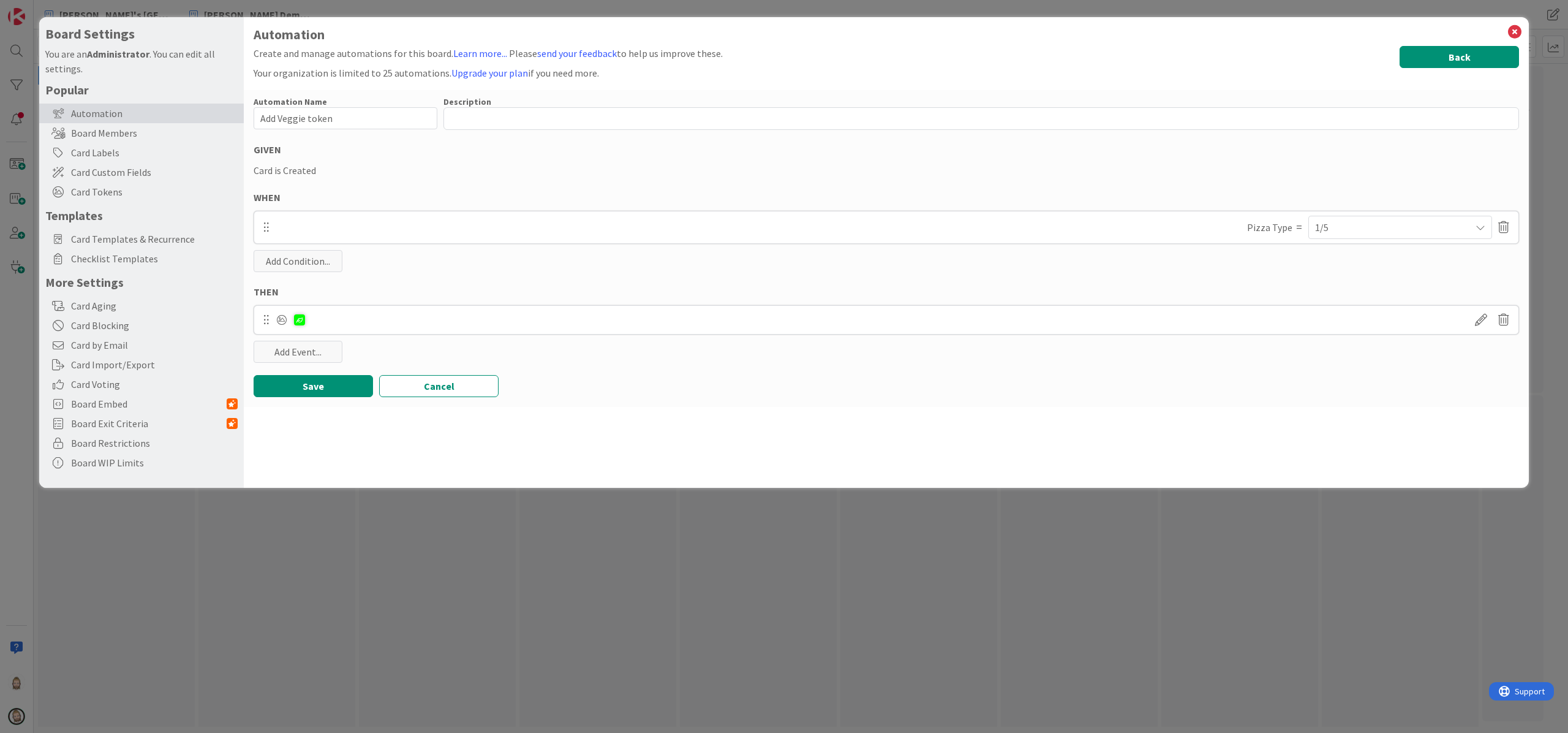
click at [1175, 56] on button "Back" at bounding box center [1459, 57] width 119 height 22
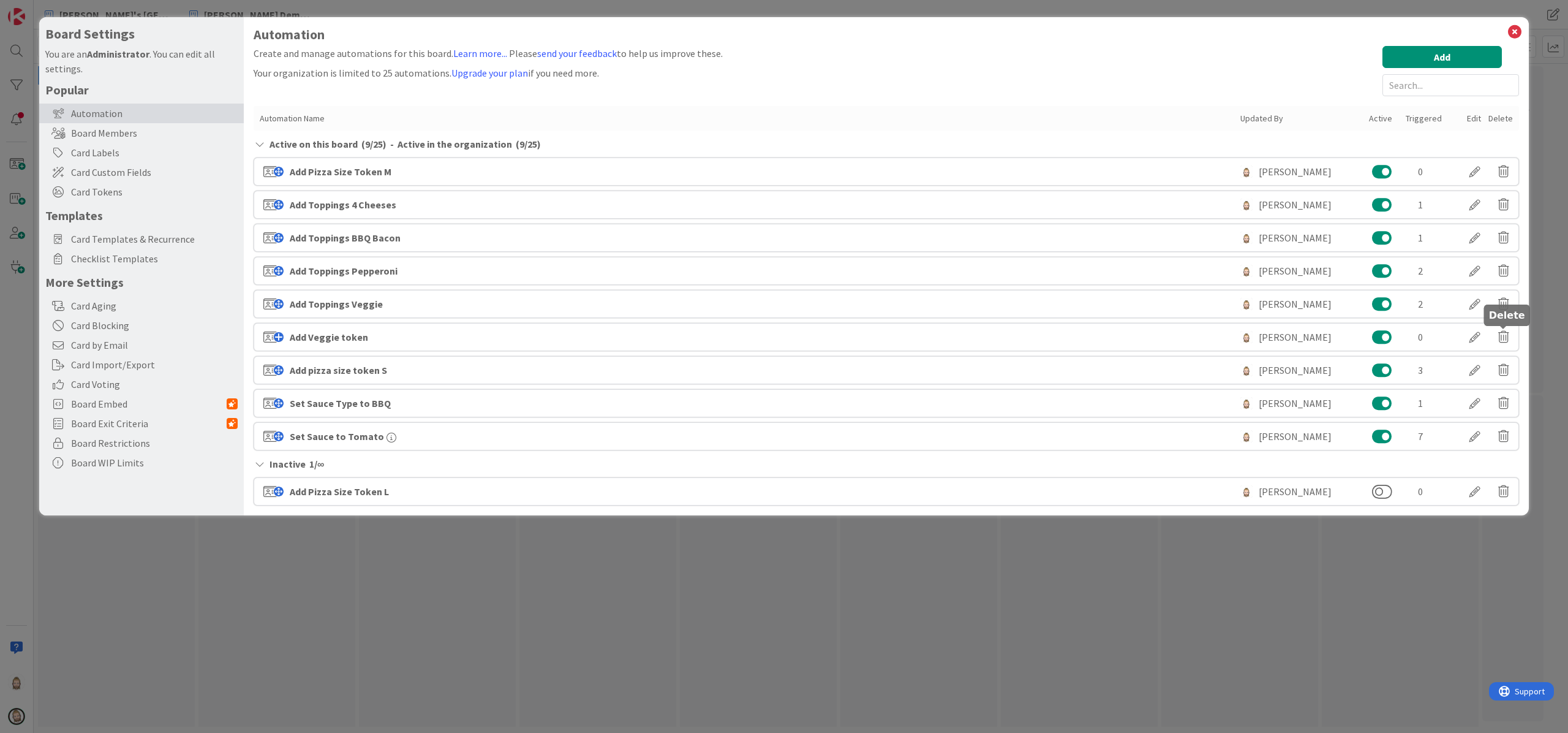
click at [1175, 338] on icon at bounding box center [1504, 337] width 11 height 21
click at [1175, 386] on button "Delete" at bounding box center [1385, 384] width 46 height 22
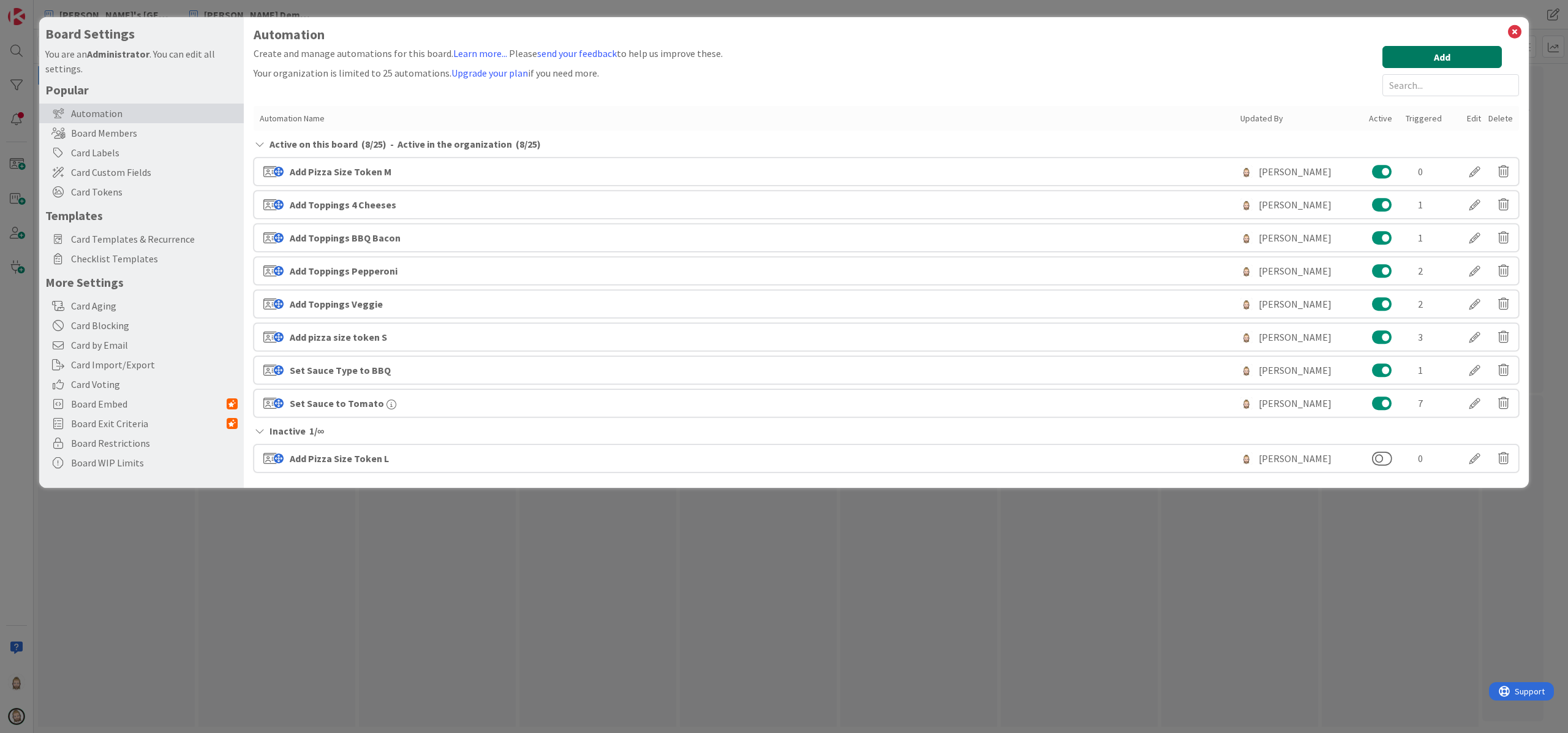
click at [1175, 47] on button "Add" at bounding box center [1442, 57] width 119 height 22
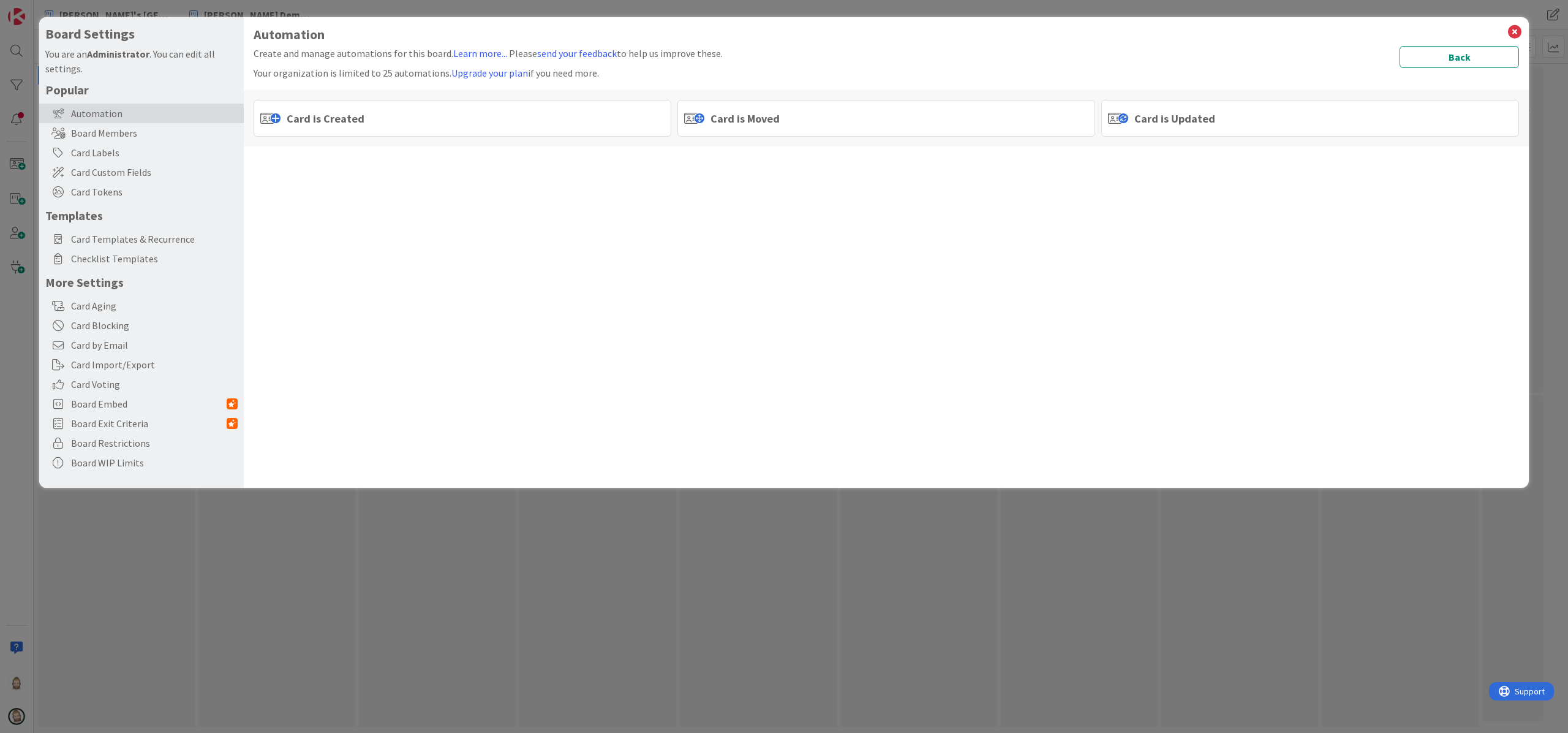
click at [704, 118] on img at bounding box center [694, 119] width 20 height 11
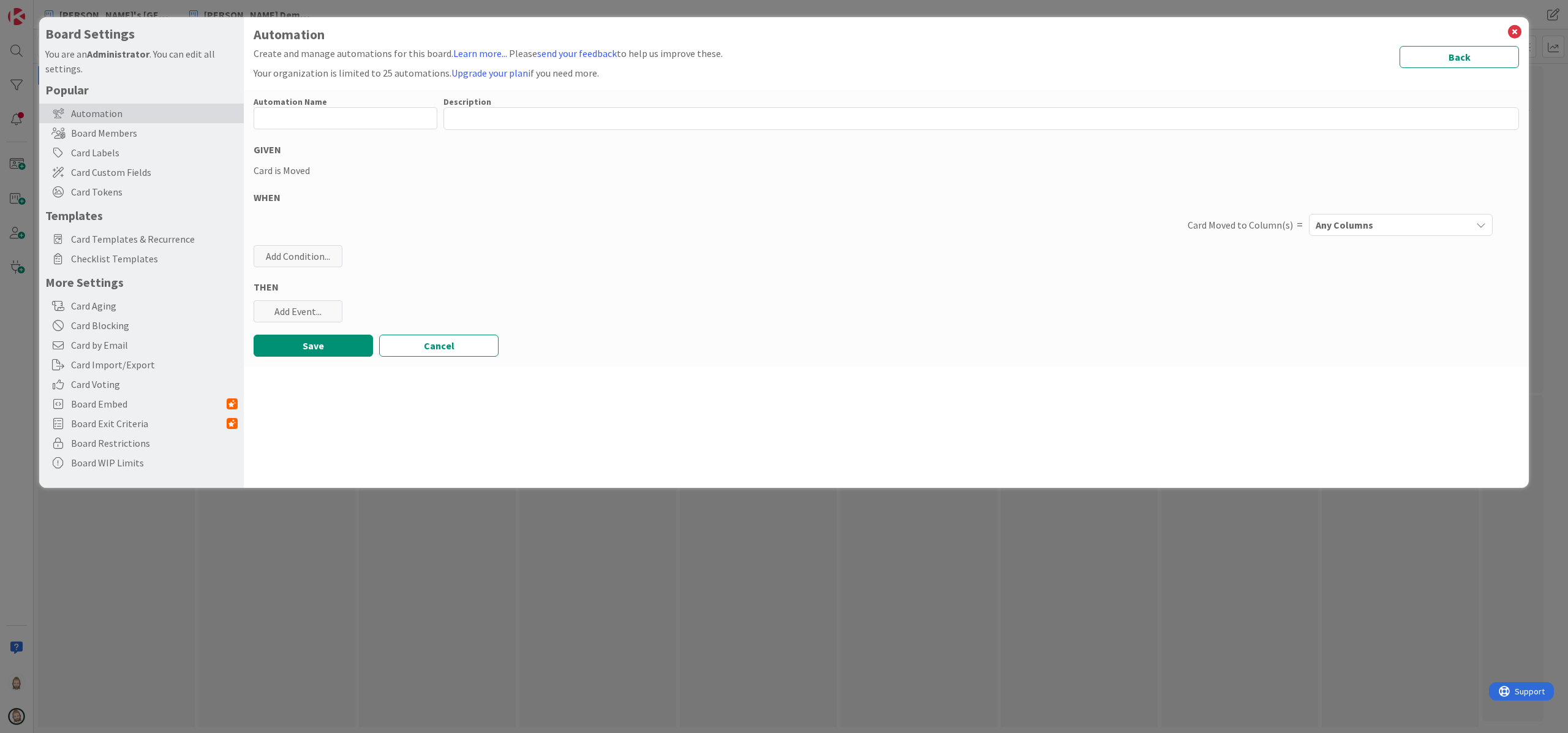
click at [1175, 220] on span "Any Columns" at bounding box center [1344, 225] width 58 height 16
click at [1175, 292] on span "ROLL OUT THE DOUGH" at bounding box center [1384, 295] width 91 height 15
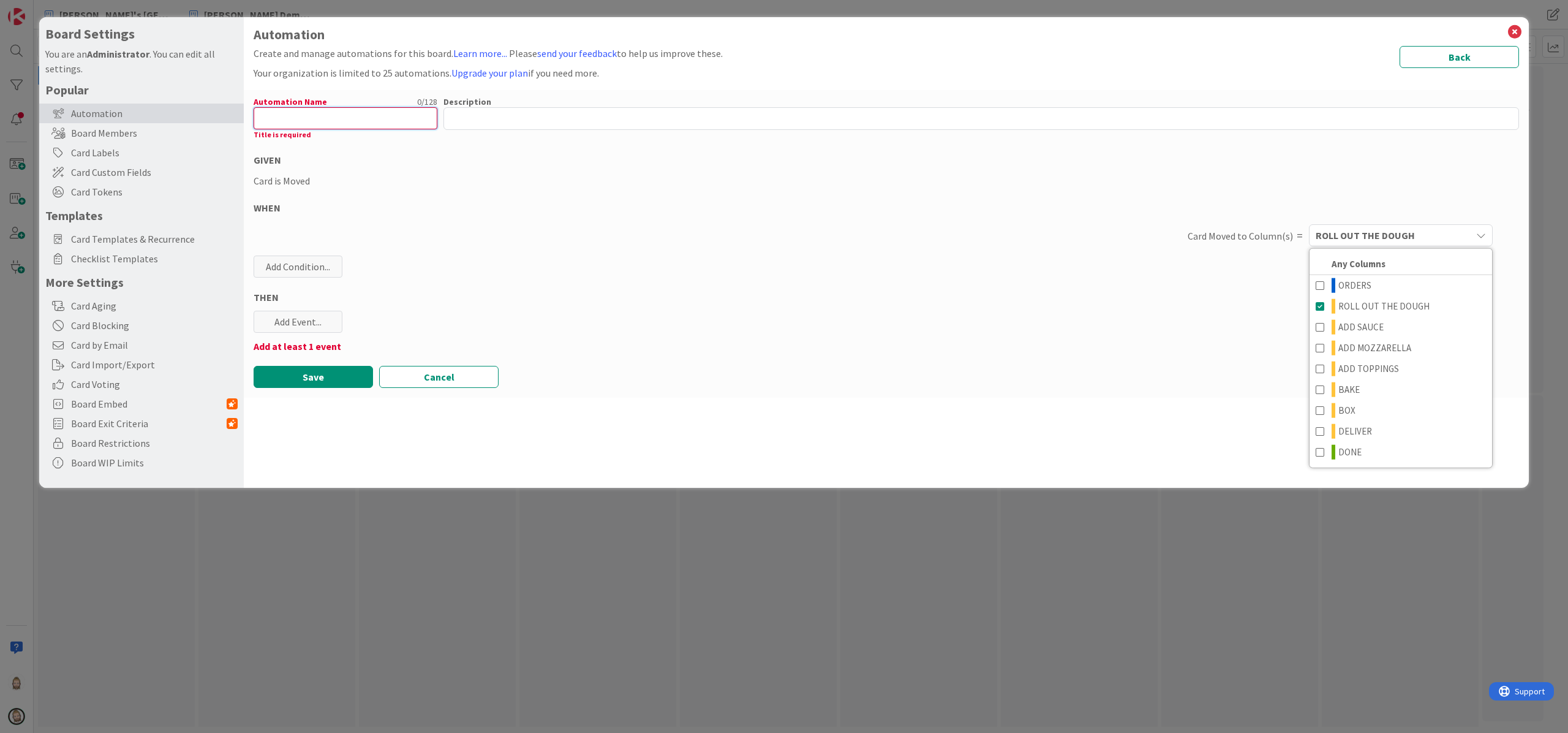
click at [406, 123] on input "text" at bounding box center [346, 119] width 184 height 22
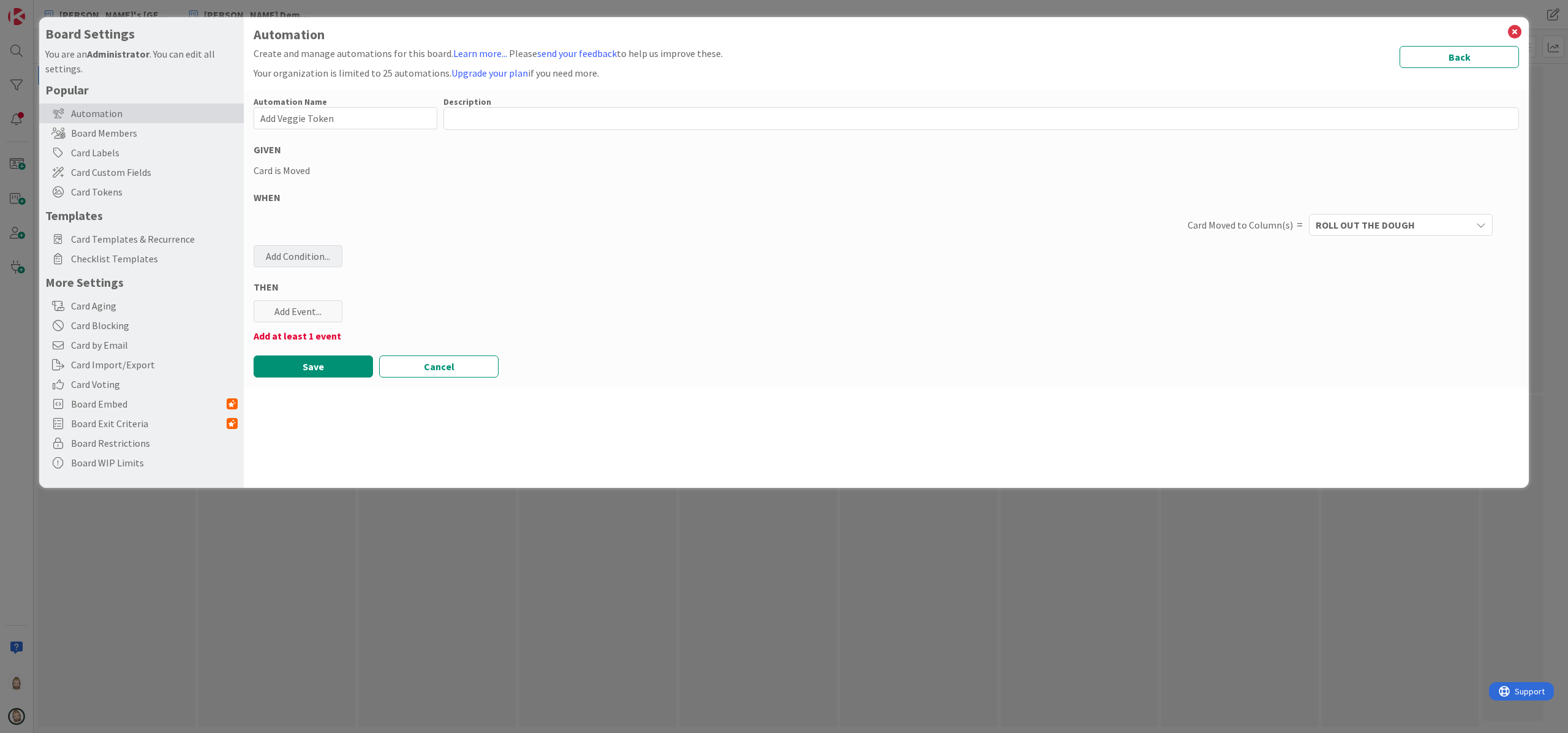
click at [324, 250] on div "Add Condition..." at bounding box center [298, 256] width 89 height 22
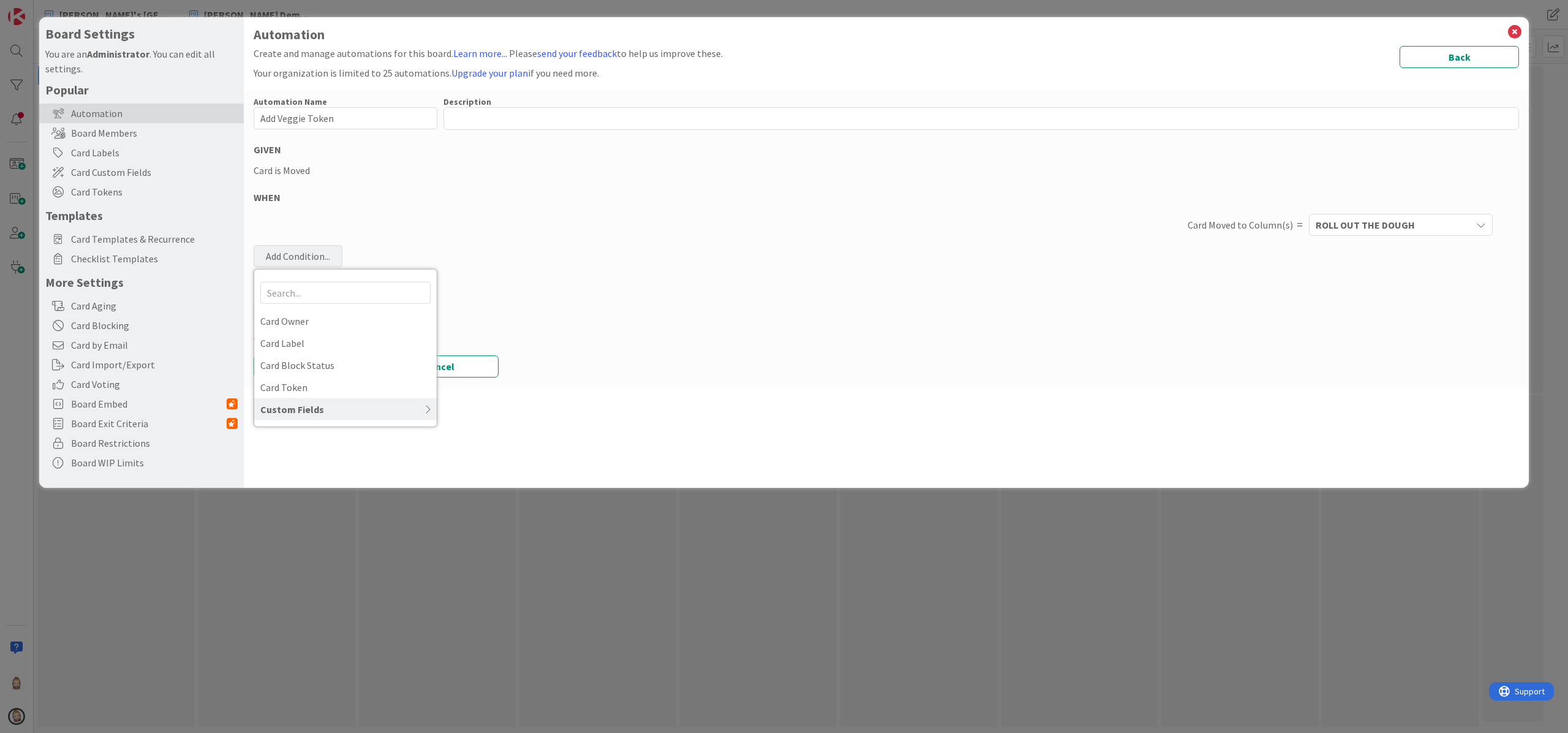
click at [359, 411] on icon at bounding box center [377, 409] width 107 height 10
click at [336, 489] on span "Pizza Type" at bounding box center [345, 496] width 170 height 18
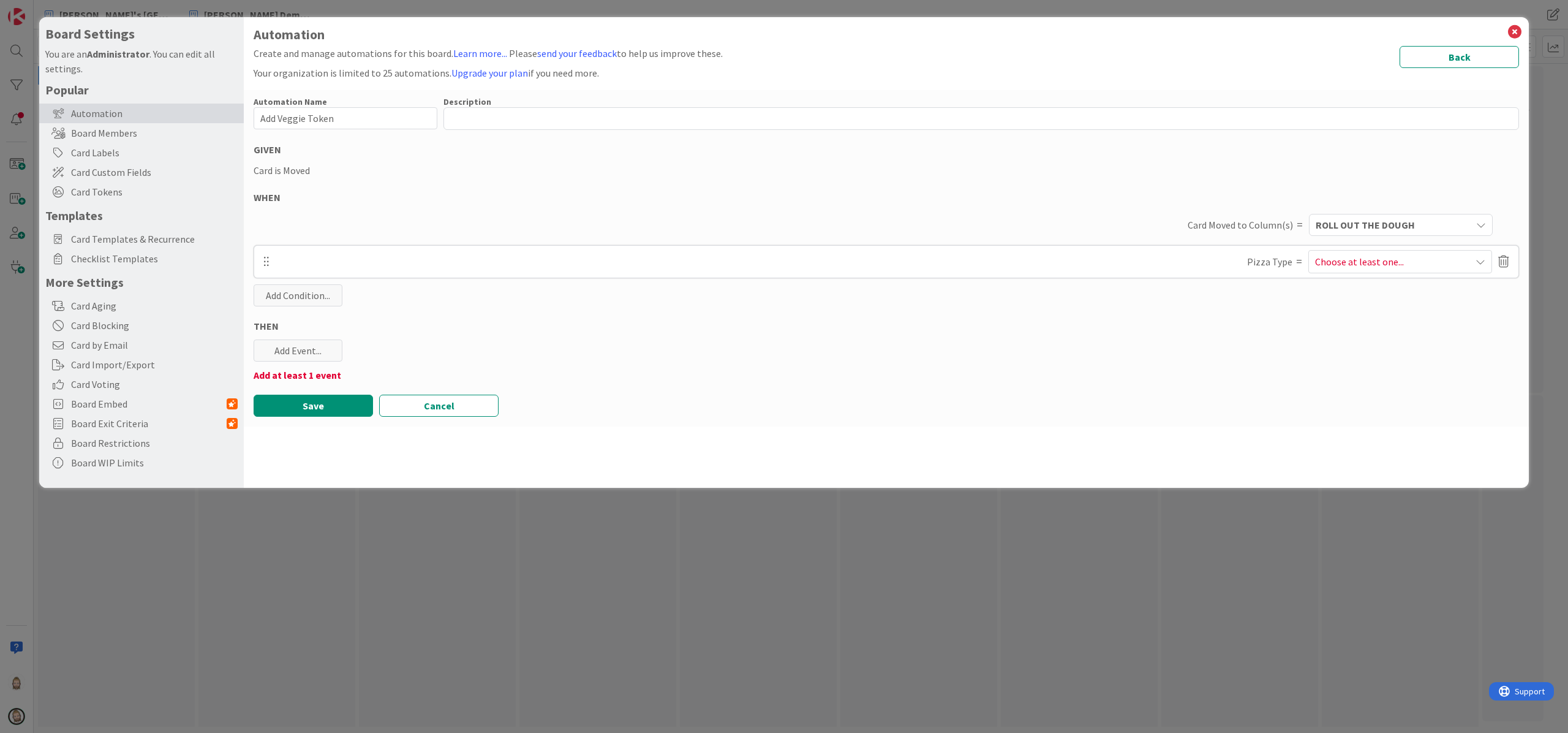
click at [1175, 269] on div "Choose at least one..." at bounding box center [1401, 262] width 170 height 22
click at [1175, 379] on span "Californian Veggie" at bounding box center [1360, 387] width 77 height 18
click at [1175, 351] on div "Automation Name 16 / 128 Add Veggie Token Description 0 / 256 GIVEN Card is Mov…" at bounding box center [886, 258] width 1285 height 336
click at [312, 353] on div "Add Event..." at bounding box center [298, 351] width 89 height 22
click at [317, 451] on link "Add Tokens ..." at bounding box center [346, 457] width 184 height 20
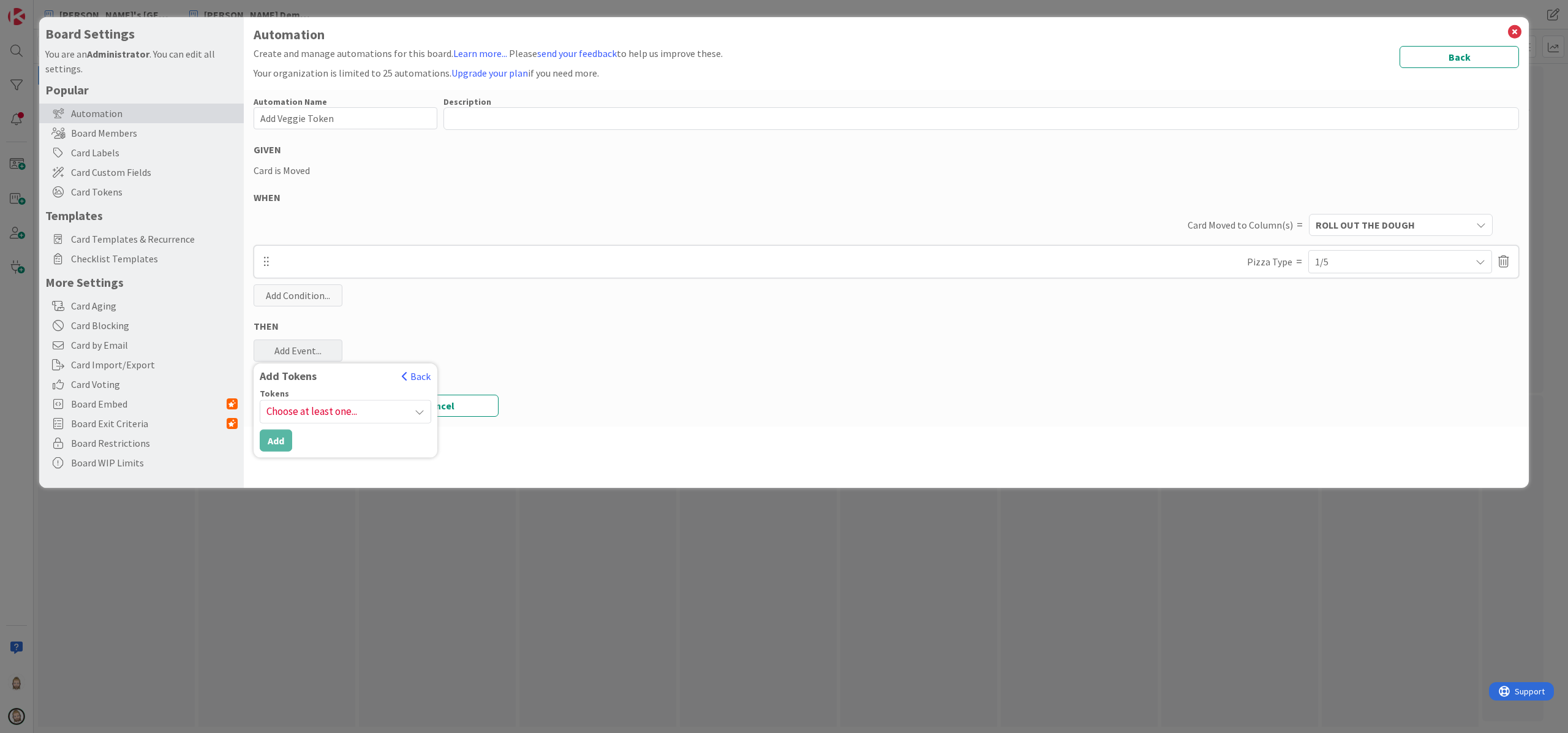
click at [324, 406] on span "Choose at least one..." at bounding box center [345, 411] width 170 height 22
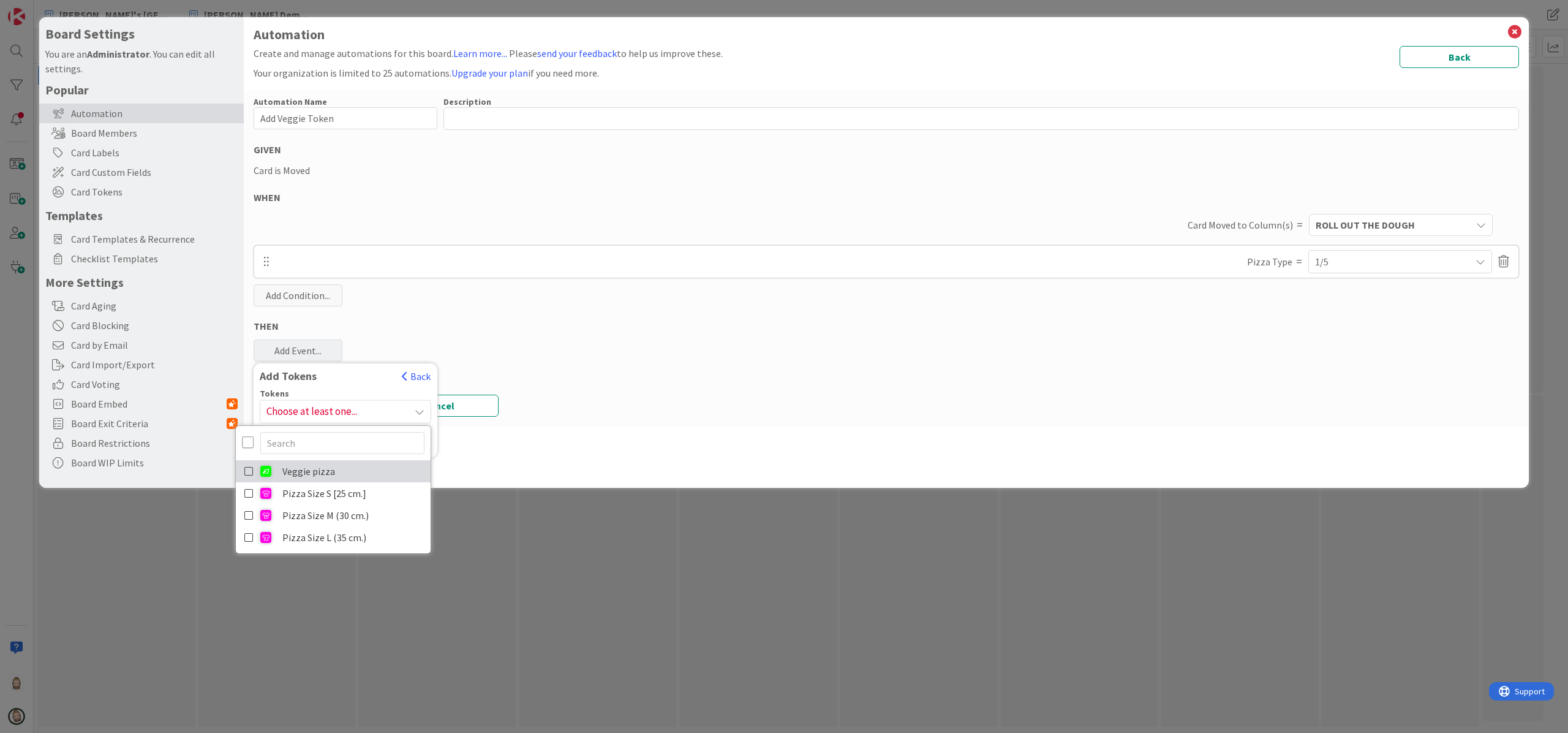
click at [307, 472] on link "Veggie pizza" at bounding box center [333, 471] width 195 height 22
click at [344, 377] on div "Add Tokens" at bounding box center [324, 375] width 142 height 13
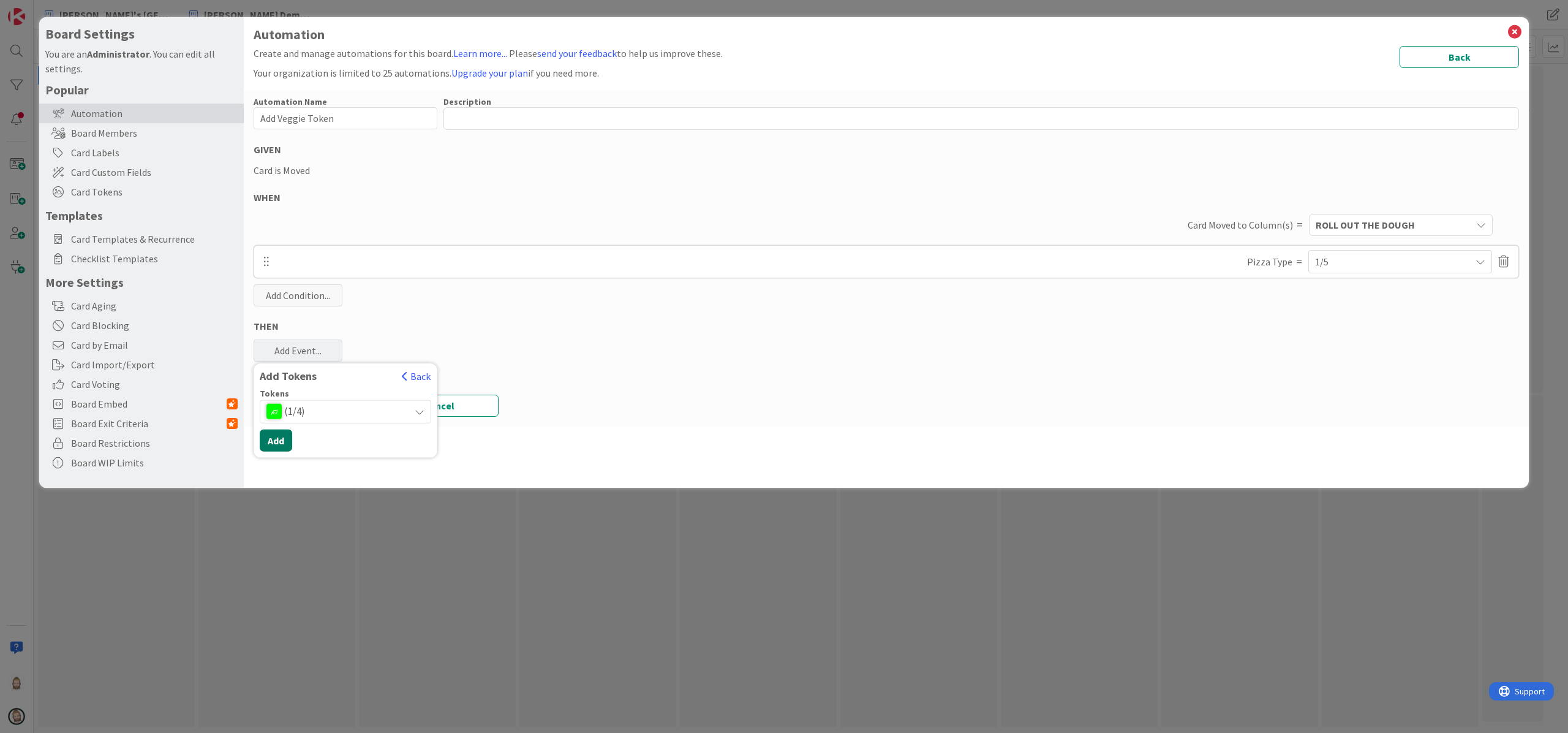
click at [280, 435] on button "Add" at bounding box center [276, 440] width 33 height 22
click at [311, 414] on button "Save" at bounding box center [313, 421] width 119 height 22
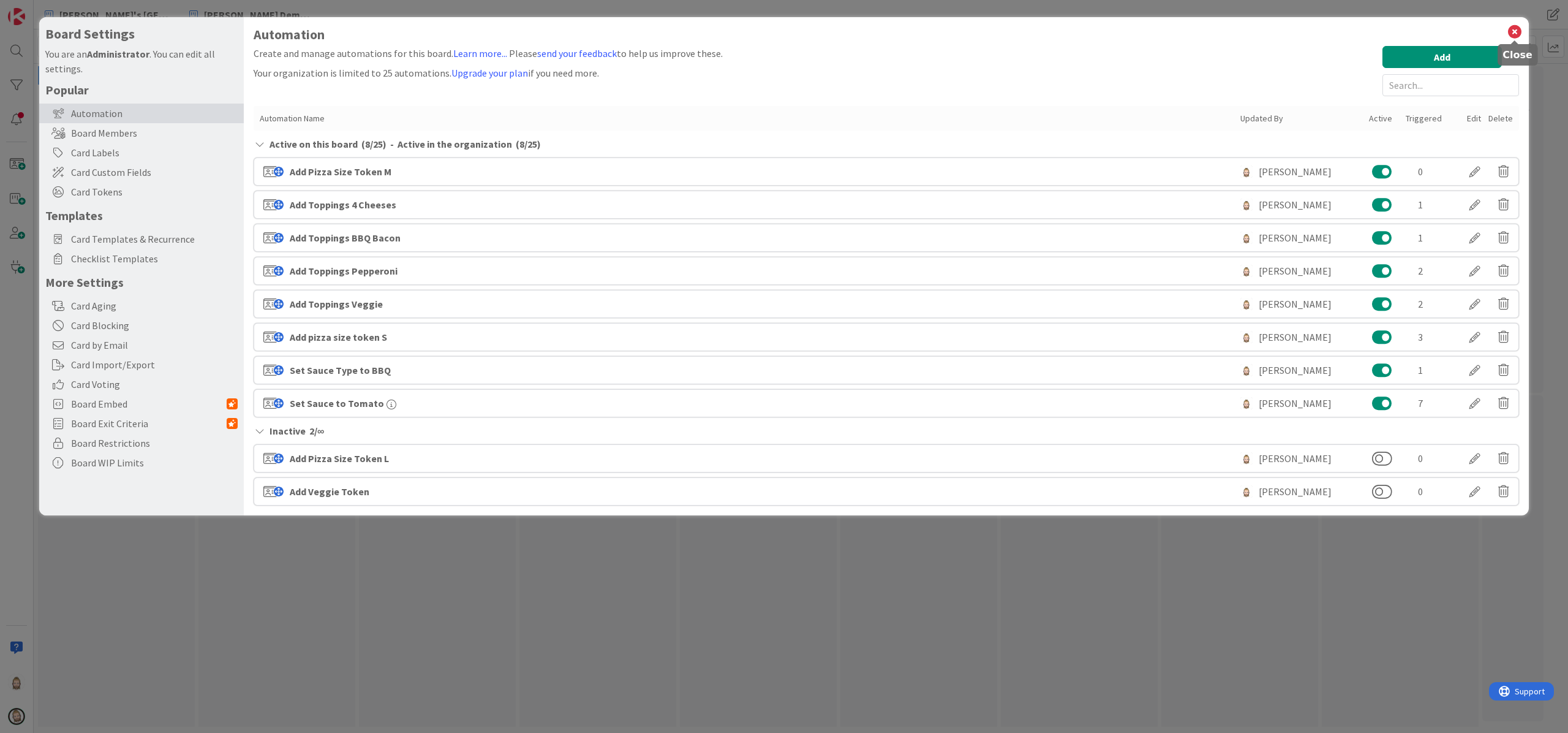
click at [1175, 29] on icon at bounding box center [1515, 31] width 16 height 17
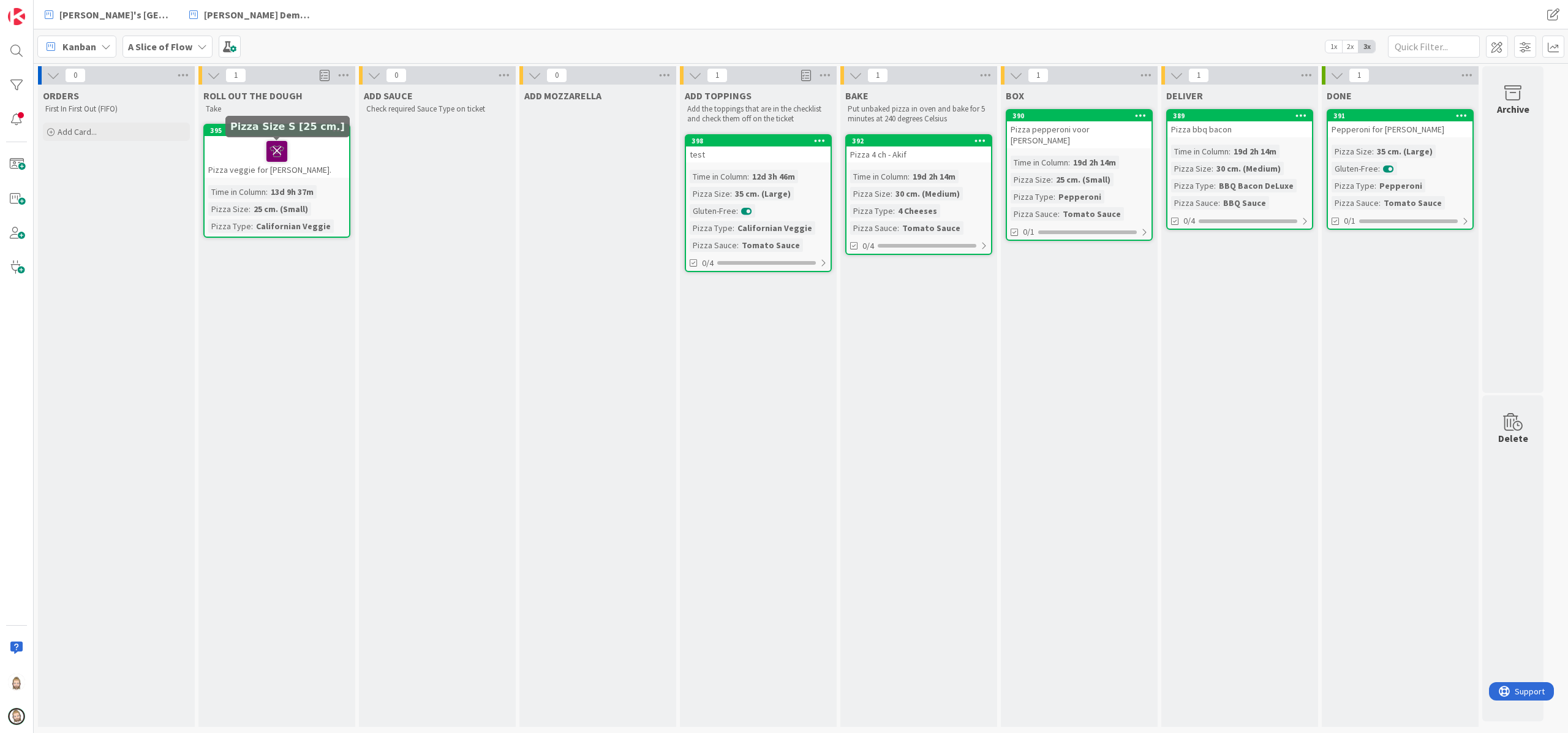
click at [275, 147] on icon at bounding box center [277, 151] width 21 height 20
click at [108, 128] on div "Add Card..." at bounding box center [116, 132] width 147 height 18
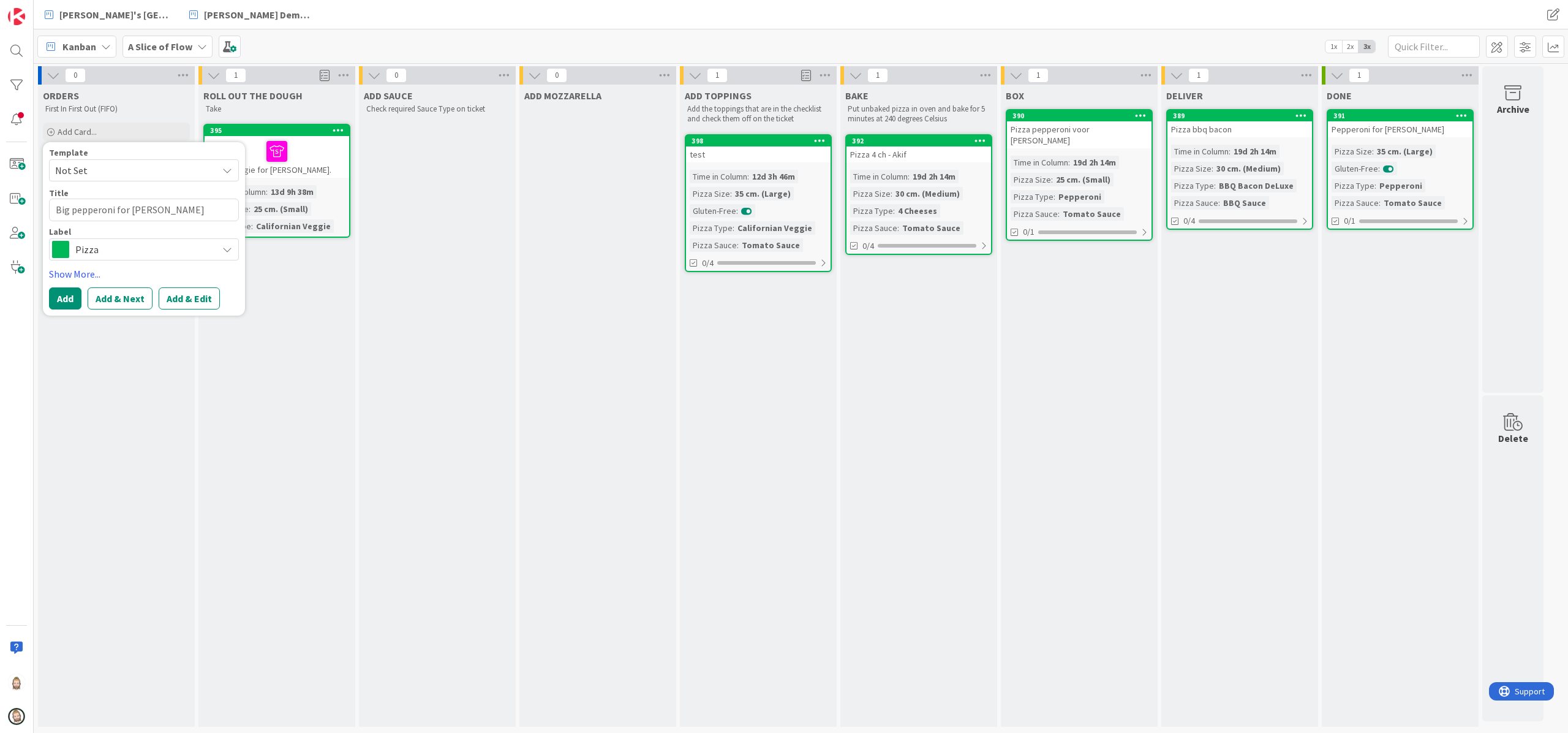
click at [103, 257] on span "Pizza" at bounding box center [143, 249] width 136 height 17
click at [74, 272] on link "Show More..." at bounding box center [144, 273] width 190 height 15
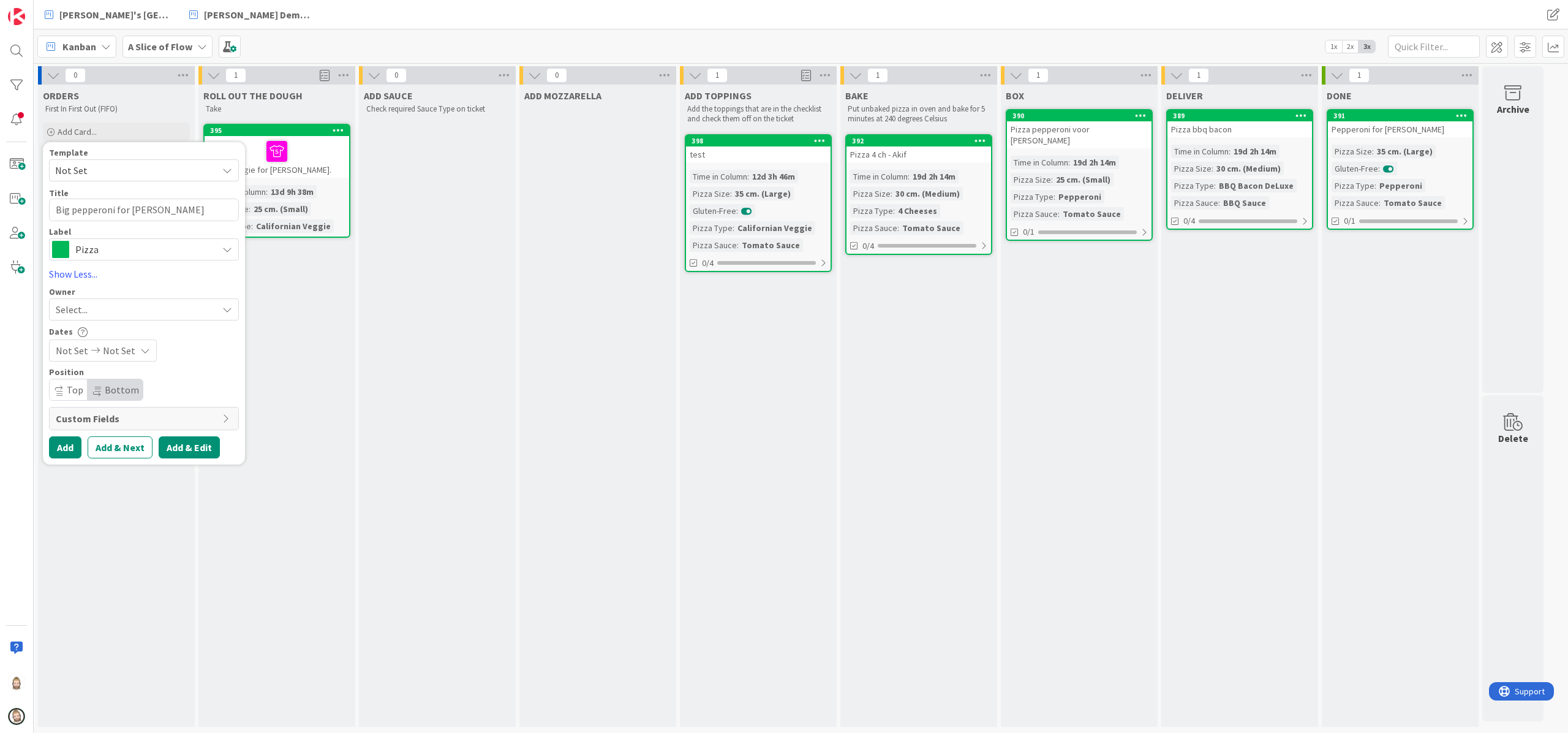
click at [181, 446] on button "Add & Edit" at bounding box center [190, 448] width 61 height 22
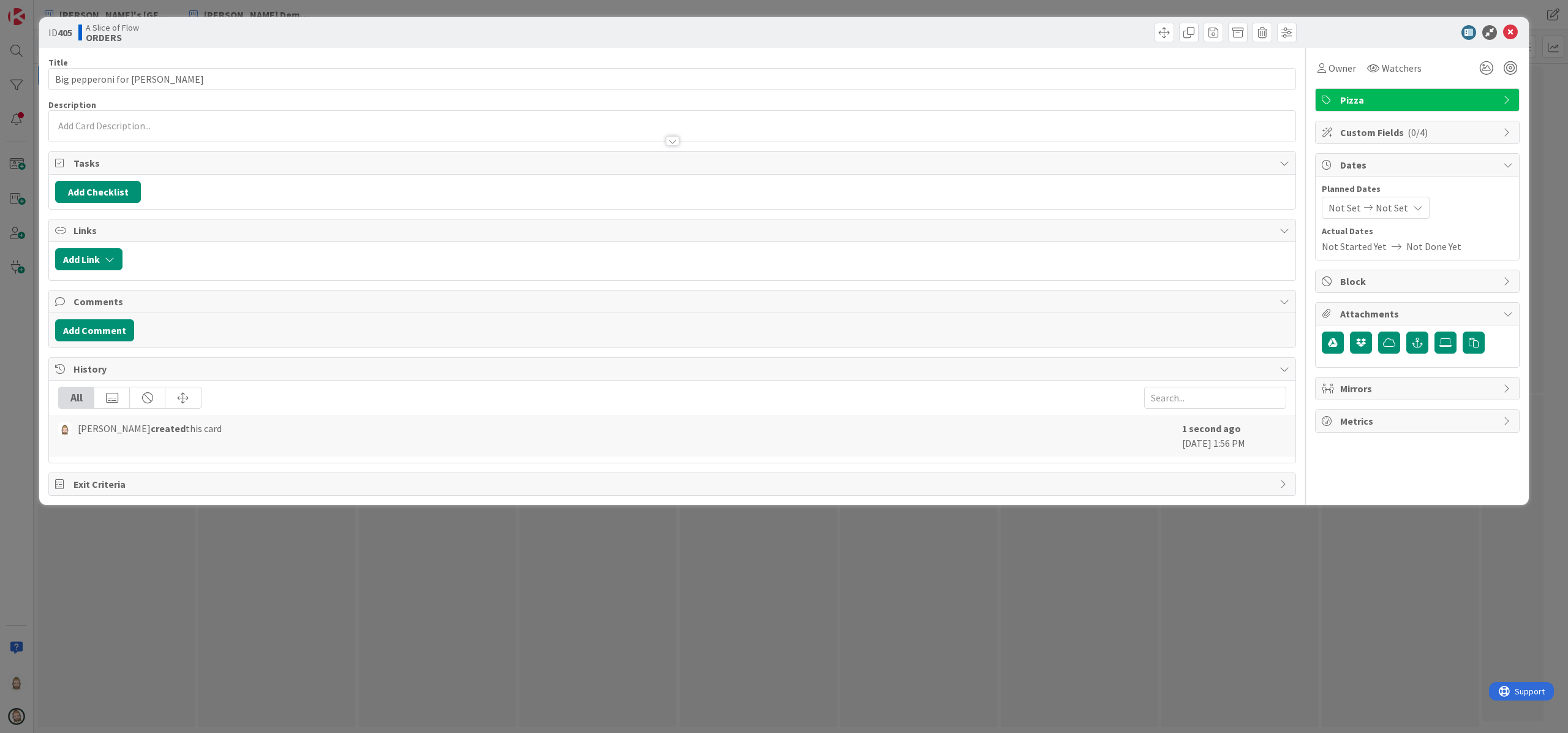
click at [1175, 166] on span "Dates" at bounding box center [1419, 165] width 157 height 15
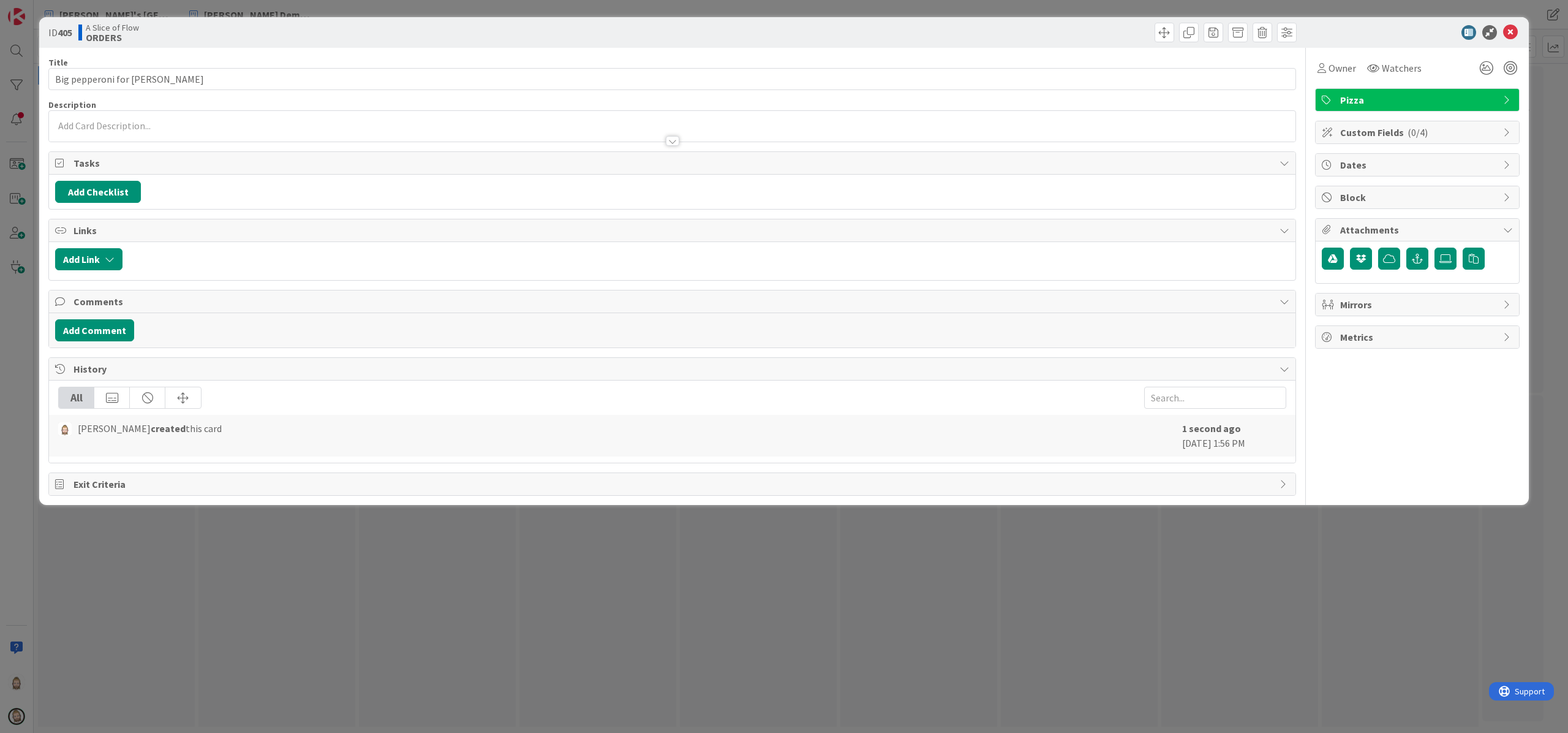
click at [1175, 129] on span "Custom Fields ( 0/4 )" at bounding box center [1419, 132] width 157 height 15
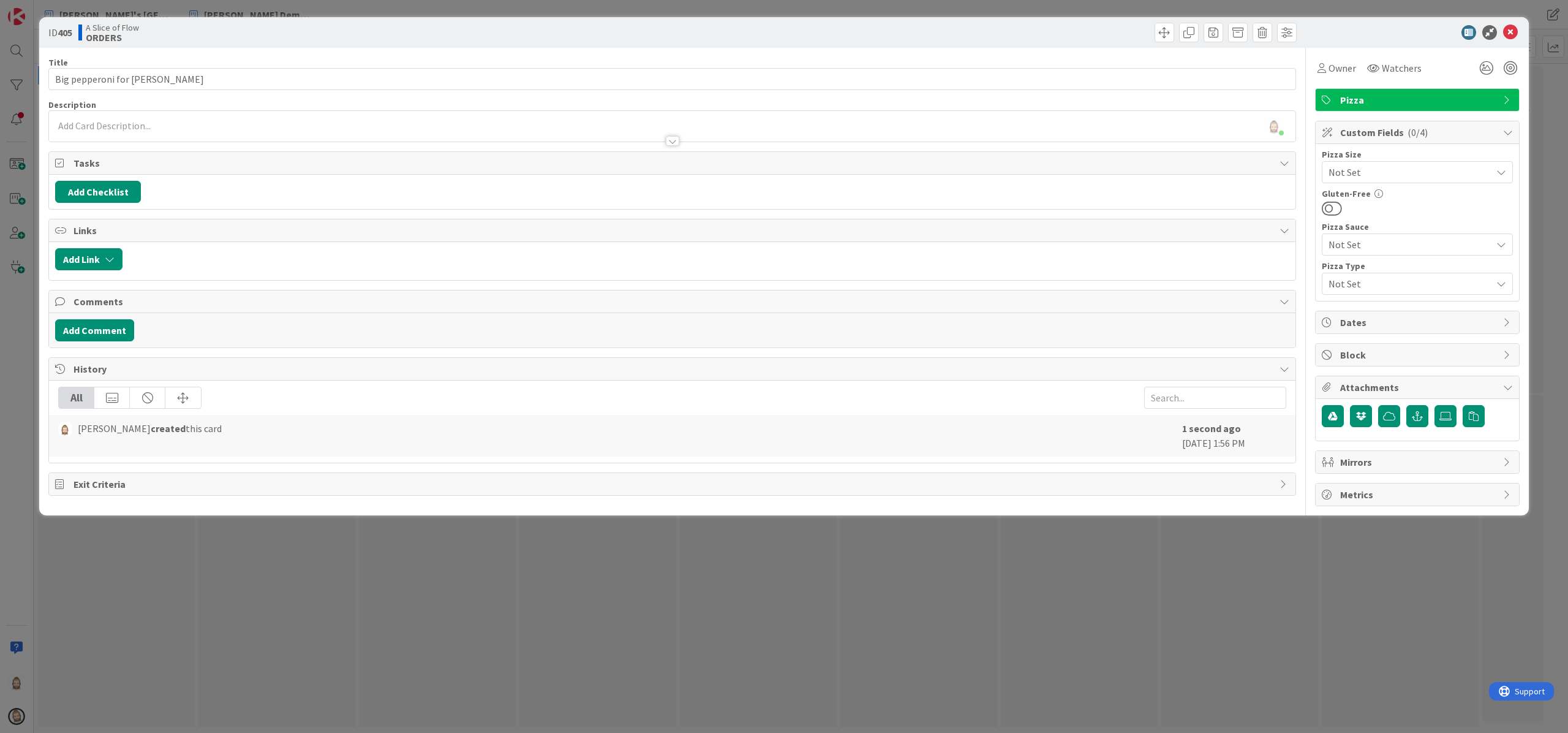
click at [1175, 169] on span "Not Set" at bounding box center [1407, 172] width 157 height 17
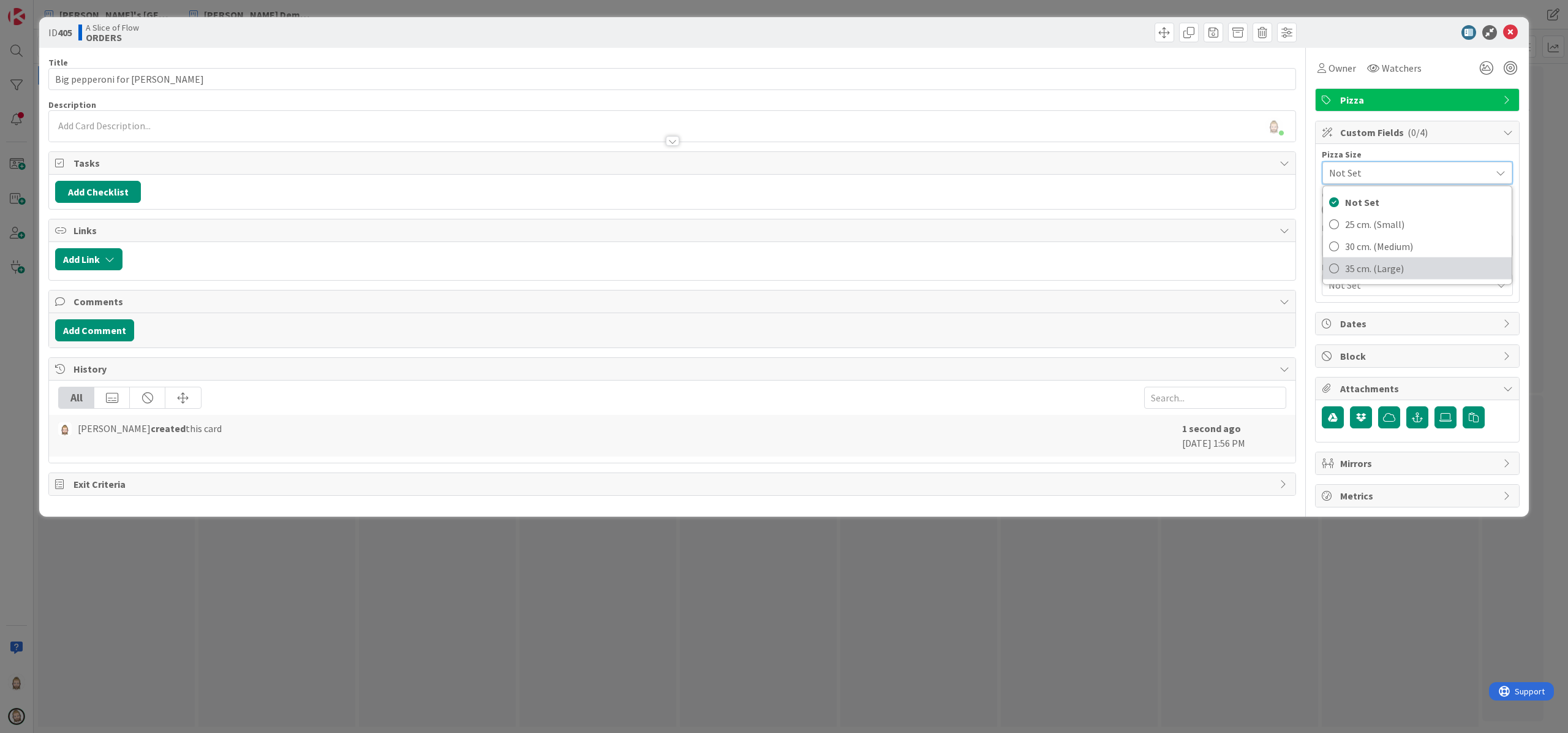
click at [1175, 269] on span "35 cm. (Large)" at bounding box center [1426, 269] width 160 height 18
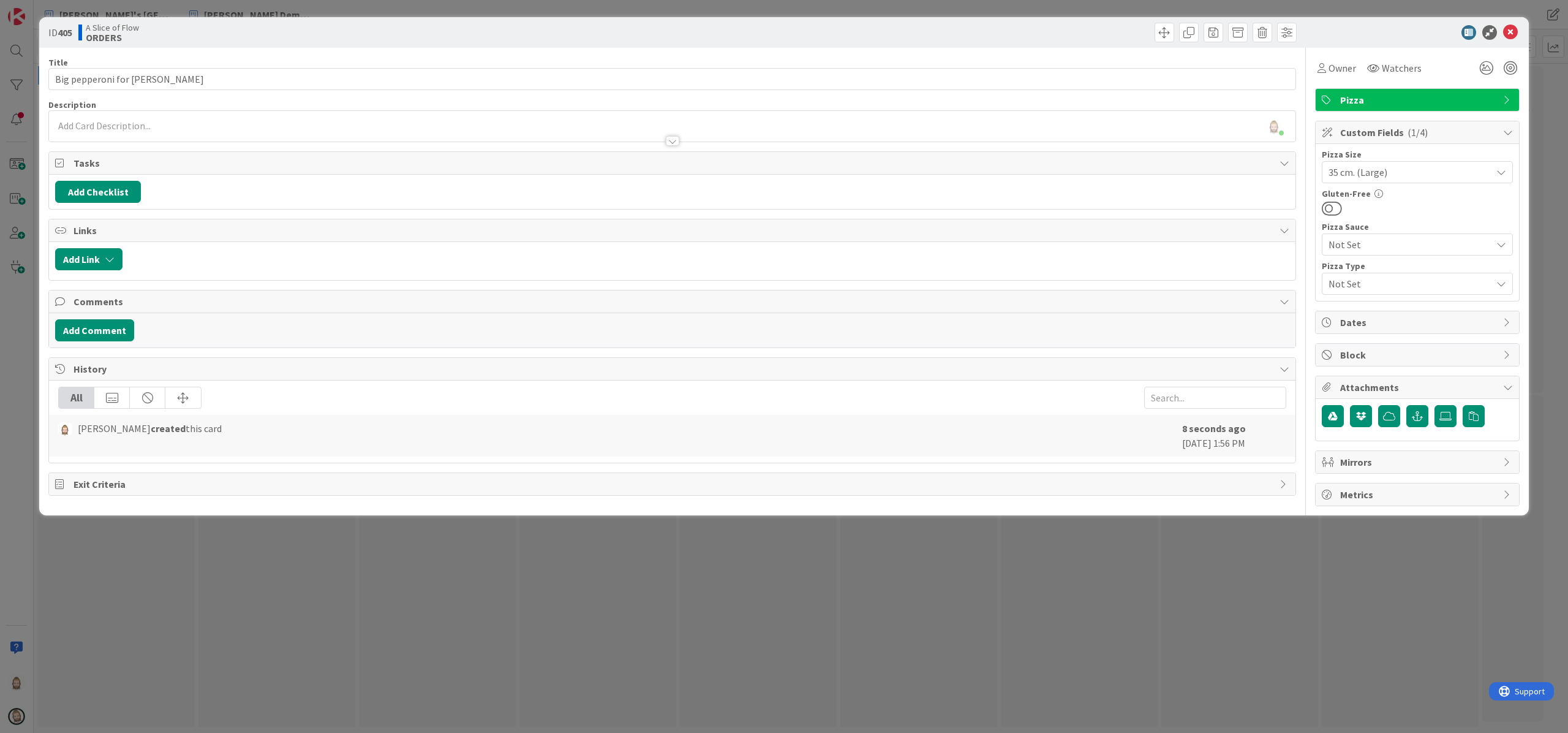
click at [1175, 241] on span "Not Set" at bounding box center [1407, 244] width 157 height 17
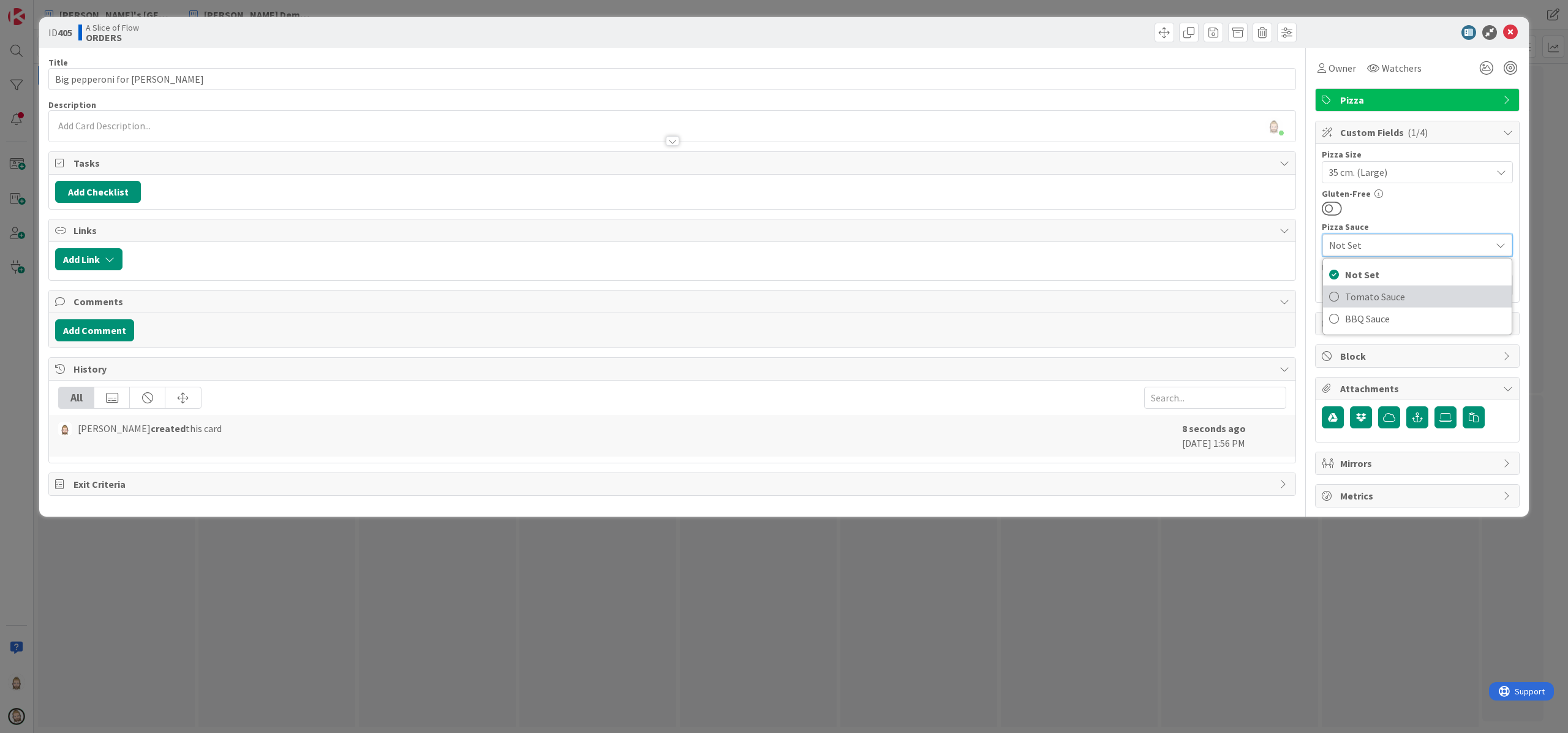
click at [1175, 291] on span "Tomato Sauce" at bounding box center [1426, 296] width 160 height 18
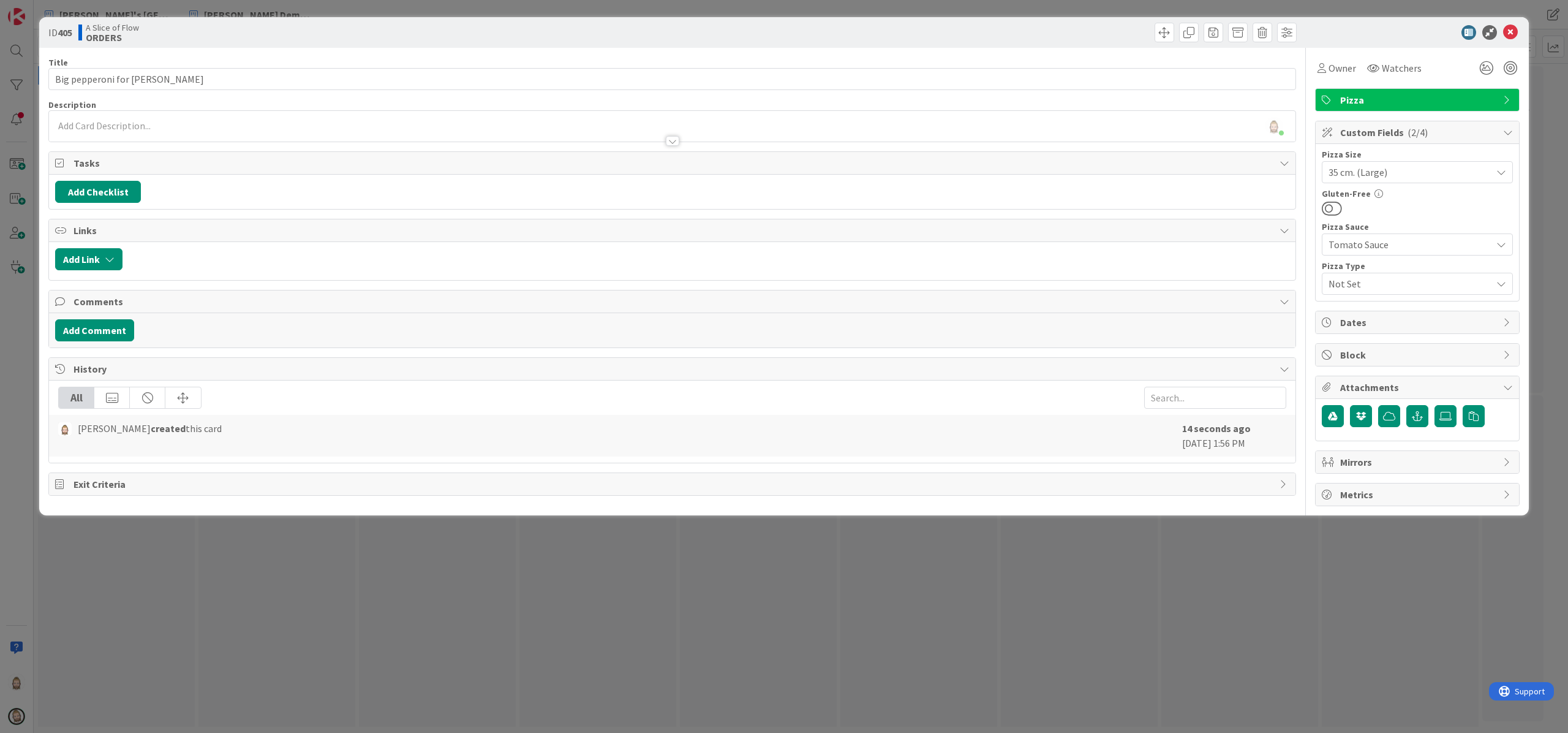
click at [1175, 199] on div "Gluten-Free" at bounding box center [1417, 203] width 191 height 27
click at [1175, 278] on span "Not Set" at bounding box center [1407, 284] width 157 height 17
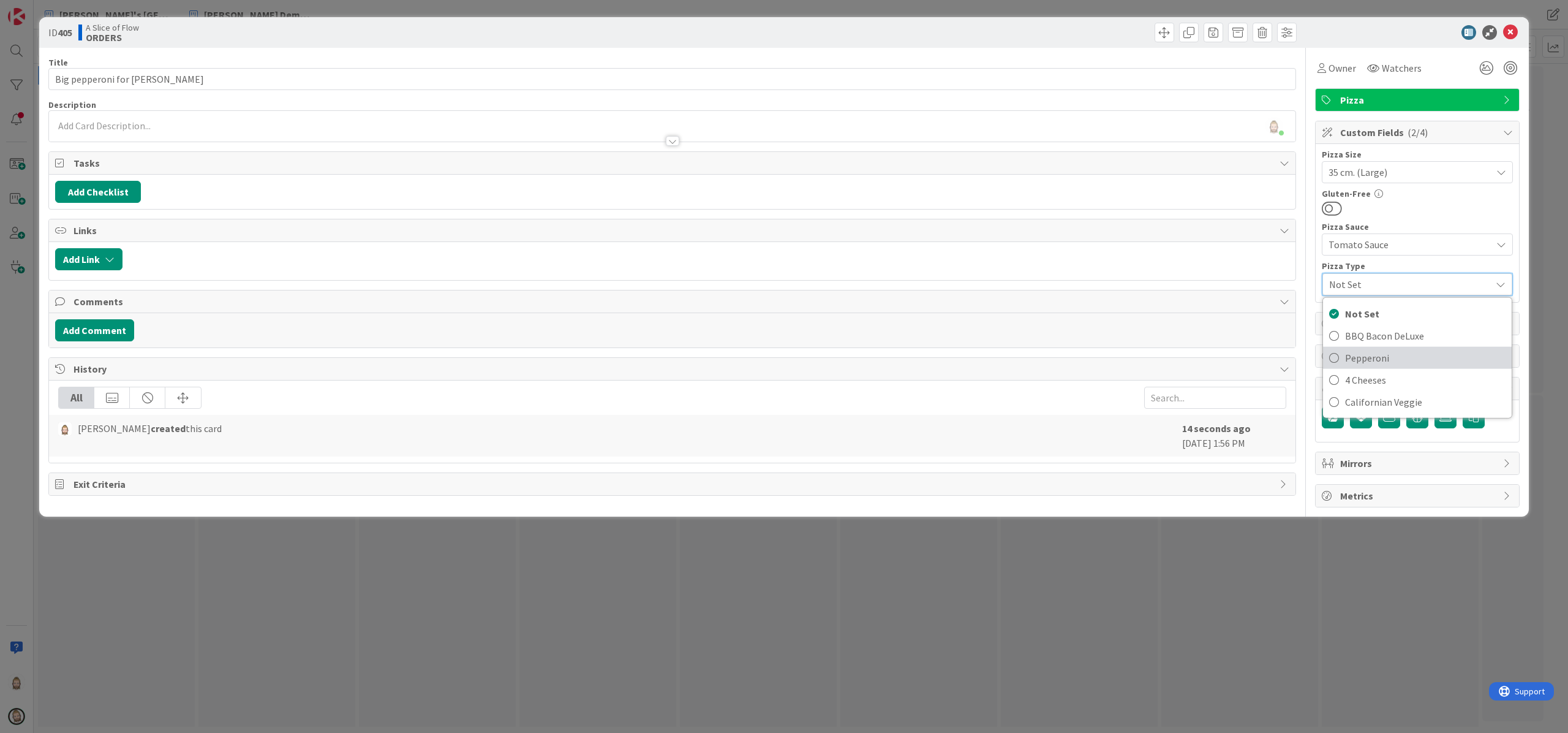
click at [1175, 356] on span "Pepperoni" at bounding box center [1426, 358] width 160 height 18
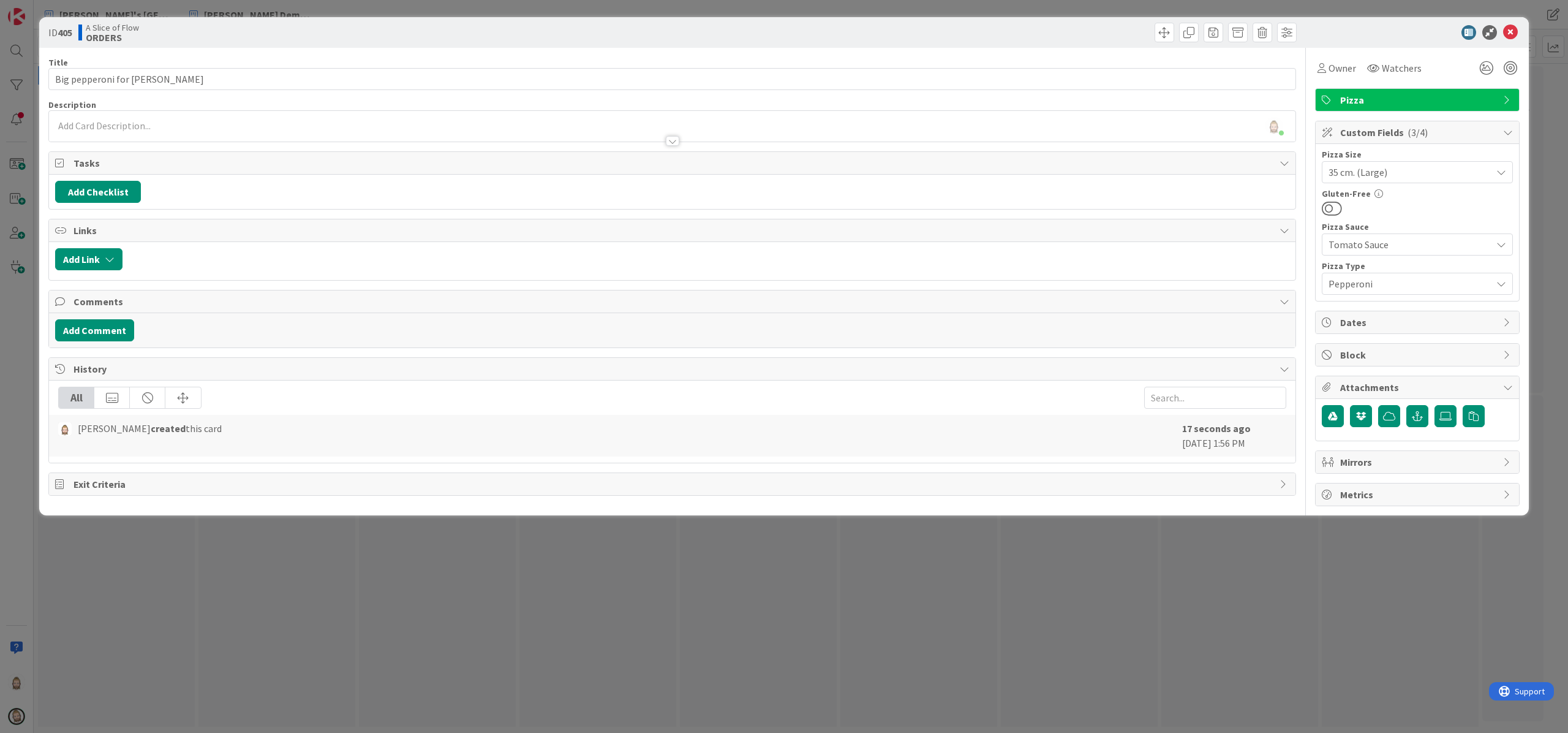
click at [1175, 206] on div at bounding box center [1417, 208] width 191 height 16
click at [1175, 28] on icon at bounding box center [1510, 32] width 15 height 15
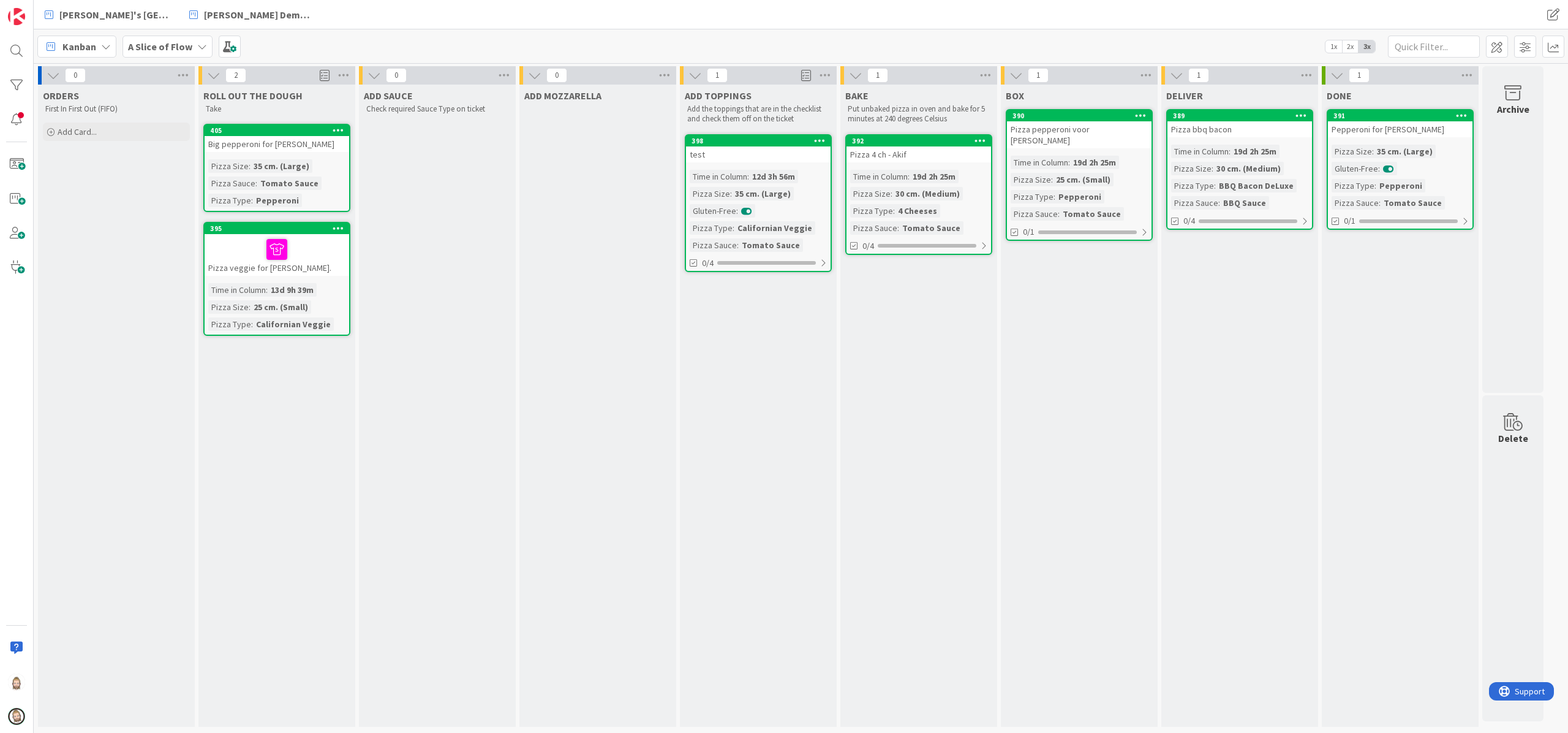
click at [278, 166] on div "35 cm. (Large)" at bounding box center [281, 165] width 62 height 13
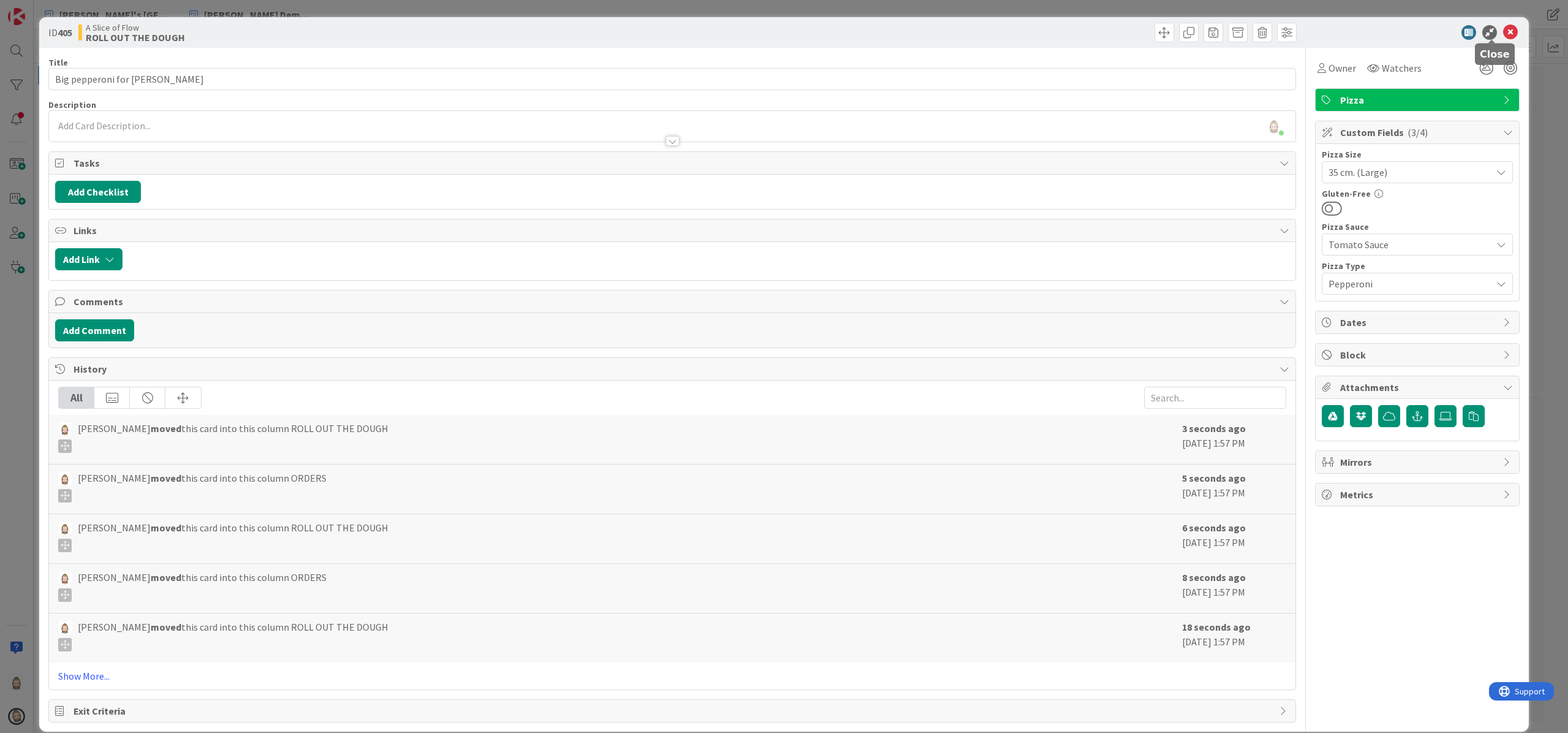
click at [1175, 34] on icon at bounding box center [1510, 32] width 15 height 15
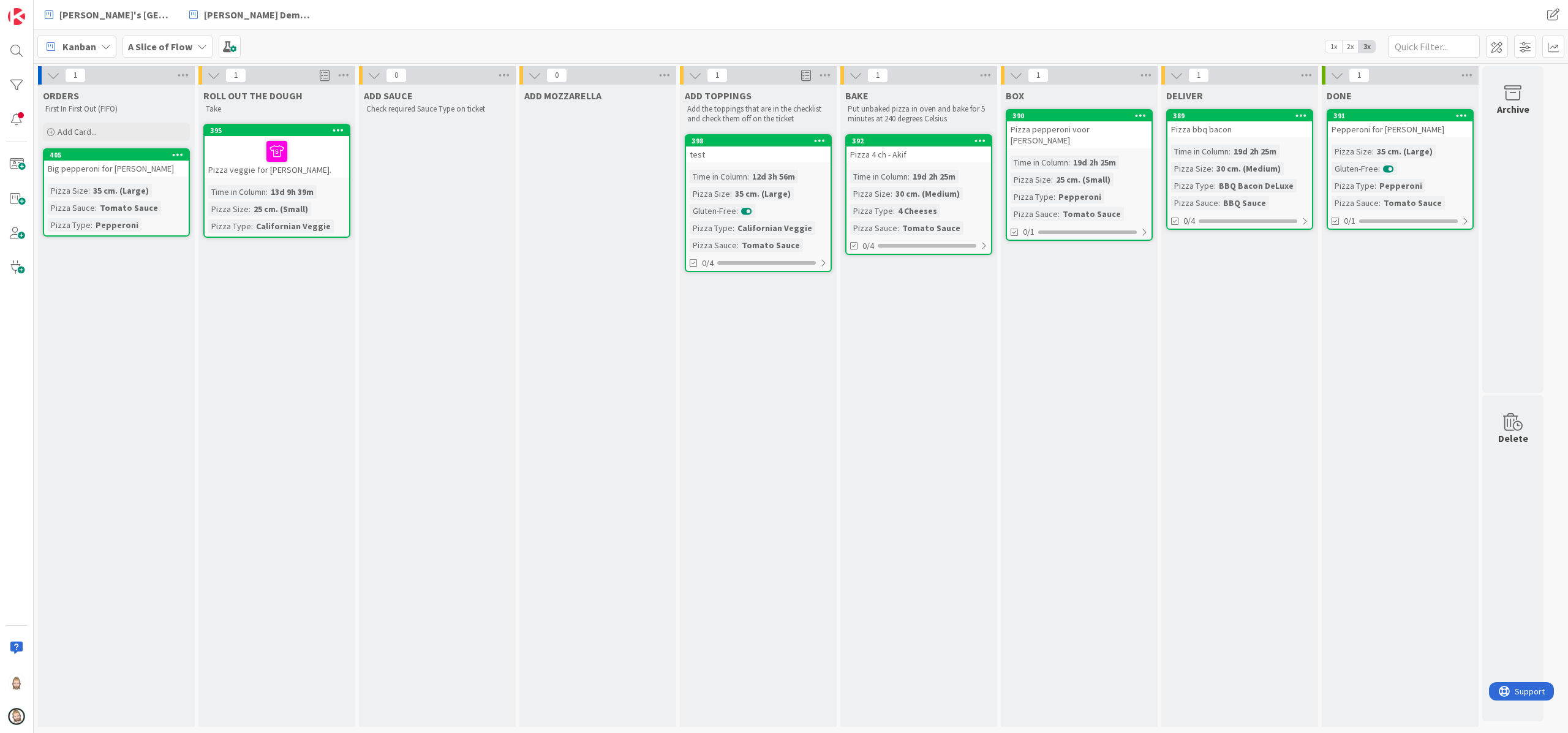
click at [149, 174] on div "Big pepperoni for [PERSON_NAME]" at bounding box center [116, 168] width 144 height 16
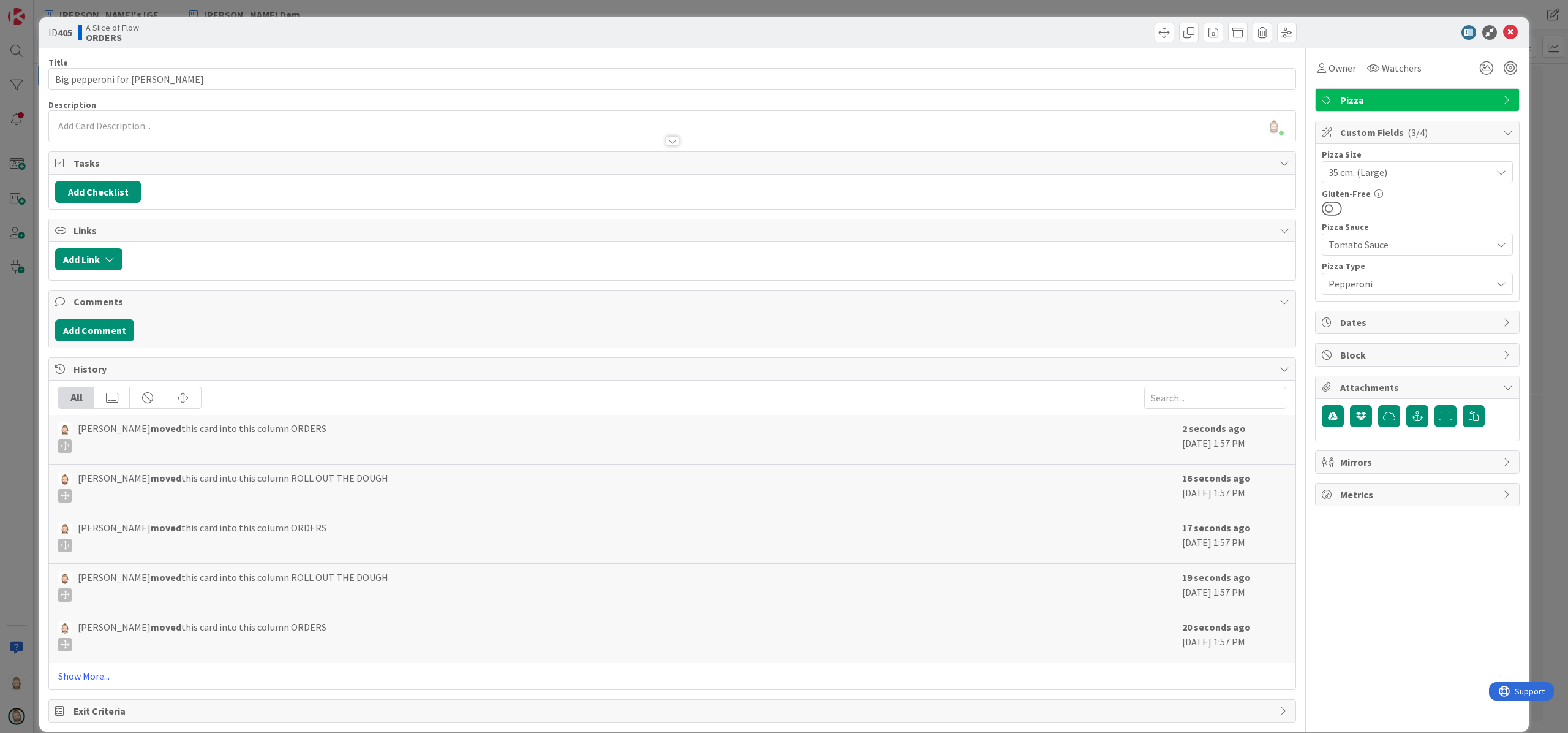
click at [1175, 170] on span "35 cm. (Large)" at bounding box center [1407, 172] width 157 height 17
click at [1175, 241] on span "30 cm. (Medium)" at bounding box center [1426, 246] width 160 height 18
click at [1175, 27] on icon at bounding box center [1510, 32] width 15 height 15
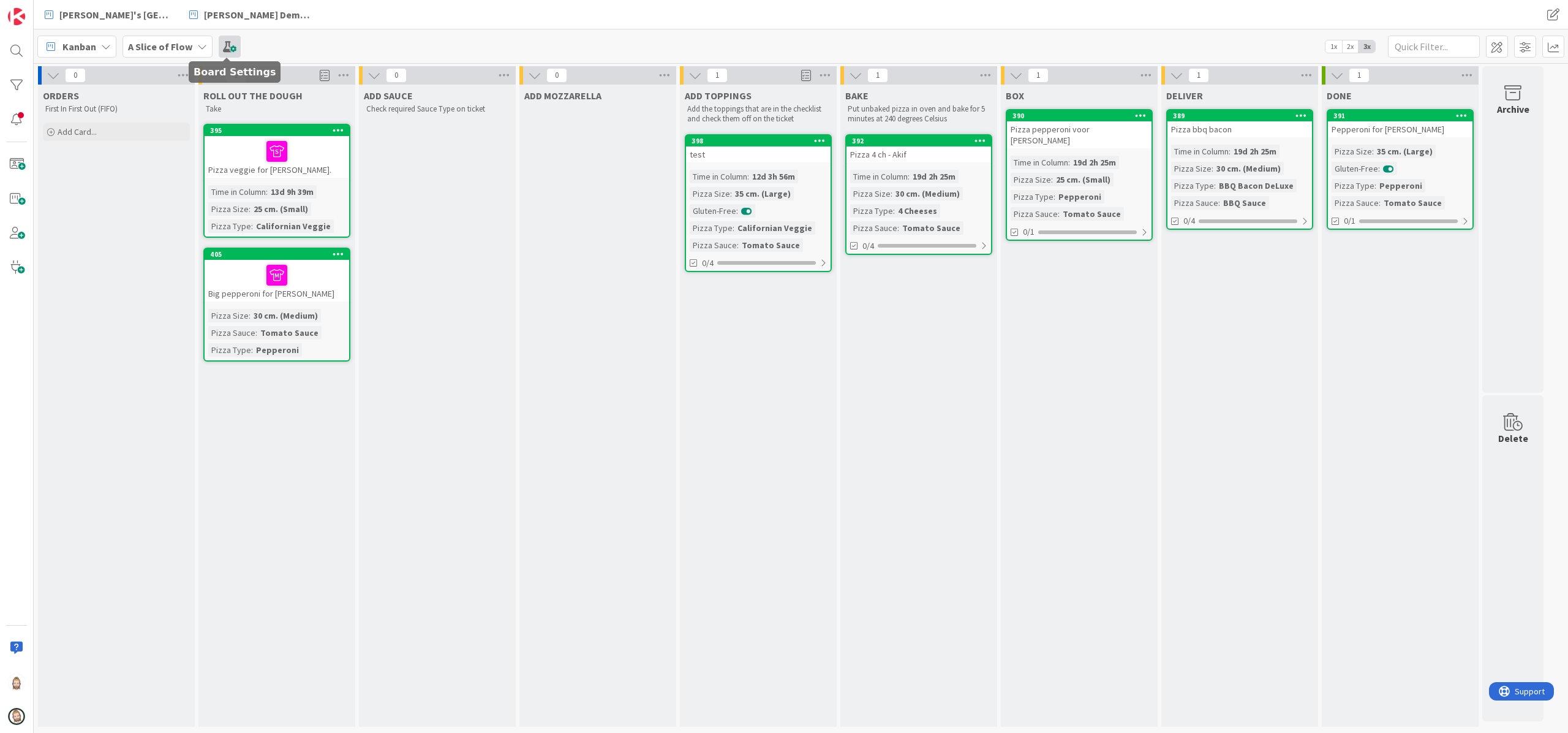
click at [220, 52] on span at bounding box center [230, 47] width 22 height 22
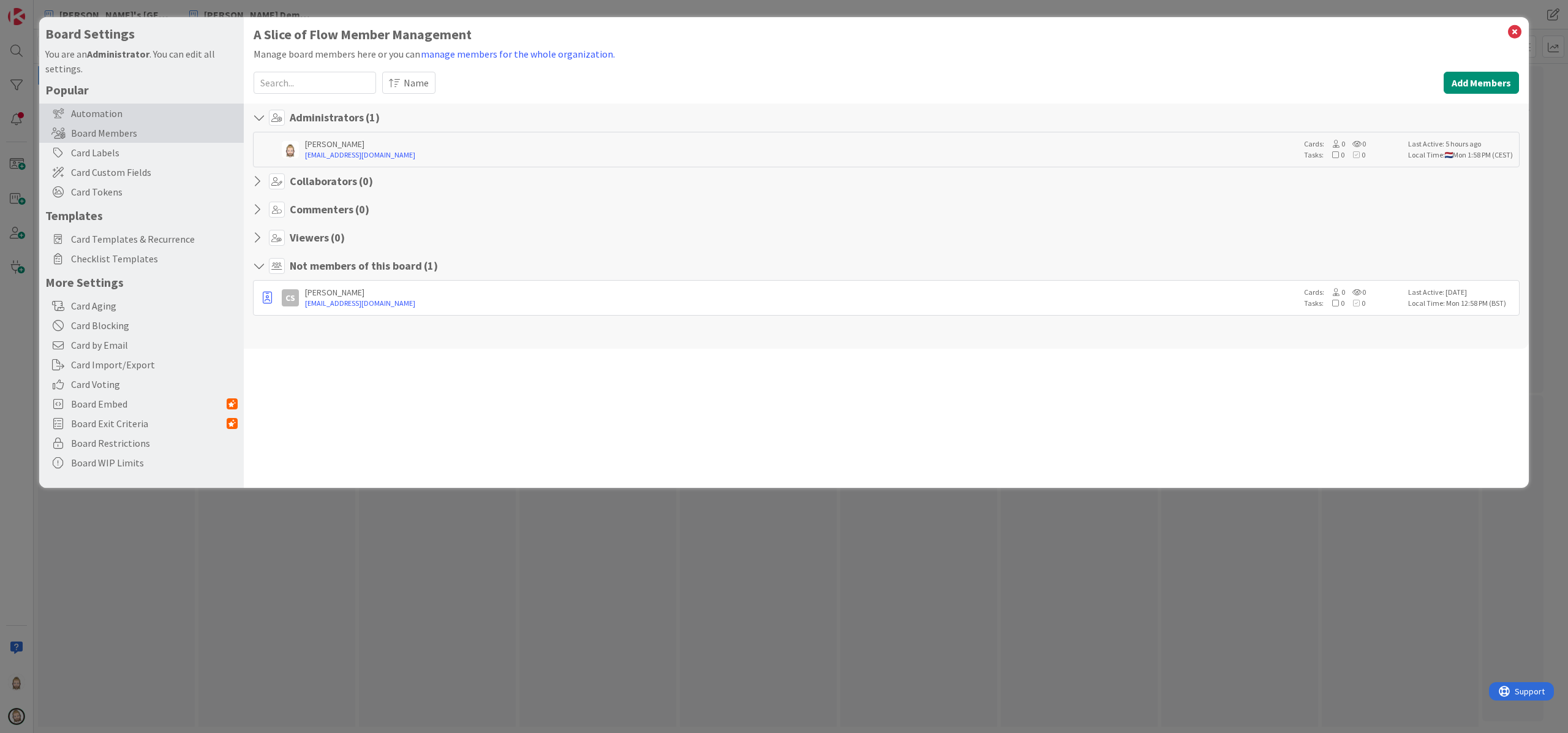
click at [68, 108] on div "Automation" at bounding box center [141, 113] width 204 height 20
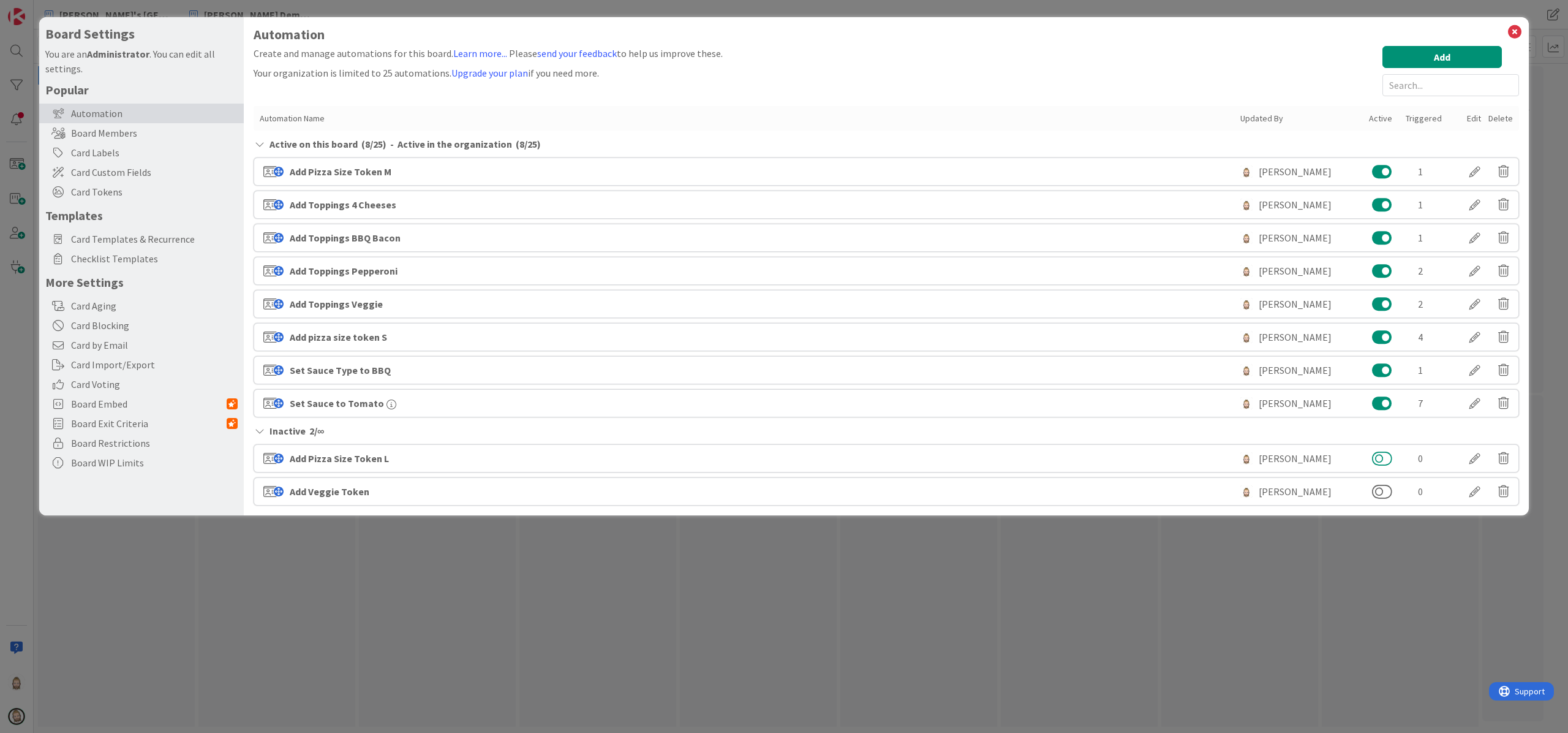
click at [1175, 462] on button at bounding box center [1382, 458] width 20 height 16
click at [1175, 495] on button at bounding box center [1382, 491] width 20 height 16
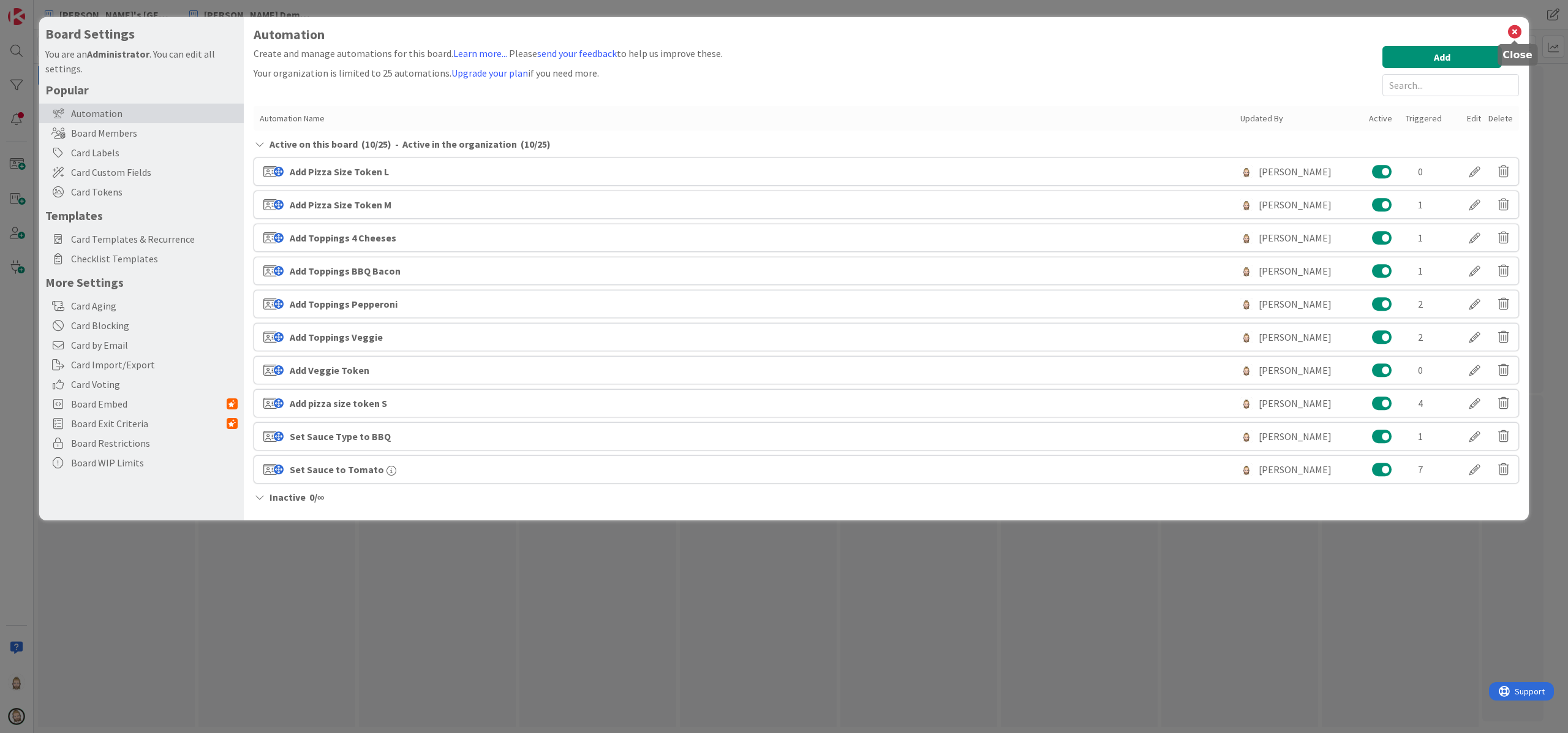
click at [1175, 31] on icon at bounding box center [1515, 31] width 16 height 17
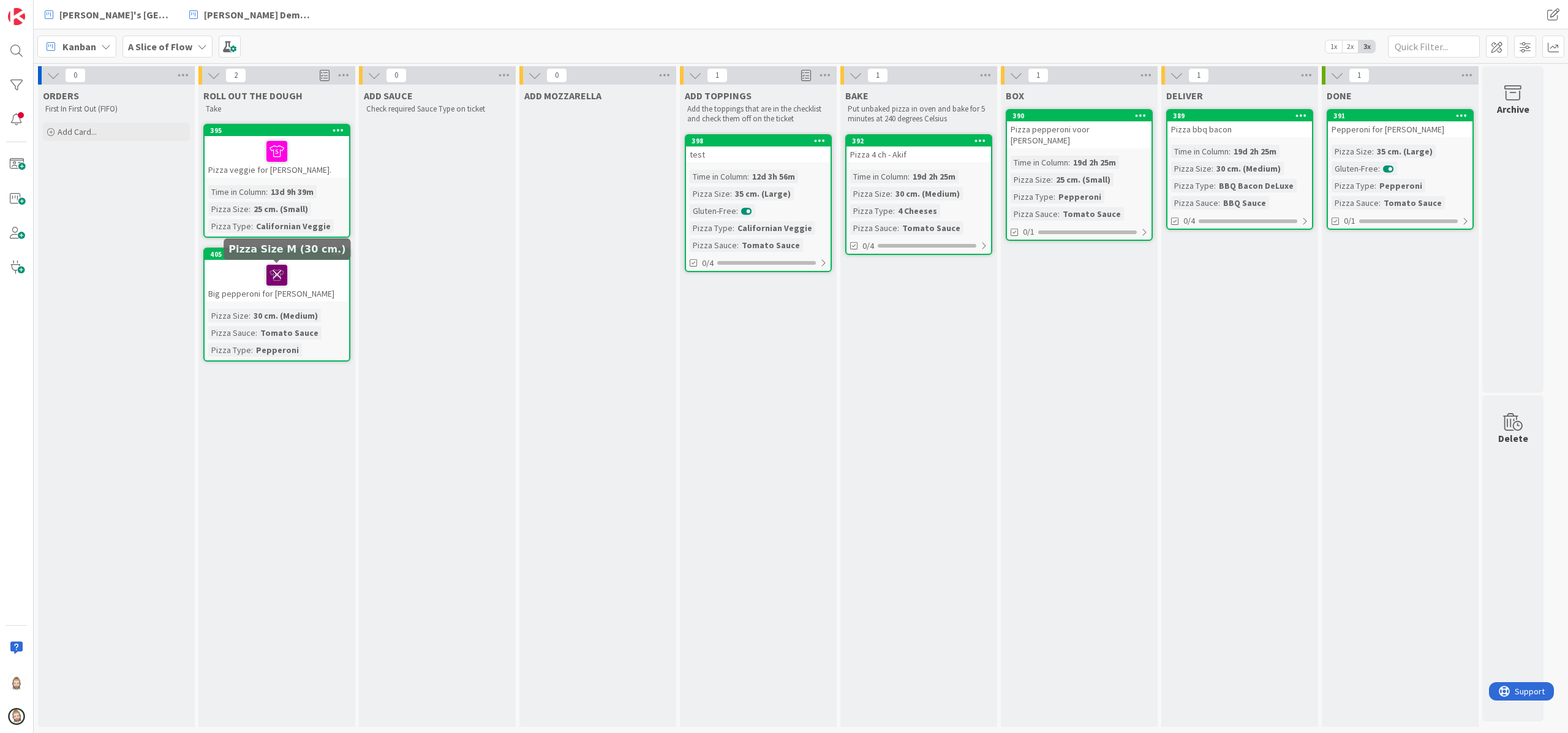
click at [275, 270] on icon at bounding box center [277, 275] width 21 height 20
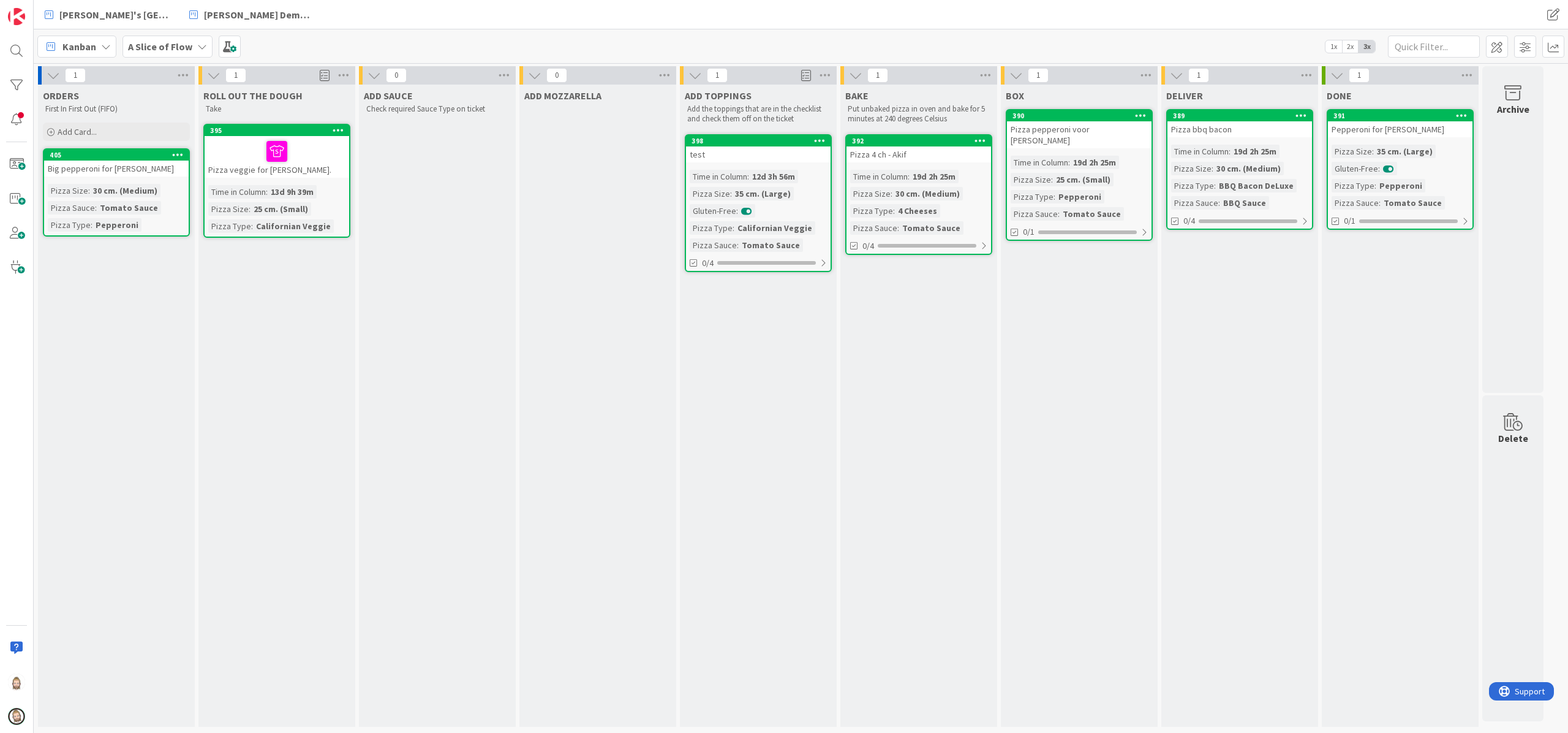
click at [132, 199] on div "Pizza Size : 30 cm. (Medium) Pizza Sauce : Tomato Sauce Pizza Type : Pepperoni" at bounding box center [116, 208] width 137 height 48
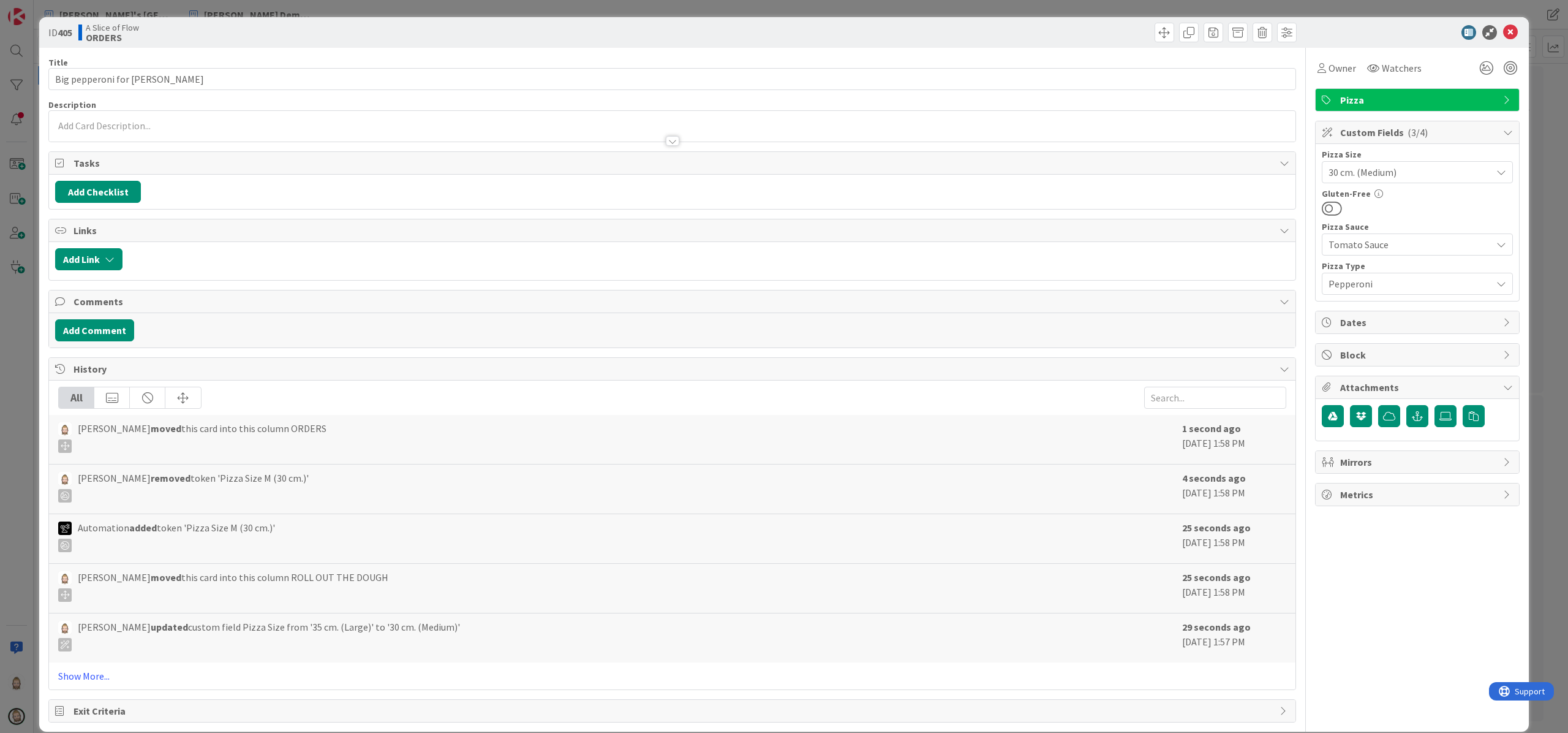
click at [1175, 168] on span "30 cm. (Medium)" at bounding box center [1407, 172] width 157 height 17
click at [1175, 262] on span "35 cm. (Large)" at bounding box center [1426, 269] width 160 height 18
click at [1175, 31] on icon at bounding box center [1510, 32] width 15 height 15
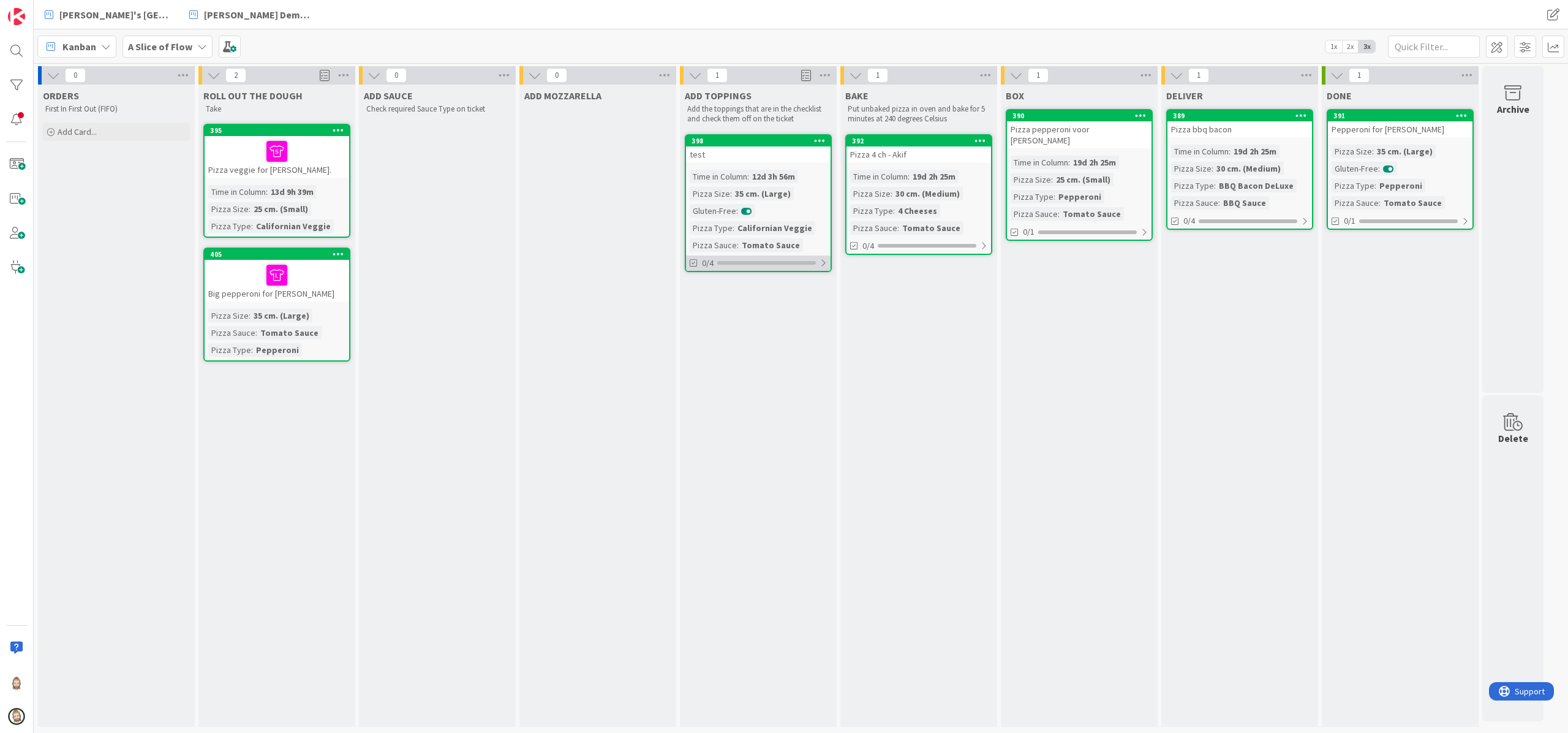
click at [775, 261] on div at bounding box center [766, 262] width 98 height 3
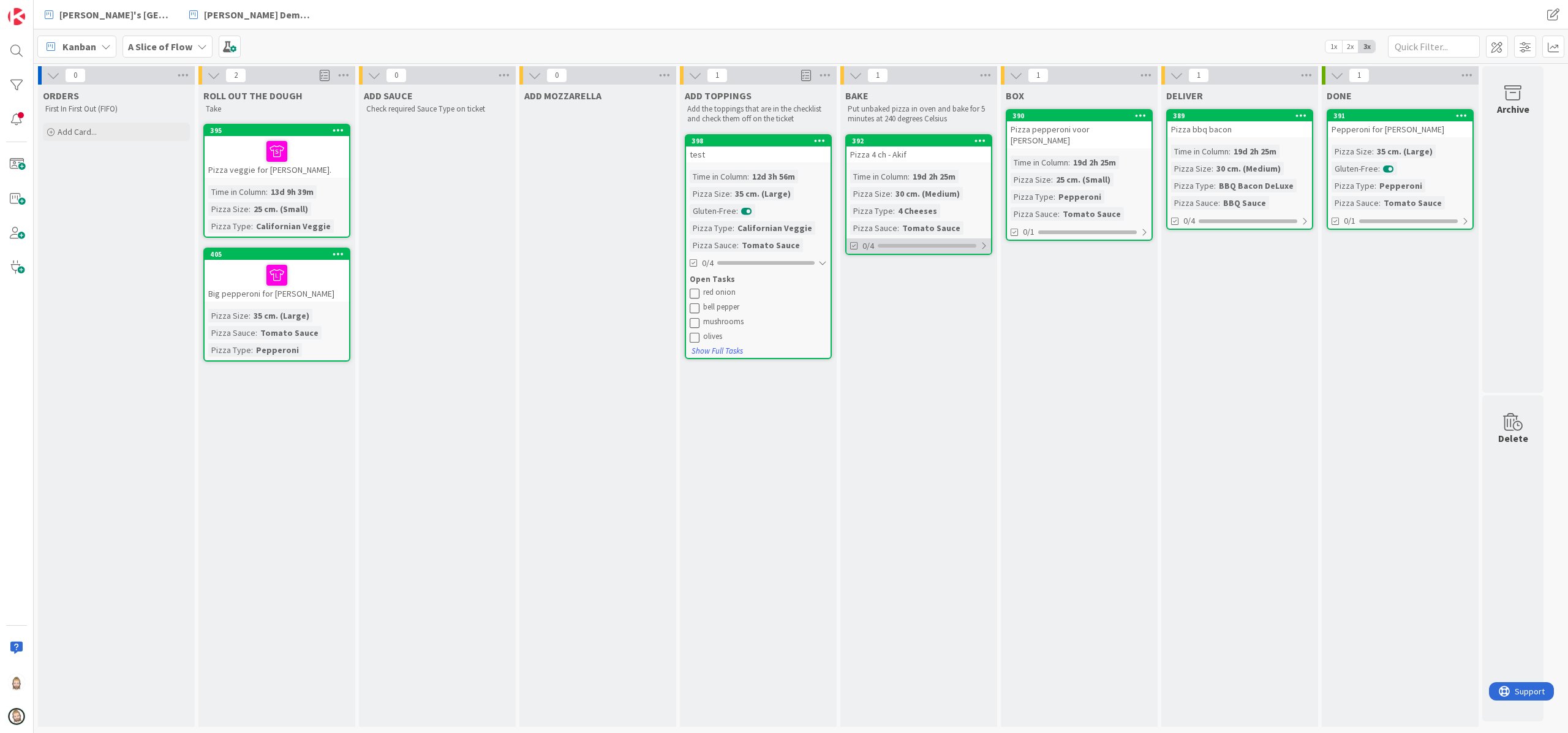
click at [937, 246] on div at bounding box center [927, 245] width 98 height 3
click at [1175, 223] on div "0/4" at bounding box center [1240, 221] width 144 height 15
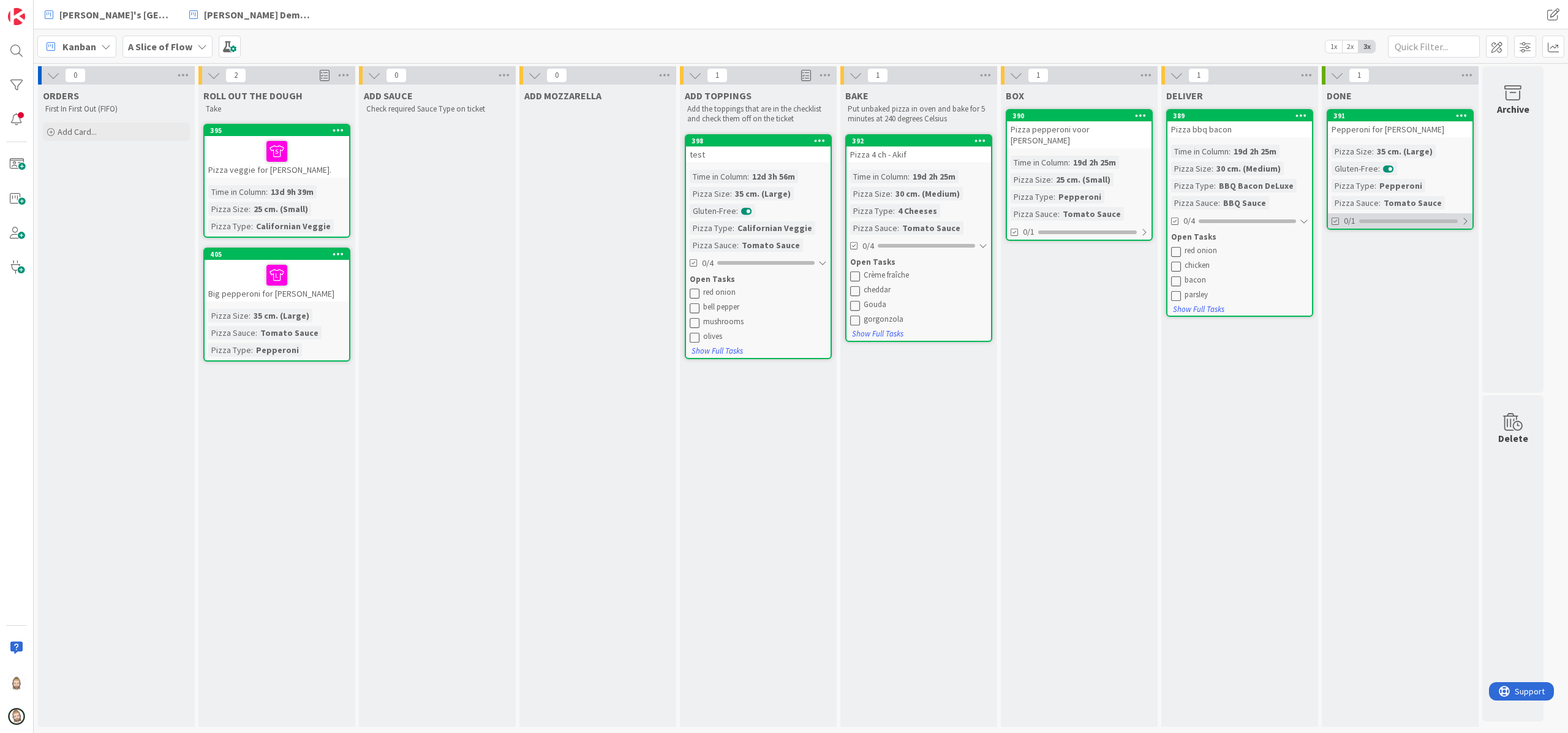
click at [1175, 213] on div "0/1" at bounding box center [1400, 221] width 144 height 15
click at [1094, 230] on div at bounding box center [1087, 232] width 98 height 3
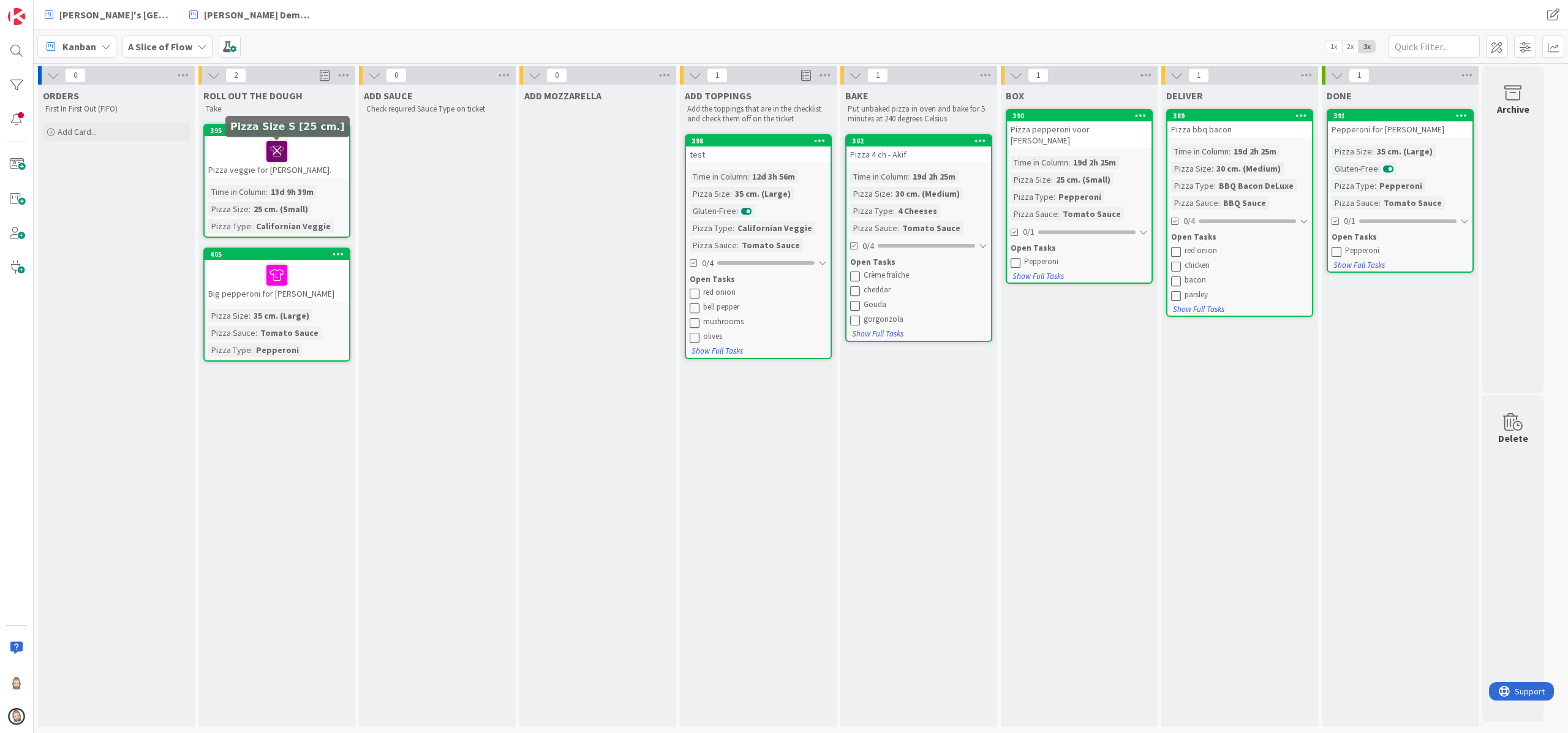
click at [275, 146] on icon at bounding box center [277, 151] width 21 height 20
click at [271, 274] on icon at bounding box center [277, 275] width 21 height 20
click at [290, 277] on icon at bounding box center [290, 275] width 21 height 20
click at [273, 272] on icon at bounding box center [277, 275] width 21 height 20
click at [275, 149] on icon at bounding box center [277, 151] width 21 height 20
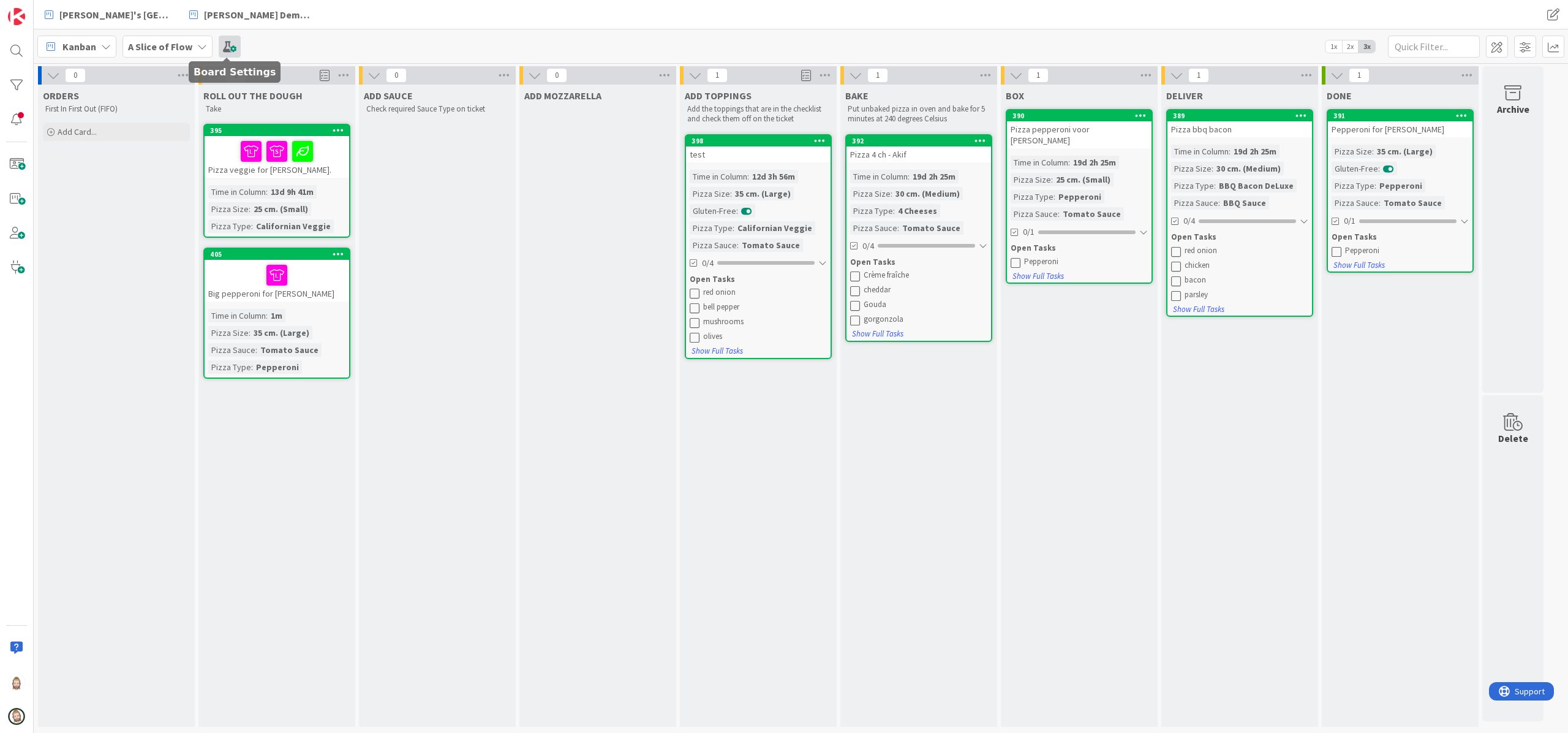
click at [220, 45] on span at bounding box center [230, 47] width 22 height 22
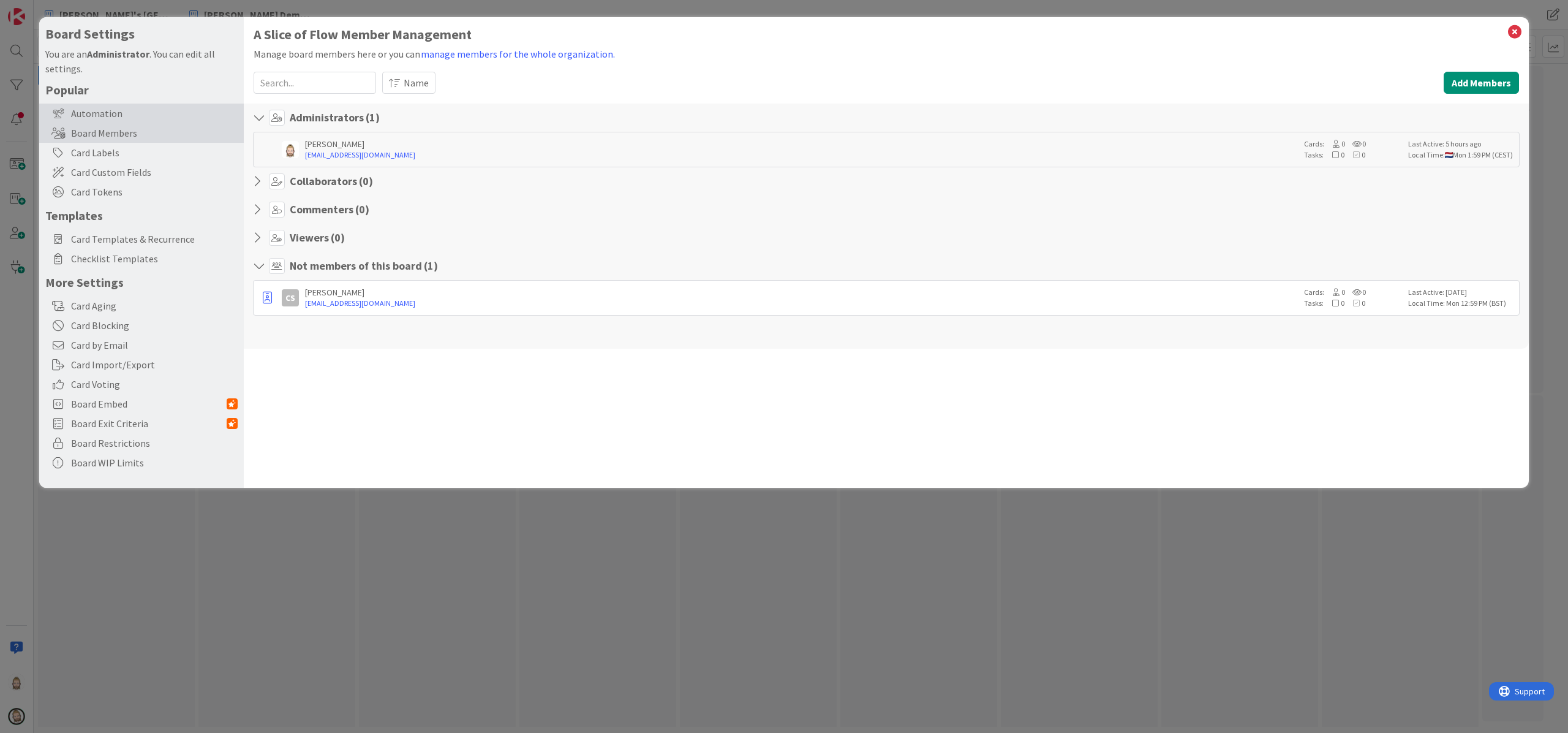
click at [150, 110] on div "Automation" at bounding box center [141, 113] width 204 height 20
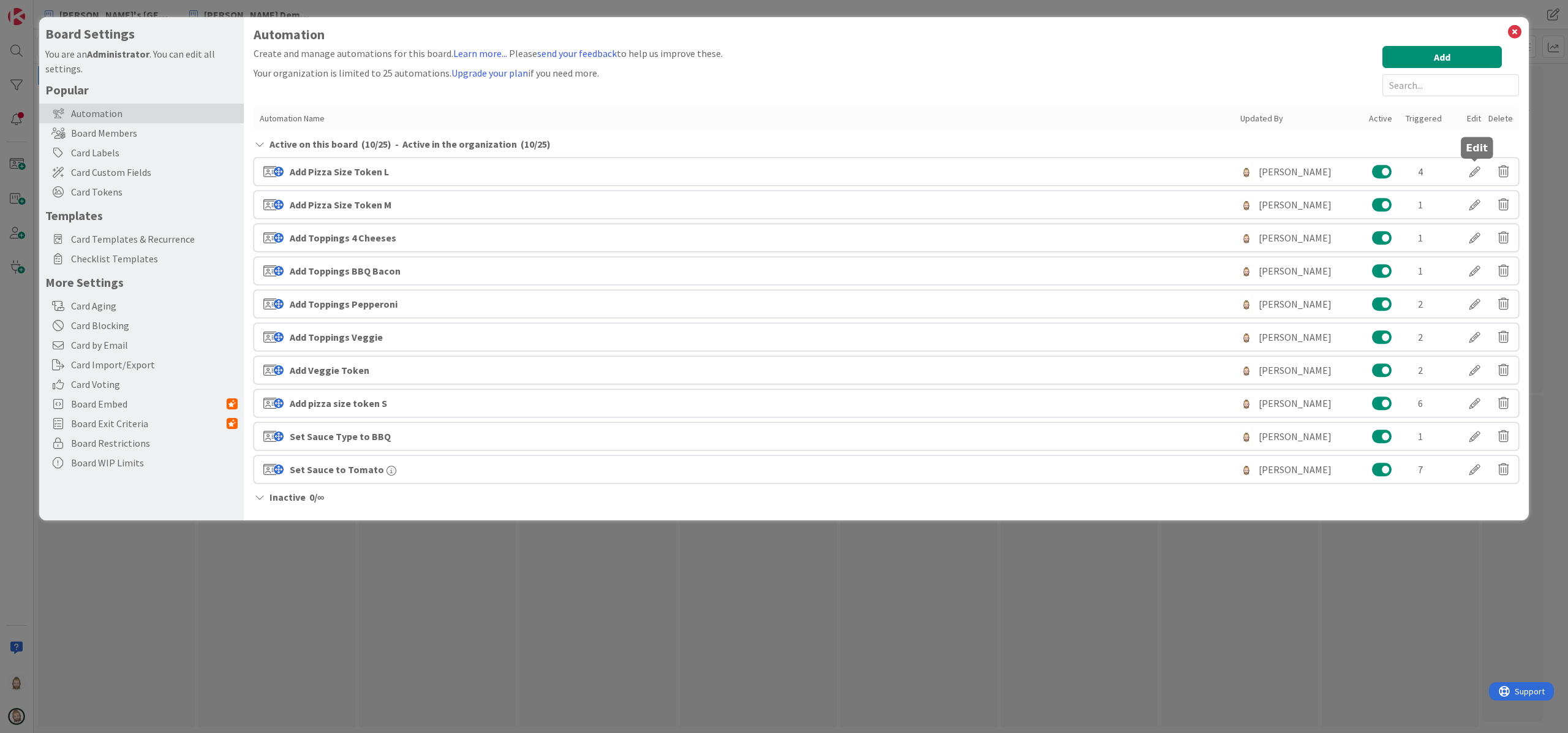
click at [1175, 167] on div at bounding box center [1475, 172] width 34 height 21
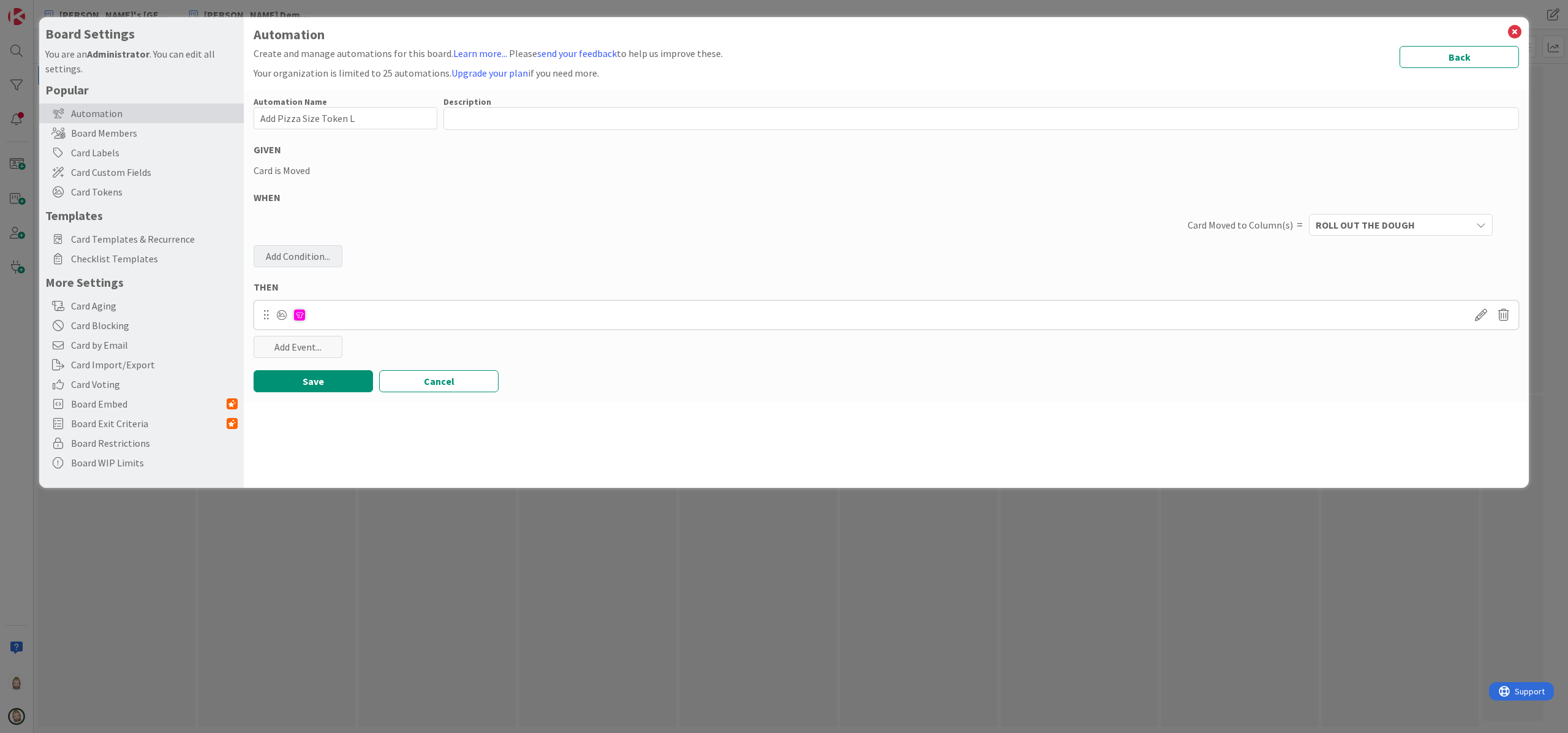
click at [311, 257] on div "Add Condition..." at bounding box center [298, 256] width 89 height 22
click at [348, 407] on icon at bounding box center [377, 409] width 107 height 10
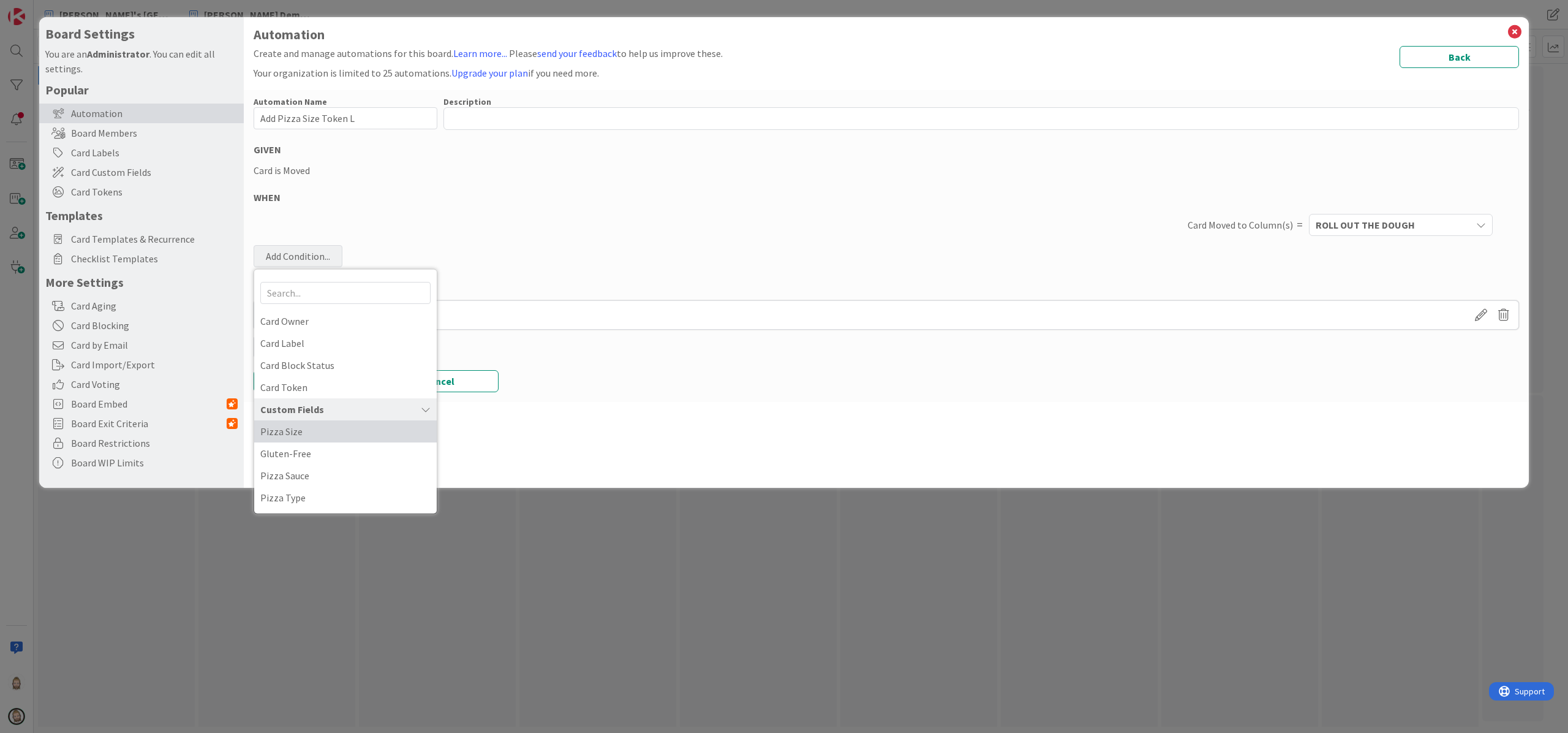
click at [341, 428] on span "Pizza Size" at bounding box center [345, 431] width 170 height 18
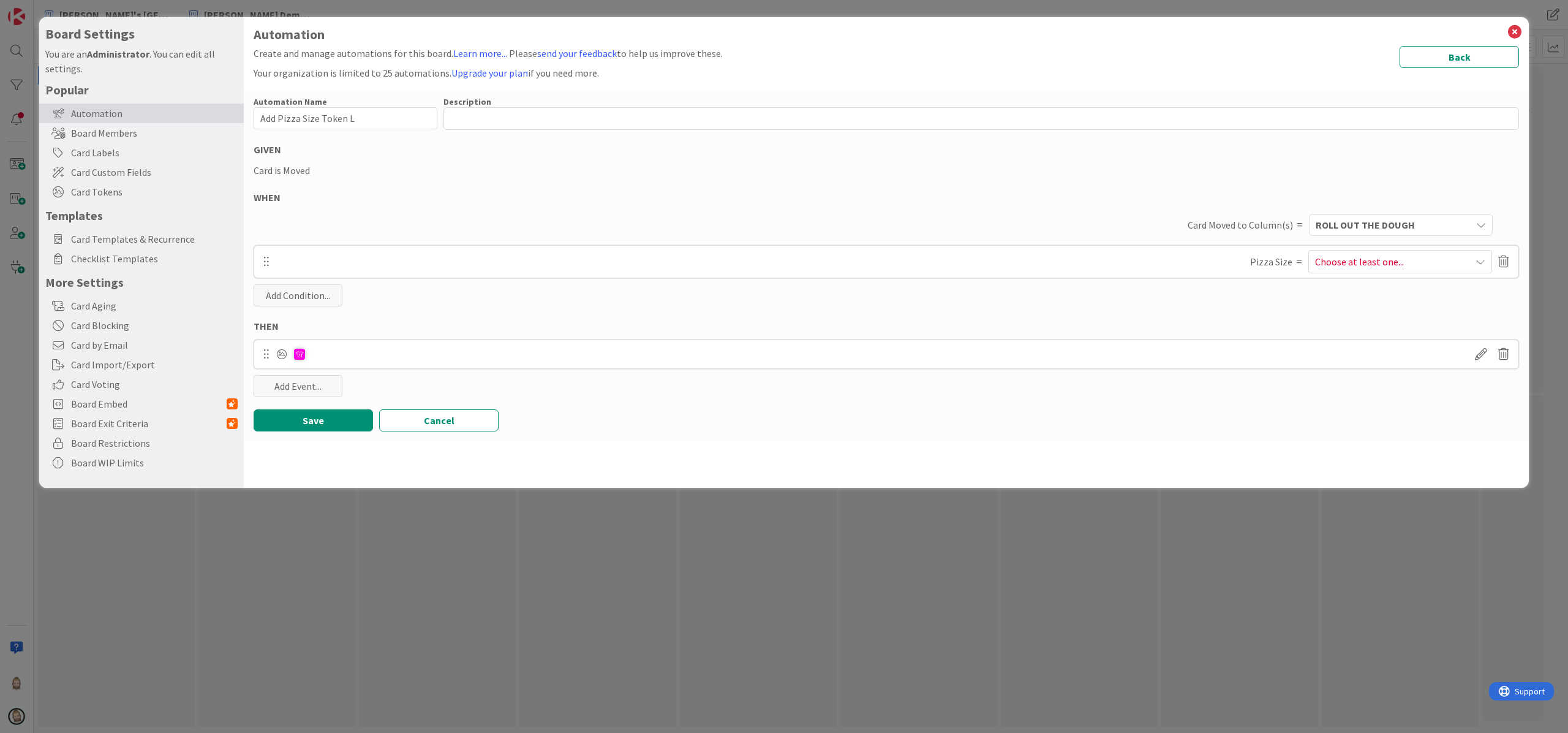
click at [1175, 266] on span "Choose at least one..." at bounding box center [1360, 262] width 89 height 15
click at [1175, 365] on span "35 cm. (Large)" at bounding box center [1350, 365] width 59 height 18
click at [988, 437] on div "Automation Name 22 / 128 Add Pizza Size Token L Description 0 / 256 GIVEN Card …" at bounding box center [886, 265] width 1285 height 351
click at [351, 422] on button "Save" at bounding box center [313, 421] width 119 height 22
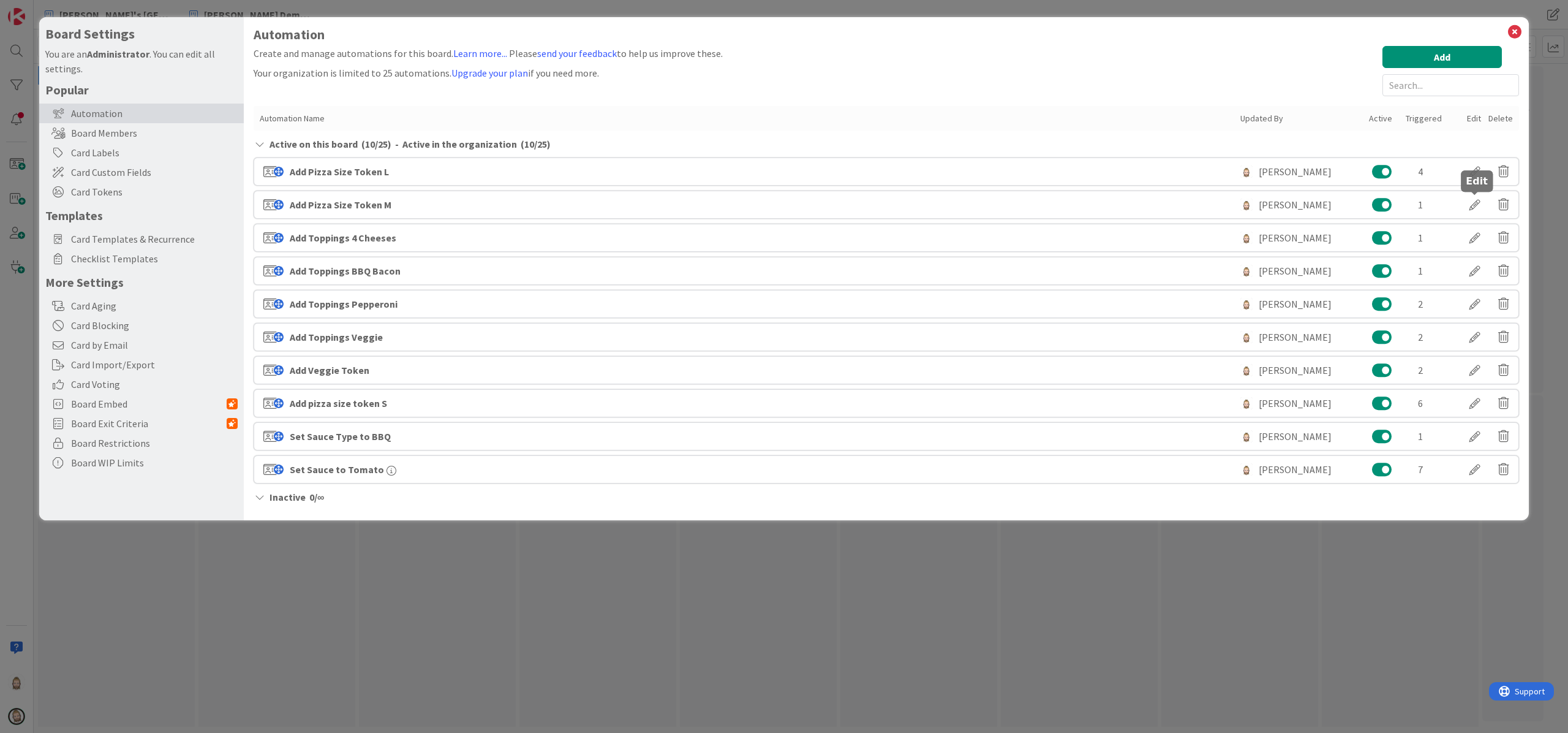
click at [1175, 205] on div at bounding box center [1475, 205] width 34 height 21
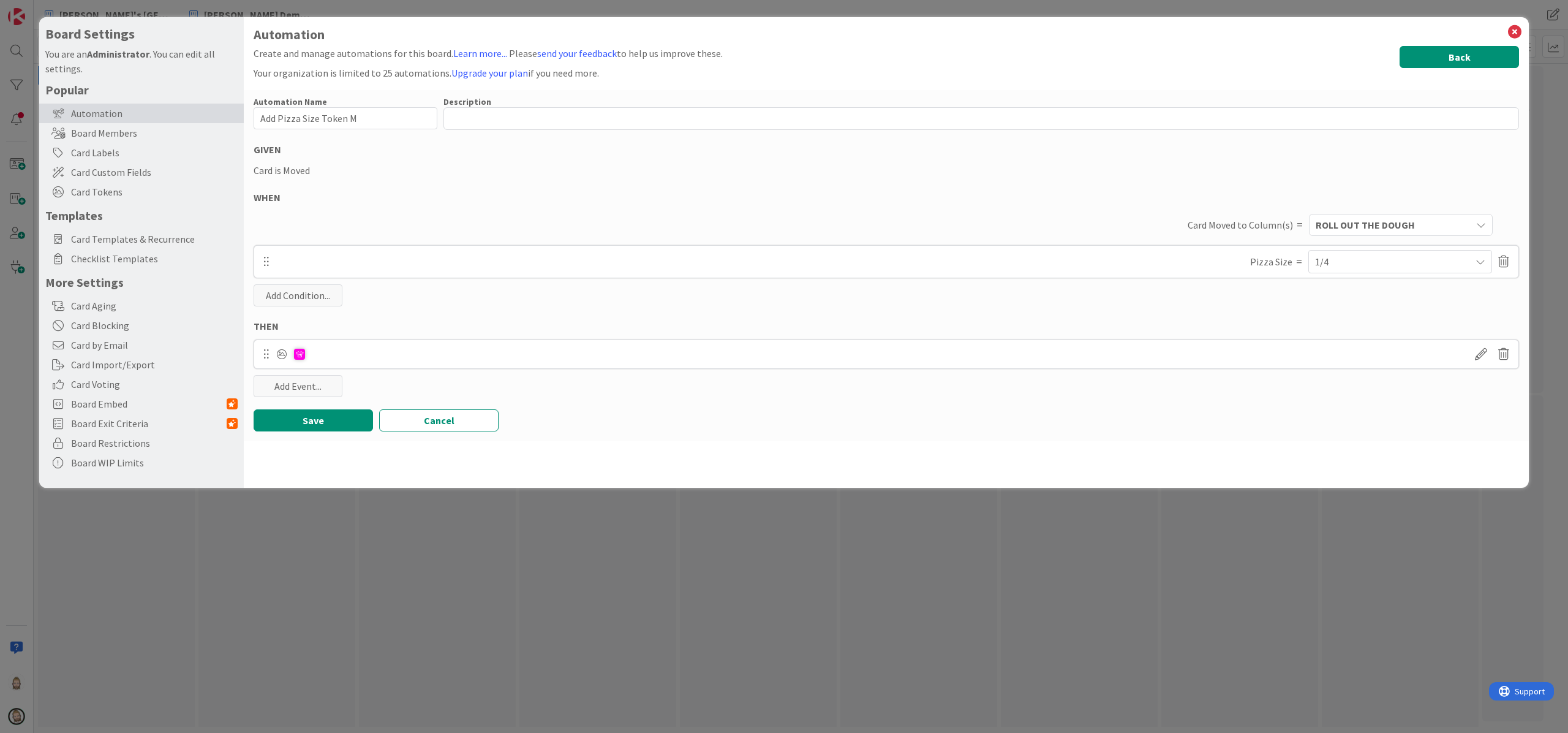
click at [1175, 48] on button "Back" at bounding box center [1459, 57] width 119 height 22
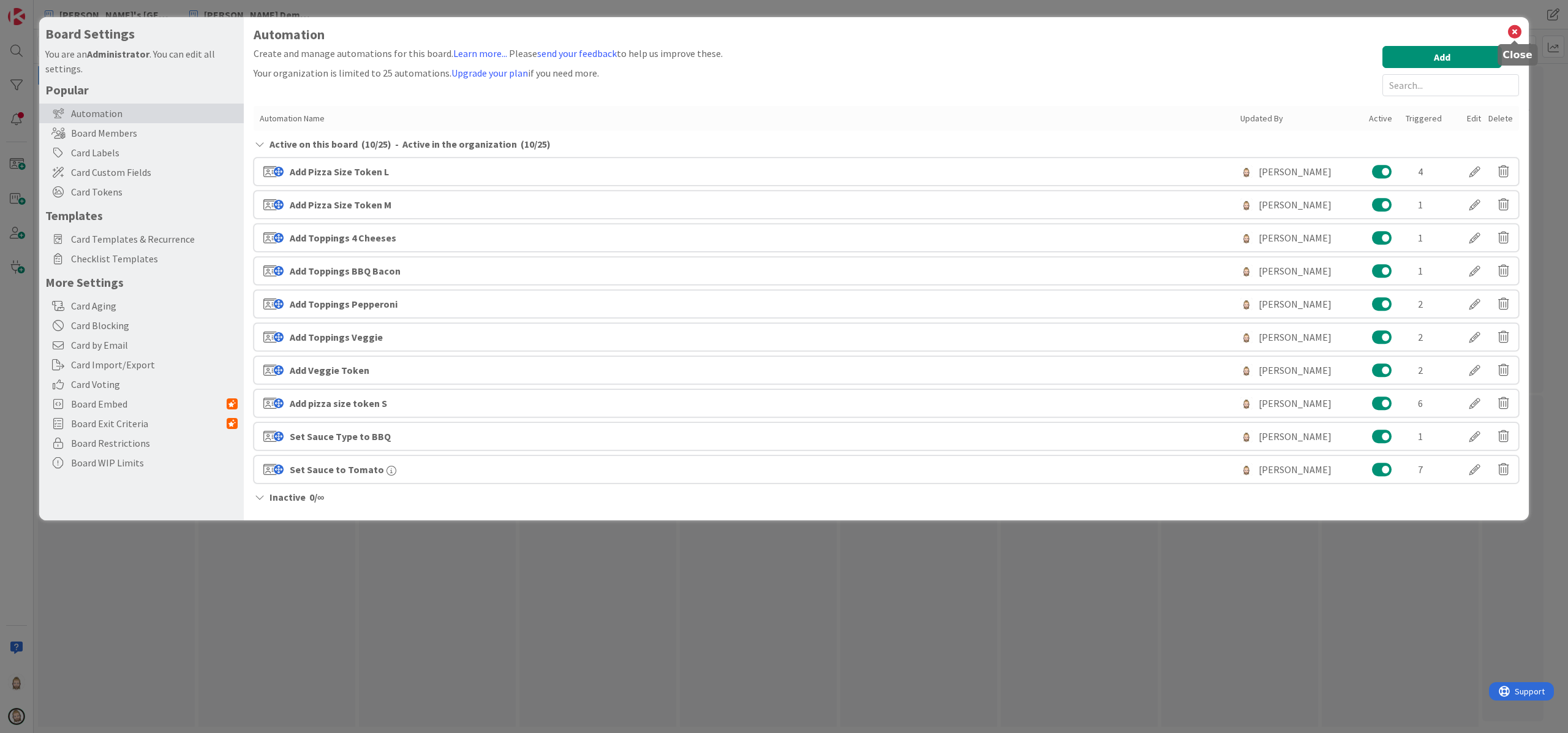
click at [1175, 26] on icon at bounding box center [1515, 31] width 16 height 17
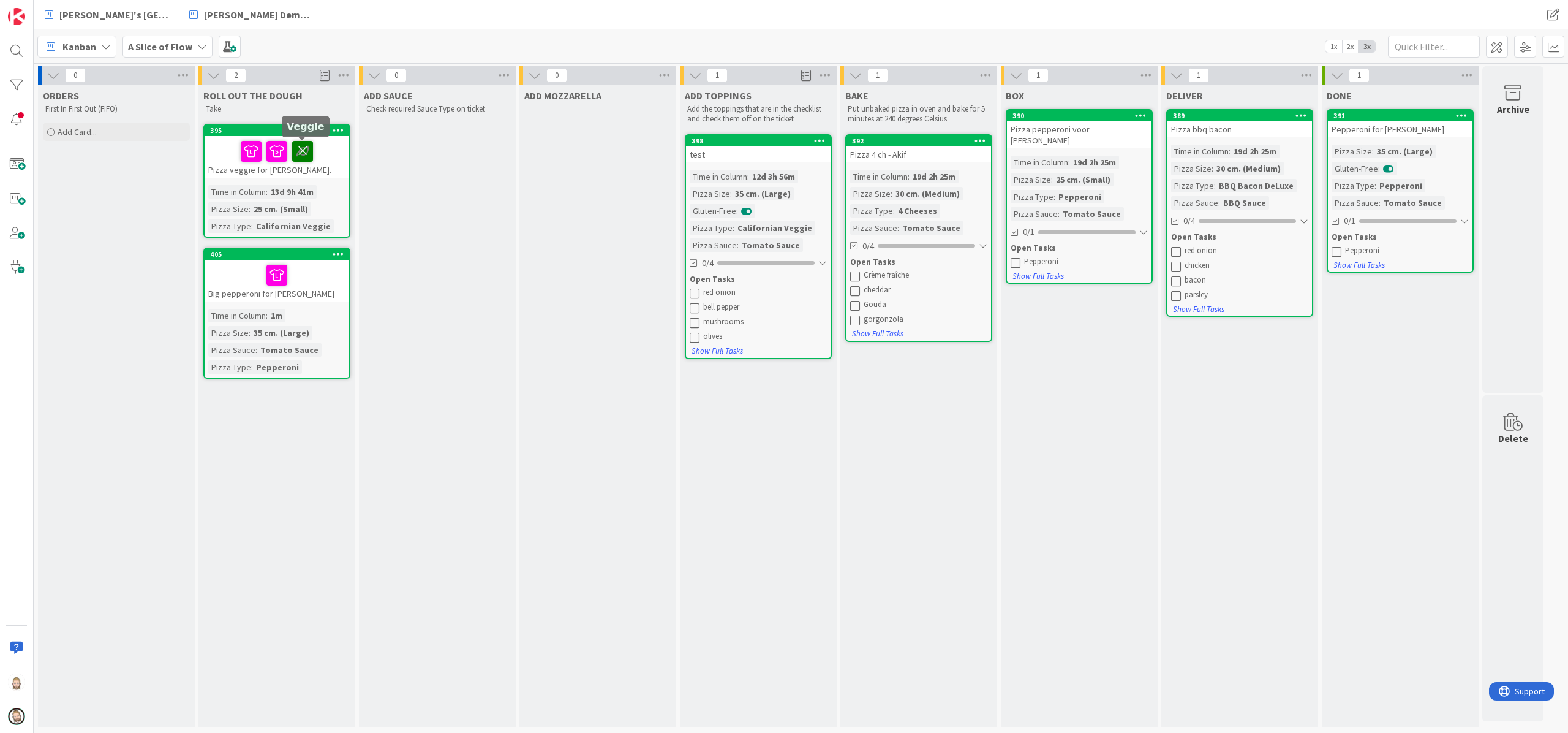
click at [297, 153] on icon at bounding box center [303, 151] width 21 height 20
click at [289, 149] on icon at bounding box center [290, 151] width 21 height 20
click at [282, 149] on icon at bounding box center [277, 151] width 21 height 20
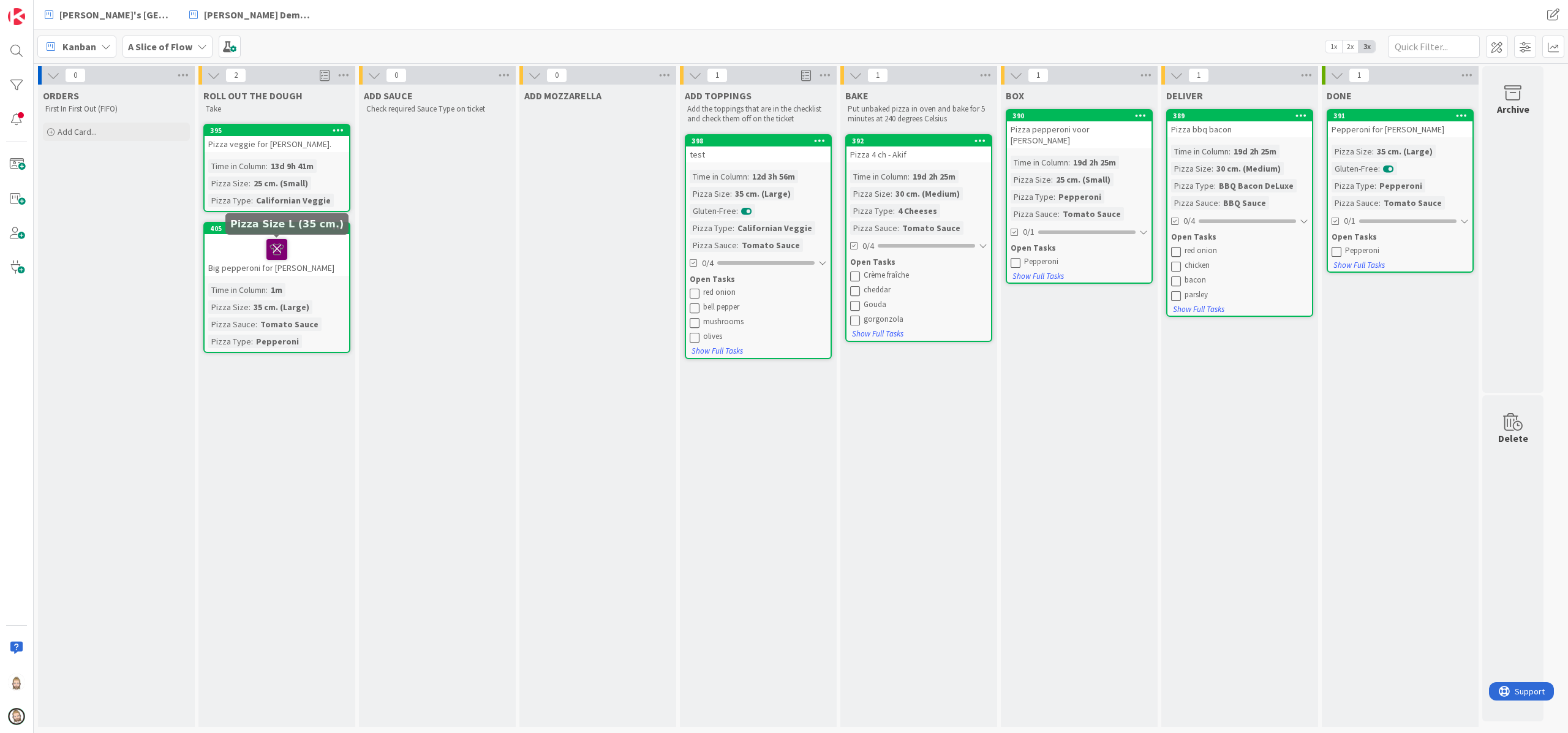
click at [280, 244] on icon at bounding box center [277, 249] width 21 height 20
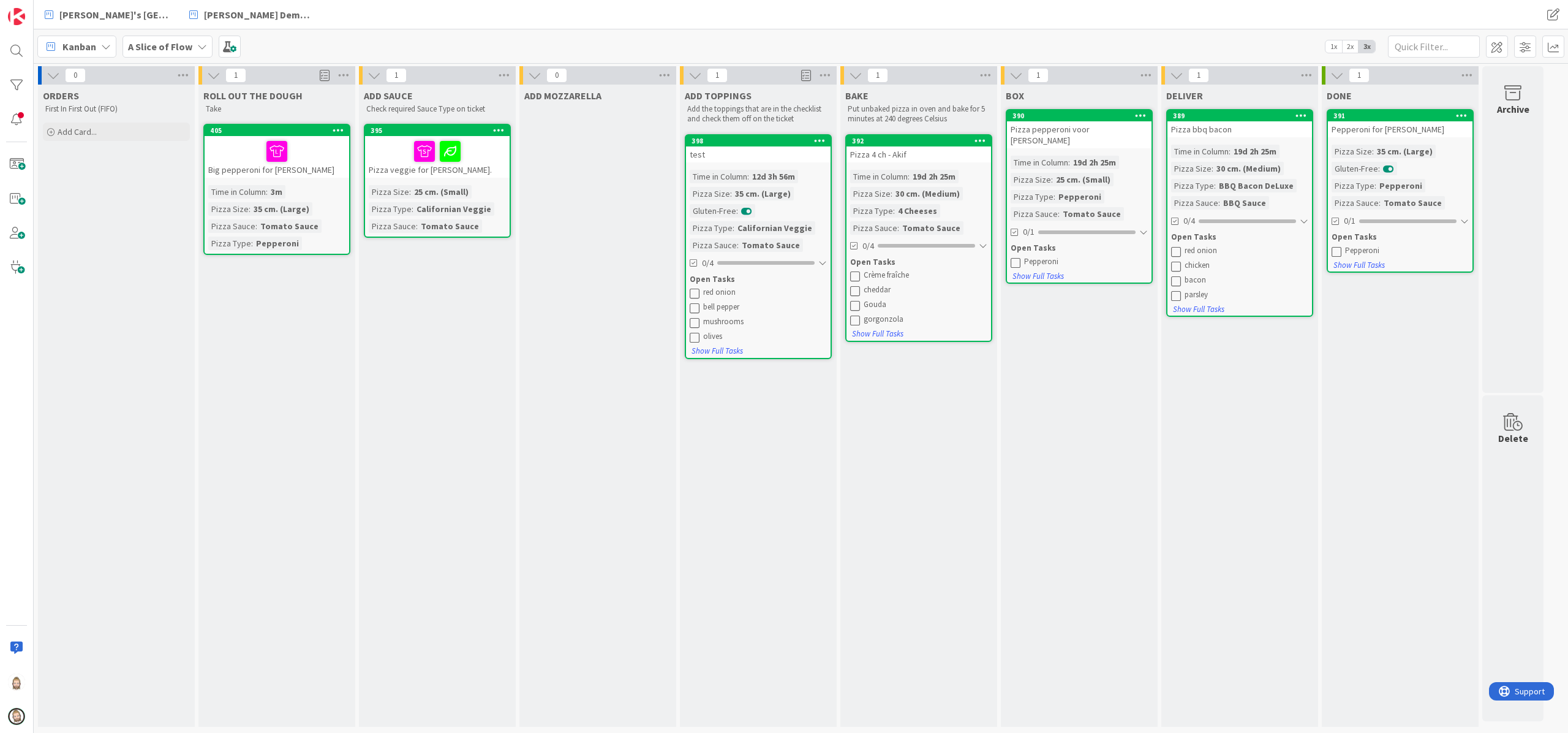
click at [1175, 115] on icon at bounding box center [1462, 115] width 12 height 8
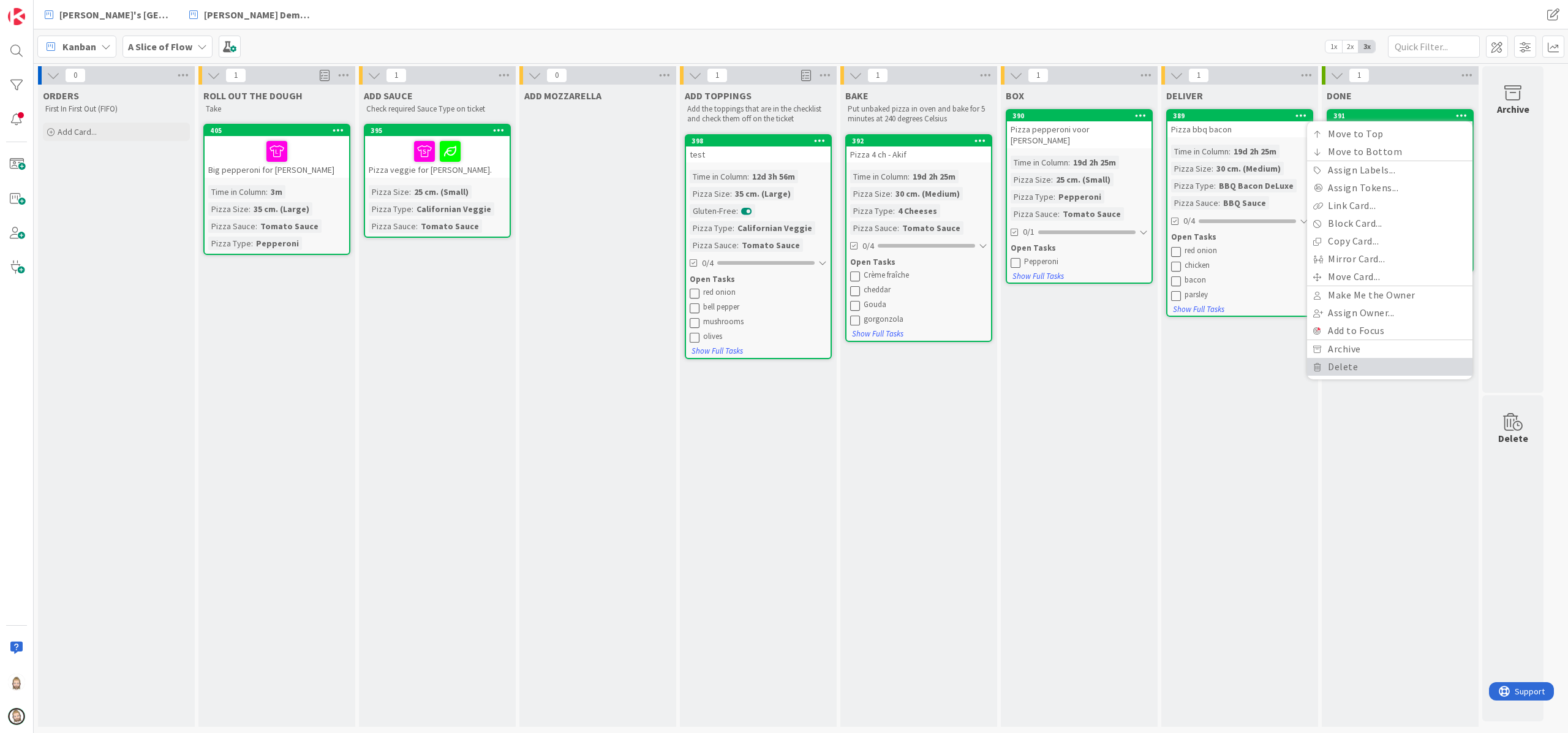
click at [1175, 372] on link "Delete" at bounding box center [1390, 366] width 165 height 17
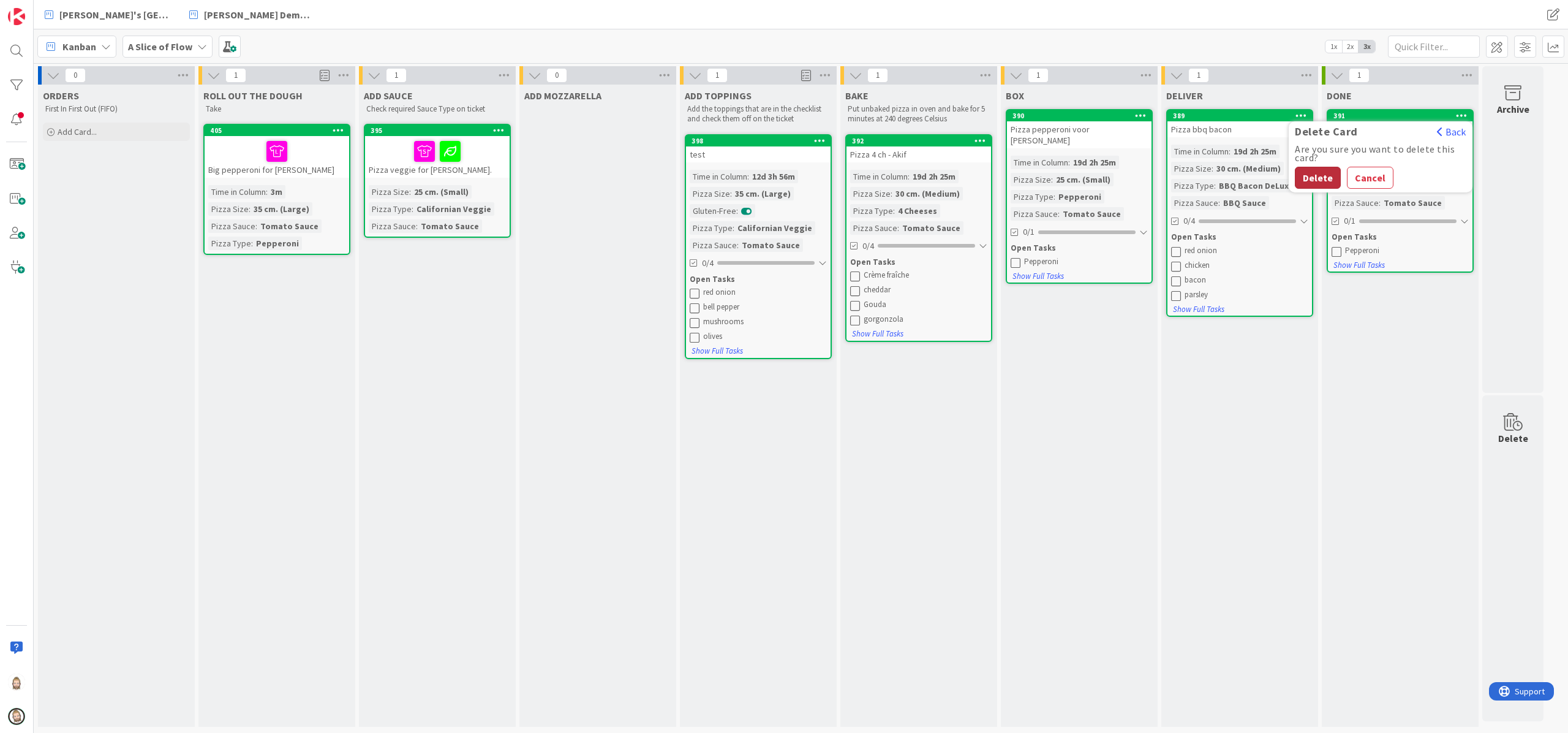
click at [1175, 174] on button "Delete" at bounding box center [1318, 178] width 46 height 22
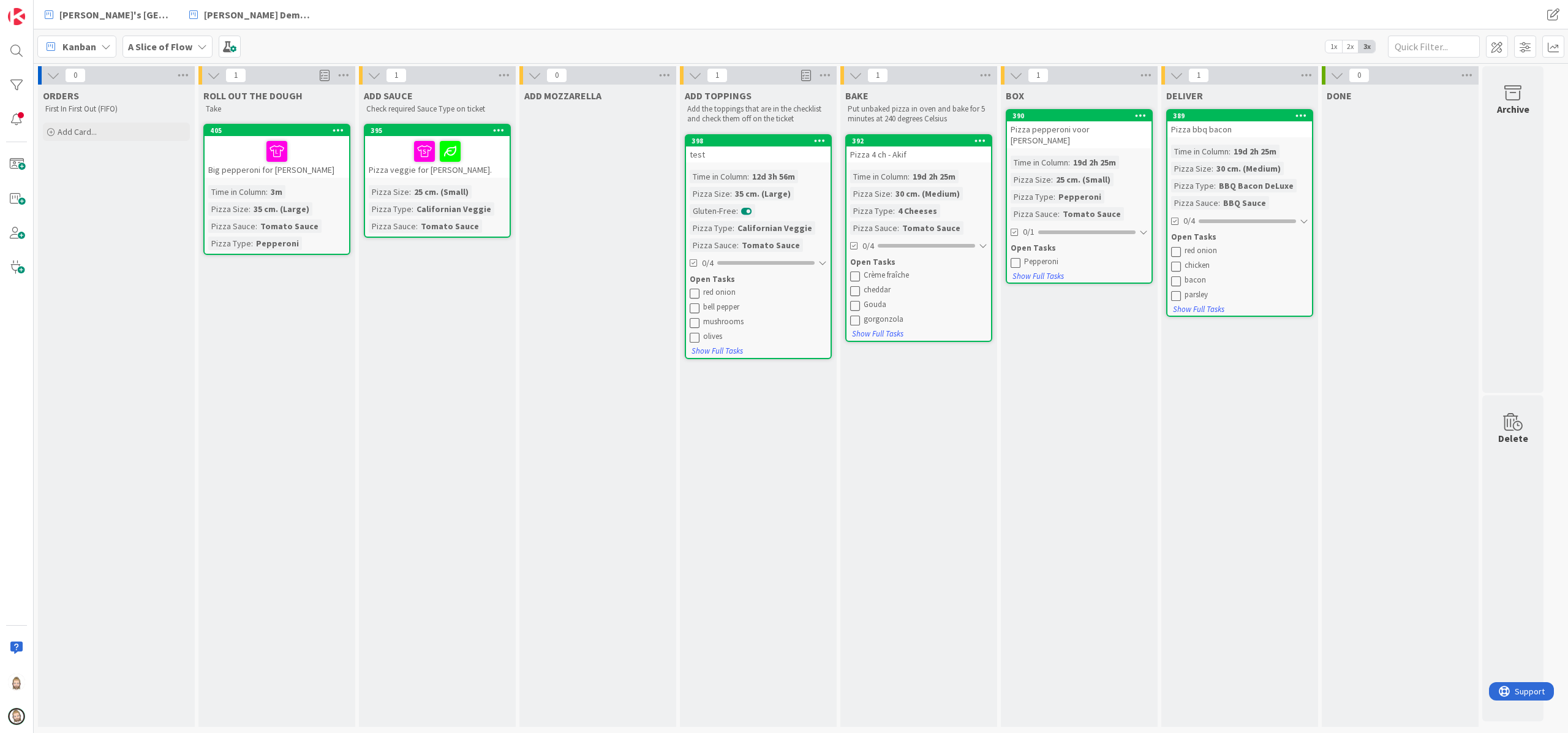
click at [1175, 114] on icon at bounding box center [1301, 115] width 12 height 8
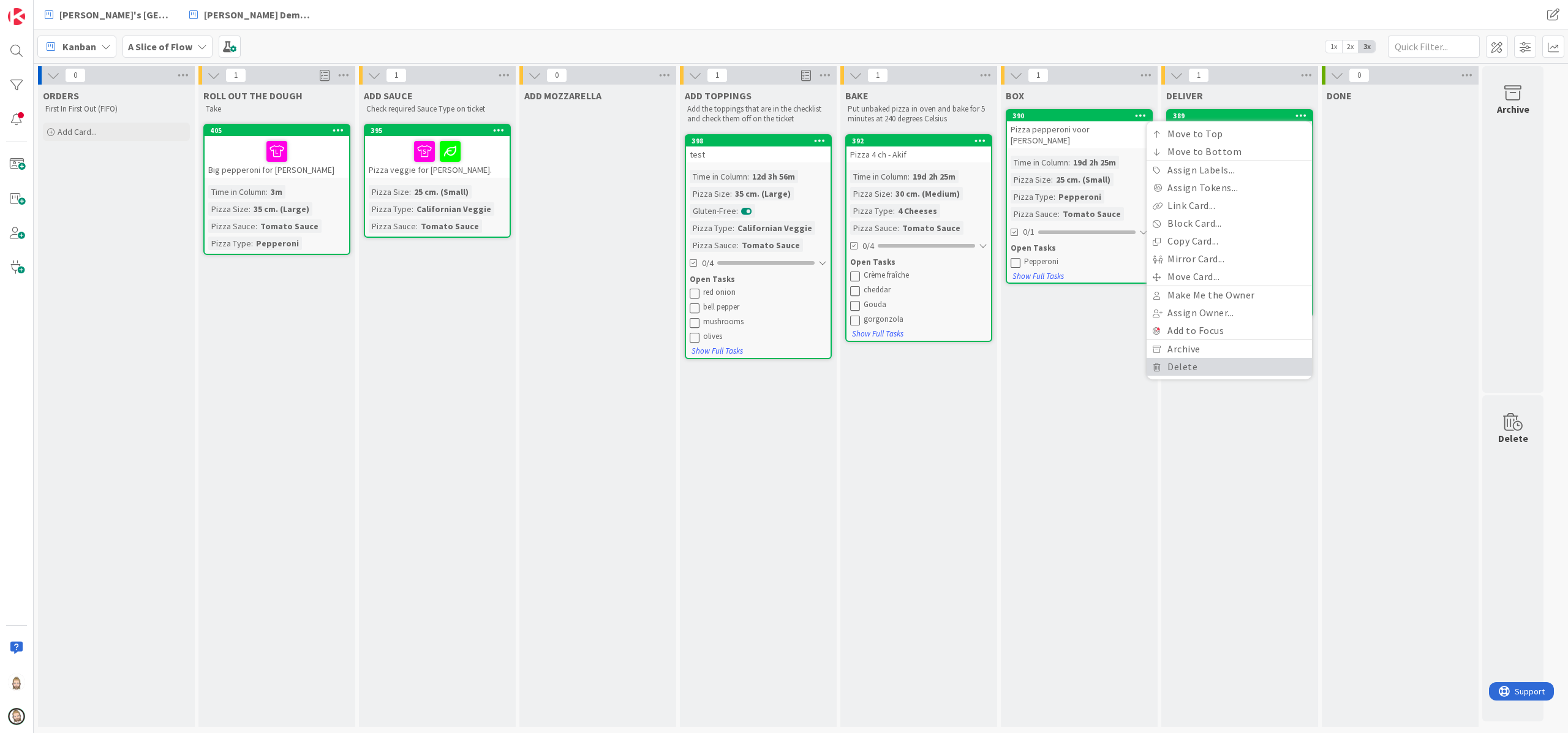
click at [1175, 366] on link "Delete" at bounding box center [1229, 366] width 165 height 17
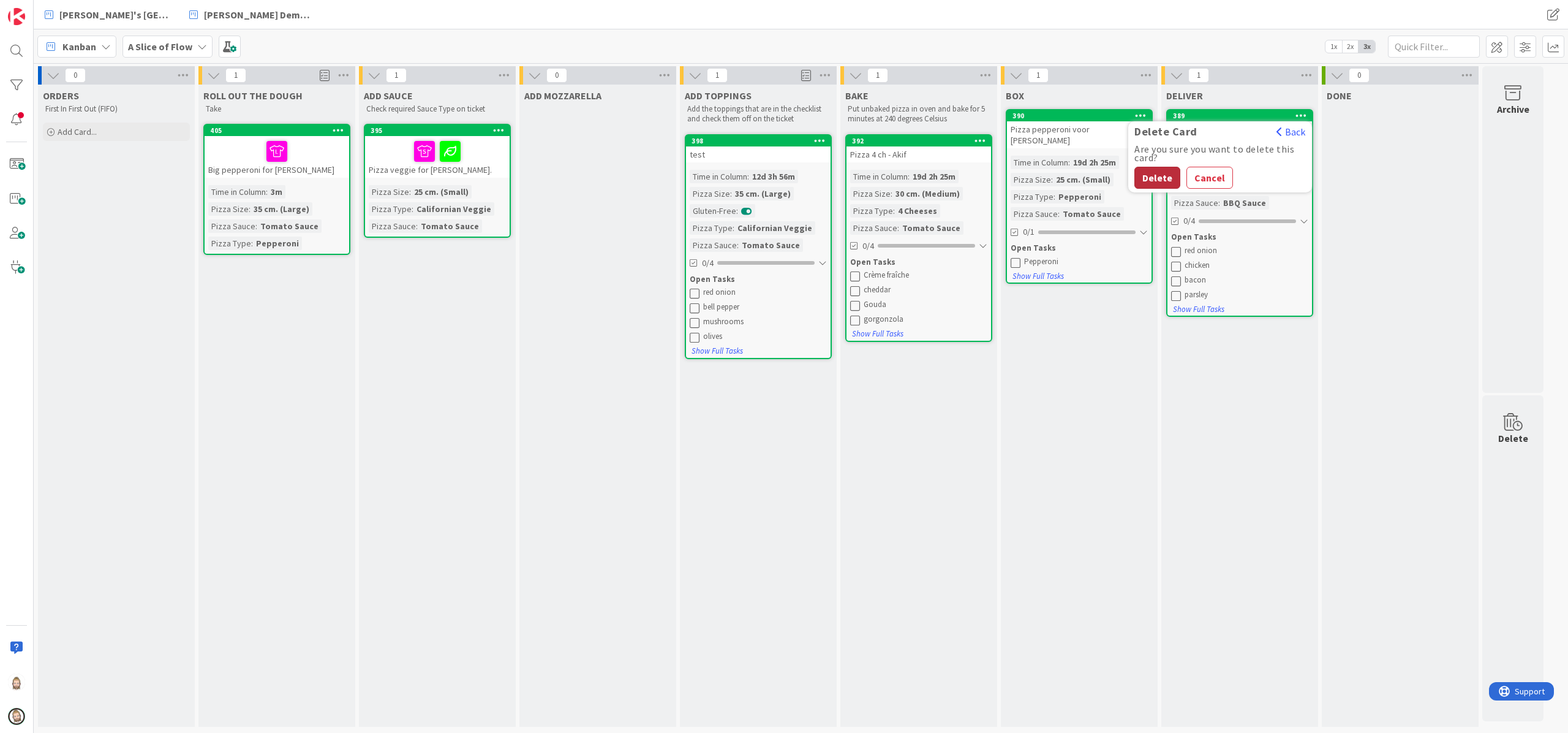
click at [1158, 175] on button "Delete" at bounding box center [1157, 178] width 46 height 22
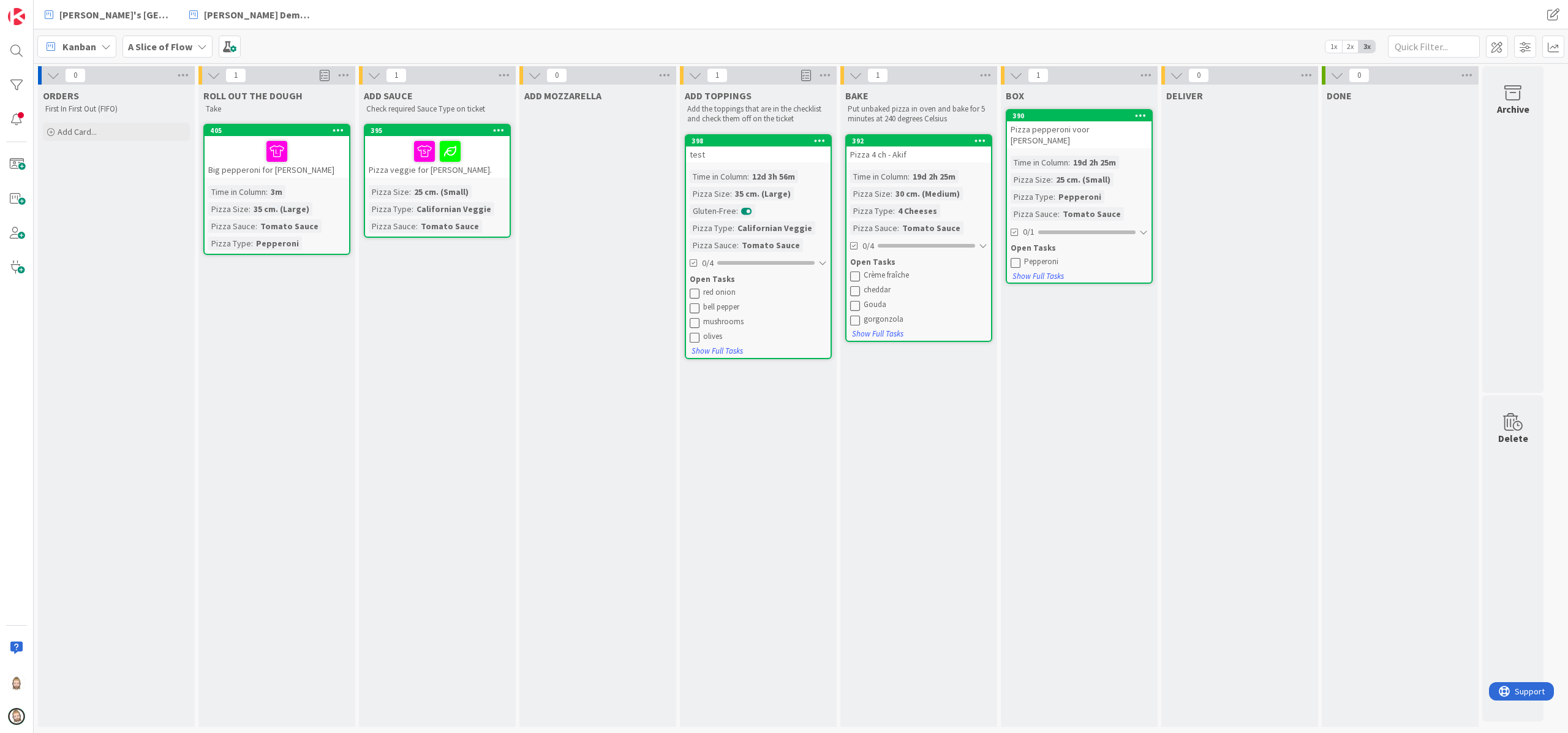
click at [1139, 112] on icon at bounding box center [1141, 115] width 12 height 8
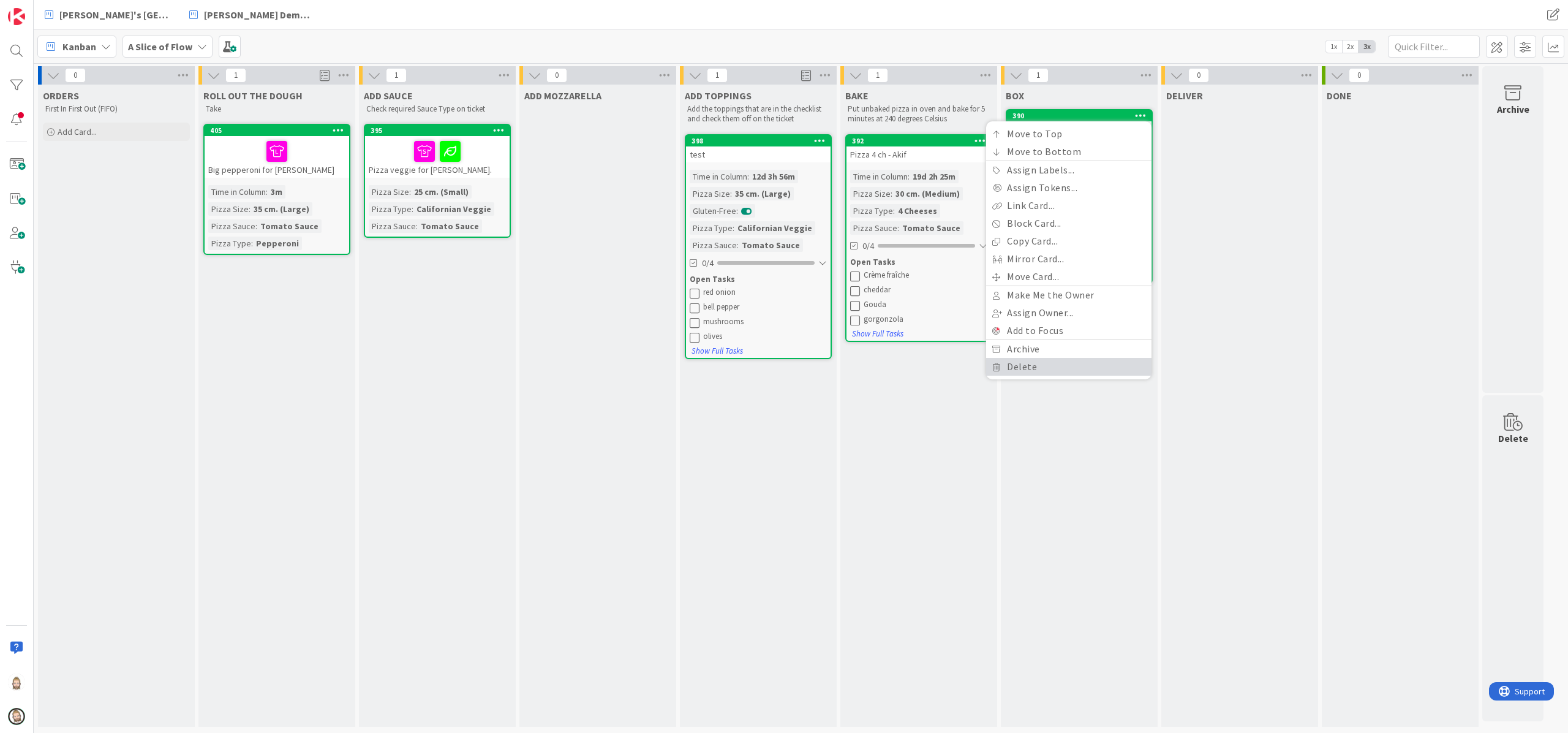
click at [1013, 372] on link "Delete" at bounding box center [1069, 366] width 165 height 17
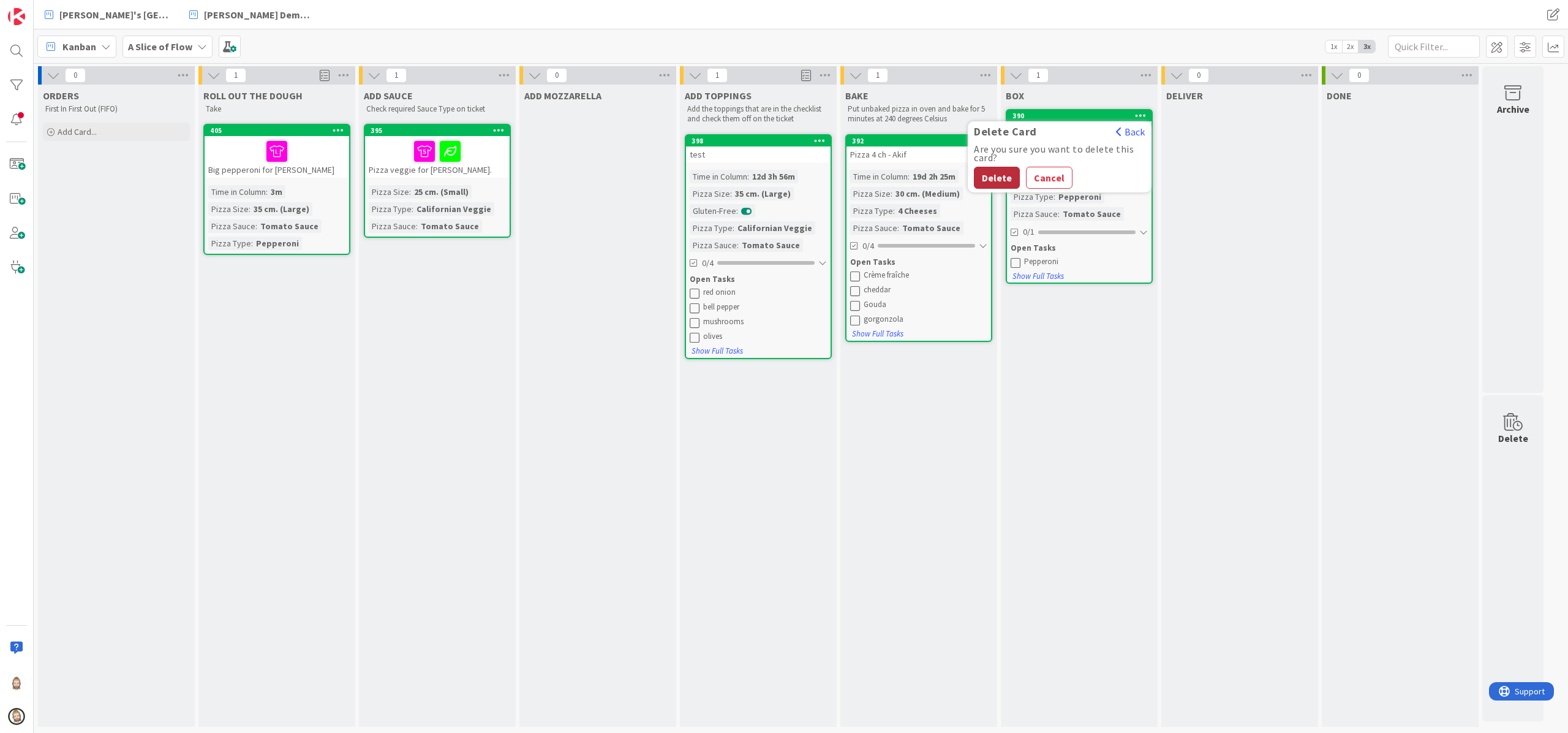
click at [1003, 178] on button "Delete" at bounding box center [997, 178] width 46 height 22
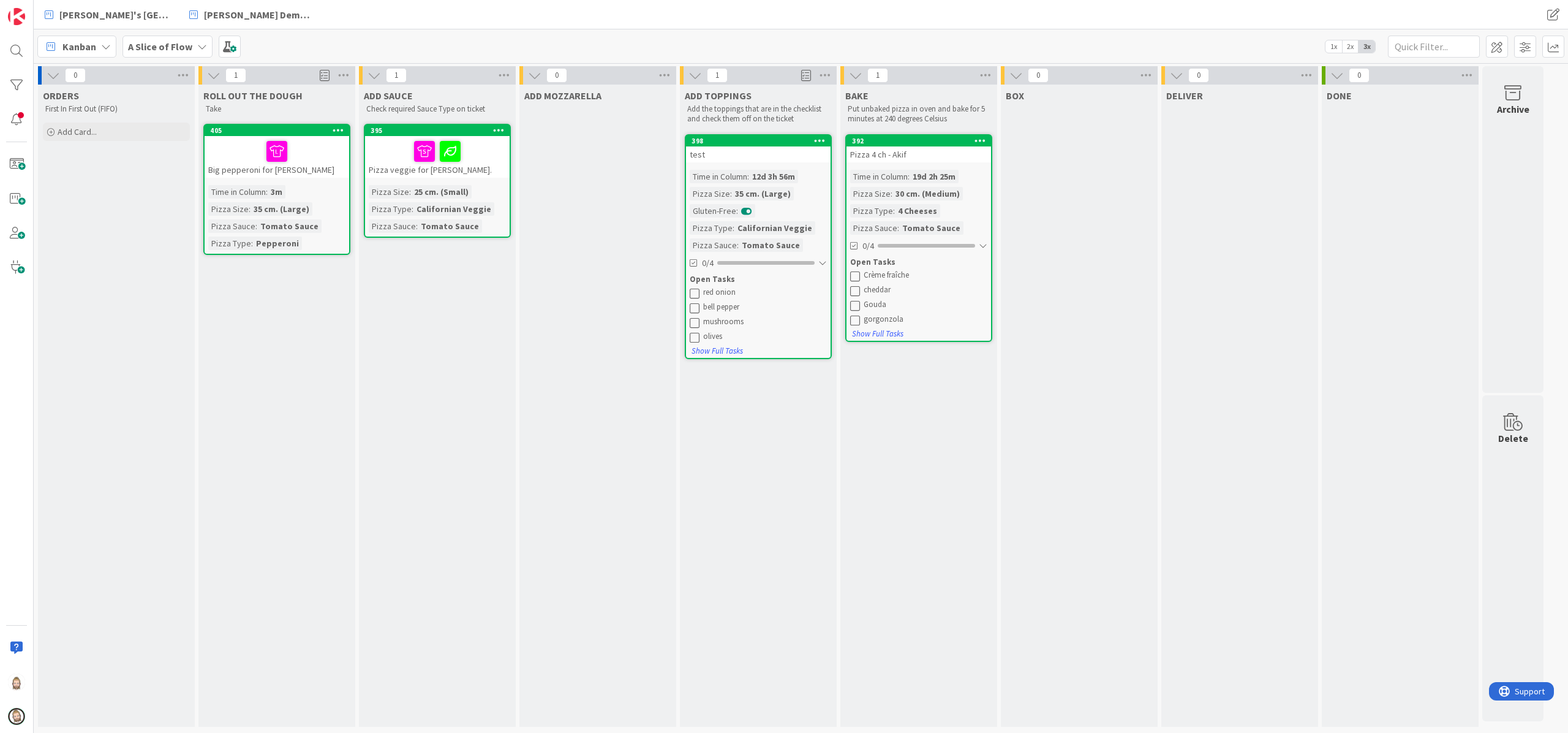
click at [982, 137] on icon at bounding box center [980, 140] width 12 height 8
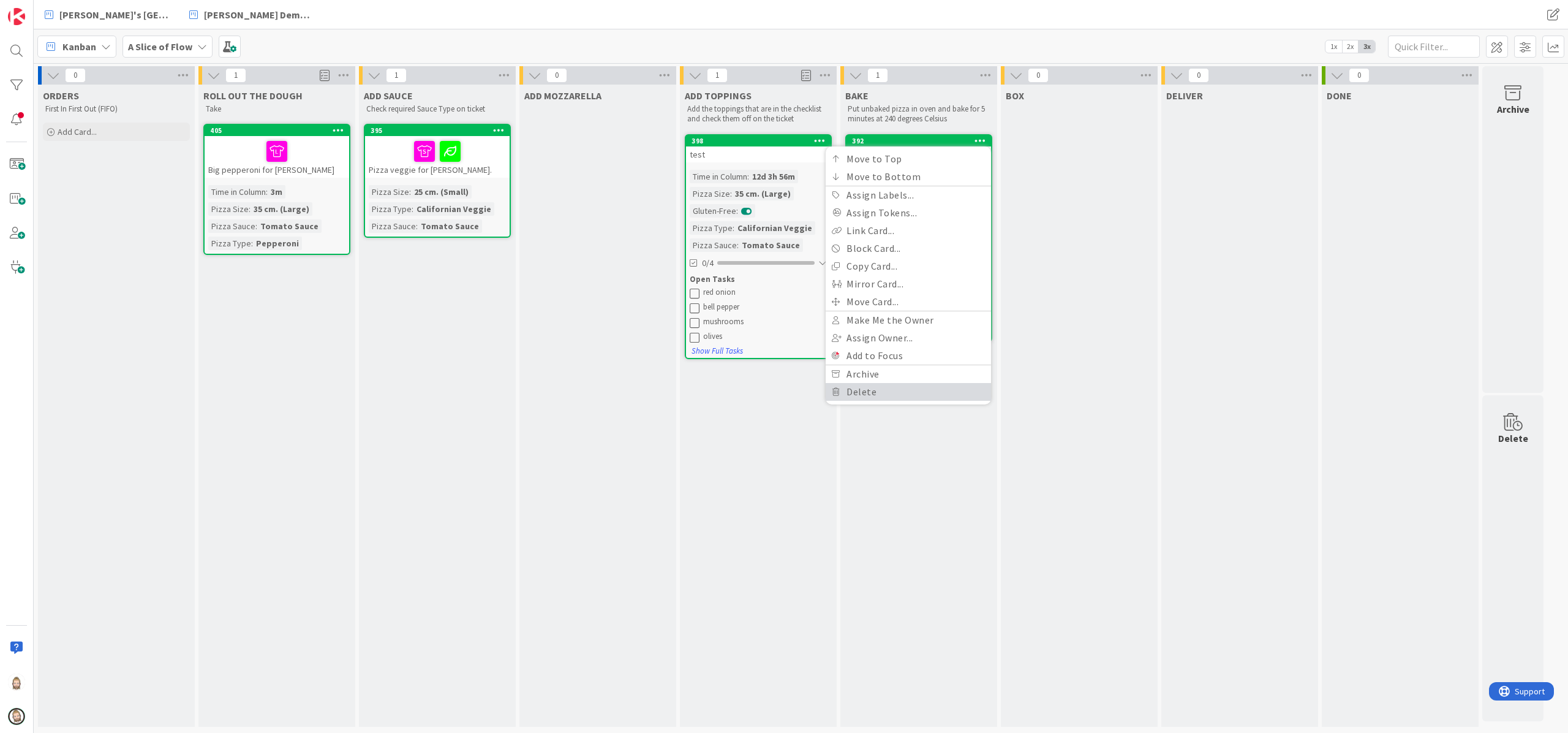
click at [897, 385] on link "Delete" at bounding box center [908, 391] width 165 height 17
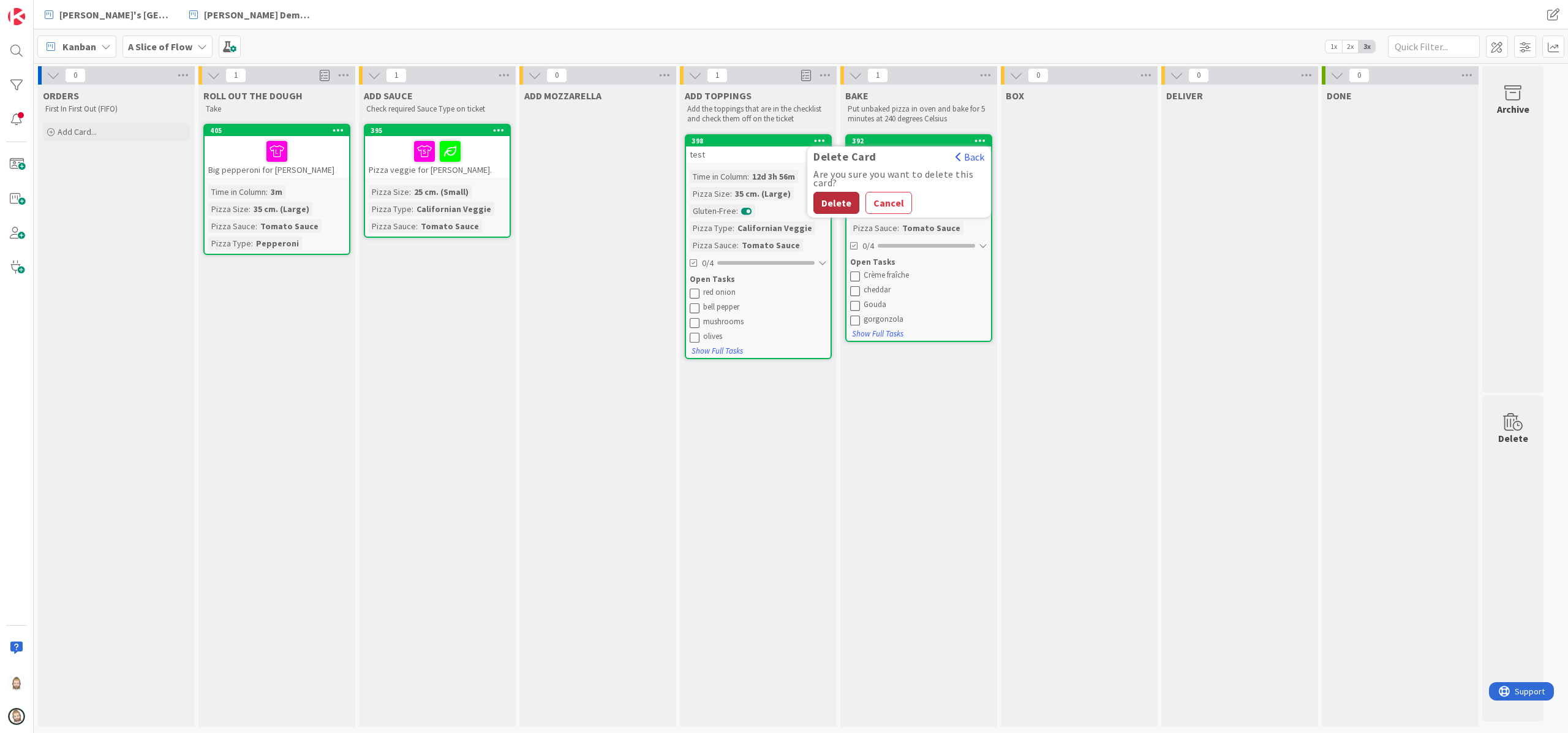
click at [838, 200] on button "Delete" at bounding box center [837, 203] width 46 height 22
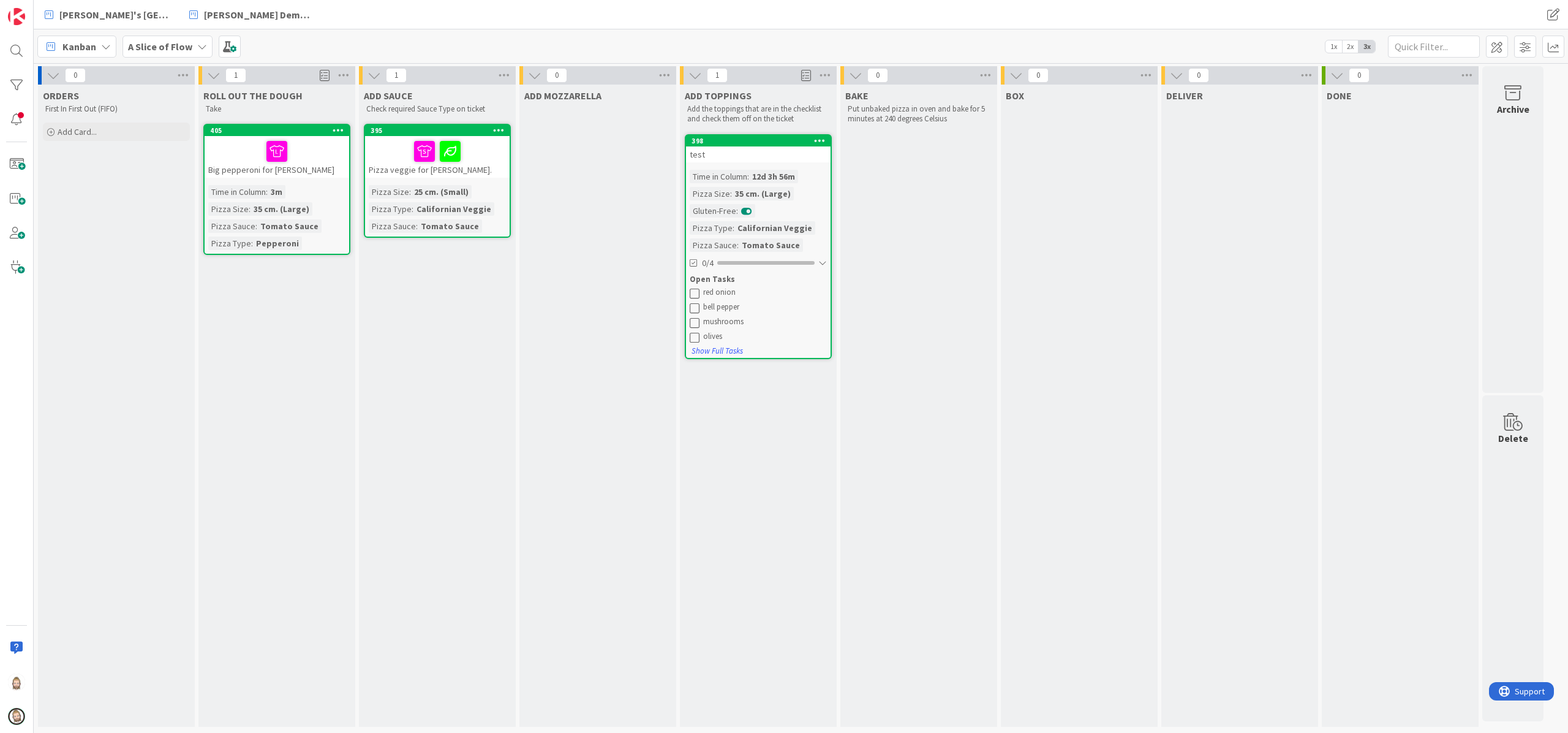
click at [820, 139] on icon at bounding box center [820, 140] width 12 height 8
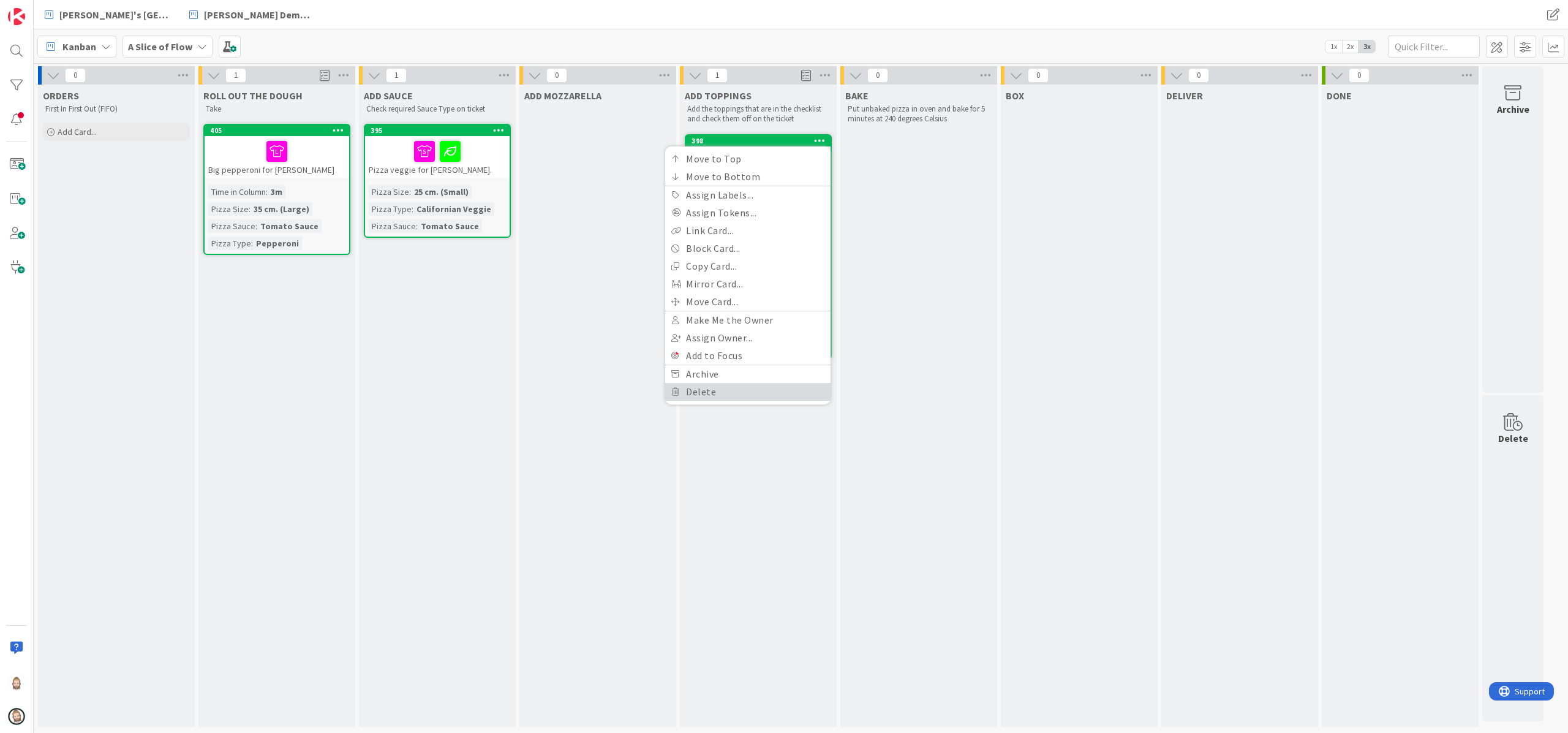
click at [710, 387] on link "Delete" at bounding box center [747, 391] width 165 height 17
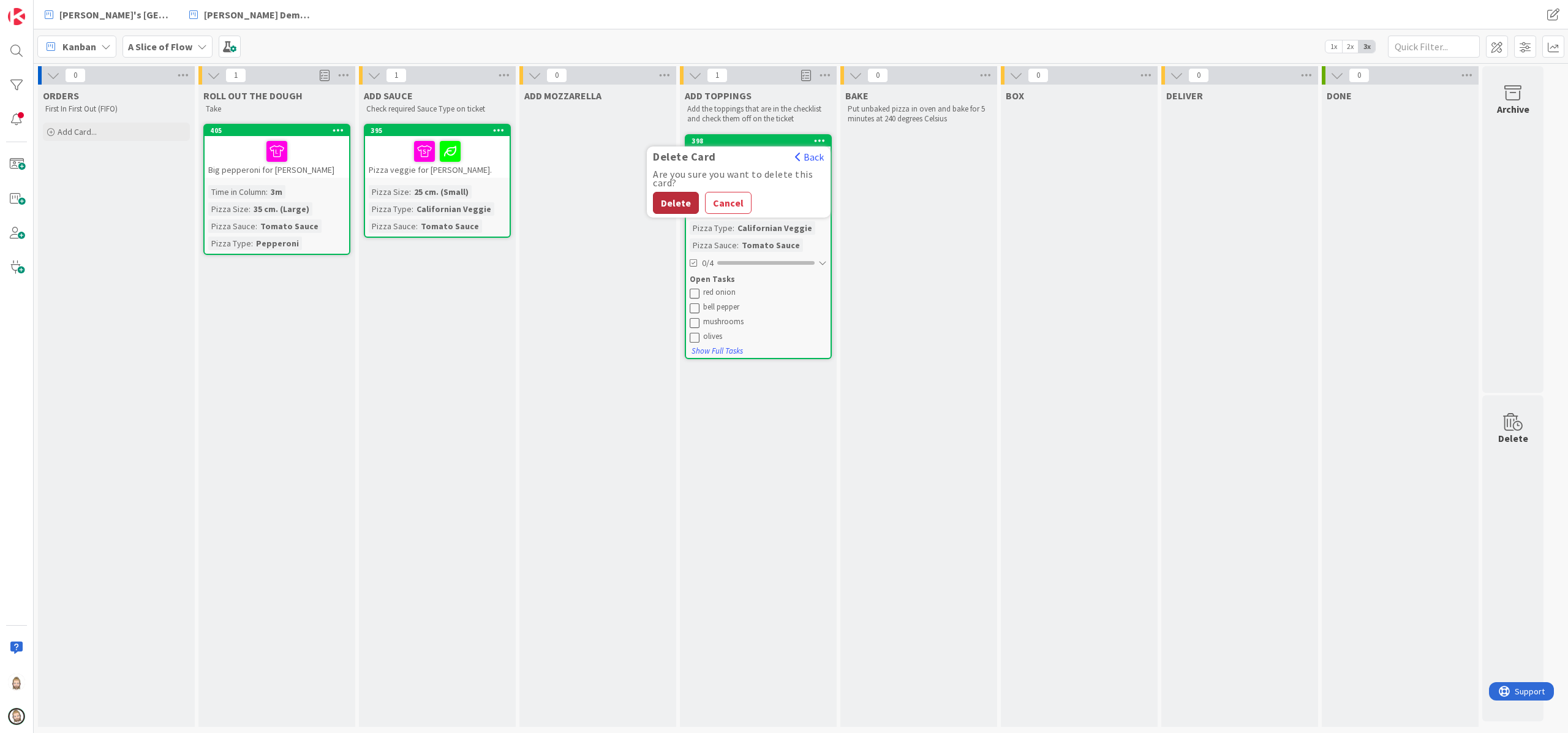
click at [677, 197] on button "Delete" at bounding box center [676, 203] width 46 height 22
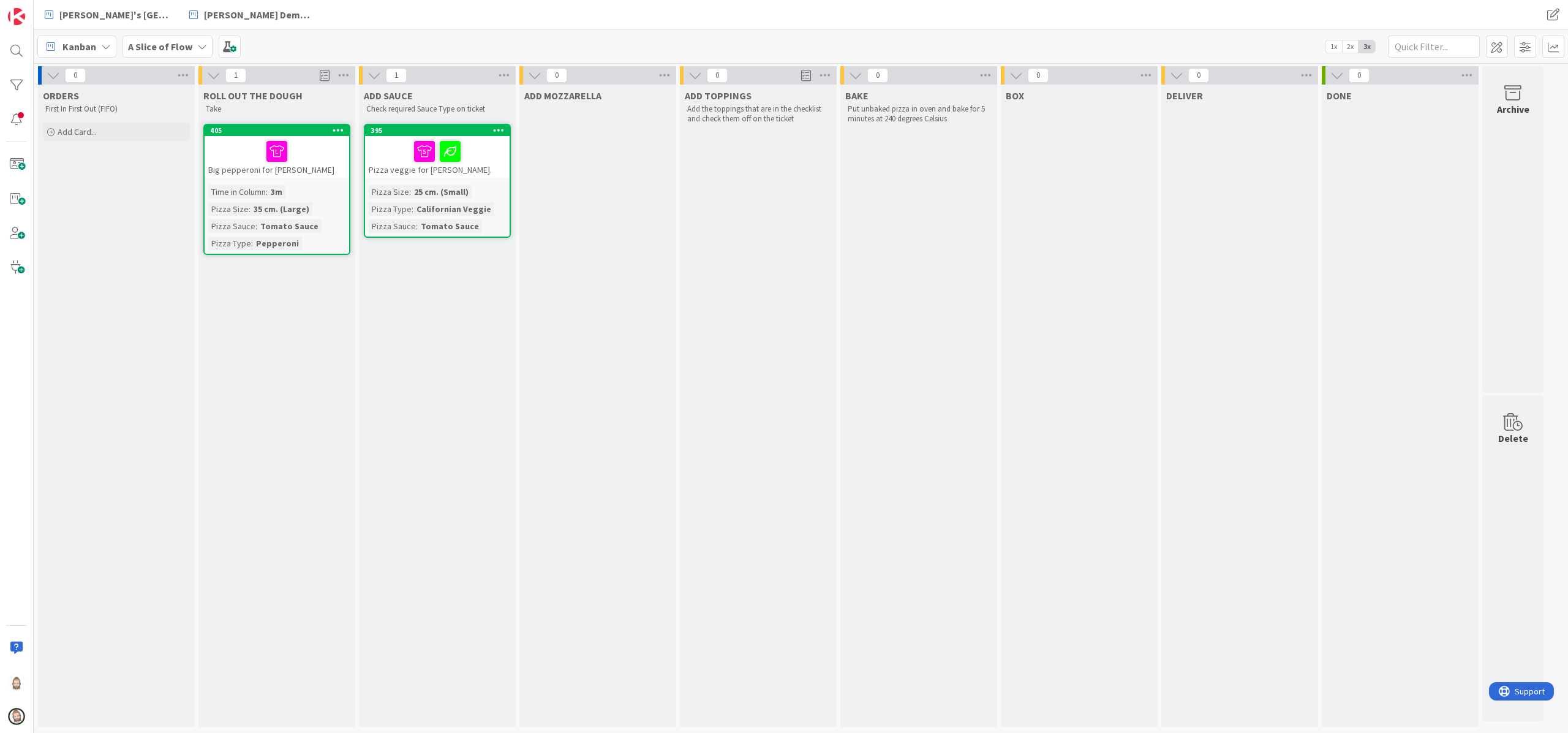
click at [116, 538] on div "ORDERS First In First Out (FIFO) Add Card... Template Not Set Title 0 / 128 Lab…" at bounding box center [116, 405] width 157 height 642
click at [1175, 45] on span at bounding box center [1498, 47] width 22 height 22
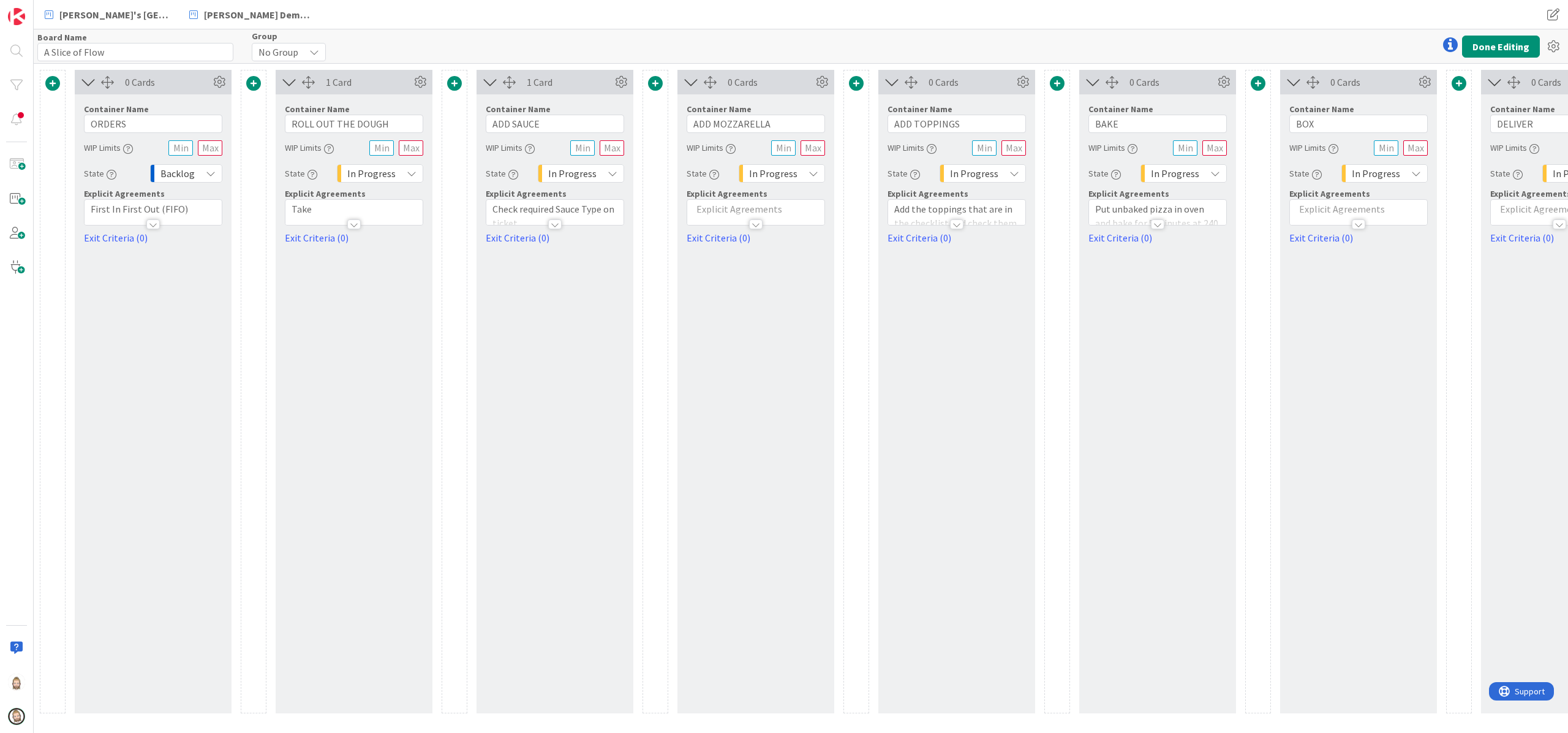
click at [327, 206] on p "Take" at bounding box center [353, 209] width 125 height 14
click at [387, 327] on div "1 Card Container Name 18 / 64 ROLL OUT THE DOUGH WIP Limits State In Progress E…" at bounding box center [353, 391] width 157 height 644
click at [336, 245] on p "Take" at bounding box center [353, 247] width 125 height 14
copy p "S = 200 grams of dough"
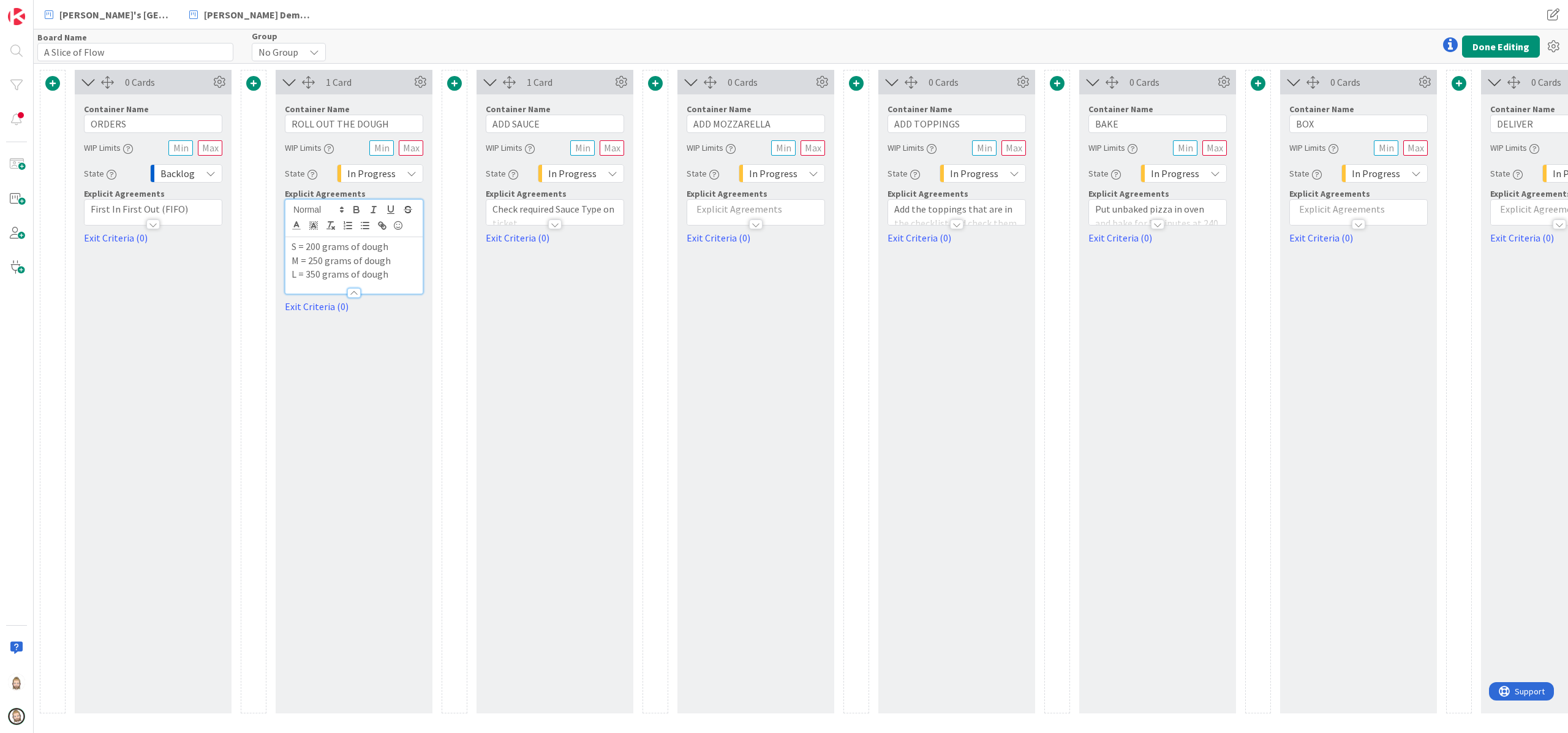
click at [554, 225] on div at bounding box center [554, 225] width 13 height 10
click at [586, 255] on p "Check required Sauce Type on ticket" at bounding box center [554, 254] width 125 height 28
click at [757, 220] on div at bounding box center [756, 225] width 13 height 10
click at [744, 245] on p at bounding box center [756, 247] width 125 height 14
click at [950, 361] on div "0 Cards Container Name 12 / 64 ADD TOPPINGS WIP Limits State In Progress Explic…" at bounding box center [957, 391] width 157 height 644
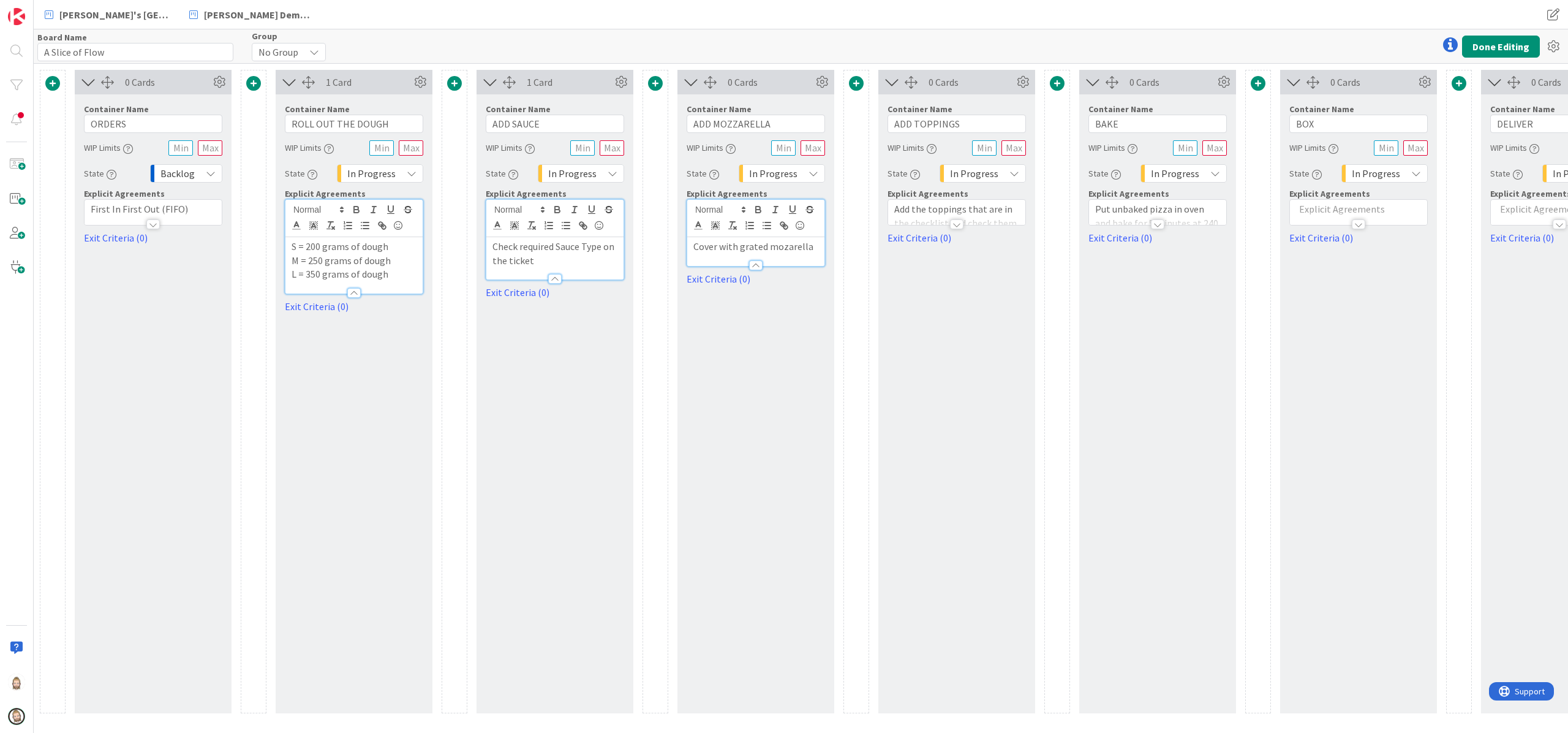
click at [957, 222] on div at bounding box center [957, 225] width 13 height 10
click at [947, 262] on p "Add the toppings that are in the checklist and check them off on the ticket" at bounding box center [957, 261] width 125 height 42
click at [1157, 220] on div at bounding box center [1157, 225] width 13 height 10
click at [1175, 222] on div at bounding box center [1358, 225] width 13 height 10
click at [1175, 245] on p at bounding box center [1358, 247] width 125 height 14
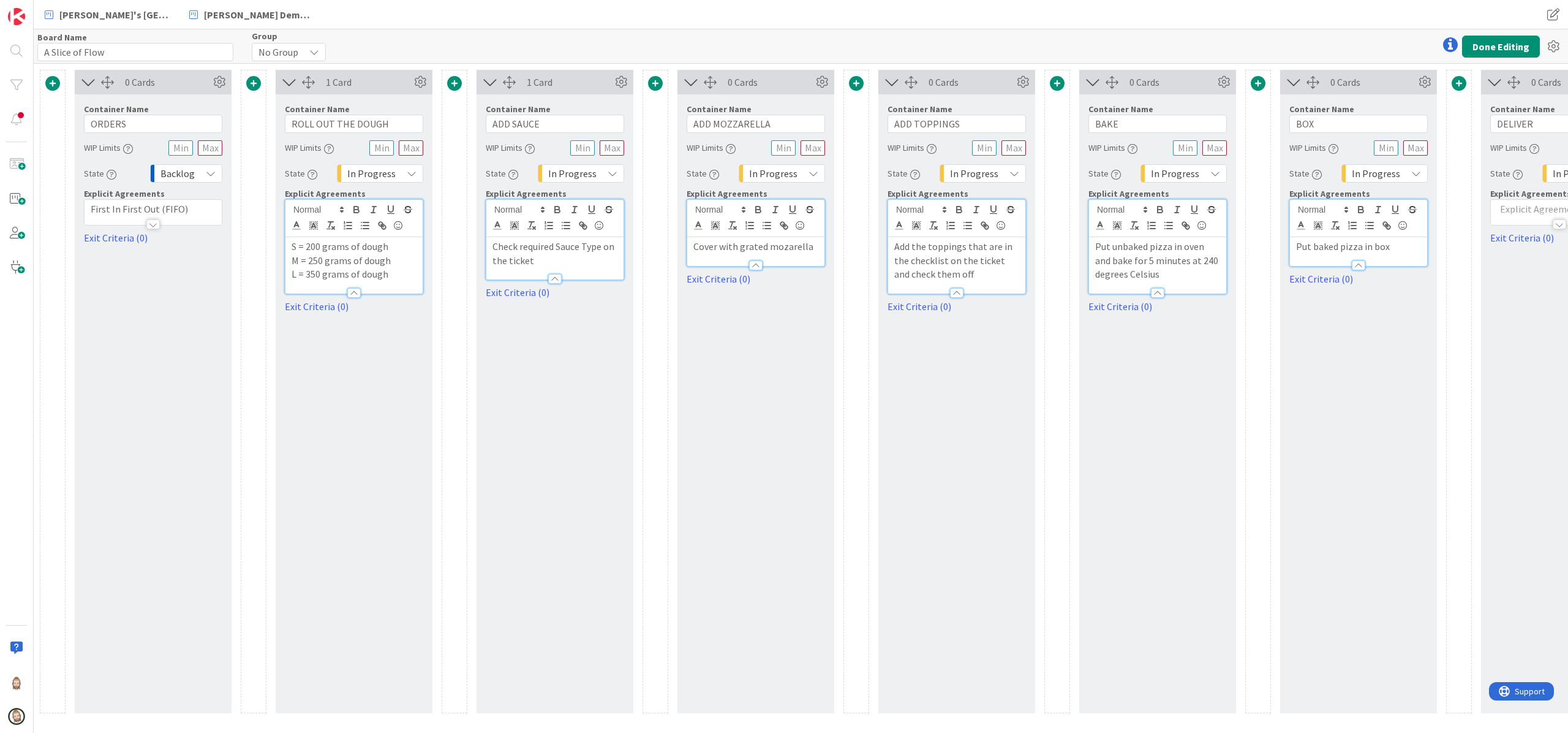
click at [154, 223] on div at bounding box center [153, 225] width 13 height 10
click at [1175, 43] on button "Done Editing" at bounding box center [1501, 47] width 78 height 22
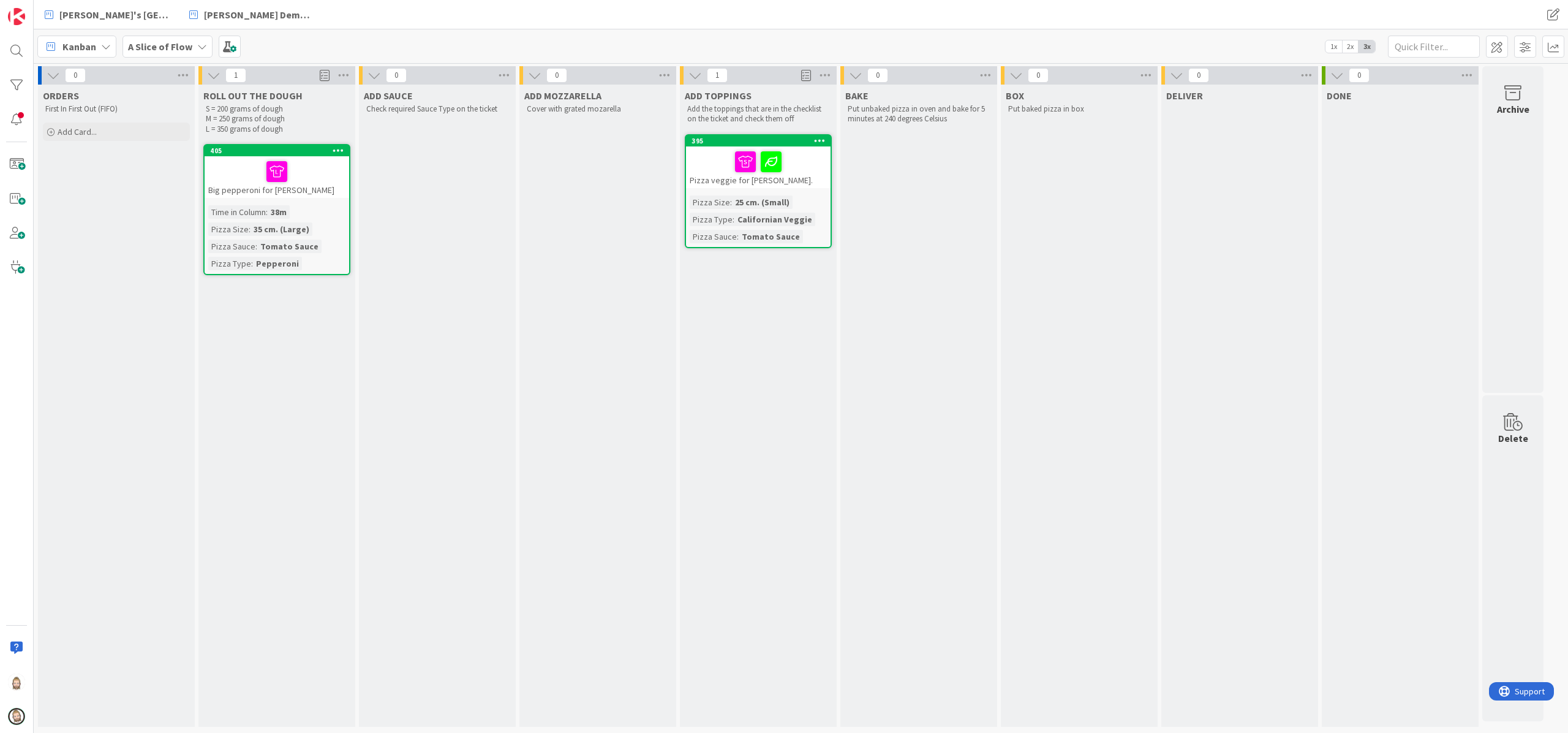
click at [1175, 43] on span "2x" at bounding box center [1350, 47] width 17 height 13
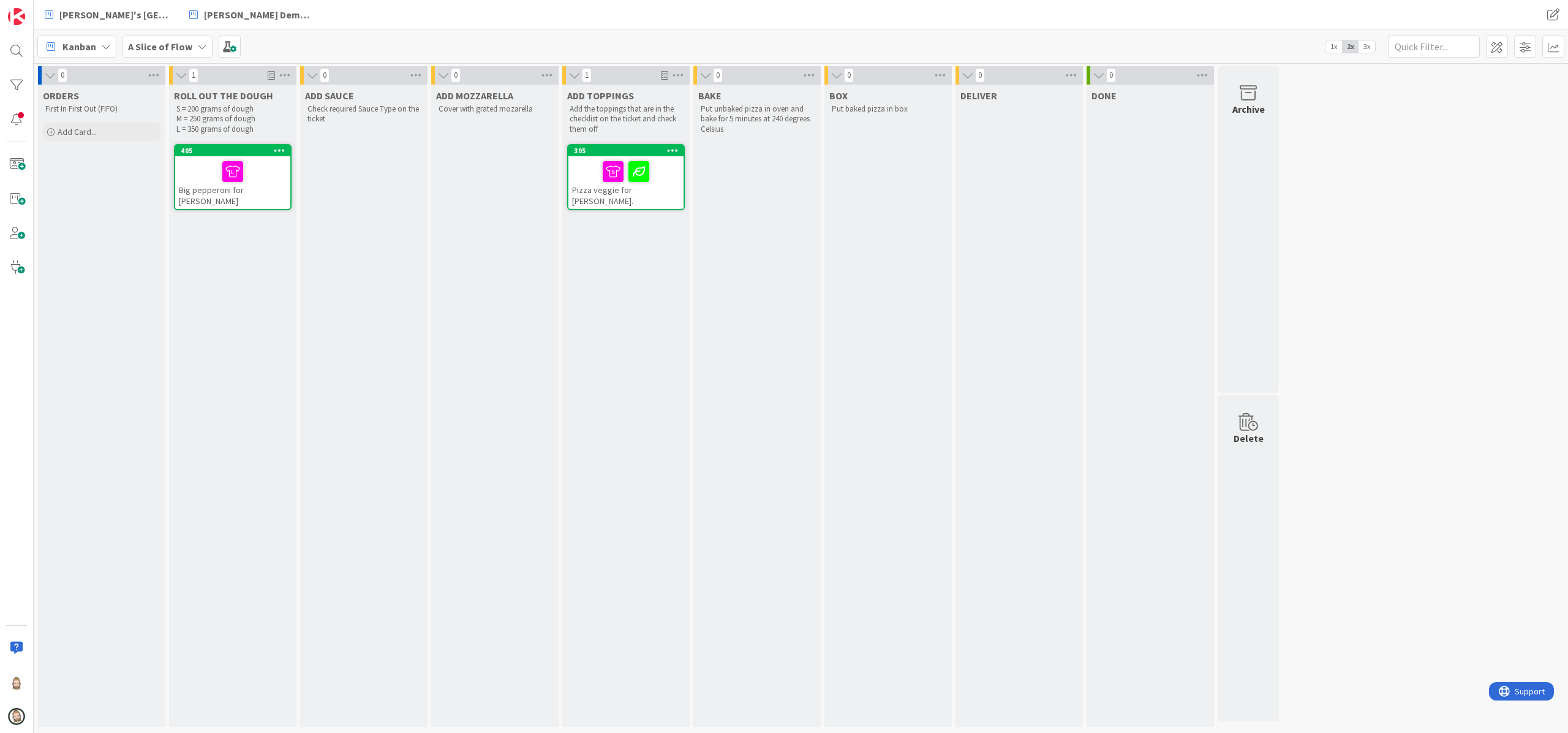
click at [1175, 48] on span "3x" at bounding box center [1367, 47] width 17 height 13
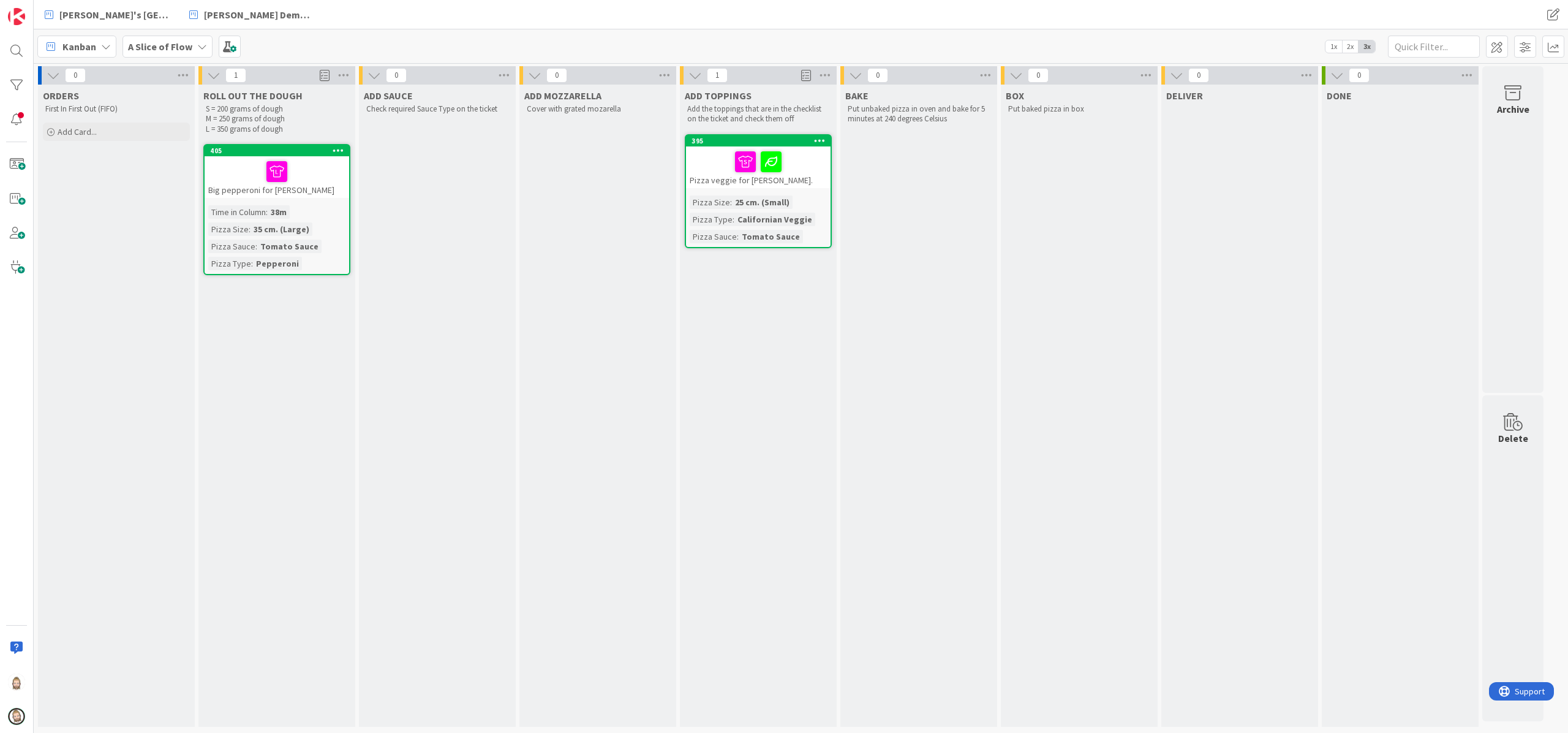
click at [805, 173] on div at bounding box center [758, 162] width 137 height 26
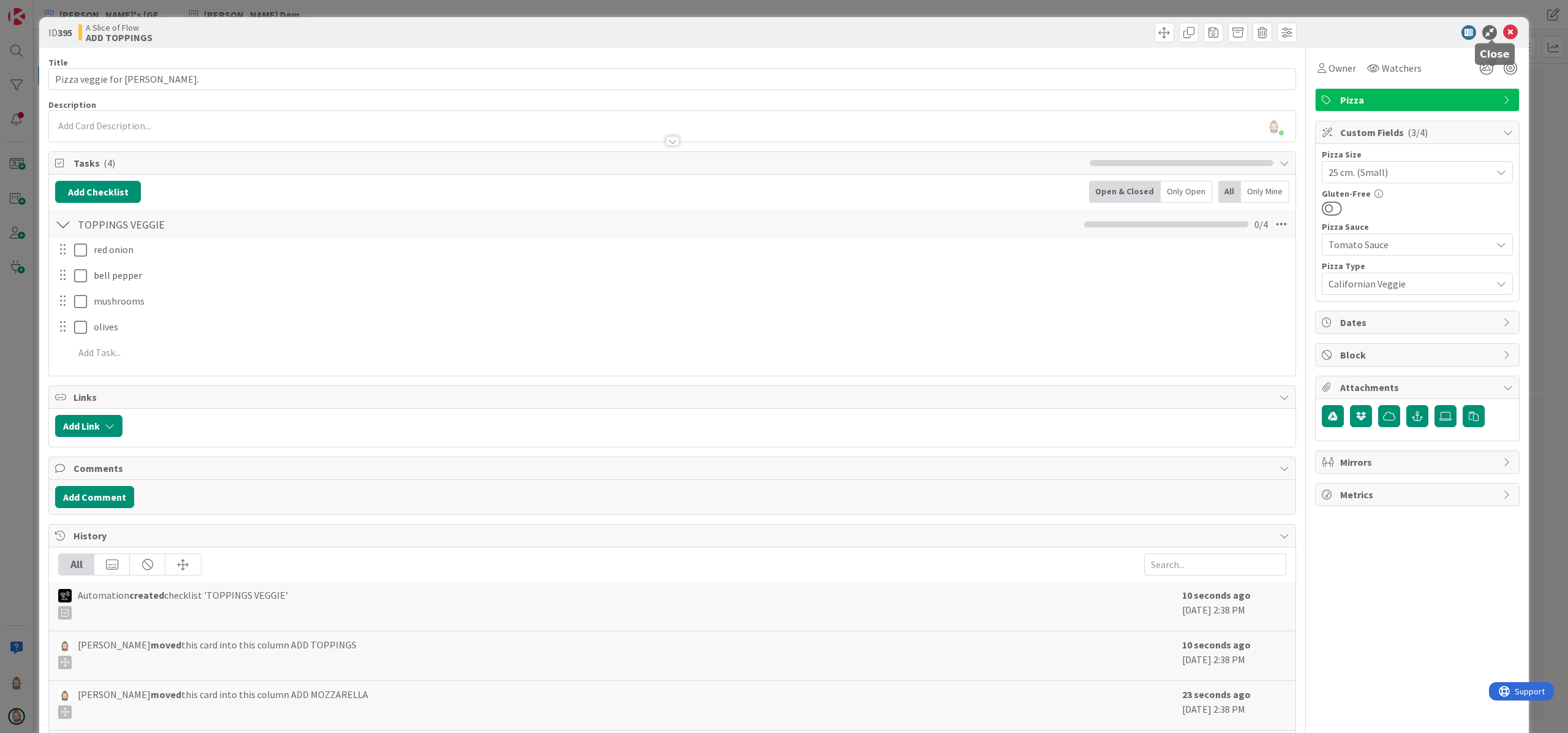
click at [1175, 33] on icon at bounding box center [1510, 32] width 15 height 15
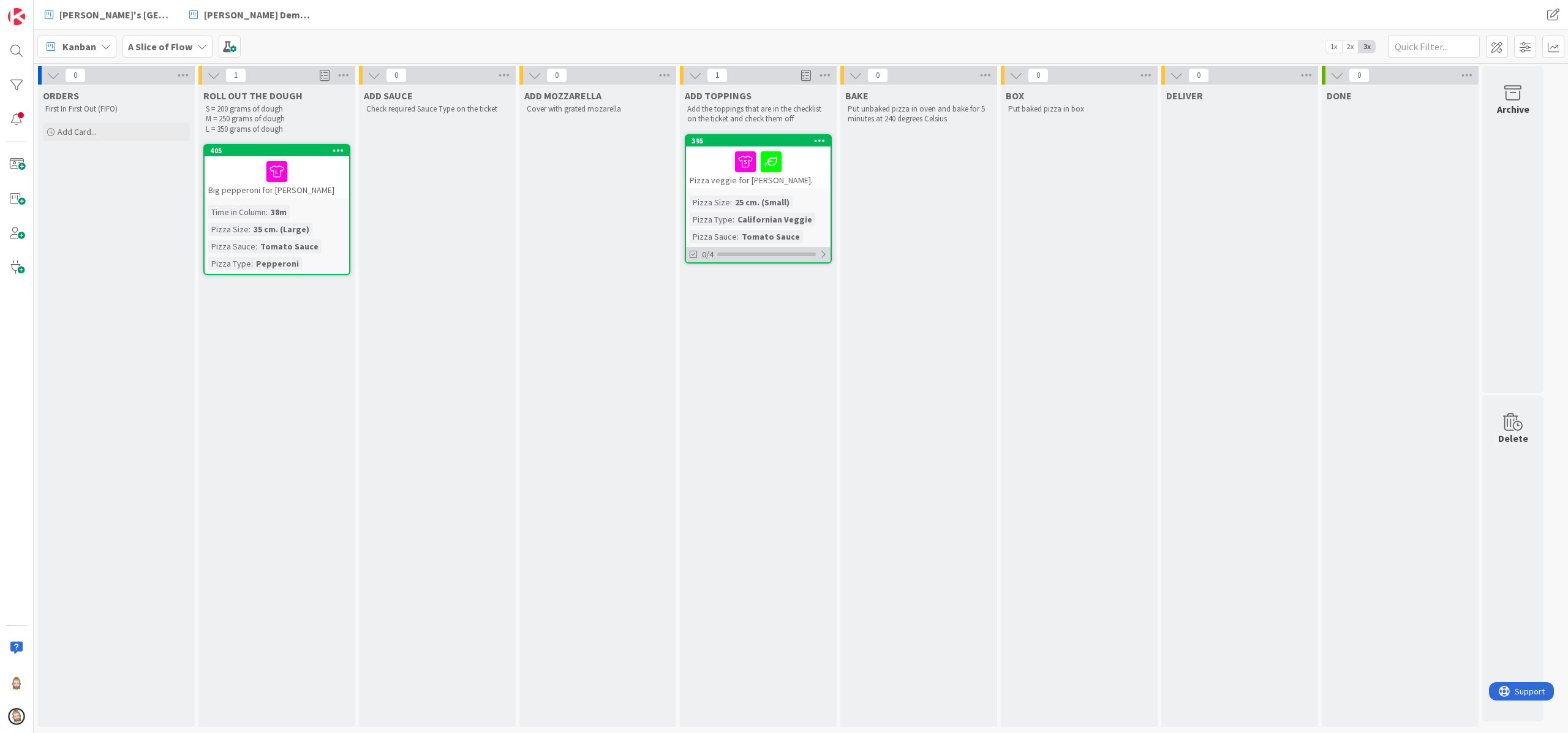
click at [824, 250] on div at bounding box center [823, 255] width 8 height 10
click at [824, 250] on div at bounding box center [823, 255] width 8 height 10
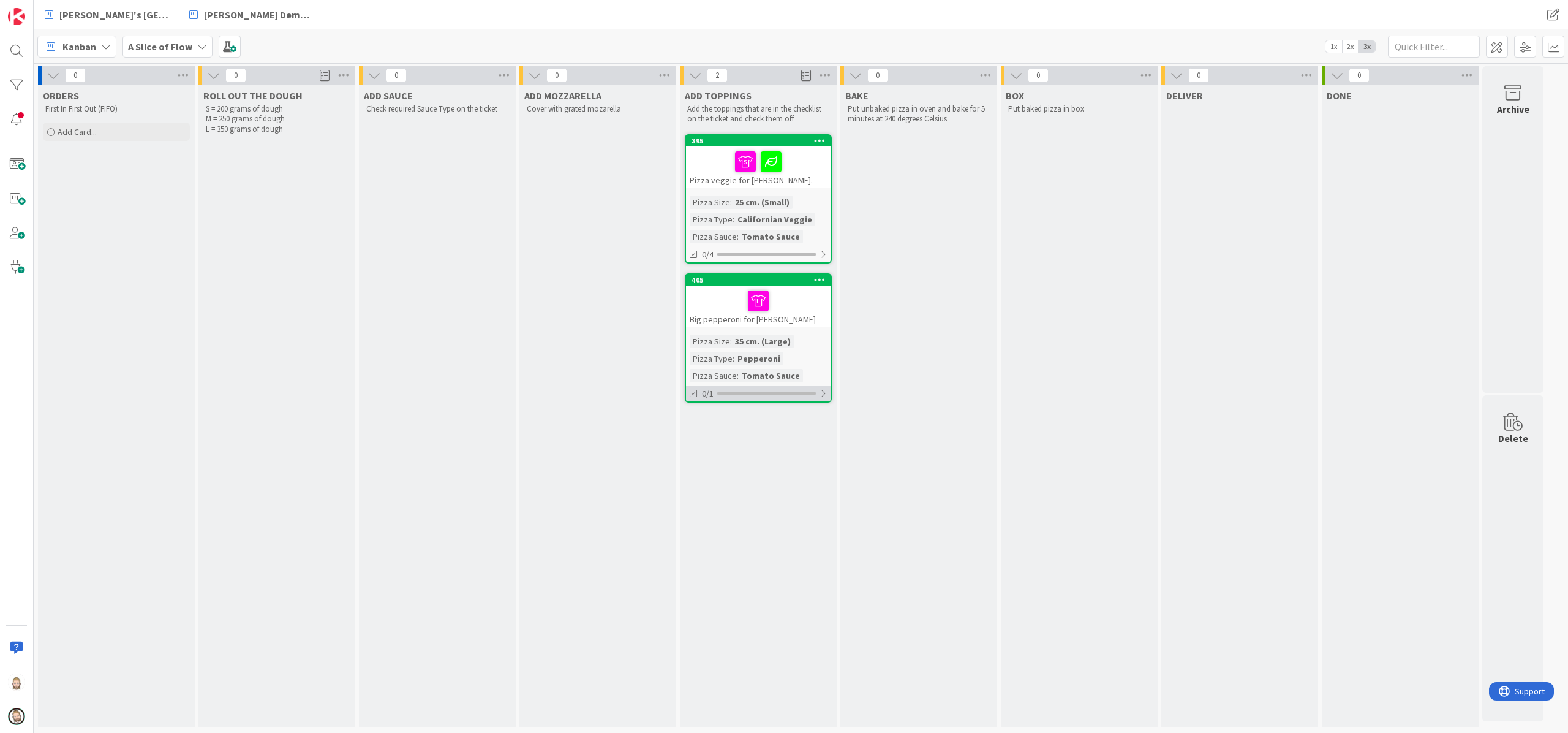
click at [819, 391] on div "0/1" at bounding box center [758, 394] width 144 height 15
click at [810, 389] on div "0/1" at bounding box center [758, 394] width 144 height 15
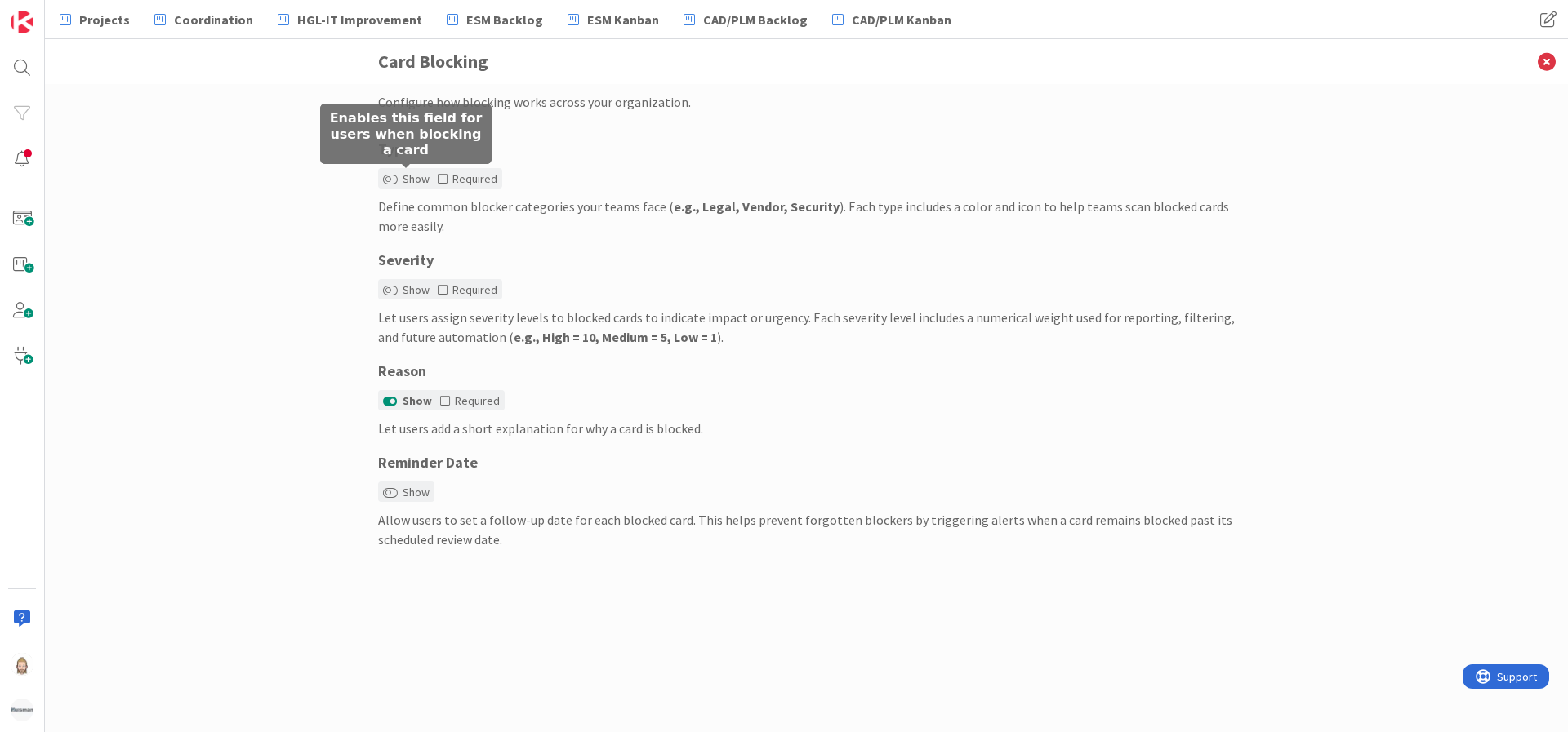
click at [407, 184] on label "Show" at bounding box center [406, 179] width 46 height 17
click at [398, 184] on button "Show" at bounding box center [390, 179] width 15 height 11
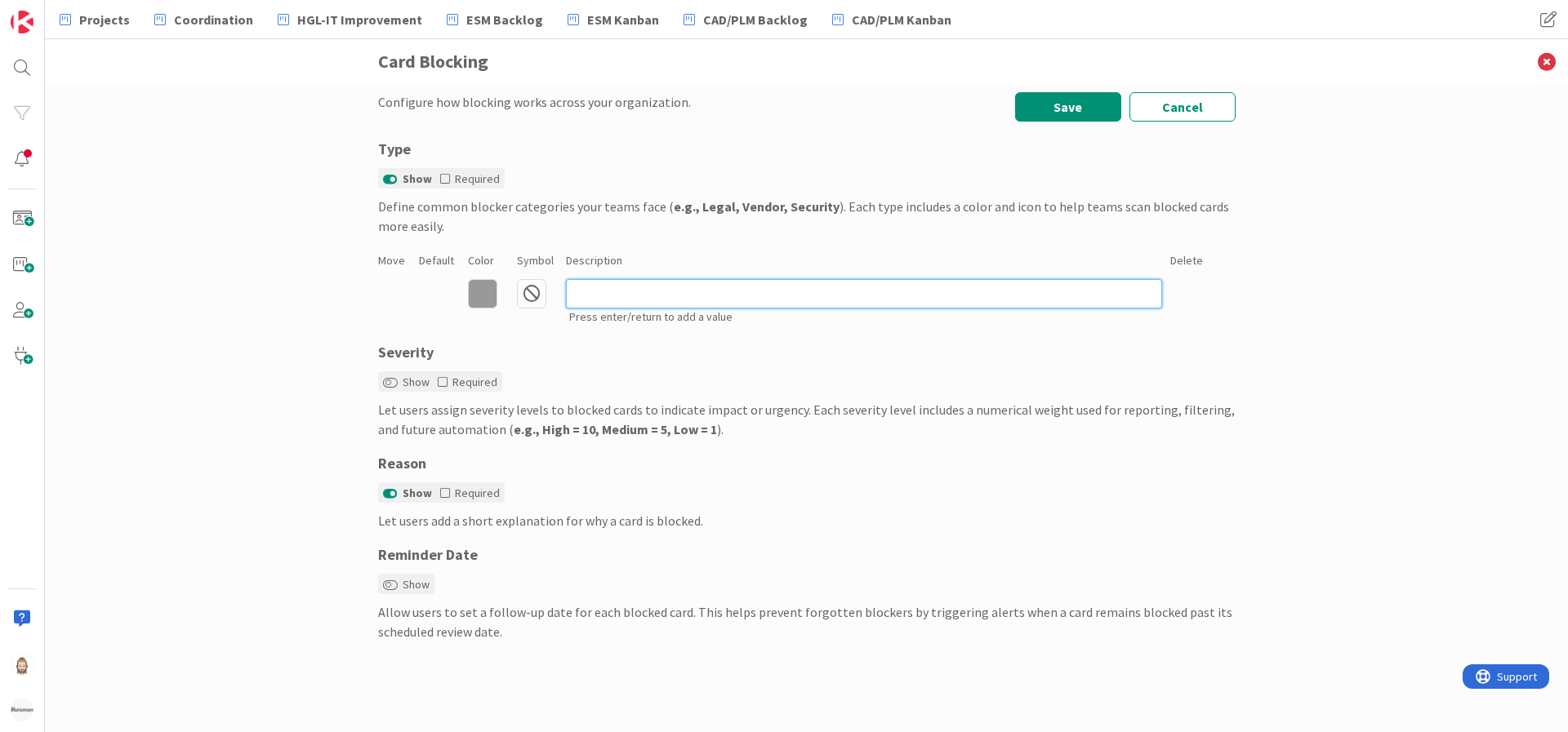
click at [617, 286] on input at bounding box center [863, 294] width 596 height 30
type input "Supplier"
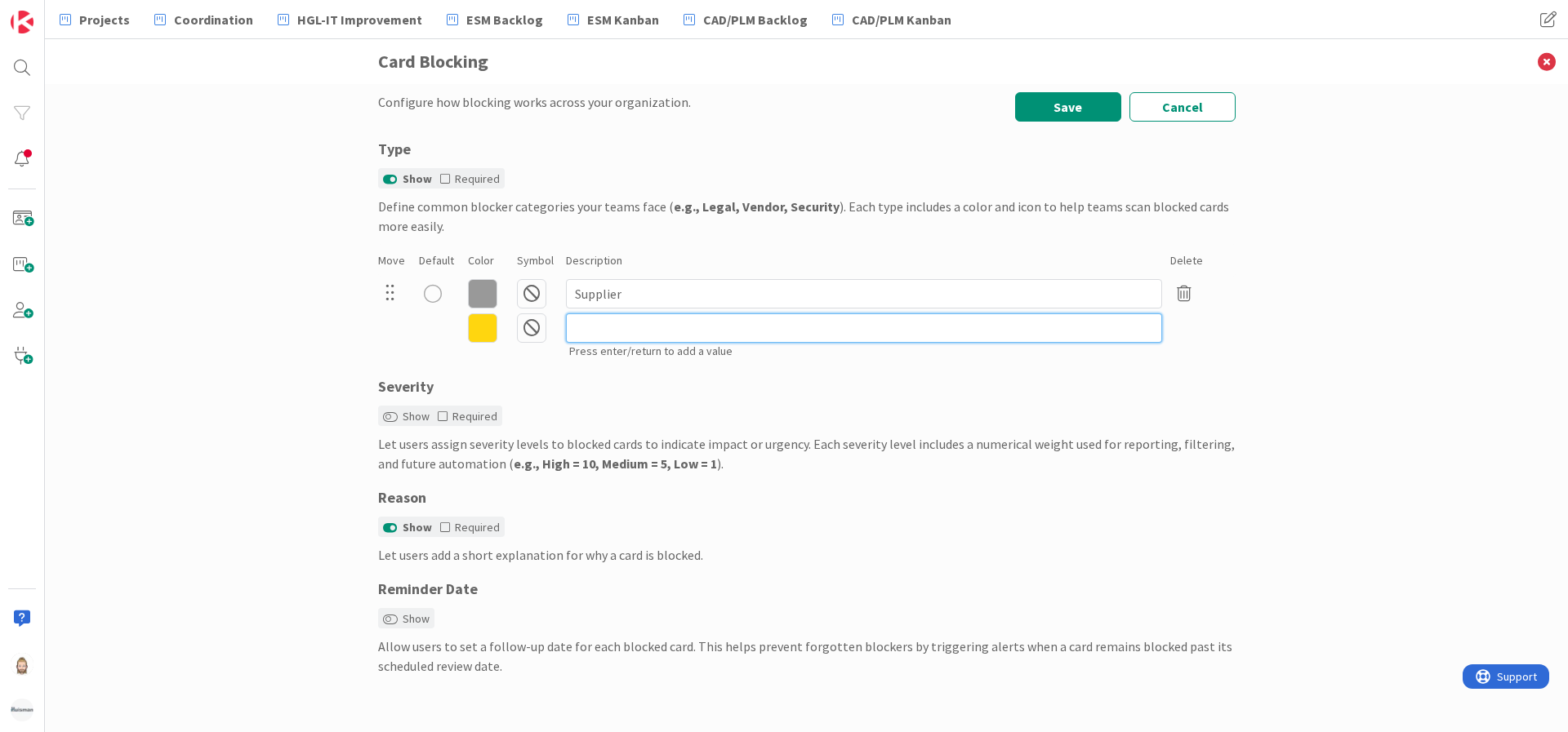
click at [680, 320] on input at bounding box center [863, 328] width 596 height 30
type input "Other Team"
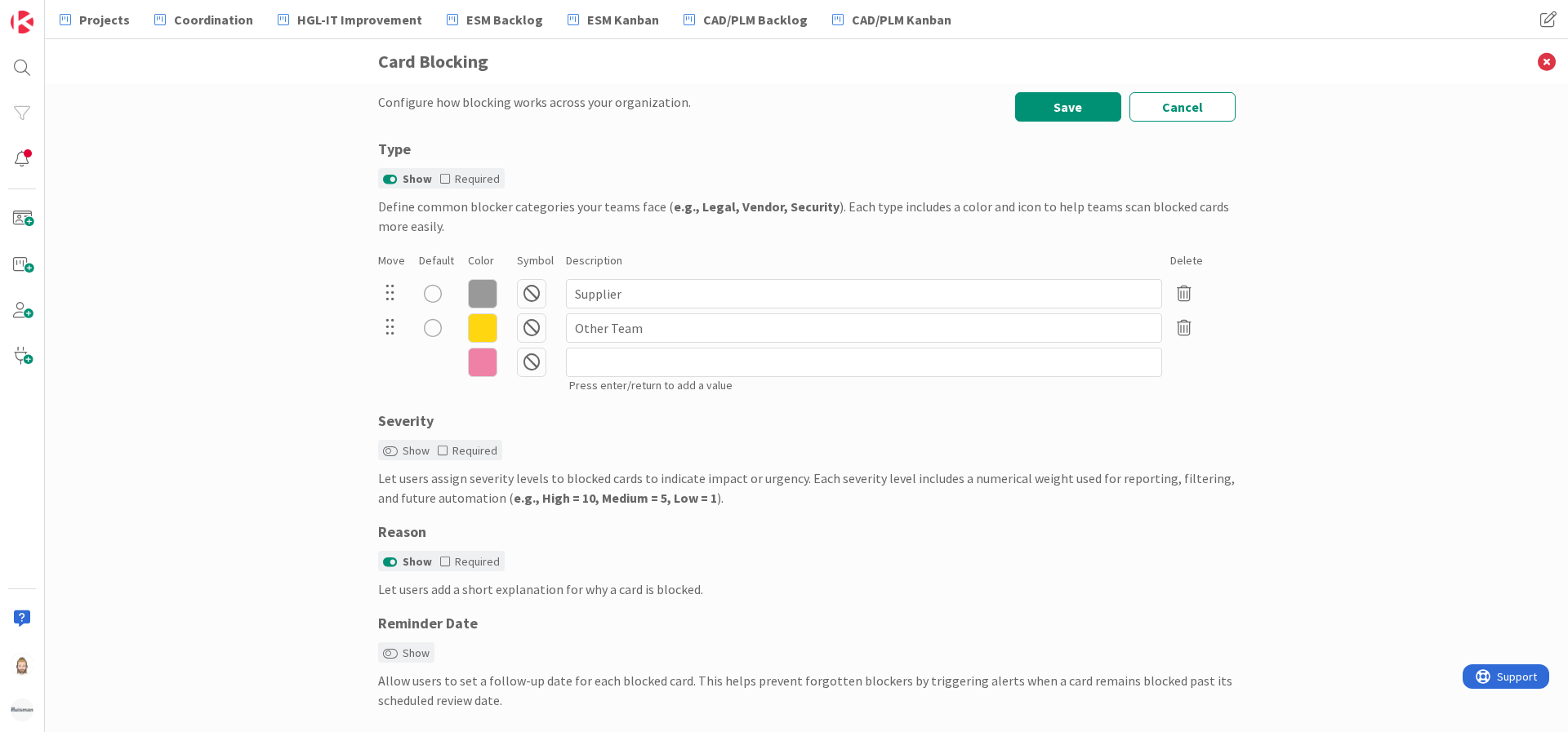
click at [523, 291] on icon at bounding box center [532, 294] width 30 height 30
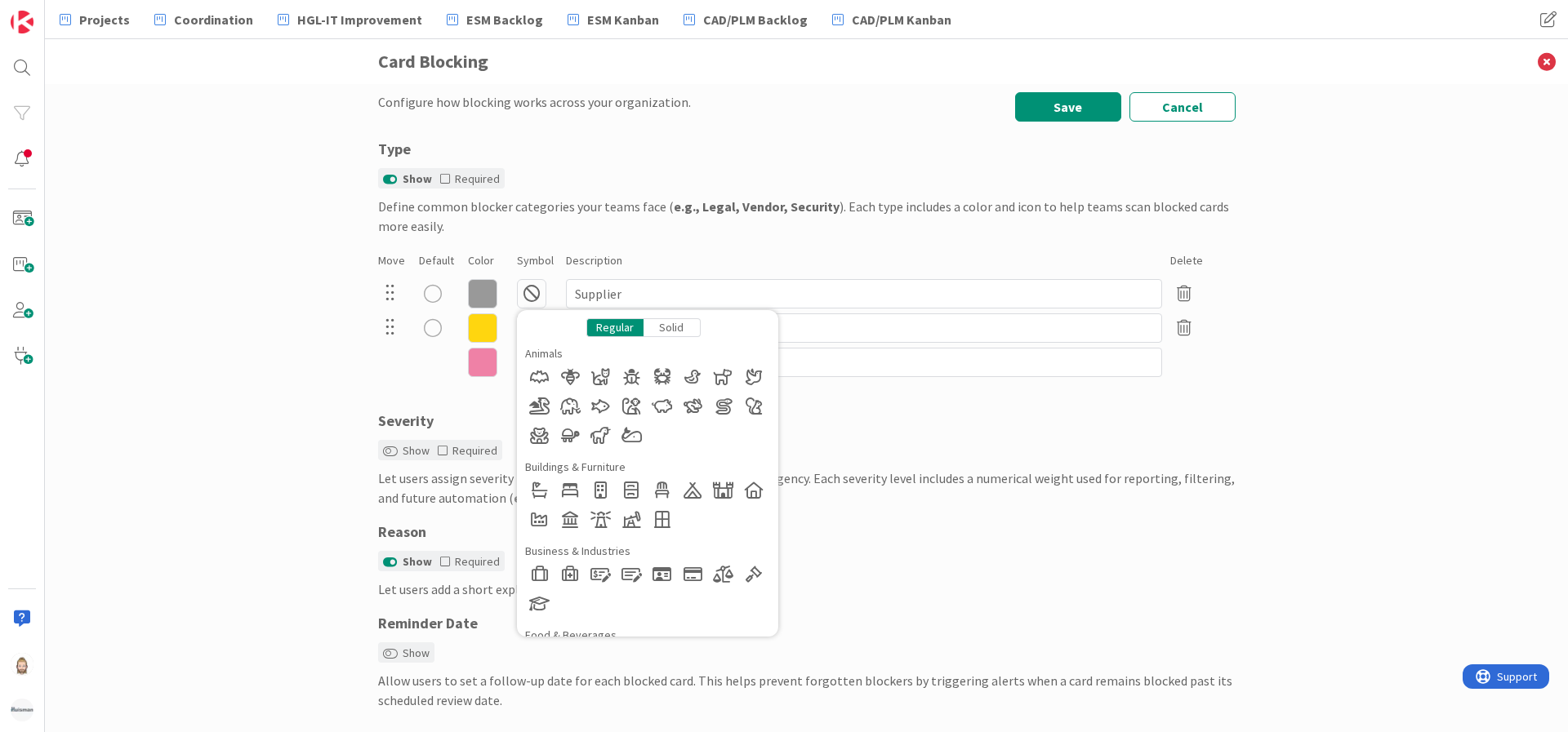
click at [288, 353] on div "Configure how blocking works across your organization. Save Cancel Type Show Re…" at bounding box center [806, 409] width 1523 height 648
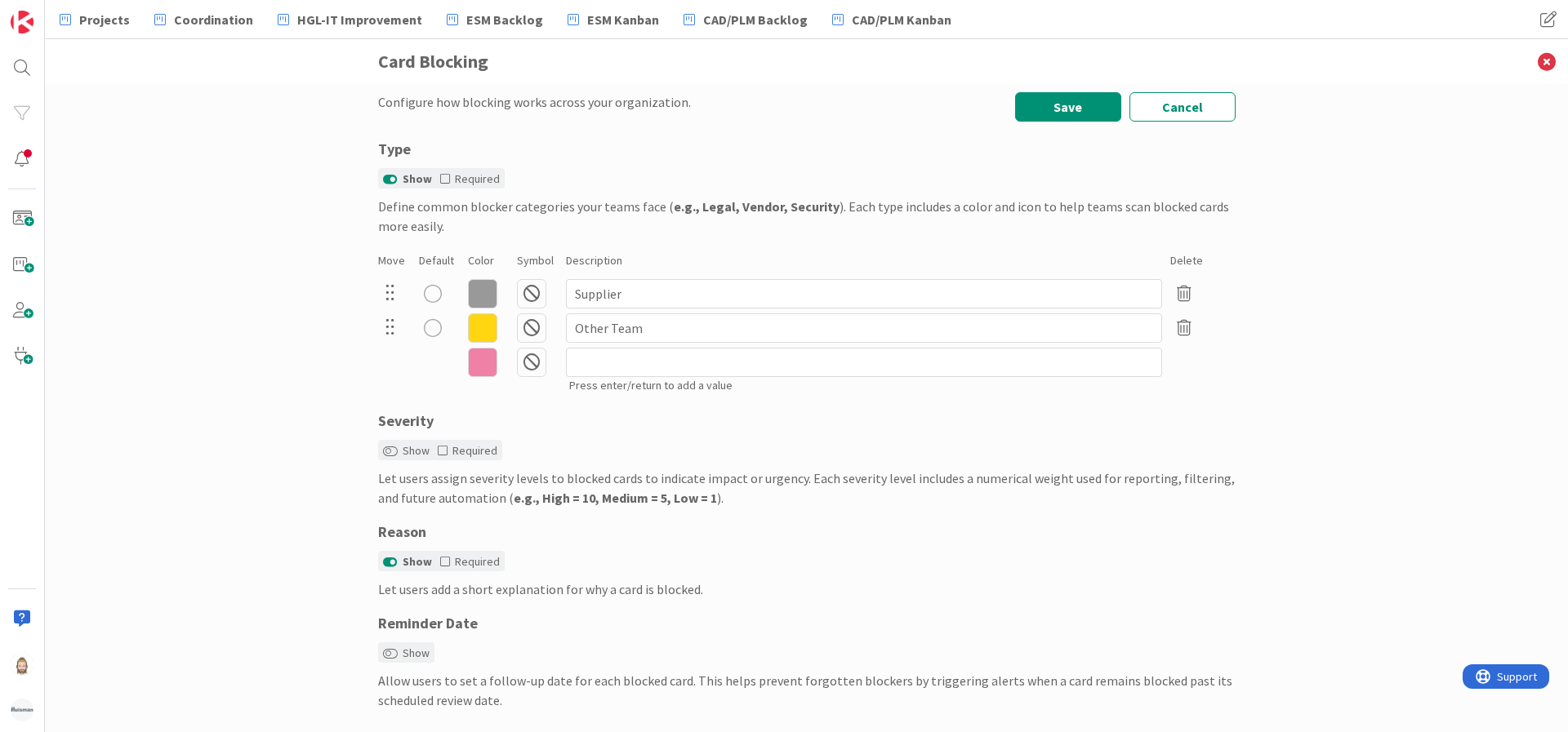
click at [280, 378] on div "Configure how blocking works across your organization. Save Cancel Type Show Re…" at bounding box center [806, 409] width 1523 height 648
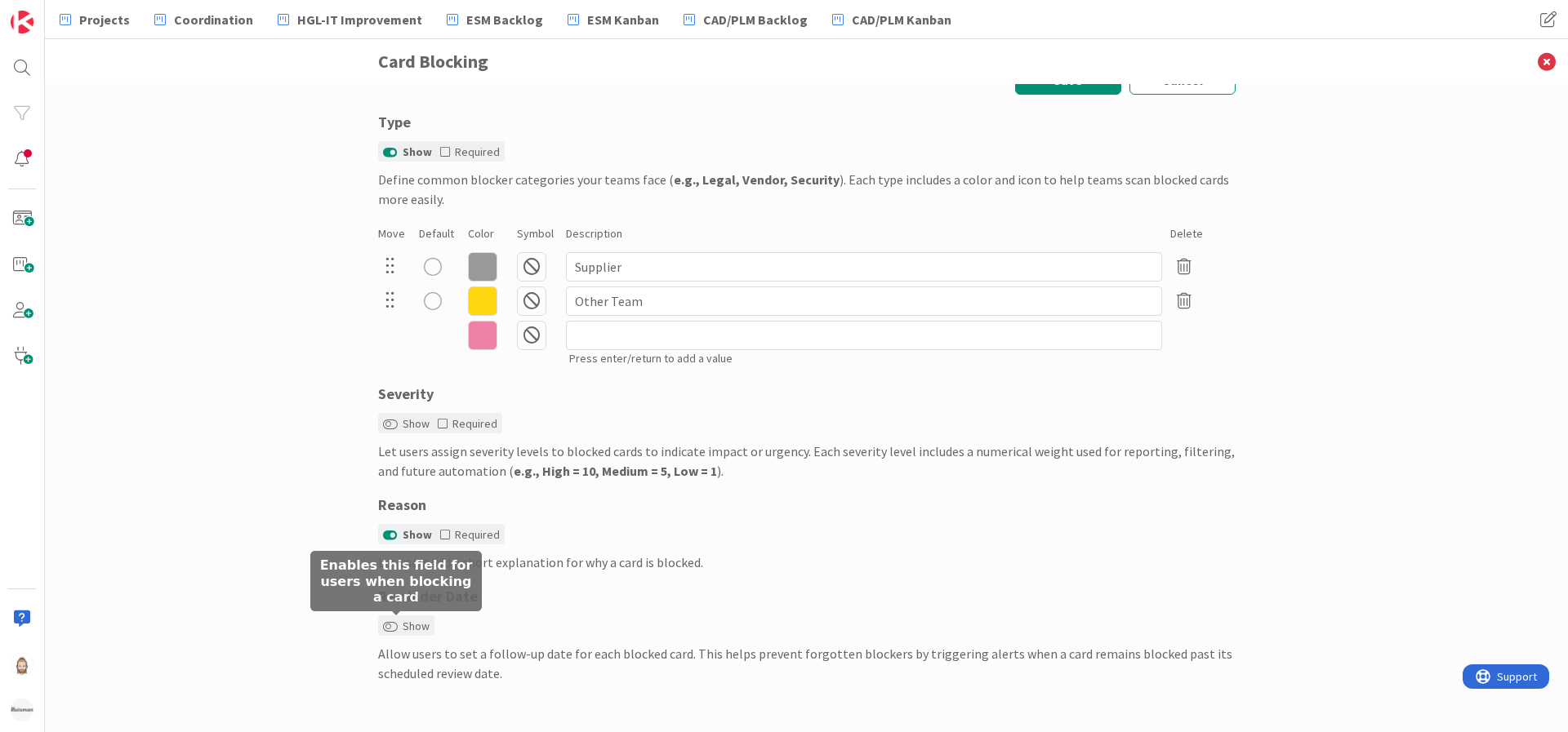
click at [391, 629] on label "Show" at bounding box center [406, 626] width 46 height 17
click at [391, 629] on button "Show" at bounding box center [390, 627] width 15 height 11
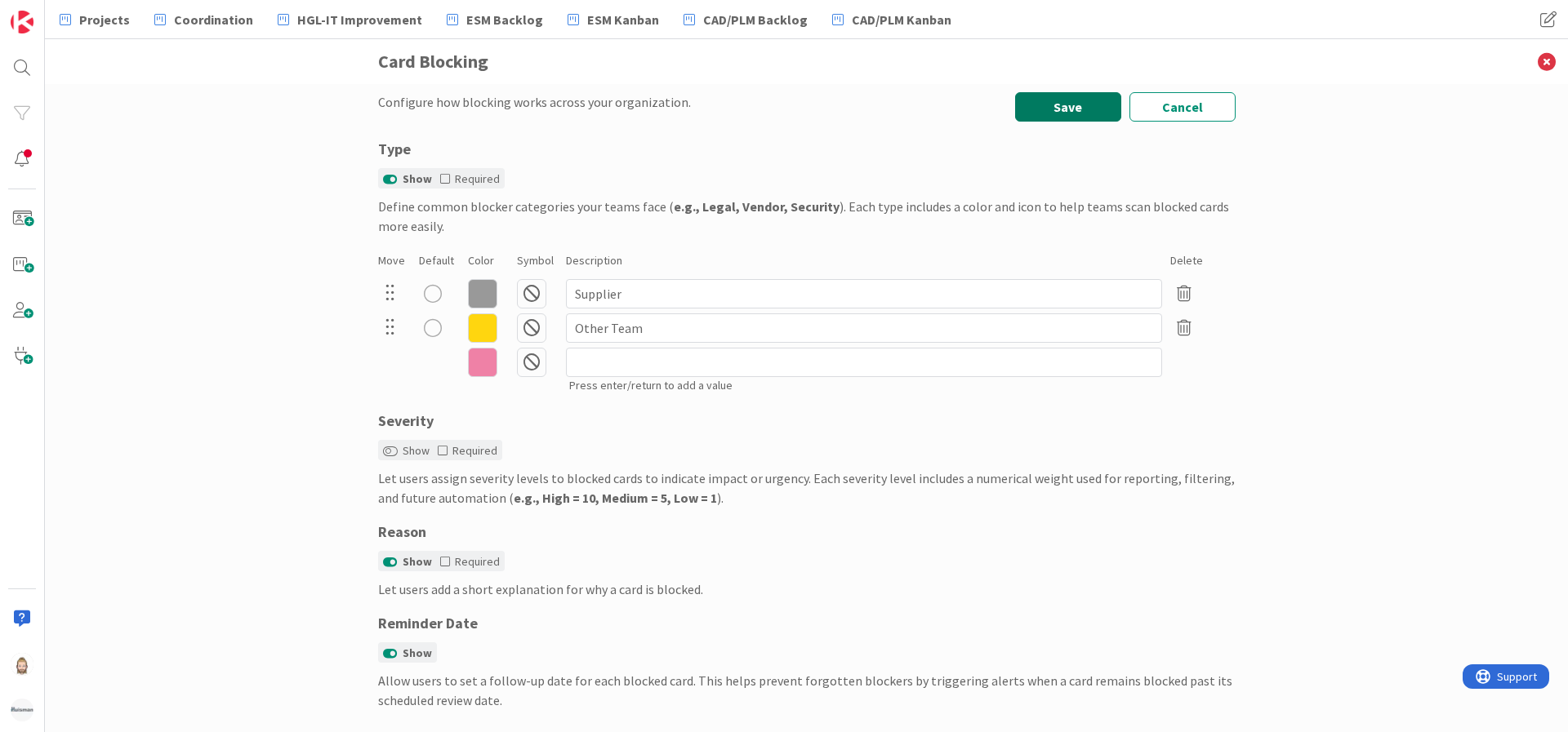
click at [1053, 103] on button "Save" at bounding box center [1068, 107] width 106 height 30
click at [1542, 53] on icon at bounding box center [1547, 61] width 43 height 45
